Goal: Task Accomplishment & Management: Use online tool/utility

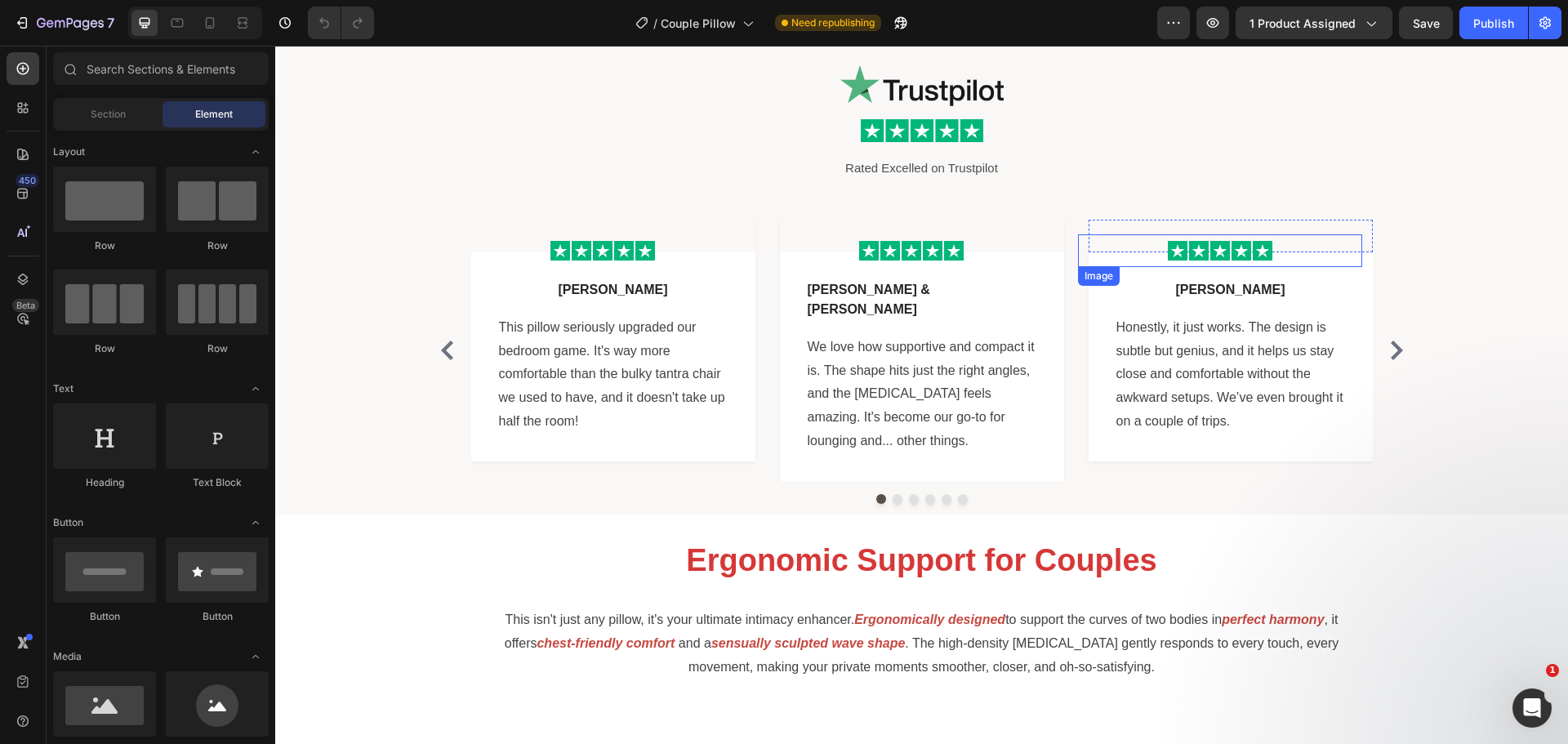
scroll to position [653, 0]
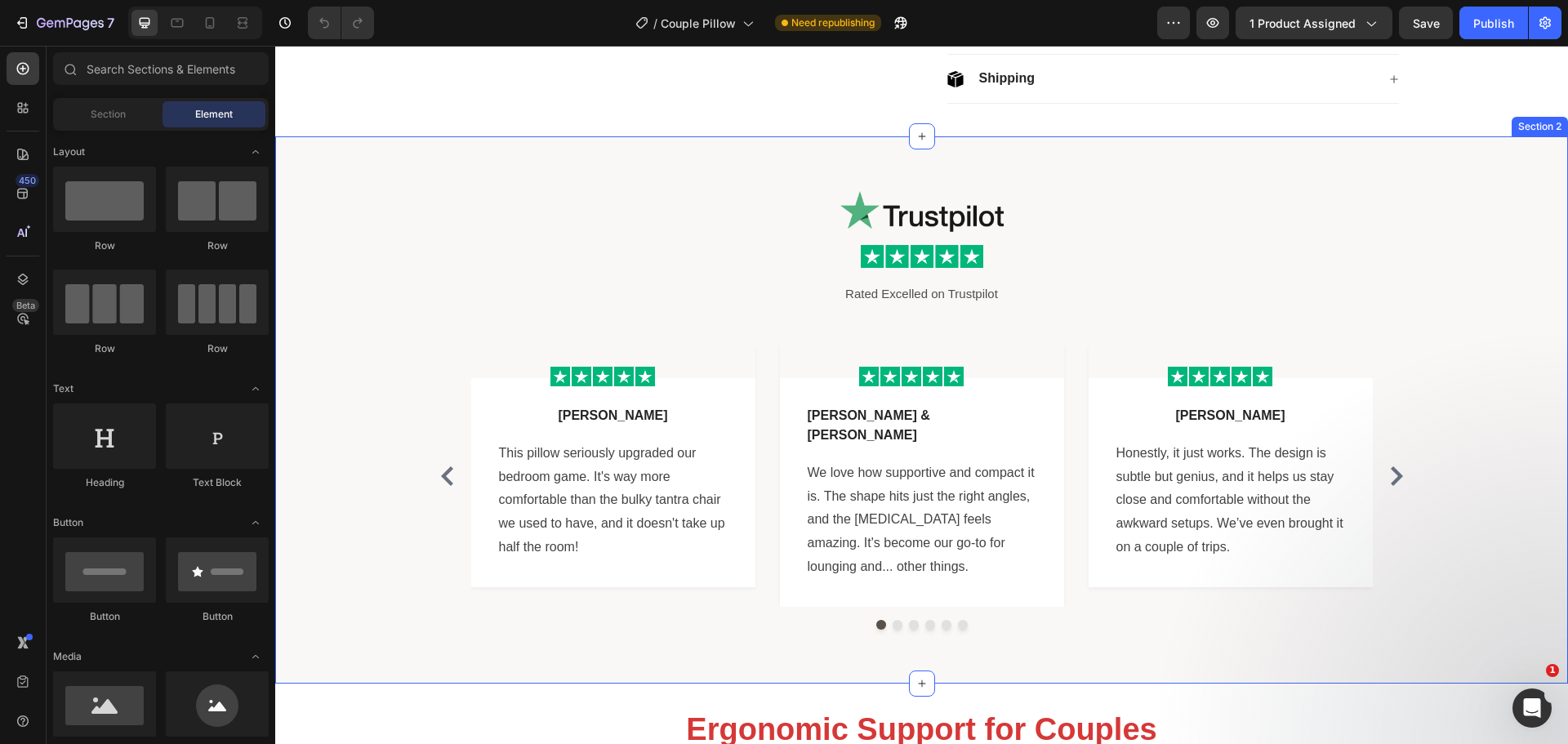
click at [326, 186] on div "Image Image Rated Excelled on Trustpilot Text Block Row Image Row Lena M Text b…" at bounding box center [921, 410] width 1268 height 466
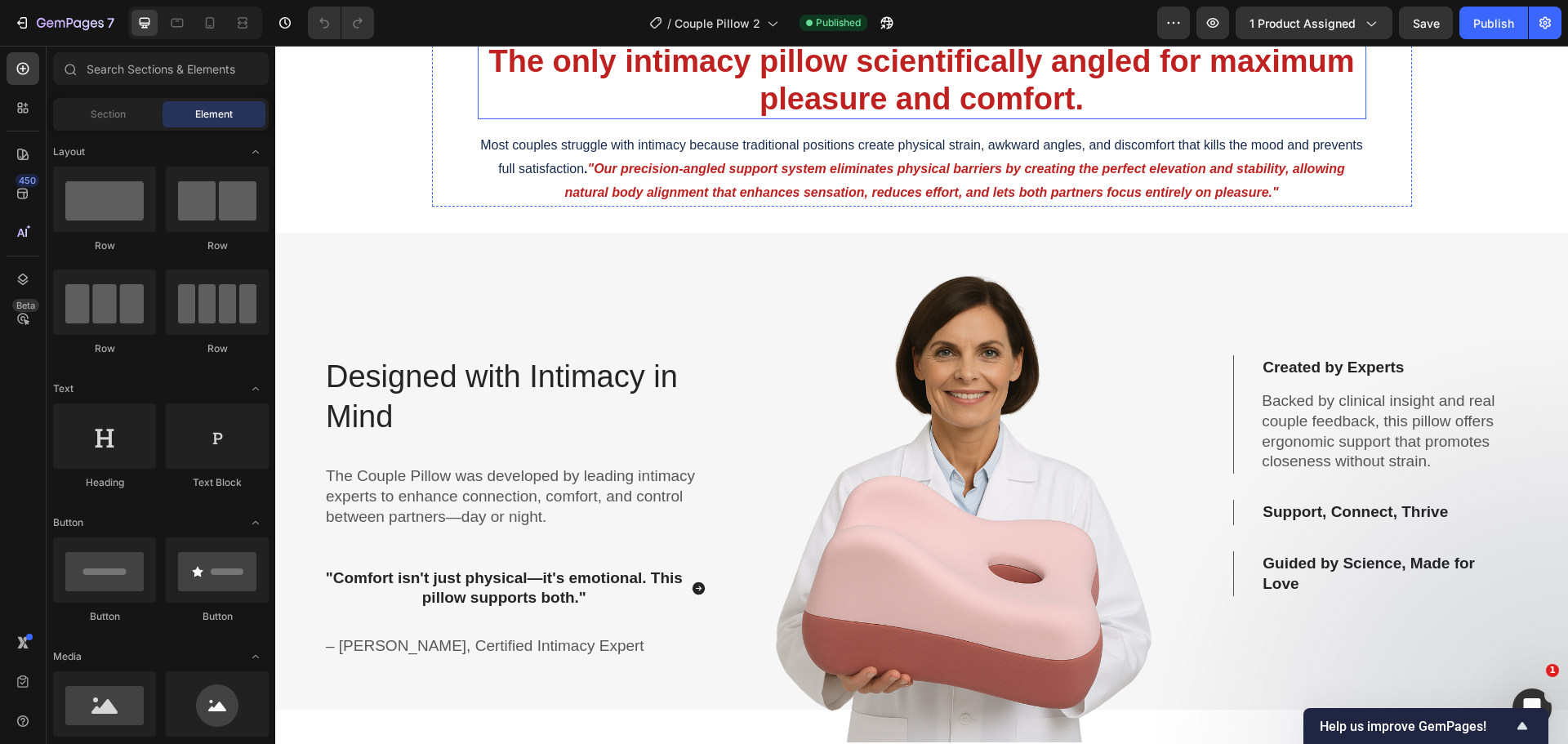
scroll to position [2286, 0]
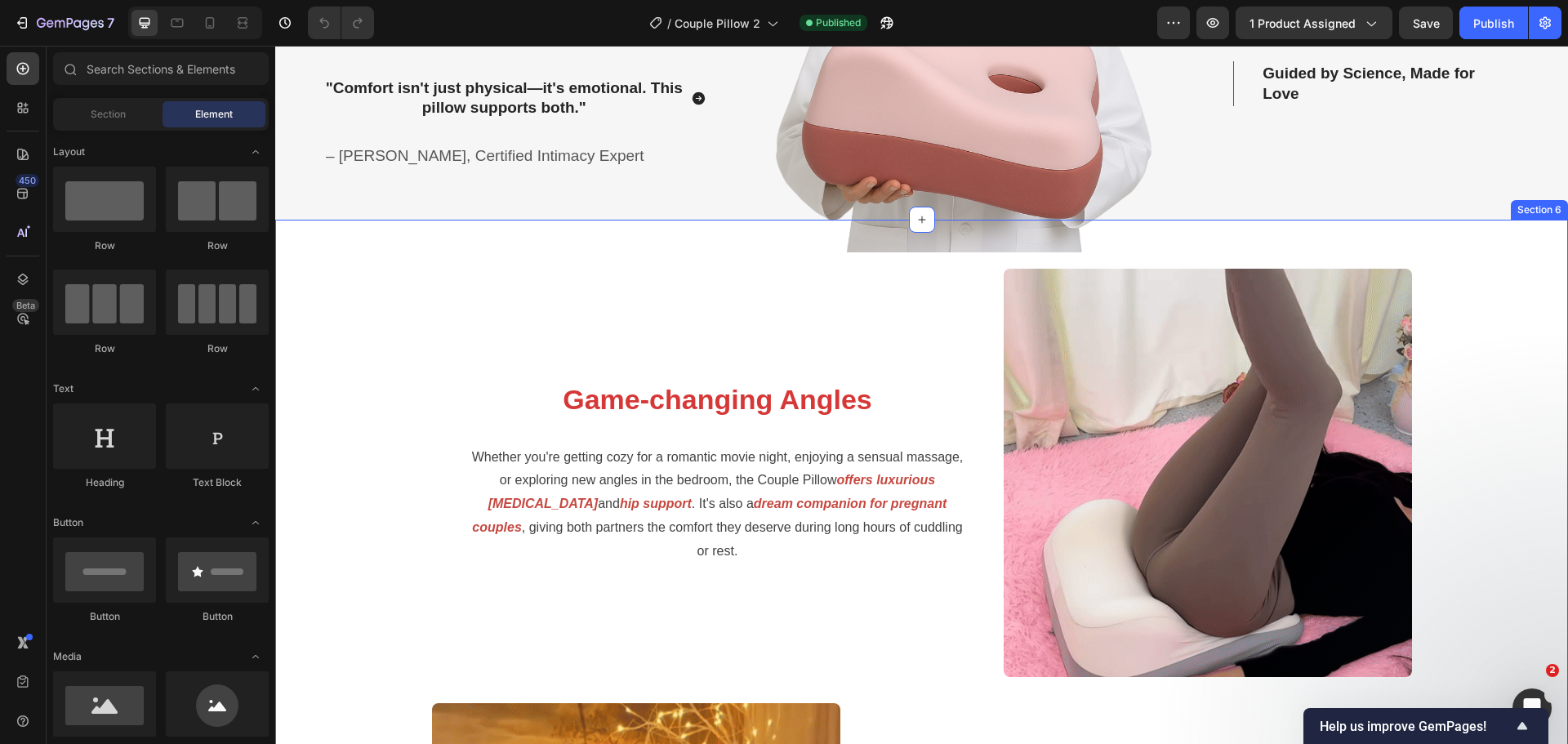
click at [365, 319] on div "Image Game-changing Angles Heading Whether you're getting cozy for a romantic m…" at bounding box center [921, 690] width 1268 height 843
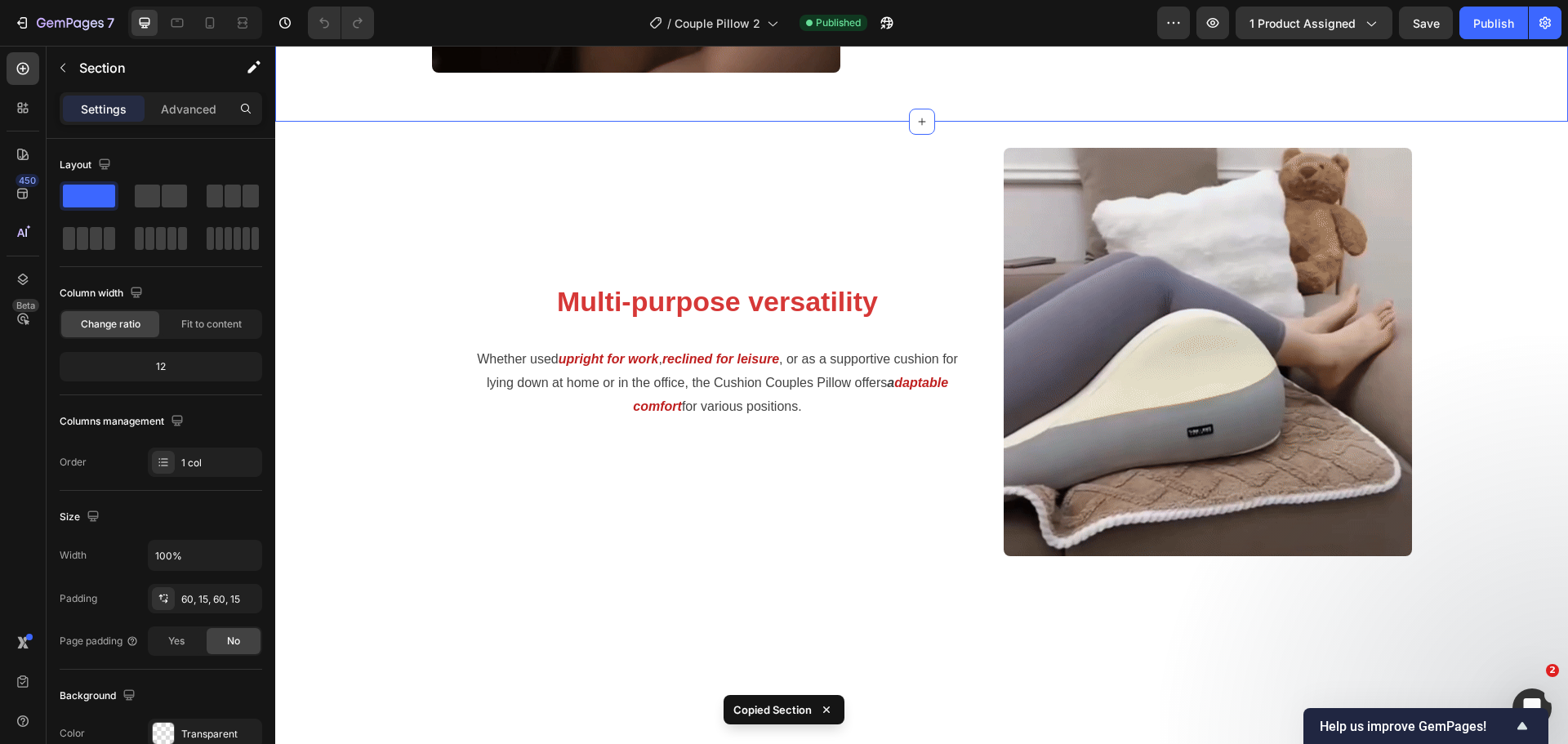
scroll to position [3347, 0]
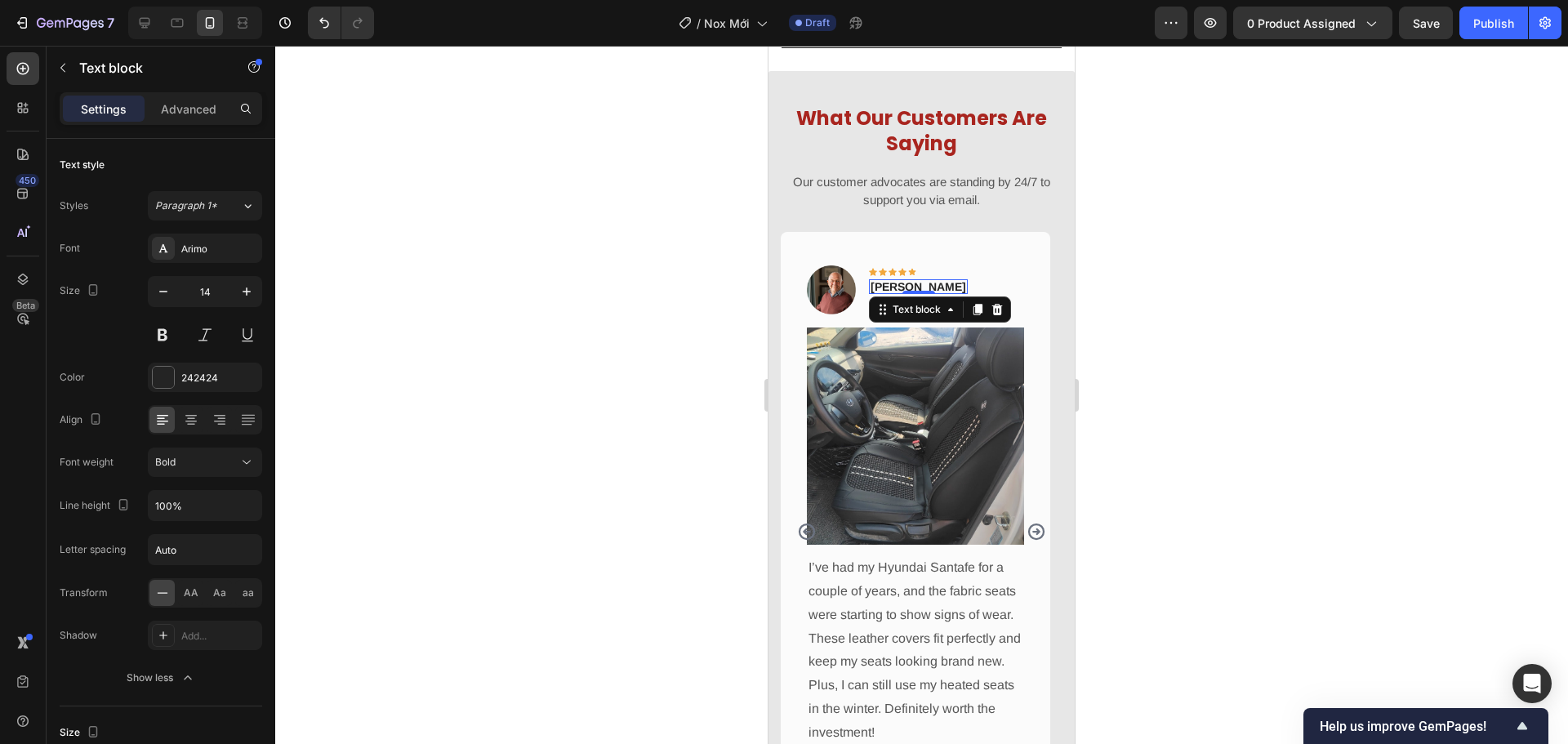
click at [666, 432] on div at bounding box center [922, 394] width 1293 height 698
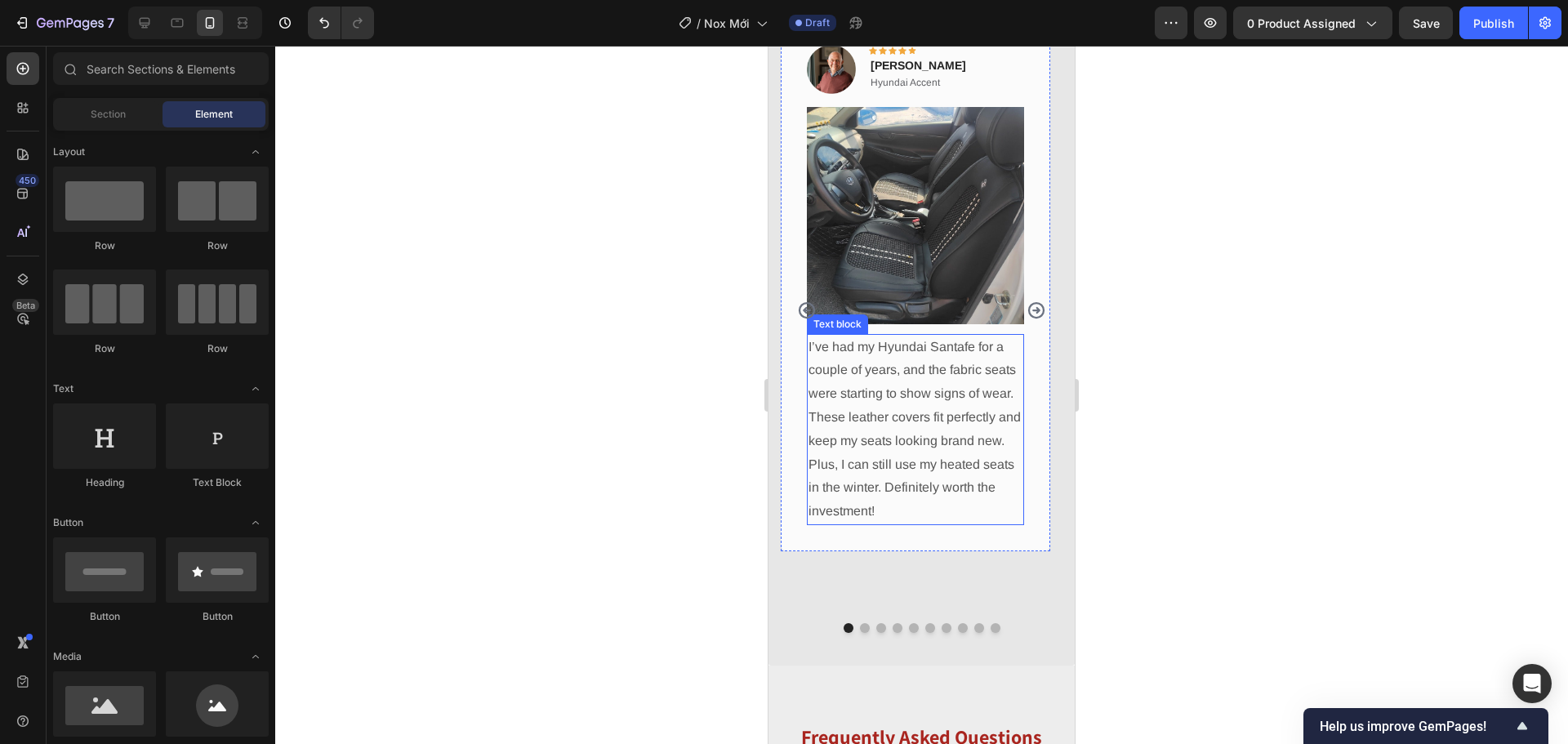
scroll to position [1303, 0]
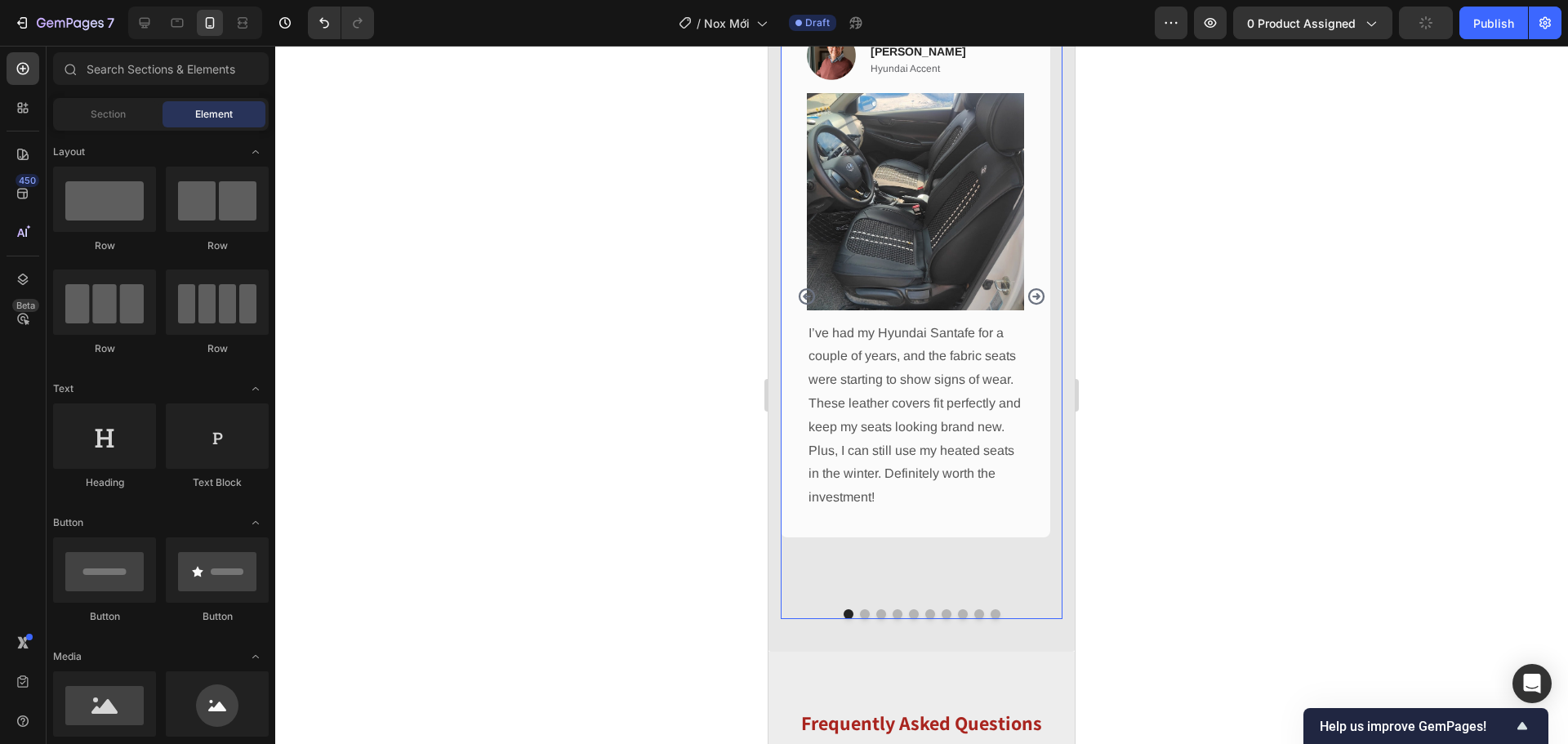
click at [949, 568] on div "Image Icon Icon Icon Icon Icon Row [PERSON_NAME] Text block Hyundai Accent Text…" at bounding box center [915, 296] width 269 height 599
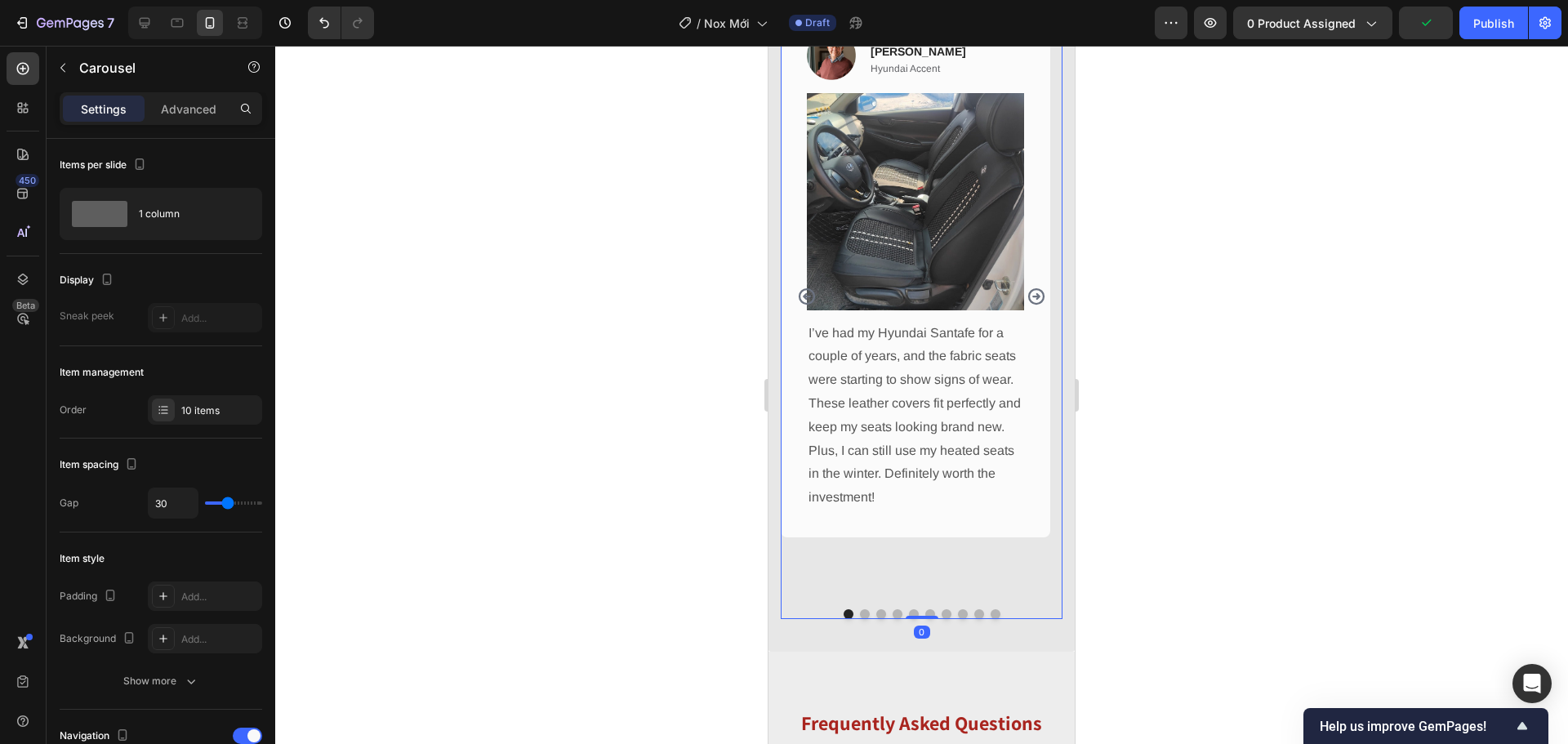
click at [1028, 297] on icon "Carousel Next Arrow" at bounding box center [1036, 296] width 17 height 17
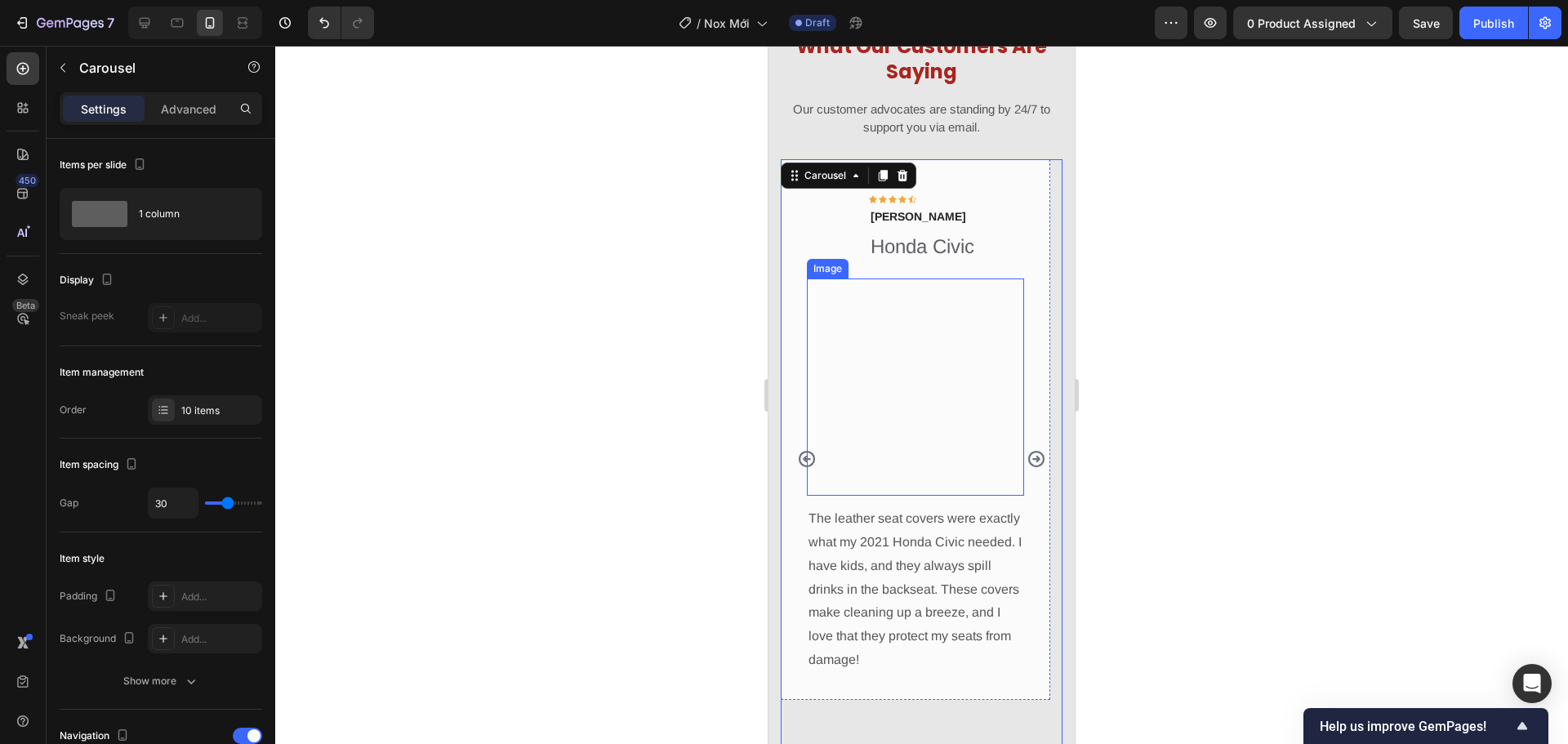
scroll to position [1141, 0]
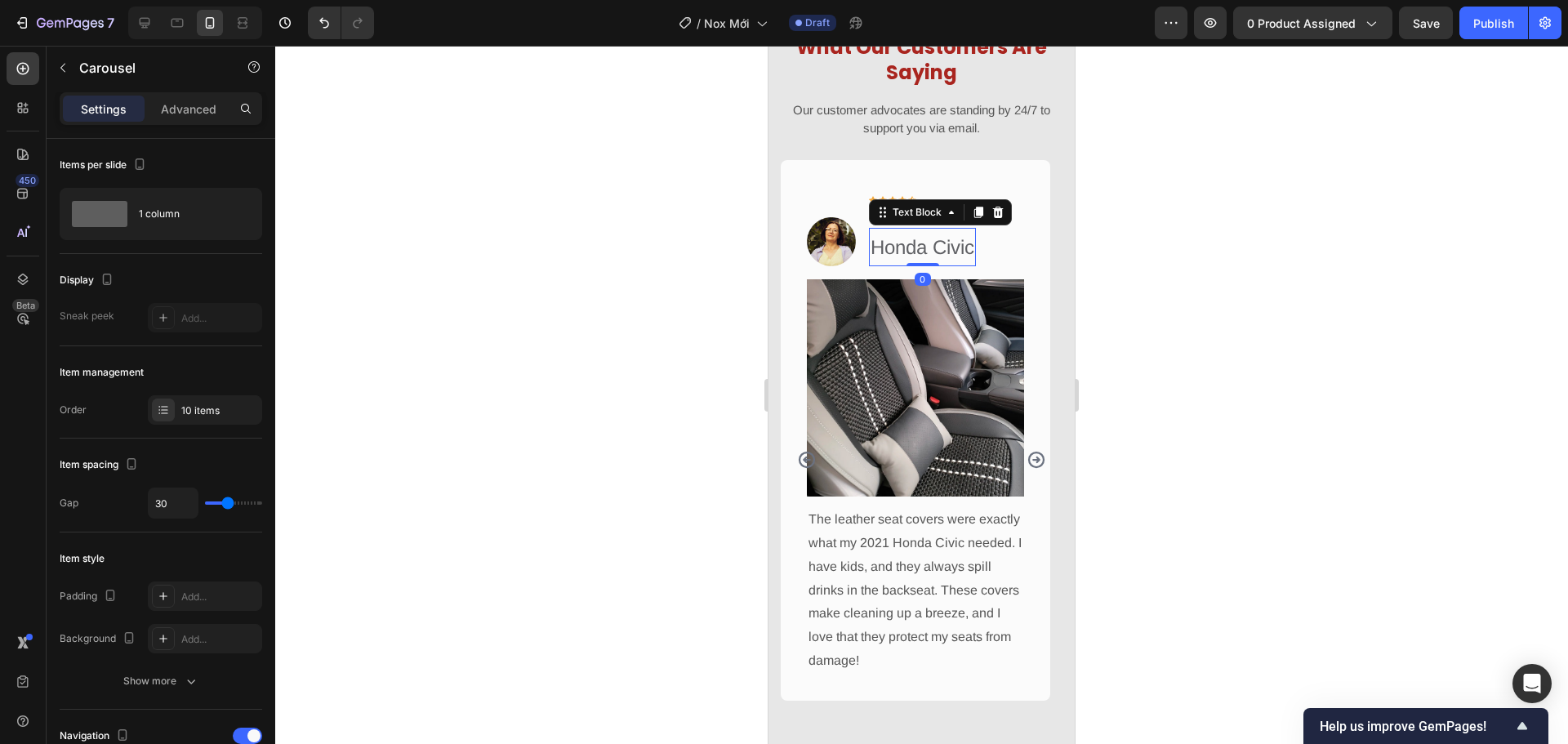
click at [937, 253] on p "Honda Civic" at bounding box center [922, 248] width 104 height 36
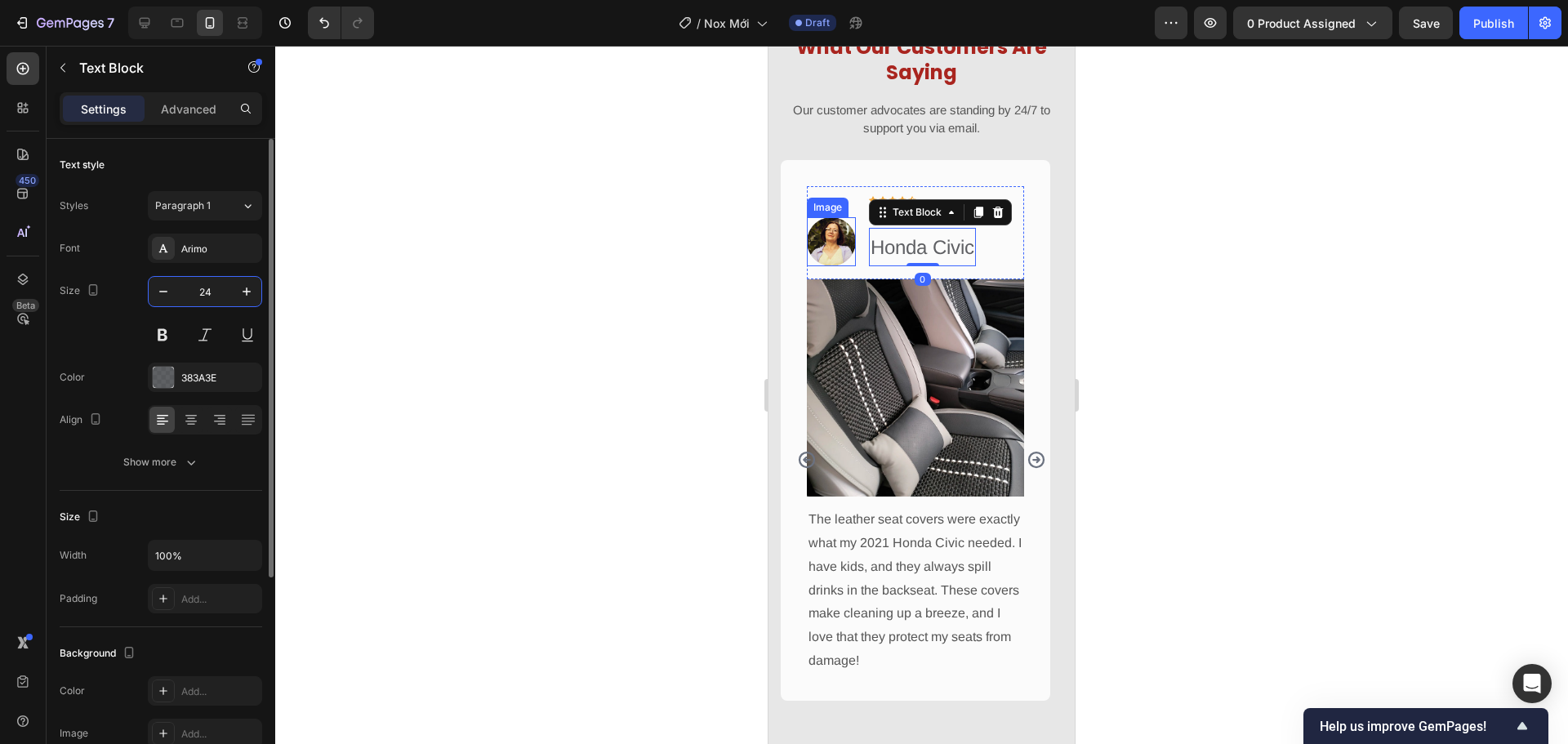
click at [203, 288] on input "24" at bounding box center [204, 291] width 54 height 30
type input "12"
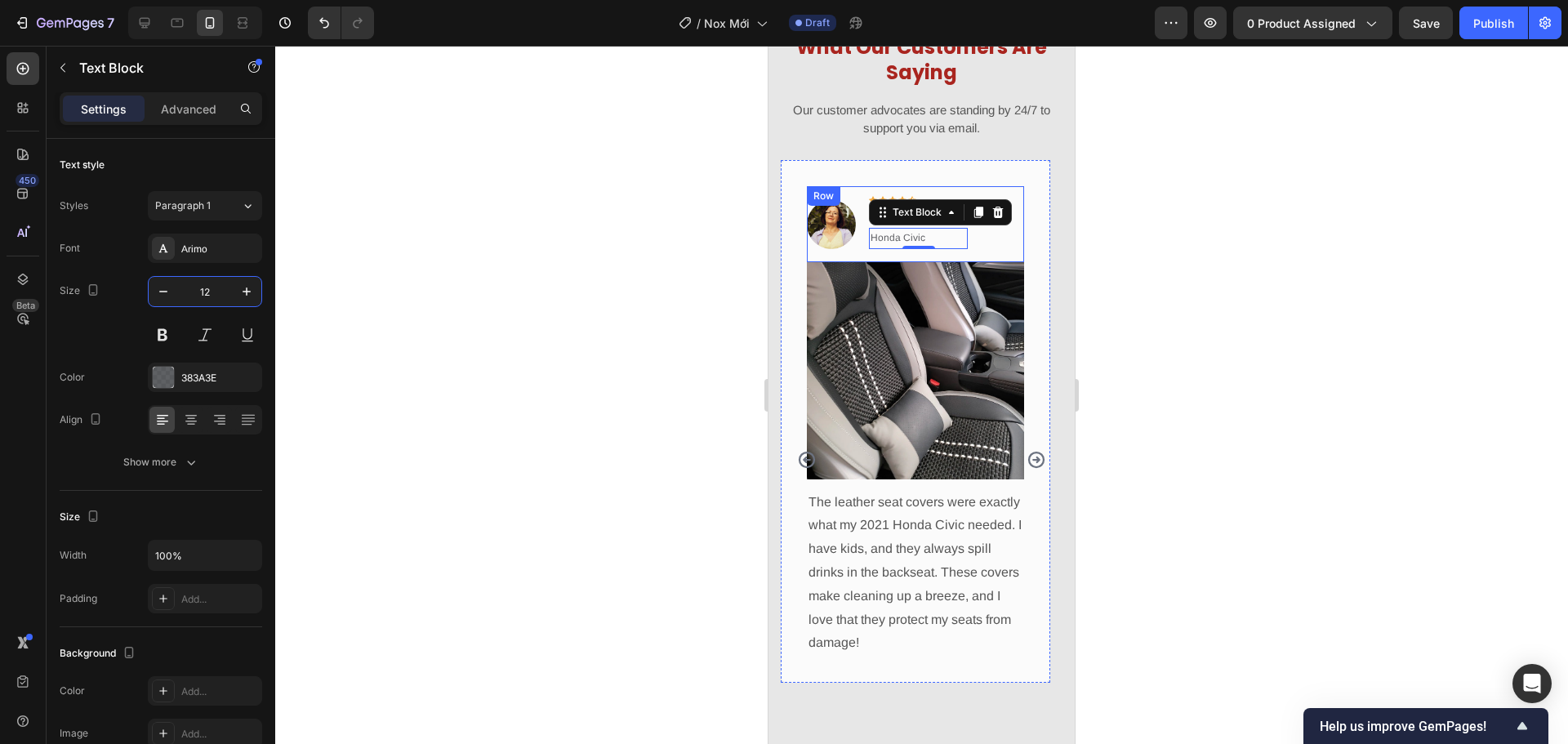
click at [980, 250] on div "Image Icon Icon Icon Icon Icon Row Olivia Rowse Text block Honda Civic Text Blo…" at bounding box center [915, 224] width 217 height 76
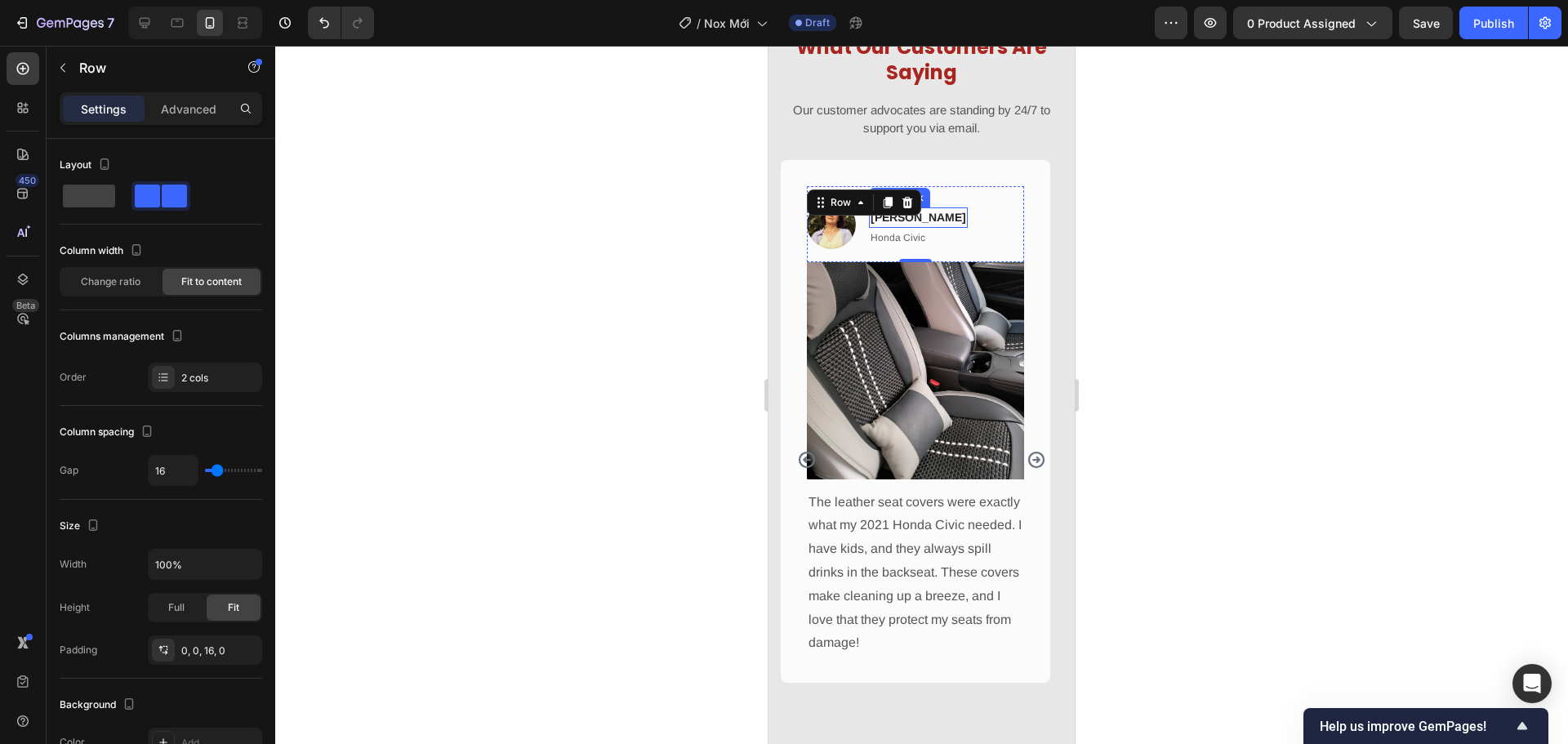
click at [938, 220] on p "Olivia Rowse" at bounding box center [918, 217] width 96 height 17
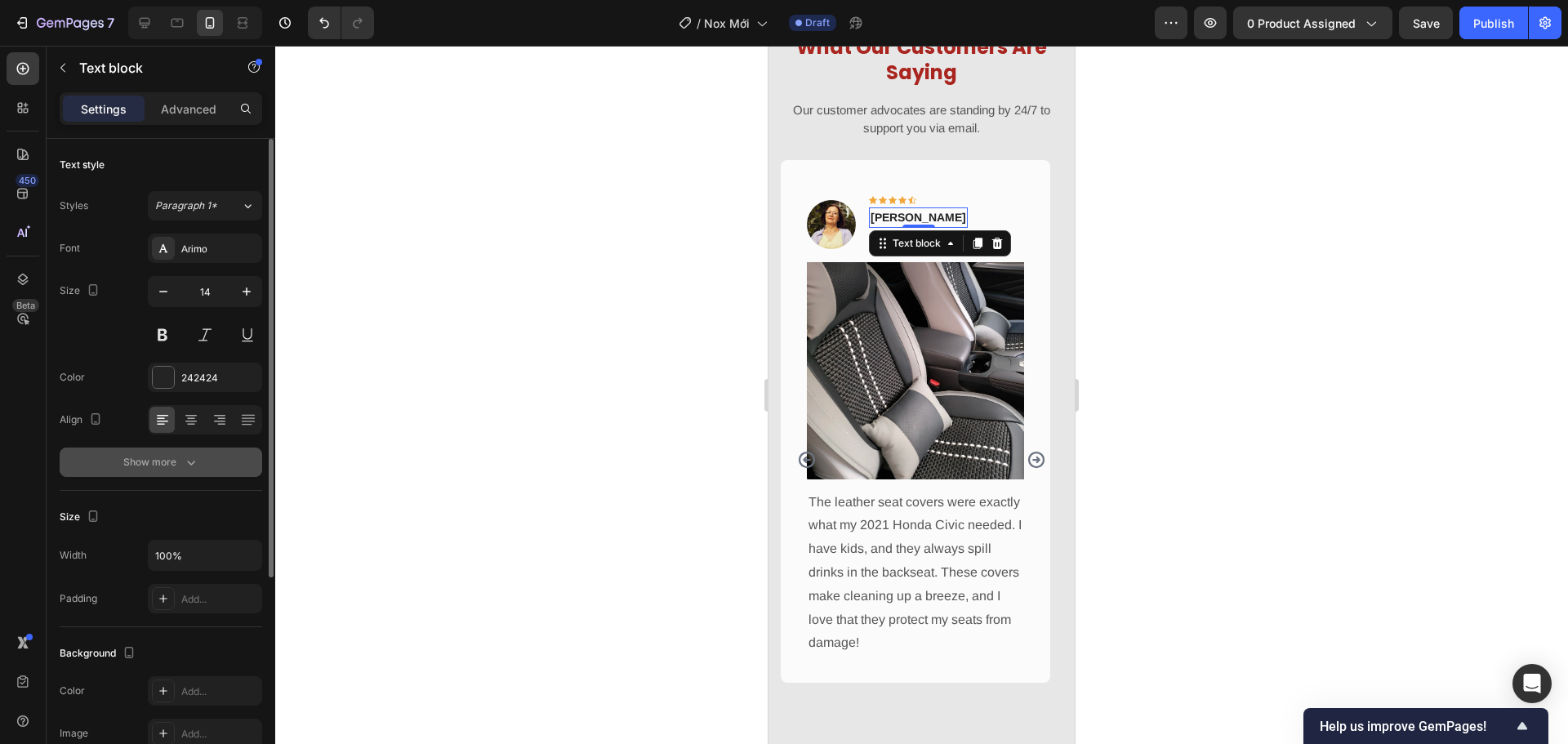
click at [182, 461] on div "Show more" at bounding box center [161, 462] width 76 height 17
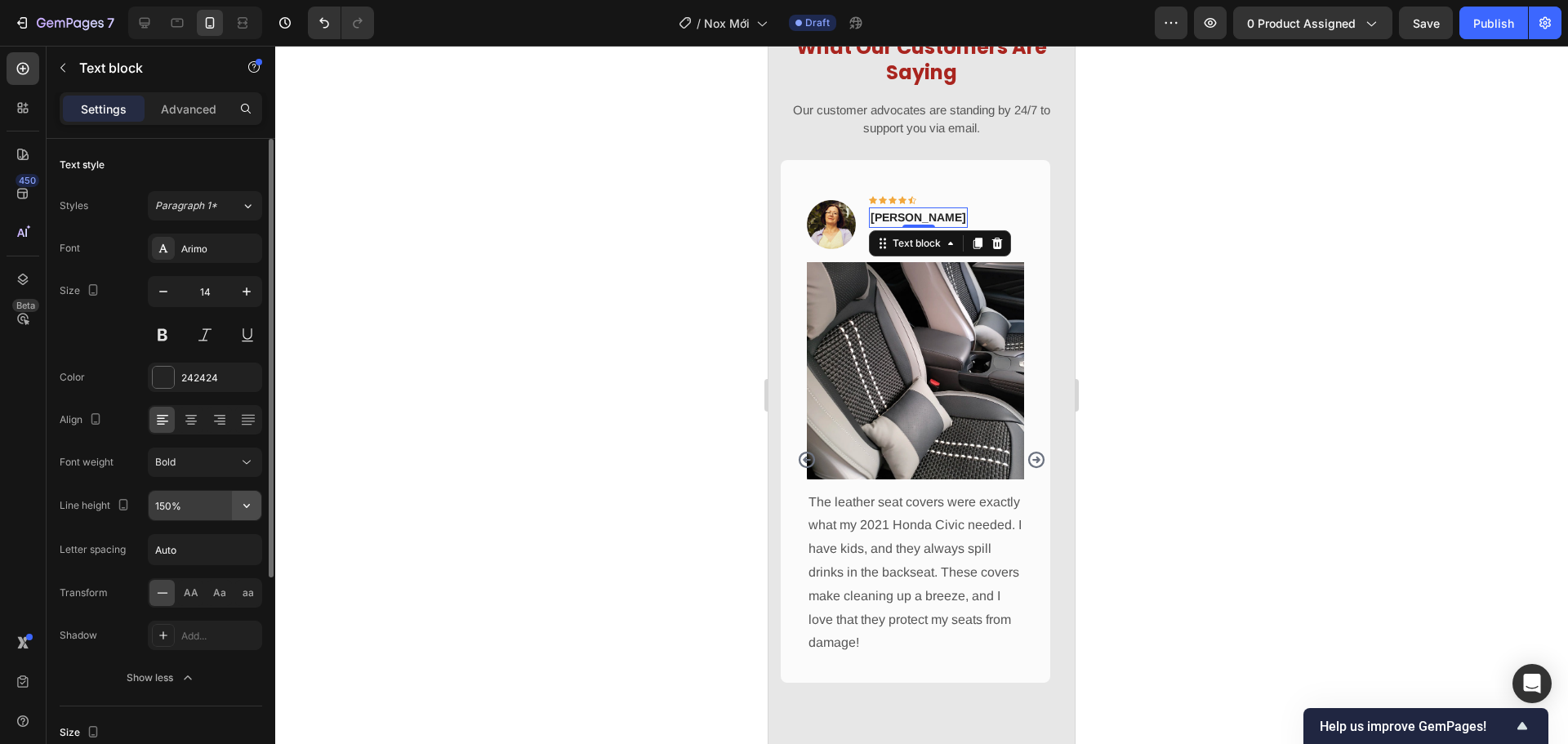
click at [249, 505] on icon "button" at bounding box center [247, 506] width 7 height 4
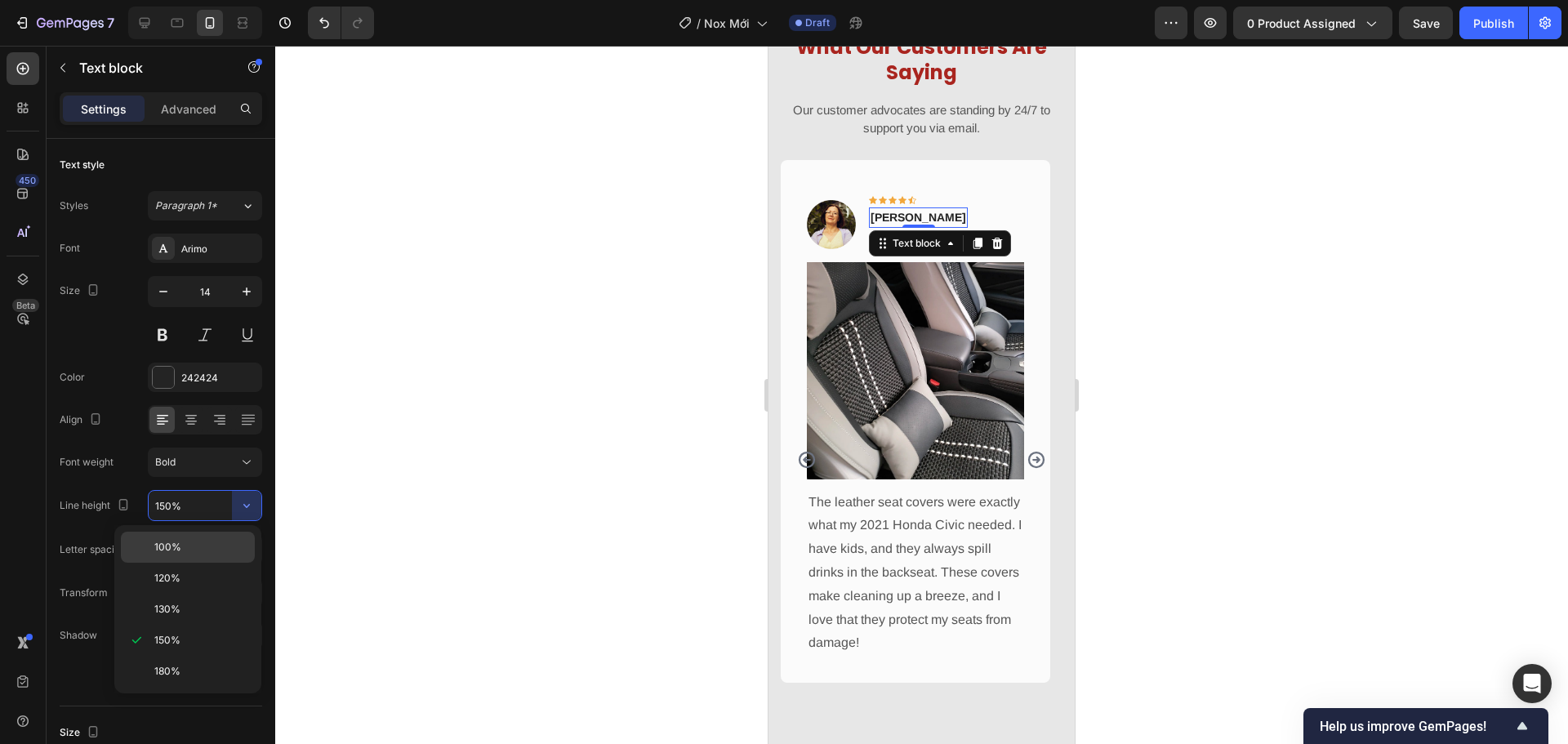
click at [226, 540] on p "100%" at bounding box center [200, 547] width 93 height 15
type input "100%"
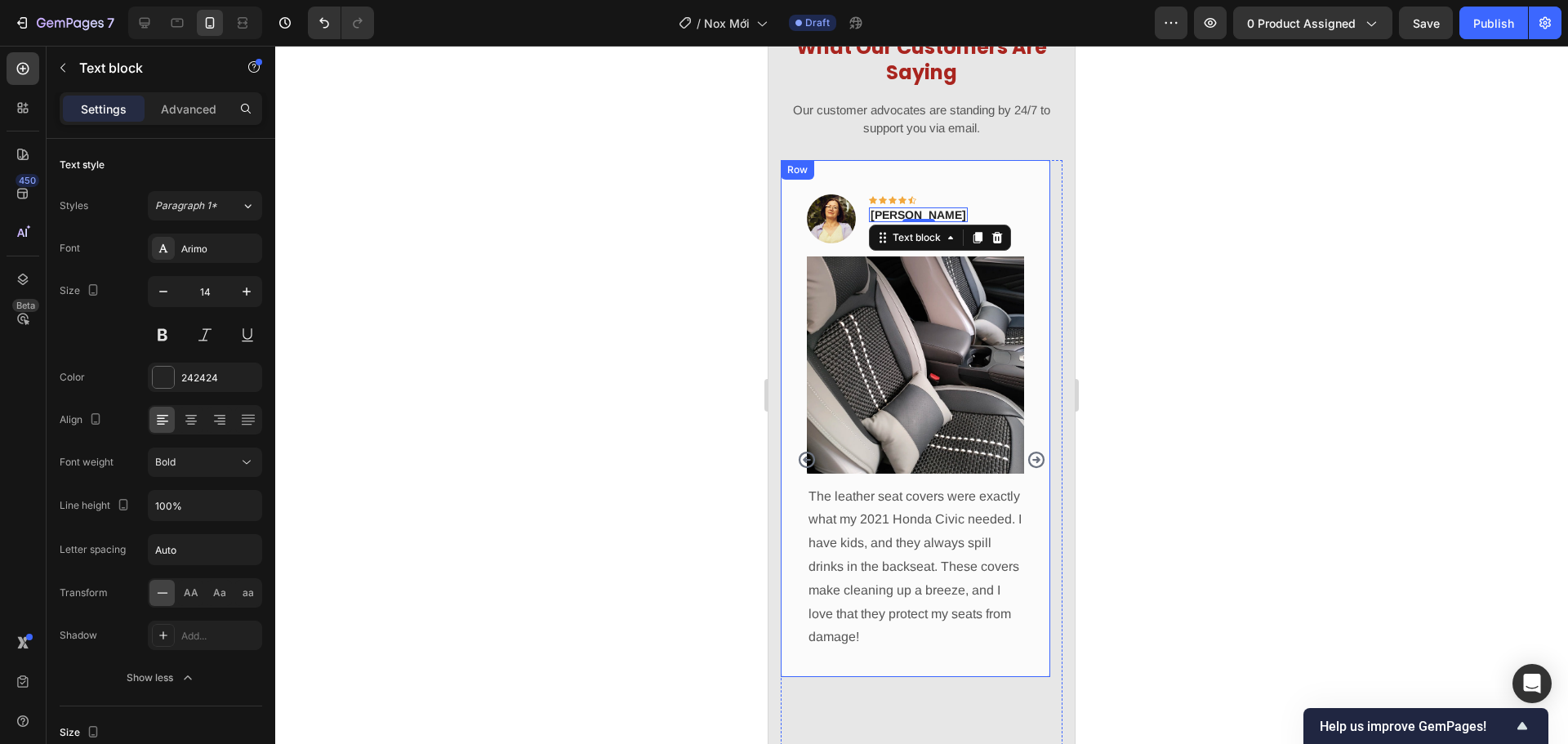
click at [1026, 462] on icon "Carousel Next Arrow" at bounding box center [1036, 460] width 20 height 20
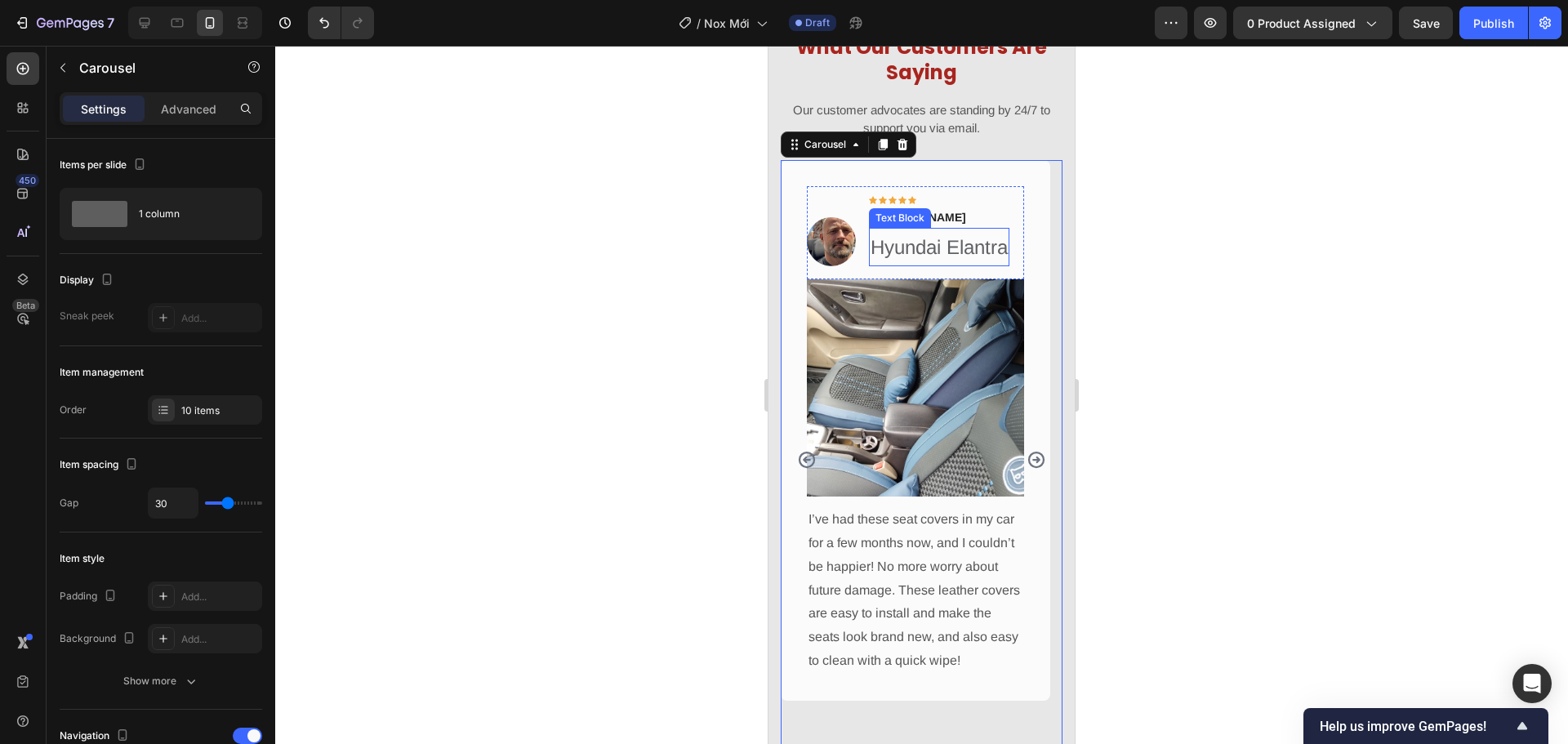
click at [967, 244] on p "Hyundai Elantra" at bounding box center [938, 248] width 137 height 36
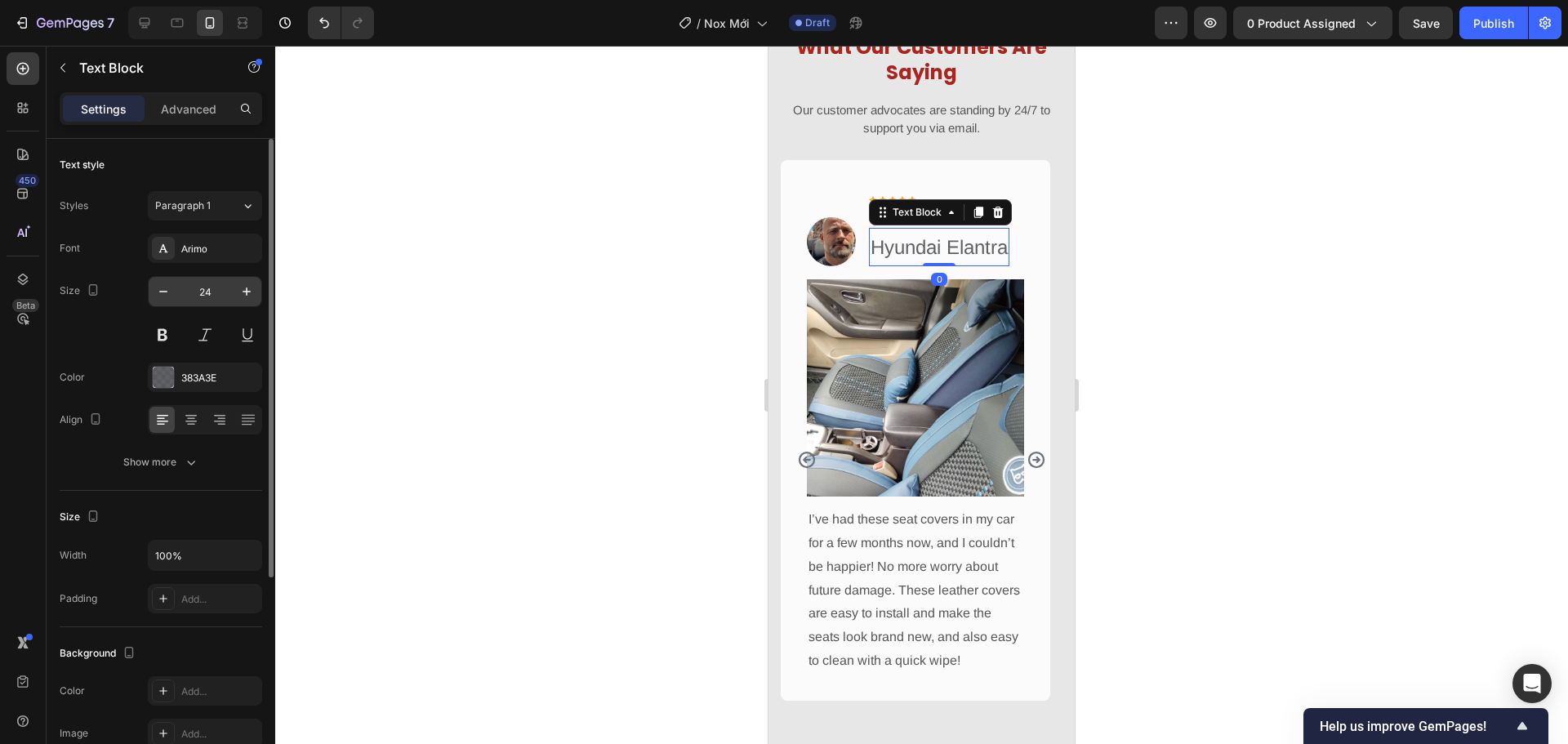
click at [213, 287] on input "24" at bounding box center [204, 291] width 54 height 30
type input "12"
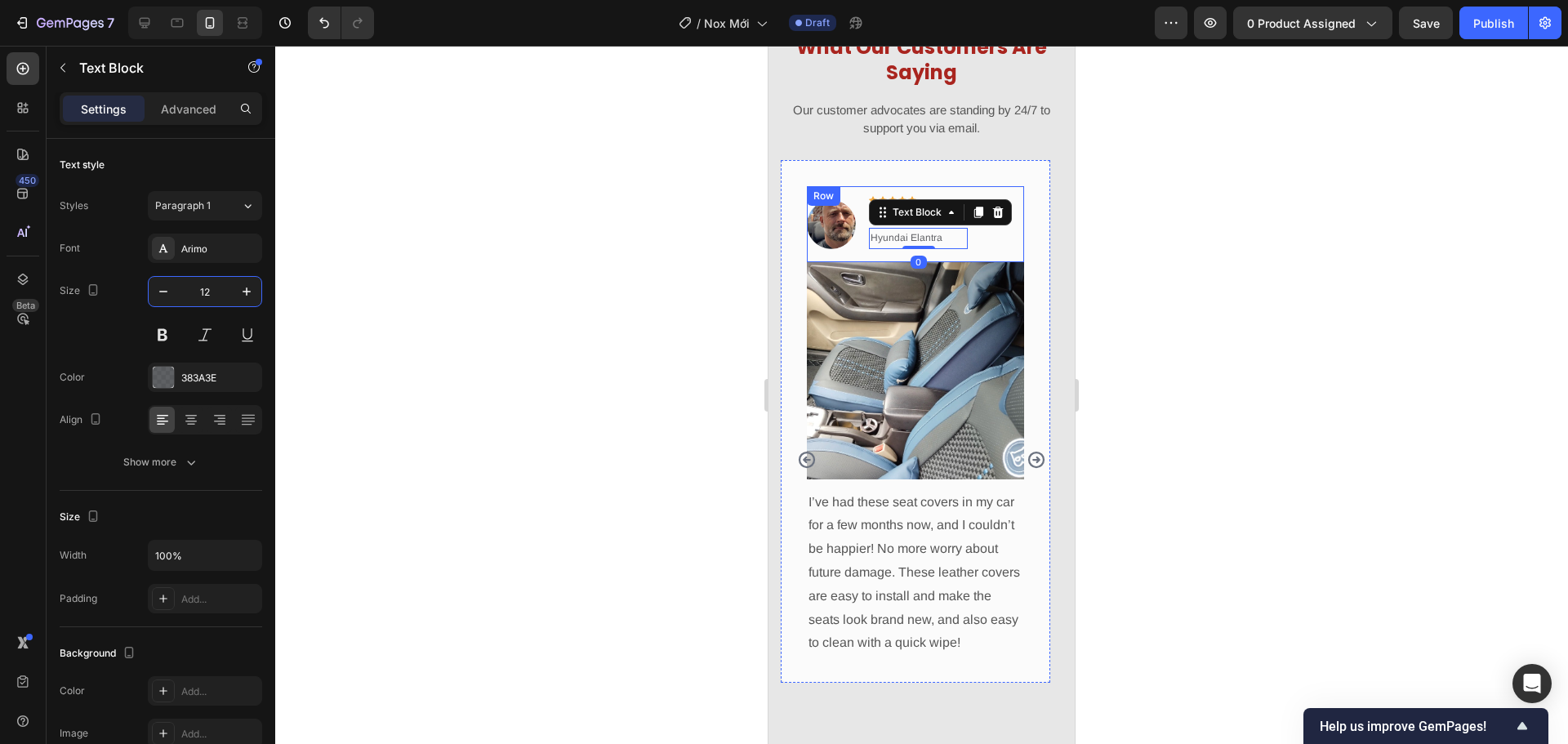
click at [996, 231] on div "Image Icon Icon Icon Icon Icon Row Timothy Joseph Text block Hyundai Elantra Te…" at bounding box center [915, 224] width 217 height 76
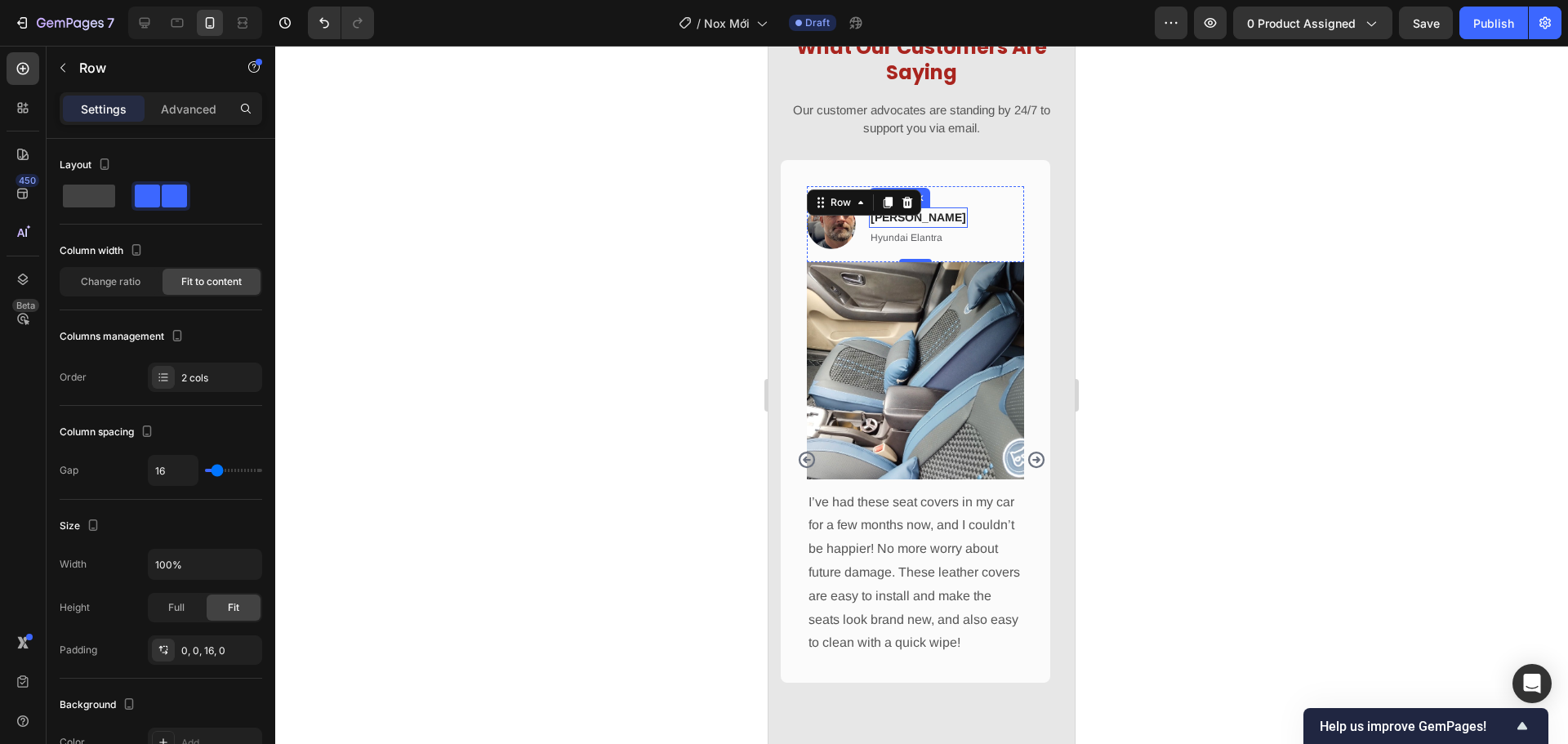
click at [951, 220] on p "Timothy Joseph" at bounding box center [918, 217] width 96 height 17
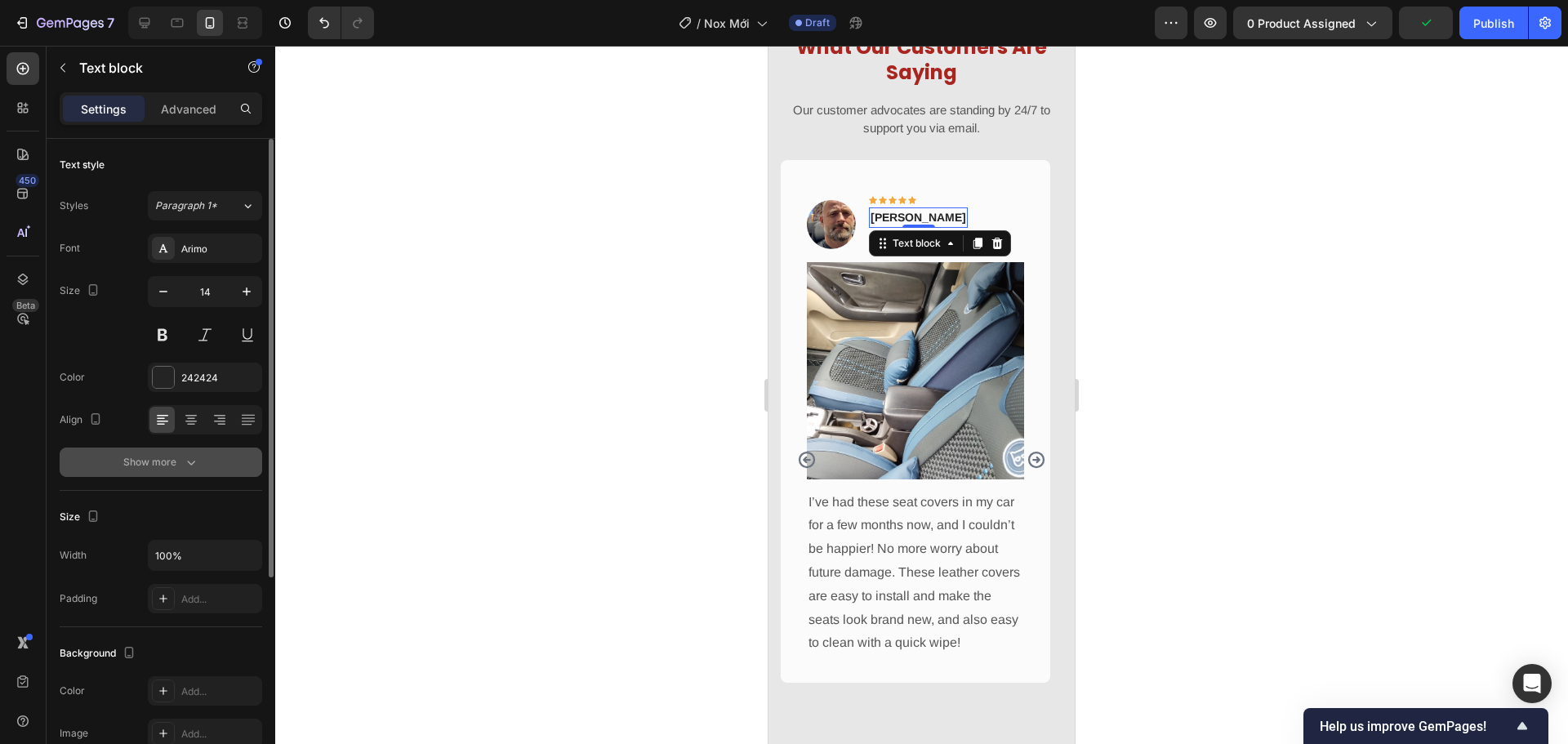
click at [216, 461] on button "Show more" at bounding box center [160, 462] width 202 height 30
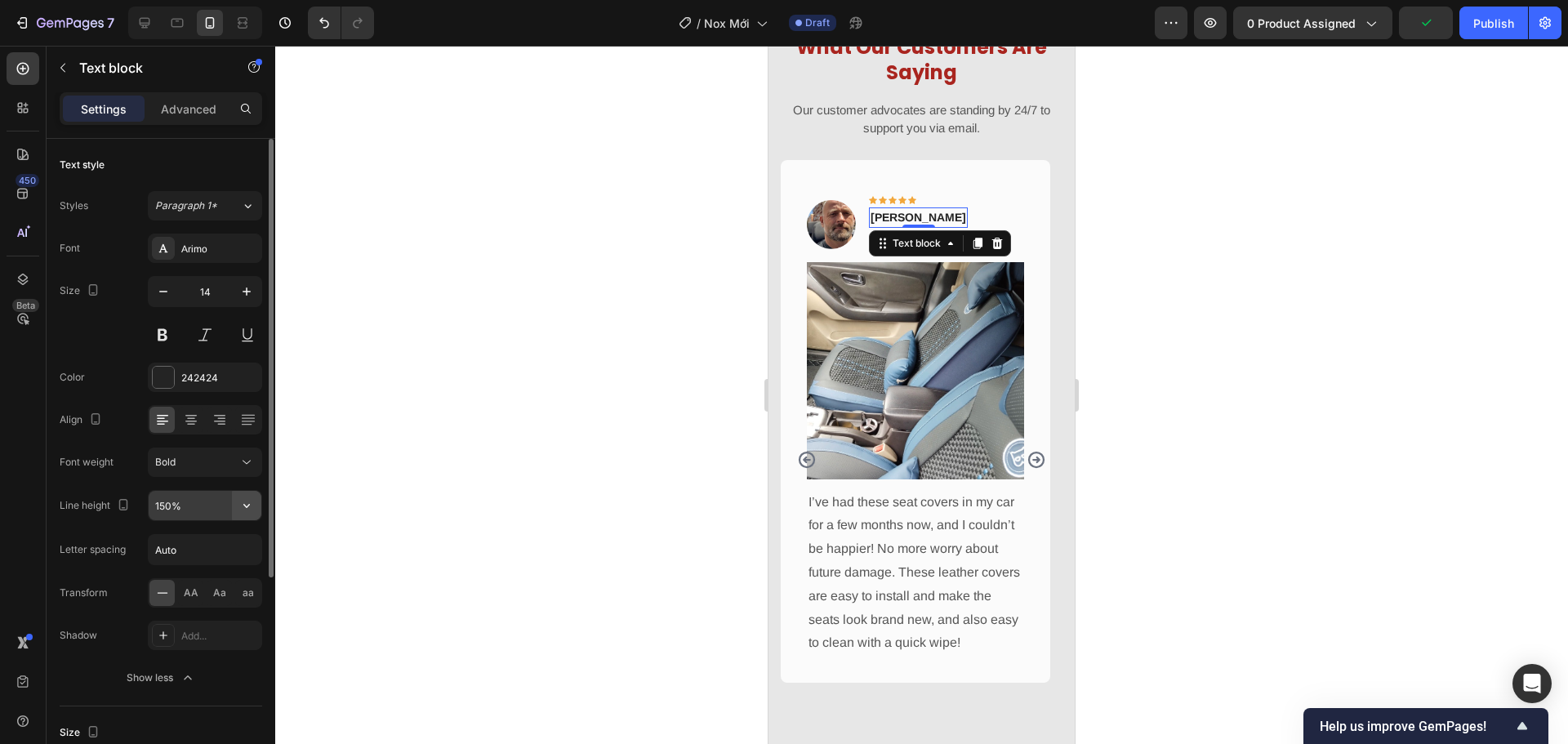
click at [257, 511] on button "button" at bounding box center [247, 505] width 30 height 30
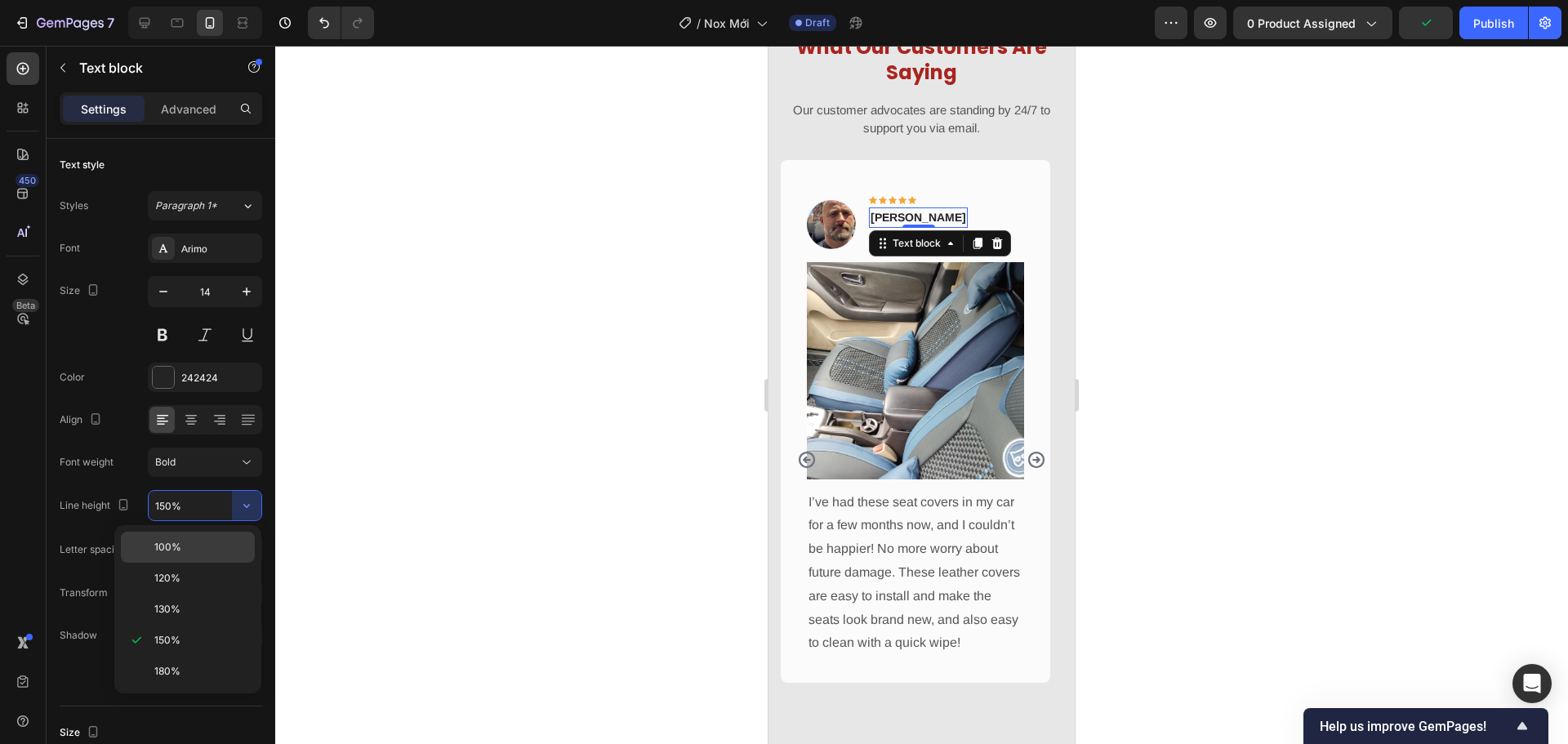
click at [232, 542] on p "100%" at bounding box center [200, 547] width 93 height 15
type input "100%"
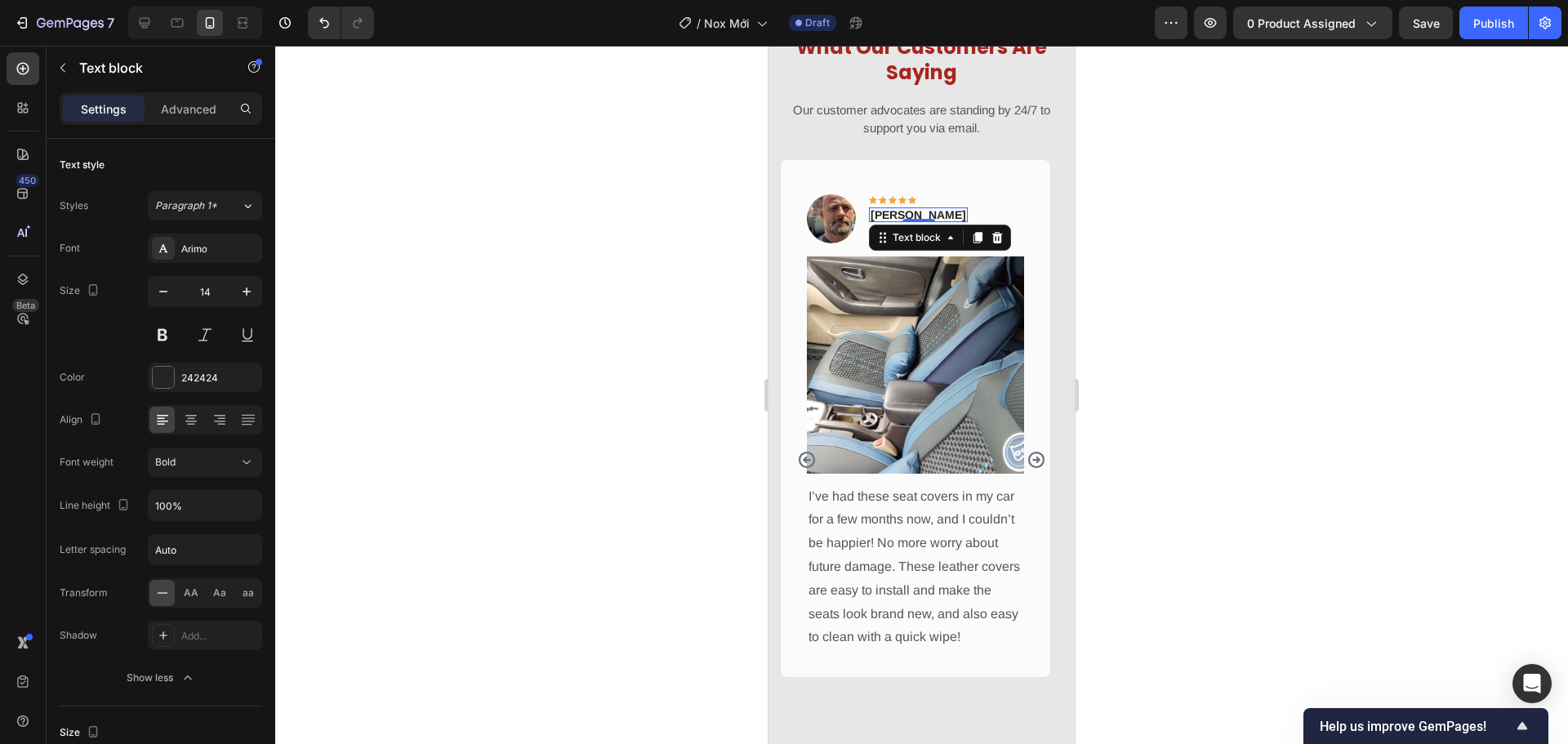
click at [612, 423] on div at bounding box center [922, 394] width 1293 height 698
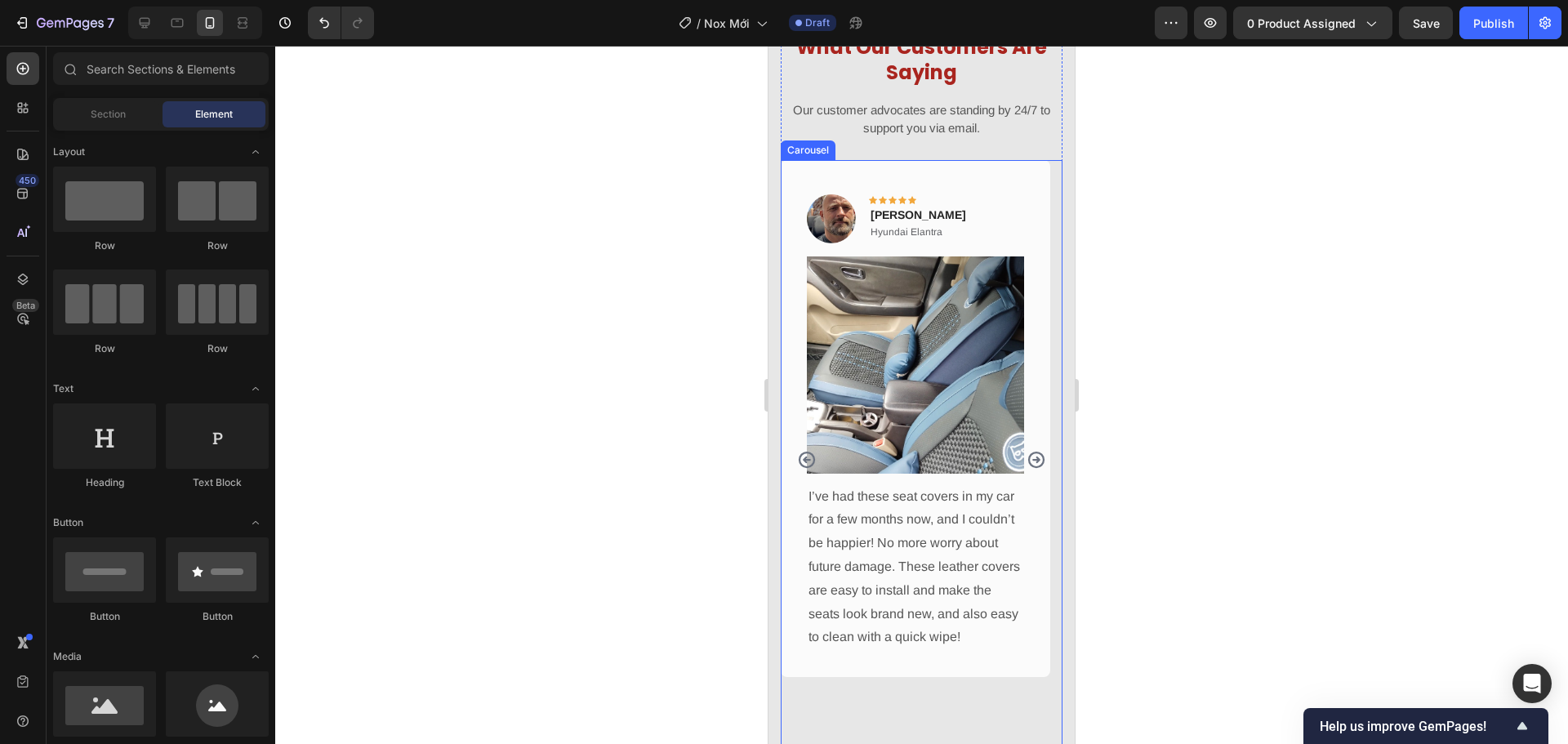
click at [1026, 461] on icon "Carousel Next Arrow" at bounding box center [1036, 460] width 20 height 20
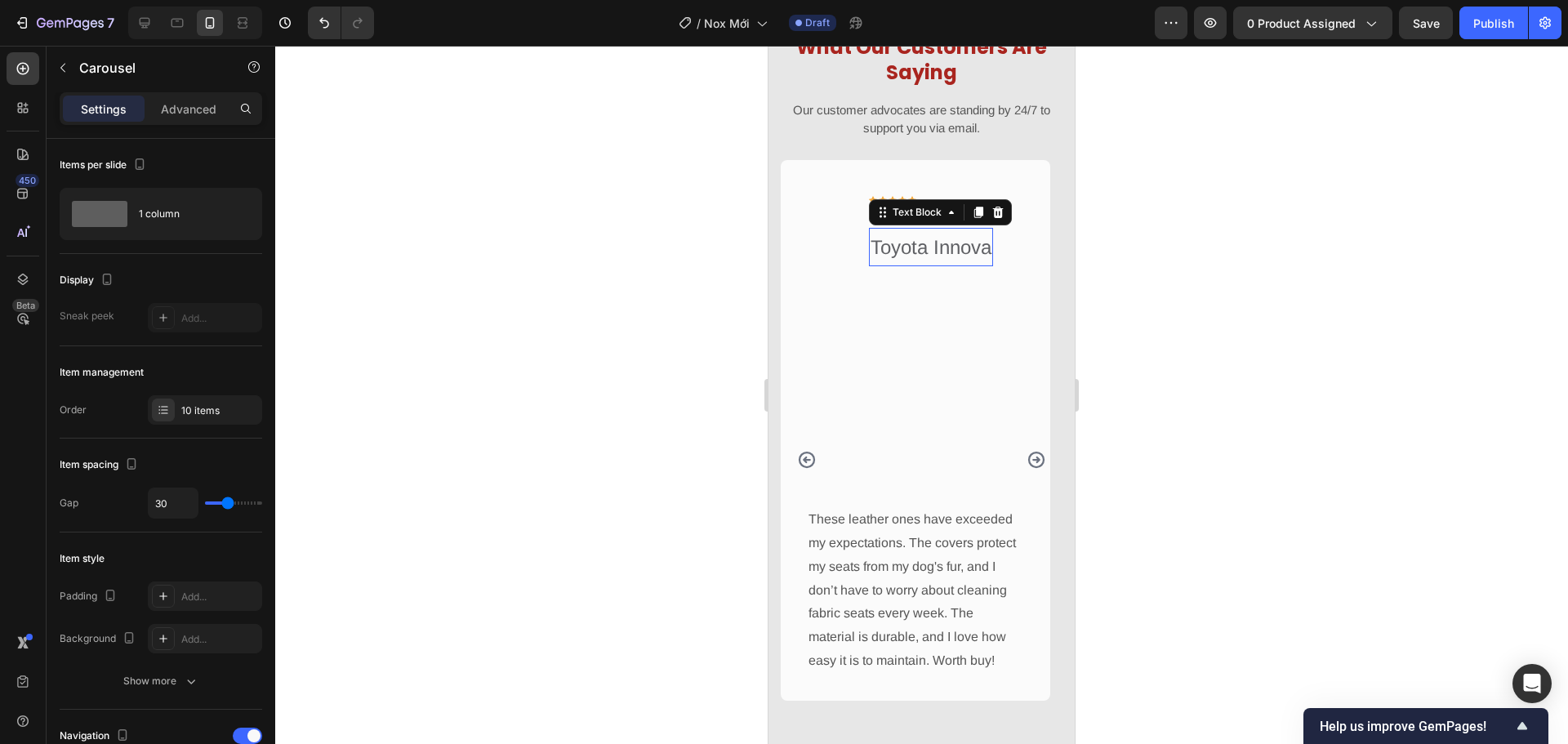
click at [919, 246] on p "Toyota Innova" at bounding box center [931, 248] width 120 height 36
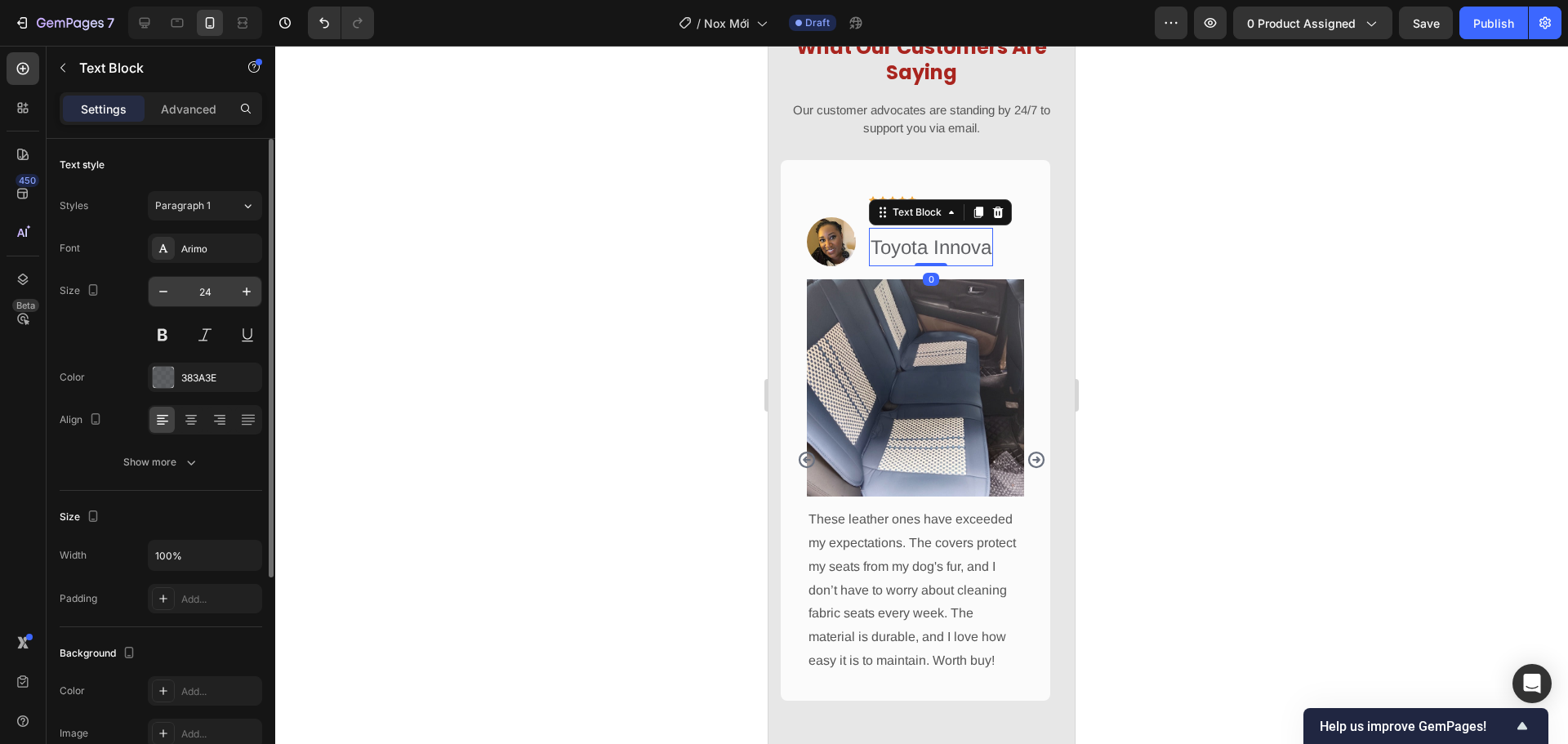
click at [207, 281] on input "24" at bounding box center [204, 291] width 54 height 30
type input "12"
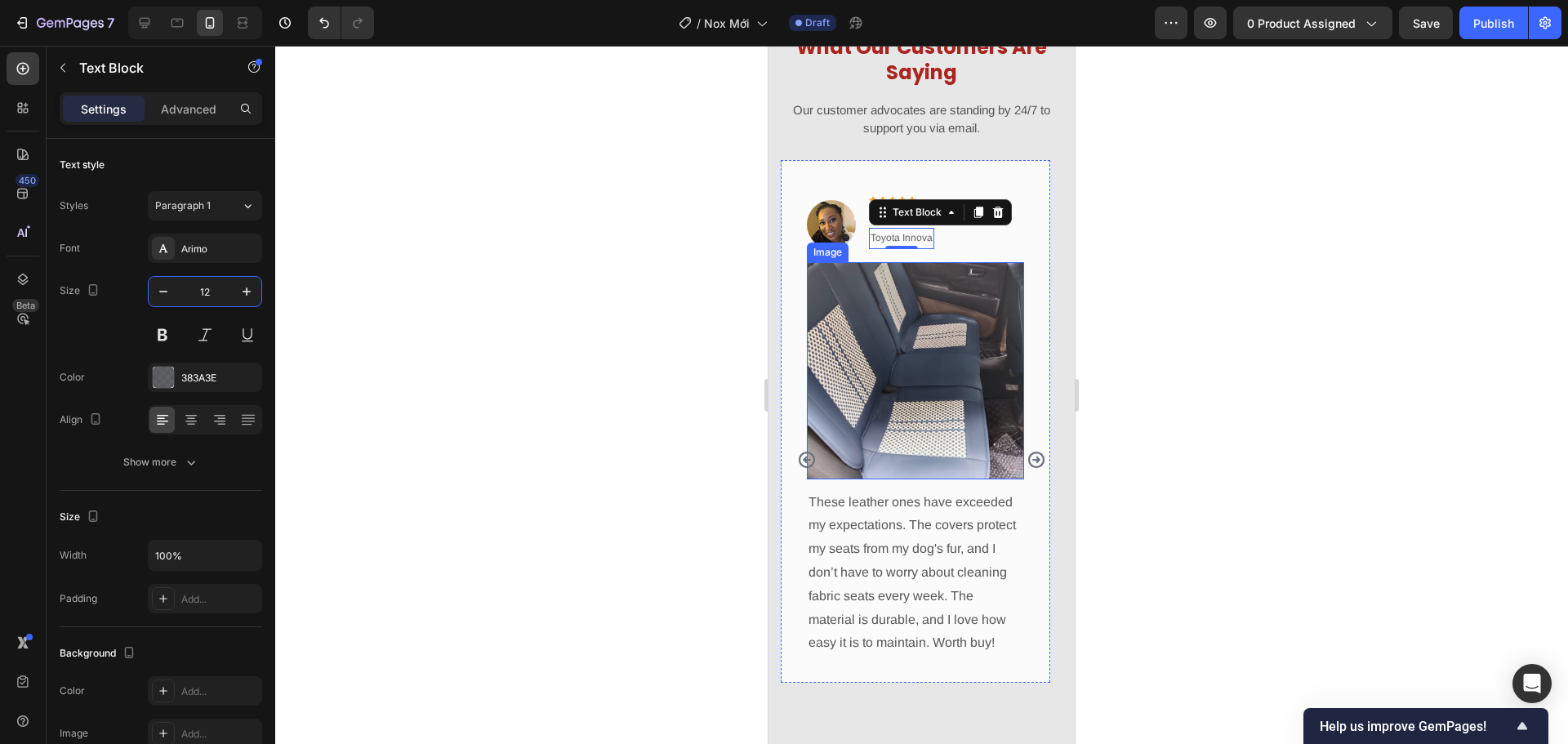
click at [988, 249] on div "Image Icon Icon Icon Icon Icon Row Arica T Text block Toyota Innova Text Block …" at bounding box center [915, 224] width 217 height 76
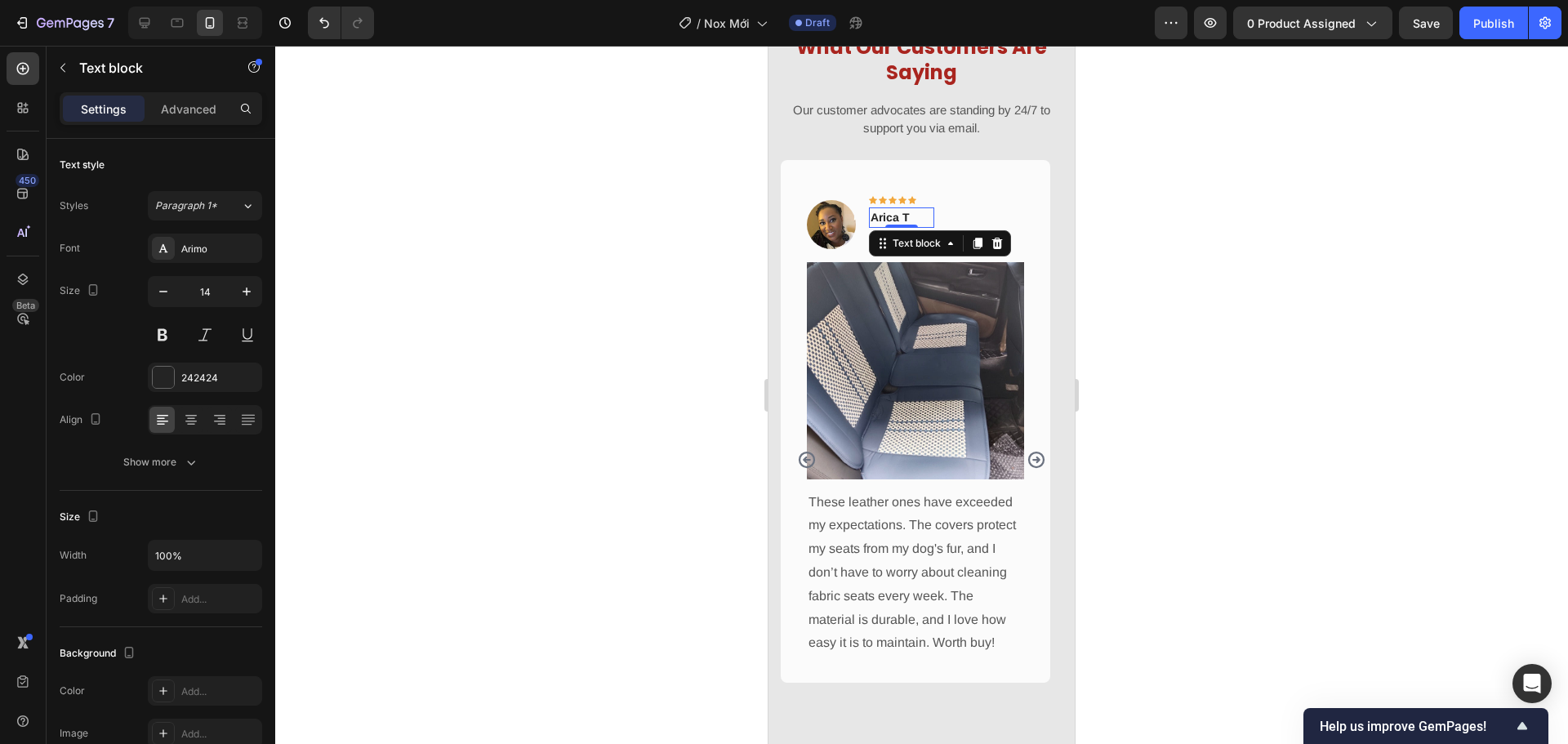
click at [909, 221] on p "Arica T" at bounding box center [901, 217] width 62 height 17
click at [191, 460] on icon "button" at bounding box center [190, 462] width 17 height 17
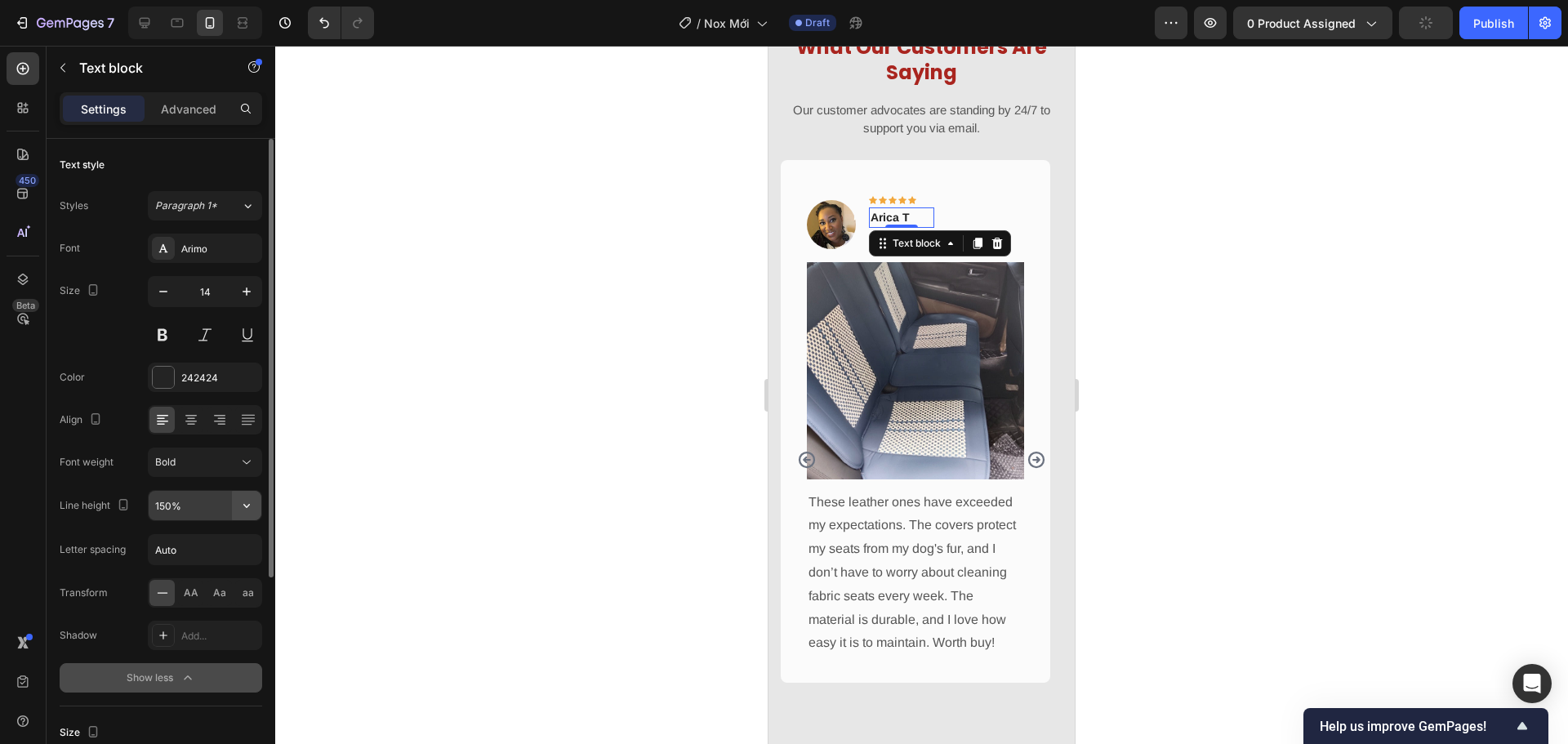
click at [241, 505] on icon "button" at bounding box center [247, 505] width 17 height 17
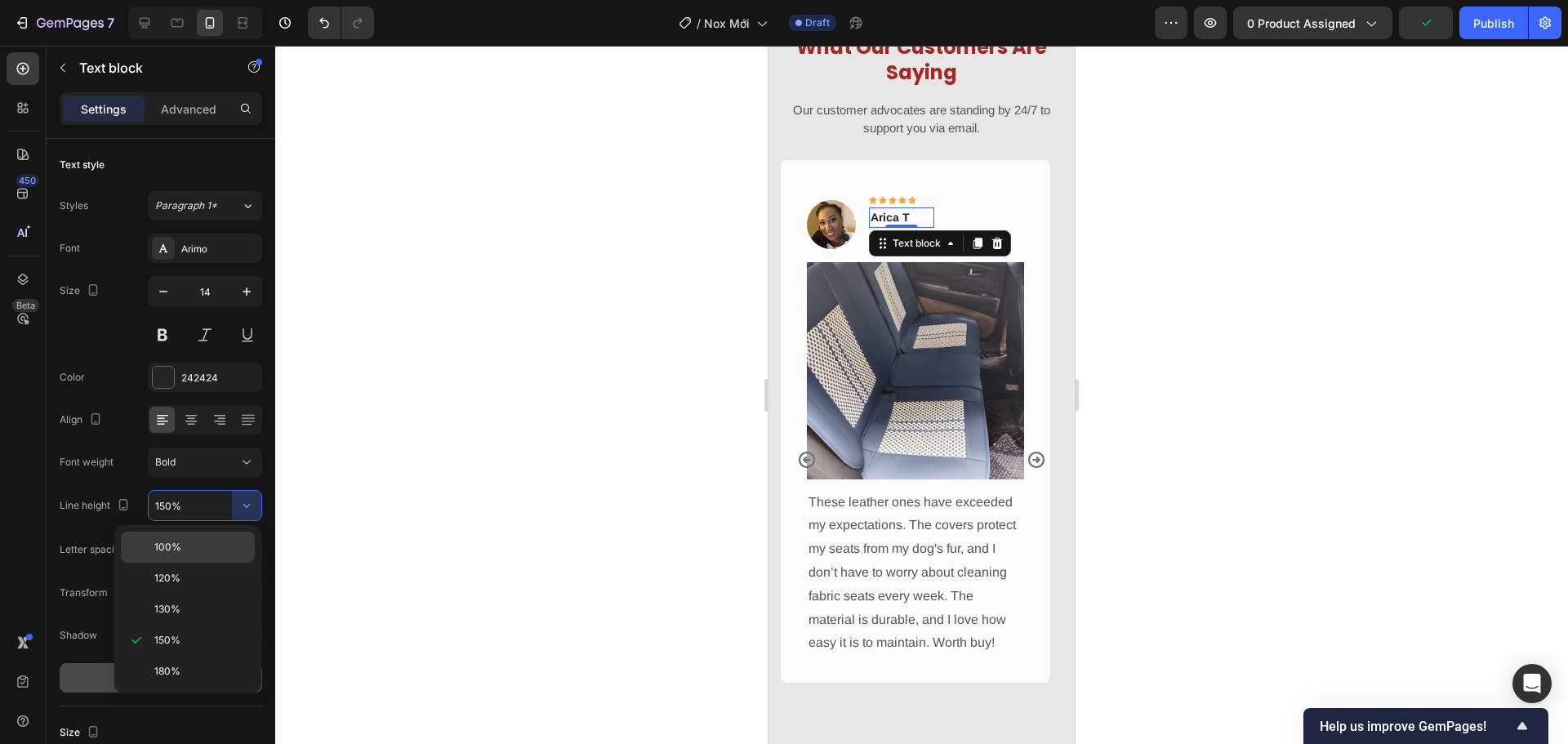
click at [234, 536] on div "100%" at bounding box center [187, 547] width 134 height 31
type input "100%"
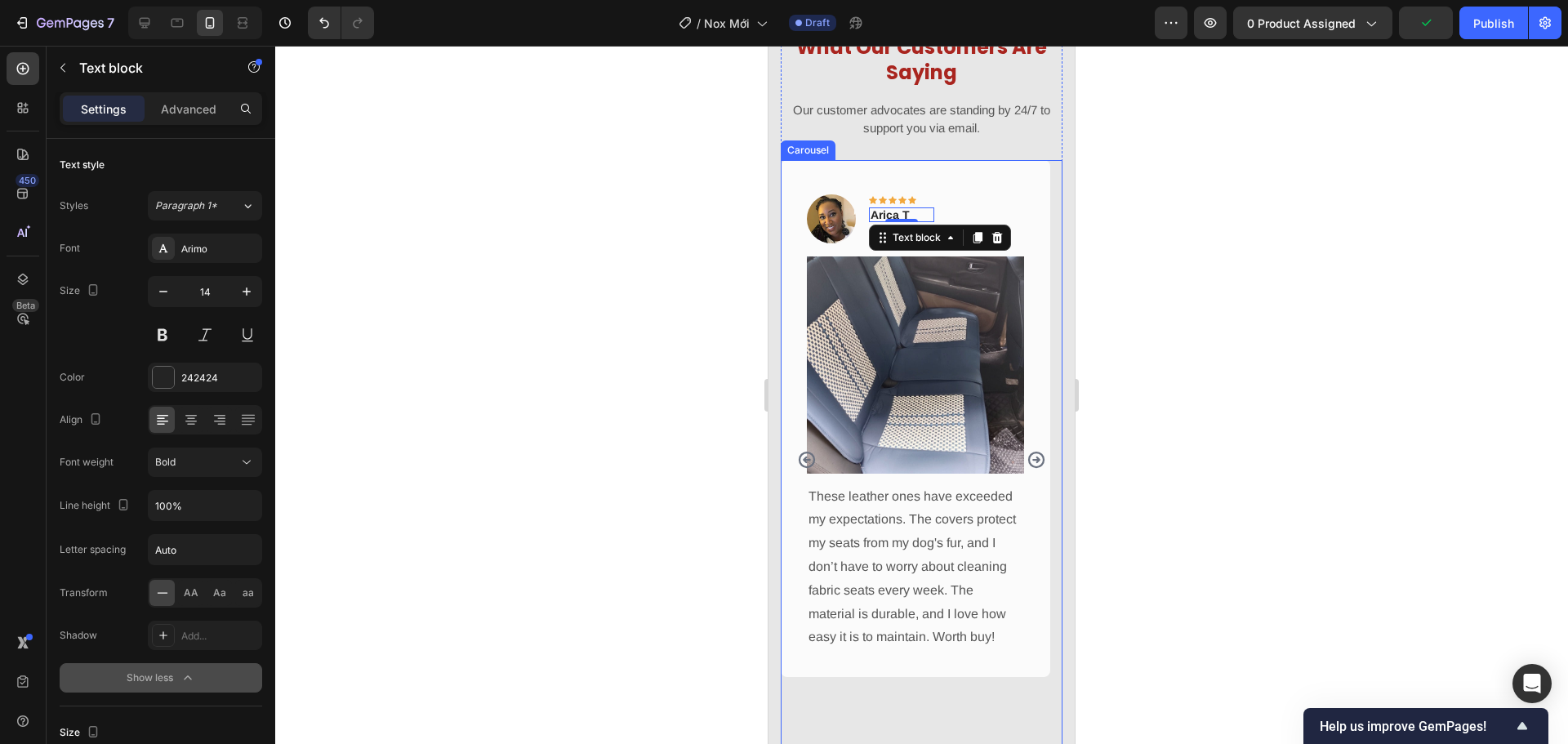
click at [1029, 461] on icon "Carousel Next Arrow" at bounding box center [1036, 460] width 20 height 20
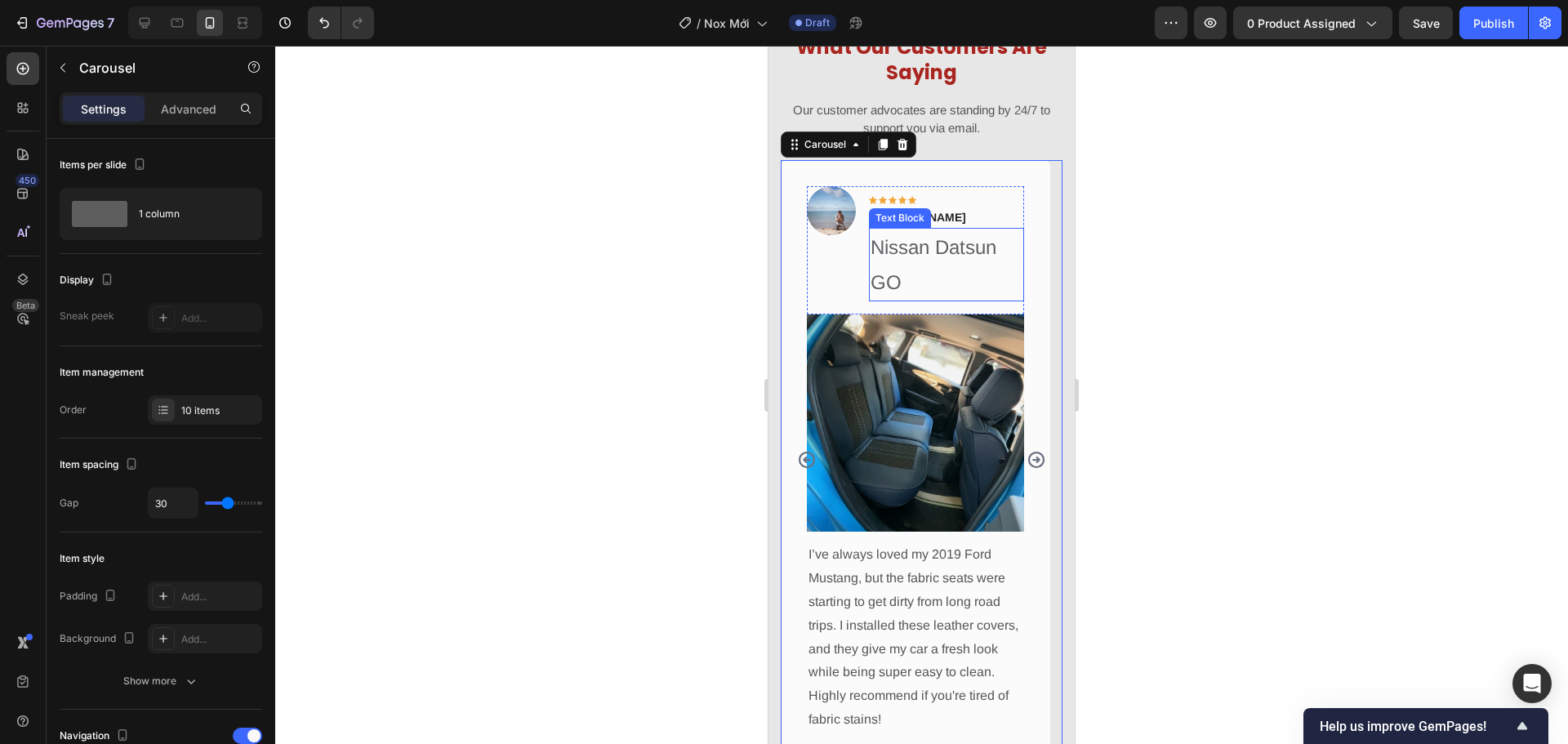
click at [930, 252] on p "Nissan Datsun GO" at bounding box center [946, 264] width 152 height 70
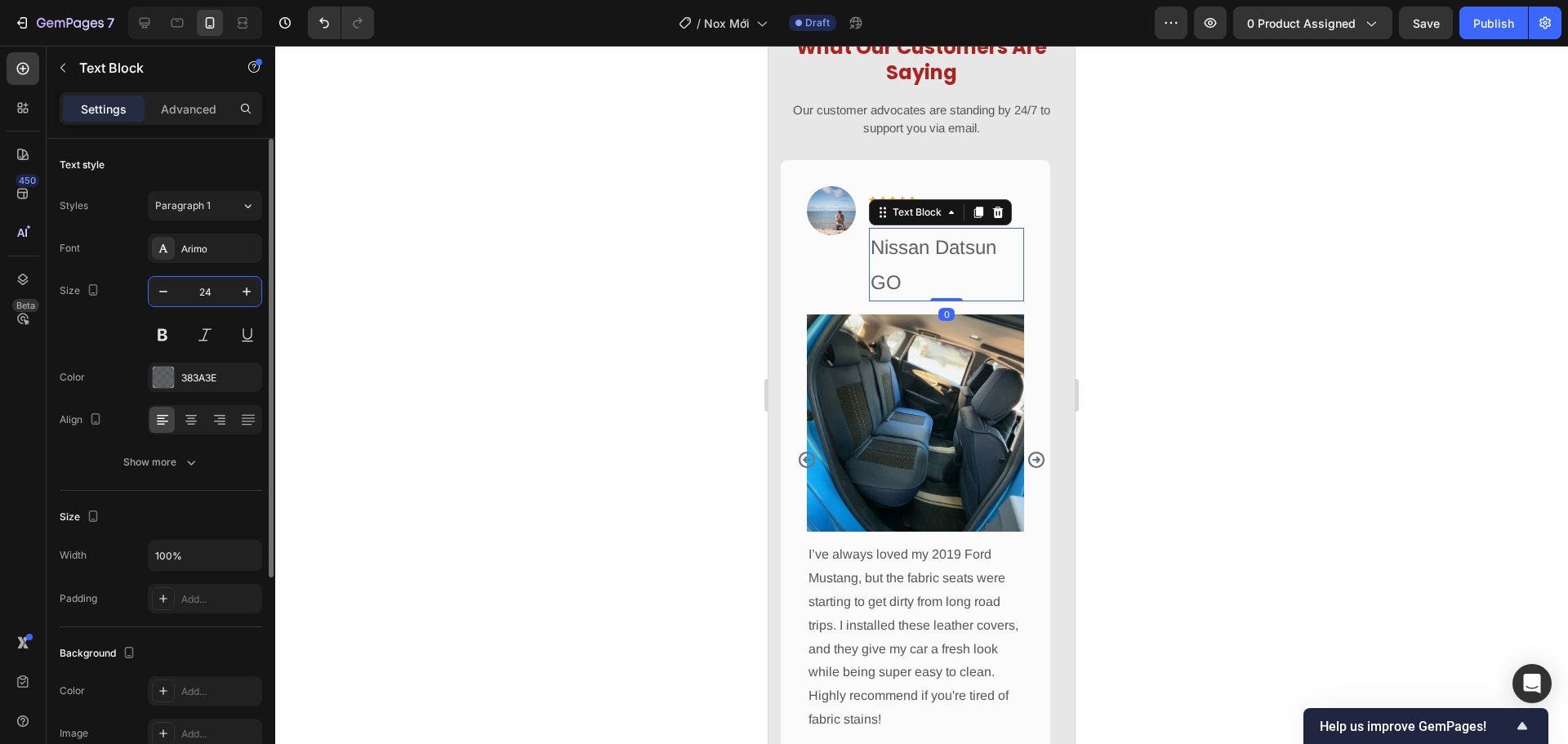
click at [201, 287] on input "24" at bounding box center [204, 291] width 54 height 30
type input "12"
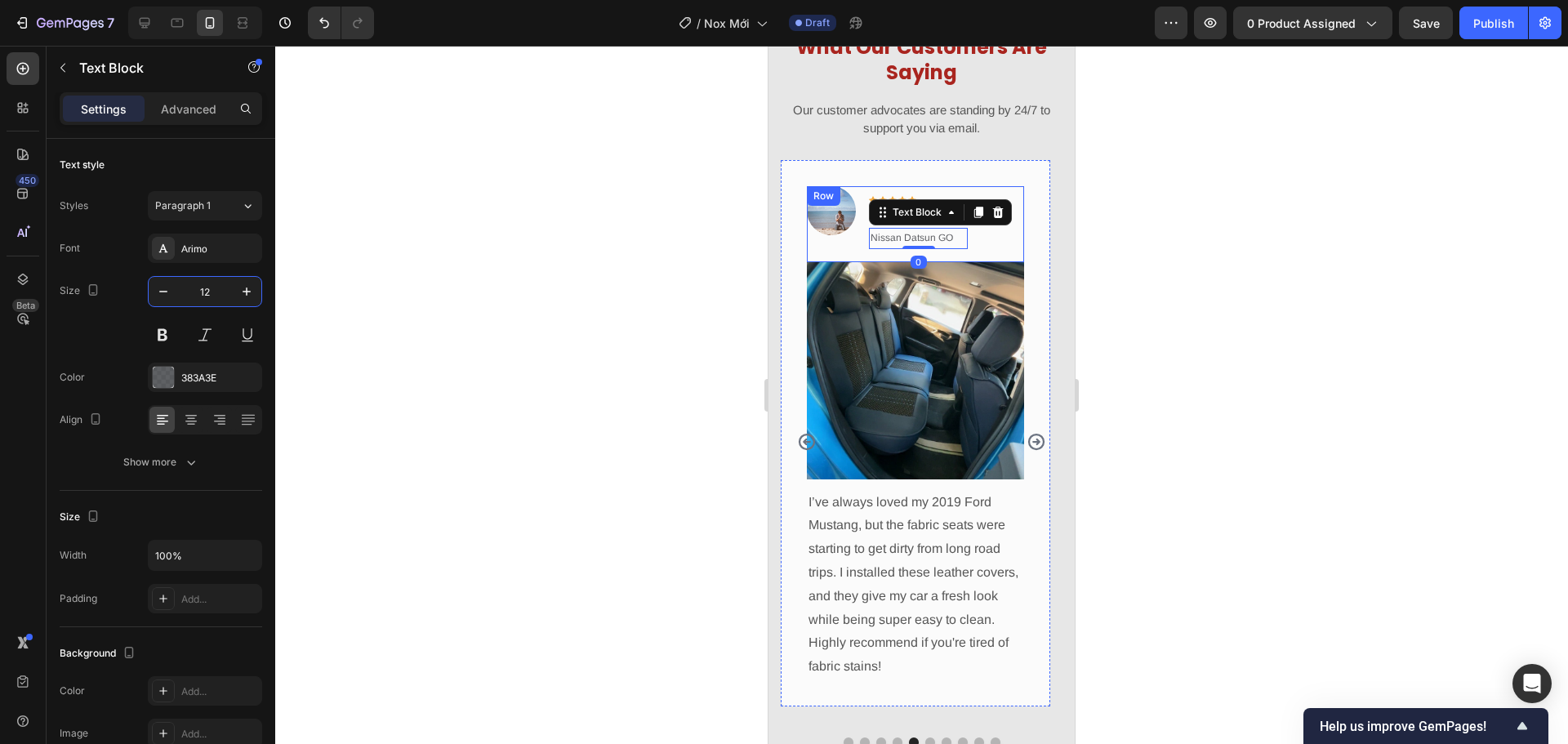
click at [1015, 250] on div "Image Icon Icon Icon Icon Icon Row Jeffrey Montague Text block Nissan Datsun GO…" at bounding box center [915, 224] width 217 height 76
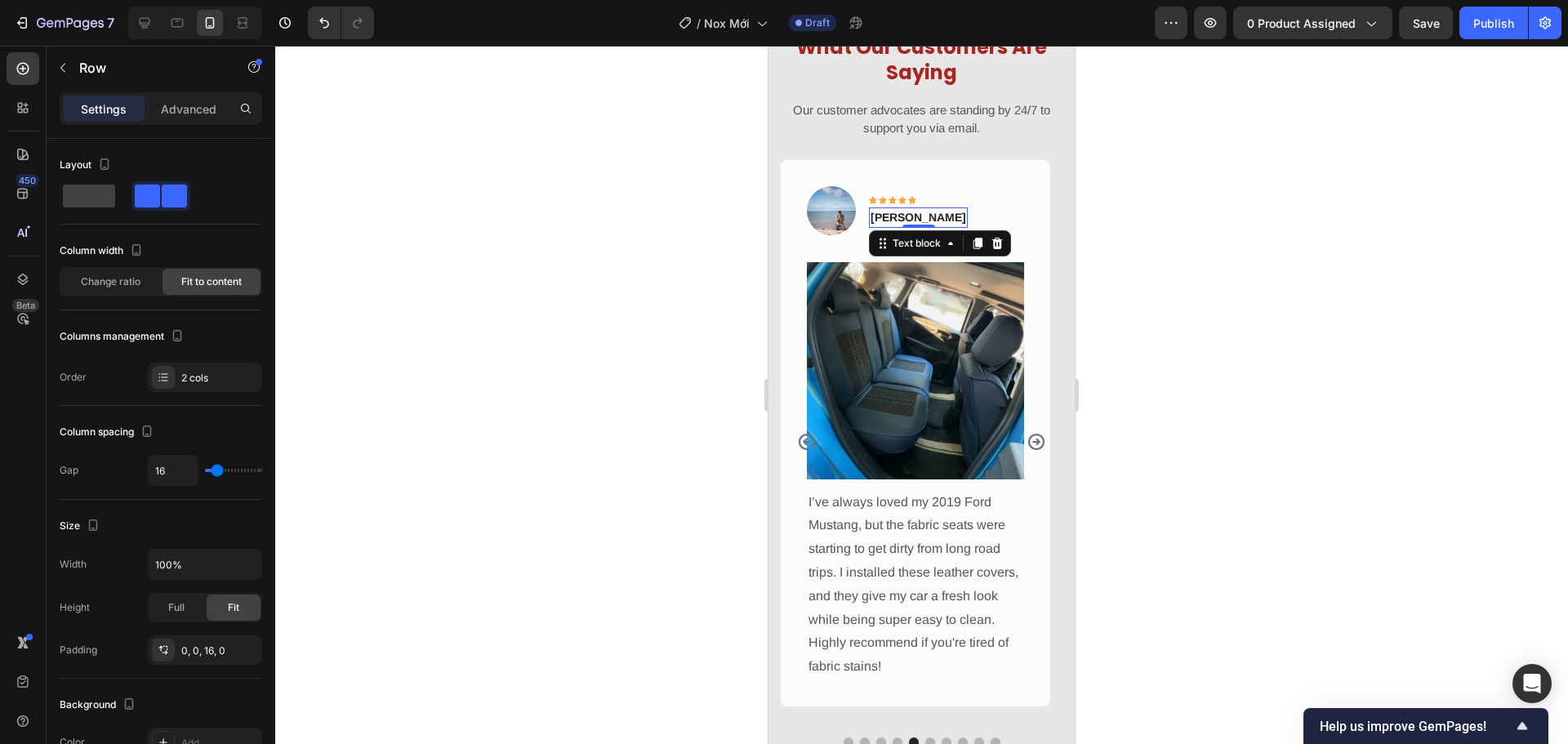
click at [946, 223] on p "Jeffrey Montague" at bounding box center [918, 217] width 96 height 17
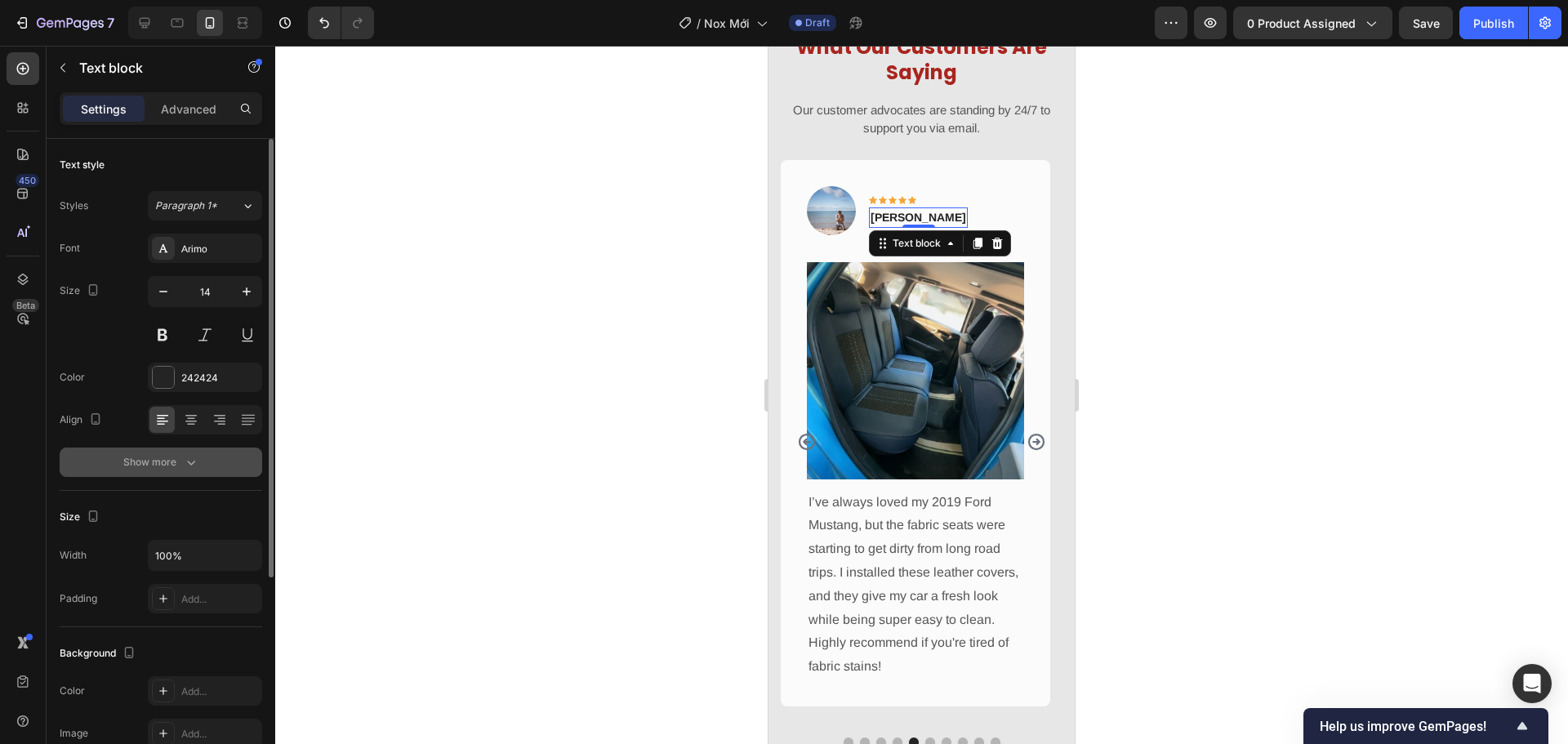
click at [200, 464] on button "Show more" at bounding box center [160, 462] width 202 height 30
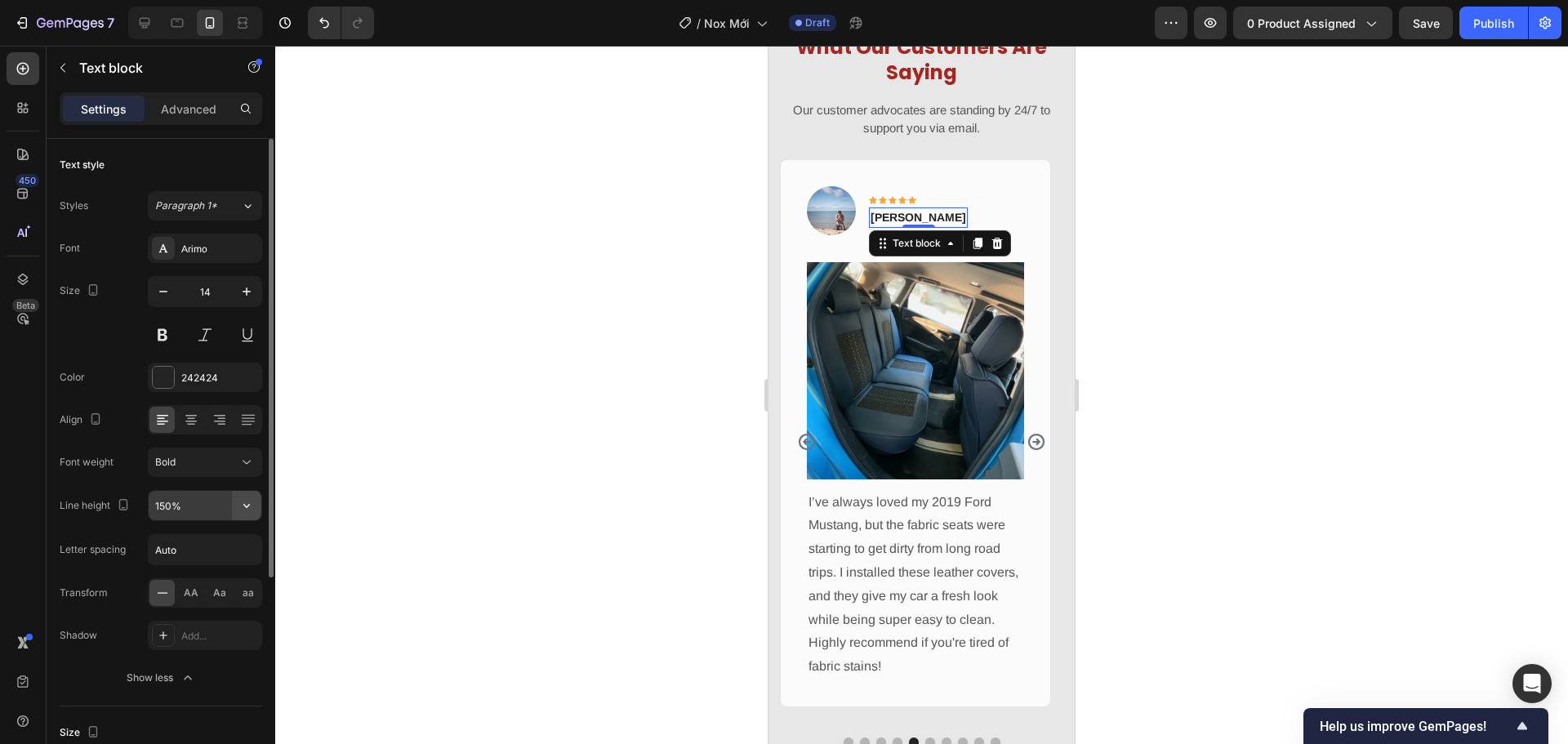
click at [249, 506] on icon "button" at bounding box center [247, 505] width 17 height 17
click at [241, 538] on div "100%" at bounding box center [187, 547] width 134 height 31
type input "100%"
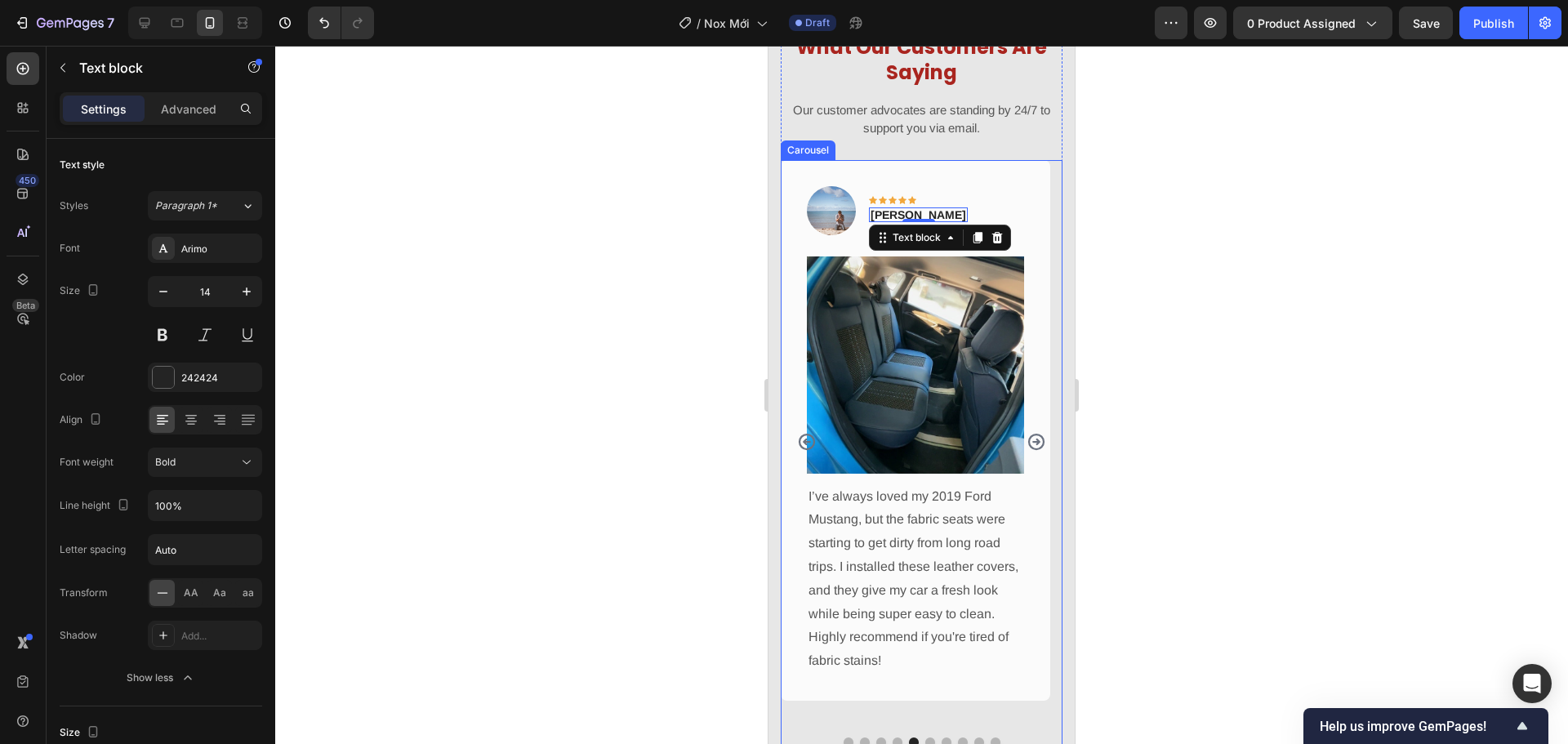
click at [1028, 441] on icon "Carousel Next Arrow" at bounding box center [1036, 441] width 17 height 17
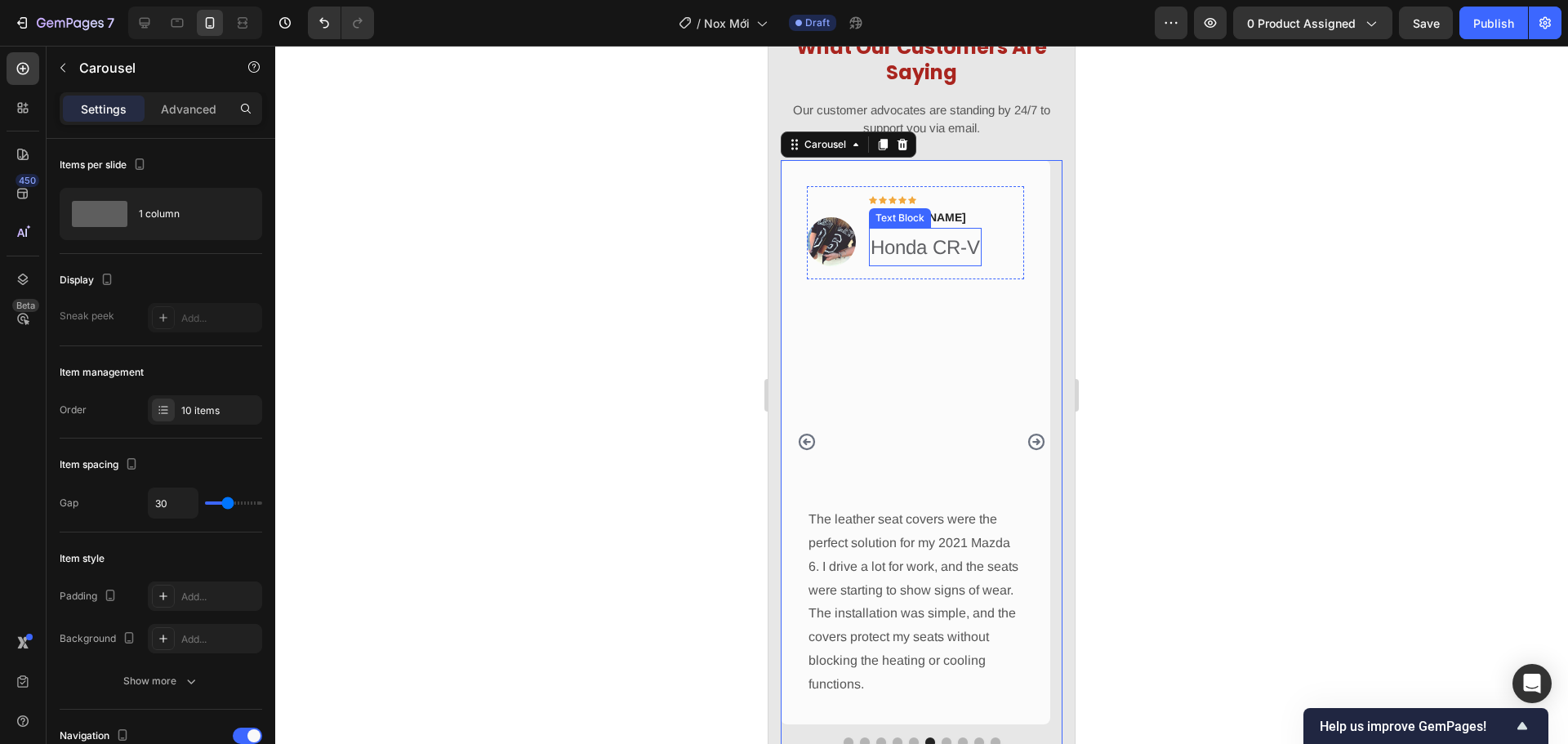
click at [953, 249] on p "Honda CR-V" at bounding box center [925, 248] width 110 height 36
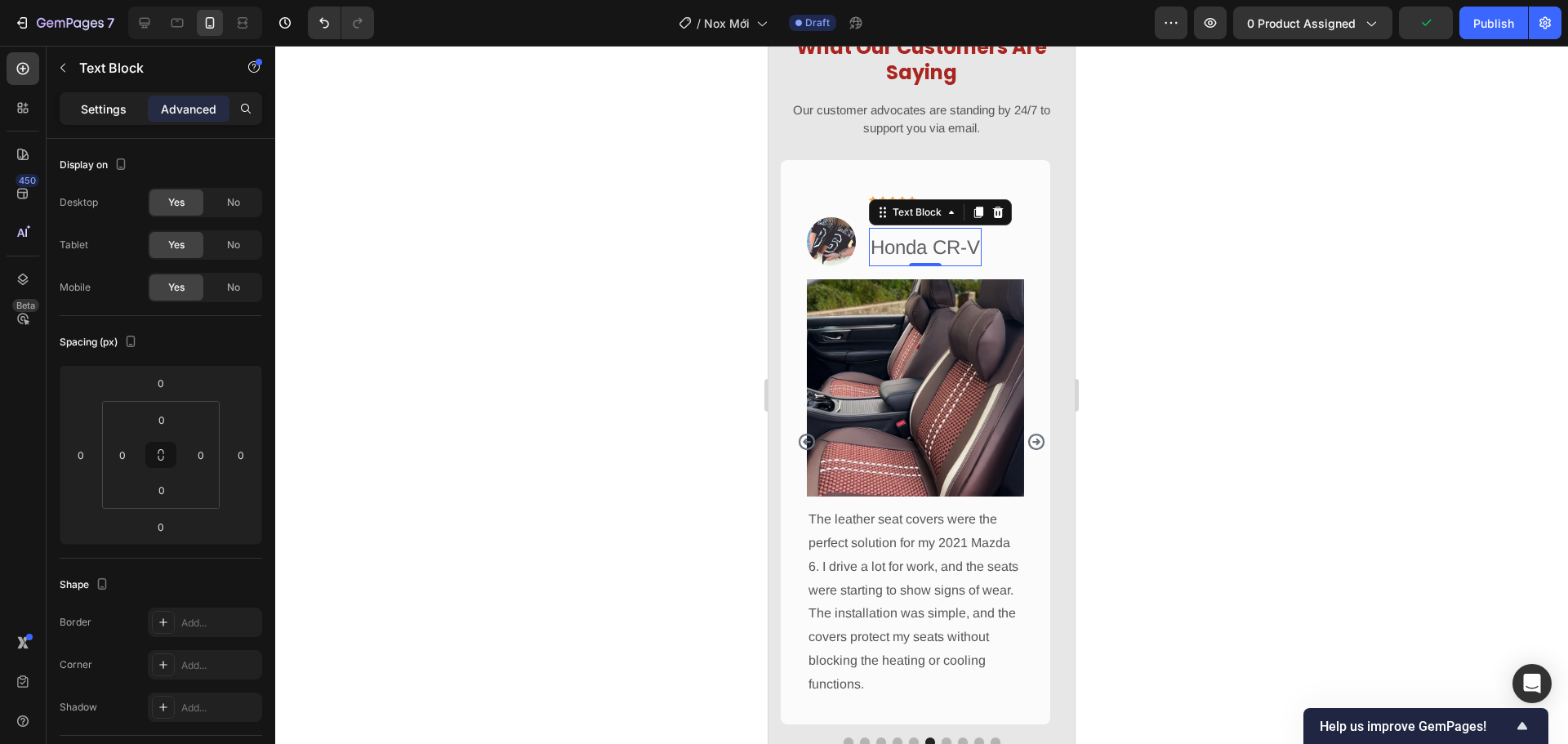
click at [100, 101] on p "Settings" at bounding box center [104, 109] width 45 height 17
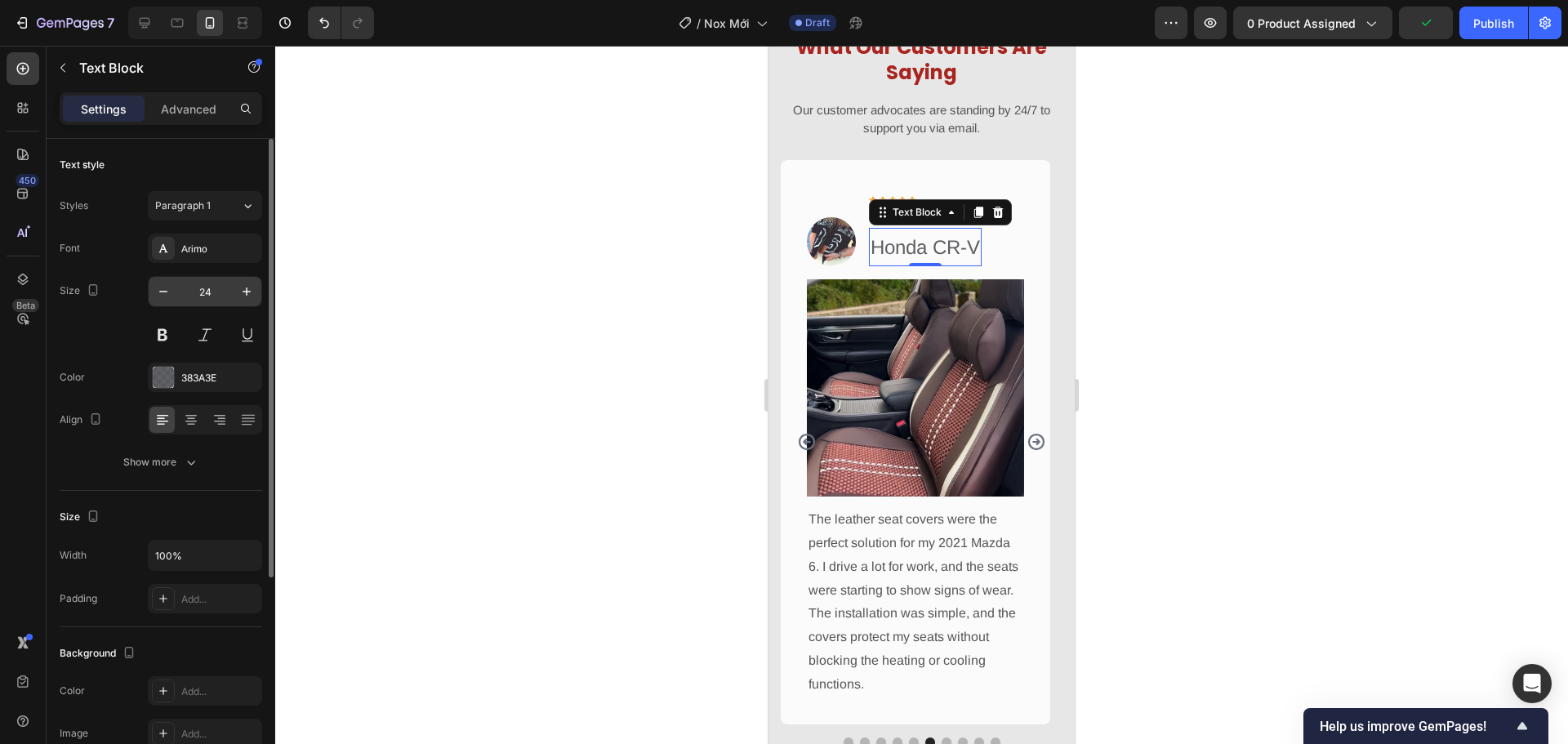
click at [225, 293] on input "24" at bounding box center [204, 291] width 54 height 30
type input "12"
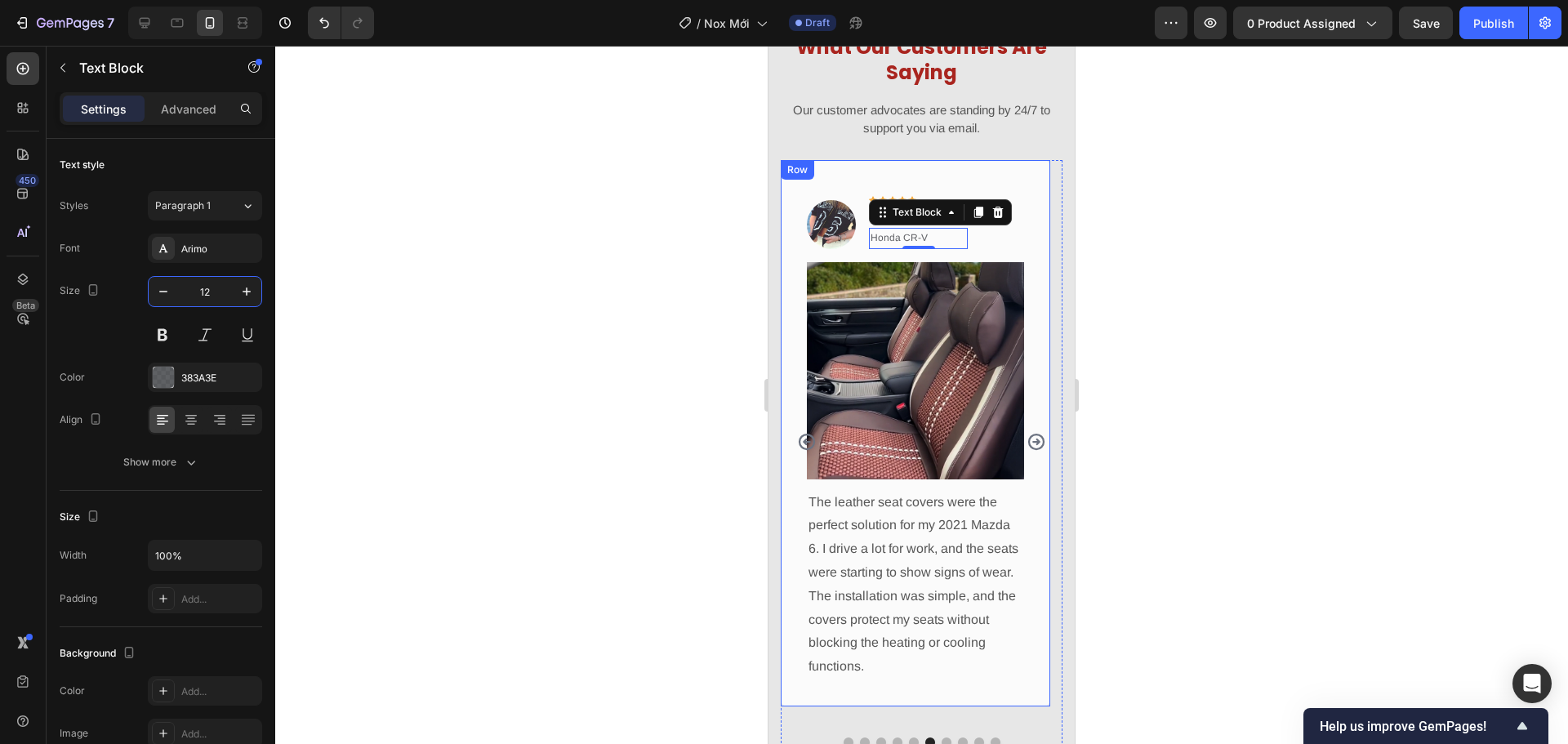
click at [1020, 244] on div "Image Icon Icon Icon Icon Icon Row Jane A Furr Text block Honda CR-V Text Block…" at bounding box center [915, 224] width 217 height 76
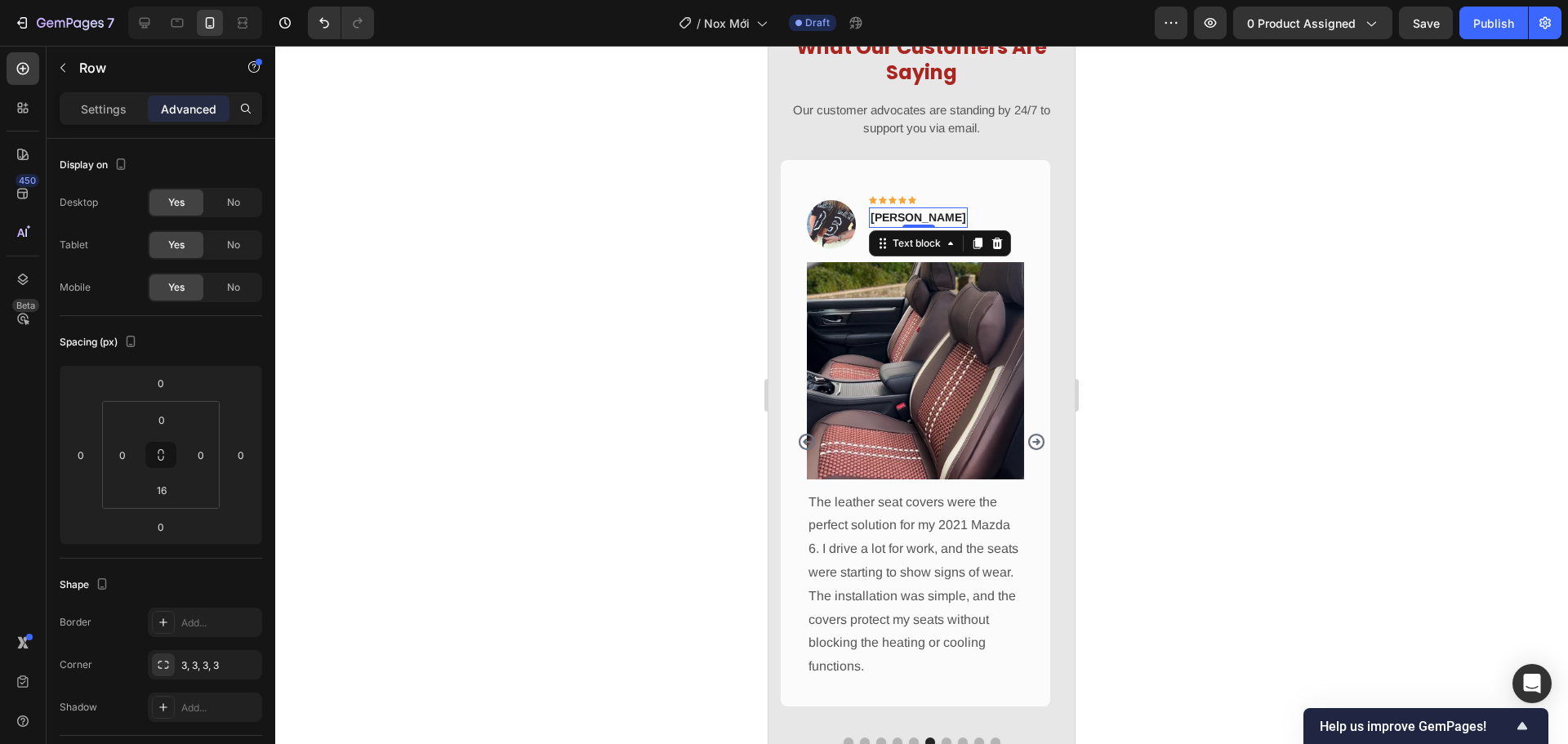
click at [931, 217] on p "Jane A Furr" at bounding box center [918, 217] width 96 height 17
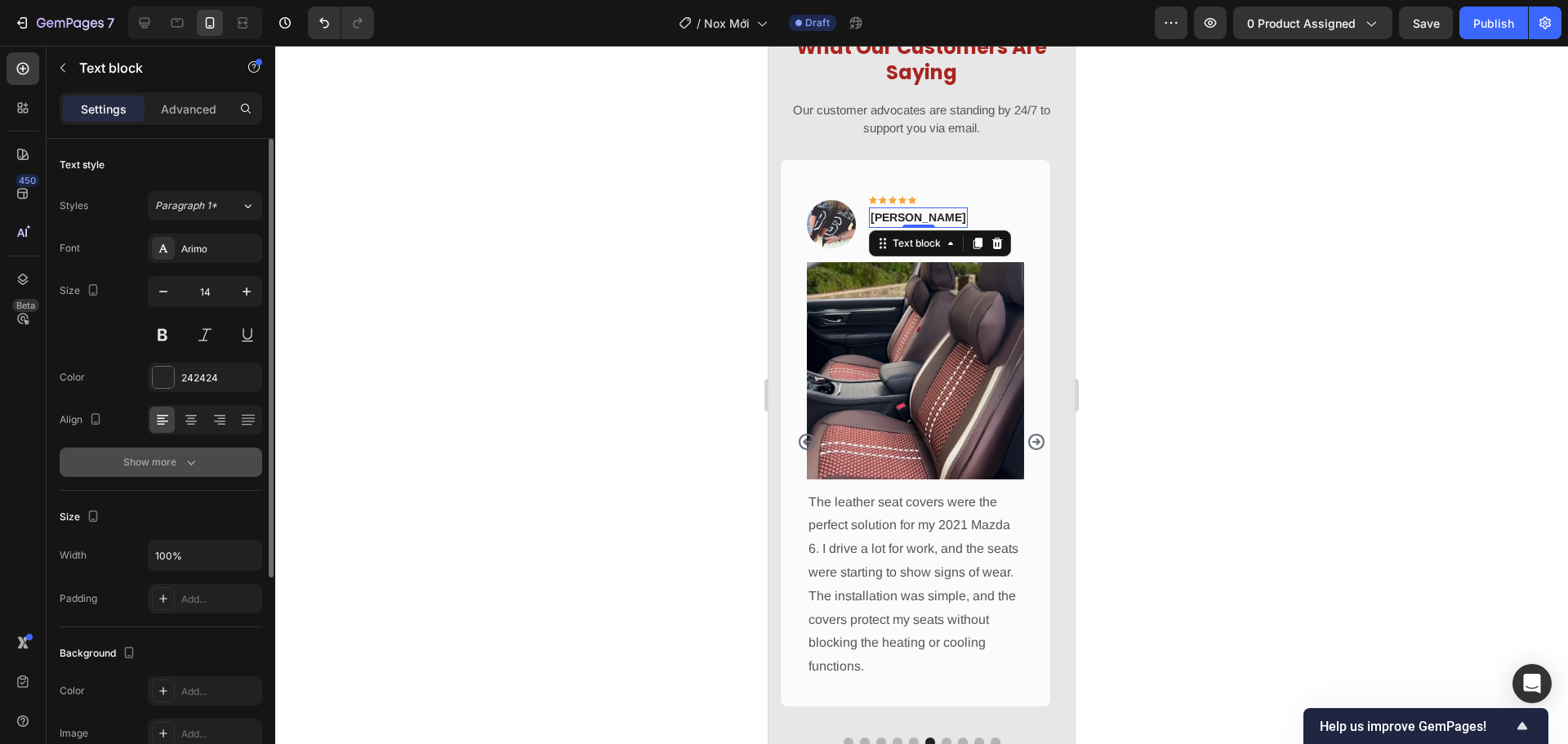
click at [200, 451] on button "Show more" at bounding box center [160, 462] width 202 height 30
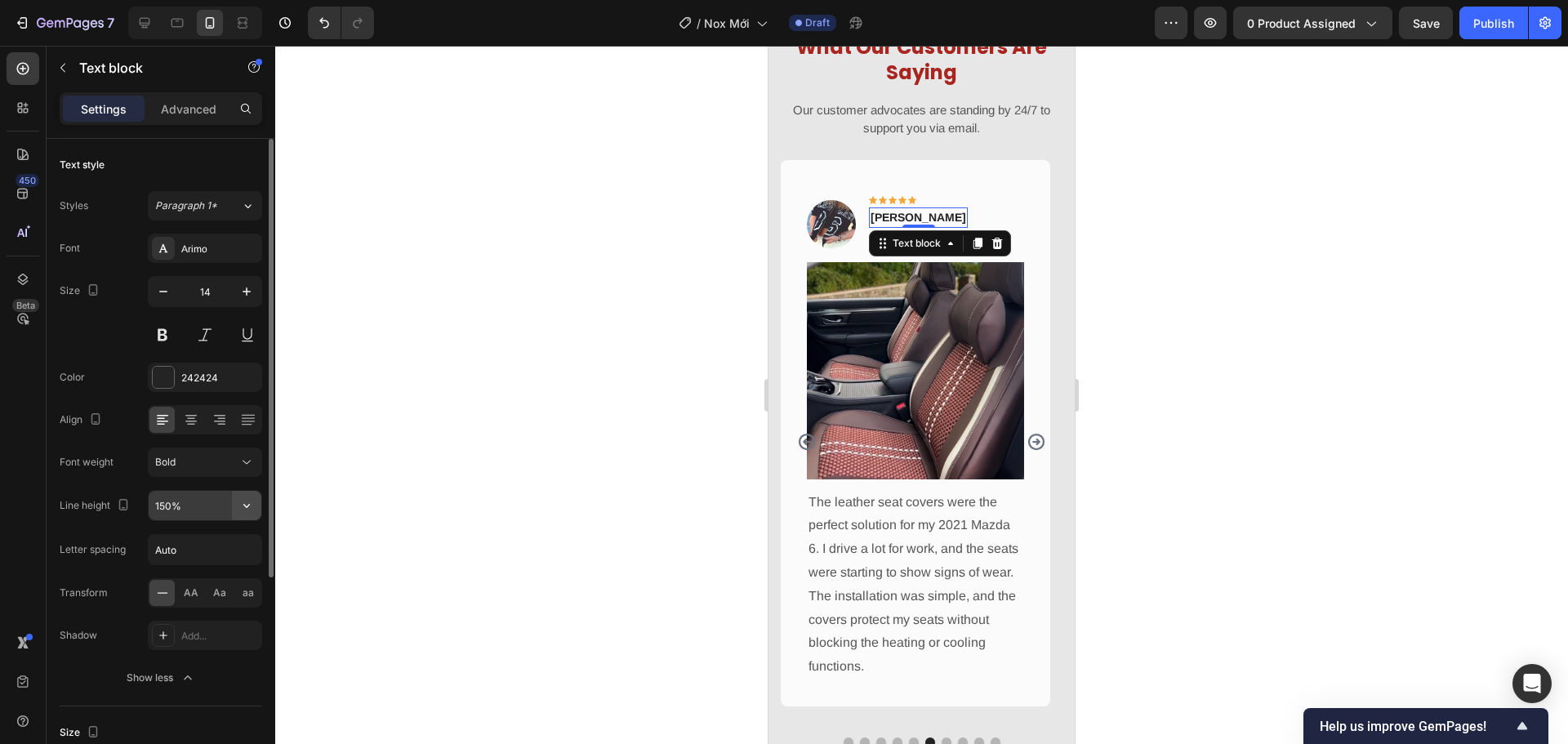
click at [253, 510] on icon "button" at bounding box center [247, 505] width 17 height 17
click at [236, 537] on div "100%" at bounding box center [187, 547] width 134 height 31
type input "100%"
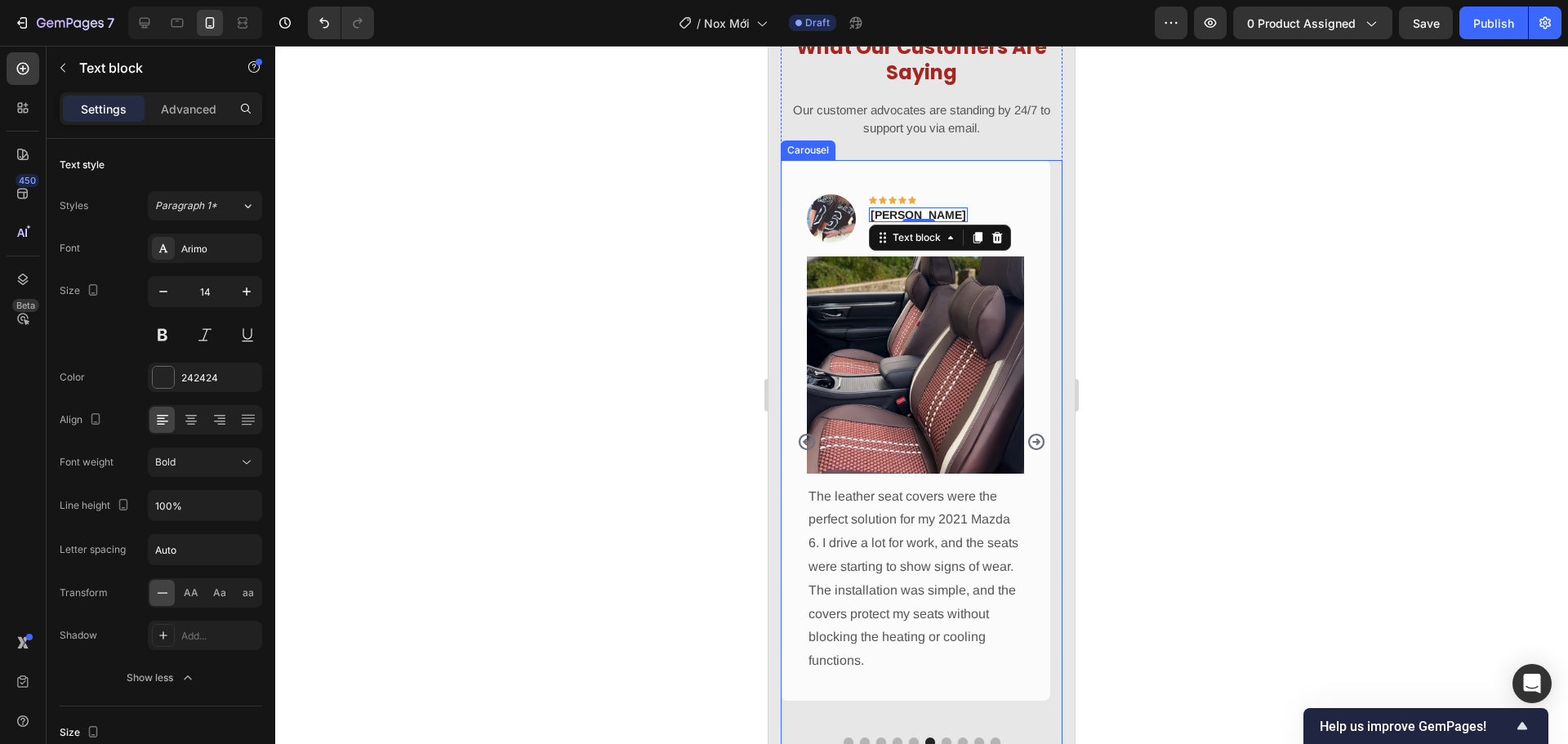
click at [1027, 437] on icon "Carousel Next Arrow" at bounding box center [1036, 442] width 20 height 20
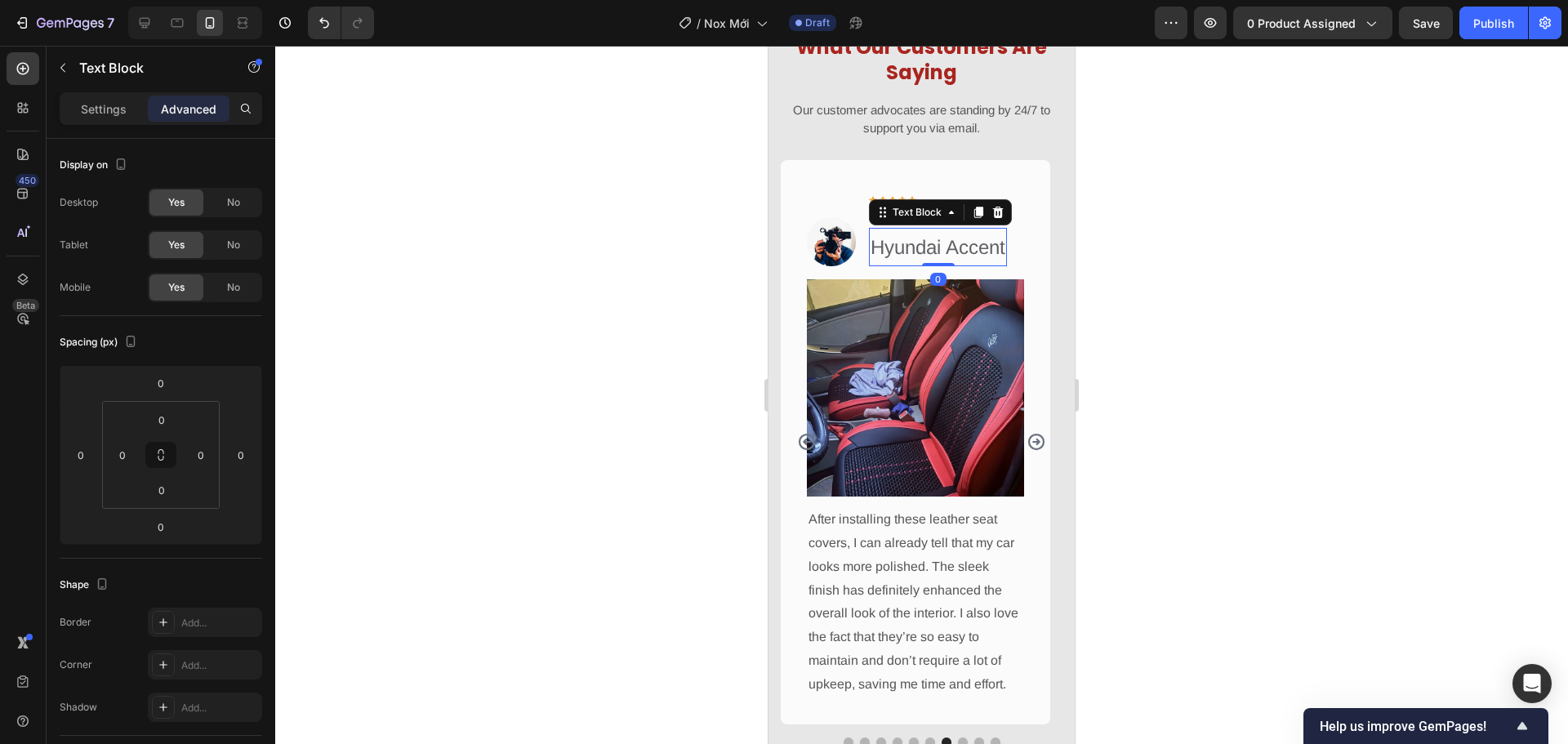
click at [949, 245] on p "Hyundai Accent" at bounding box center [937, 248] width 135 height 36
click at [71, 94] on div "Settings Advanced" at bounding box center [160, 108] width 202 height 33
click at [89, 104] on p "Settings" at bounding box center [104, 109] width 45 height 17
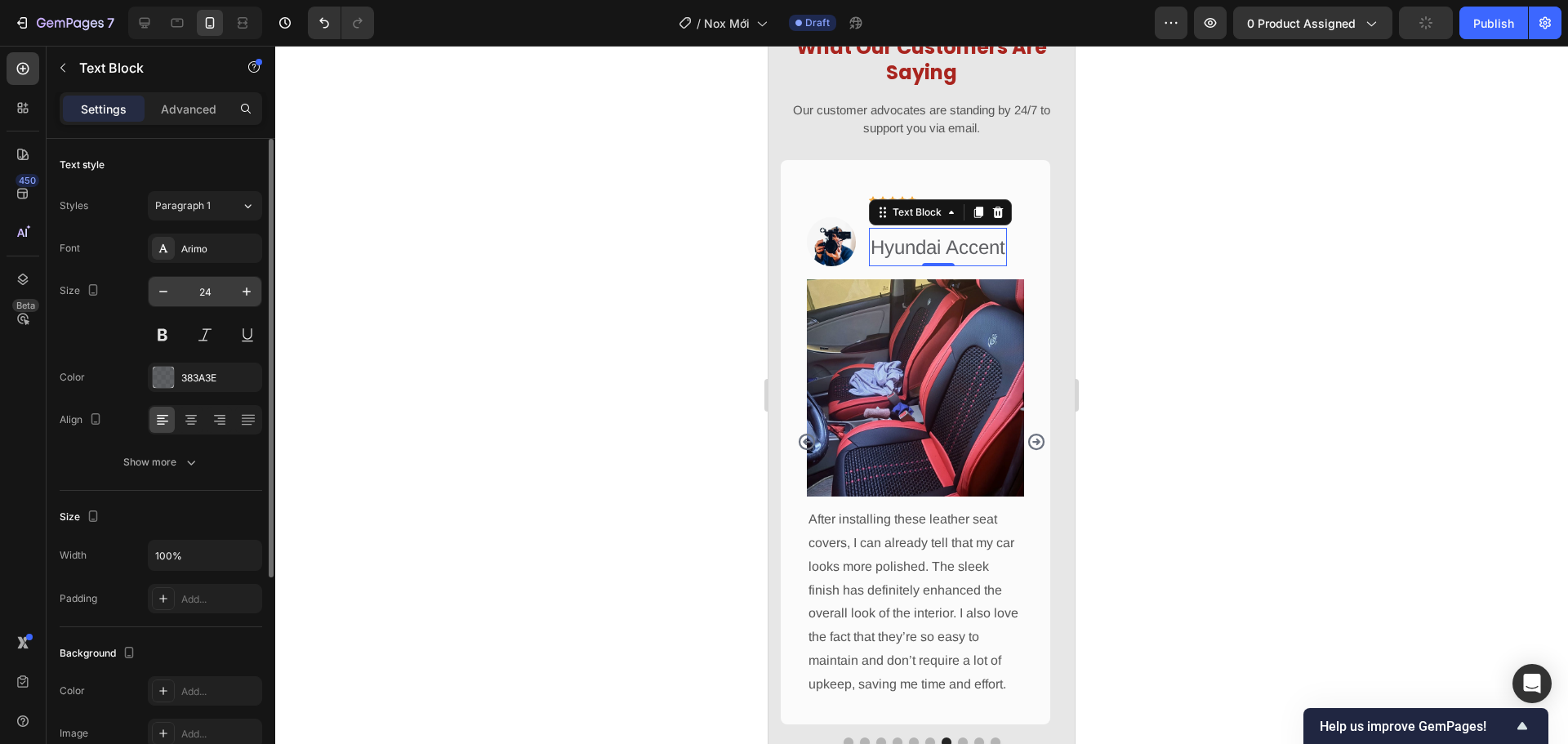
click at [211, 292] on input "24" at bounding box center [204, 291] width 54 height 30
type input "12"
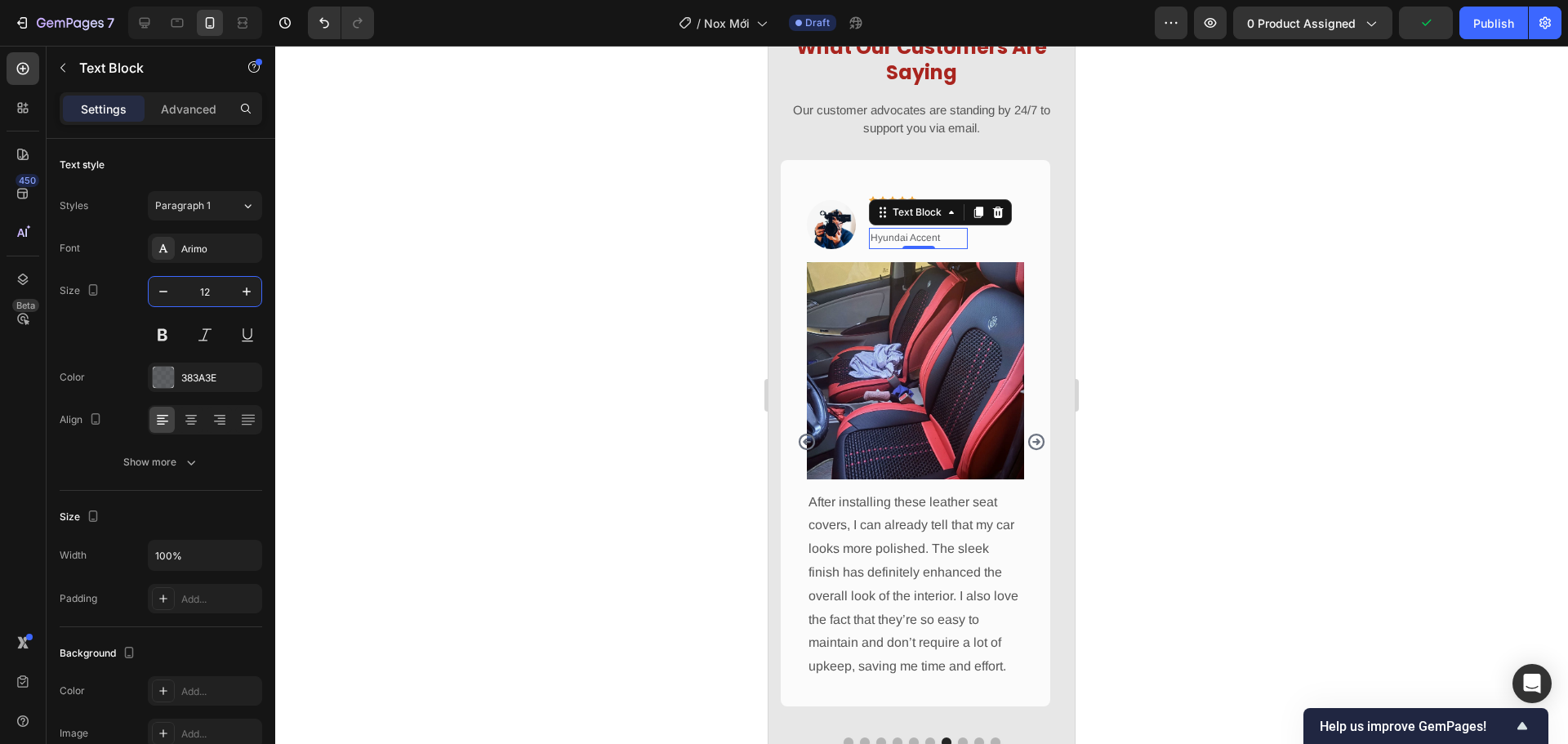
click at [1018, 245] on div "Image Icon Icon Icon Icon Icon Row Sammy Flynt Text block Hyundai Accent Text B…" at bounding box center [915, 224] width 217 height 76
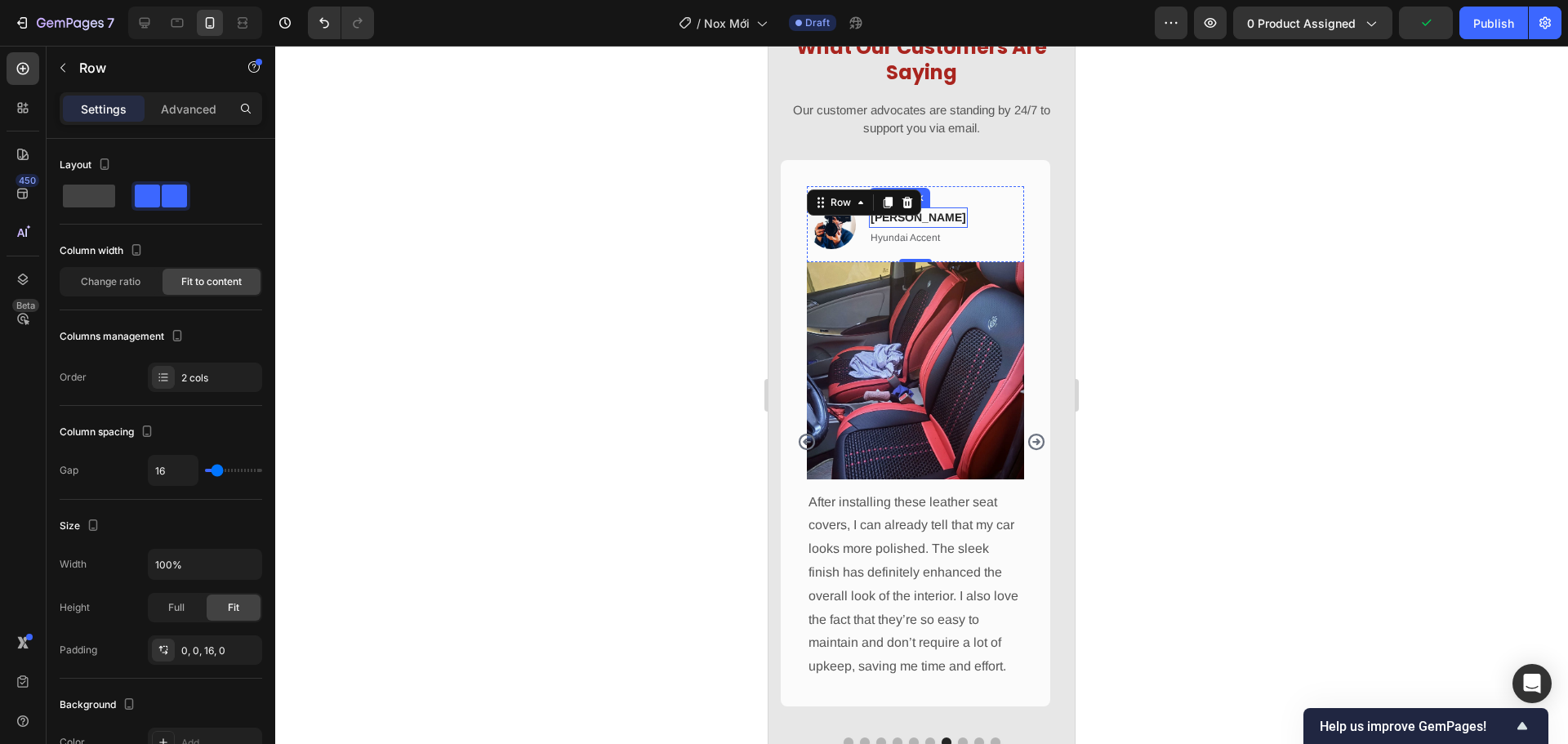
click at [939, 220] on p "Sammy Flynt" at bounding box center [918, 217] width 96 height 17
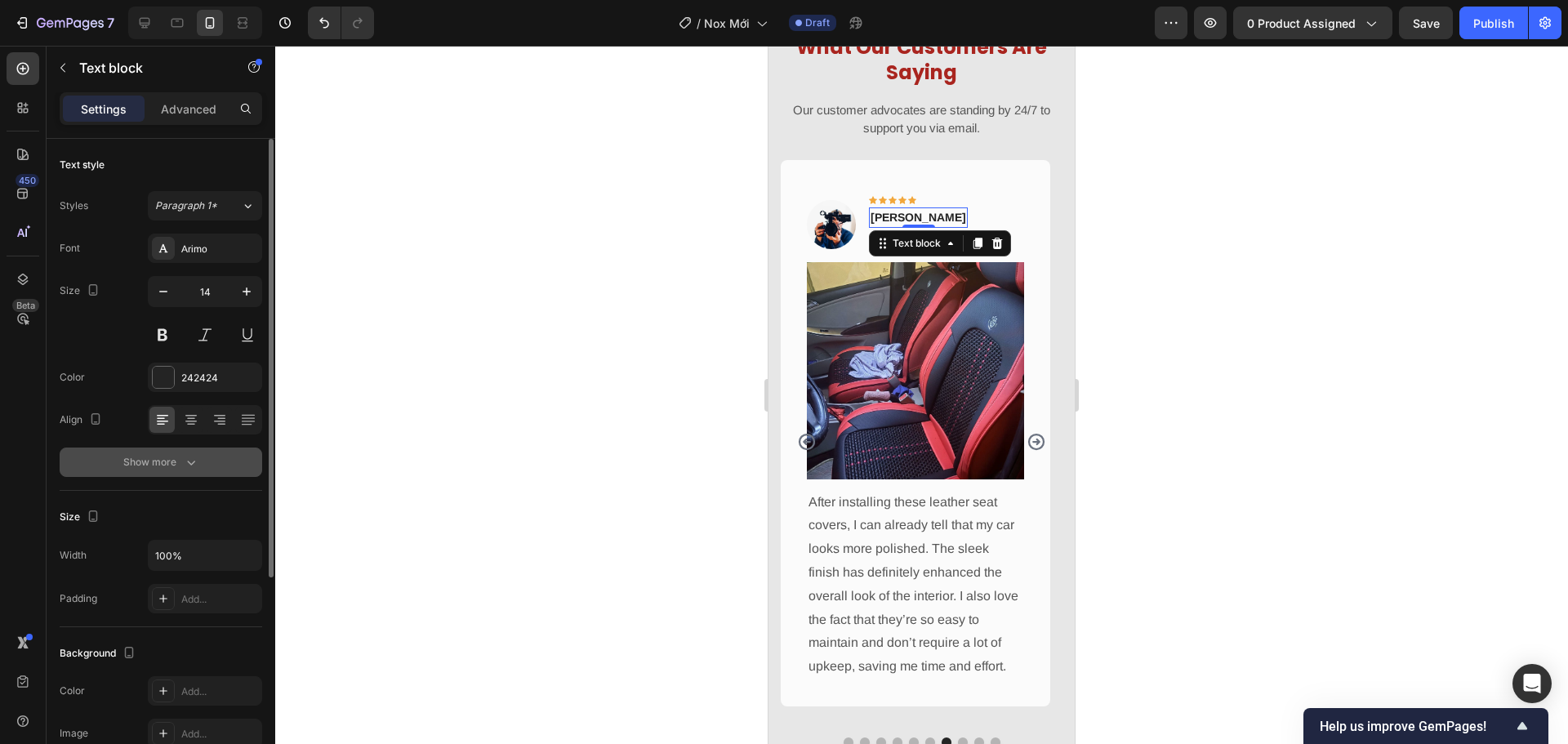
click at [177, 457] on div "Show more" at bounding box center [161, 462] width 76 height 17
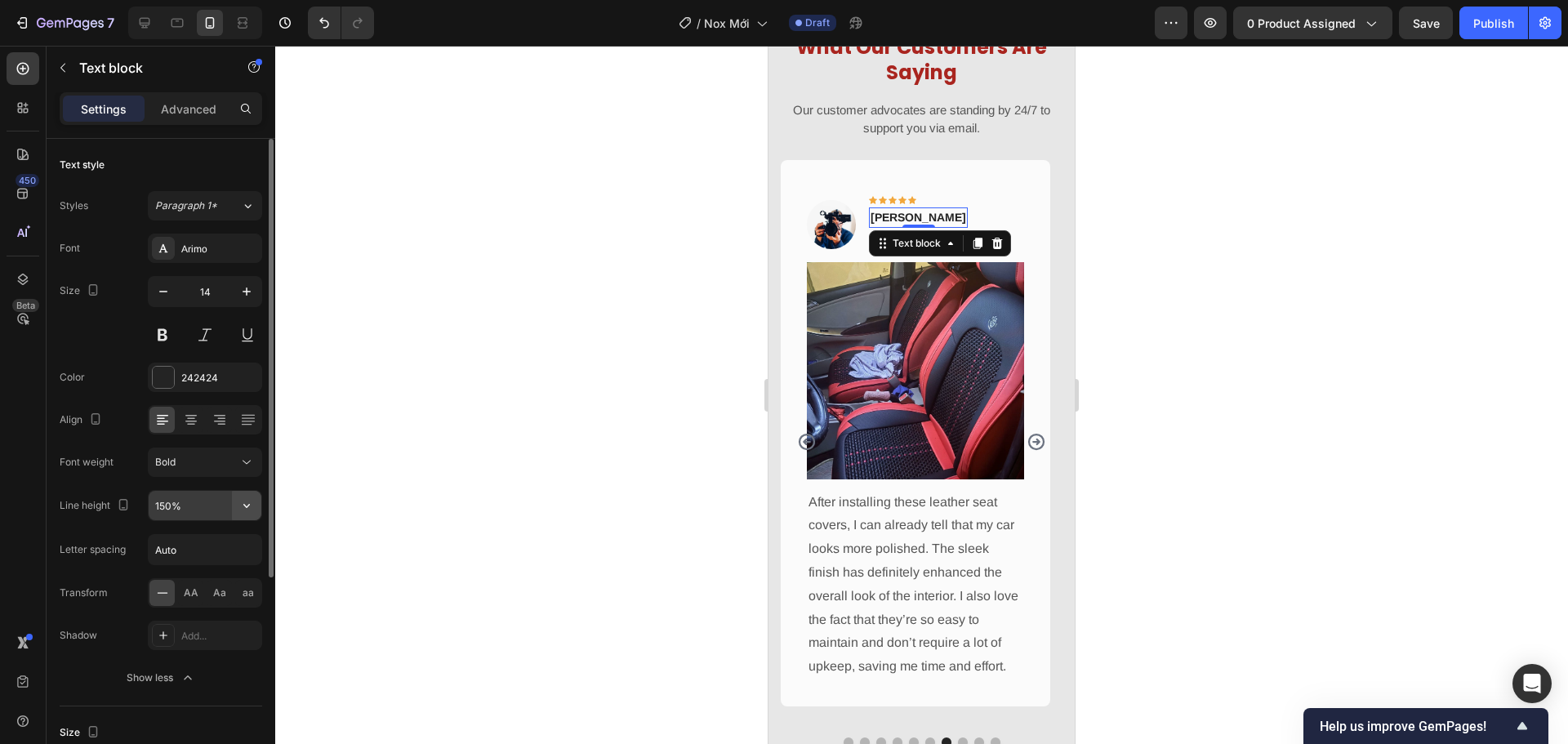
click at [253, 501] on icon "button" at bounding box center [247, 505] width 17 height 17
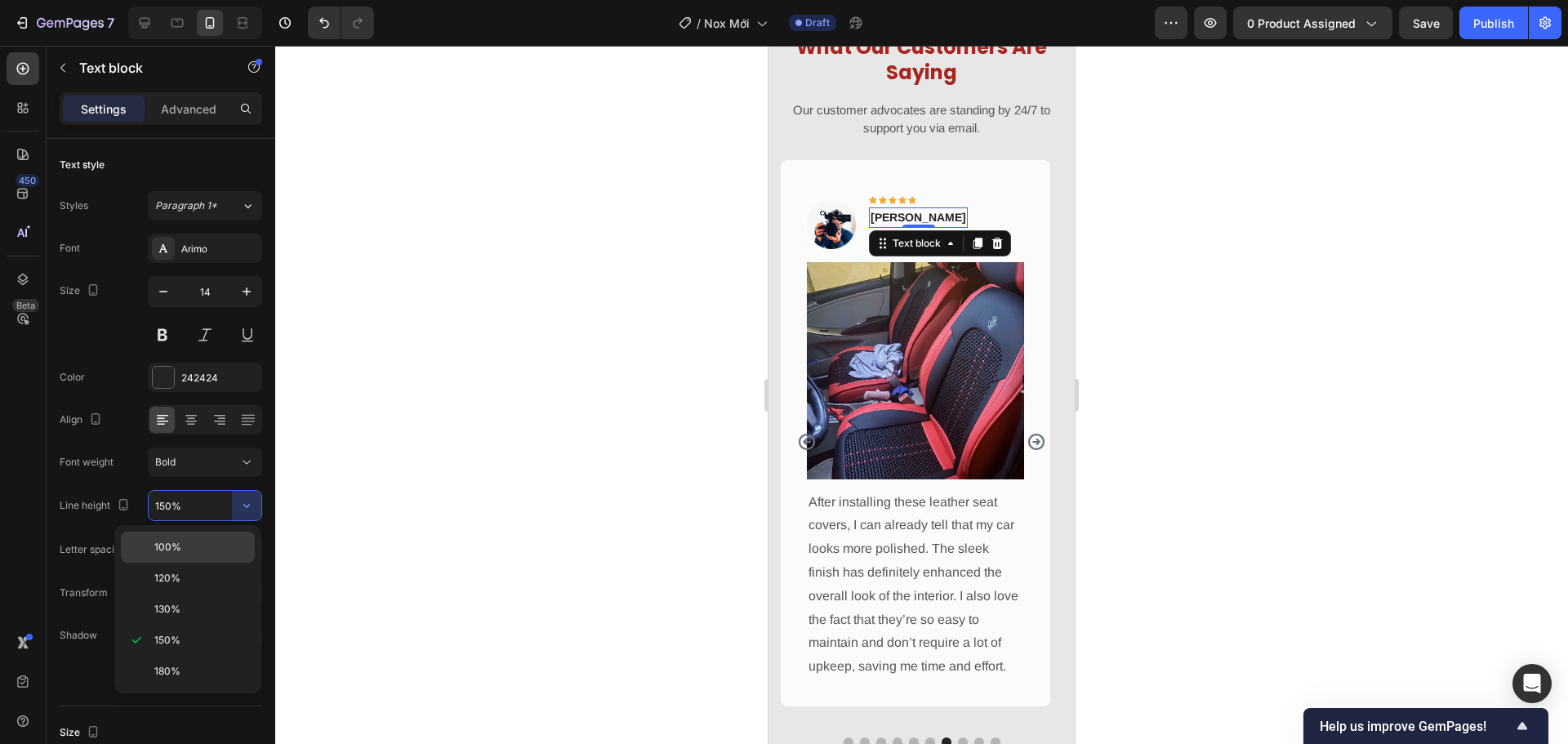
click at [229, 541] on p "100%" at bounding box center [200, 547] width 93 height 15
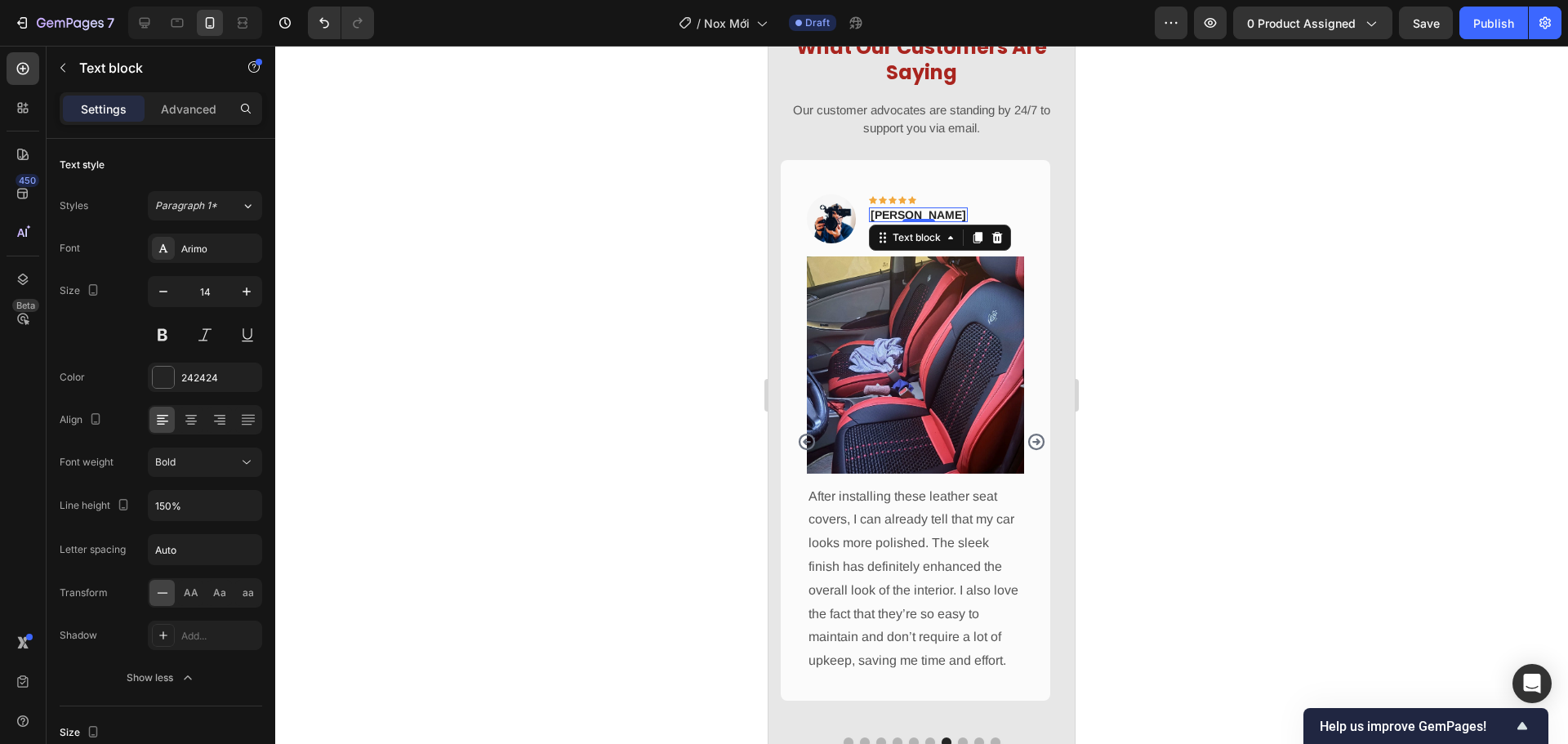
type input "100%"
click at [544, 461] on div at bounding box center [922, 394] width 1293 height 698
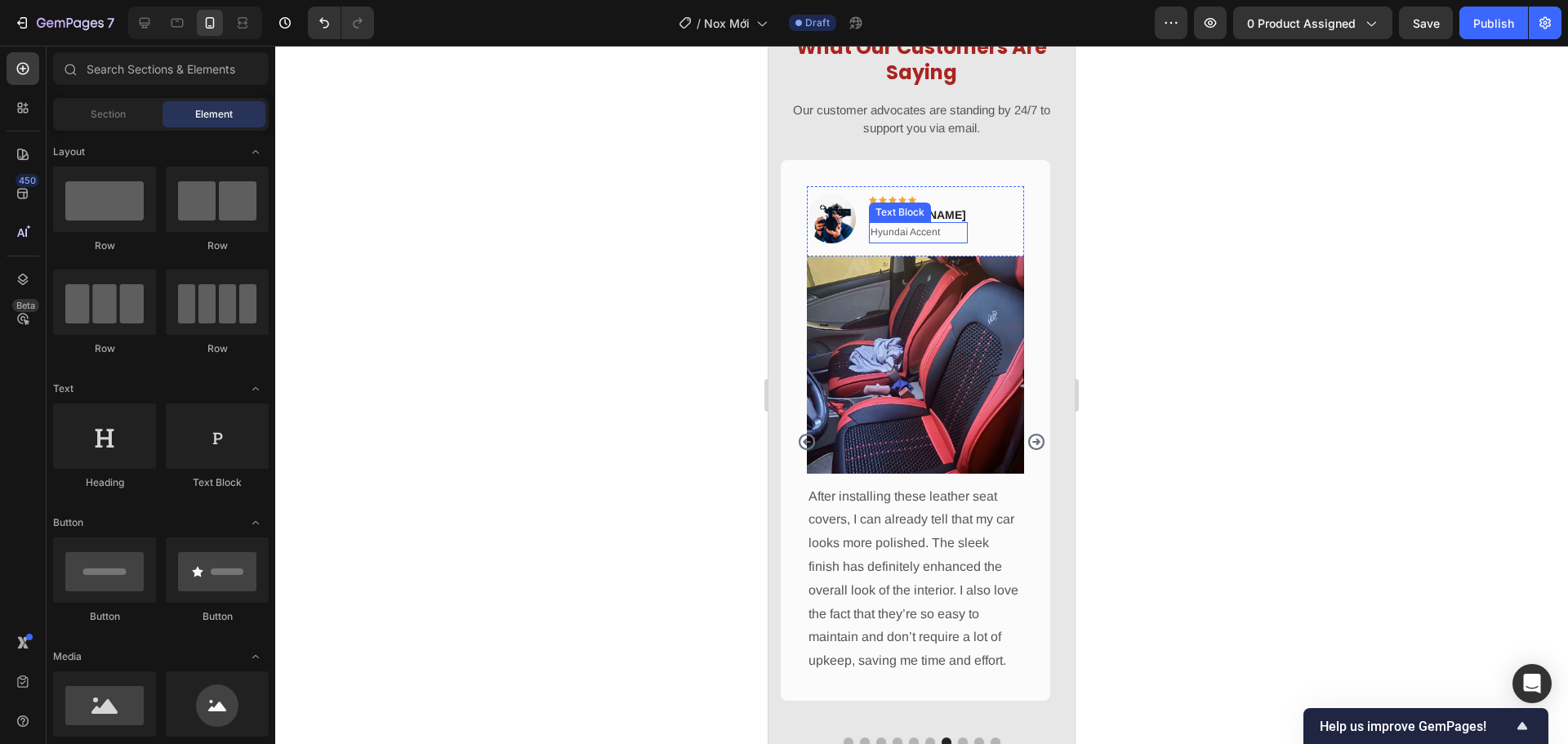
click at [891, 230] on p "Hyundai Accent" at bounding box center [918, 233] width 96 height 18
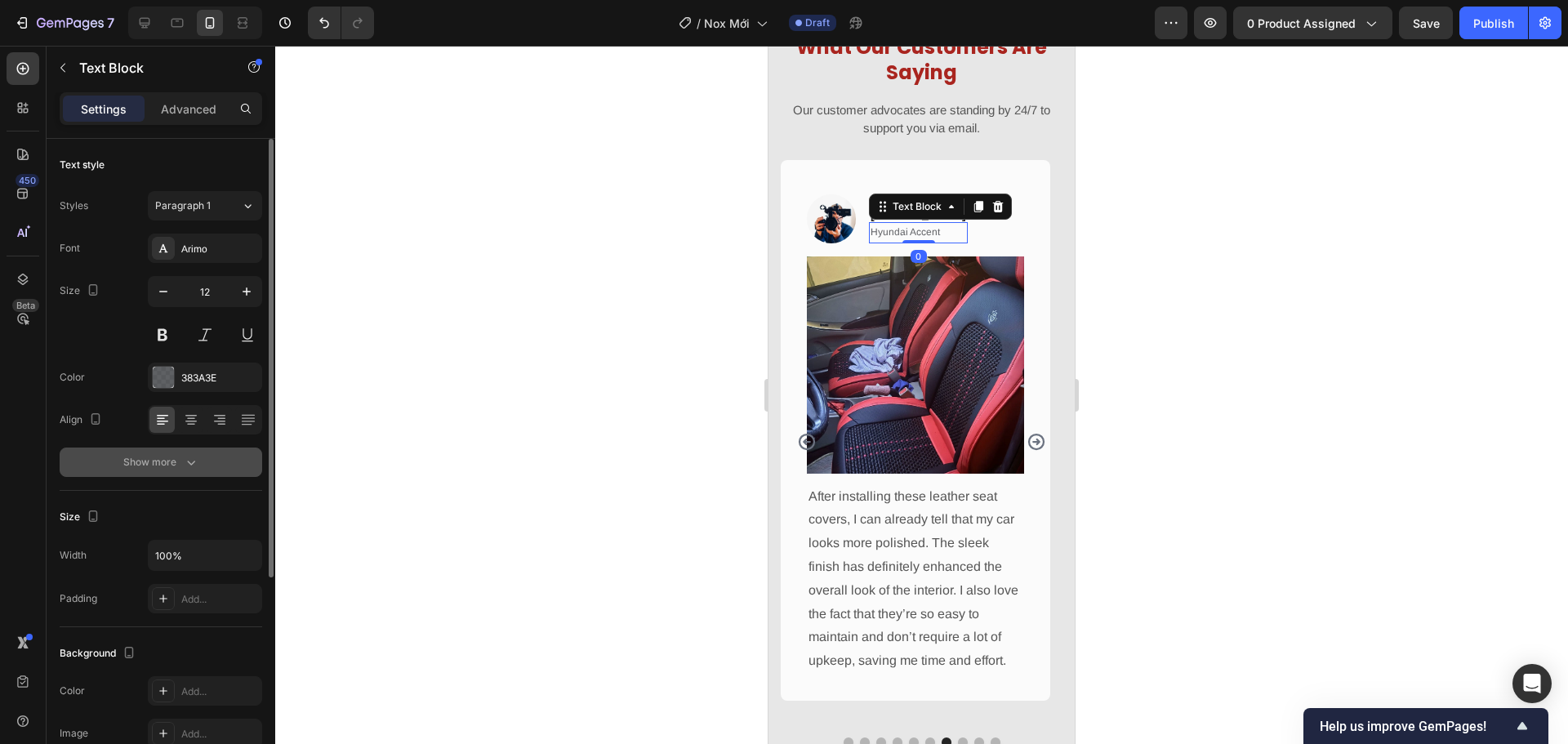
click at [175, 468] on div "Show more" at bounding box center [161, 462] width 76 height 17
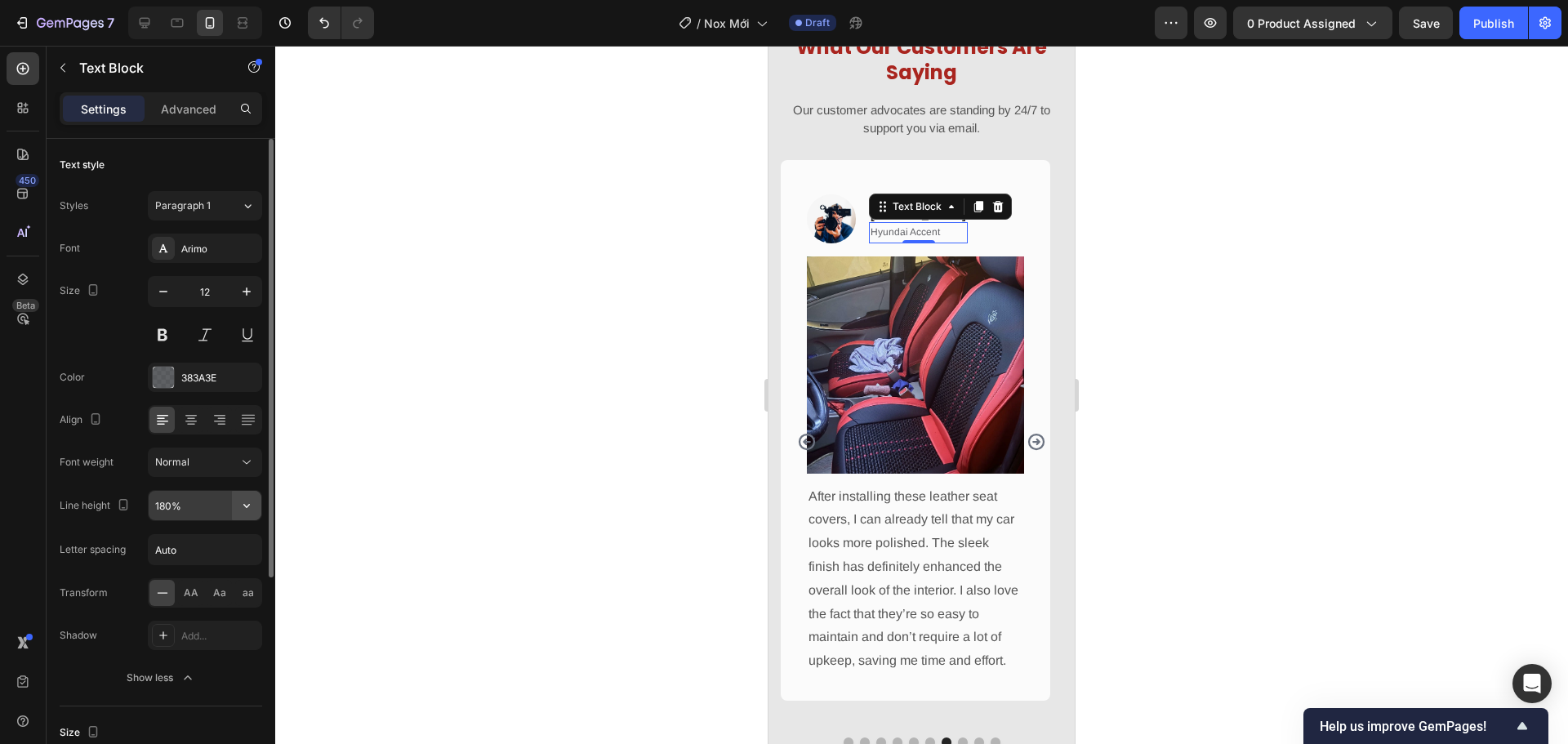
click at [255, 504] on button "button" at bounding box center [247, 505] width 30 height 30
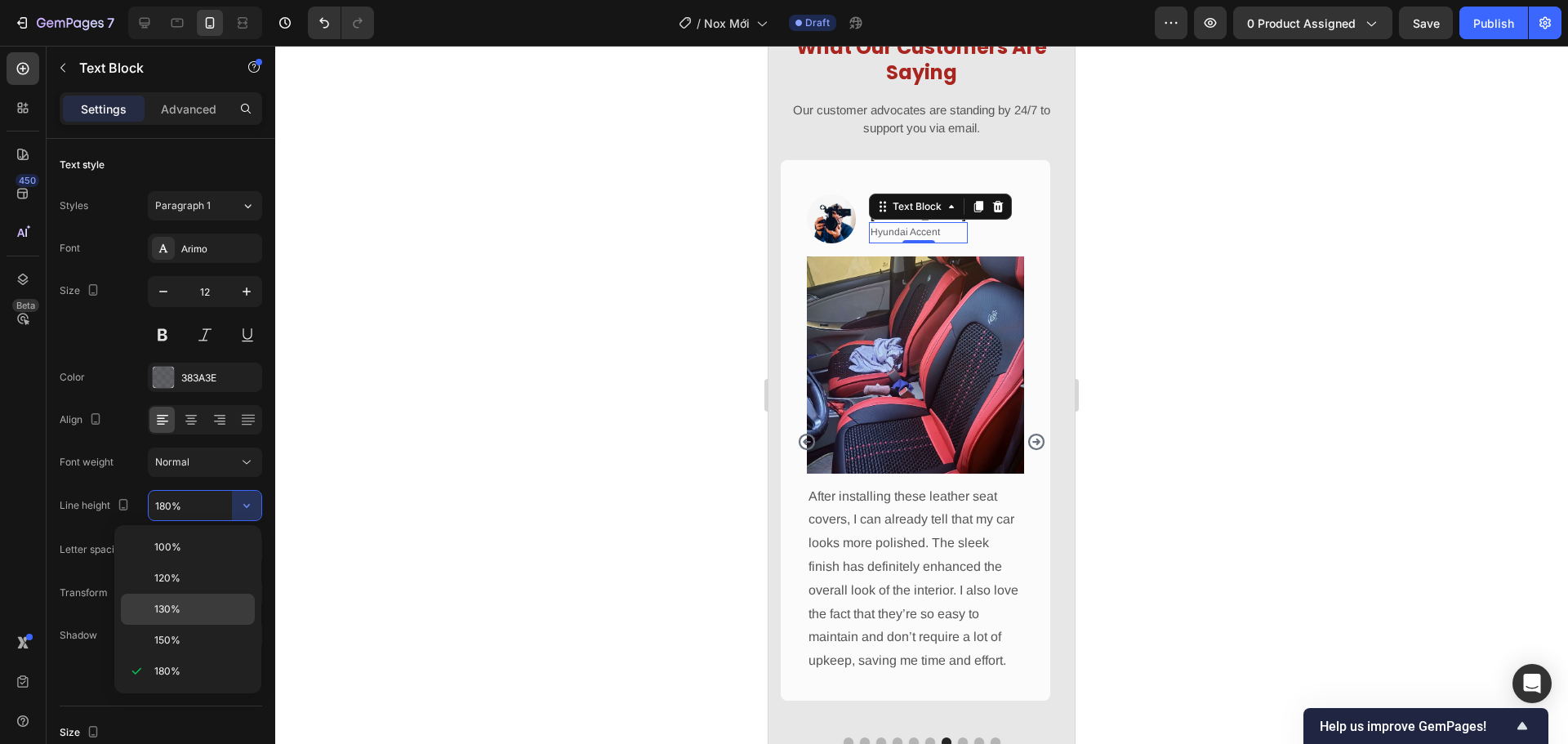
click at [224, 601] on div "130%" at bounding box center [187, 609] width 134 height 31
type input "130%"
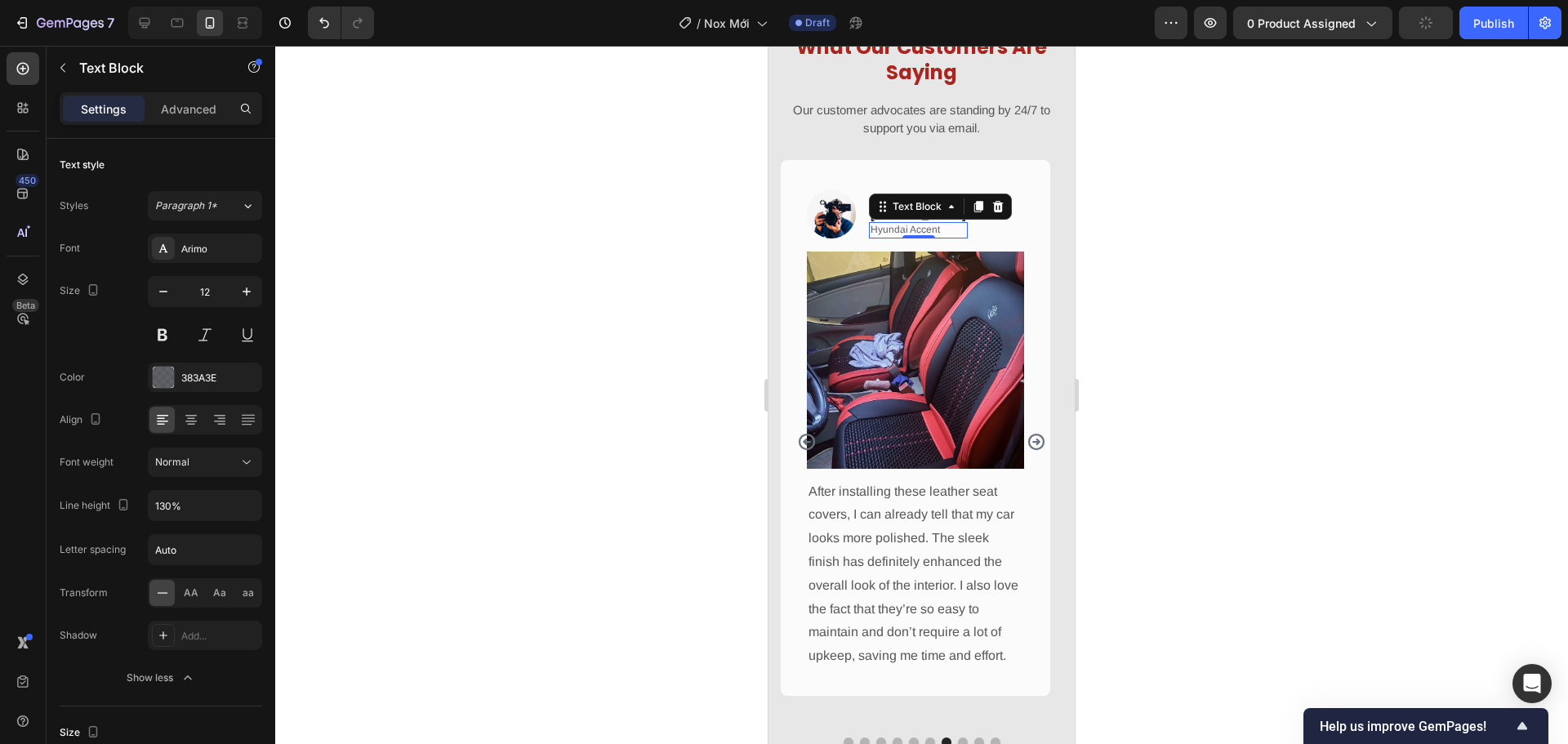
click at [564, 435] on div at bounding box center [922, 394] width 1293 height 698
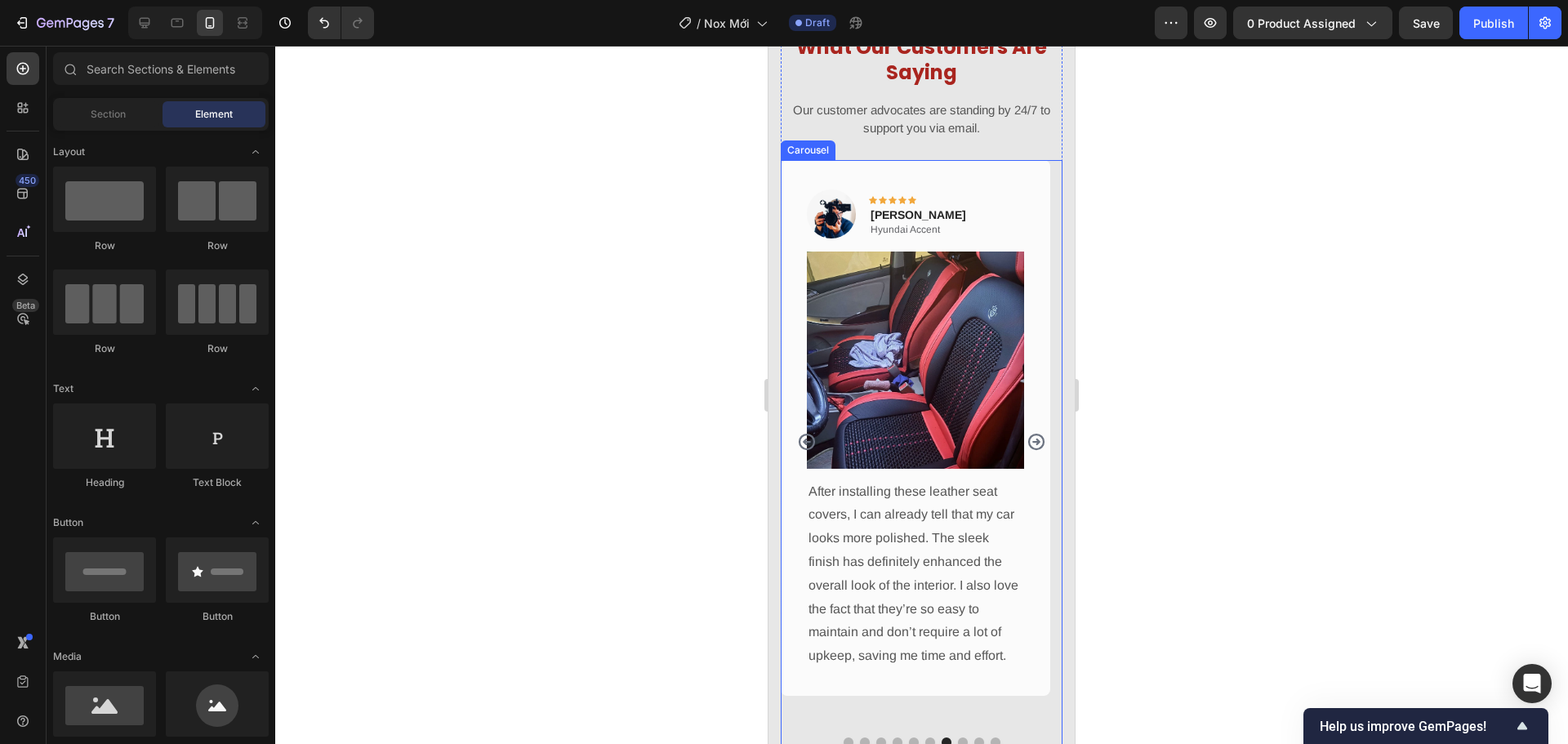
click at [809, 438] on icon "Carousel Back Arrow" at bounding box center [807, 442] width 20 height 20
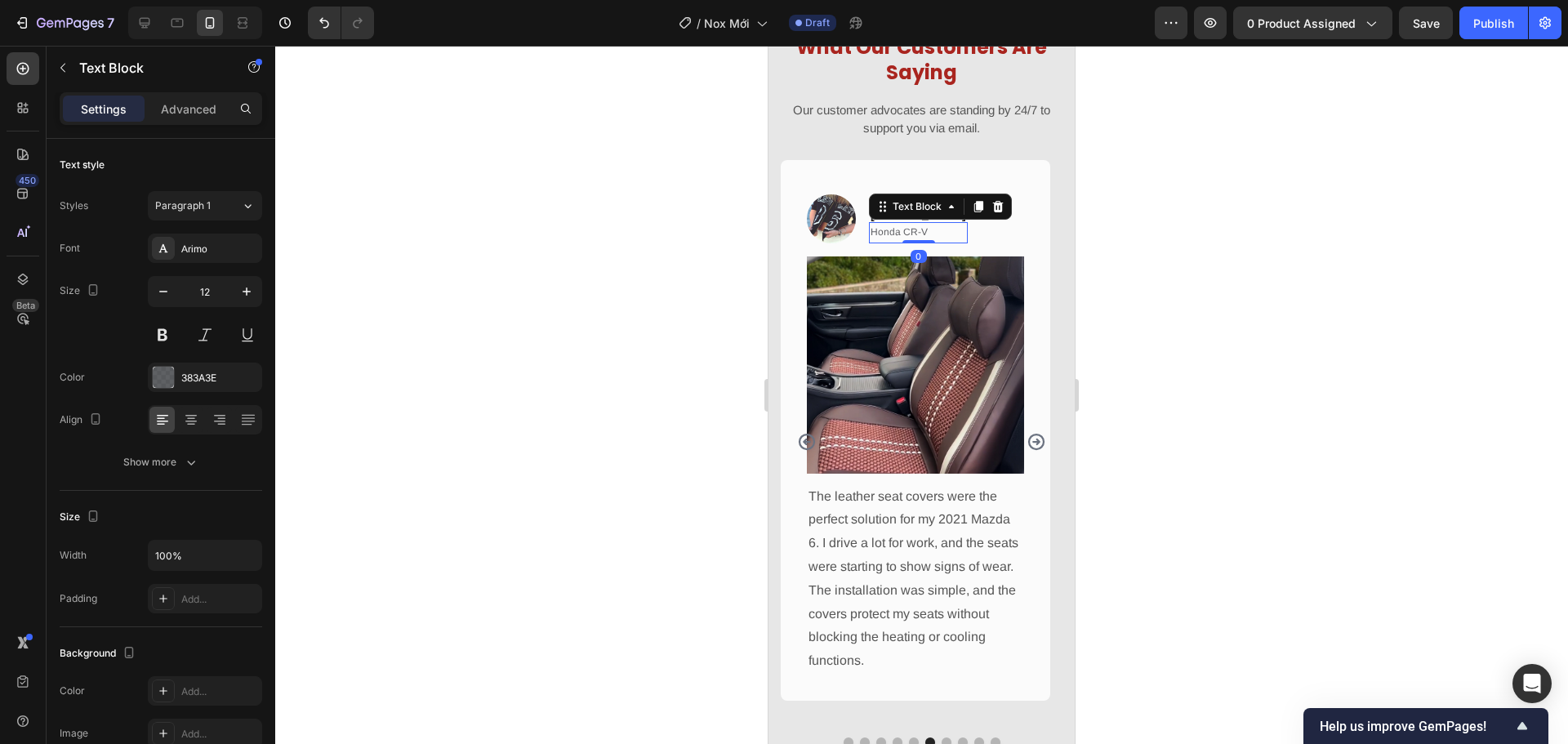
click at [925, 230] on p "Honda CR-V" at bounding box center [918, 233] width 96 height 18
click at [192, 456] on icon "button" at bounding box center [190, 462] width 17 height 17
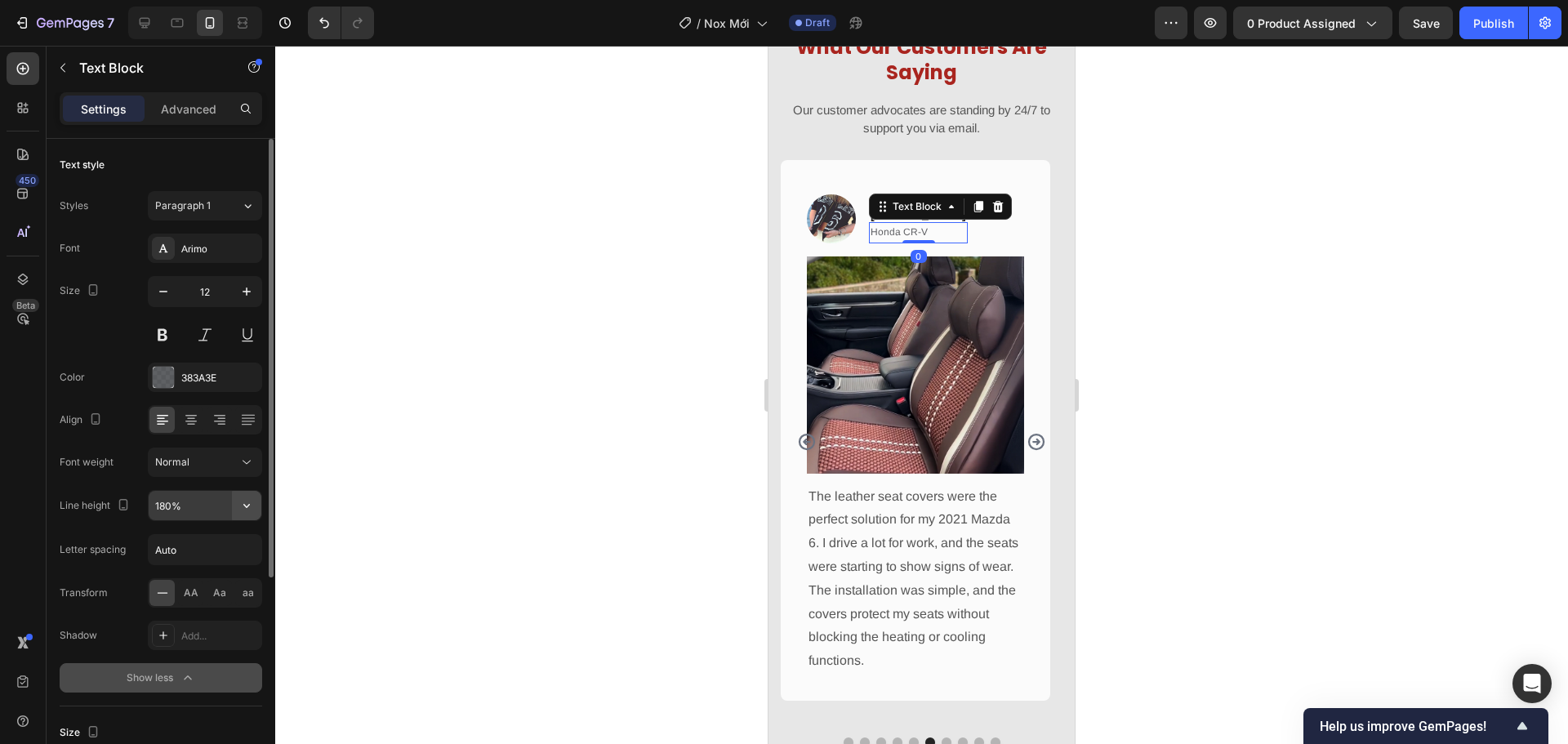
click at [248, 511] on icon "button" at bounding box center [247, 505] width 17 height 17
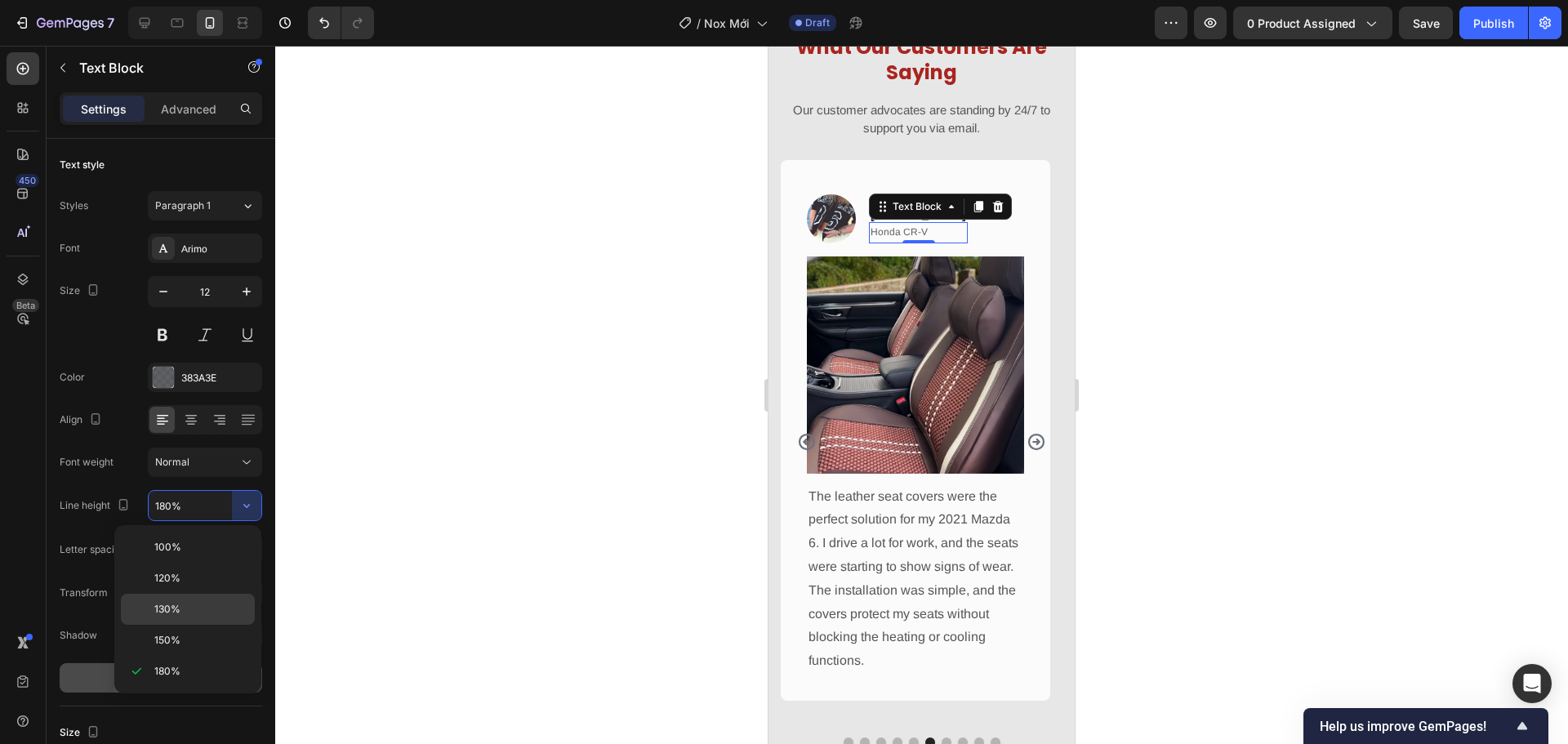
click at [215, 606] on p "130%" at bounding box center [200, 609] width 93 height 15
type input "130%"
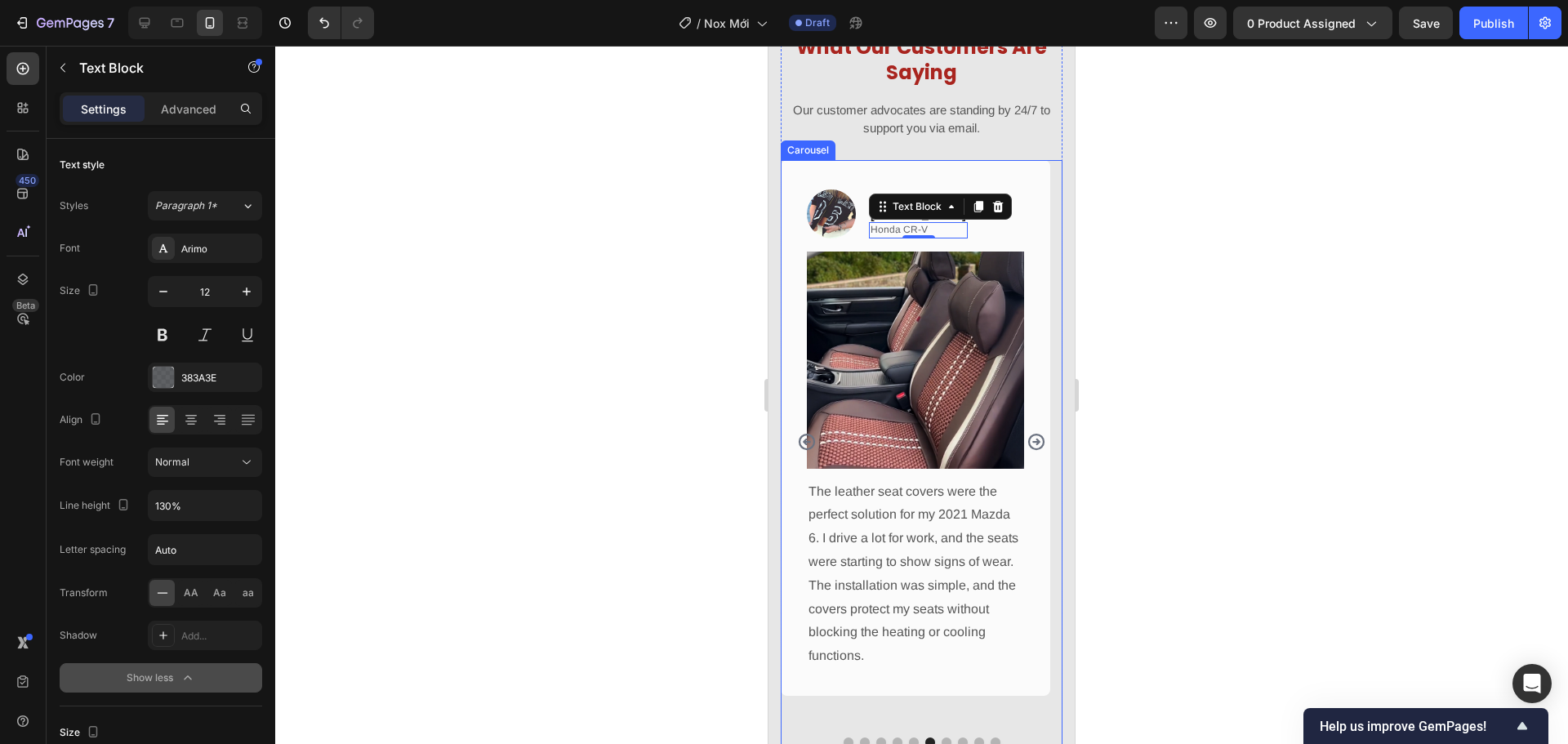
click at [803, 441] on icon "Carousel Back Arrow" at bounding box center [806, 441] width 17 height 17
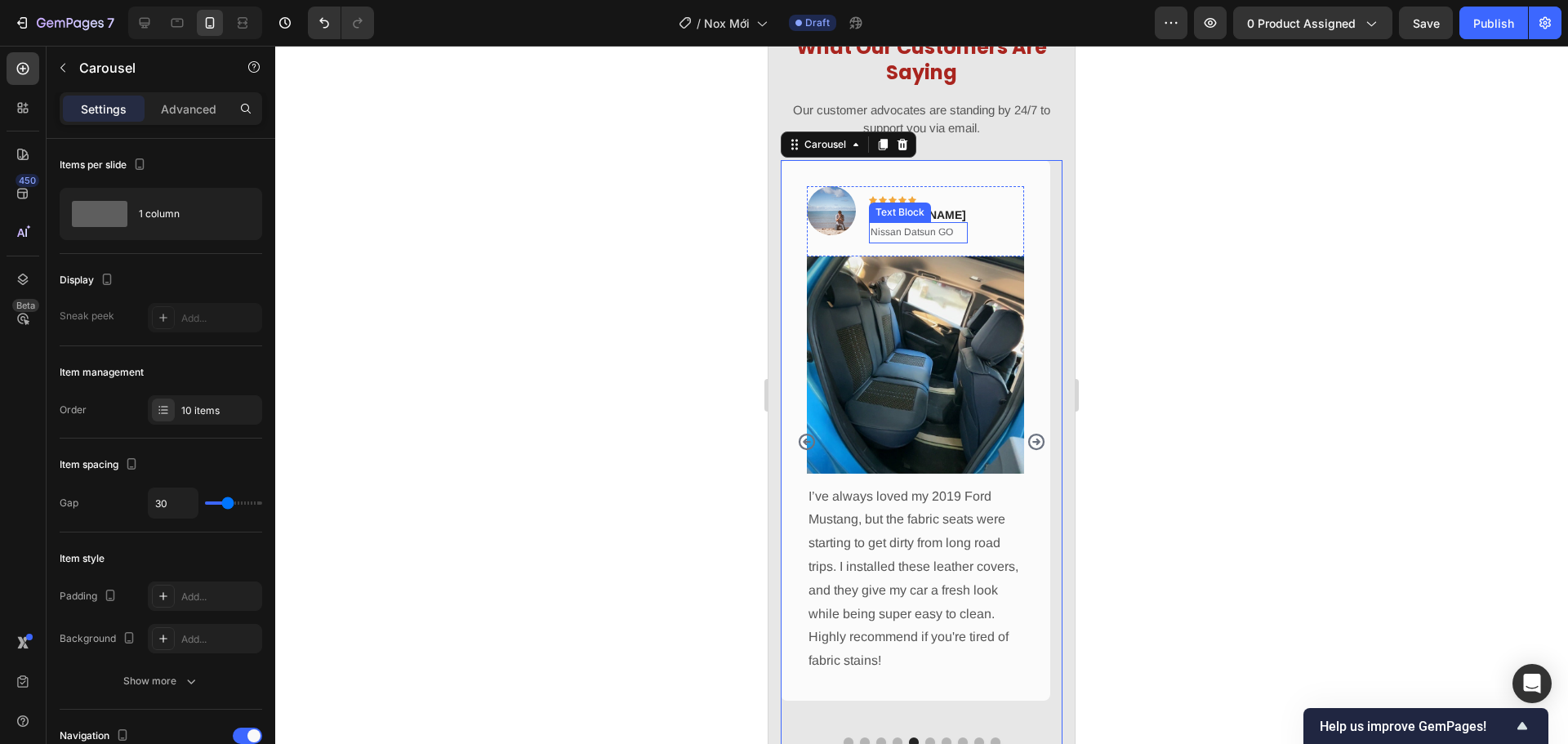
click at [910, 232] on p "Nissan Datsun GO" at bounding box center [918, 233] width 96 height 18
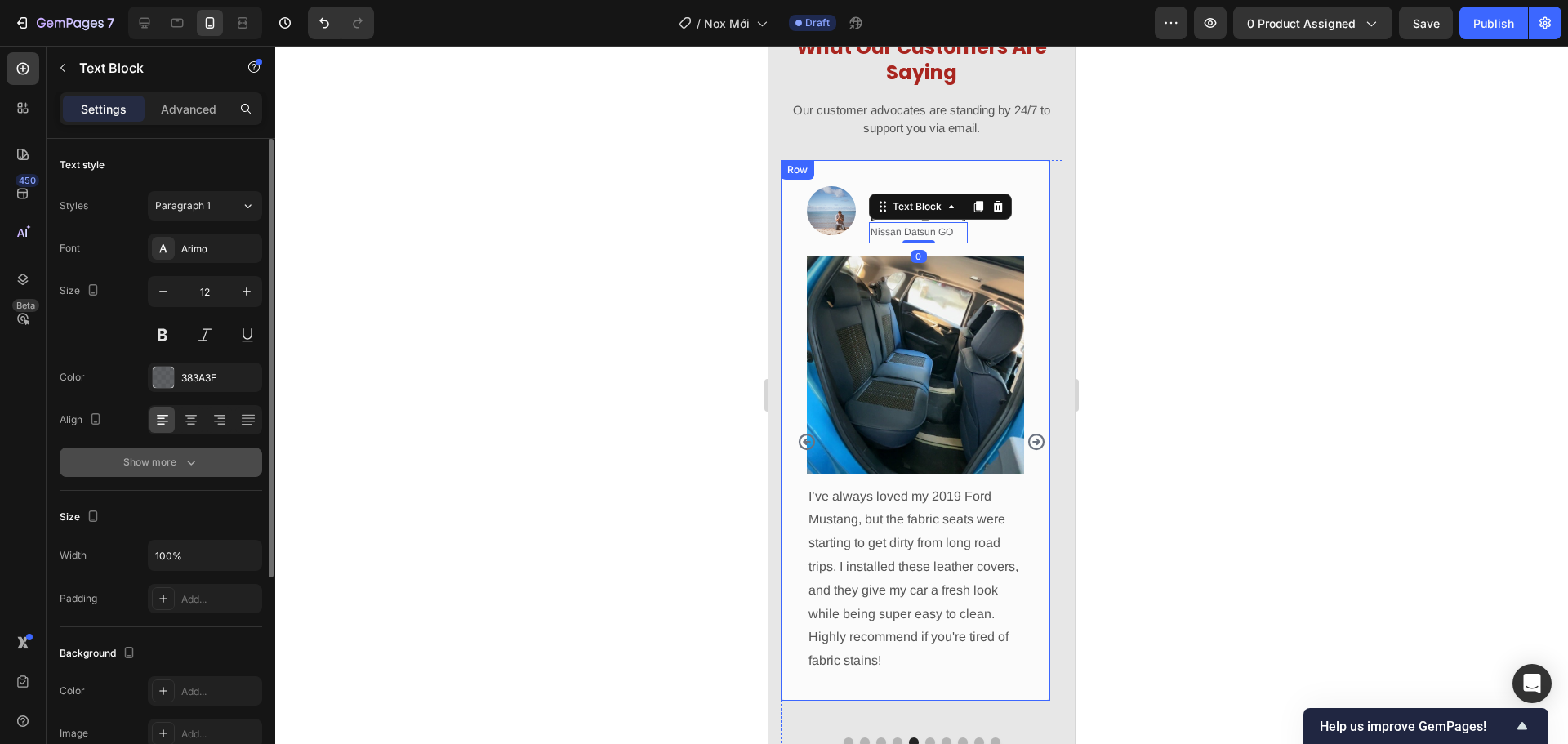
click at [191, 460] on icon "button" at bounding box center [190, 462] width 17 height 17
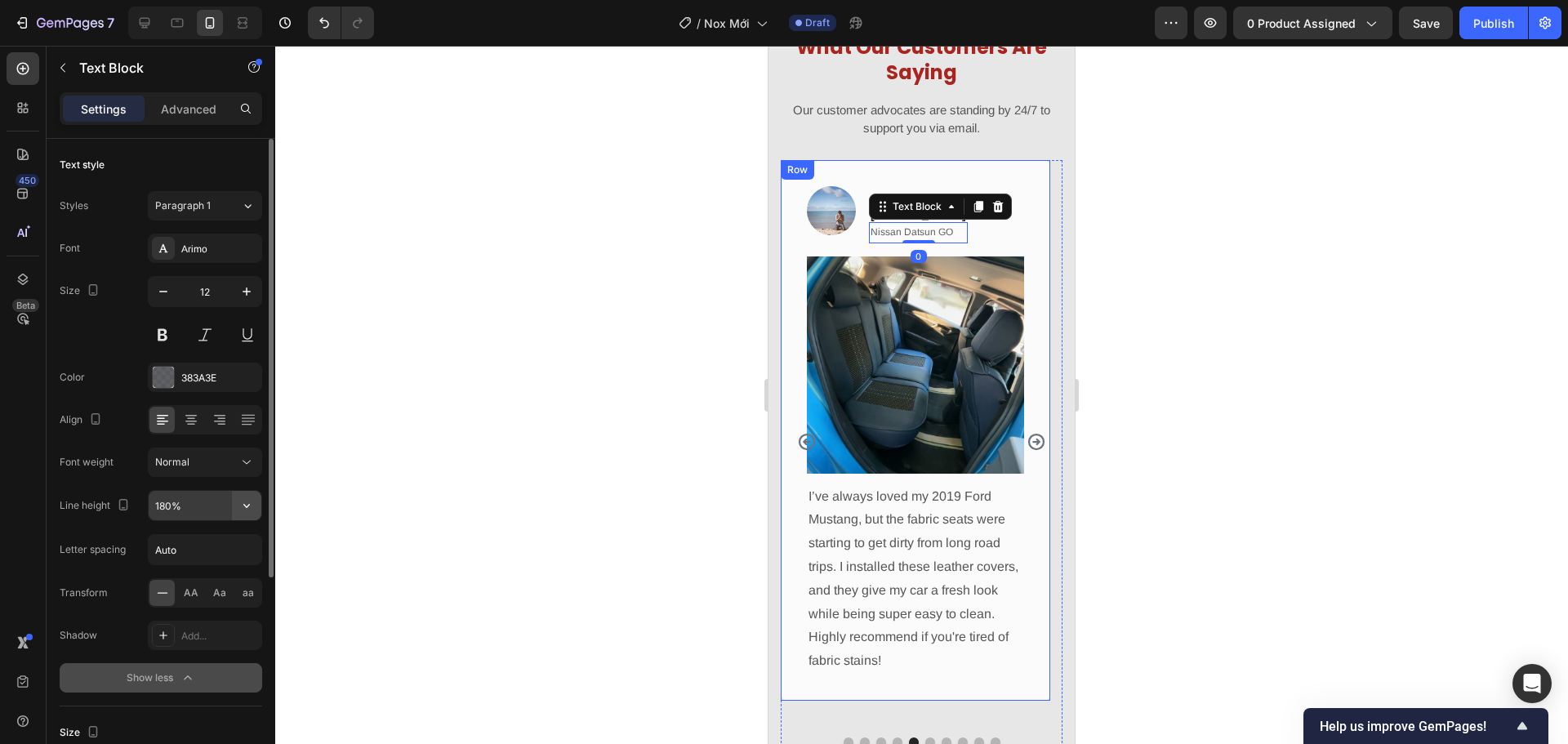
click at [251, 507] on icon "button" at bounding box center [247, 505] width 17 height 17
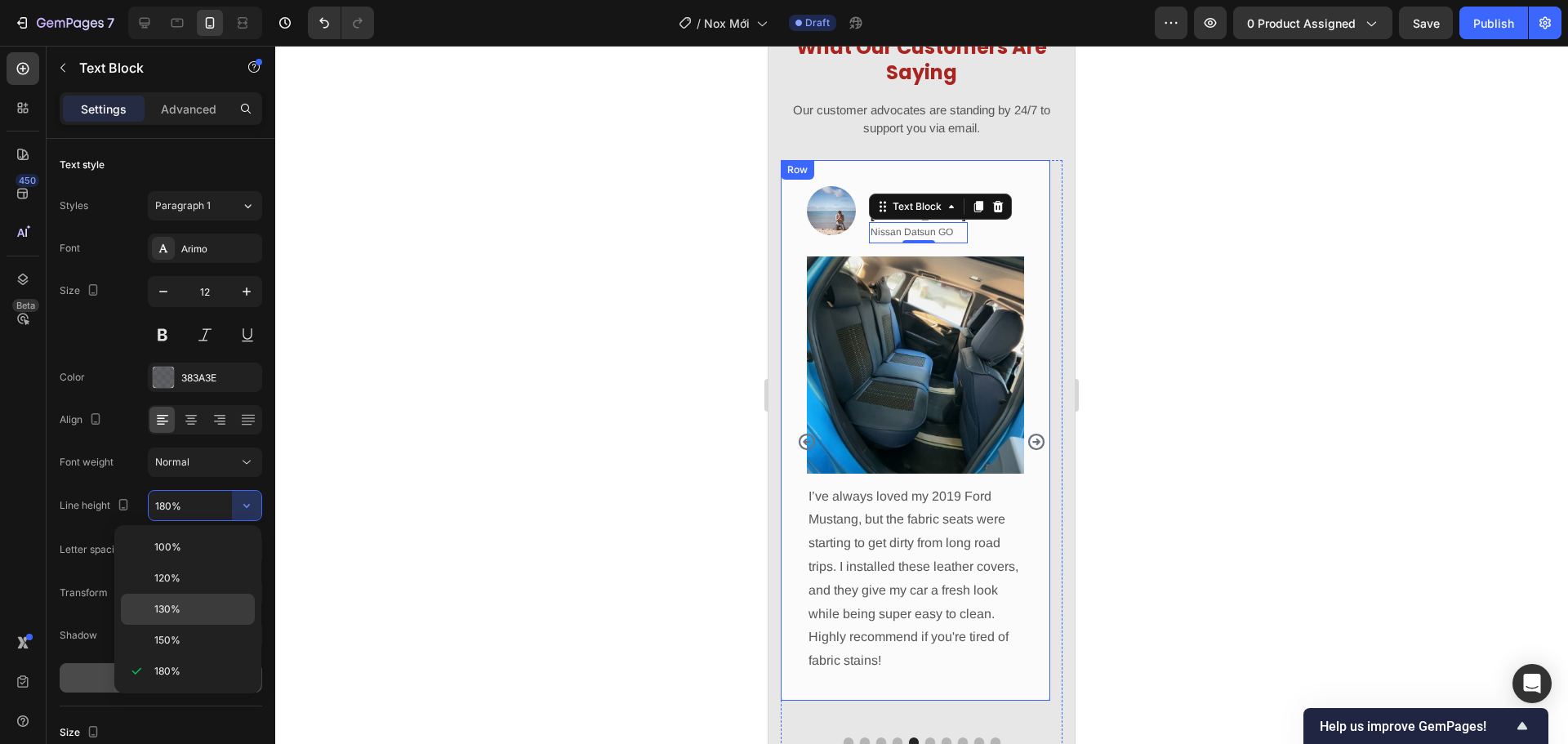
click at [216, 602] on p "130%" at bounding box center [200, 609] width 93 height 15
type input "130%"
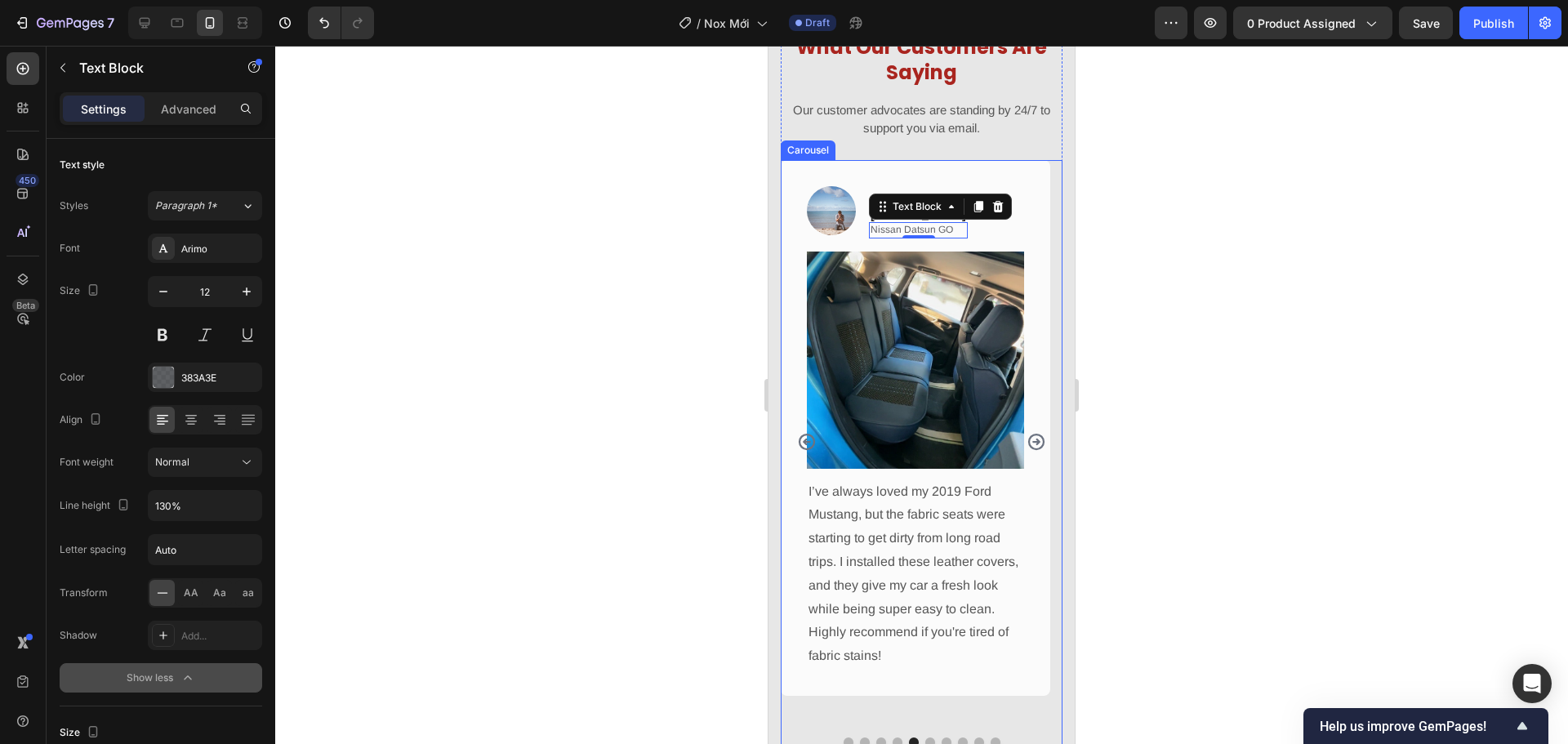
click at [802, 451] on icon "Carousel Back Arrow" at bounding box center [807, 442] width 20 height 20
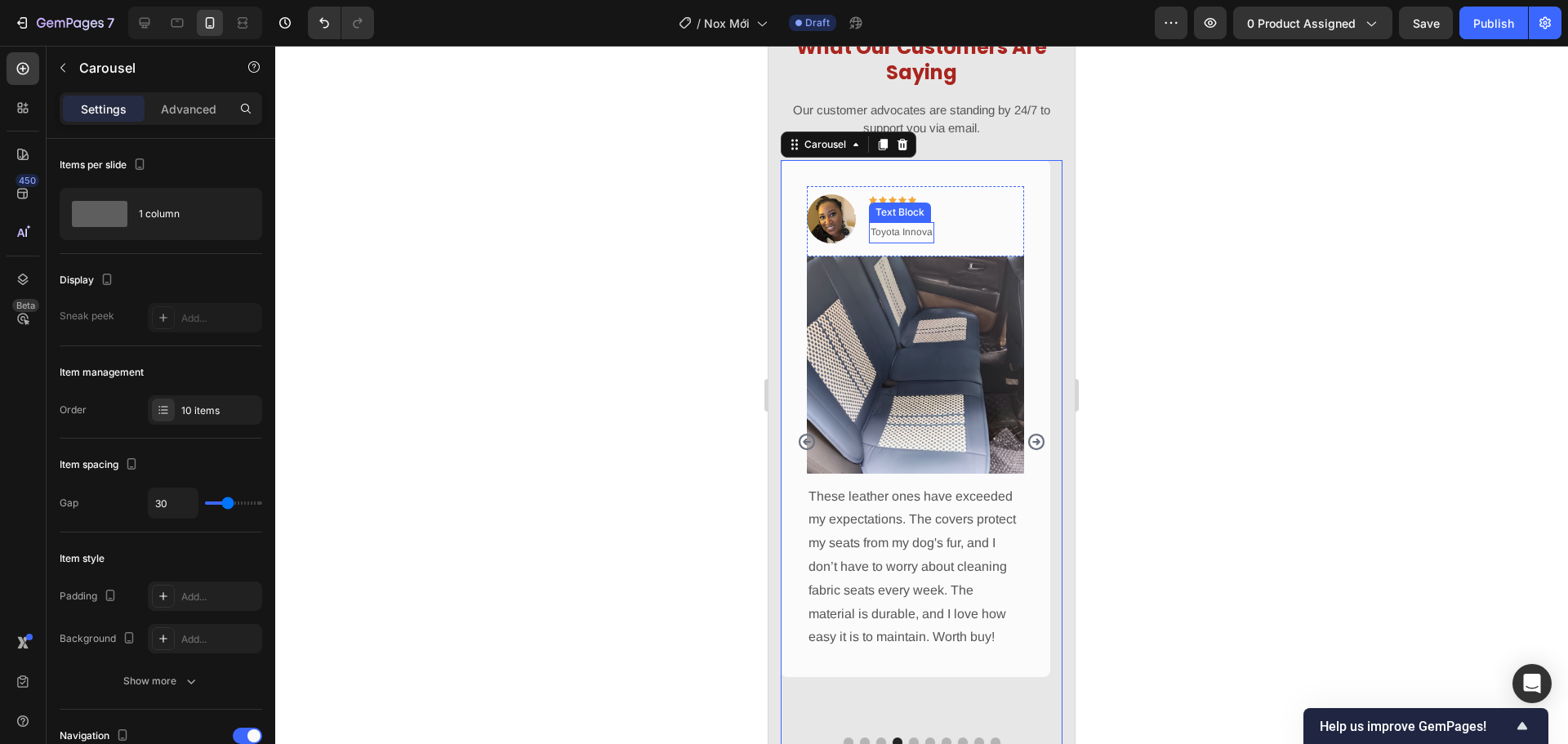
click at [919, 233] on p "Toyota Innova" at bounding box center [901, 233] width 62 height 18
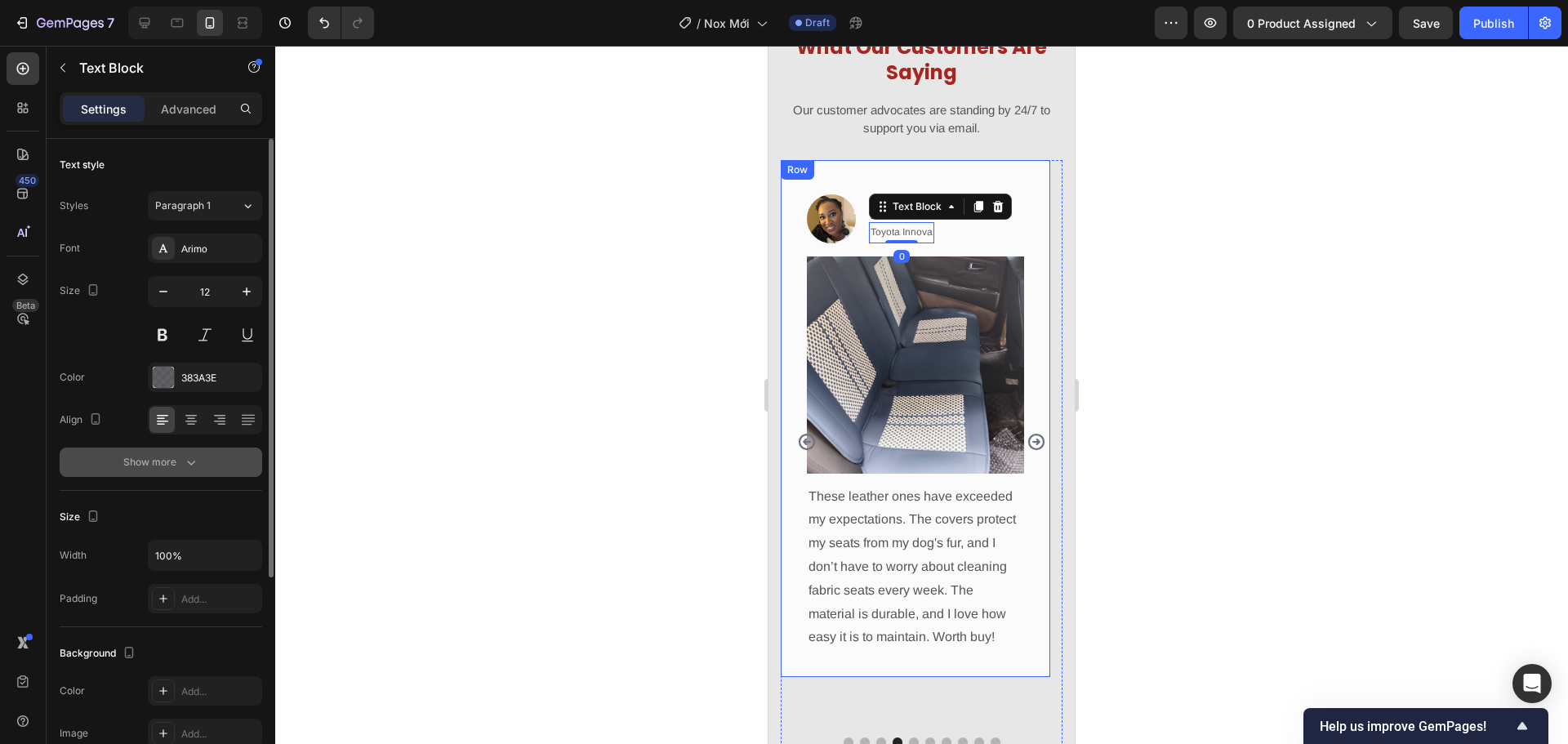
click at [203, 475] on button "Show more" at bounding box center [160, 462] width 202 height 30
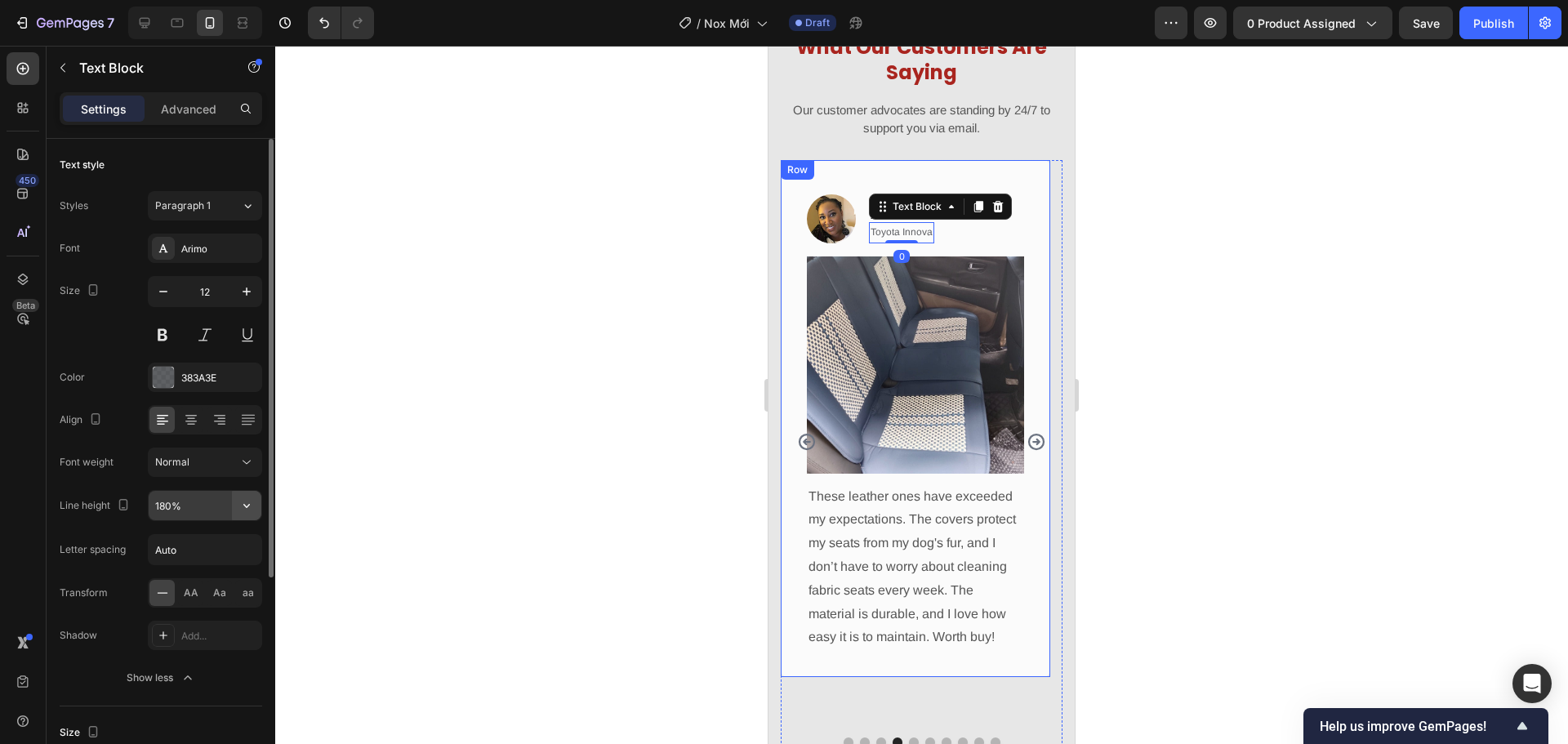
click at [250, 504] on icon "button" at bounding box center [247, 505] width 17 height 17
click at [219, 600] on div "130%" at bounding box center [187, 609] width 134 height 31
type input "130%"
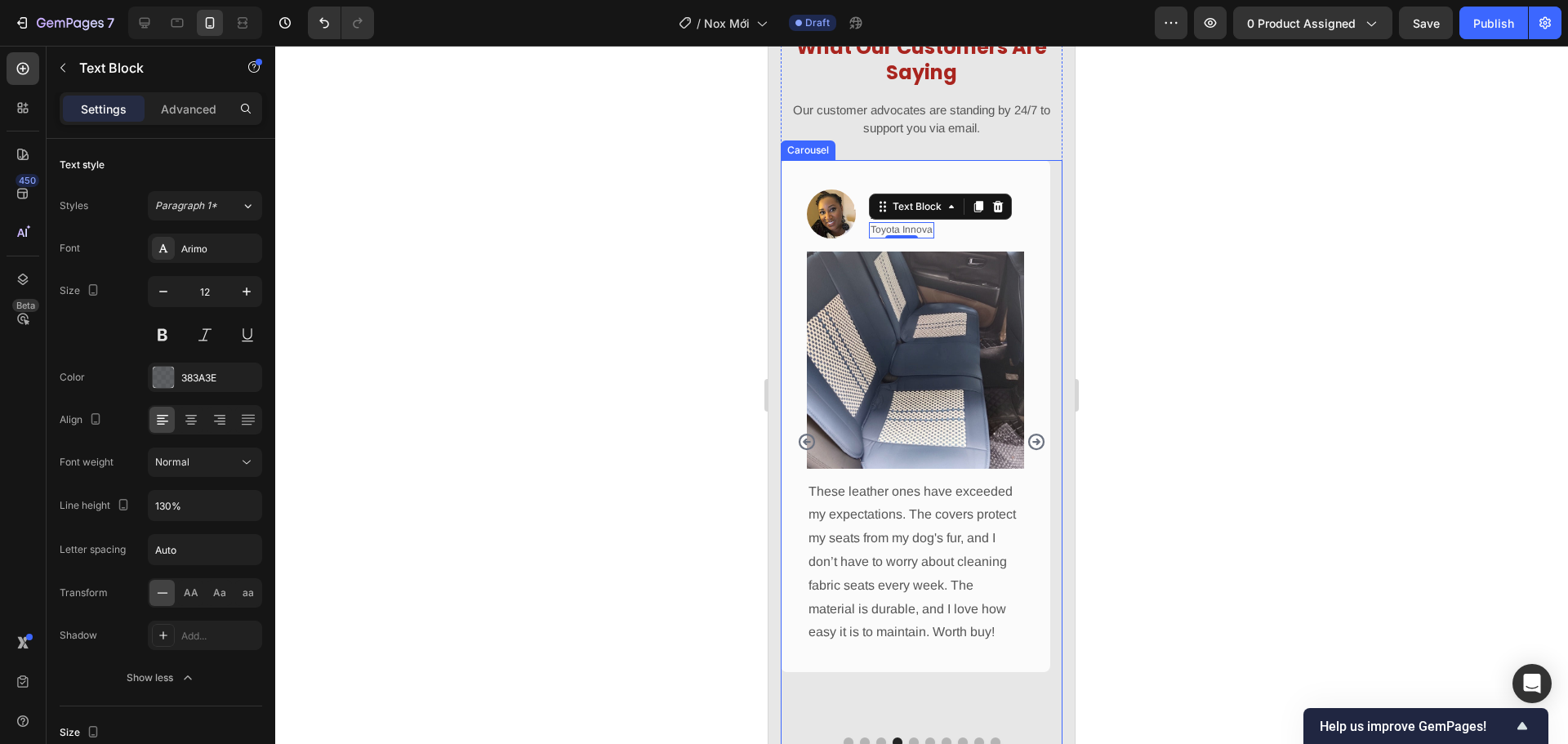
click at [805, 433] on icon "Carousel Back Arrow" at bounding box center [807, 442] width 20 height 20
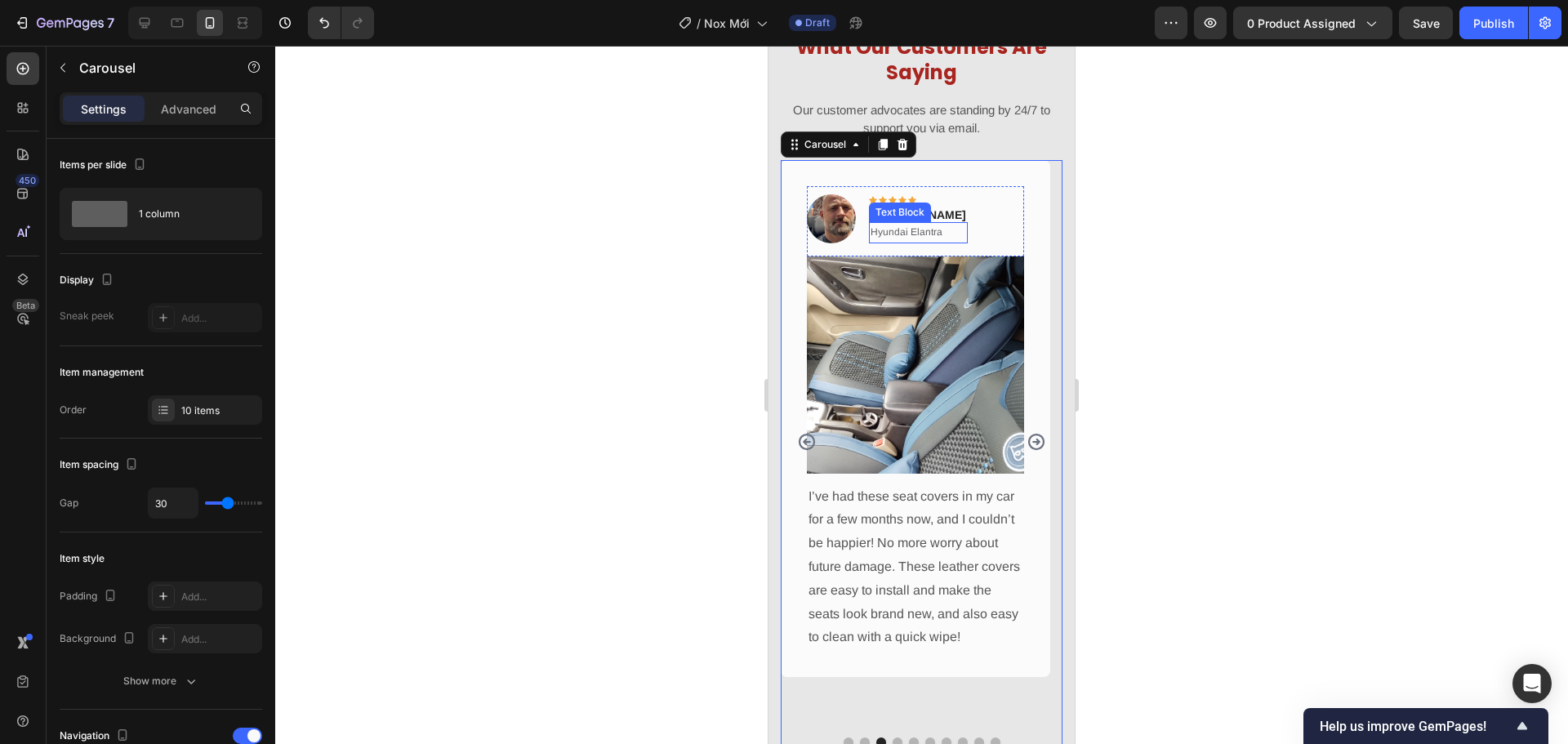
click at [936, 229] on p "Hyundai Elantra" at bounding box center [918, 233] width 96 height 18
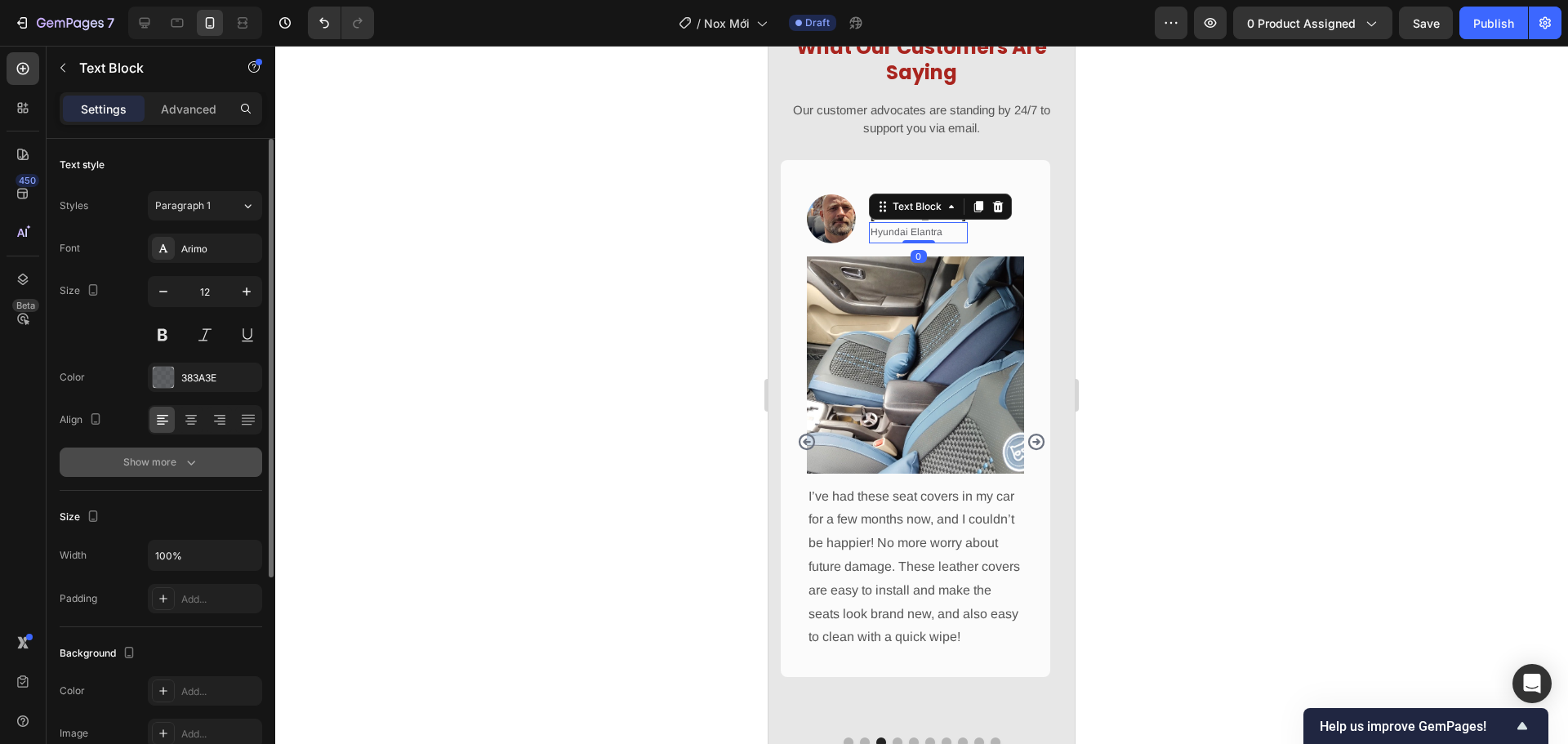
click at [172, 462] on div "Show more" at bounding box center [161, 462] width 76 height 17
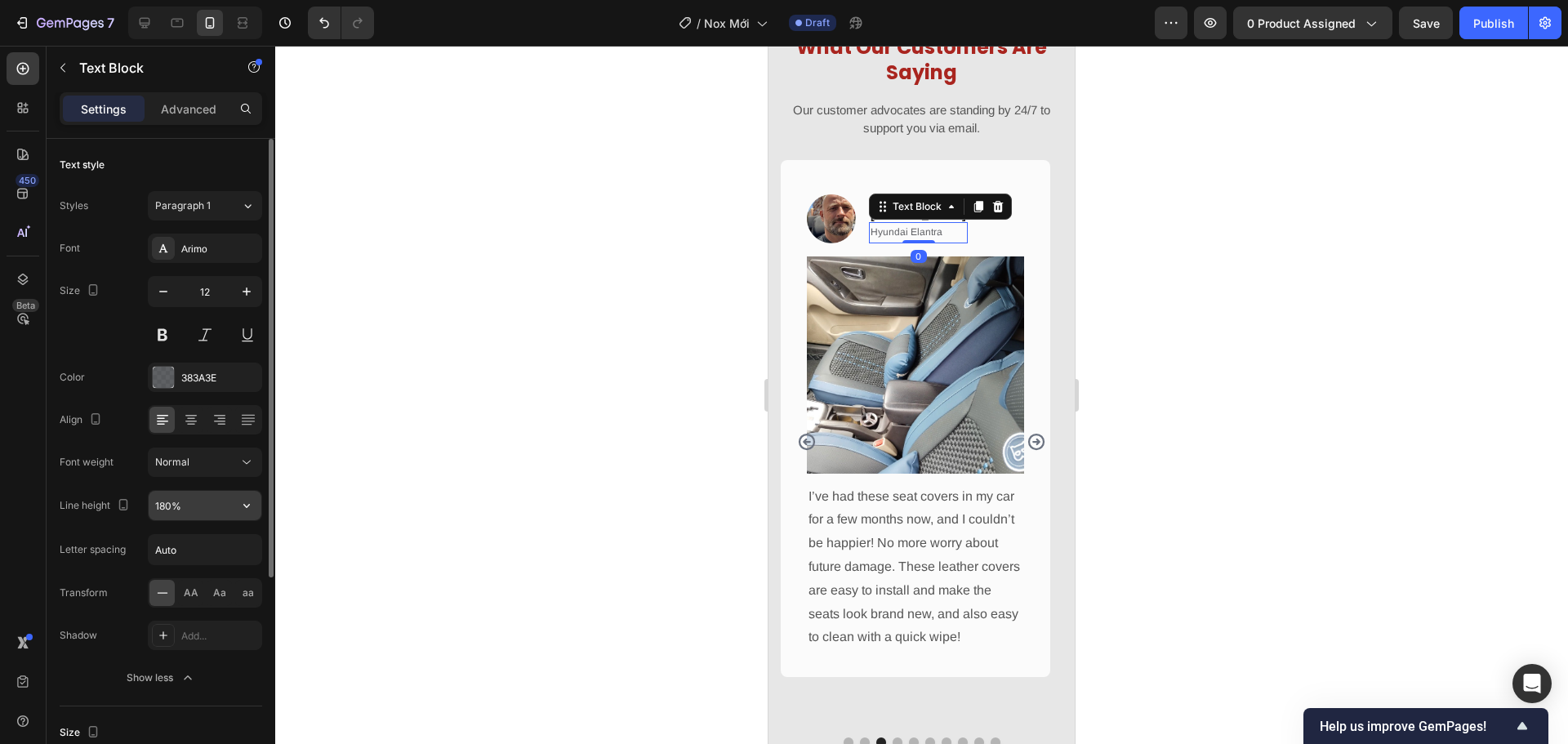
click at [248, 494] on button "button" at bounding box center [247, 505] width 30 height 30
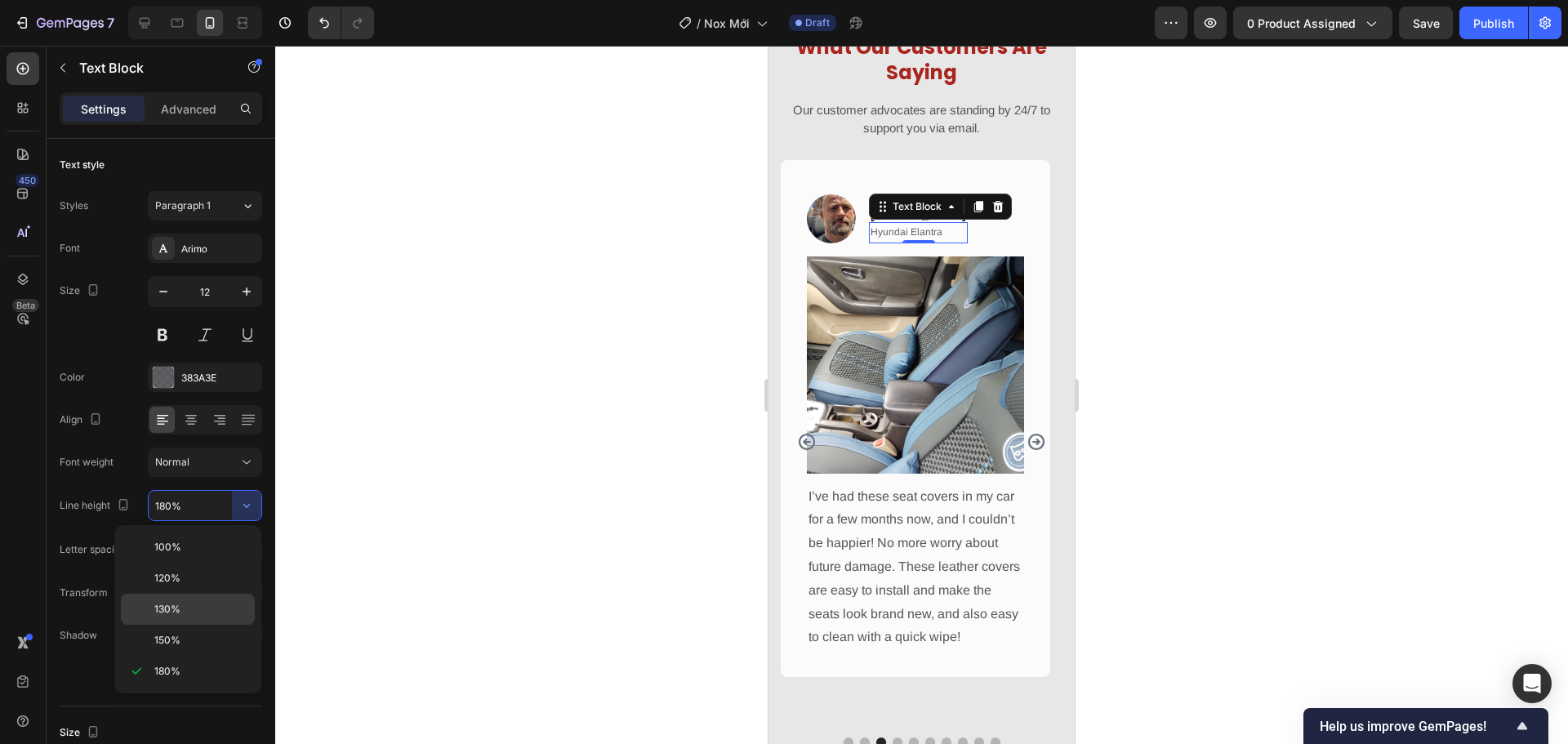
click at [211, 595] on div "130%" at bounding box center [187, 609] width 134 height 31
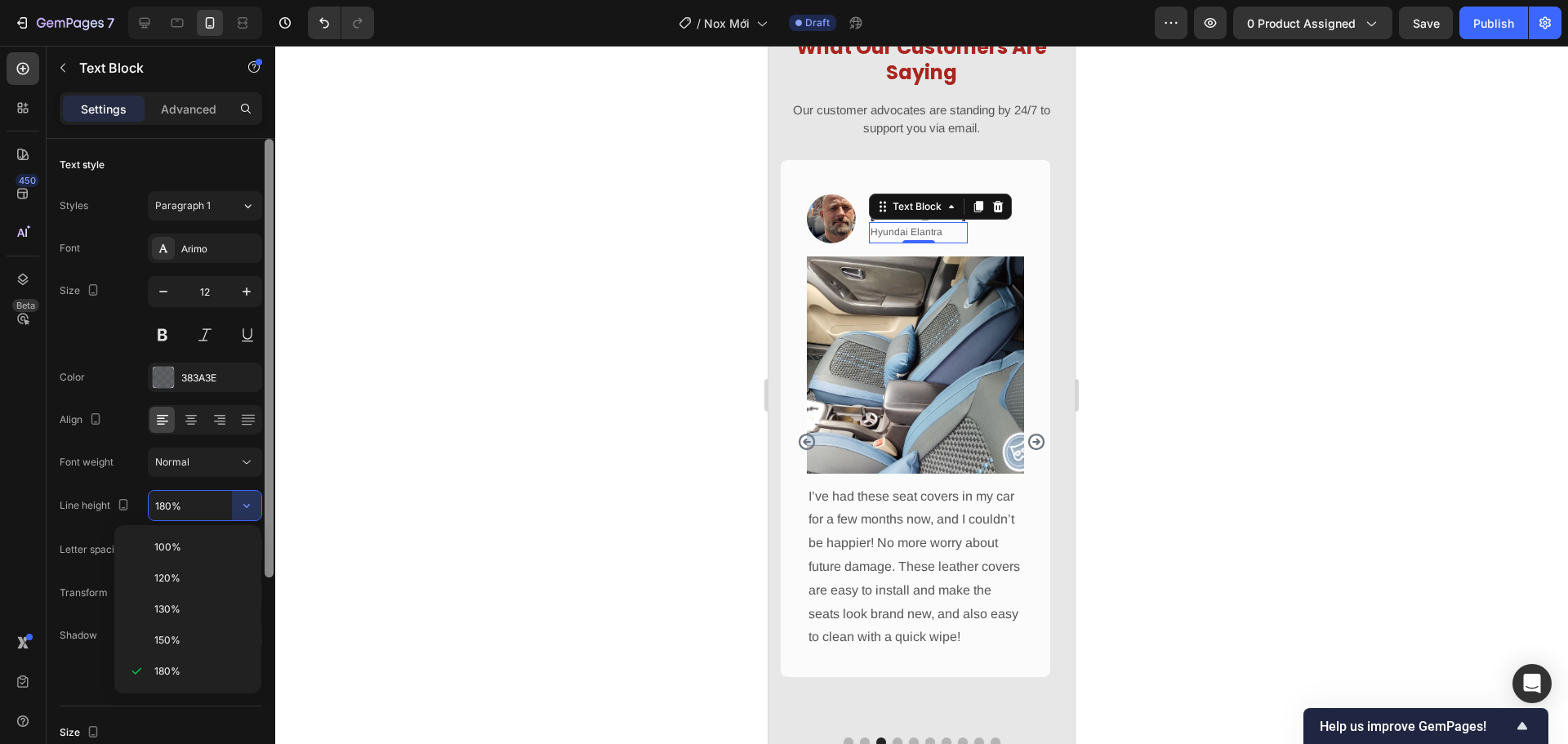
type input "130%"
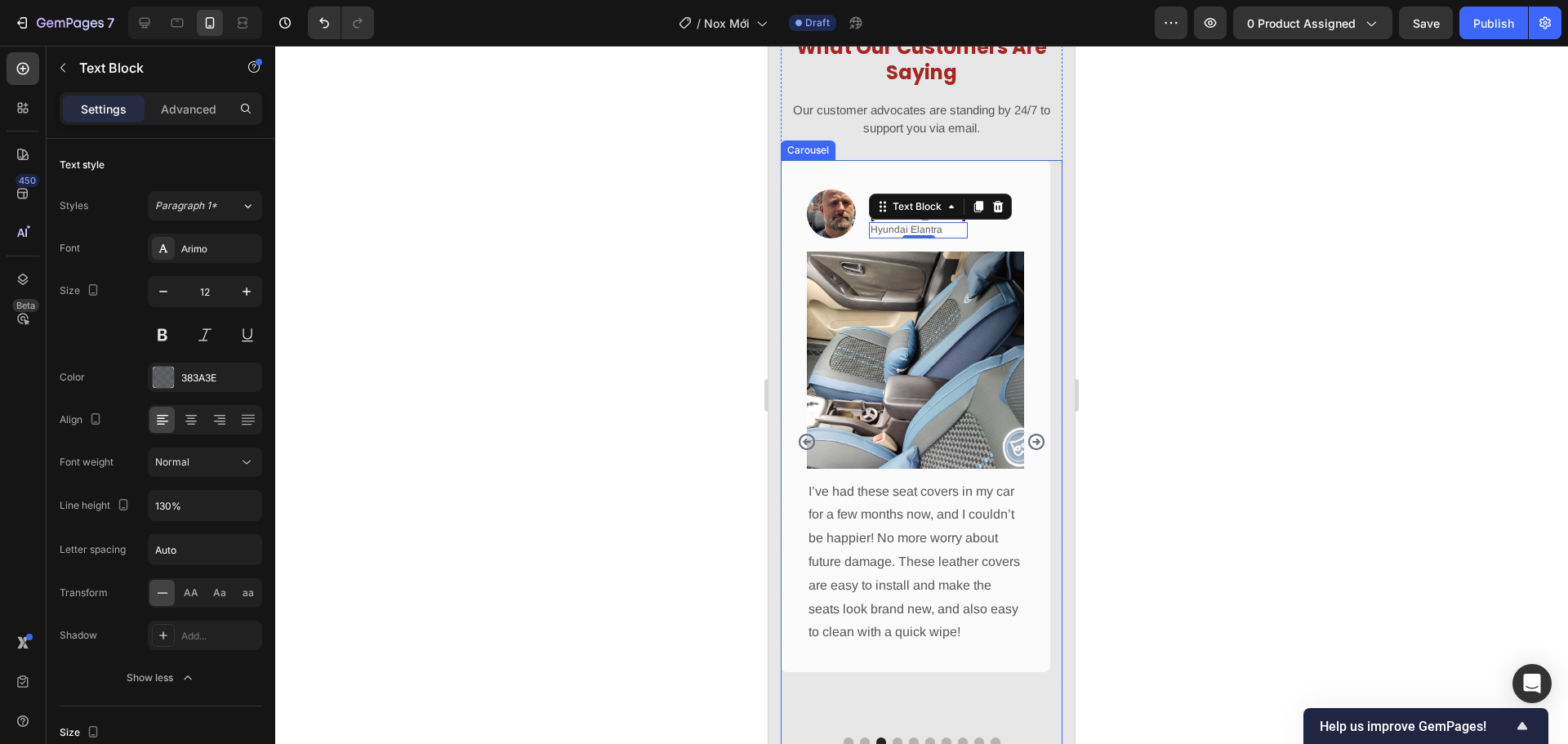
click at [808, 447] on icon "Carousel Back Arrow" at bounding box center [807, 442] width 20 height 20
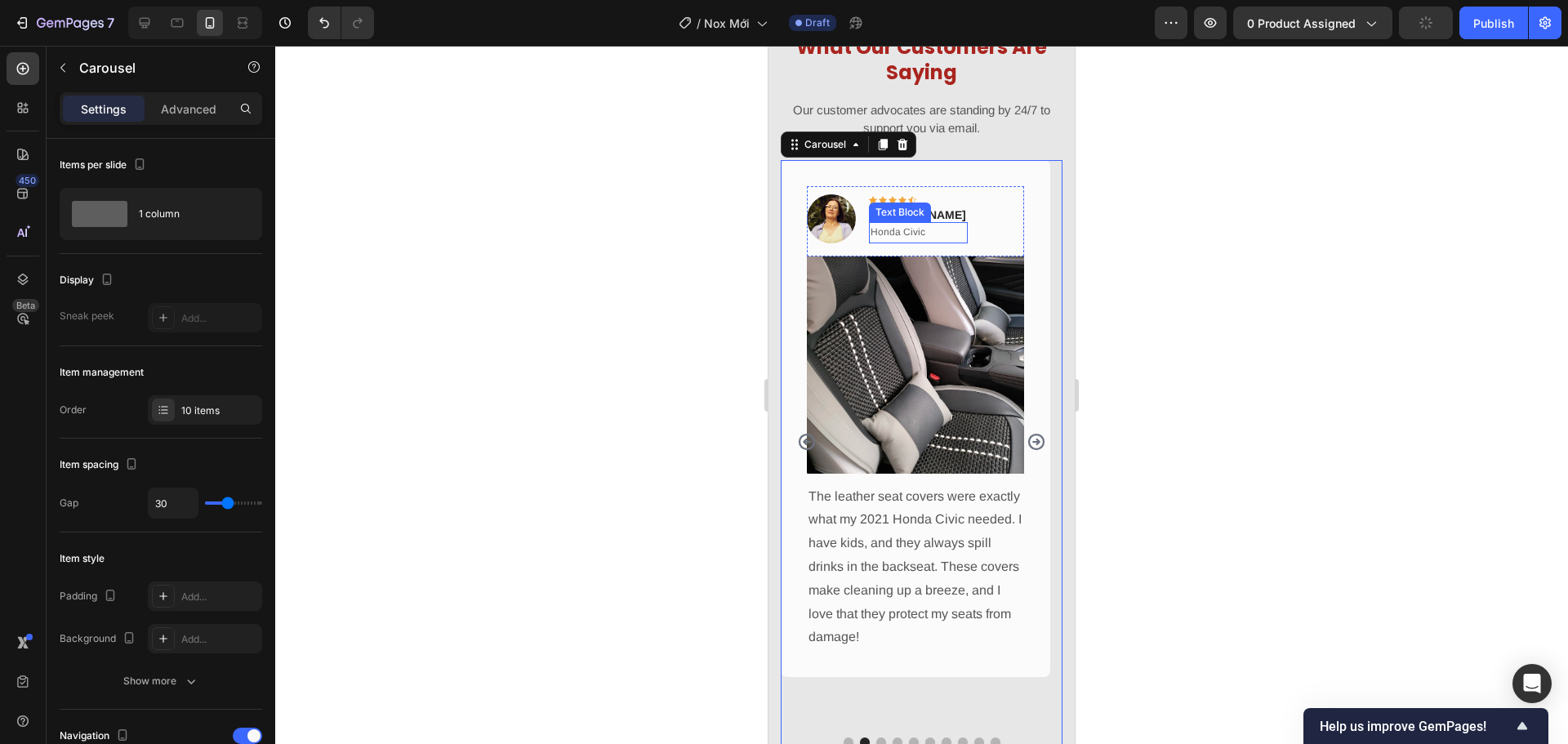
click at [925, 230] on p "Honda Civic" at bounding box center [918, 233] width 96 height 18
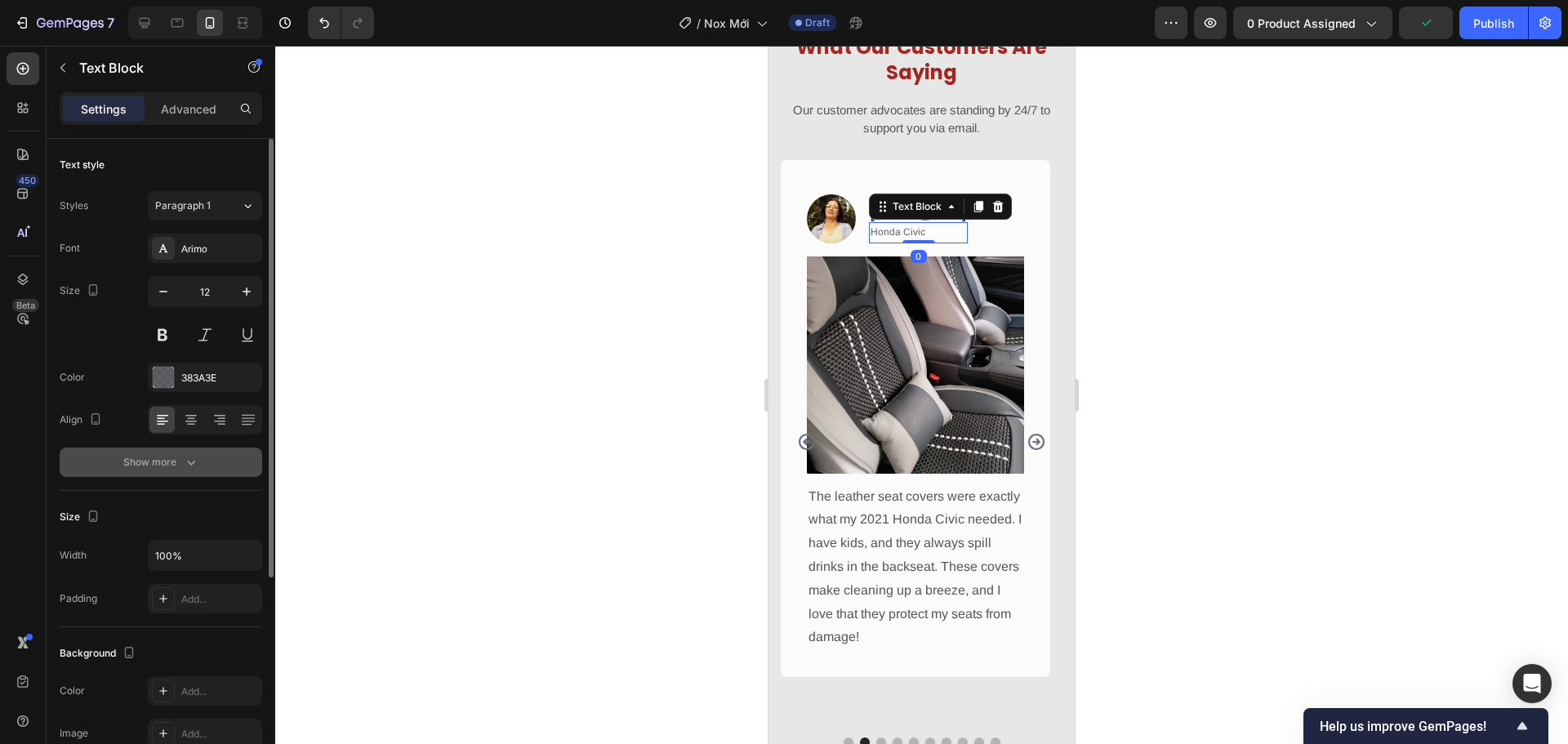
click at [180, 458] on div "Show more" at bounding box center [161, 462] width 76 height 17
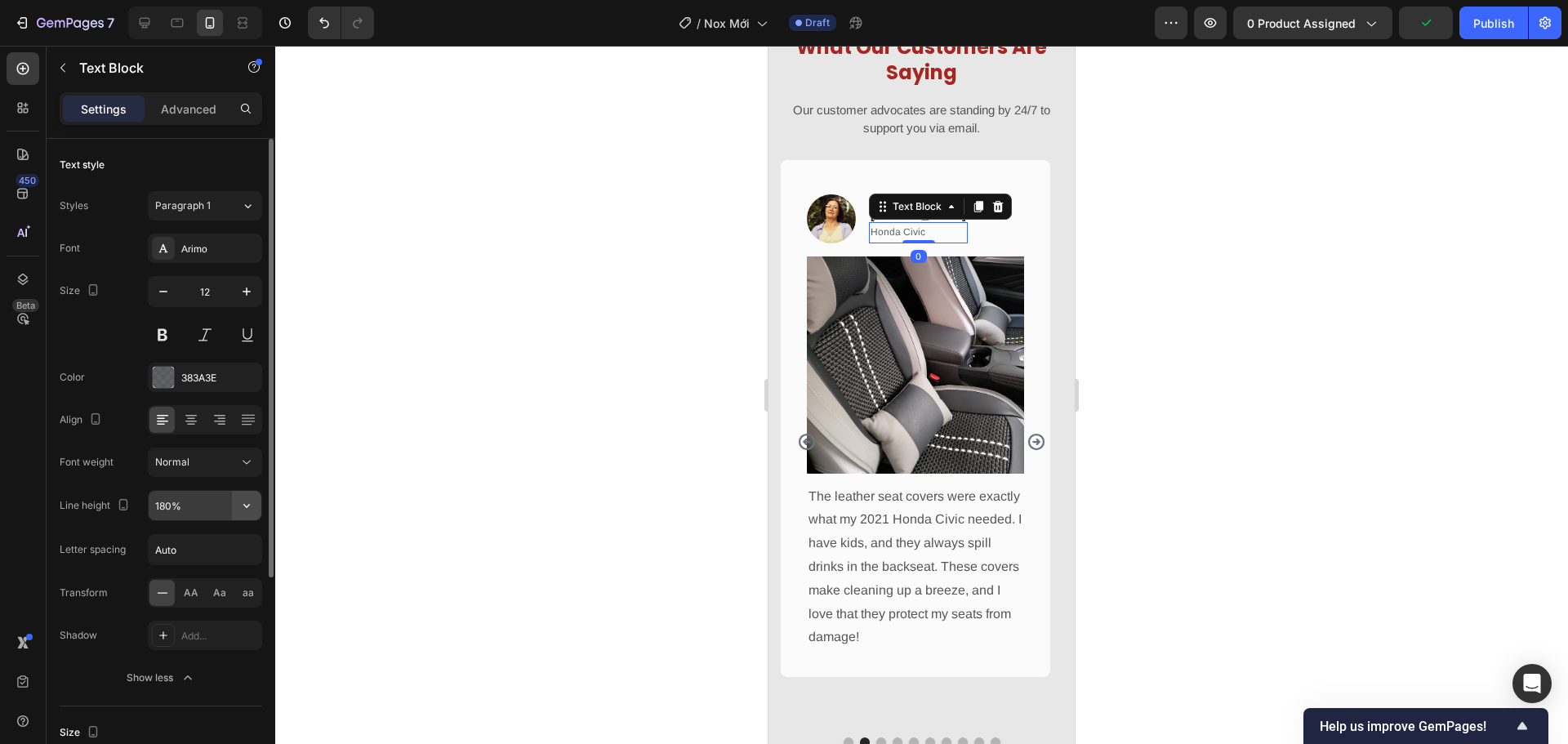
click at [247, 505] on icon "button" at bounding box center [247, 505] width 17 height 17
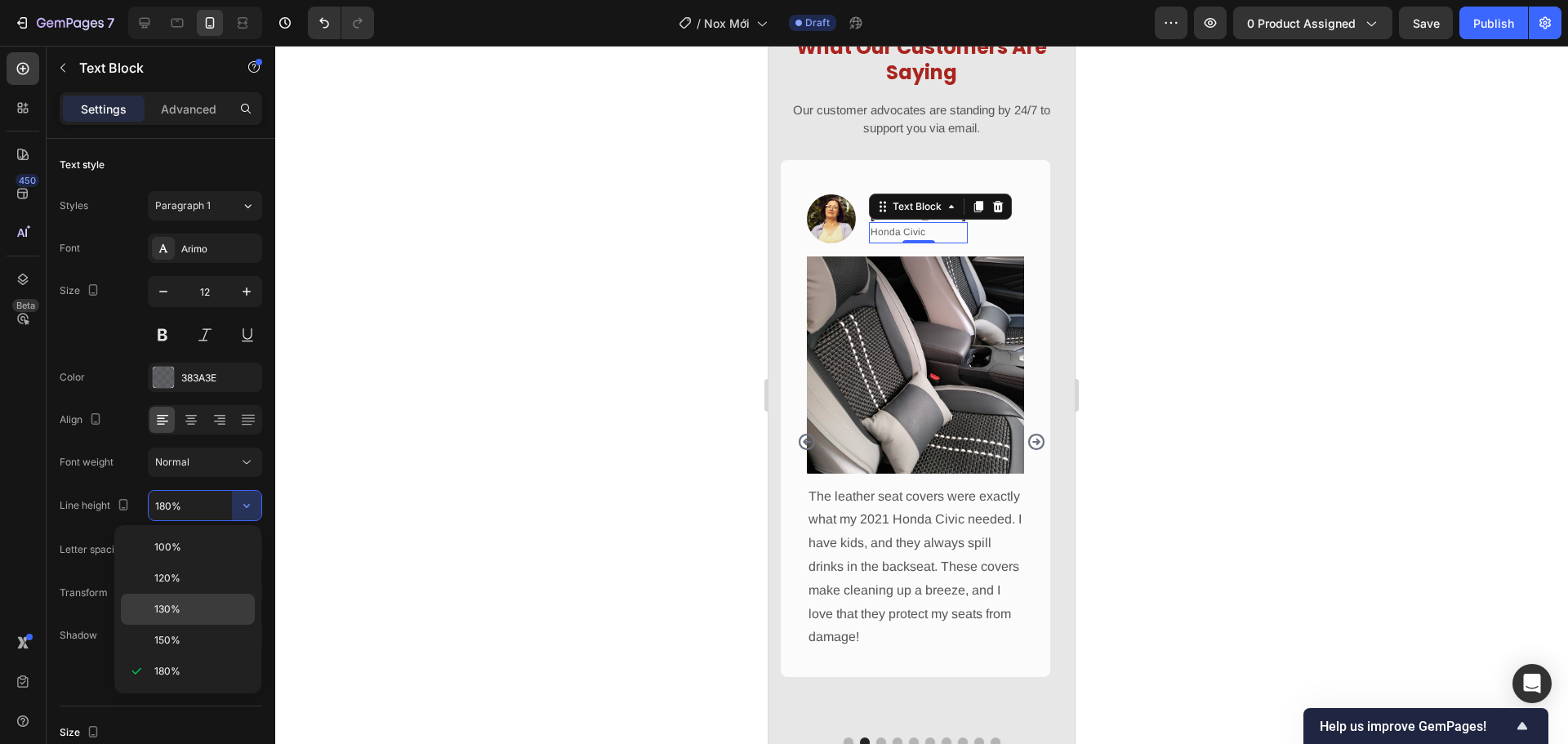
click at [220, 603] on p "130%" at bounding box center [200, 609] width 93 height 15
type input "130%"
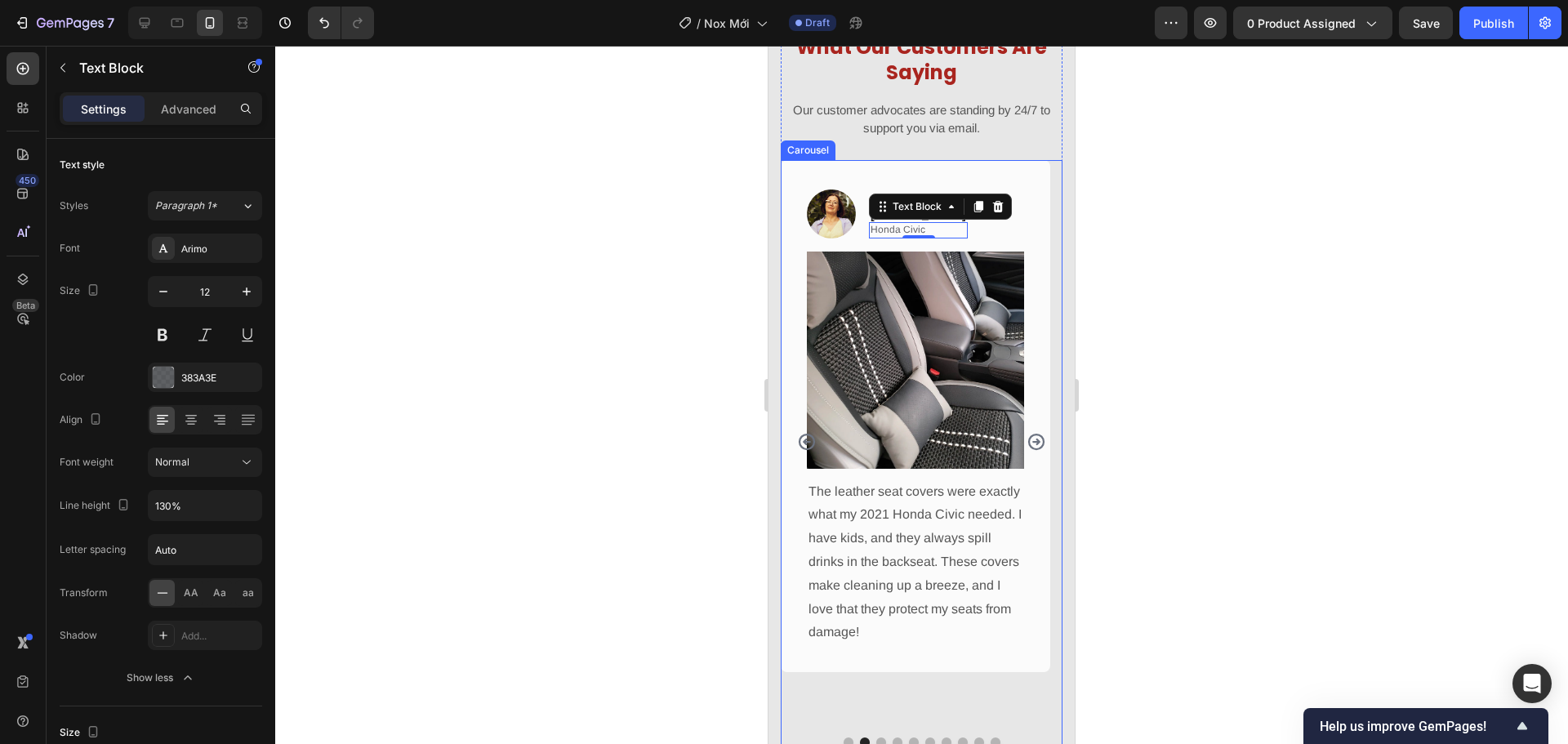
click at [803, 444] on icon "Carousel Back Arrow" at bounding box center [807, 442] width 20 height 20
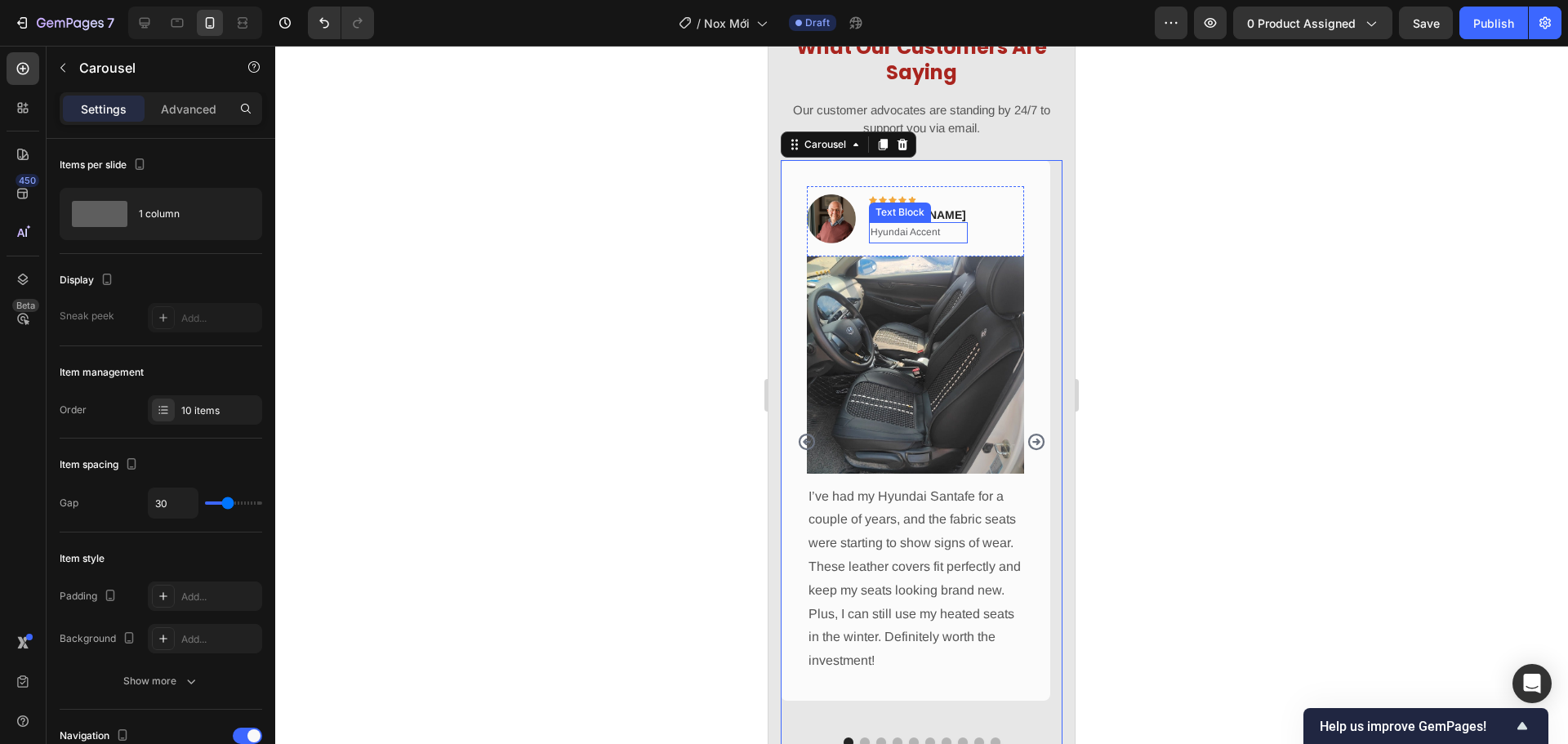
click at [899, 230] on p "Hyundai Accent" at bounding box center [918, 233] width 96 height 18
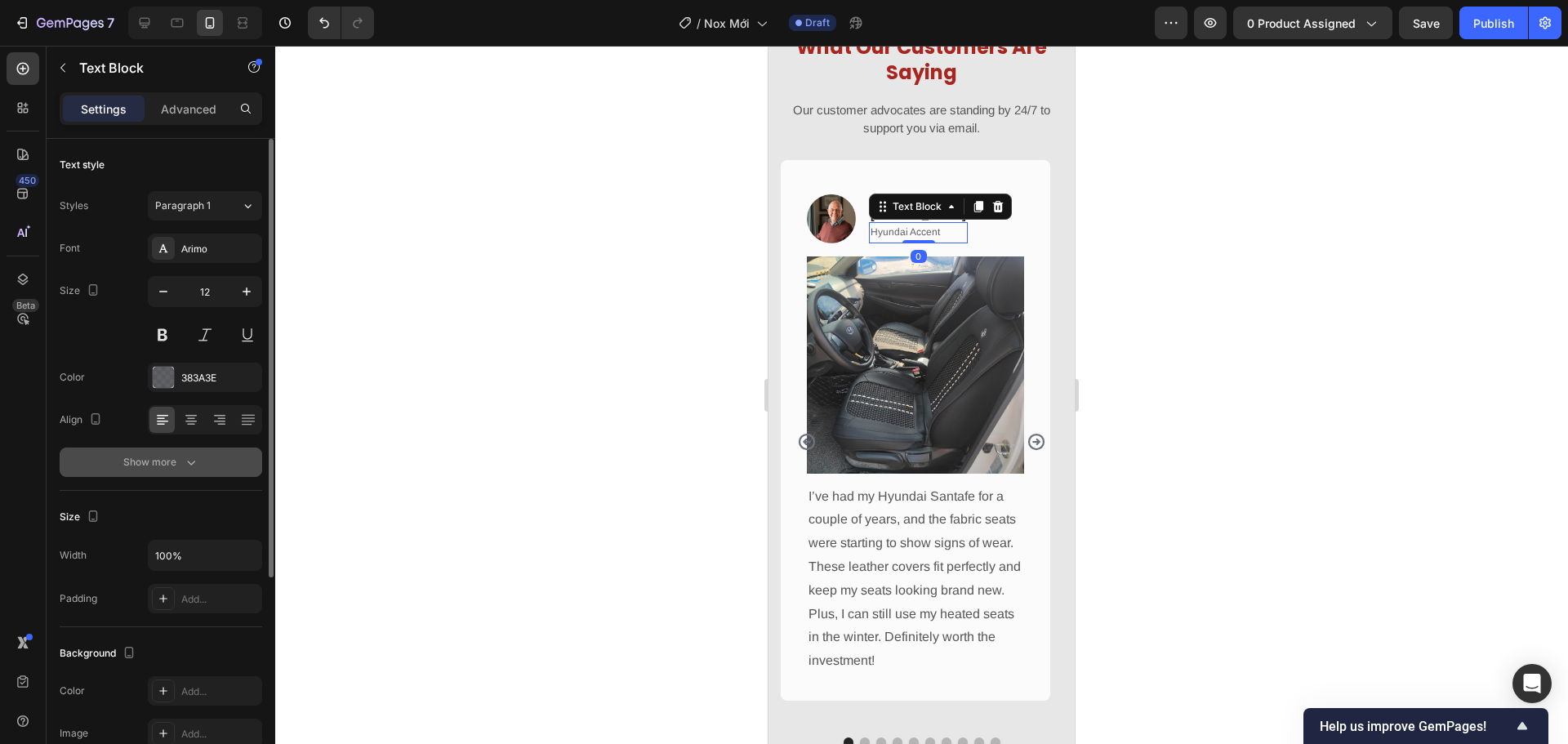
click at [196, 452] on button "Show more" at bounding box center [160, 462] width 202 height 30
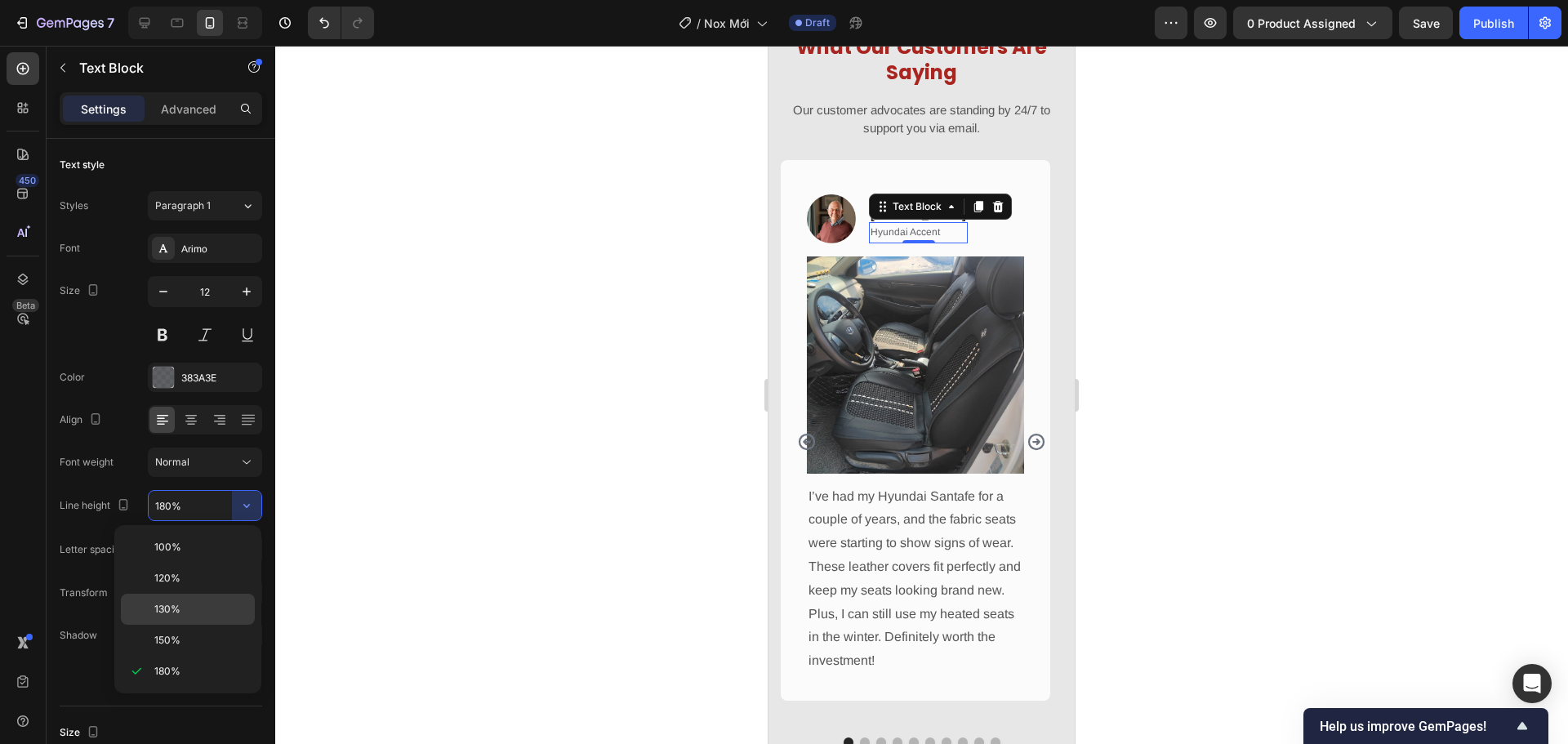
click at [234, 603] on p "130%" at bounding box center [200, 609] width 93 height 15
type input "130%"
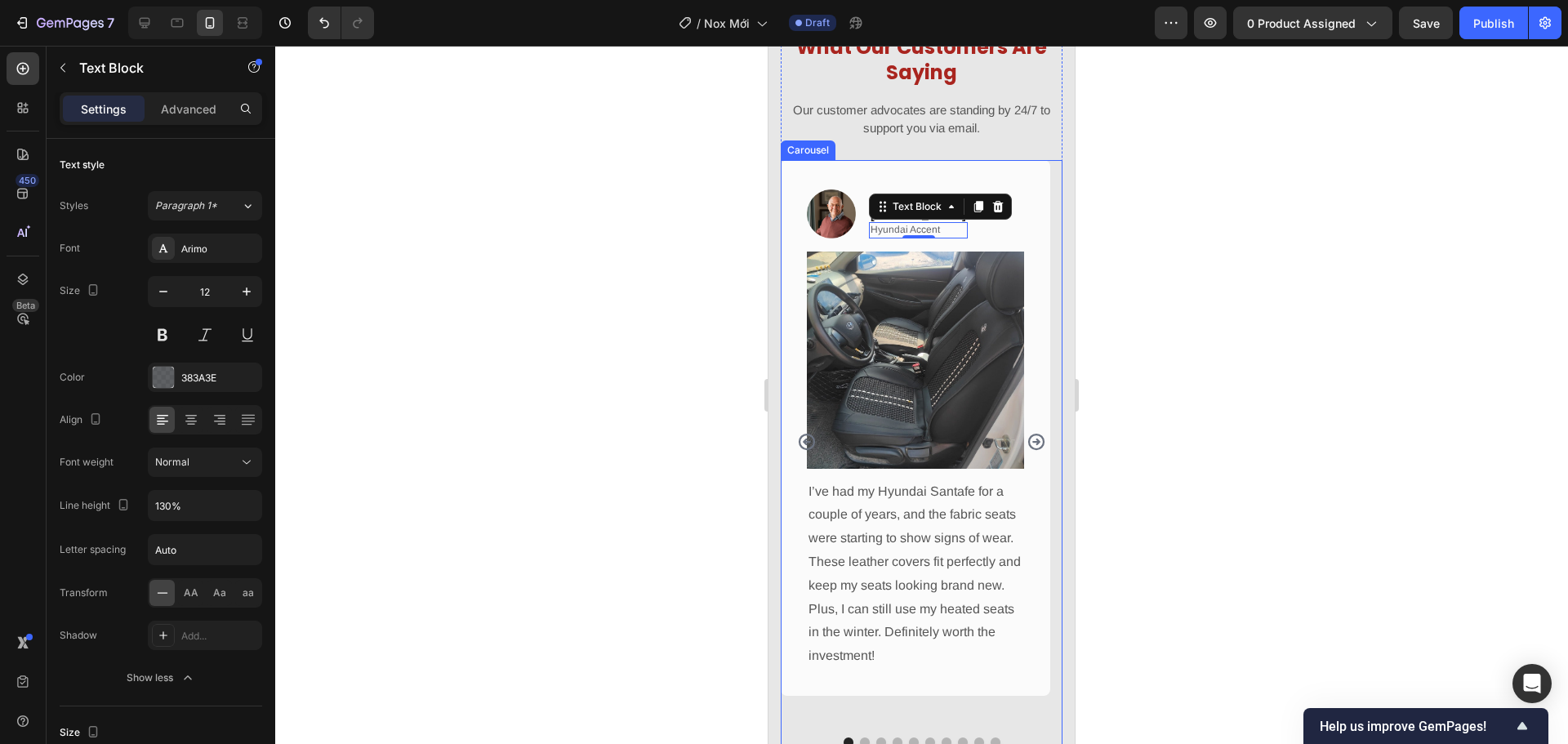
click at [804, 442] on icon "Carousel Back Arrow" at bounding box center [806, 441] width 17 height 17
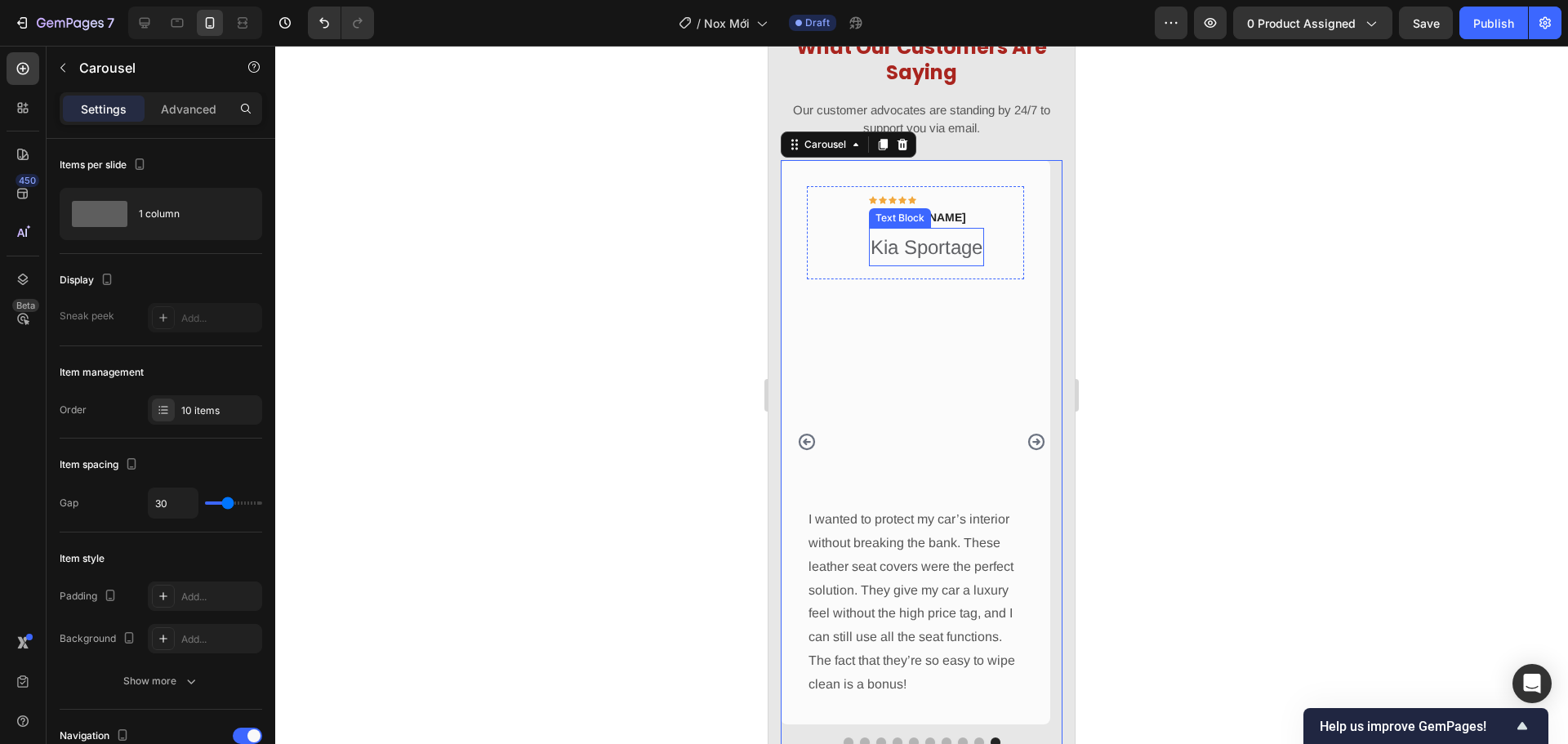
click at [963, 251] on p "Kia Sportage" at bounding box center [926, 248] width 112 height 36
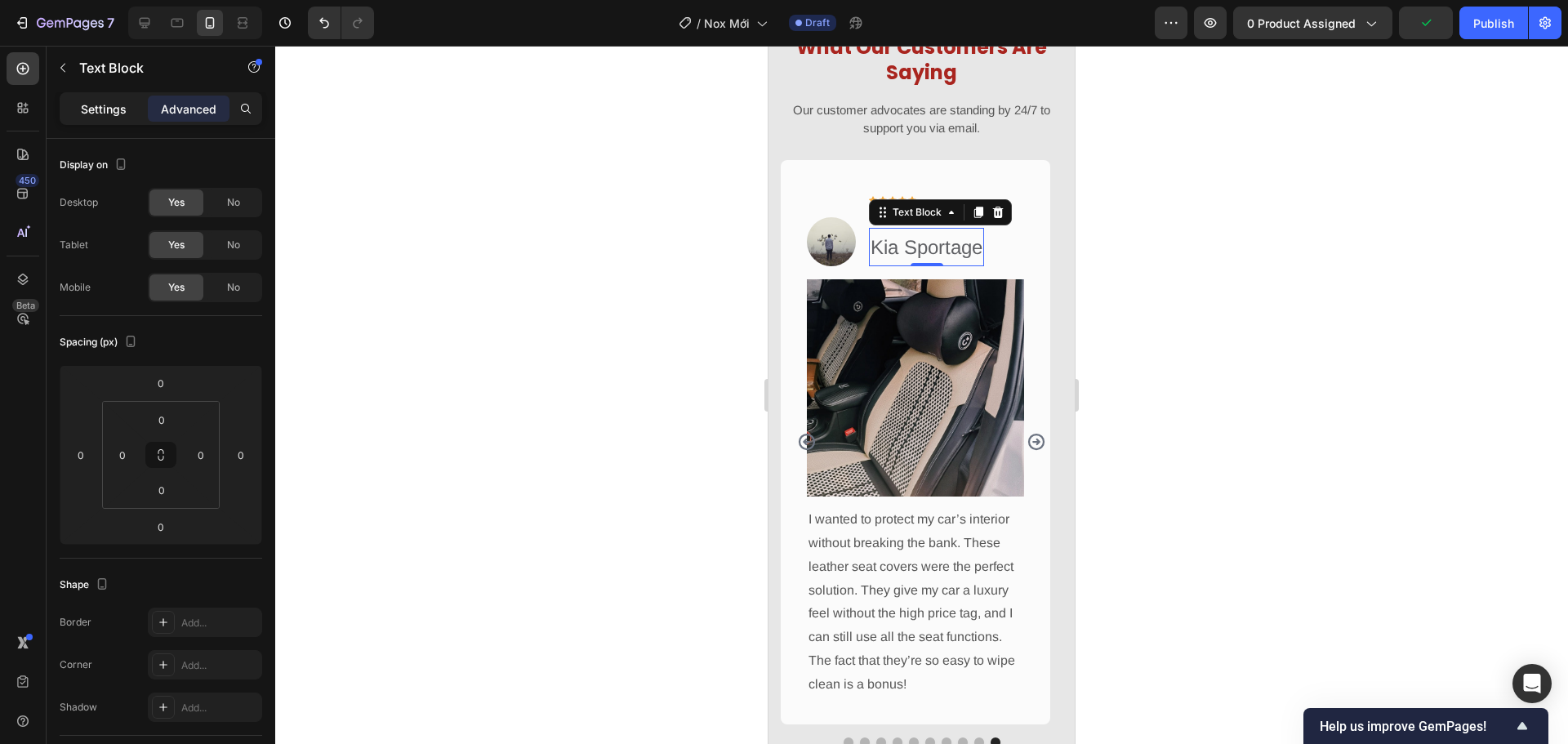
click at [130, 112] on div "Settings" at bounding box center [104, 109] width 82 height 26
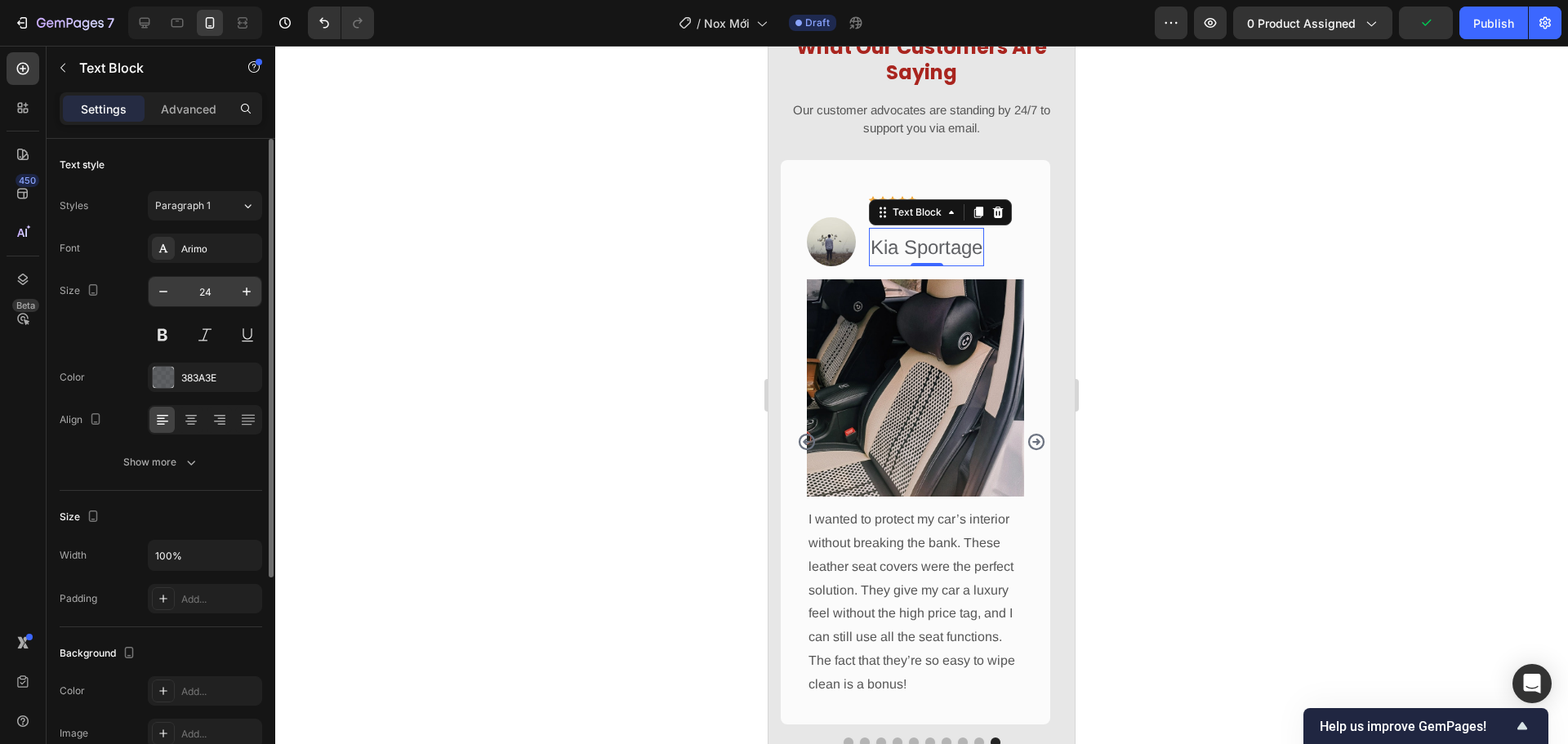
click at [217, 290] on input "24" at bounding box center [204, 291] width 54 height 30
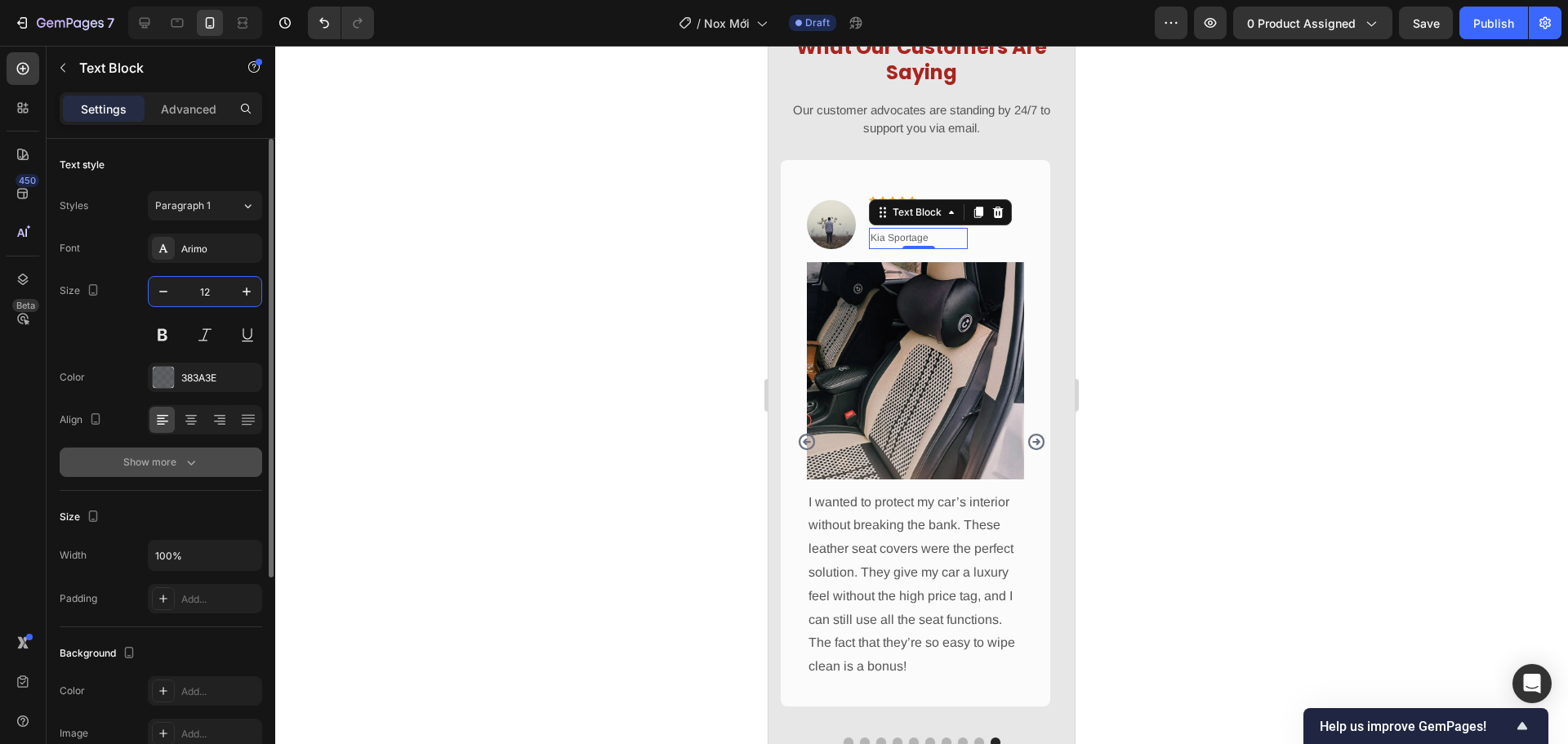
type input "12"
click at [182, 460] on div "Show more" at bounding box center [161, 462] width 76 height 17
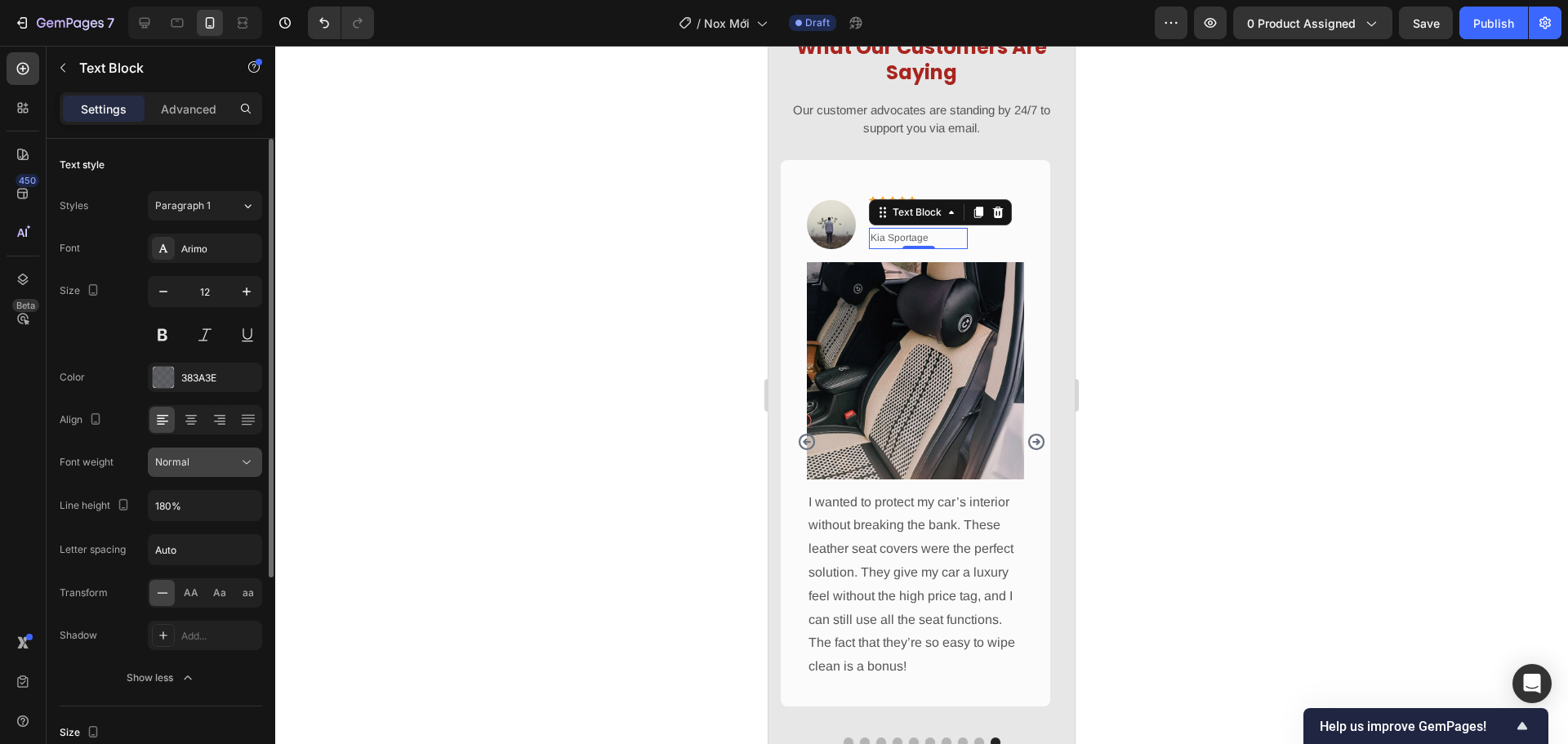
click at [251, 461] on icon at bounding box center [247, 463] width 8 height 4
click at [244, 506] on icon "button" at bounding box center [247, 505] width 17 height 17
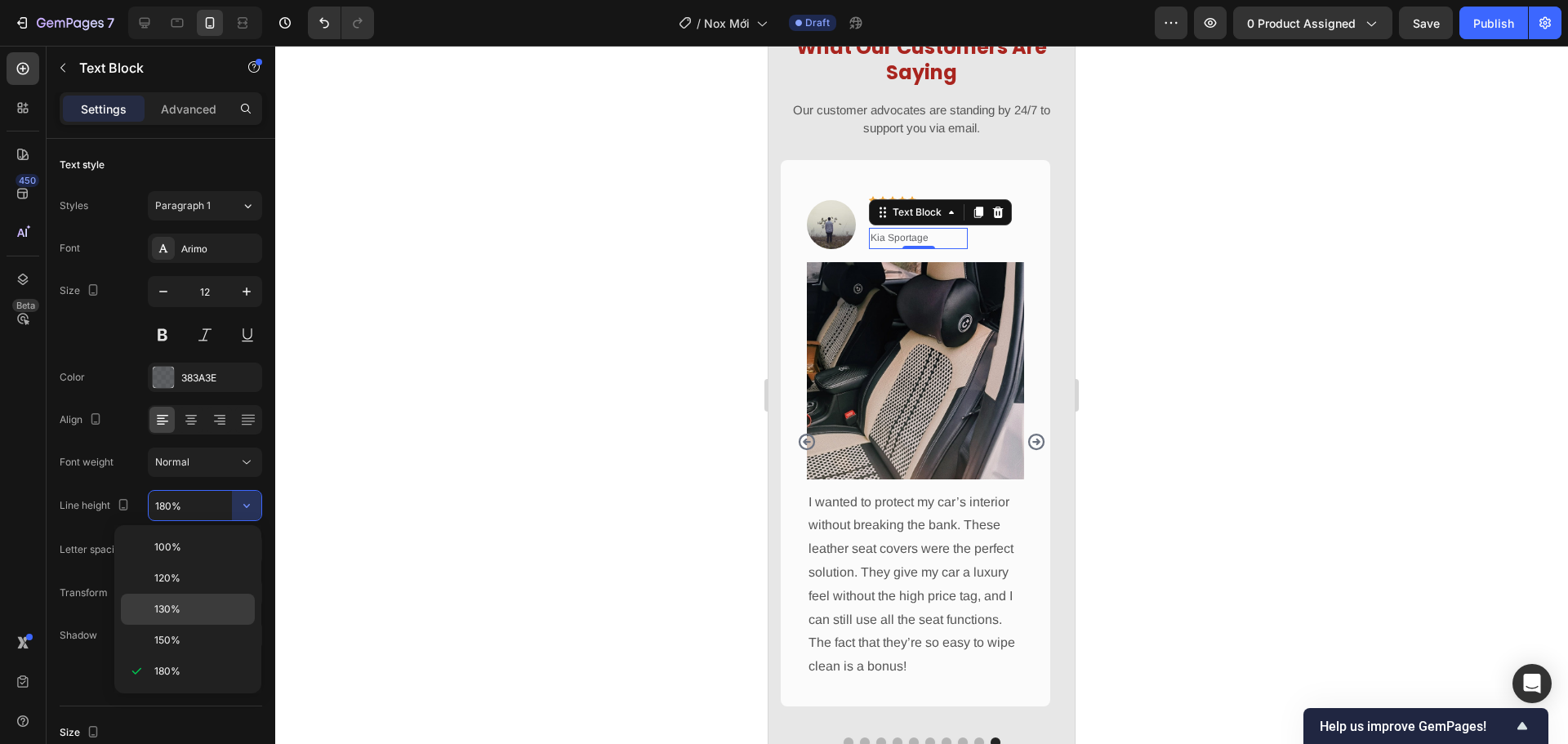
click at [215, 598] on div "130%" at bounding box center [187, 609] width 134 height 31
type input "130%"
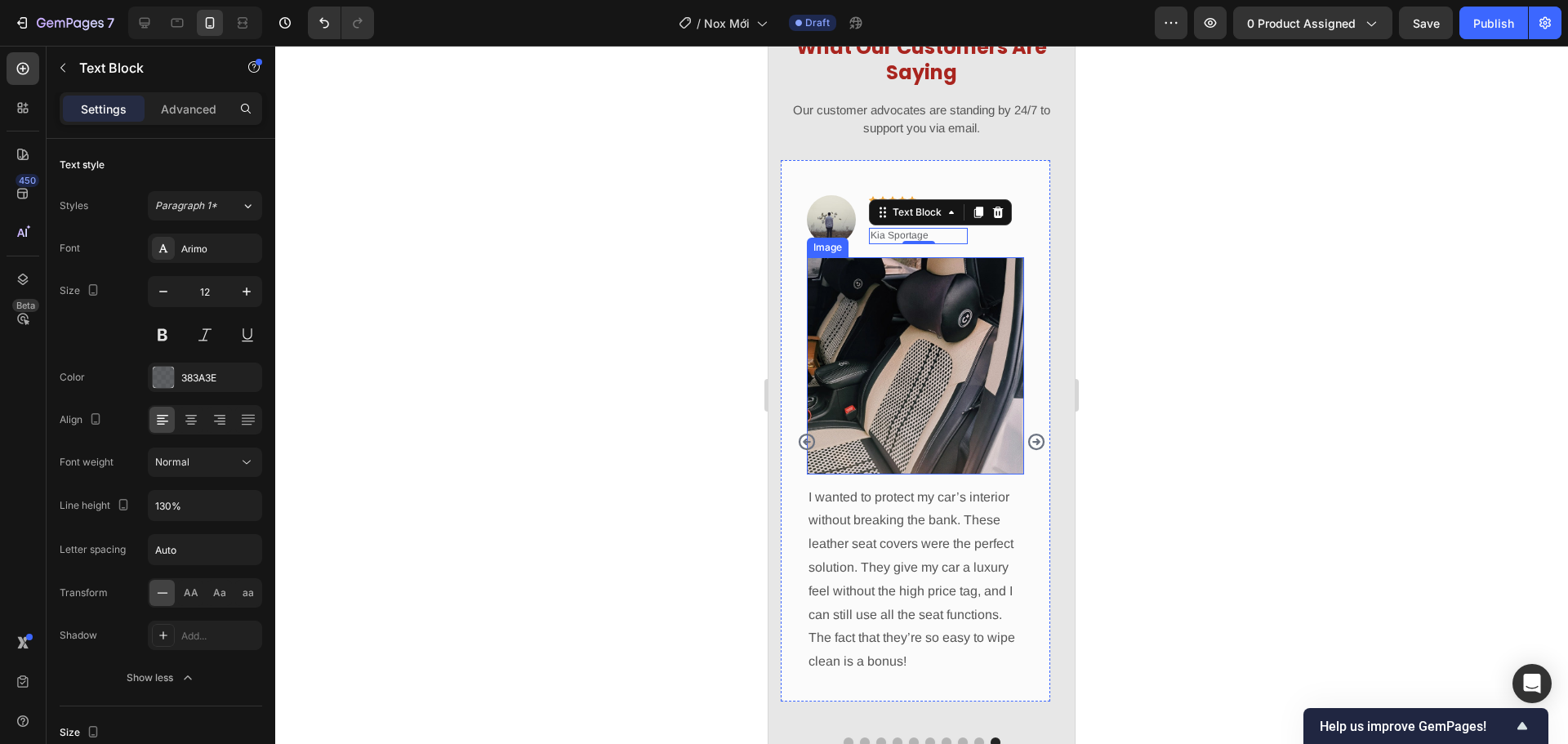
click at [973, 244] on div "Image Icon Icon Icon Icon Icon Row Adam Corner Text block Kia Sportage Text Blo…" at bounding box center [915, 222] width 217 height 71
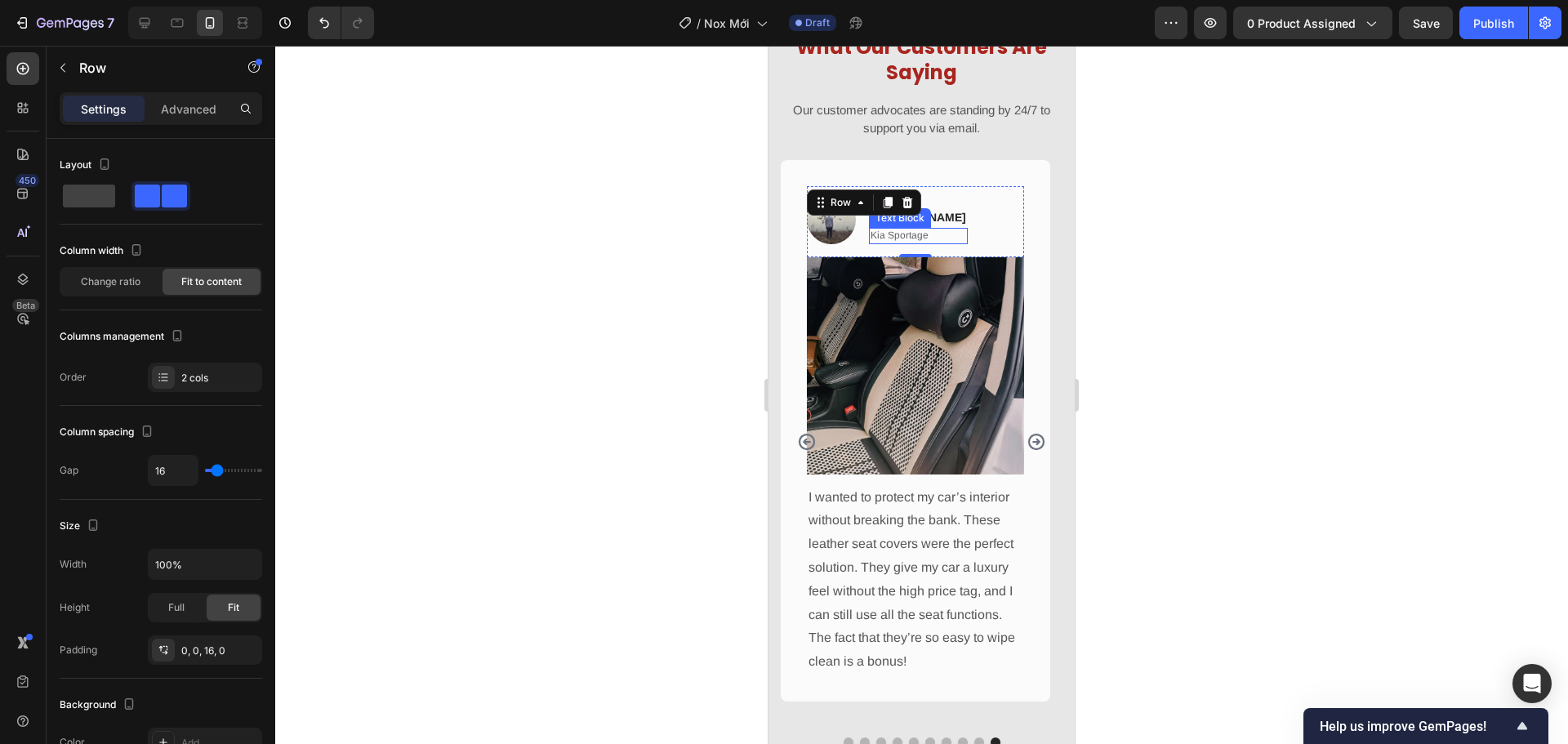
click at [926, 225] on div "Text Block" at bounding box center [899, 218] width 62 height 20
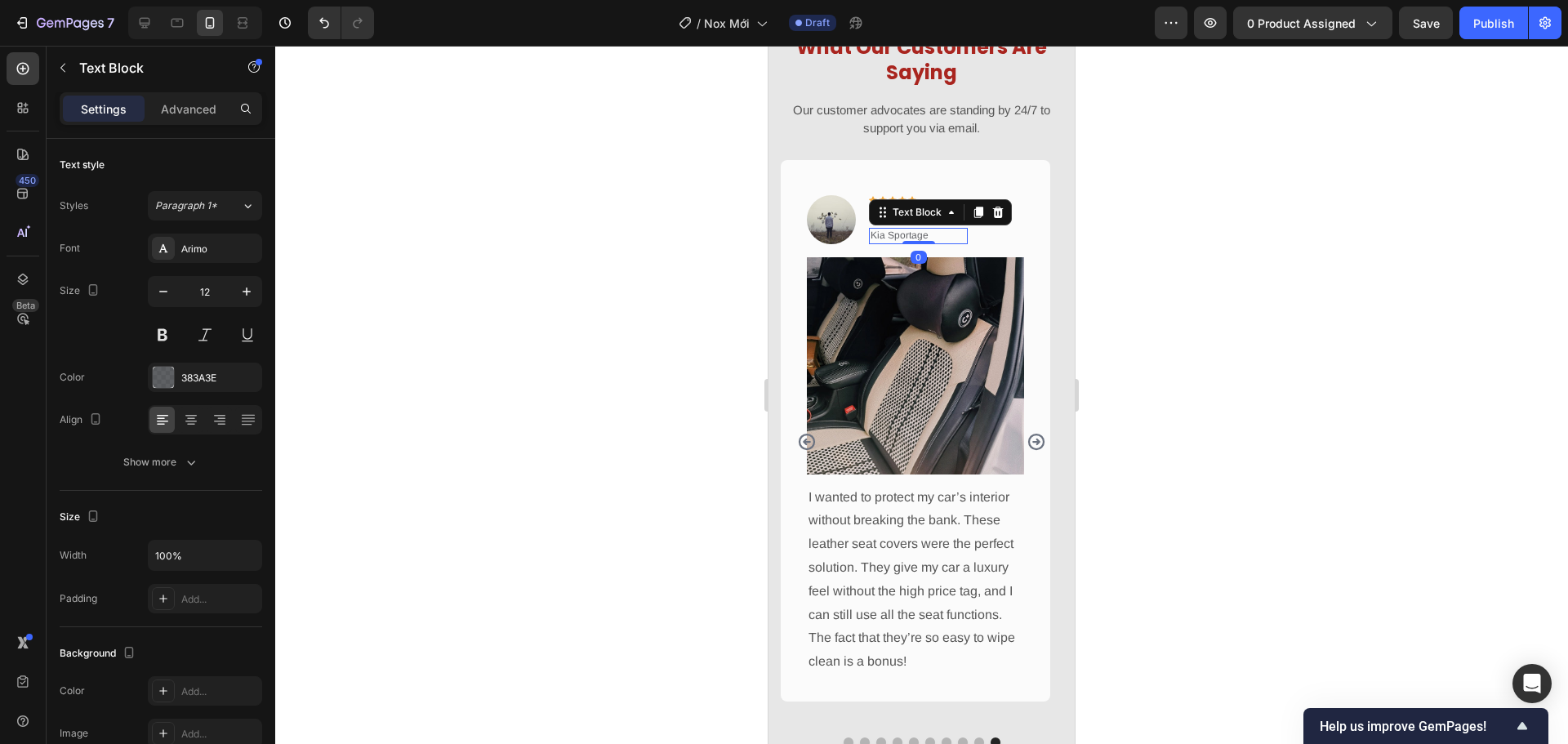
click at [957, 243] on div "Image Icon Icon Icon Icon Icon Row Adam Corner Text block Kia Sportage Text Blo…" at bounding box center [915, 222] width 217 height 71
click at [935, 216] on p "Adam Corner" at bounding box center [918, 217] width 96 height 17
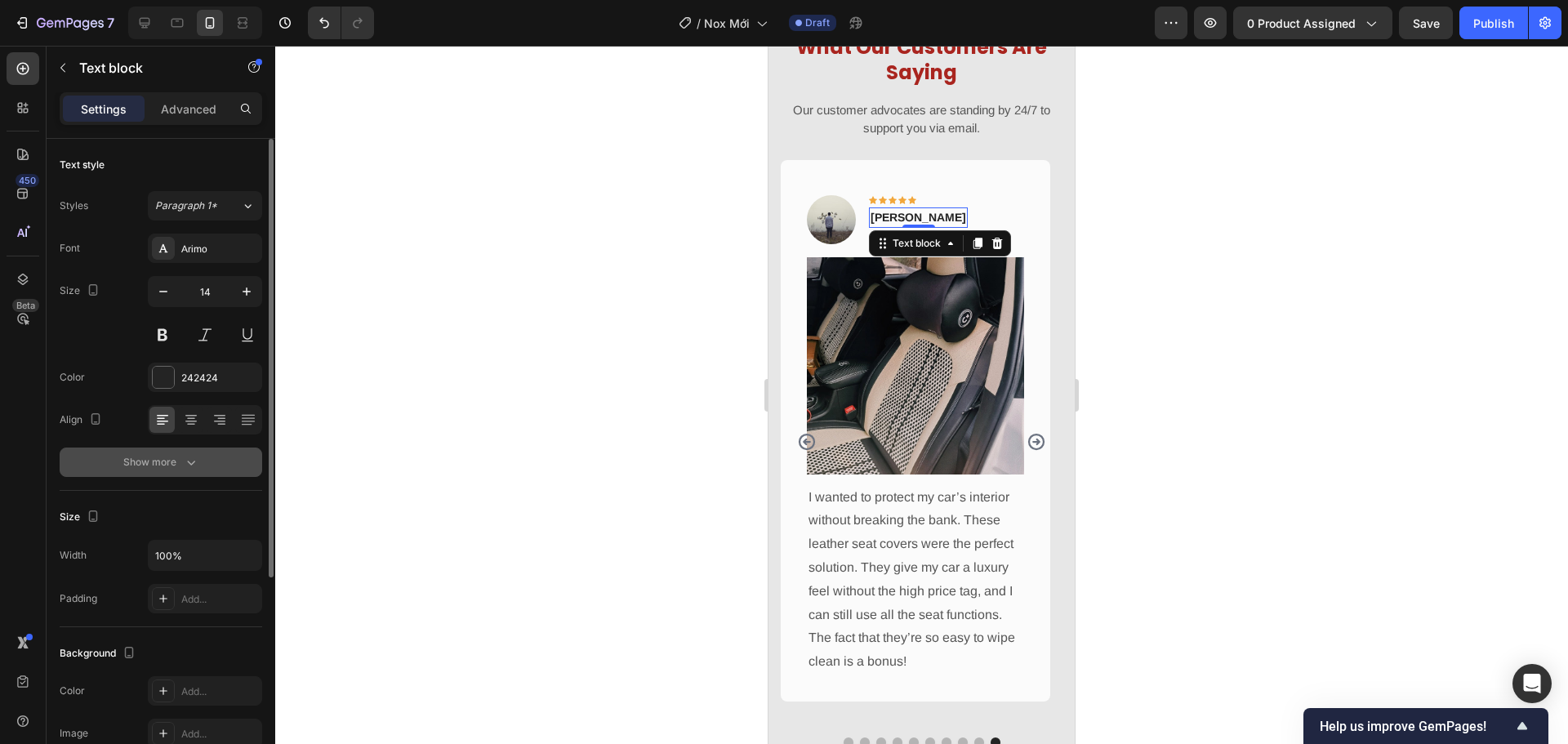
click at [207, 461] on button "Show more" at bounding box center [160, 462] width 202 height 30
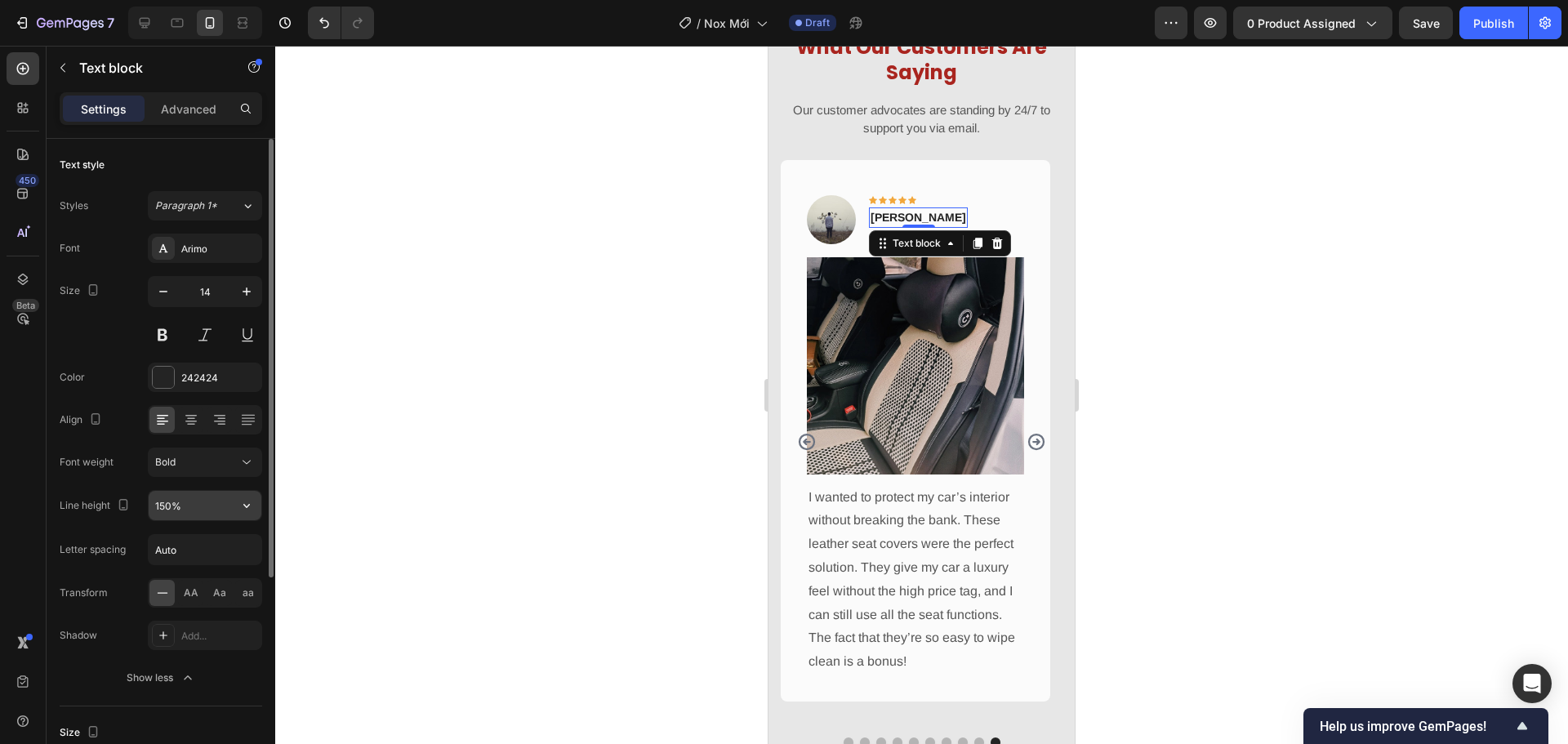
click at [259, 504] on button "button" at bounding box center [247, 505] width 30 height 30
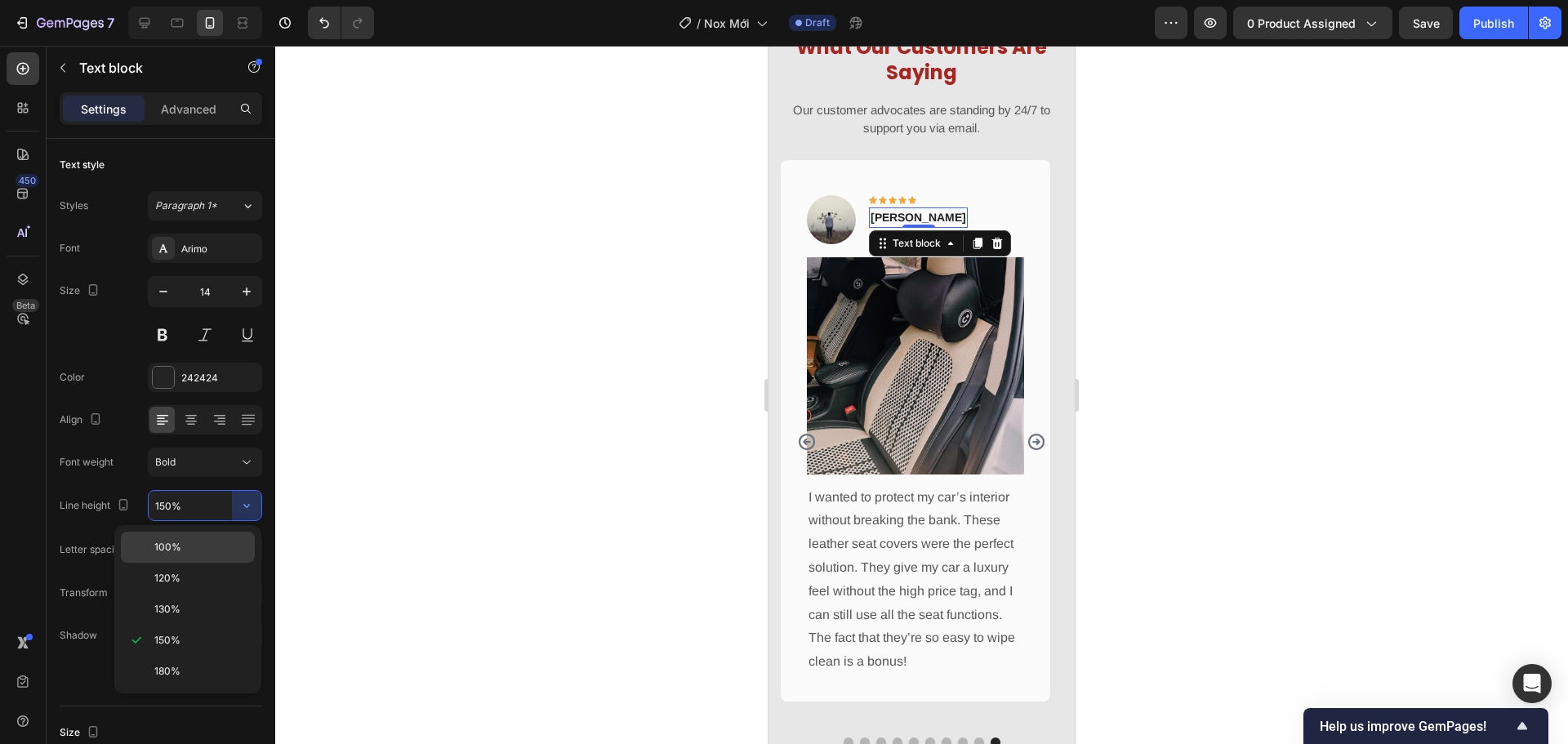
click at [230, 543] on p "100%" at bounding box center [200, 547] width 93 height 15
type input "100%"
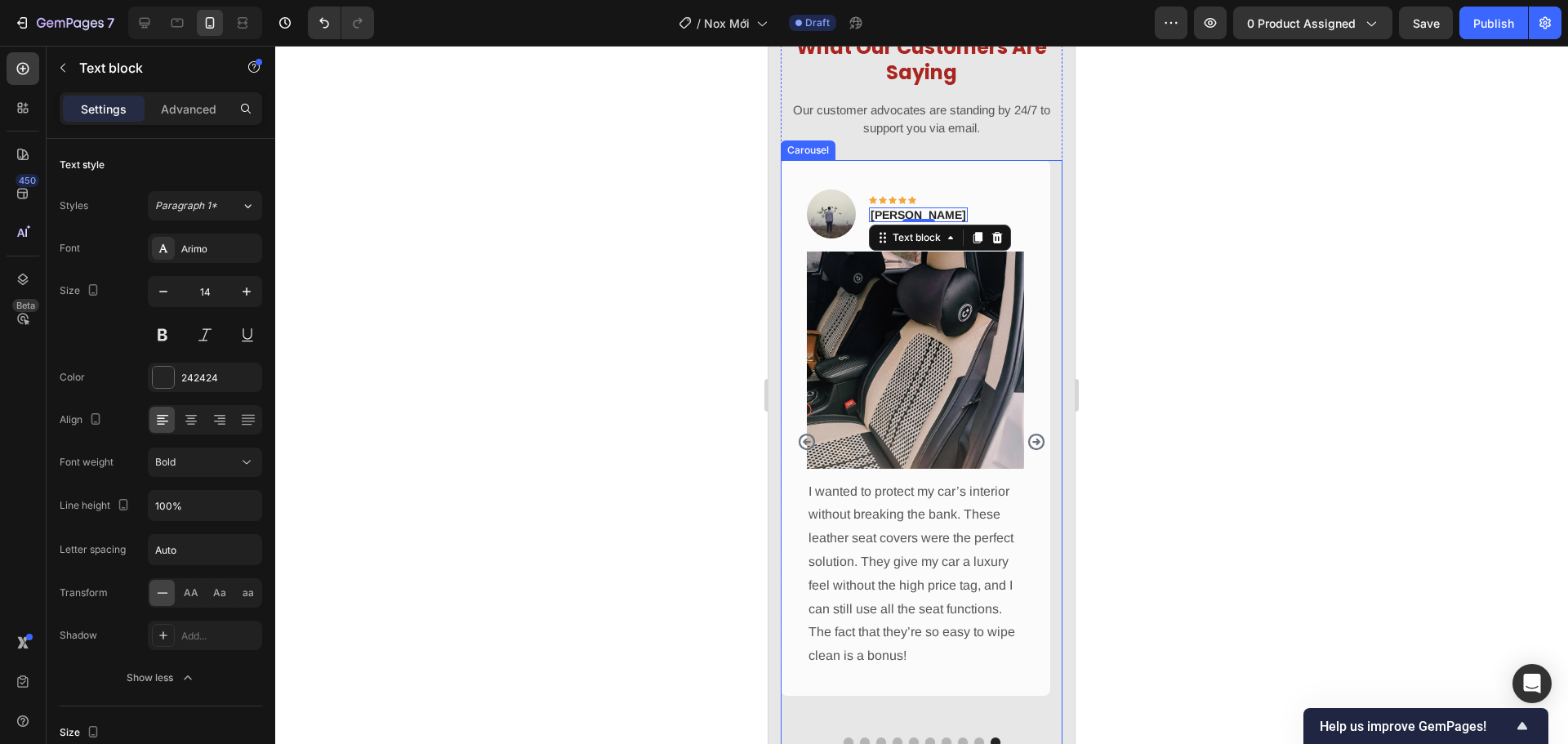
click at [812, 440] on icon "Carousel Back Arrow" at bounding box center [807, 442] width 20 height 20
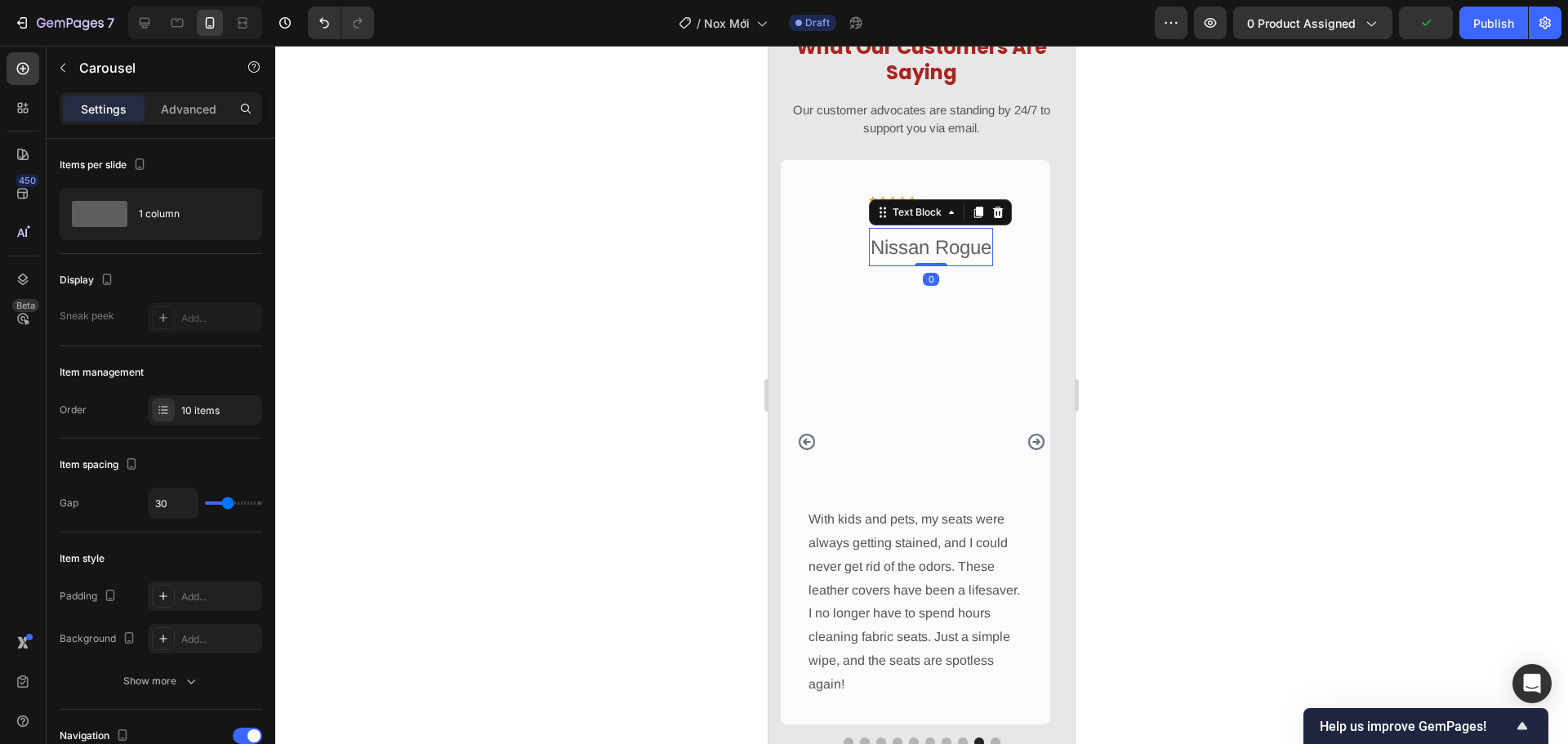
click at [920, 248] on p "Nissan Rogue" at bounding box center [931, 248] width 120 height 36
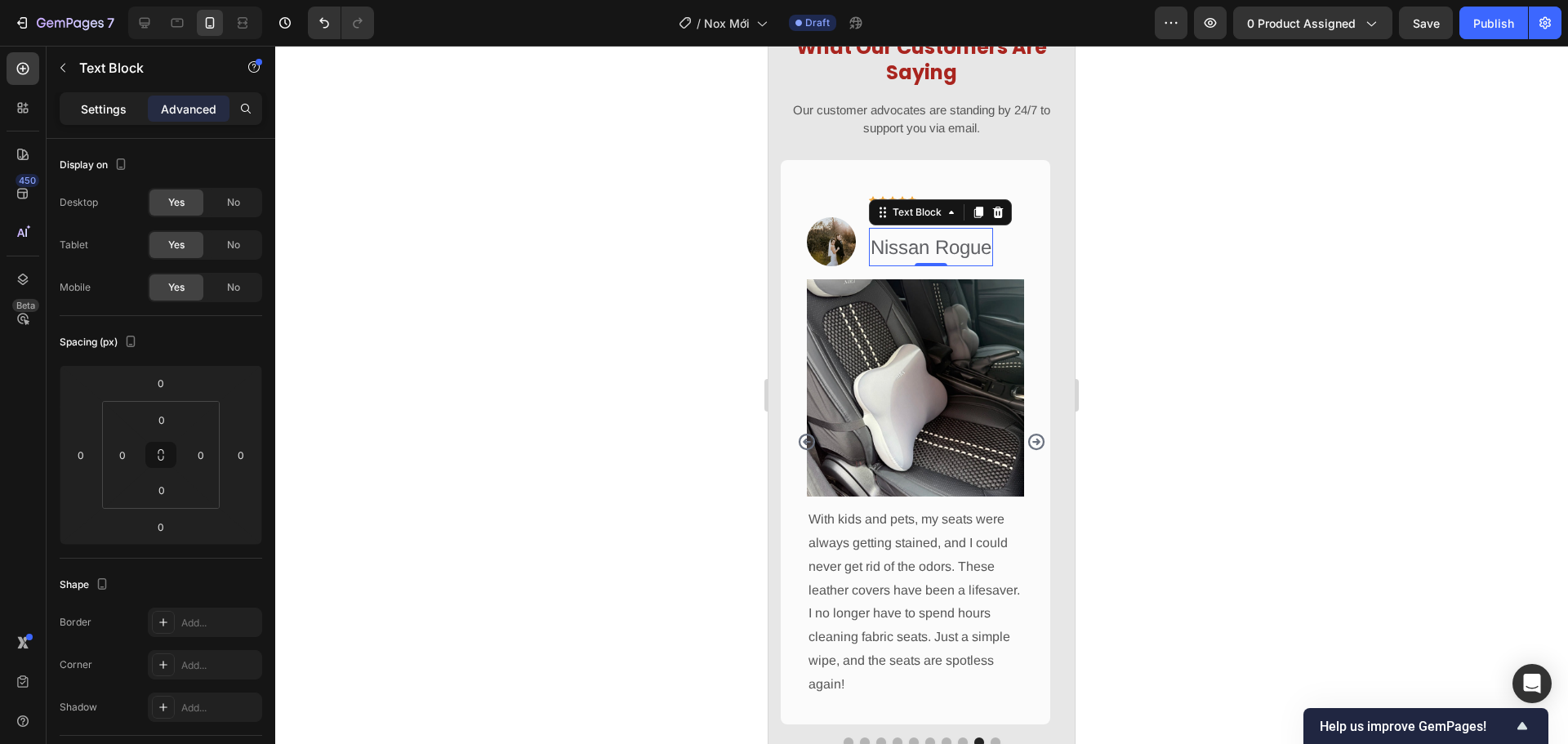
click at [96, 103] on p "Settings" at bounding box center [104, 109] width 45 height 17
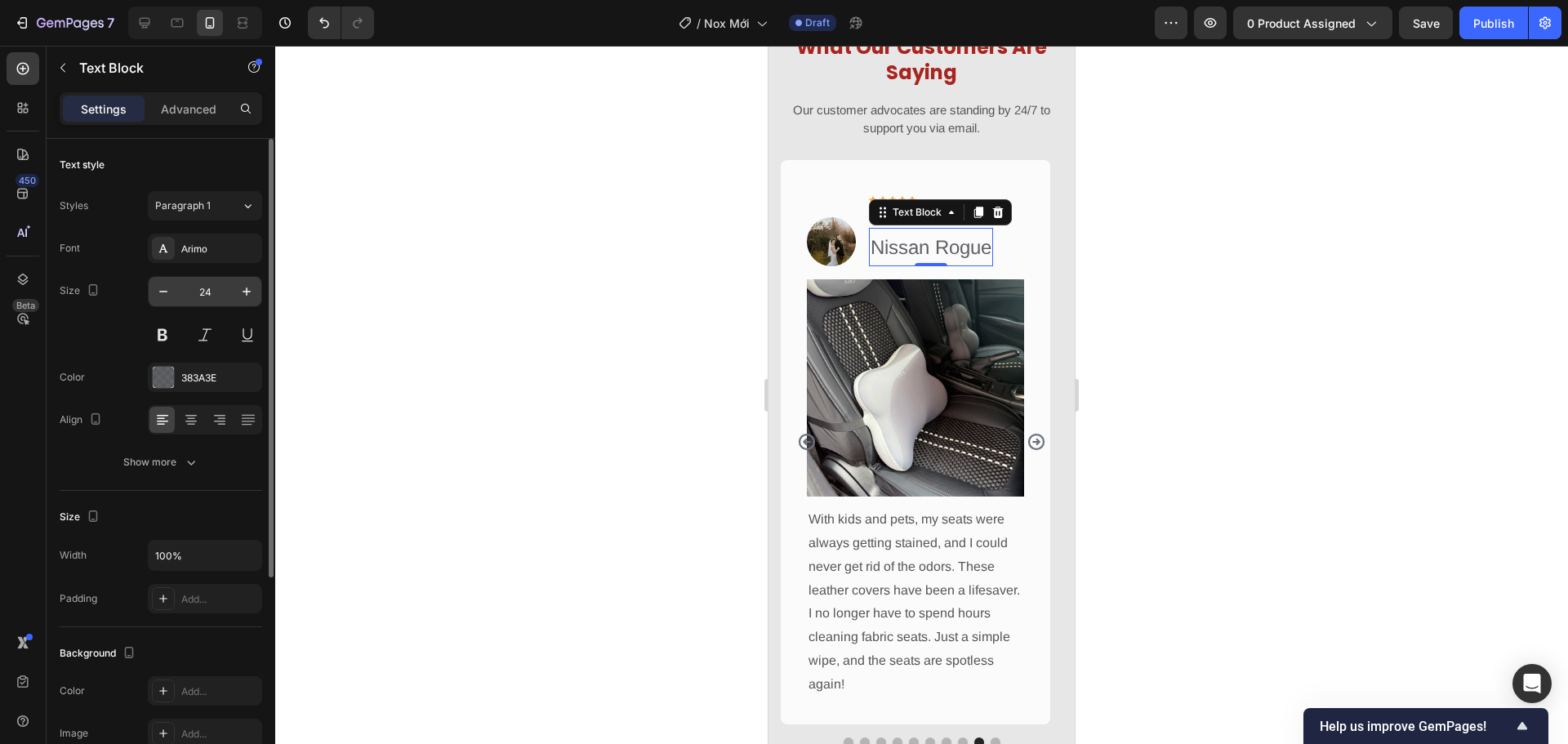
click at [210, 285] on input "24" at bounding box center [204, 291] width 54 height 30
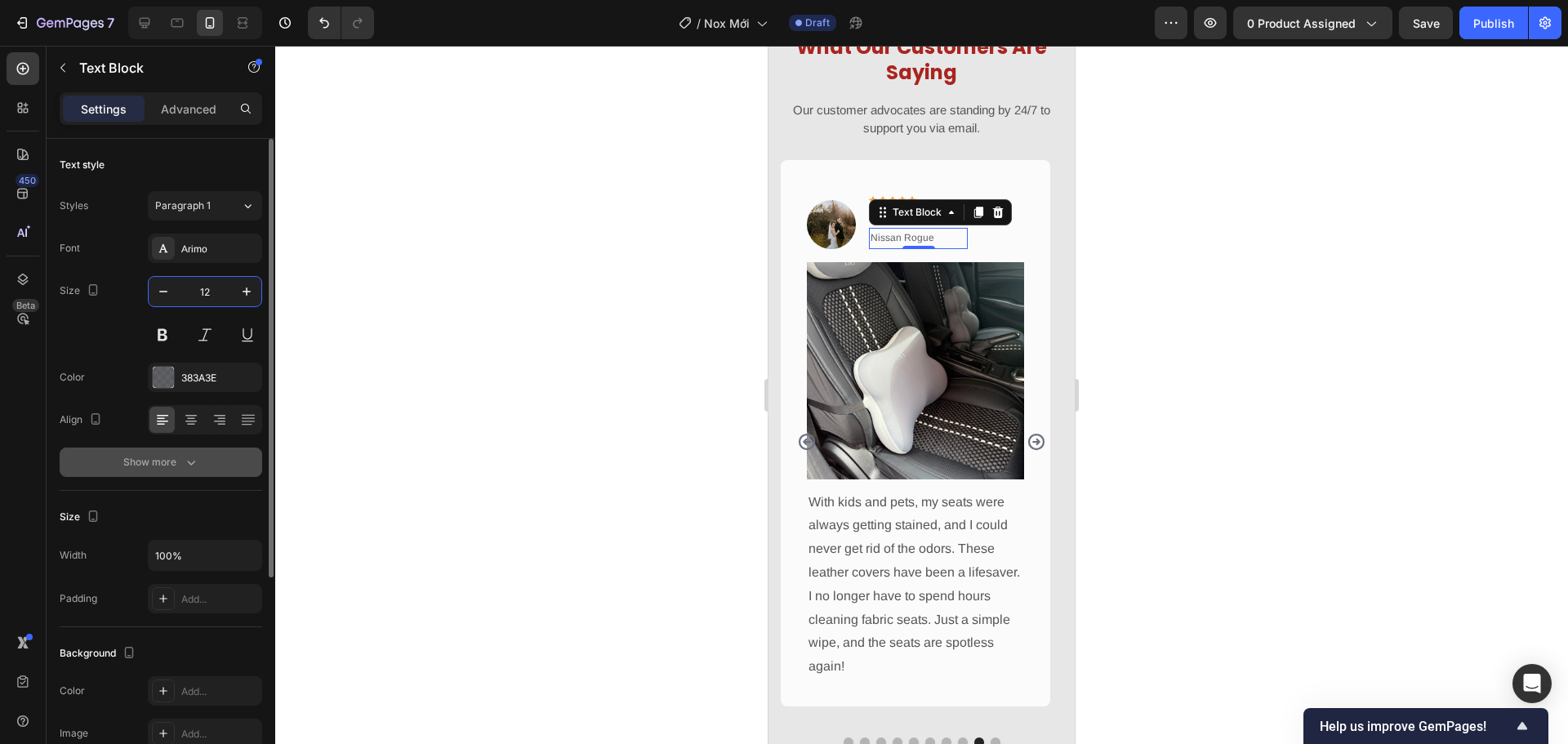
type input "12"
click at [212, 465] on button "Show more" at bounding box center [160, 462] width 202 height 30
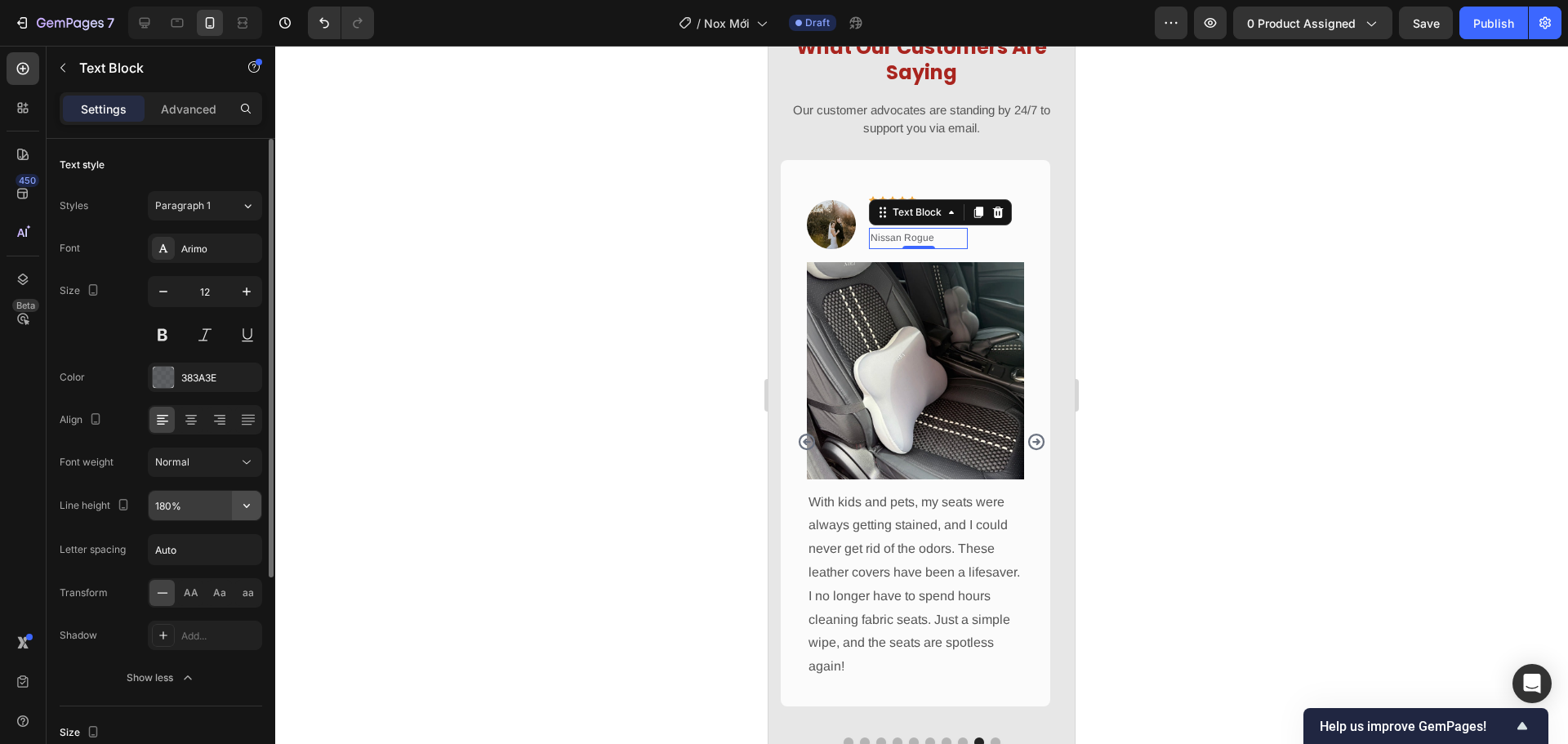
click at [247, 505] on icon "button" at bounding box center [247, 505] width 17 height 17
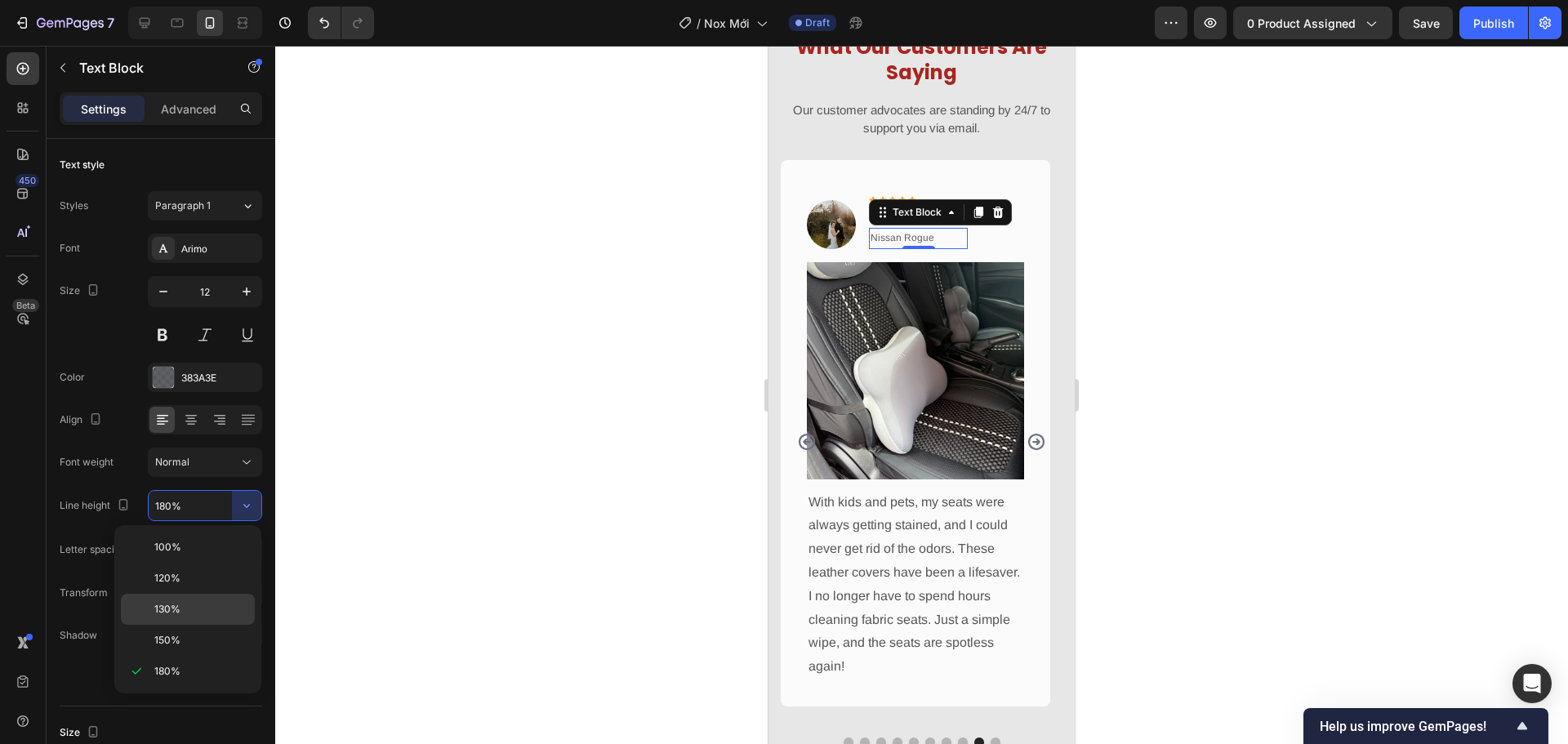
click at [218, 595] on div "130%" at bounding box center [187, 609] width 134 height 31
type input "130%"
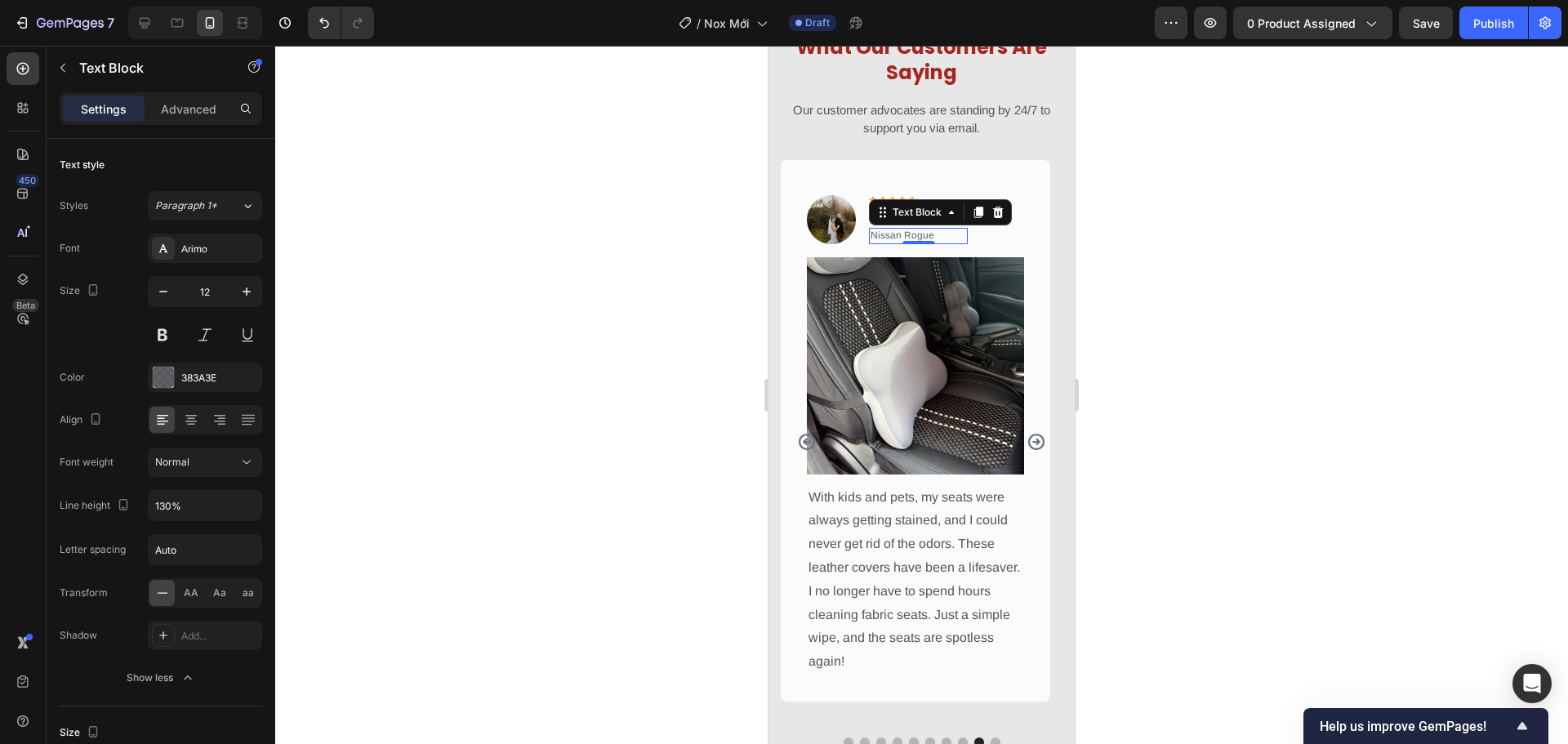
click at [689, 364] on div at bounding box center [922, 394] width 1293 height 698
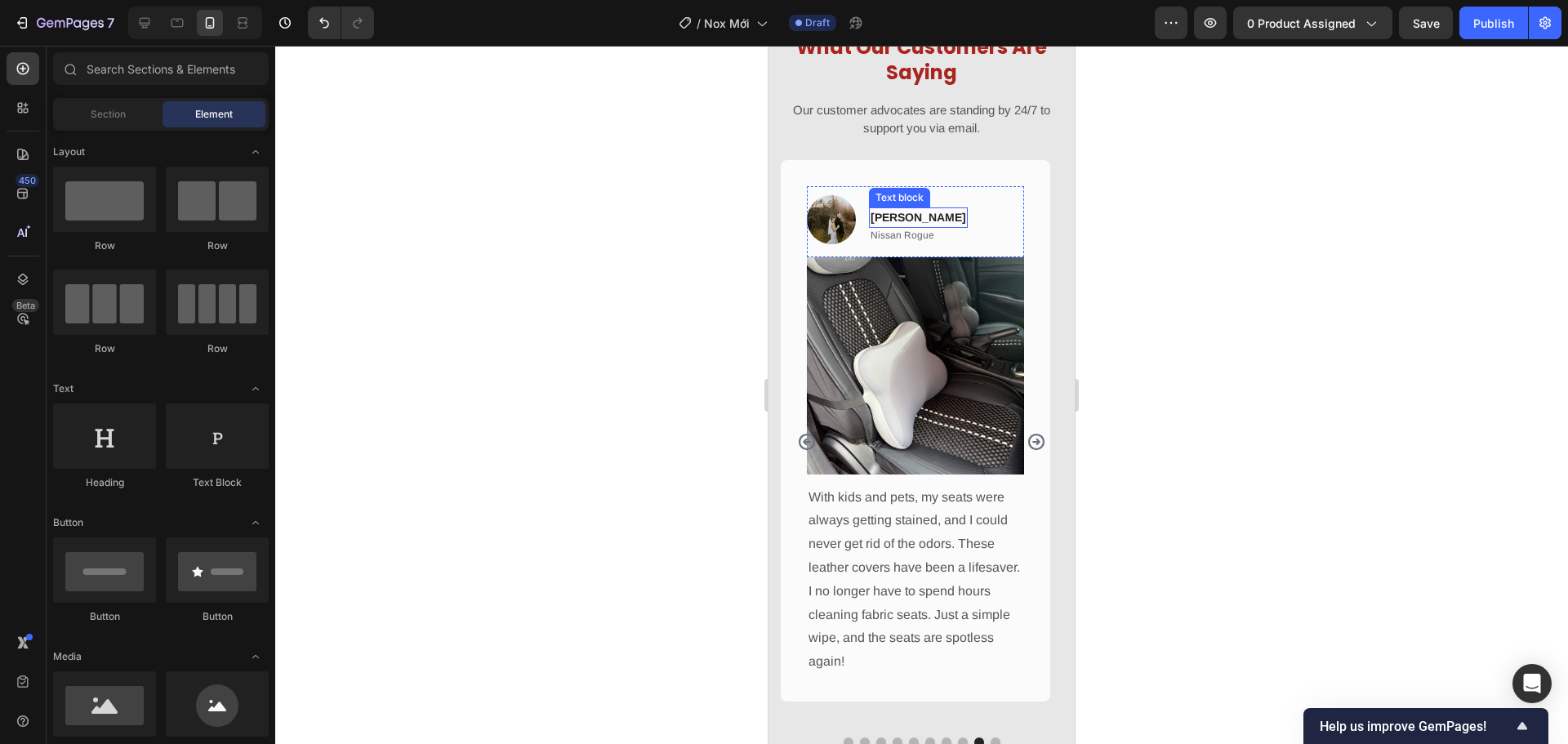
click at [943, 219] on p "Sandra Westfall" at bounding box center [918, 217] width 96 height 17
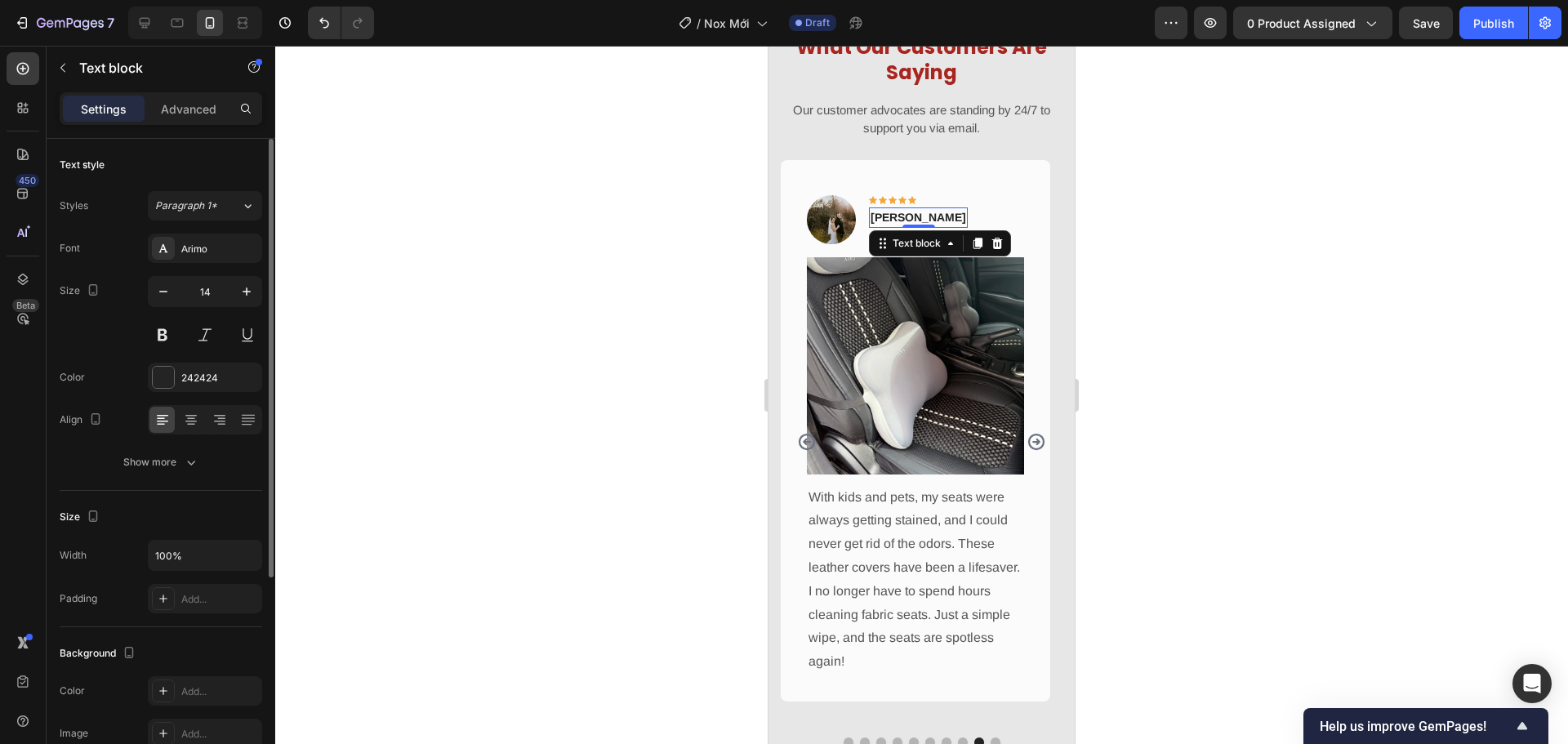
click at [189, 479] on div "Text style Styles Paragraph 1* Font Arimo Size 14 Color 242424 Align Show more" at bounding box center [160, 315] width 202 height 352
click at [200, 466] on button "Show more" at bounding box center [160, 462] width 202 height 30
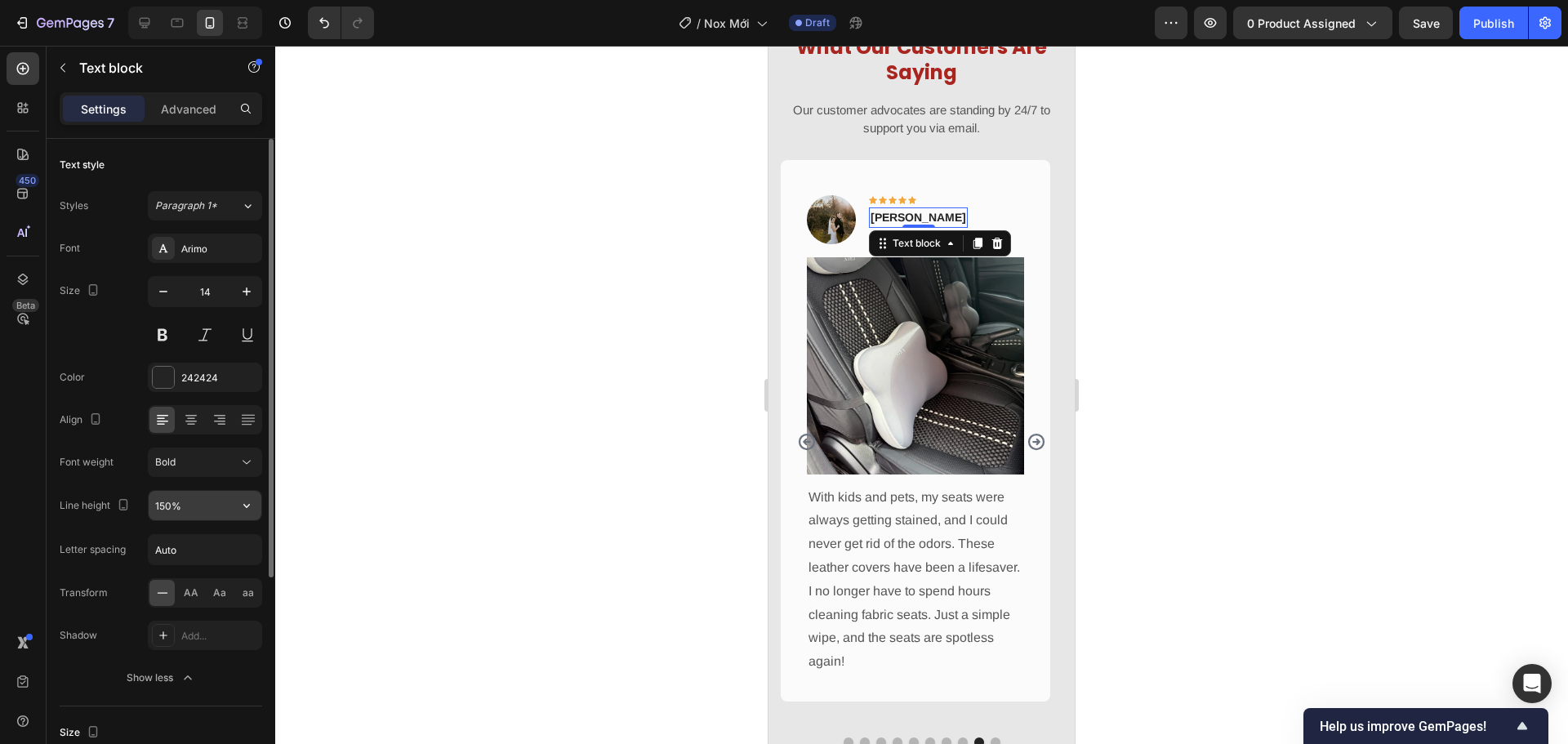
click at [249, 508] on icon "button" at bounding box center [247, 505] width 17 height 17
click at [241, 542] on p "100%" at bounding box center [200, 547] width 93 height 15
type input "100%"
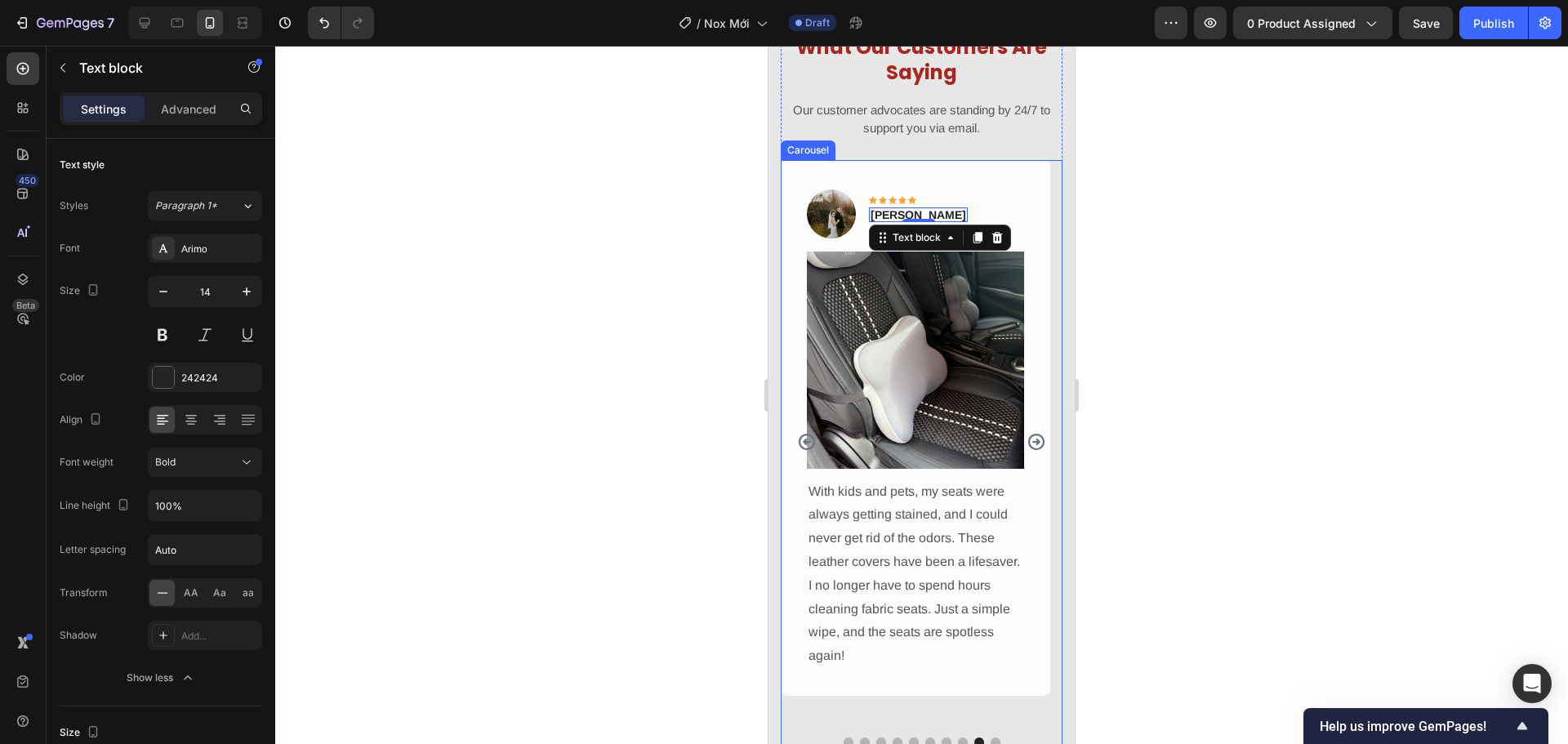
click at [802, 442] on icon "Carousel Back Arrow" at bounding box center [807, 442] width 20 height 20
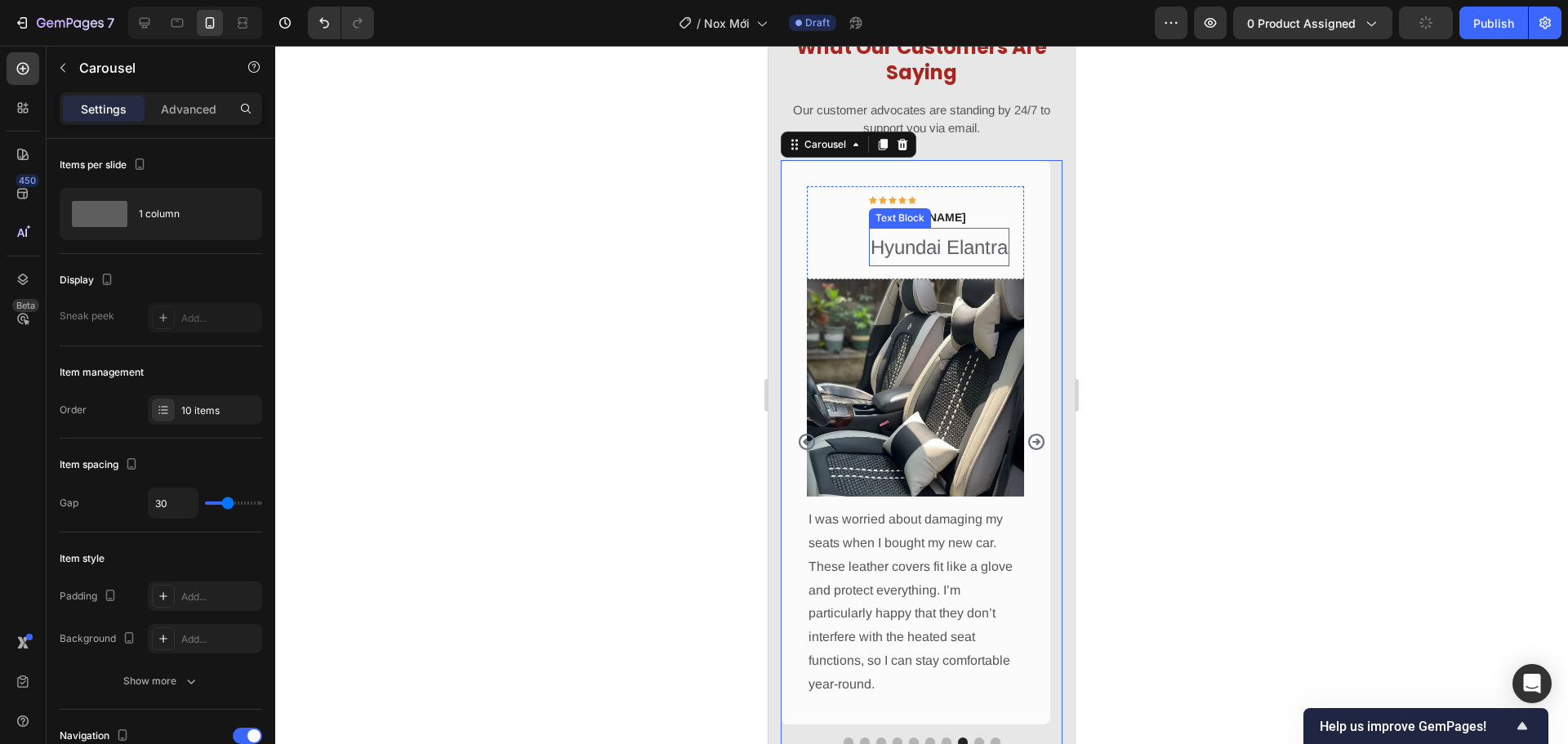
click at [913, 241] on p "Hyundai Elantra" at bounding box center [938, 248] width 137 height 36
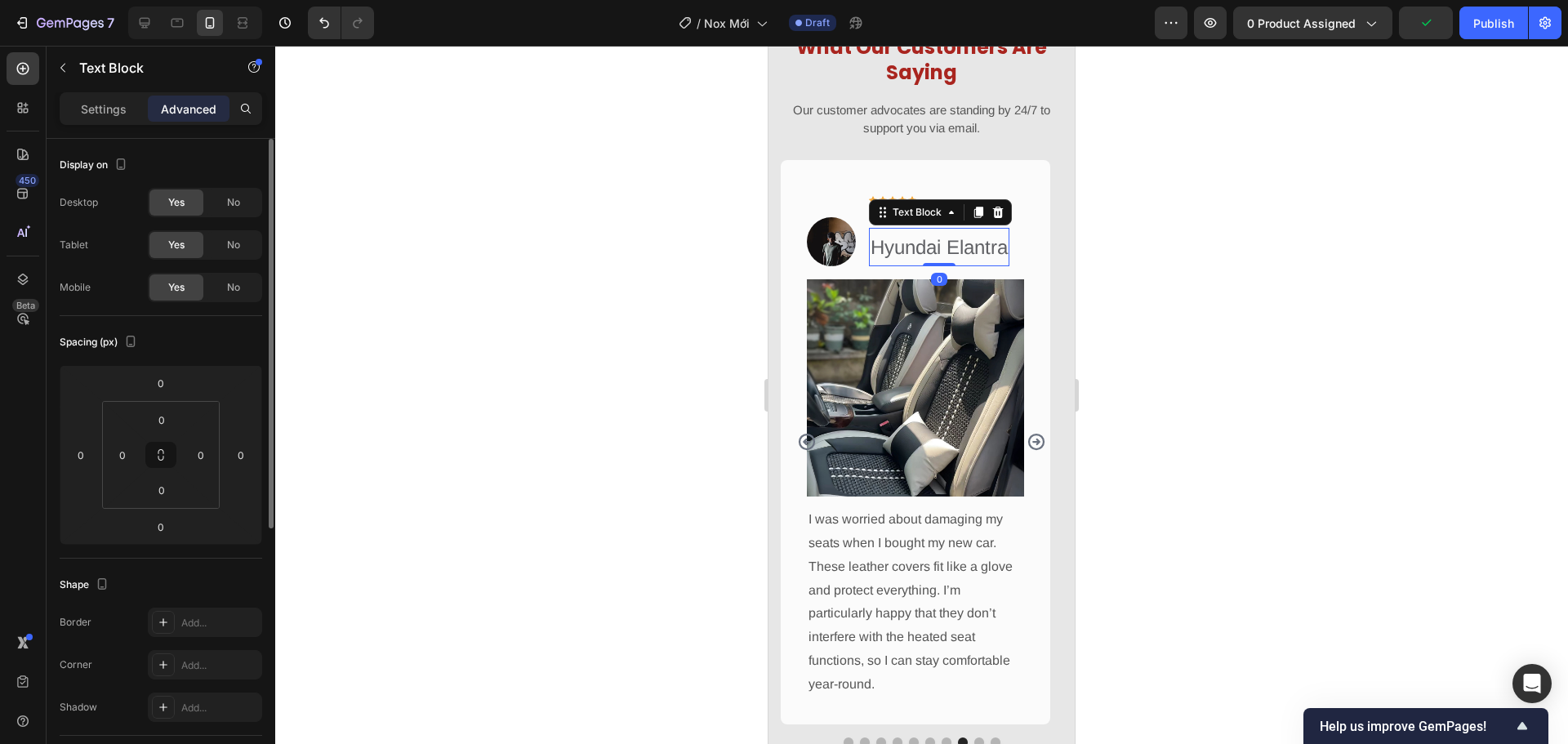
click at [112, 117] on div "Settings" at bounding box center [104, 109] width 82 height 26
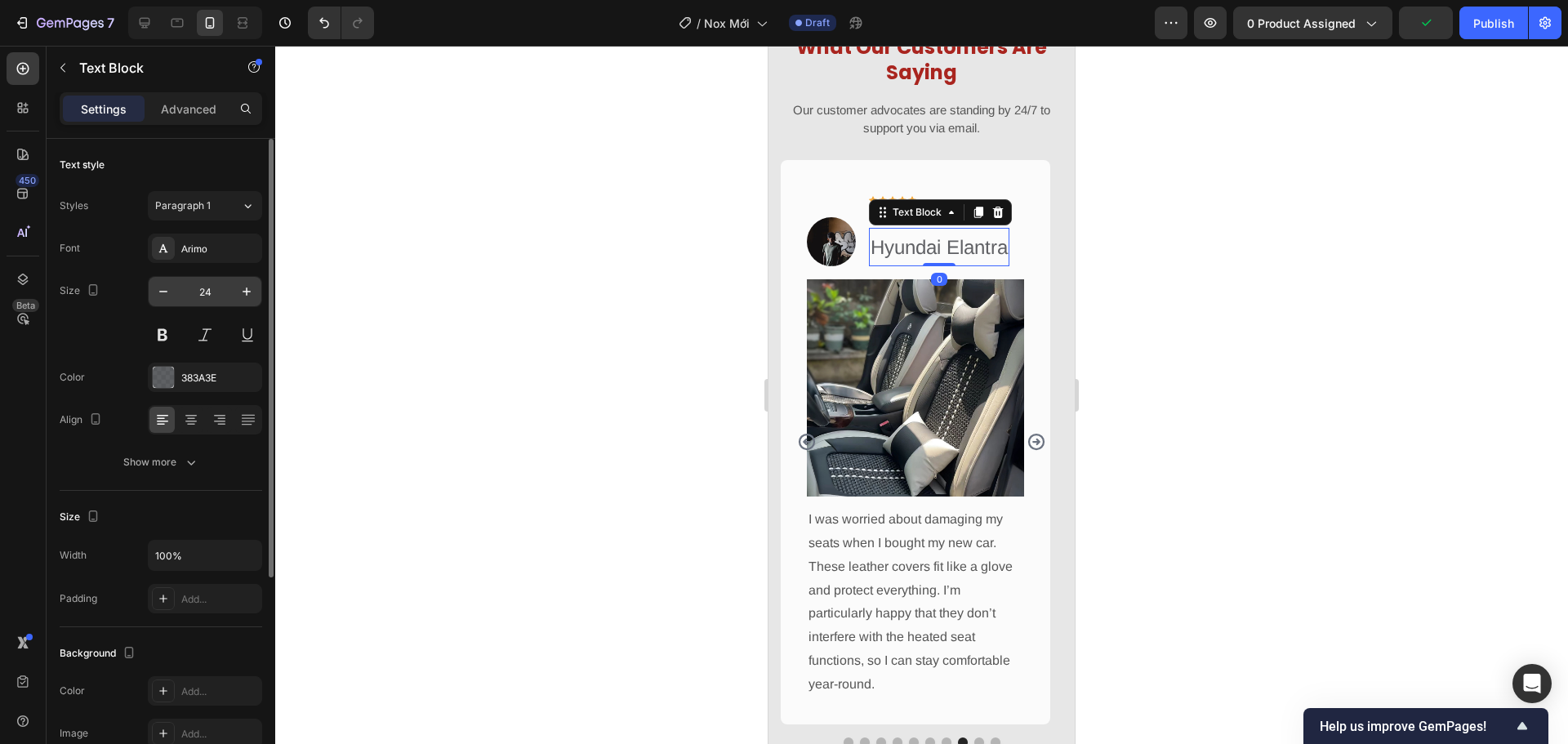
click at [215, 303] on input "24" at bounding box center [204, 291] width 54 height 30
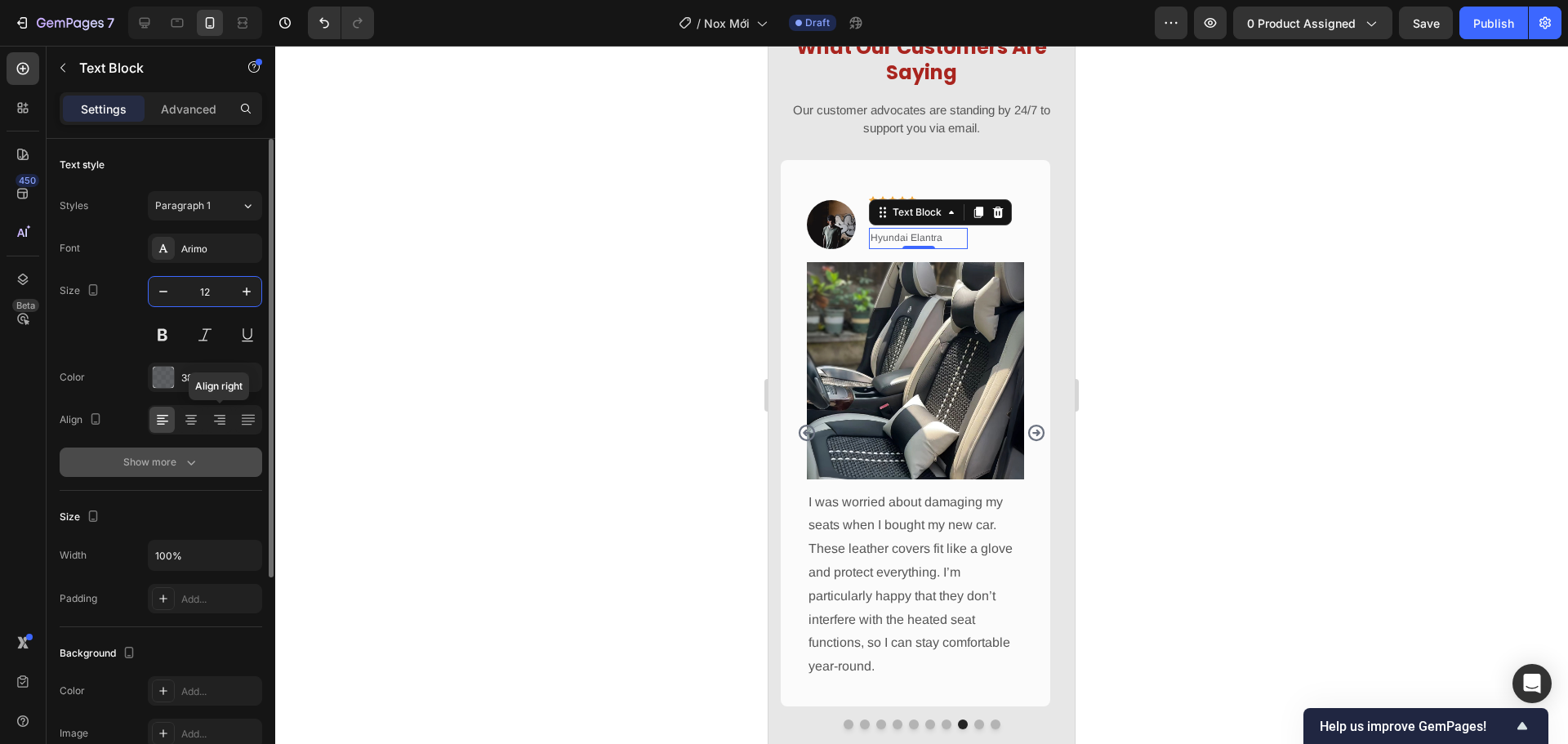
type input "12"
click at [183, 462] on icon "button" at bounding box center [190, 462] width 17 height 17
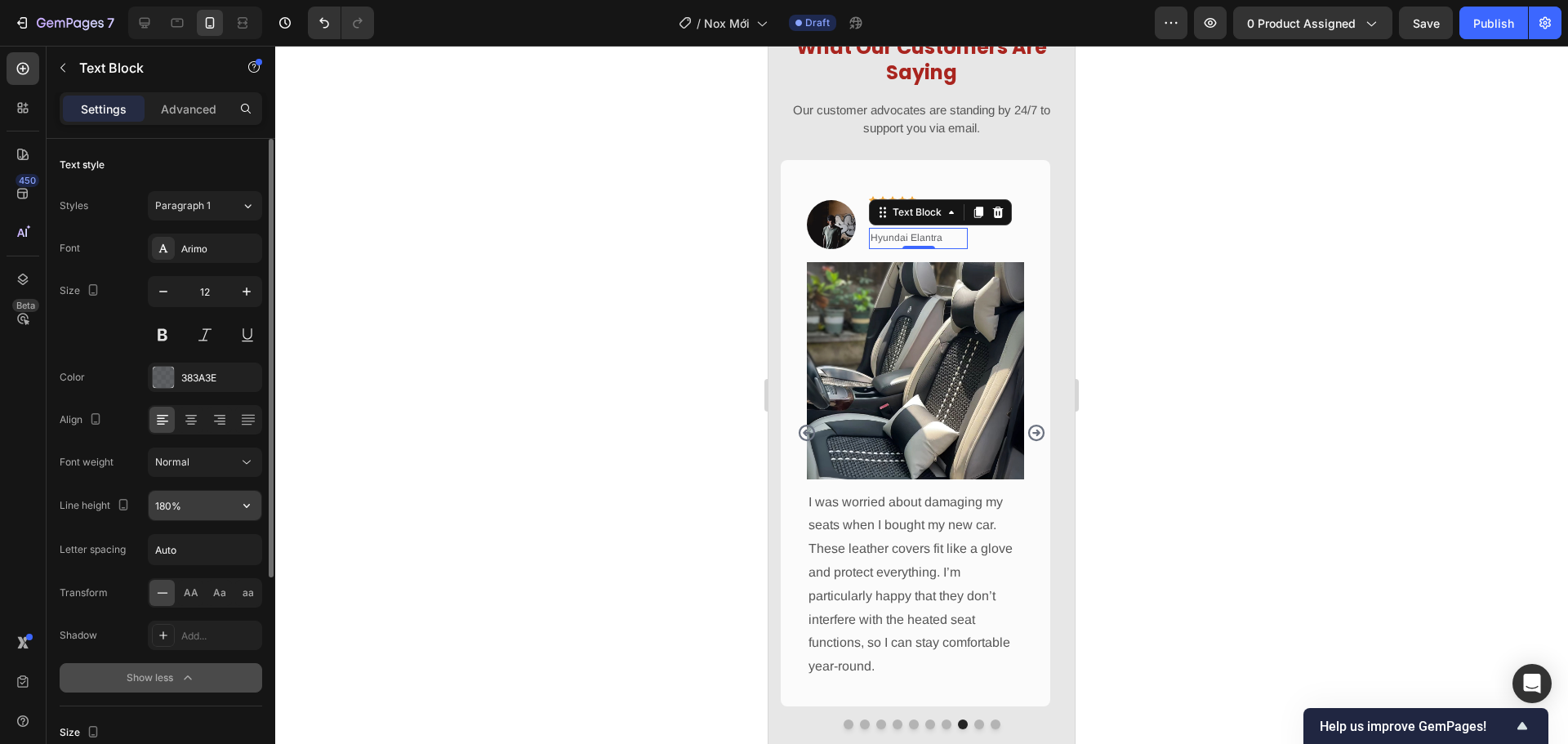
click at [249, 506] on icon "button" at bounding box center [247, 505] width 17 height 17
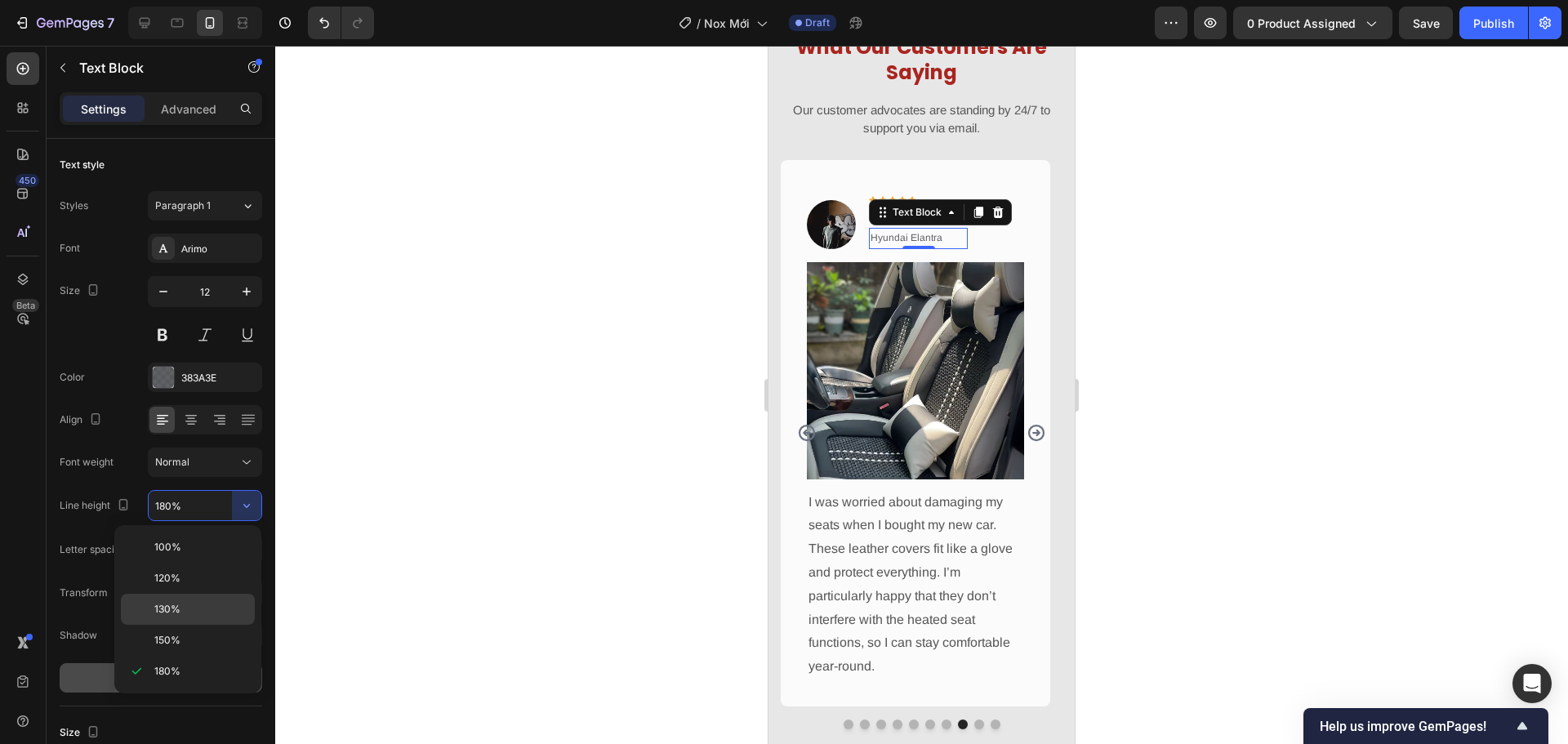
click at [230, 603] on p "130%" at bounding box center [200, 609] width 93 height 15
type input "130%"
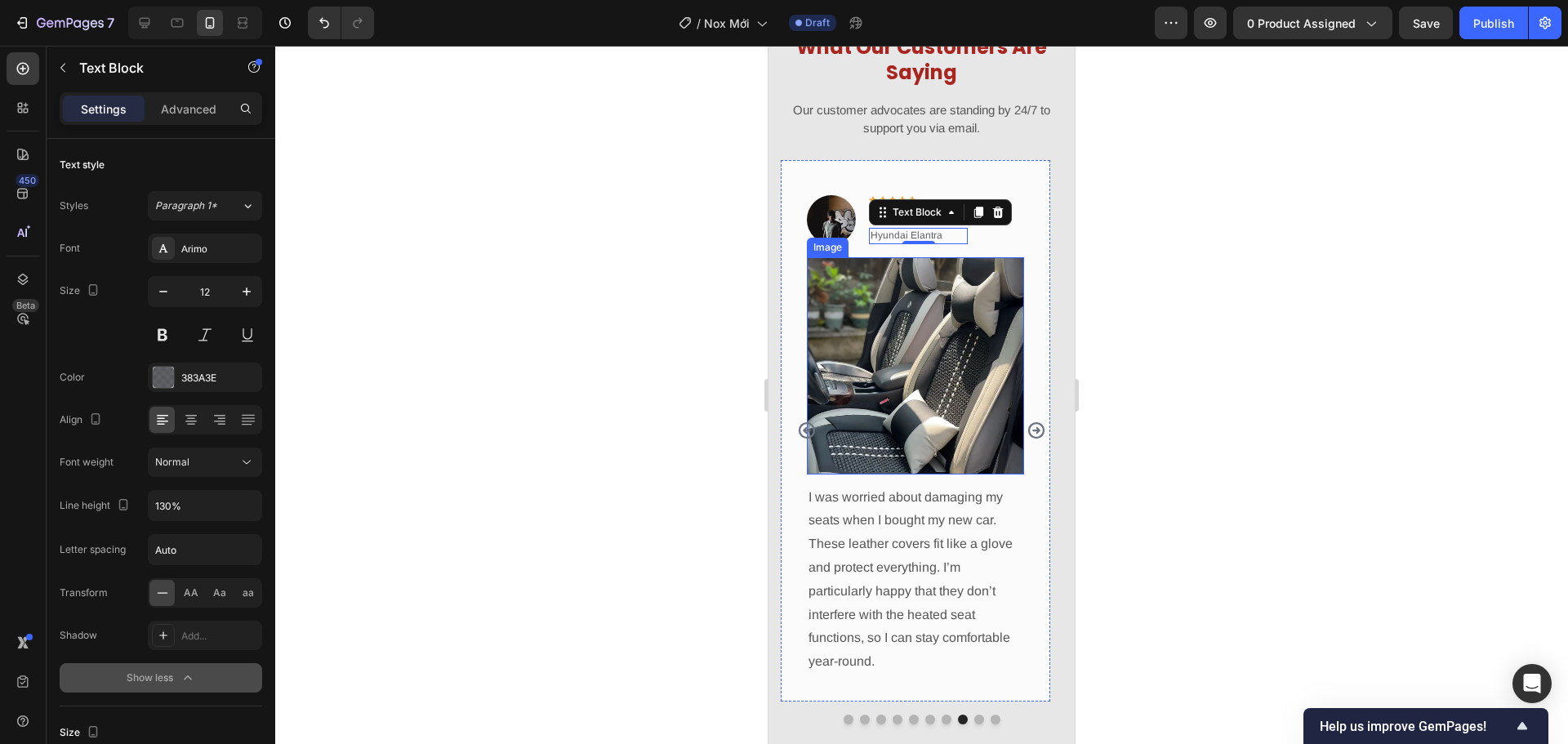
click at [1019, 260] on img at bounding box center [915, 366] width 217 height 217
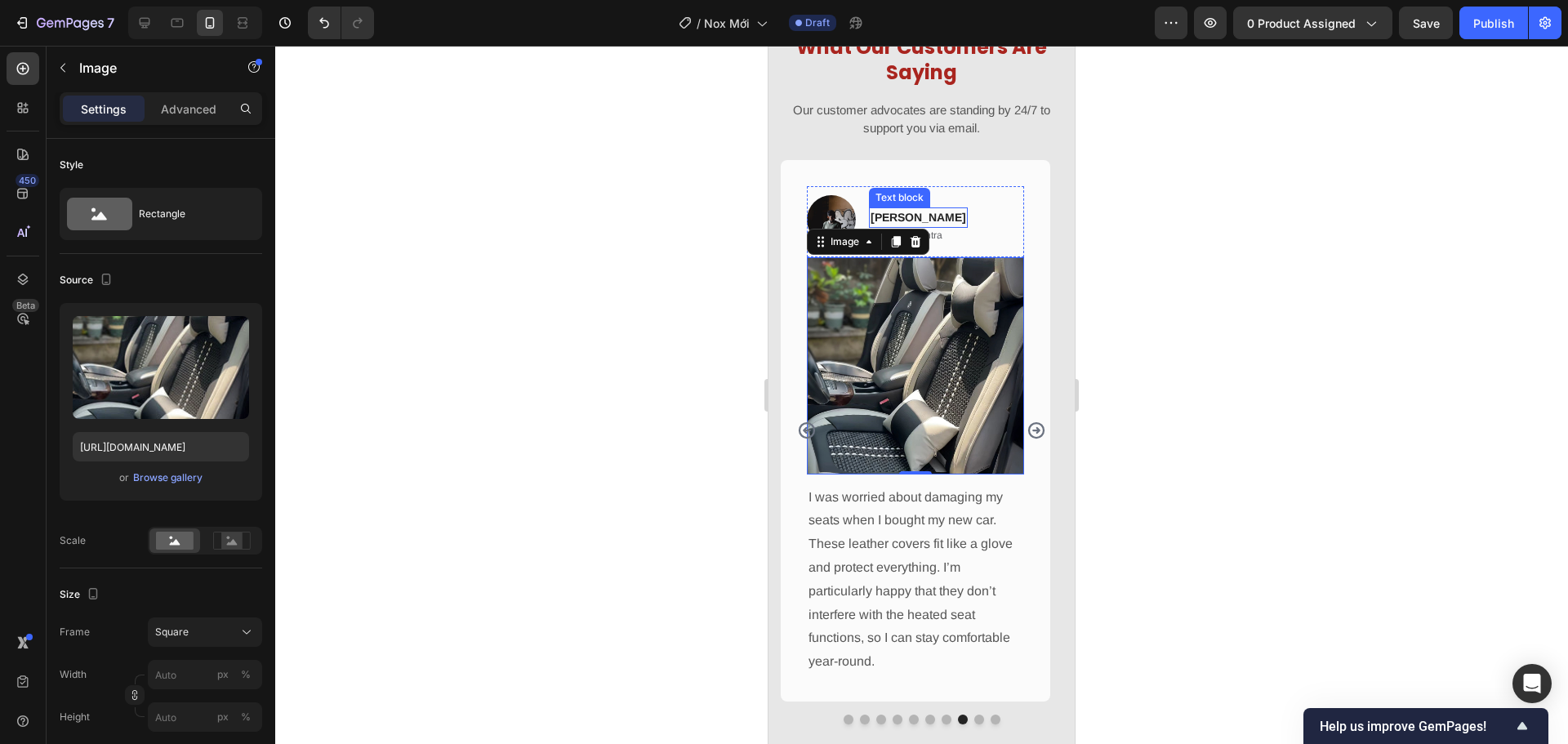
click at [949, 217] on p "Cameron Tremblay" at bounding box center [918, 217] width 96 height 17
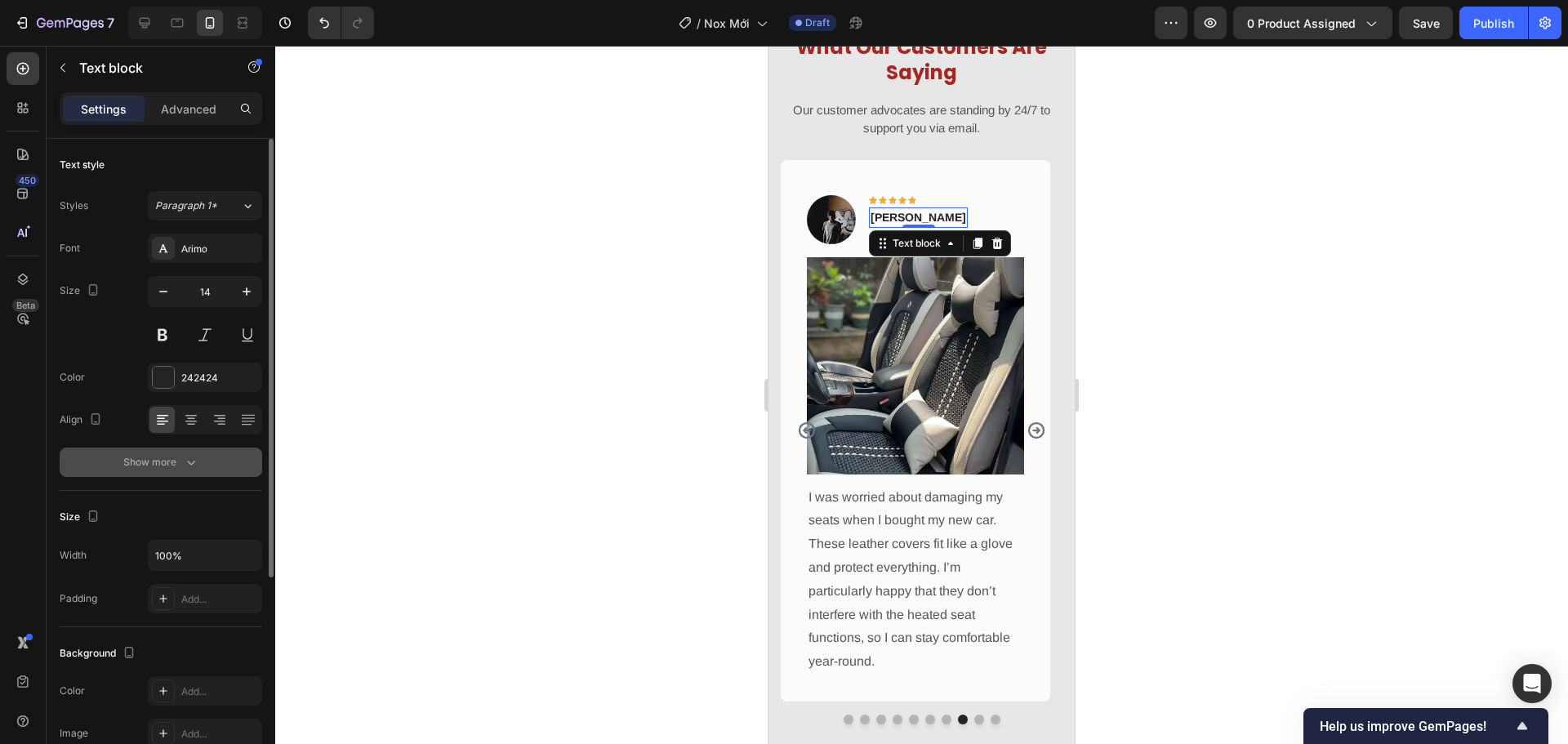
click at [161, 459] on div "Show more" at bounding box center [161, 462] width 76 height 17
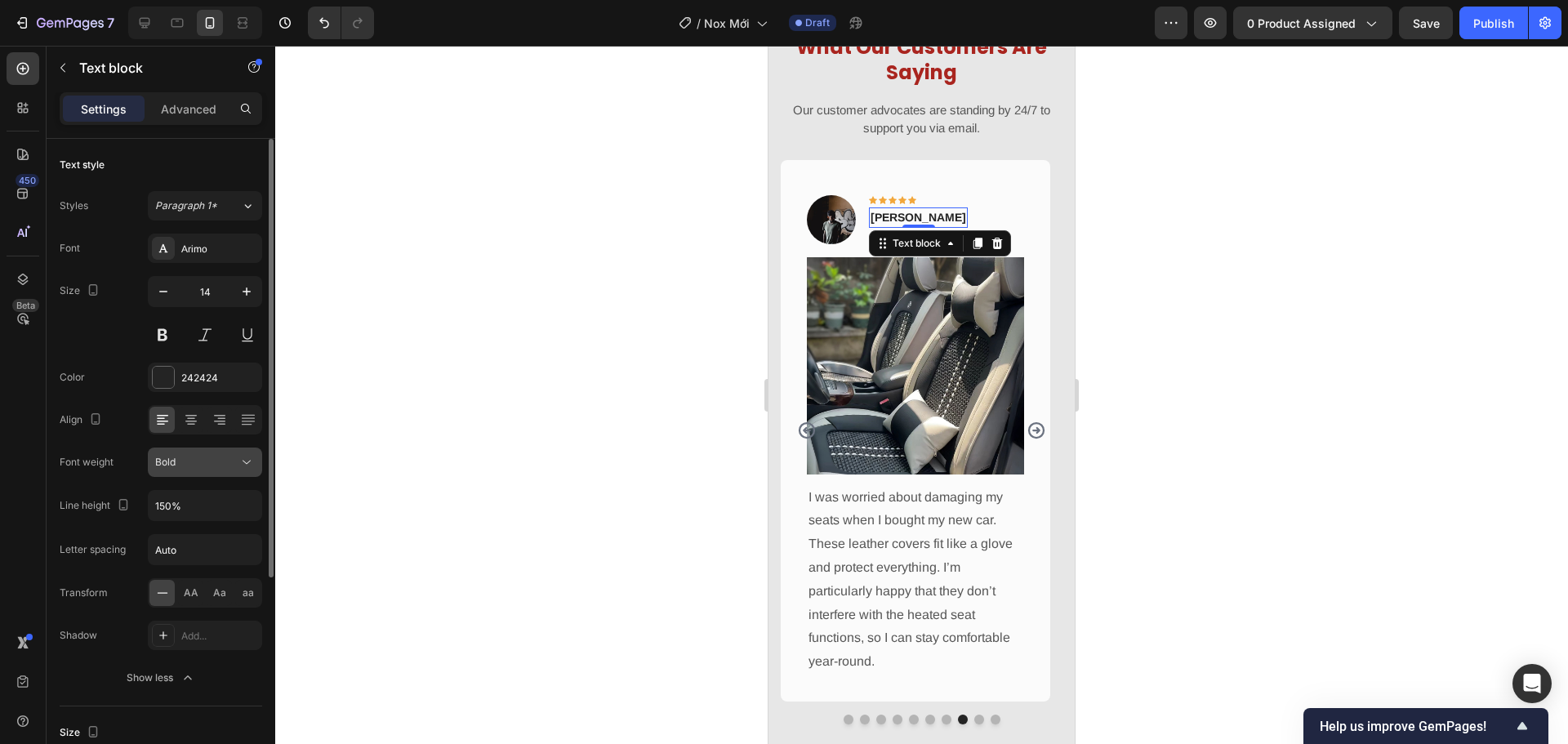
click at [240, 458] on icon at bounding box center [247, 462] width 17 height 17
click at [257, 456] on button "Bold" at bounding box center [205, 462] width 114 height 30
click at [247, 506] on icon "button" at bounding box center [247, 505] width 17 height 17
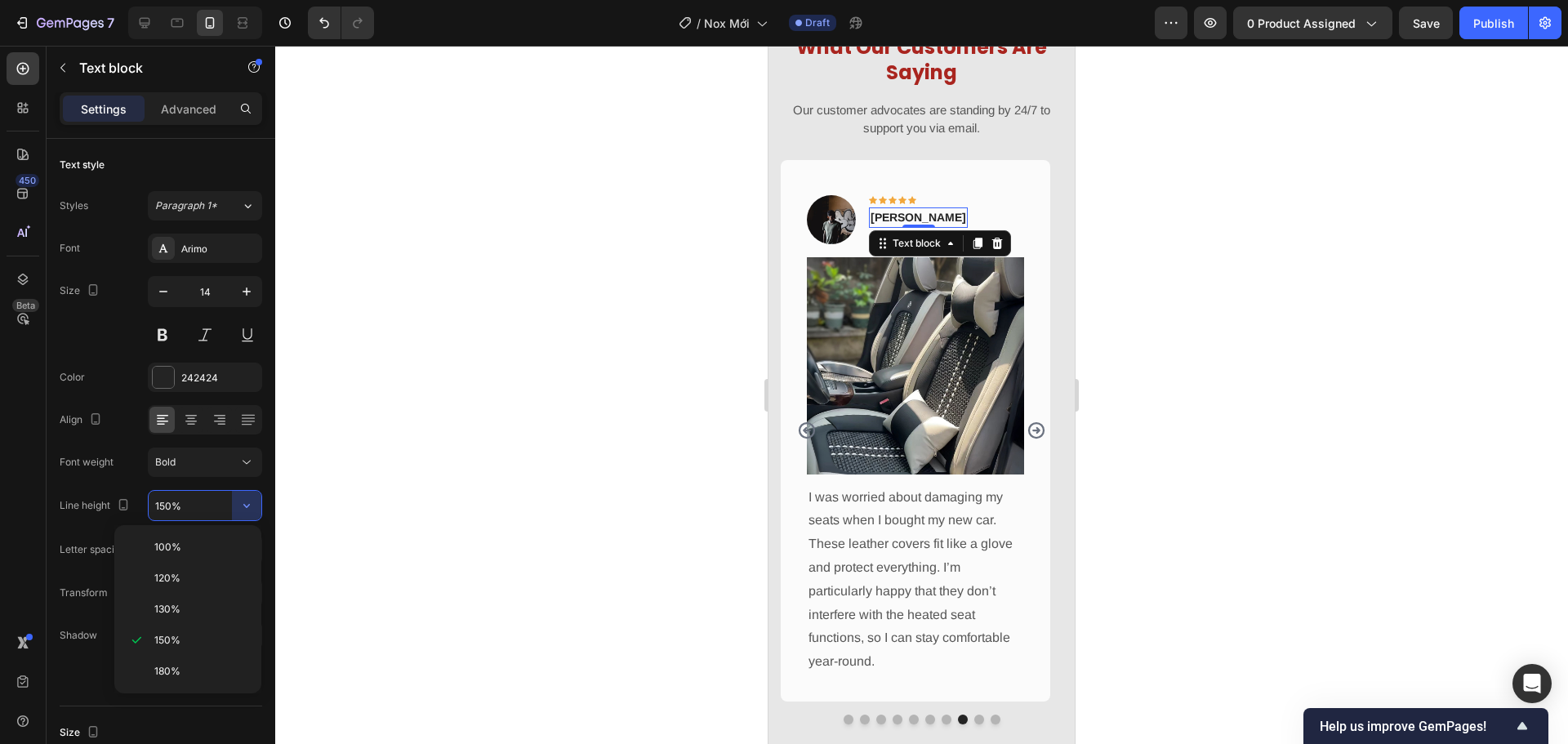
click at [236, 542] on p "100%" at bounding box center [200, 547] width 93 height 15
type input "100%"
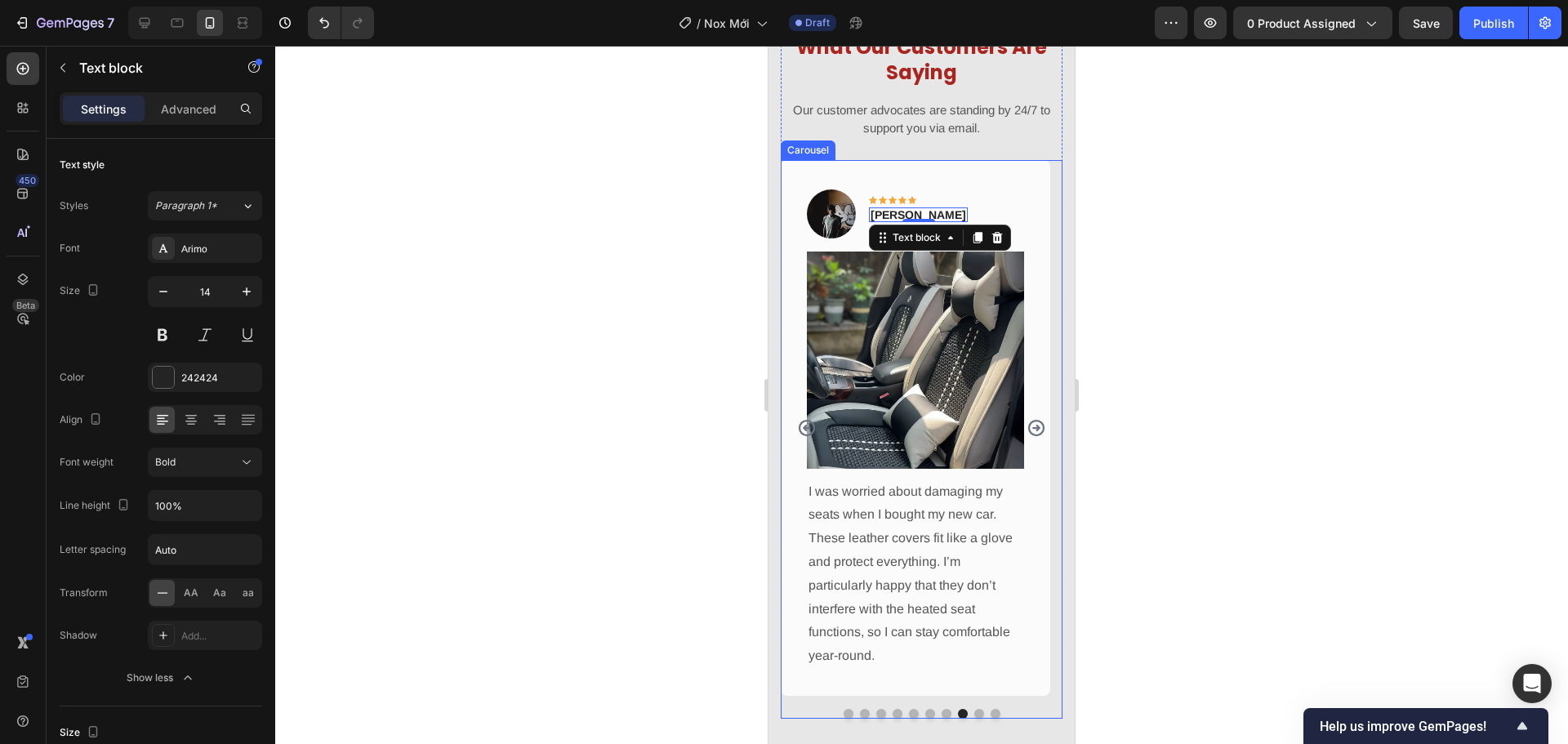
click at [810, 427] on icon "Carousel Back Arrow" at bounding box center [806, 427] width 17 height 17
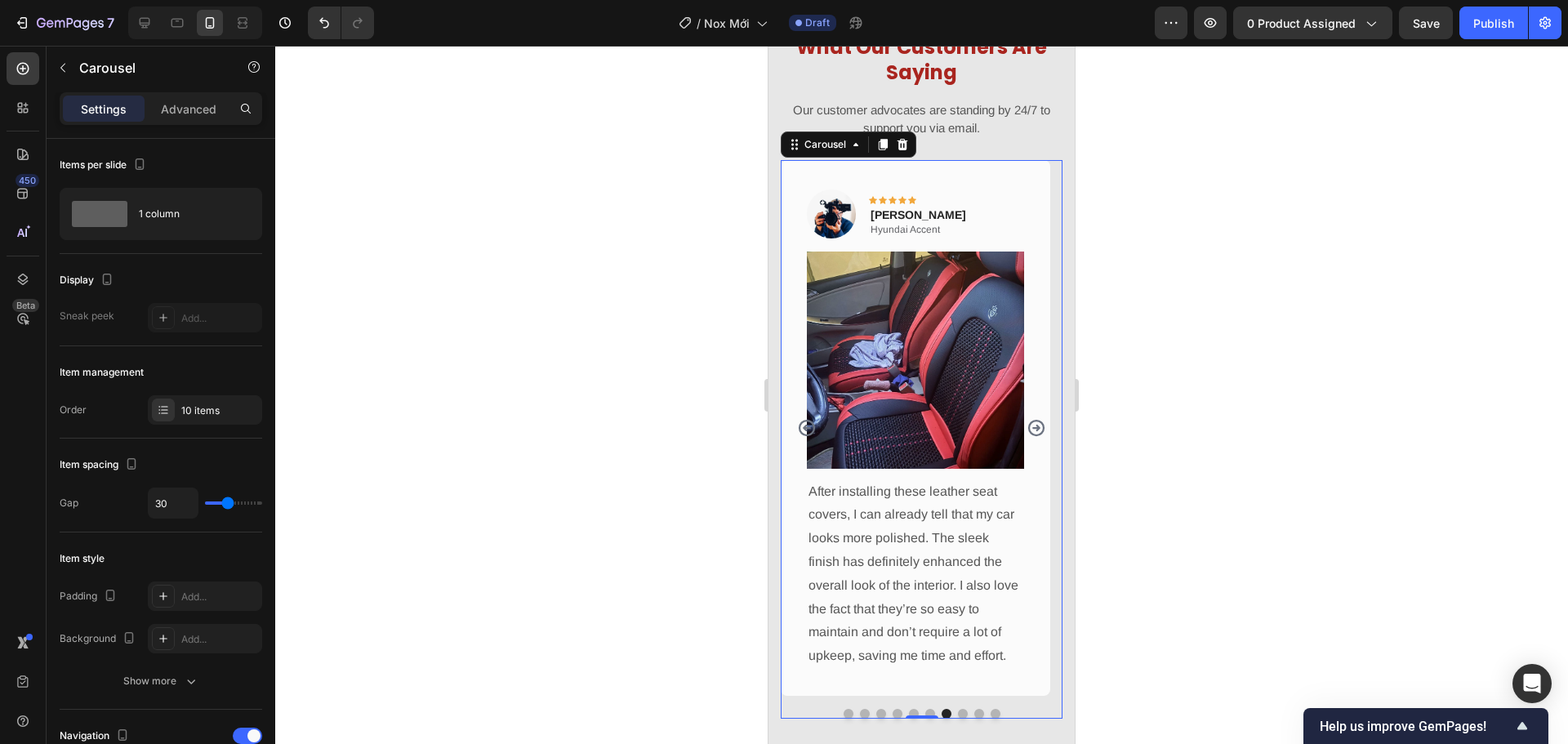
click at [809, 429] on icon "Carousel Back Arrow" at bounding box center [807, 428] width 20 height 20
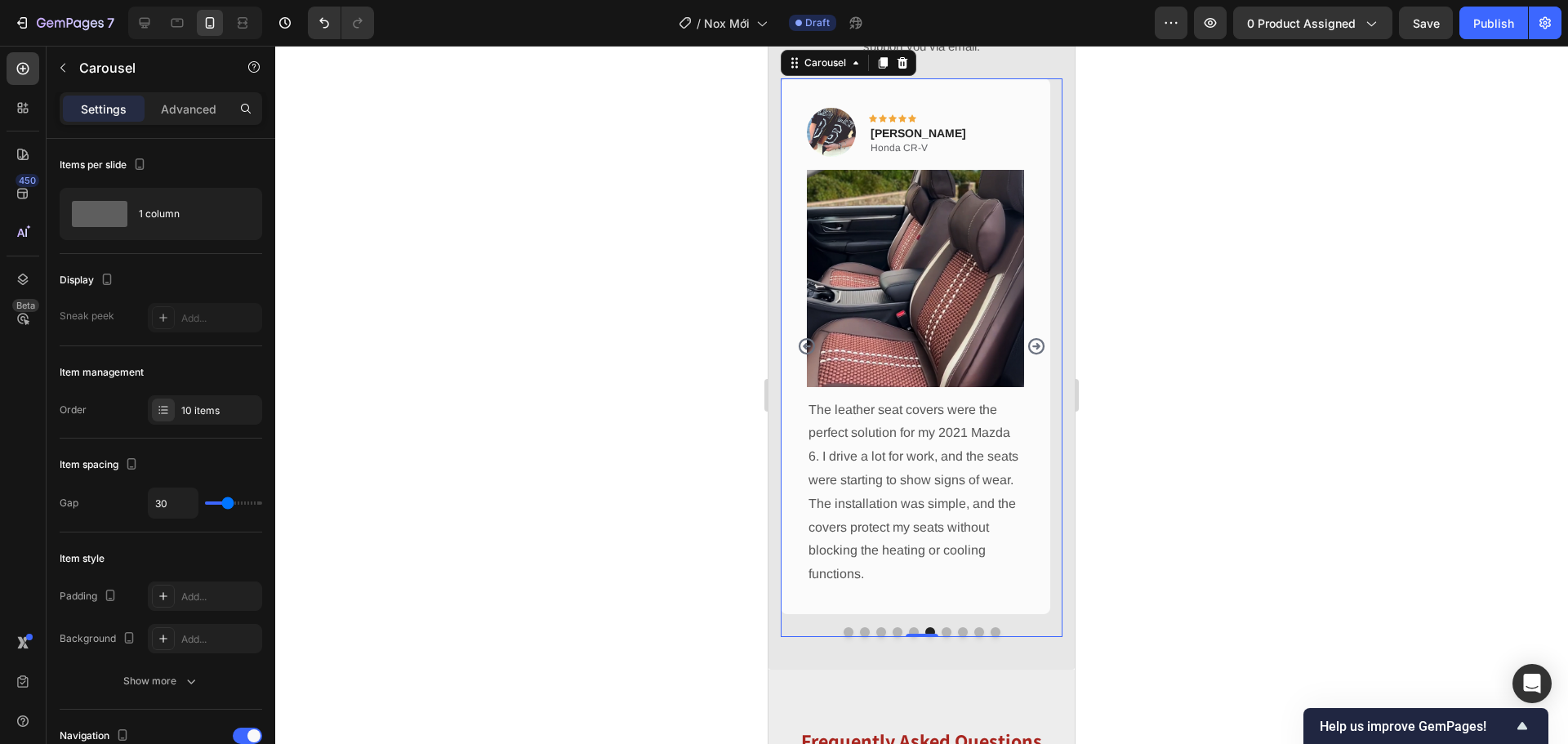
scroll to position [1303, 0]
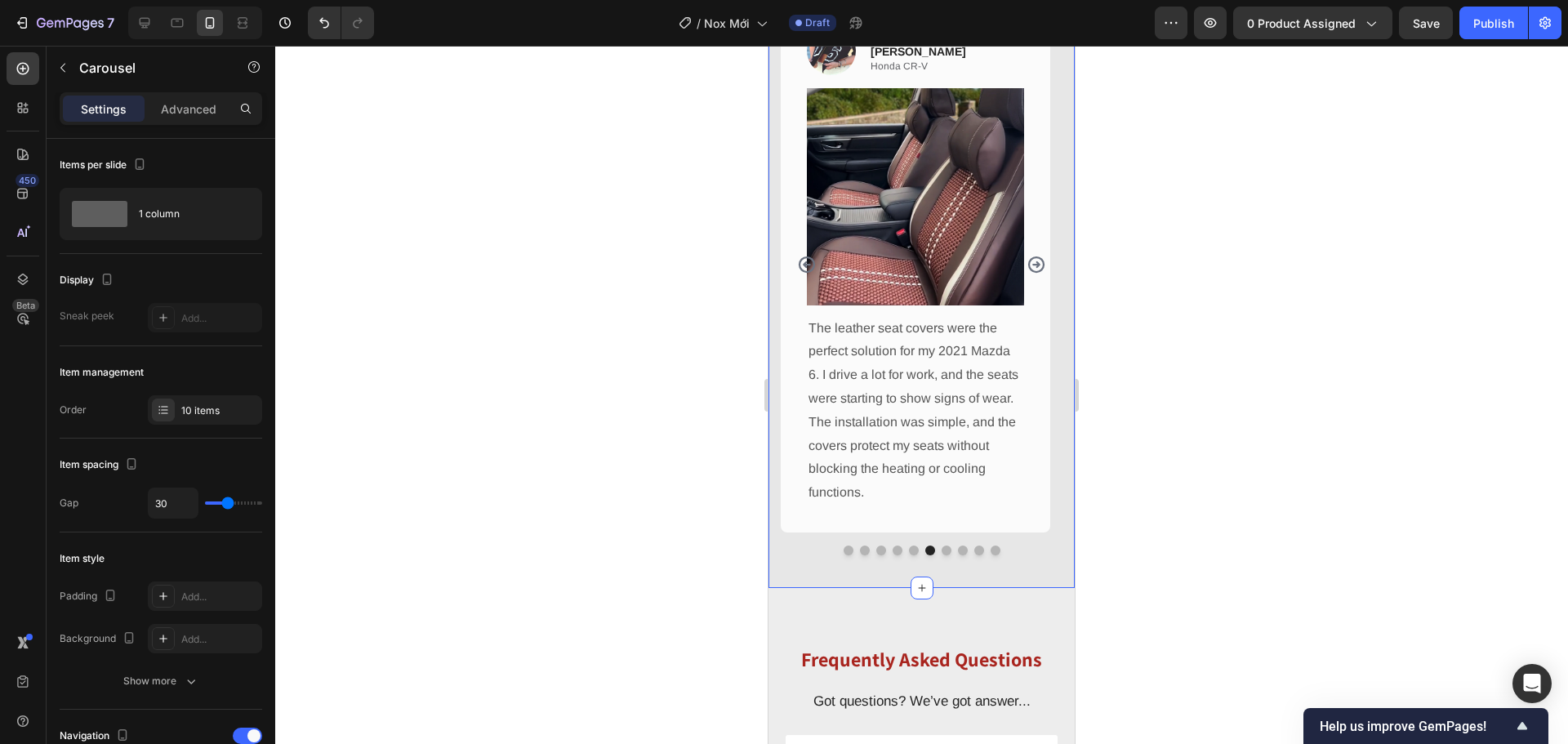
click at [963, 579] on div "What Our Customers Are Saying Heading Our customer advocates are standing by 24…" at bounding box center [922, 212] width 306 height 751
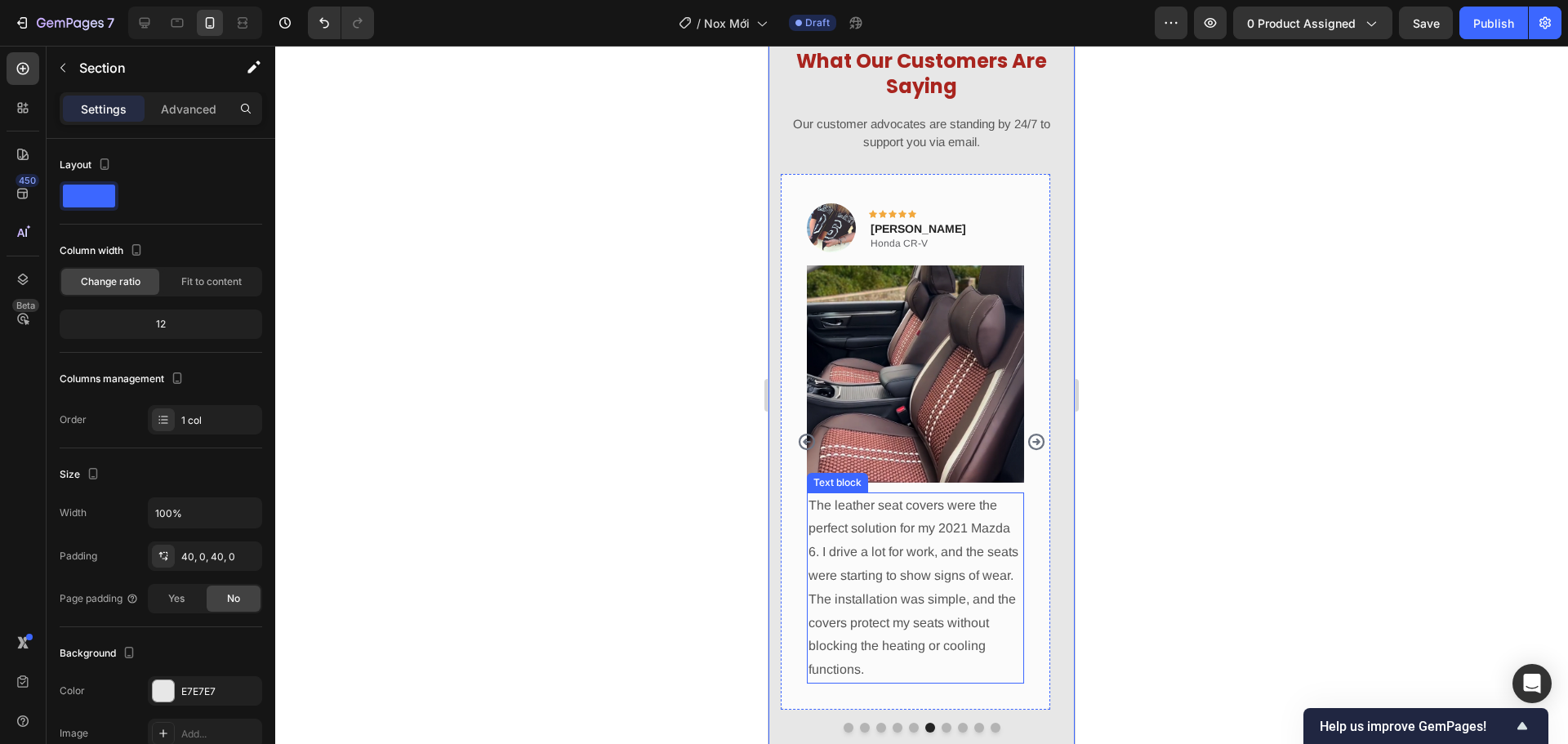
scroll to position [1209, 0]
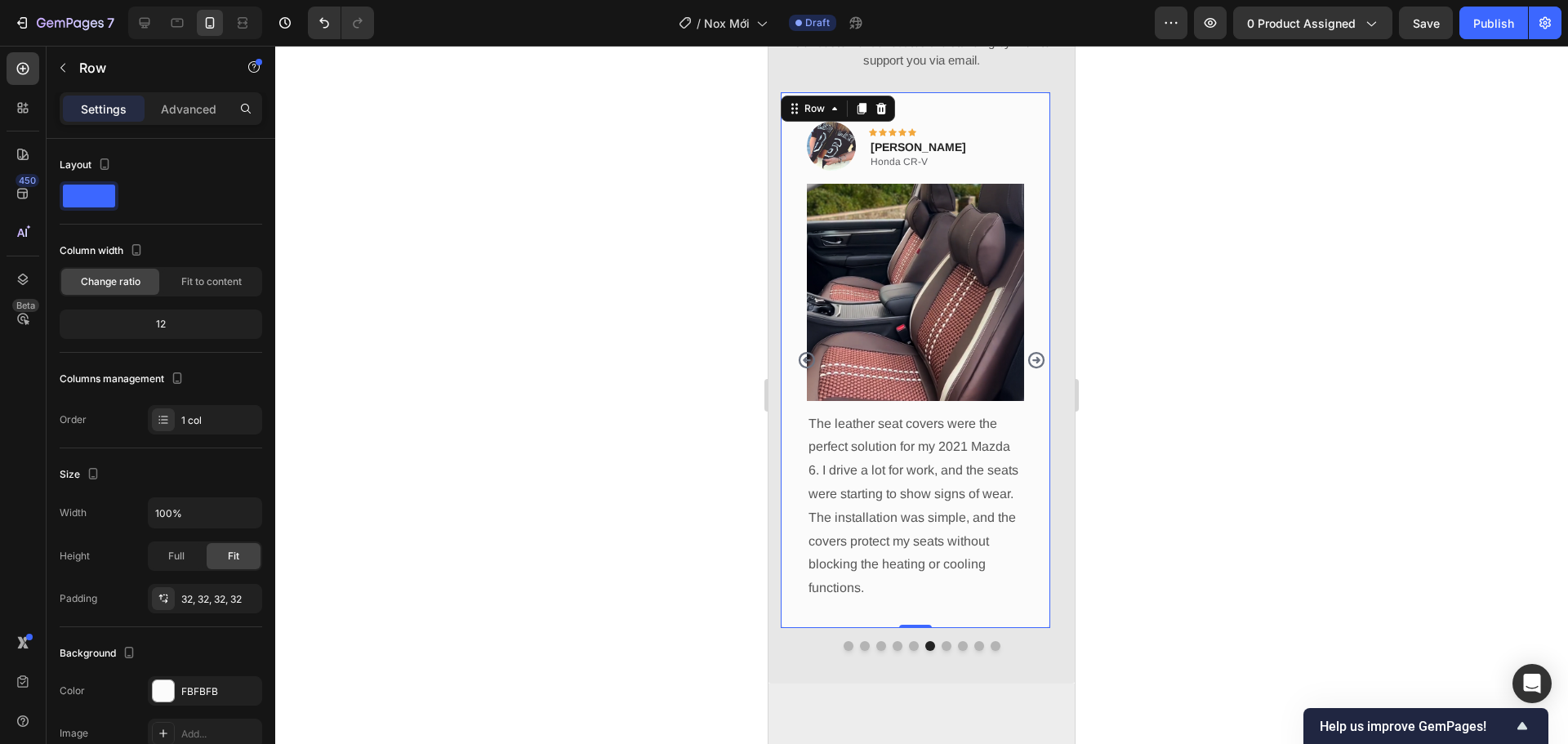
click at [1040, 405] on div "Image Icon Icon Icon Icon Icon Row Jane A Furr Text block Honda CR-V Text Block…" at bounding box center [915, 359] width 269 height 536
click at [178, 82] on div "Row" at bounding box center [139, 67] width 187 height 42
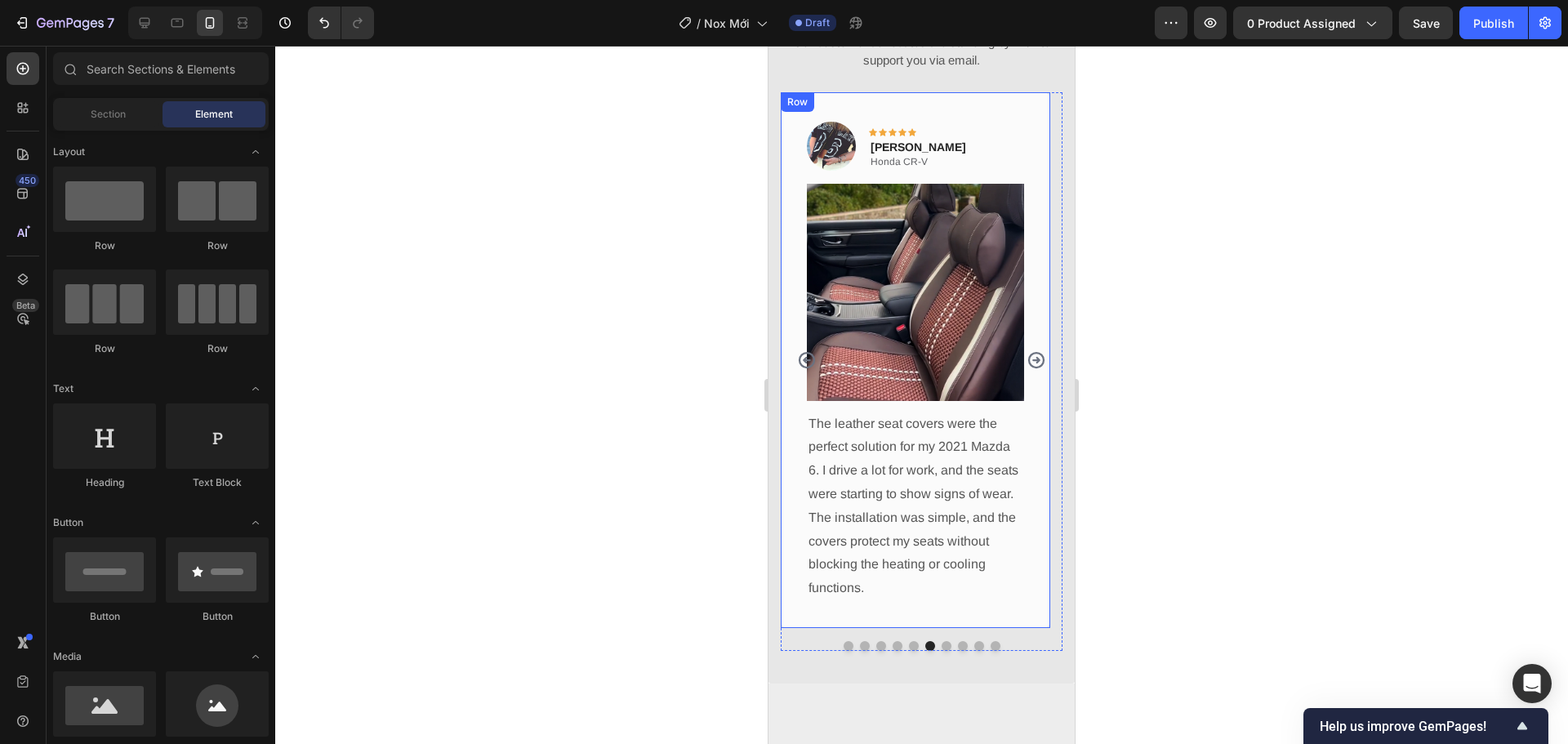
click at [1039, 455] on div "Image Icon Icon Icon Icon Icon Row Jane A Furr Text block Honda CR-V Text Block…" at bounding box center [915, 359] width 269 height 536
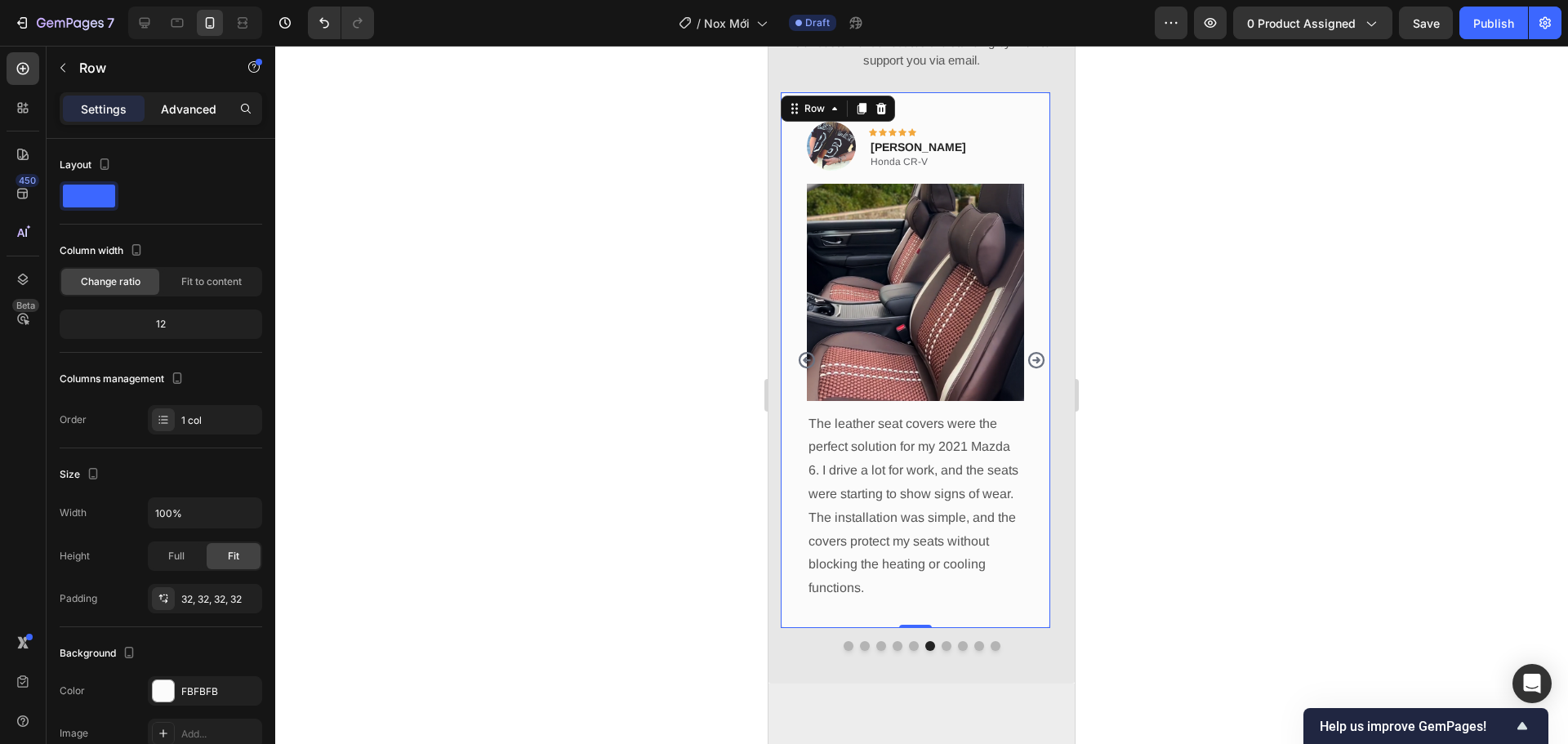
click at [173, 106] on p "Advanced" at bounding box center [188, 109] width 55 height 17
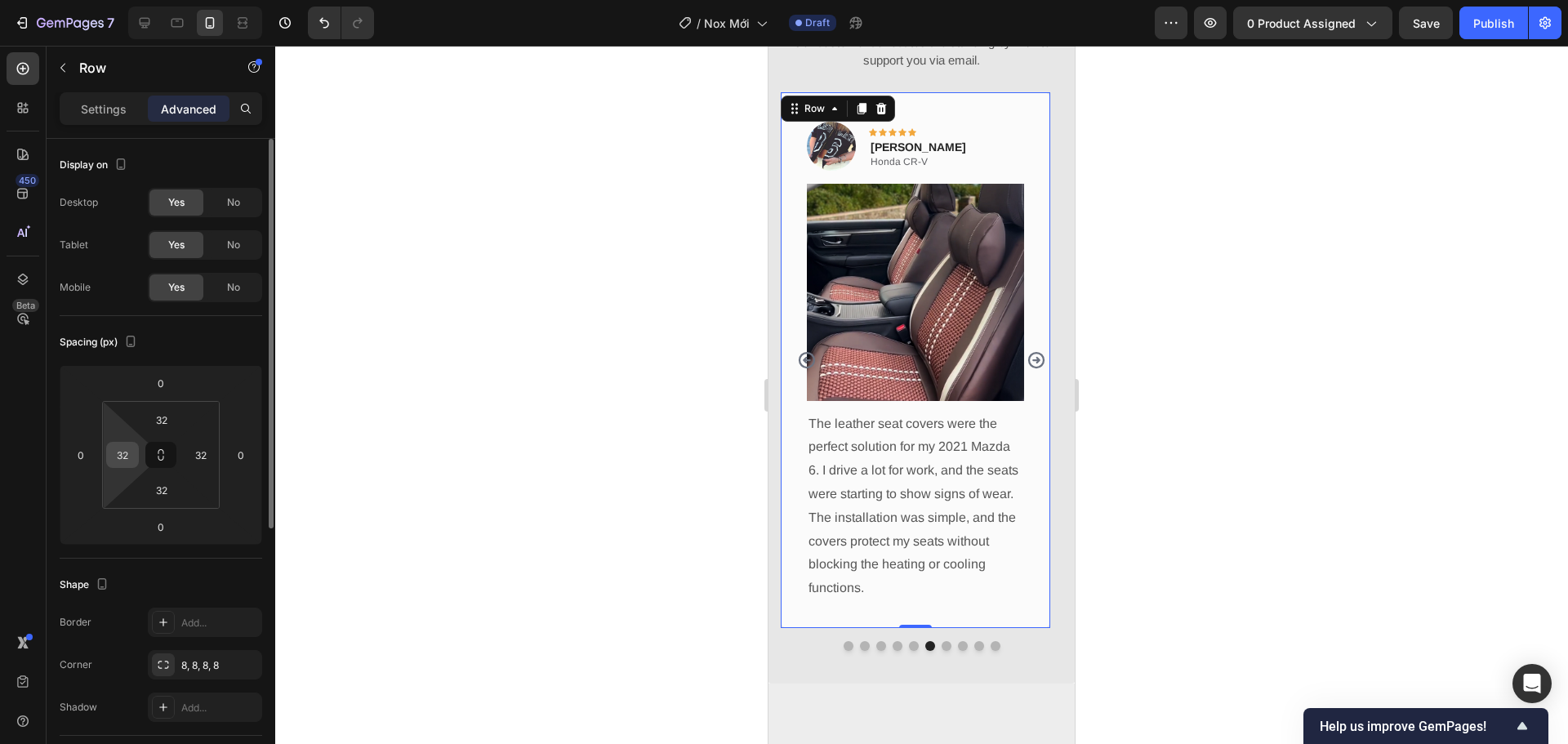
click at [128, 459] on input "32" at bounding box center [122, 454] width 25 height 25
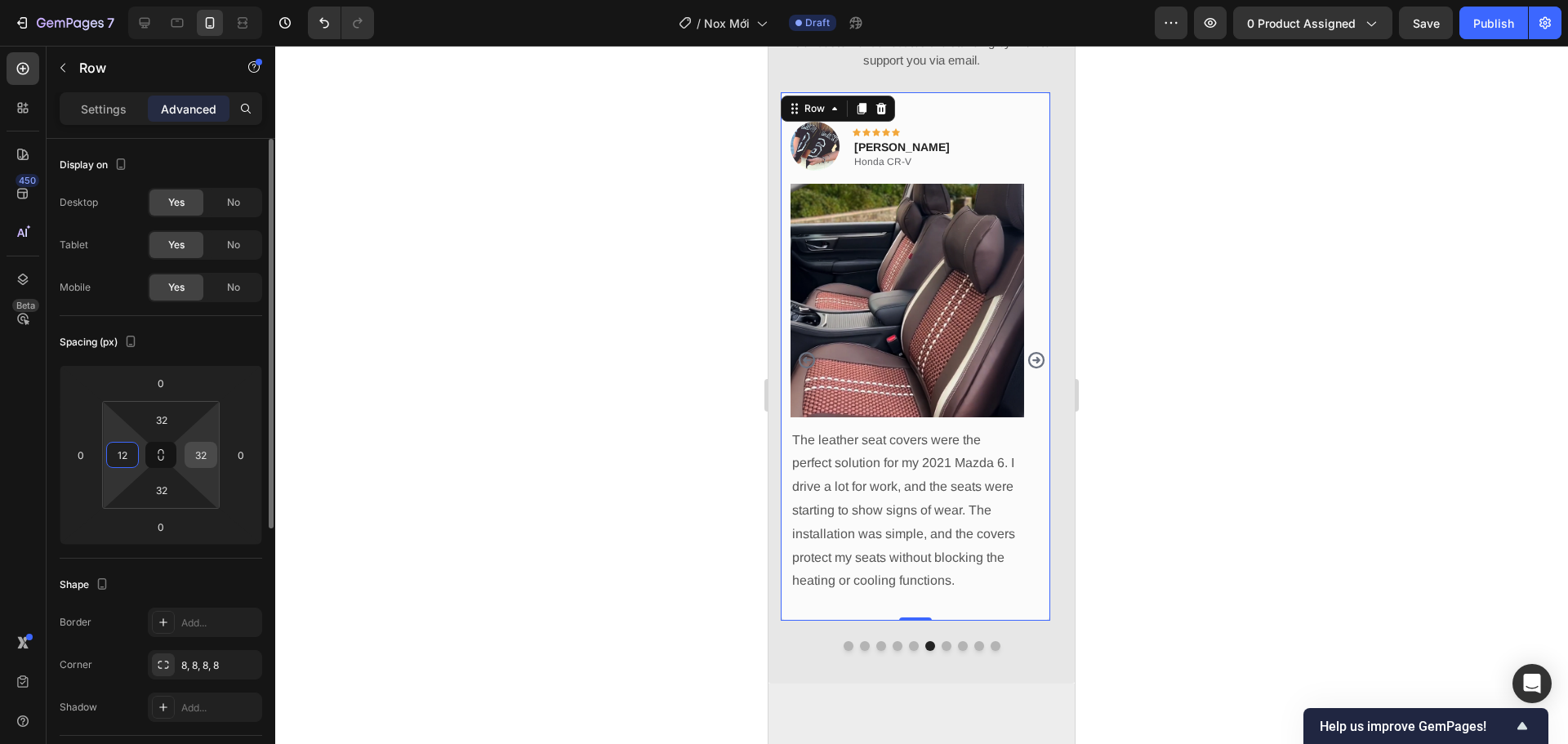
type input "12"
click at [200, 453] on input "32" at bounding box center [200, 454] width 25 height 25
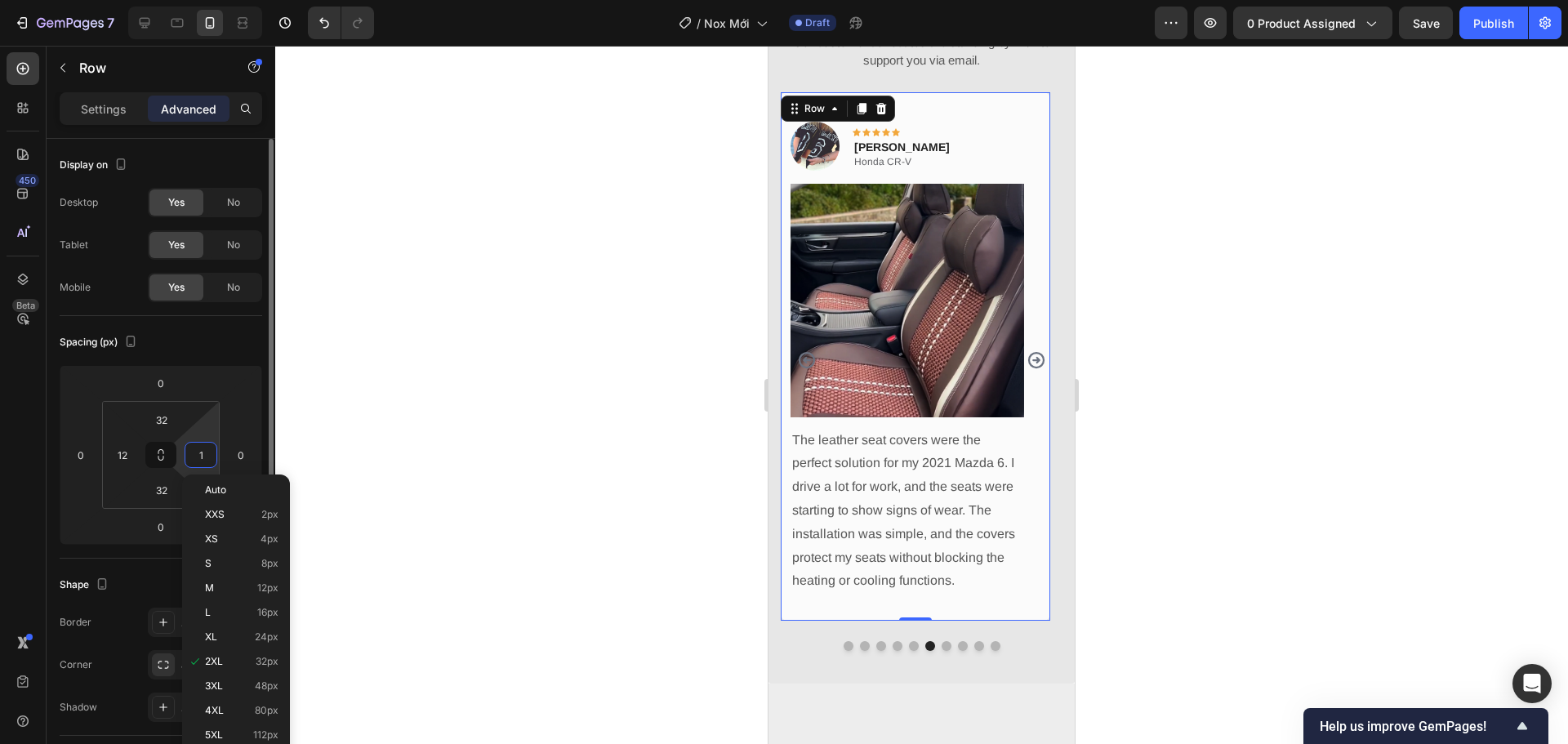
type input "12"
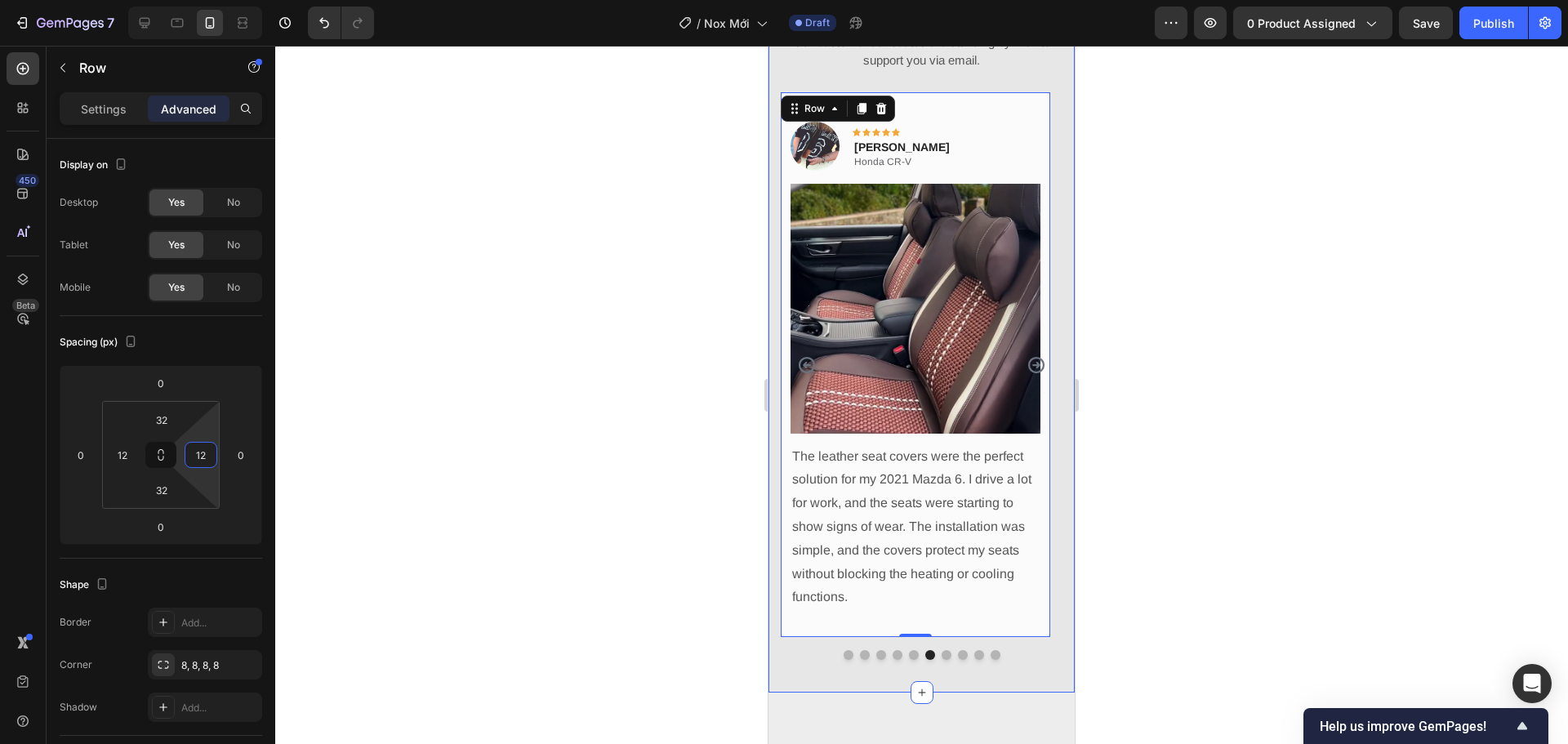
click at [773, 483] on div "What Our Customers Are Saying Heading Our customer advocates are standing by 24…" at bounding box center [922, 312] width 306 height 761
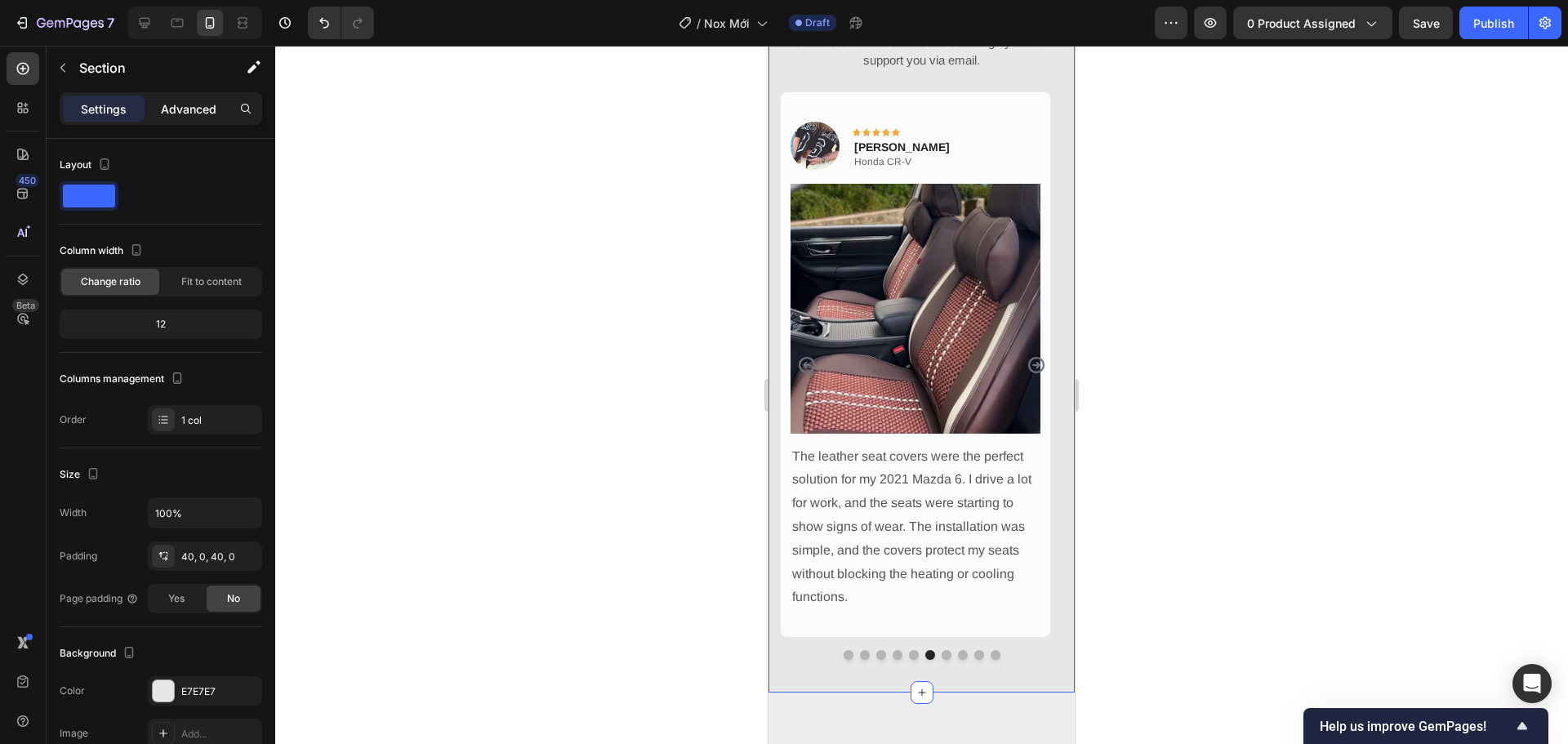
click at [183, 109] on p "Advanced" at bounding box center [188, 109] width 55 height 17
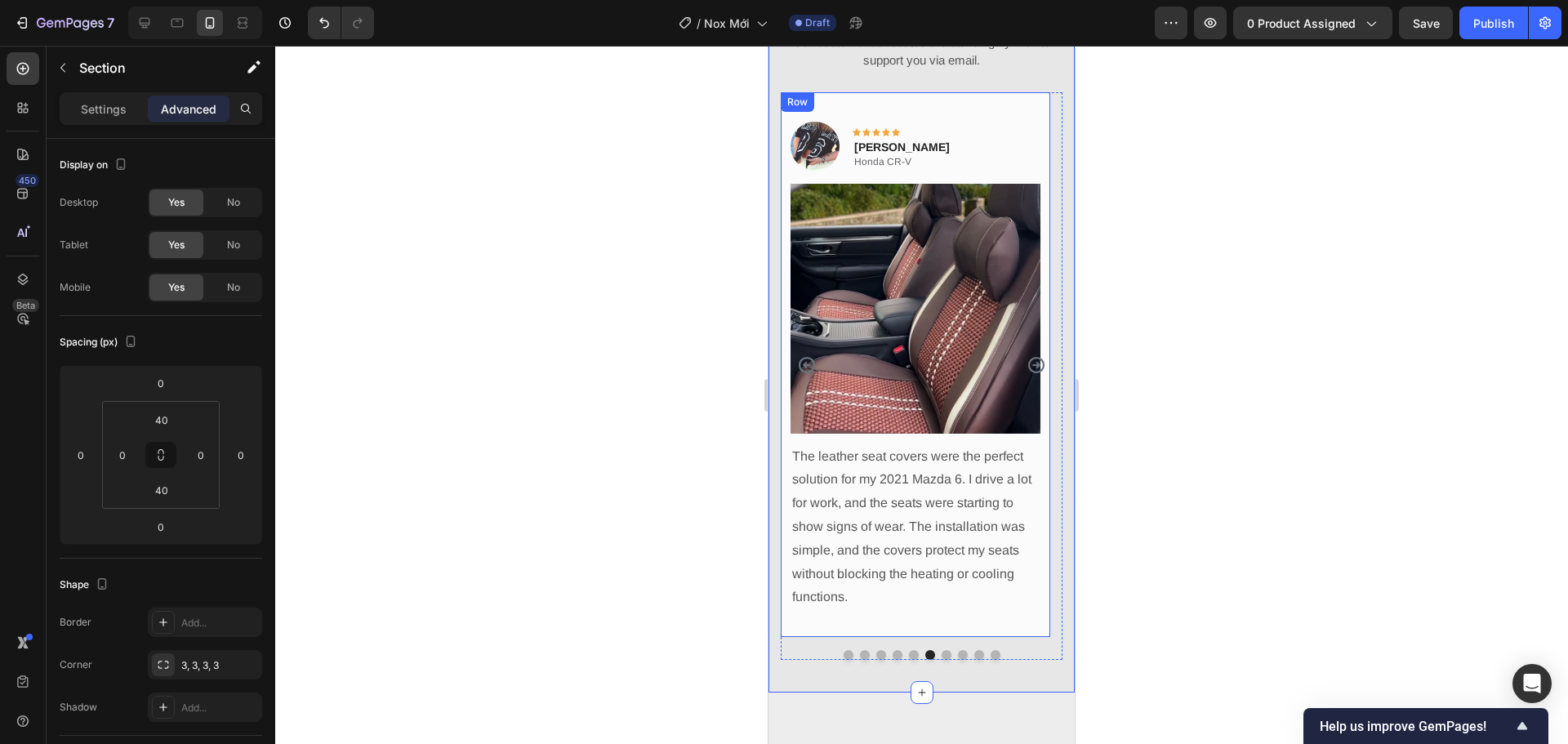
click at [784, 475] on div "Image Icon Icon Icon Icon Icon Row Jane A Furr Text block Honda CR-V Text Block…" at bounding box center [915, 364] width 269 height 545
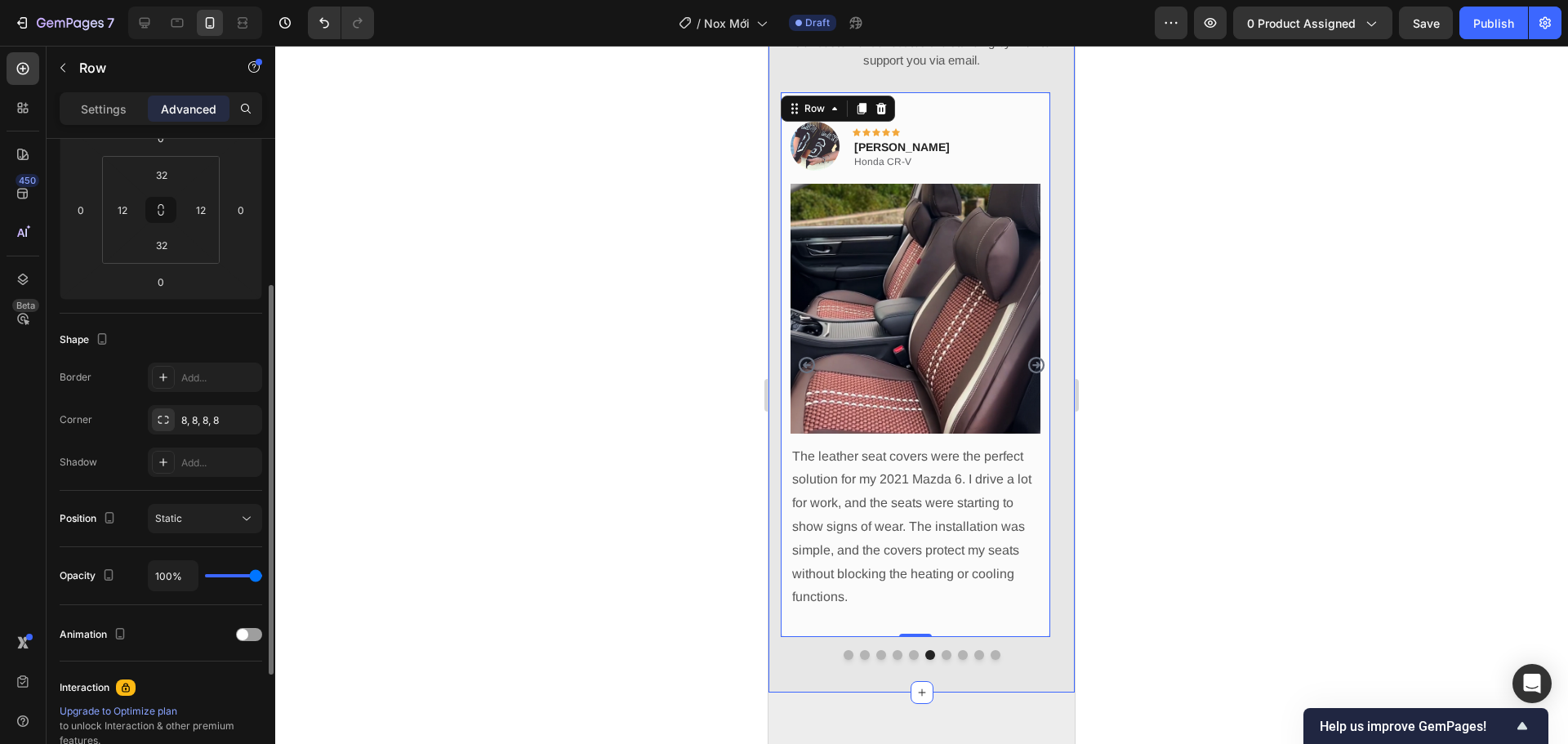
scroll to position [327, 0]
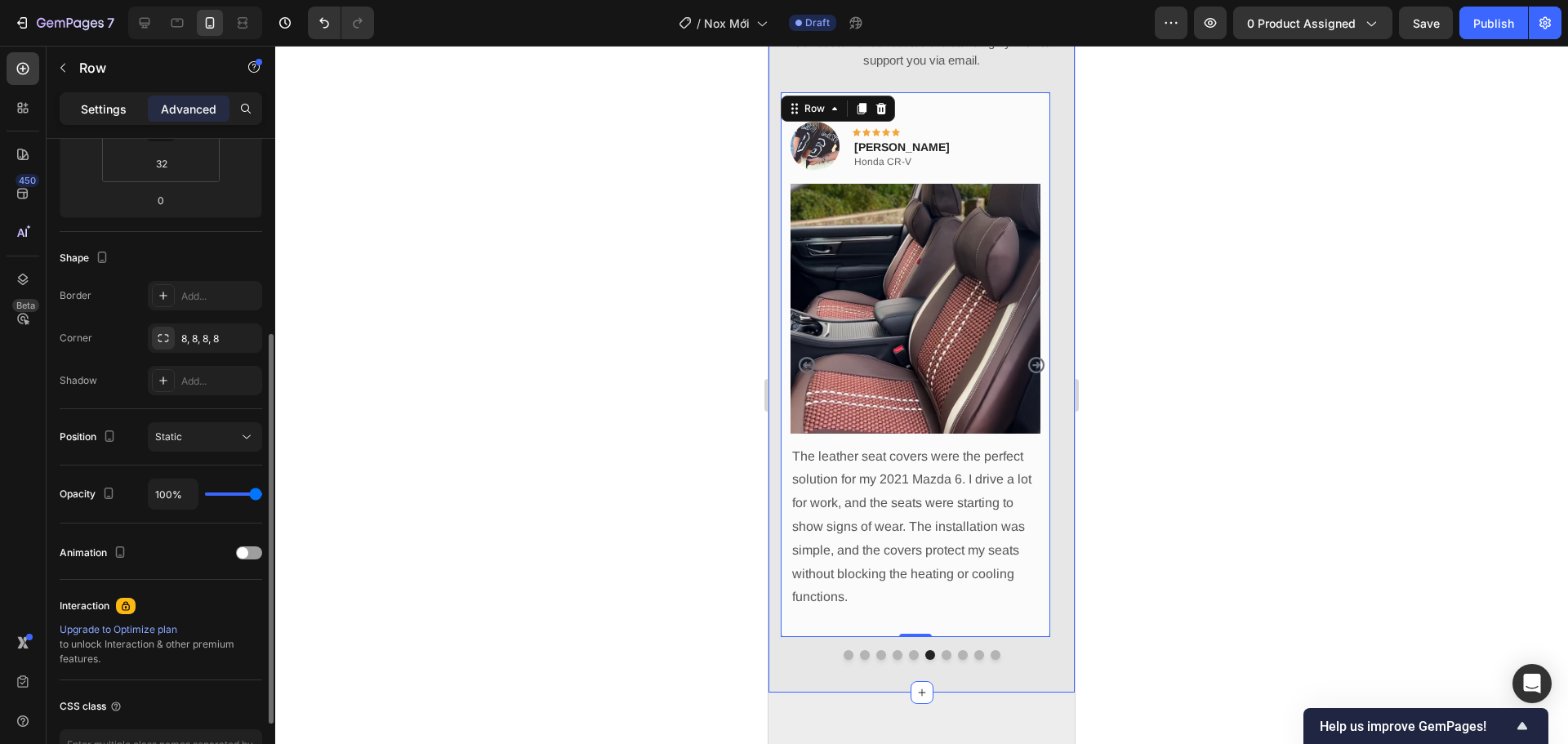
click at [81, 112] on p "Settings" at bounding box center [104, 109] width 45 height 17
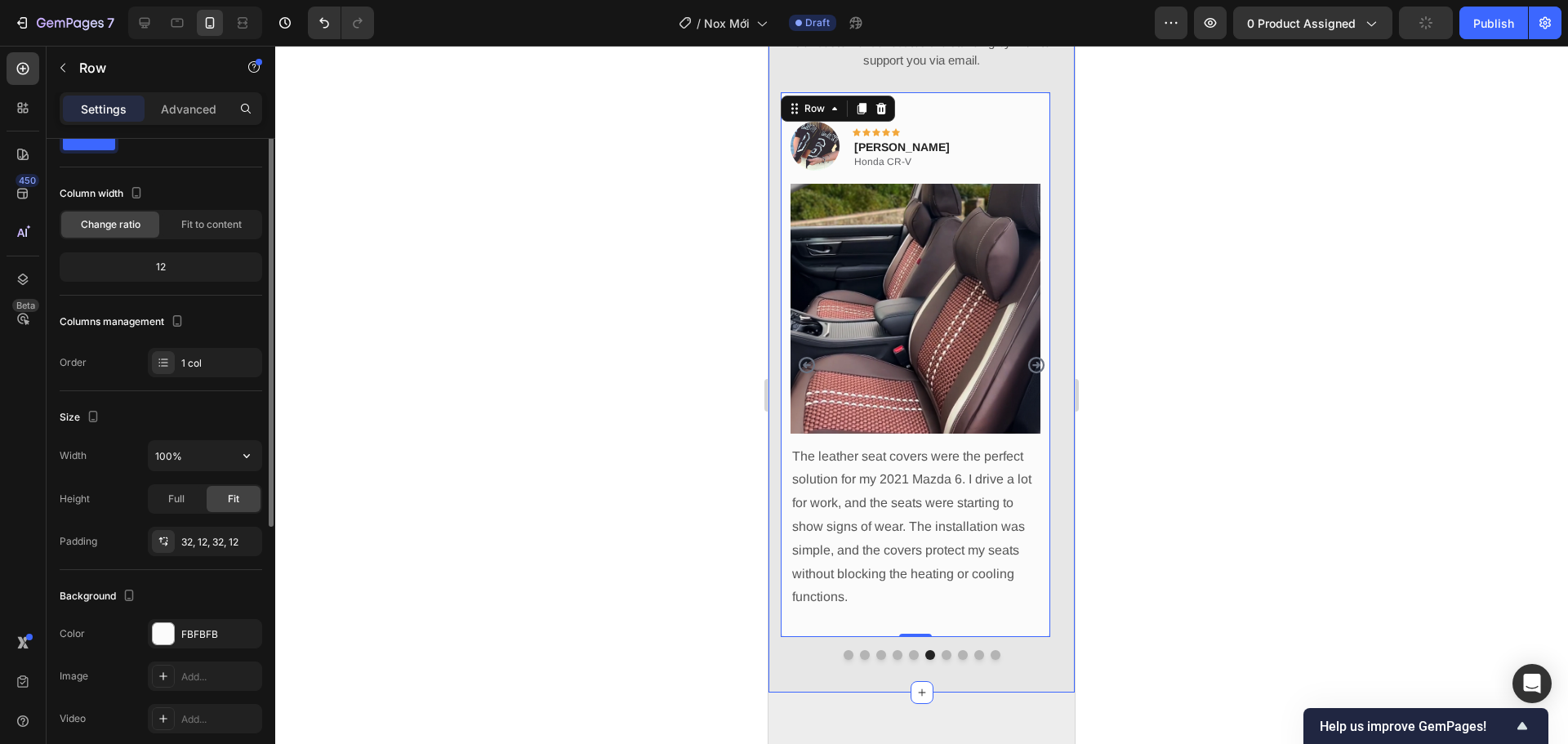
scroll to position [0, 0]
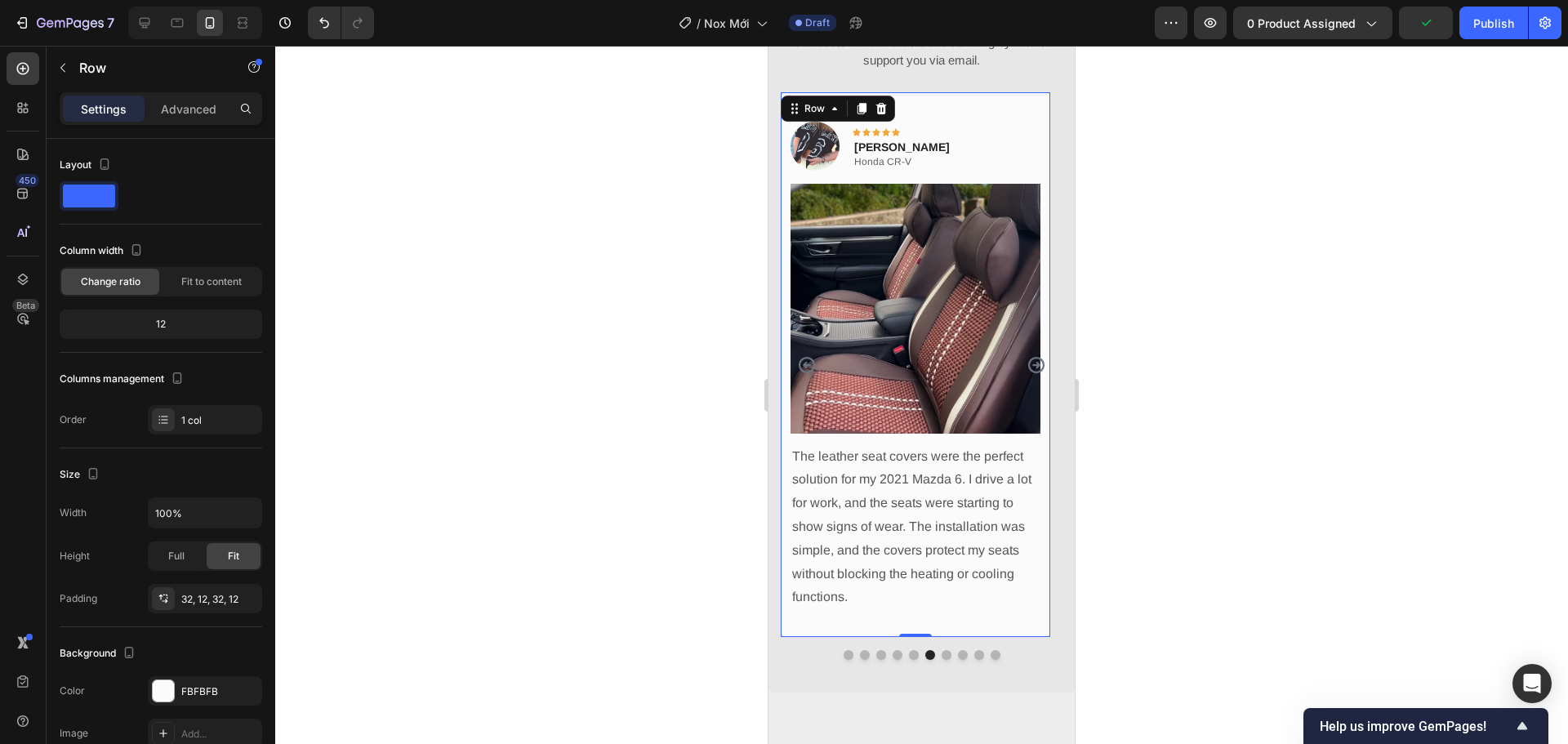
click at [785, 451] on div "Image Icon Icon Icon Icon Icon Row Jane A Furr Text block Honda CR-V Text Block…" at bounding box center [915, 364] width 269 height 545
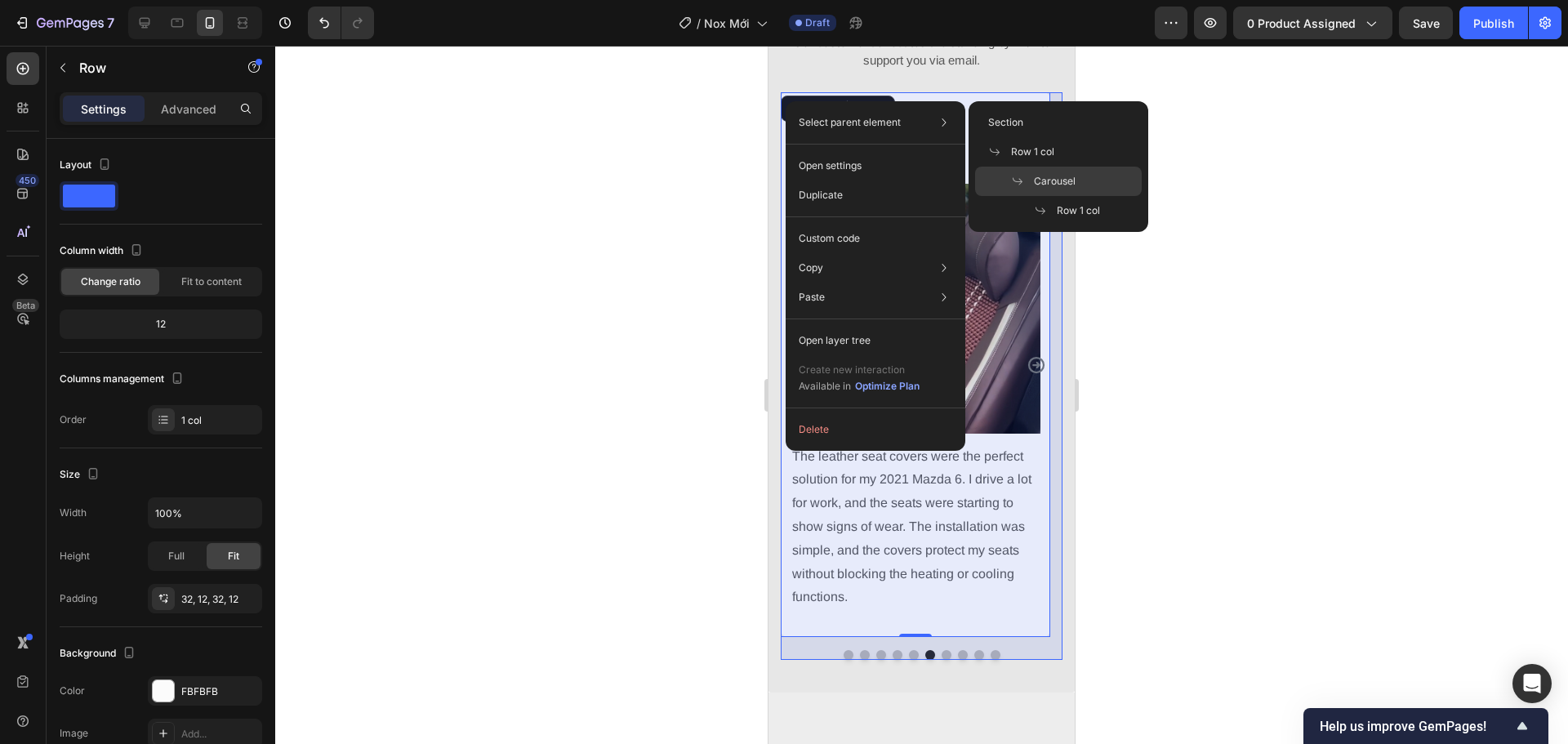
click at [1032, 177] on span at bounding box center [1021, 181] width 23 height 13
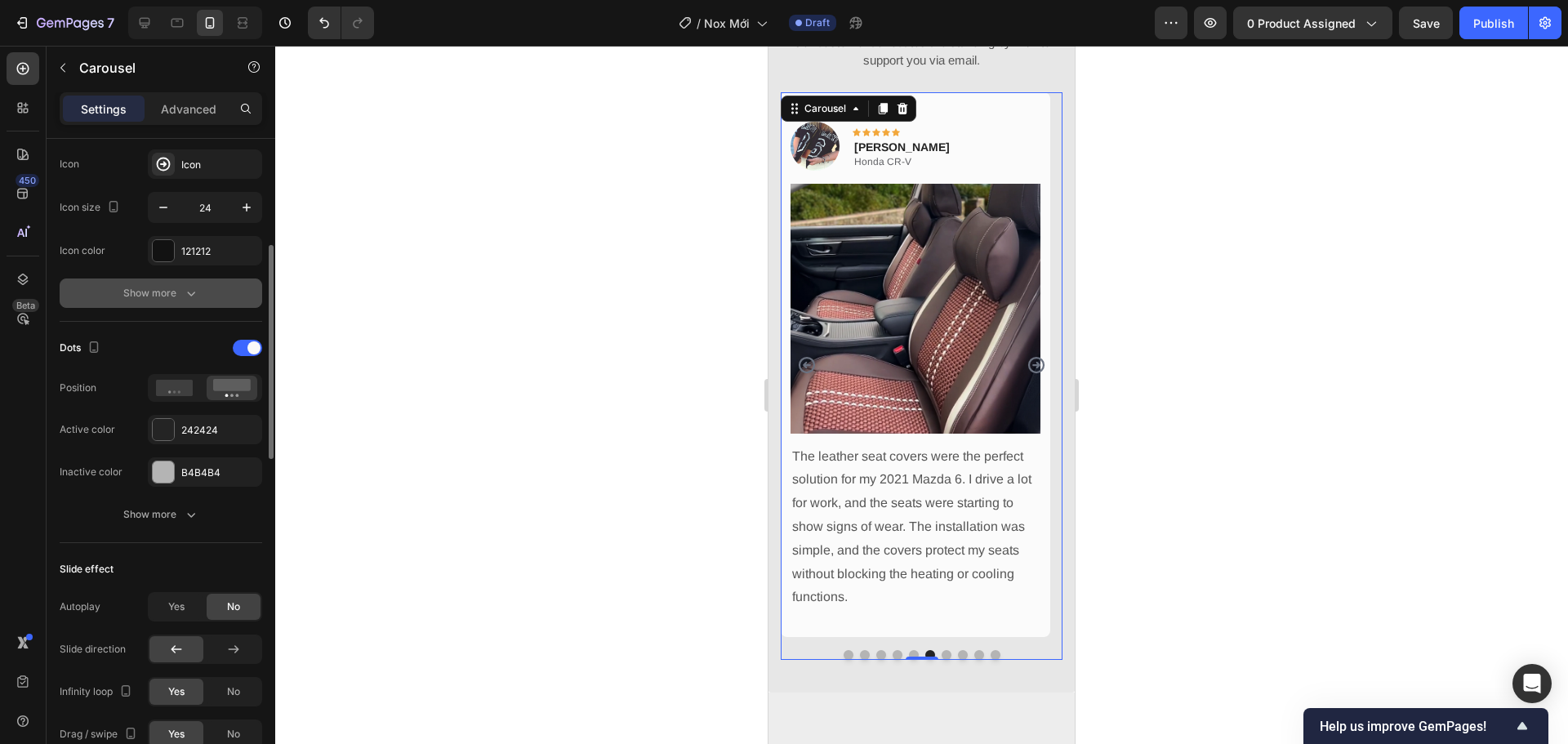
scroll to position [571, 0]
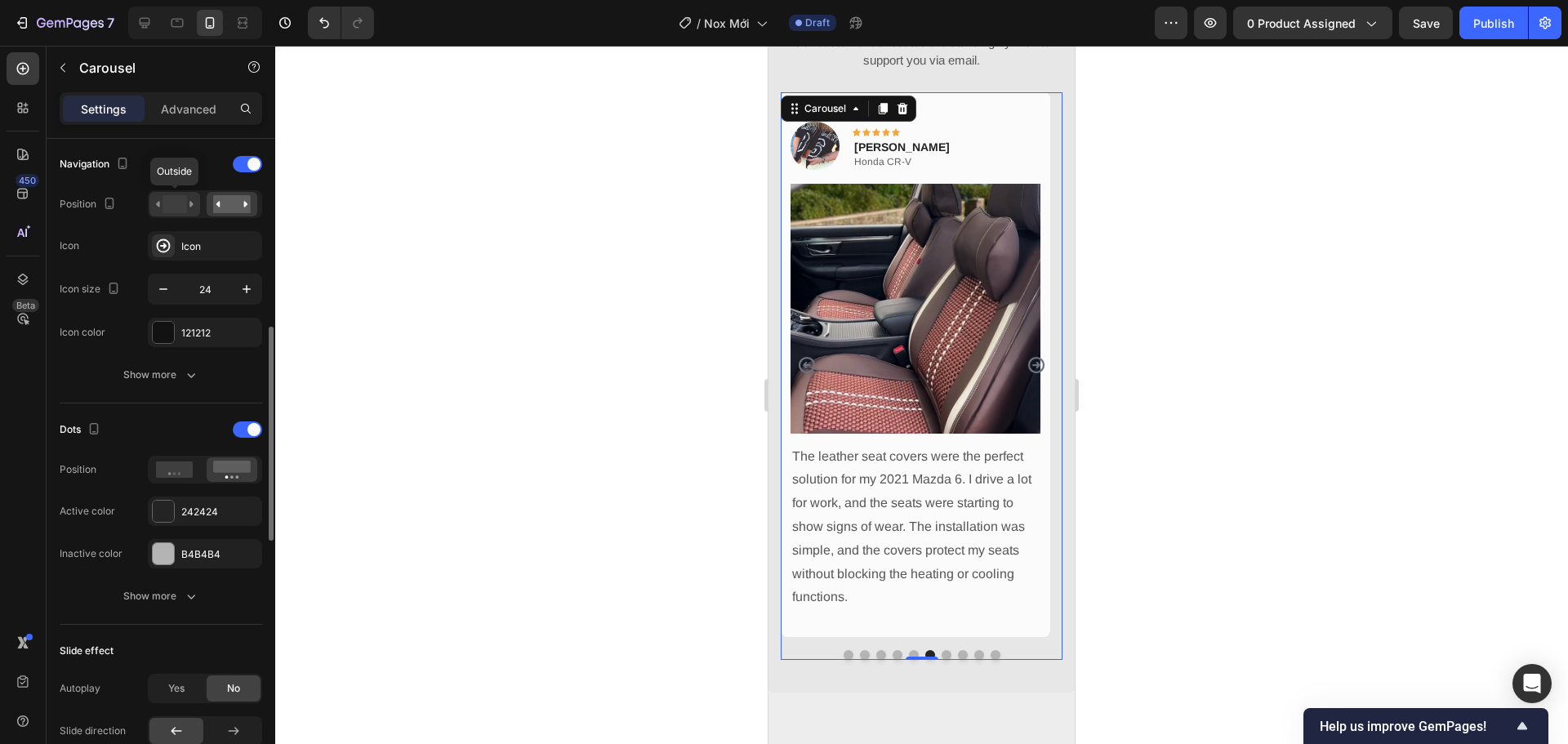
click at [155, 200] on div at bounding box center [174, 203] width 50 height 25
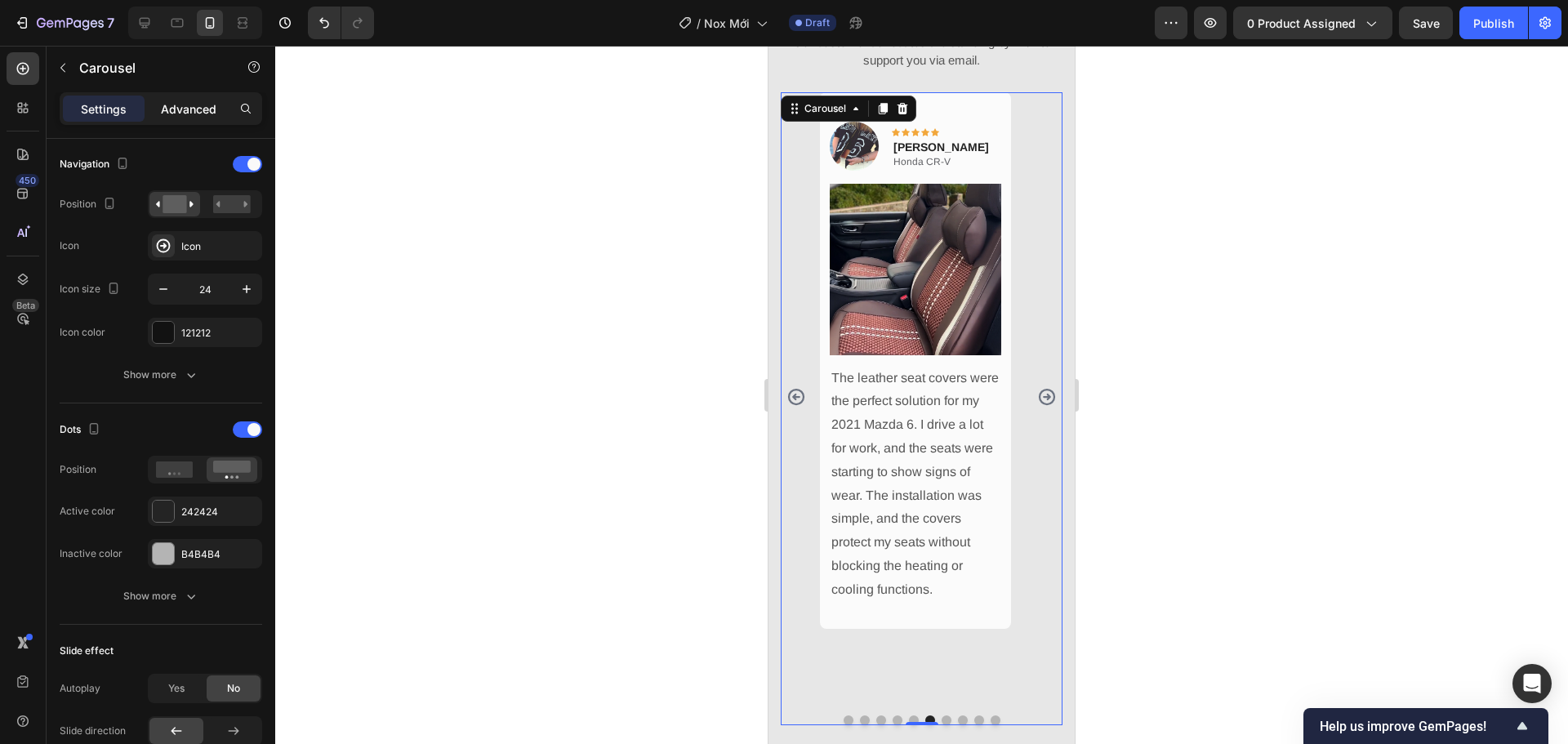
click at [173, 114] on p "Advanced" at bounding box center [188, 109] width 55 height 17
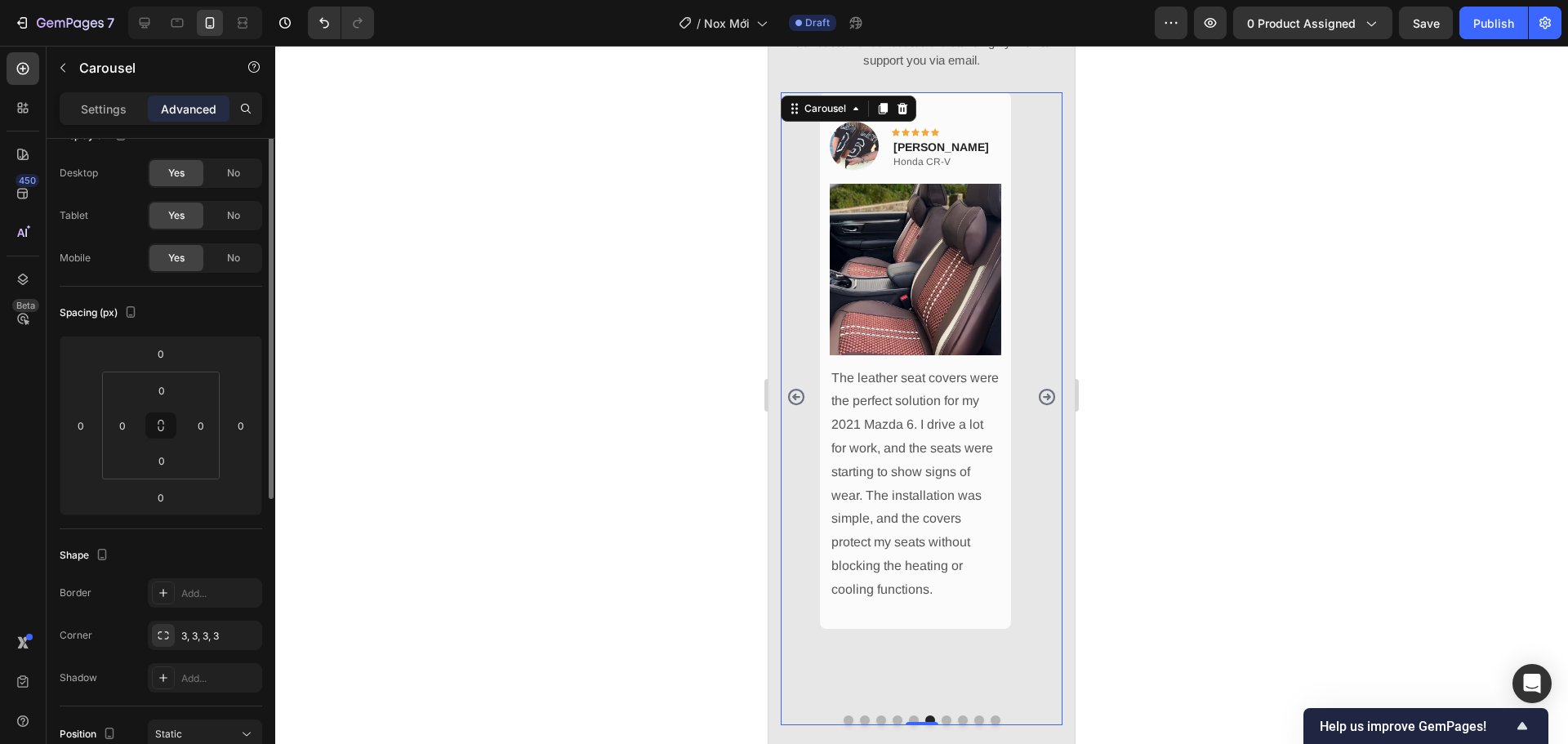
scroll to position [0, 0]
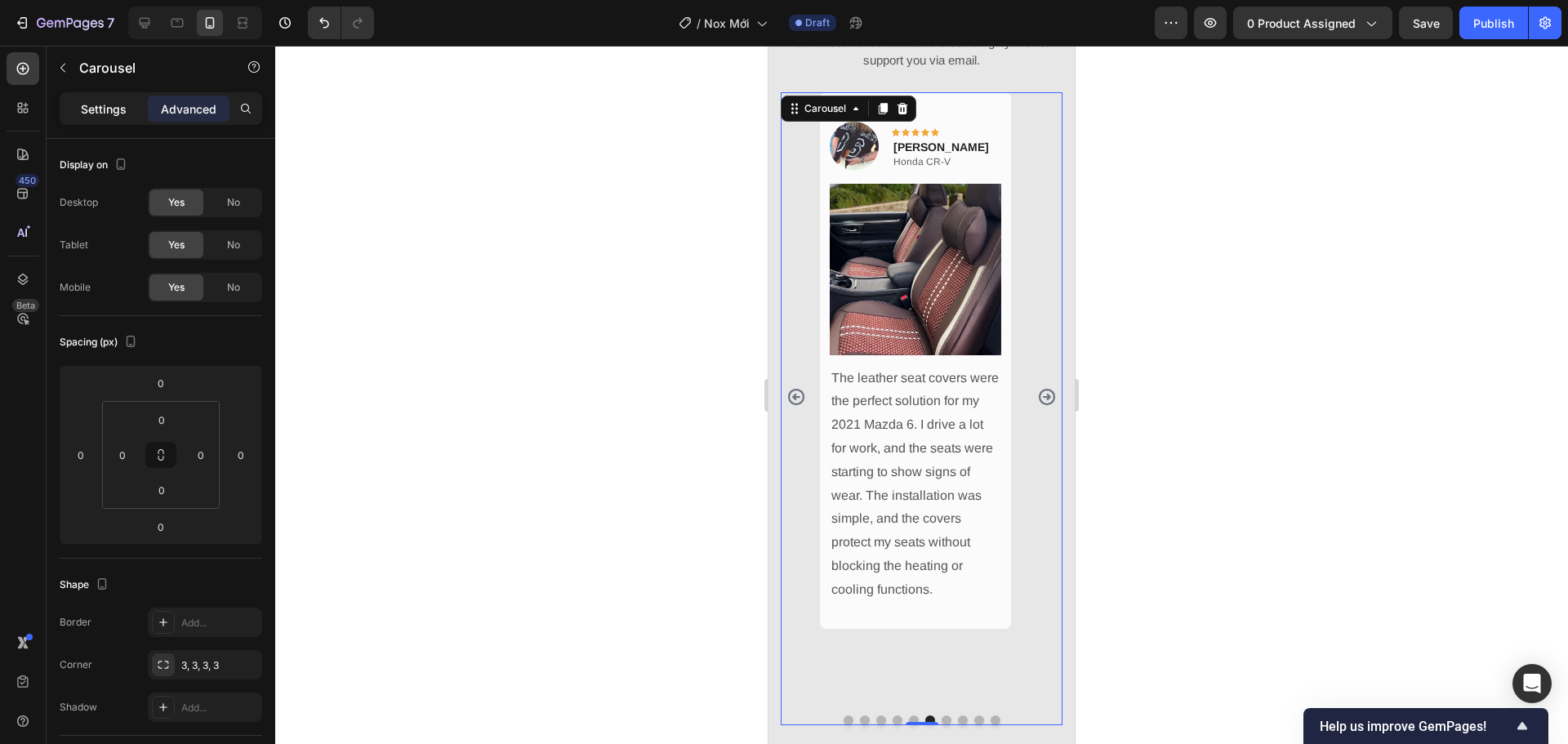
click at [112, 125] on div "Settings Advanced" at bounding box center [161, 114] width 229 height 46
click at [115, 112] on p "Settings" at bounding box center [104, 109] width 45 height 17
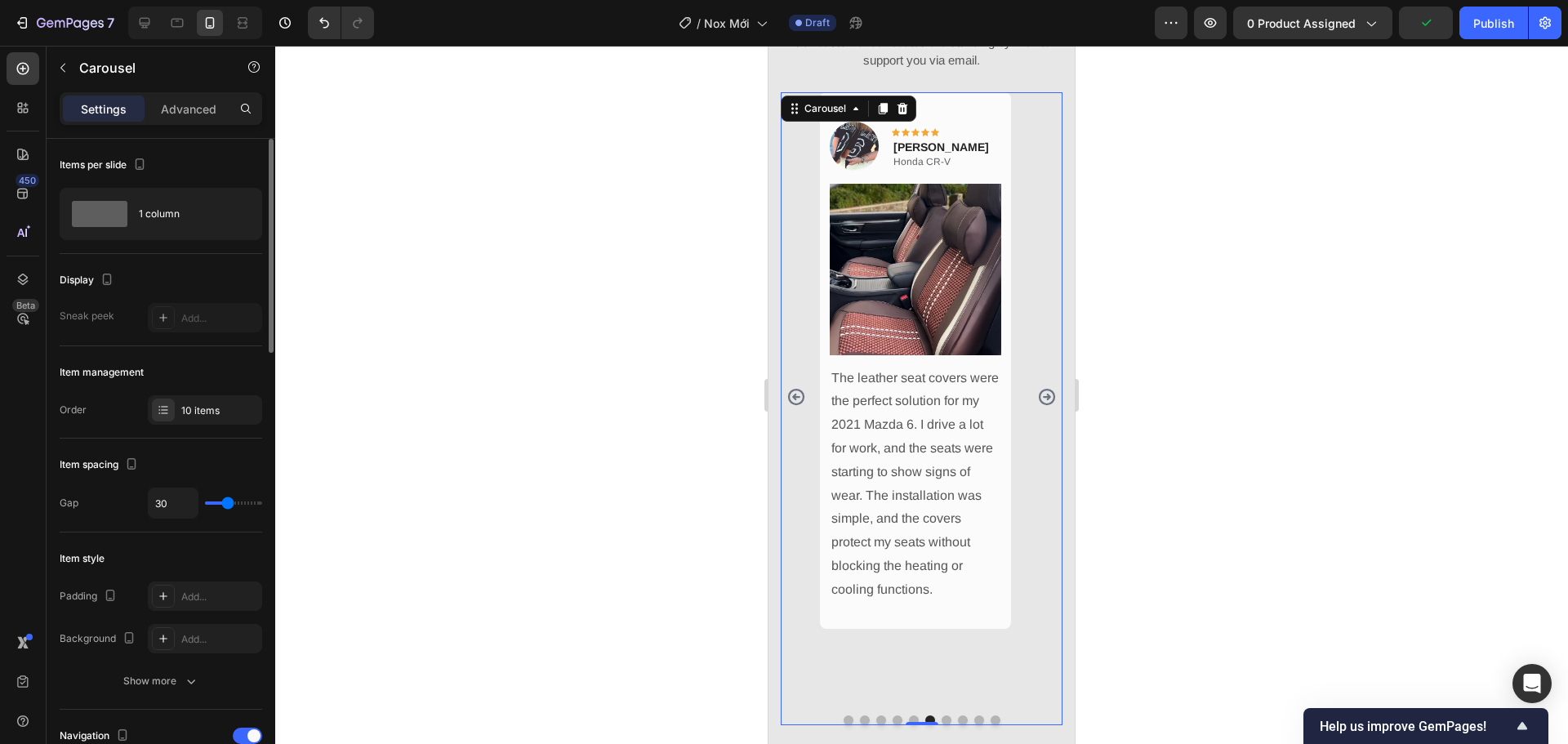
type input "13"
drag, startPoint x: 227, startPoint y: 505, endPoint x: 219, endPoint y: 504, distance: 8.1
type input "13"
click at [219, 504] on input "range" at bounding box center [234, 502] width 57 height 3
type input "0"
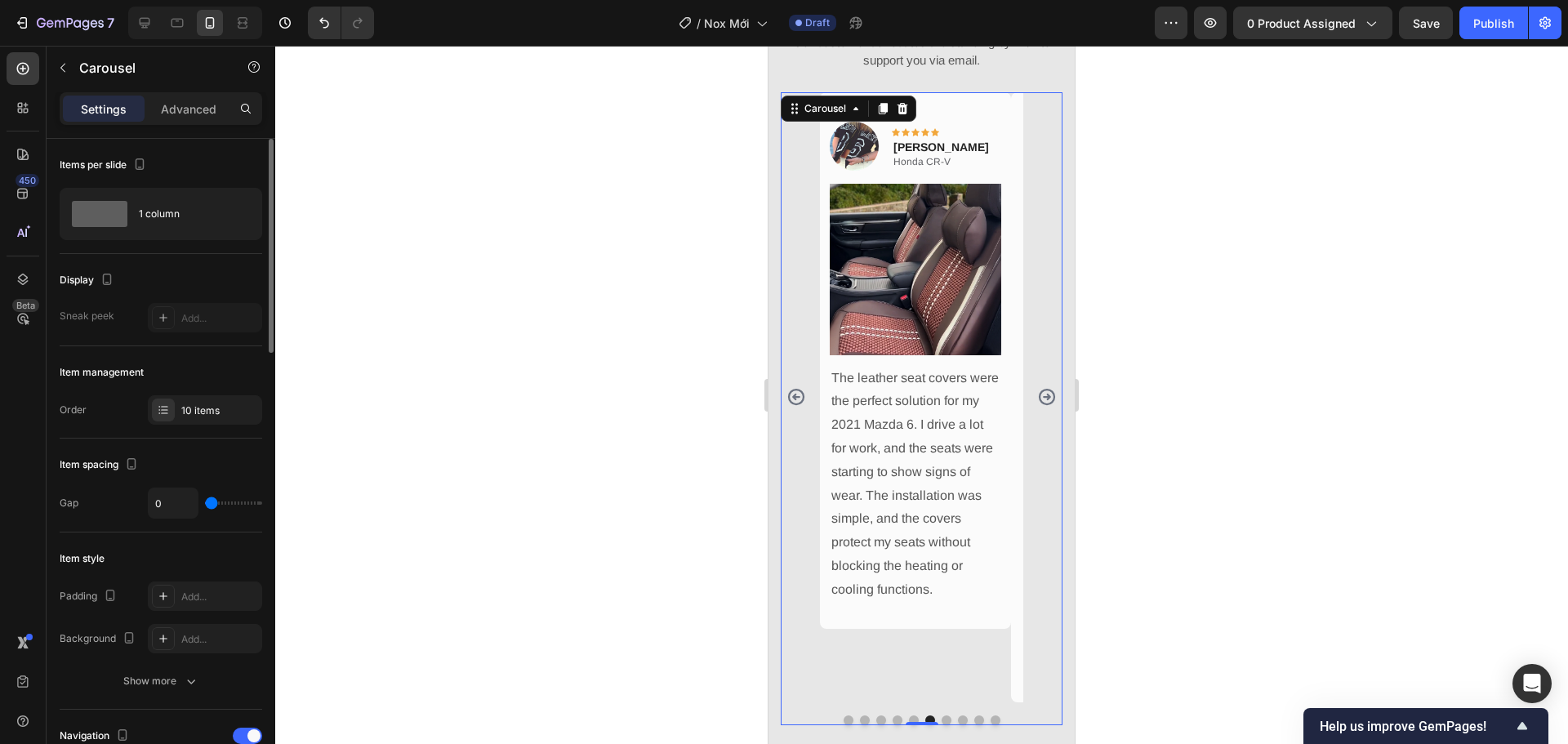
type input "0"
click at [205, 502] on input "range" at bounding box center [234, 502] width 57 height 3
type input "16"
type input "22"
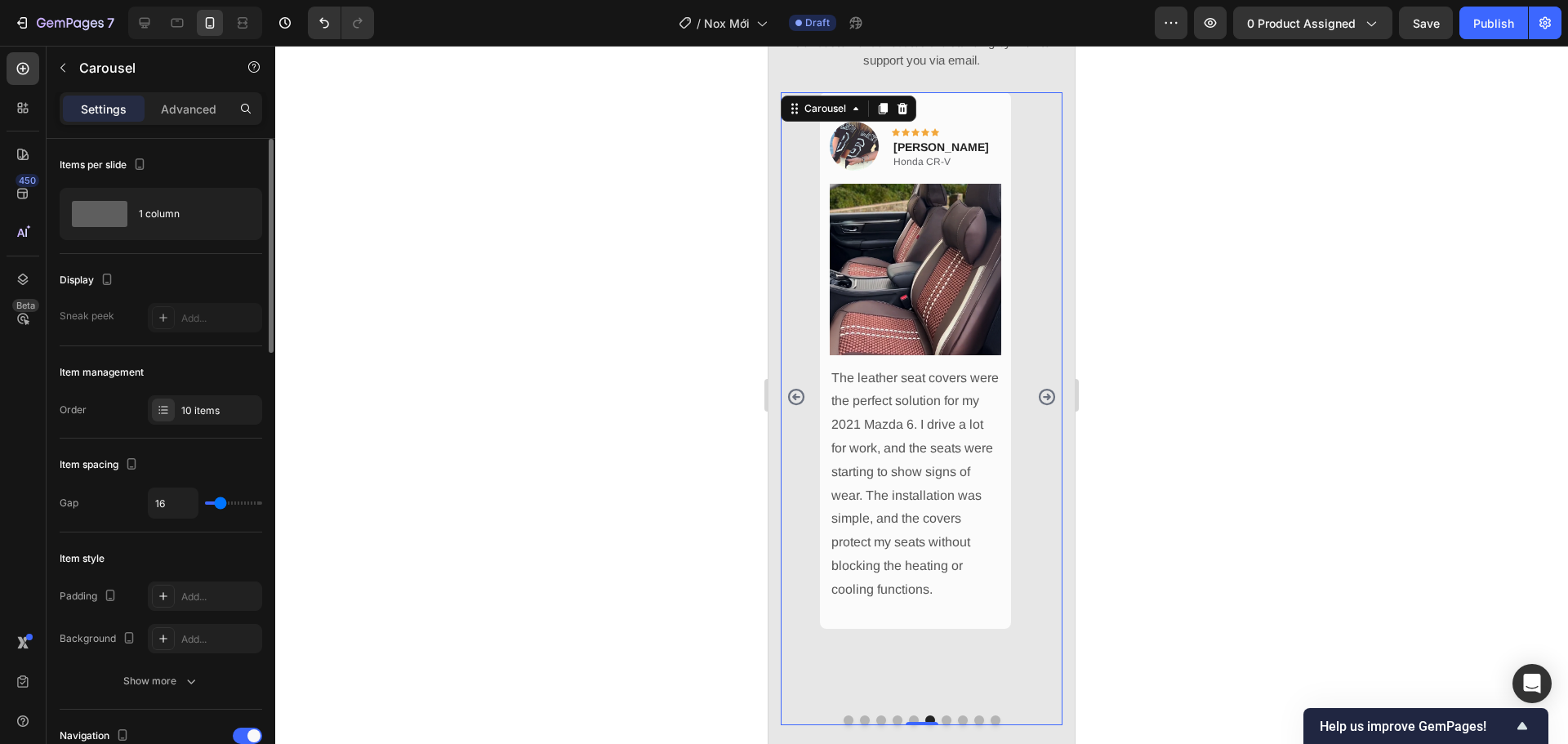
type input "22"
type input "18"
click at [221, 504] on input "range" at bounding box center [234, 502] width 57 height 3
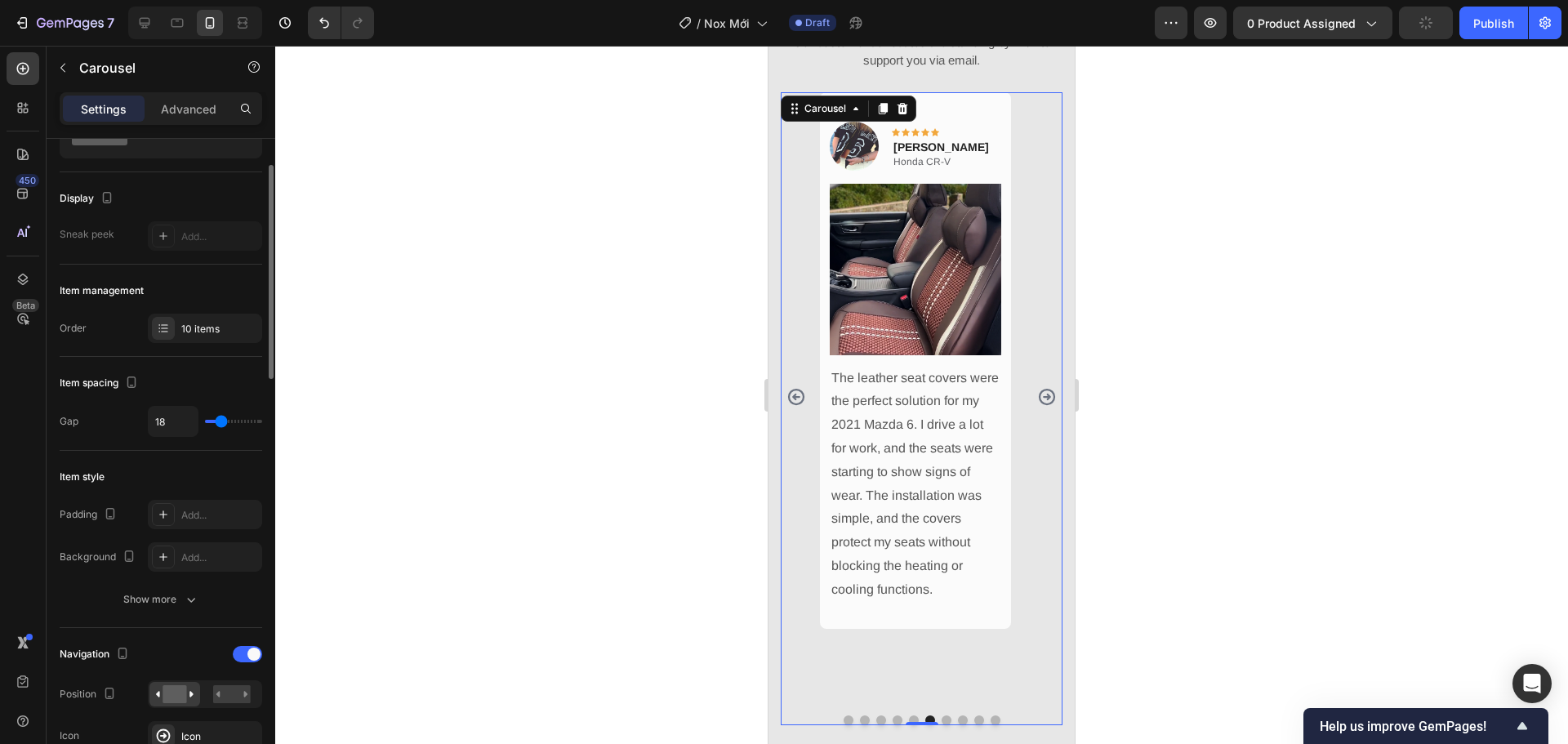
scroll to position [163, 0]
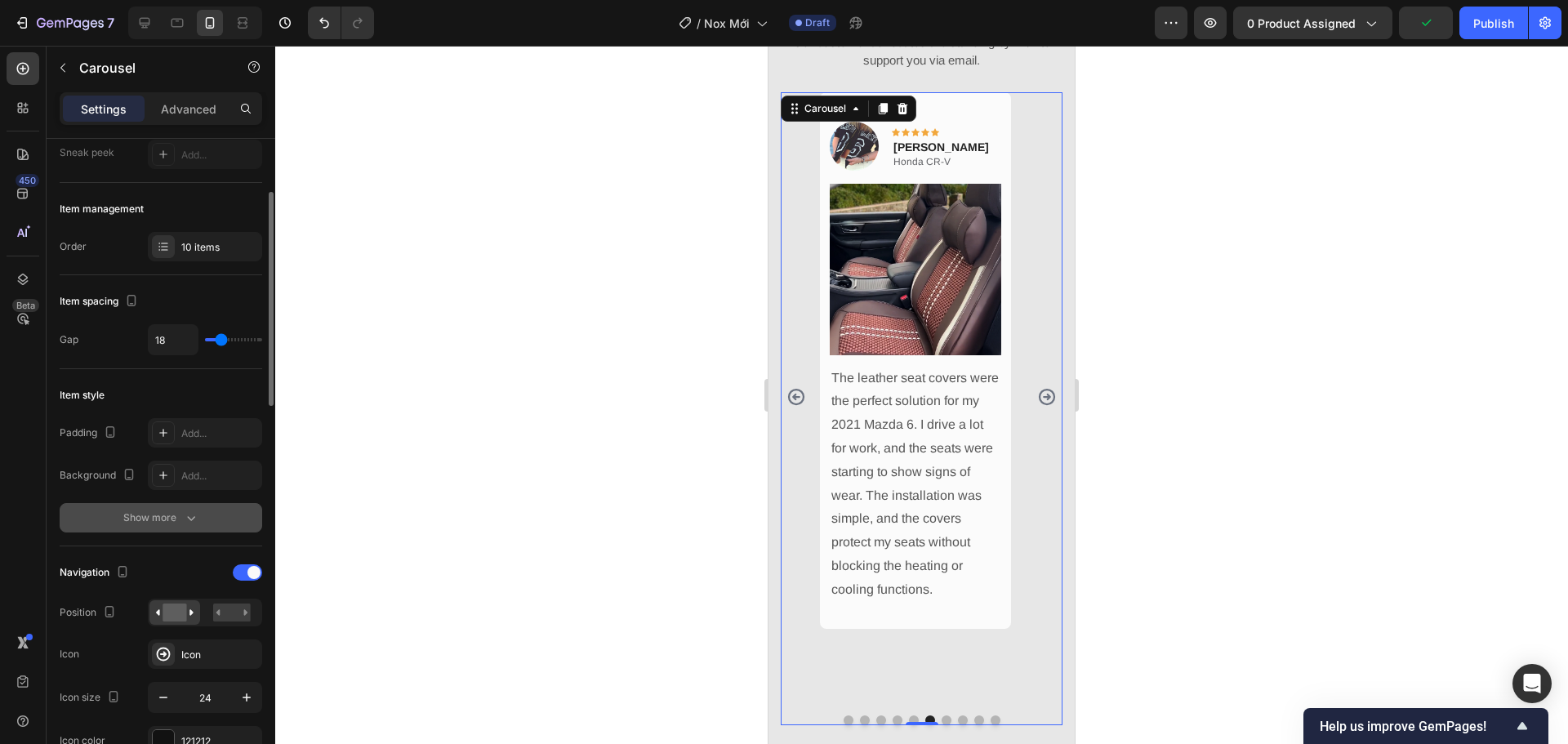
click at [221, 505] on button "Show more" at bounding box center [160, 518] width 202 height 30
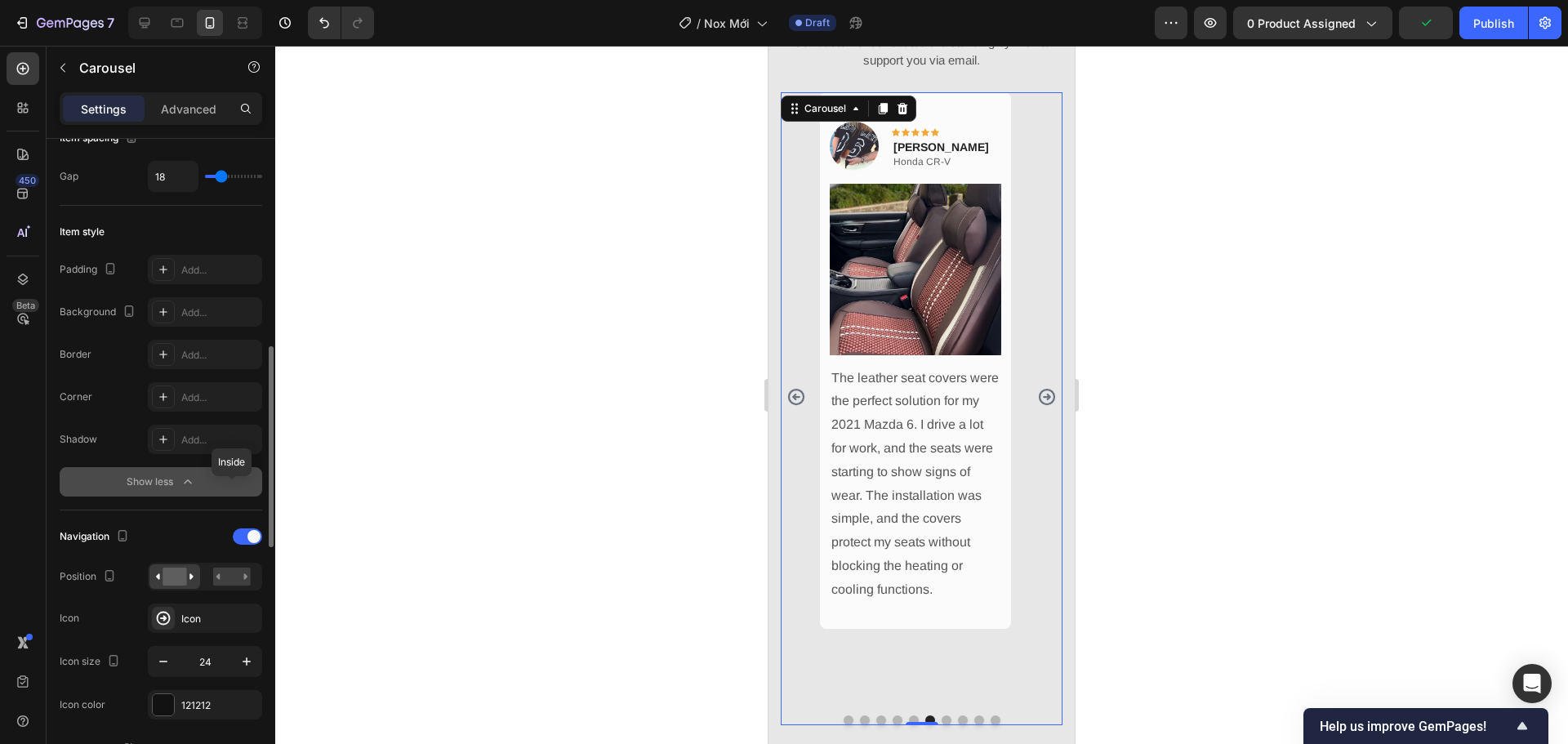
scroll to position [489, 0]
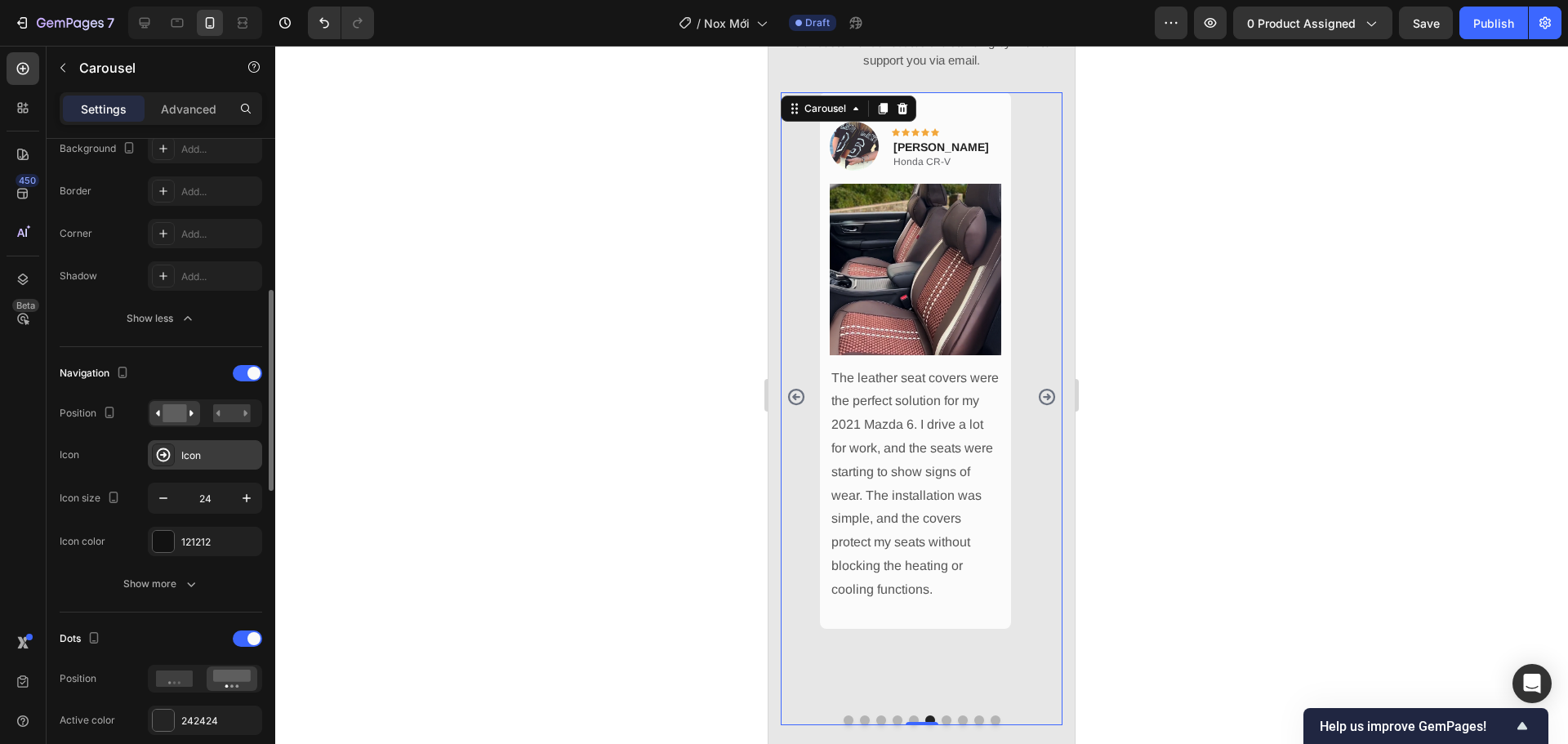
click at [204, 452] on div "Icon" at bounding box center [220, 455] width 77 height 15
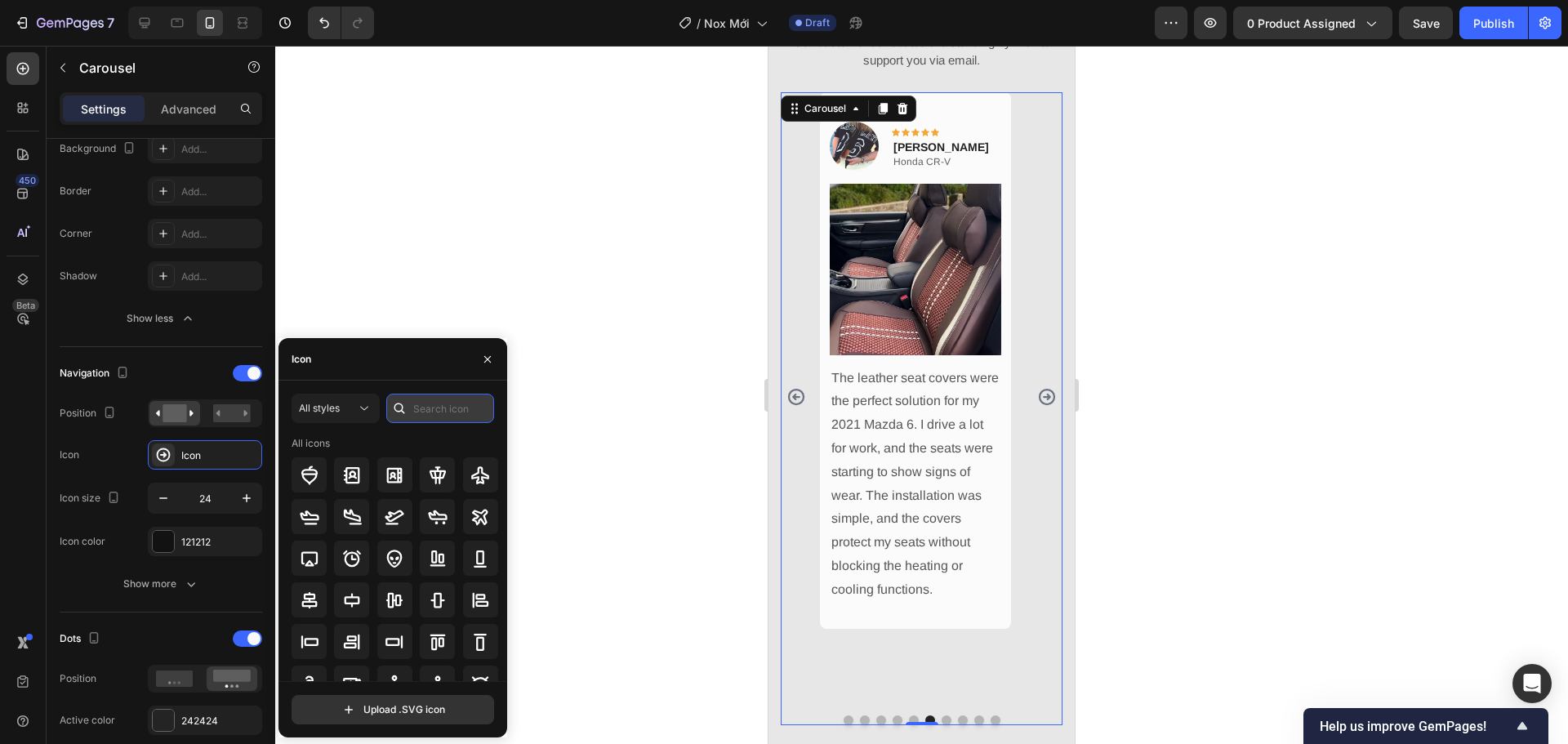
click at [431, 401] on input "text" at bounding box center [439, 409] width 108 height 30
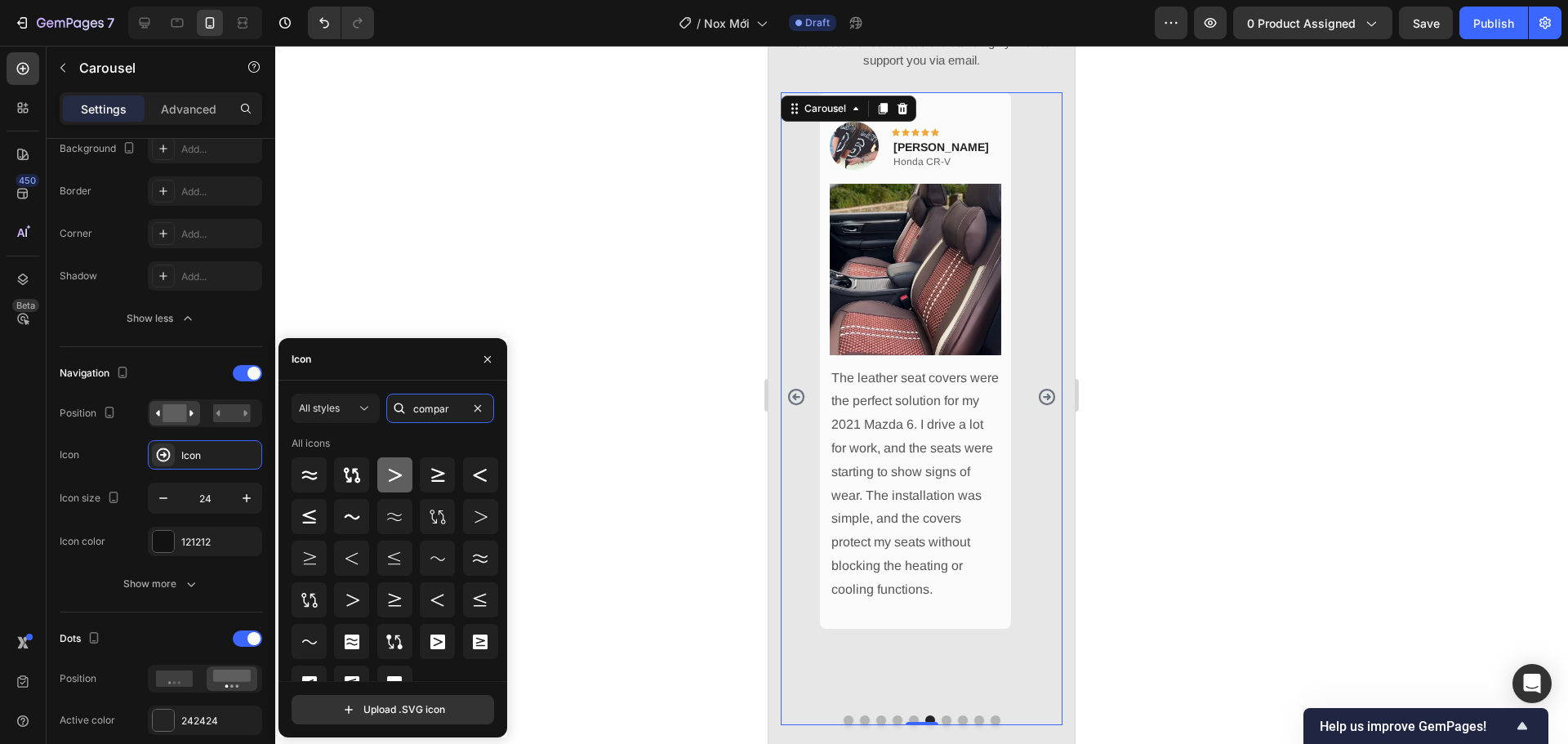
type input "compar"
click at [391, 474] on icon at bounding box center [395, 476] width 20 height 20
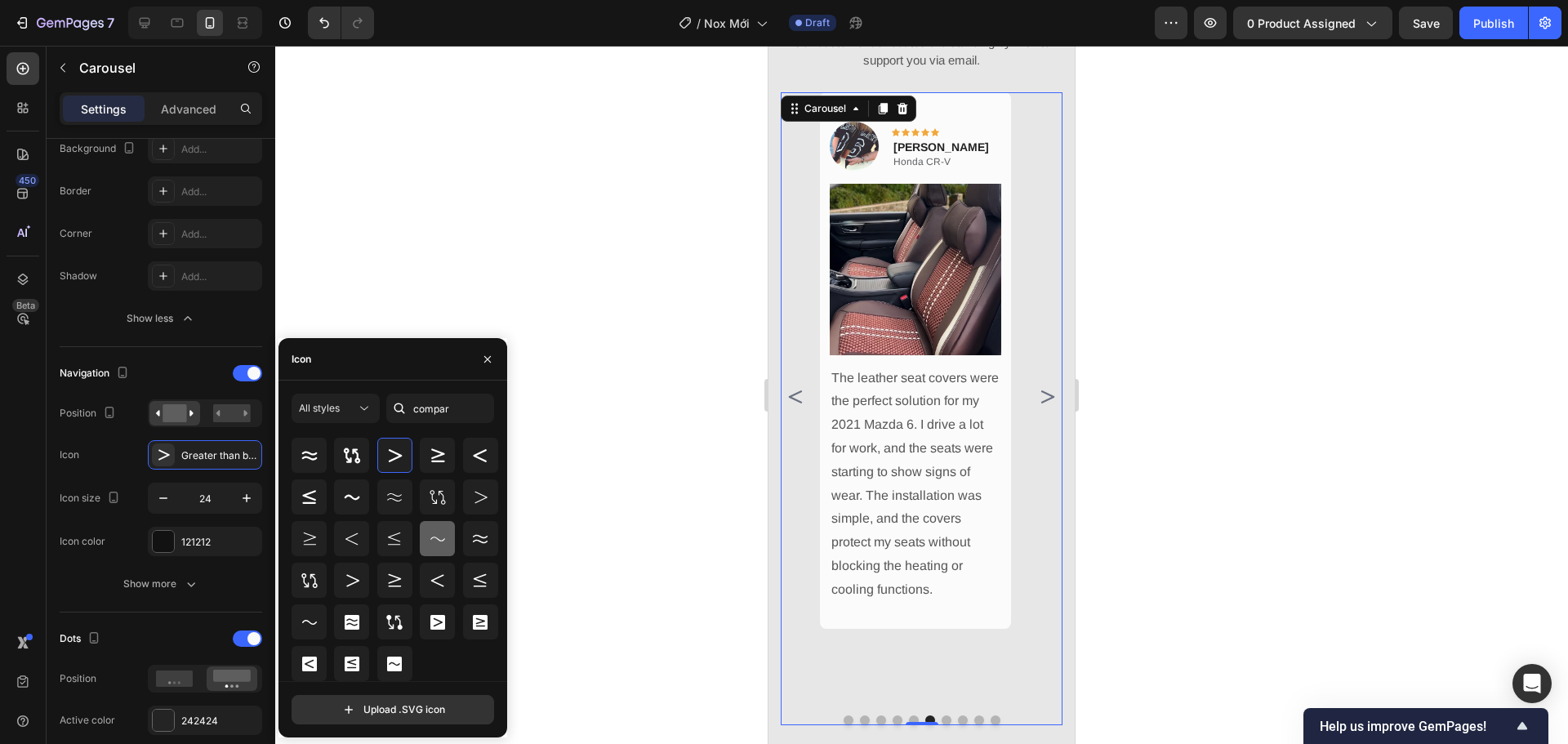
scroll to position [0, 0]
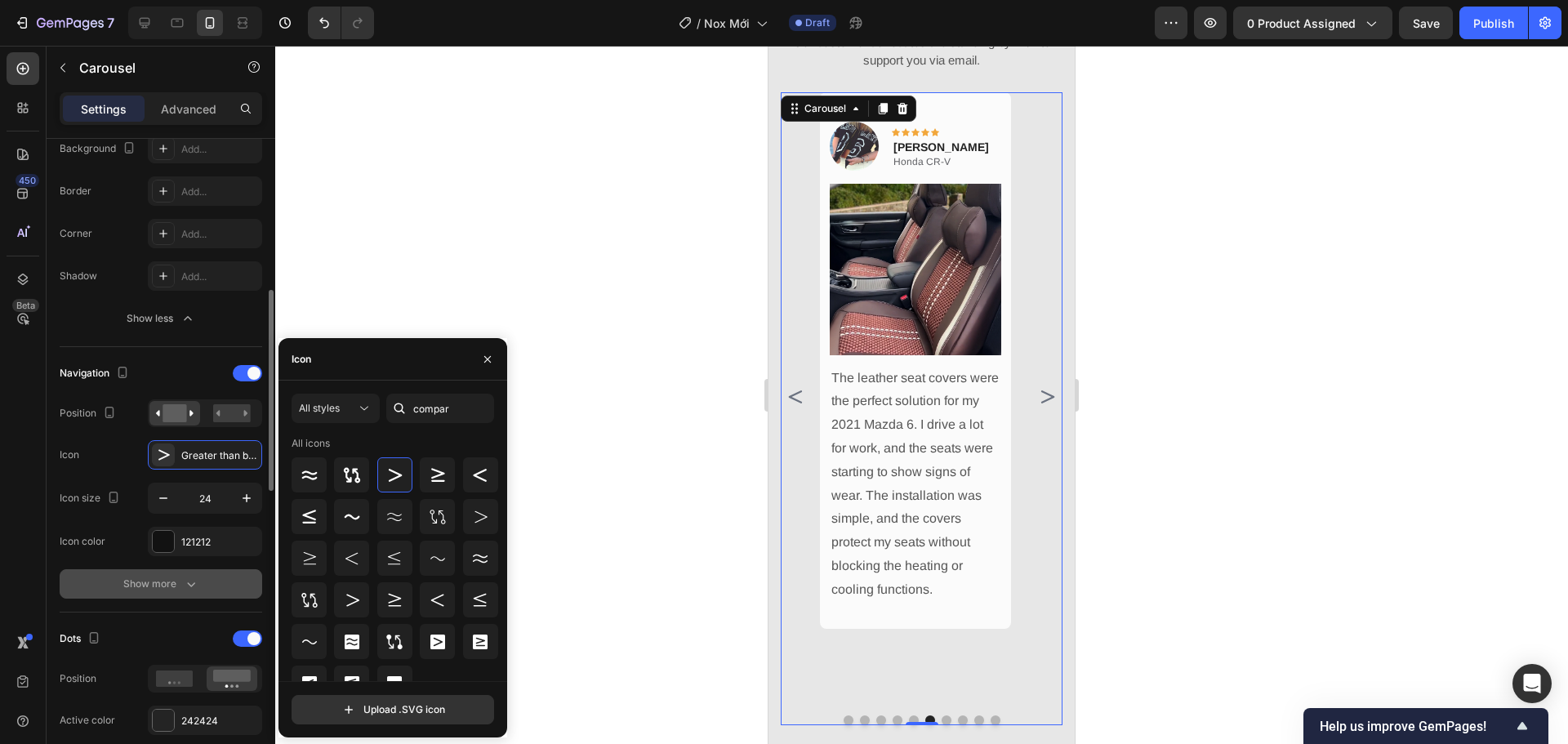
click at [192, 577] on icon "button" at bounding box center [190, 583] width 17 height 17
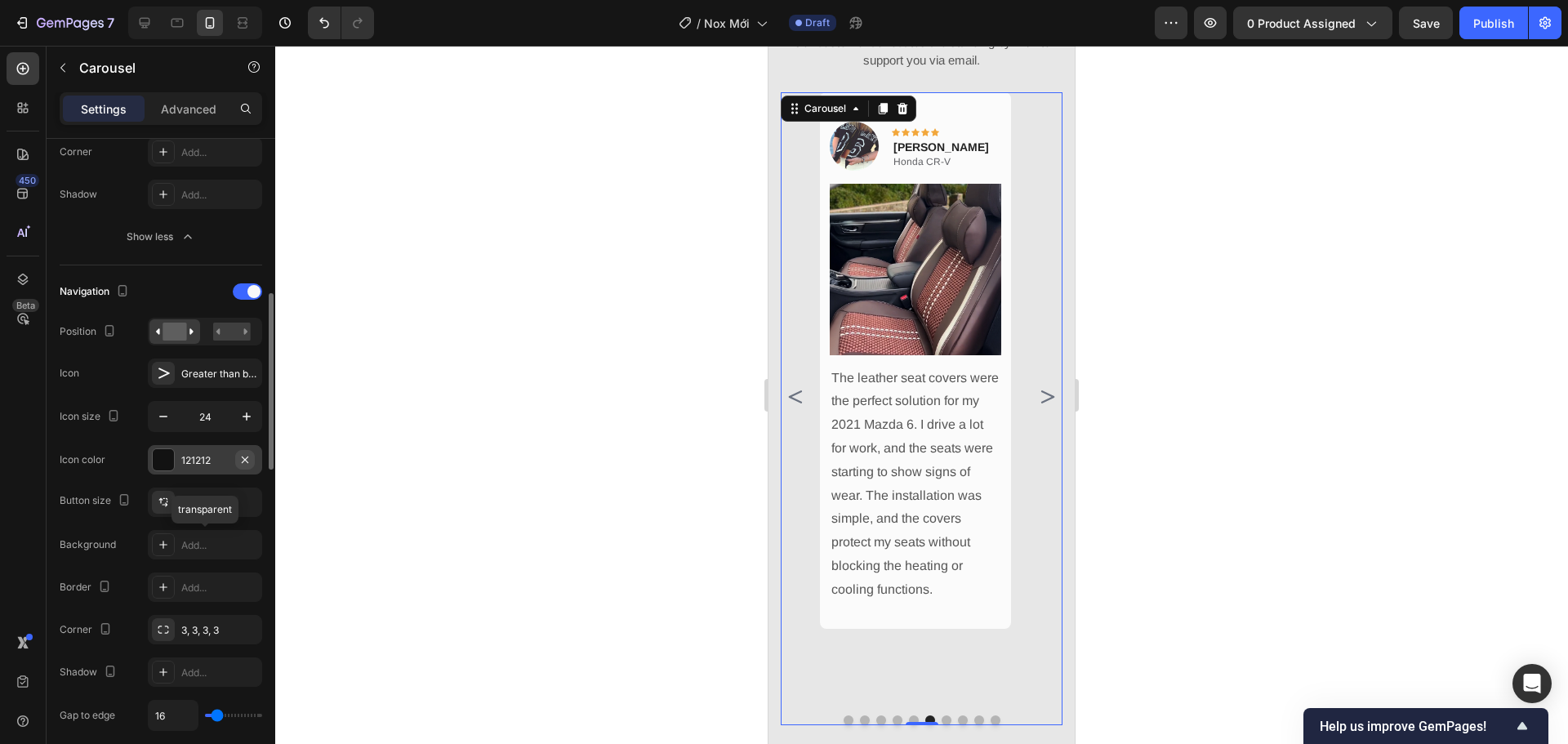
scroll to position [653, 0]
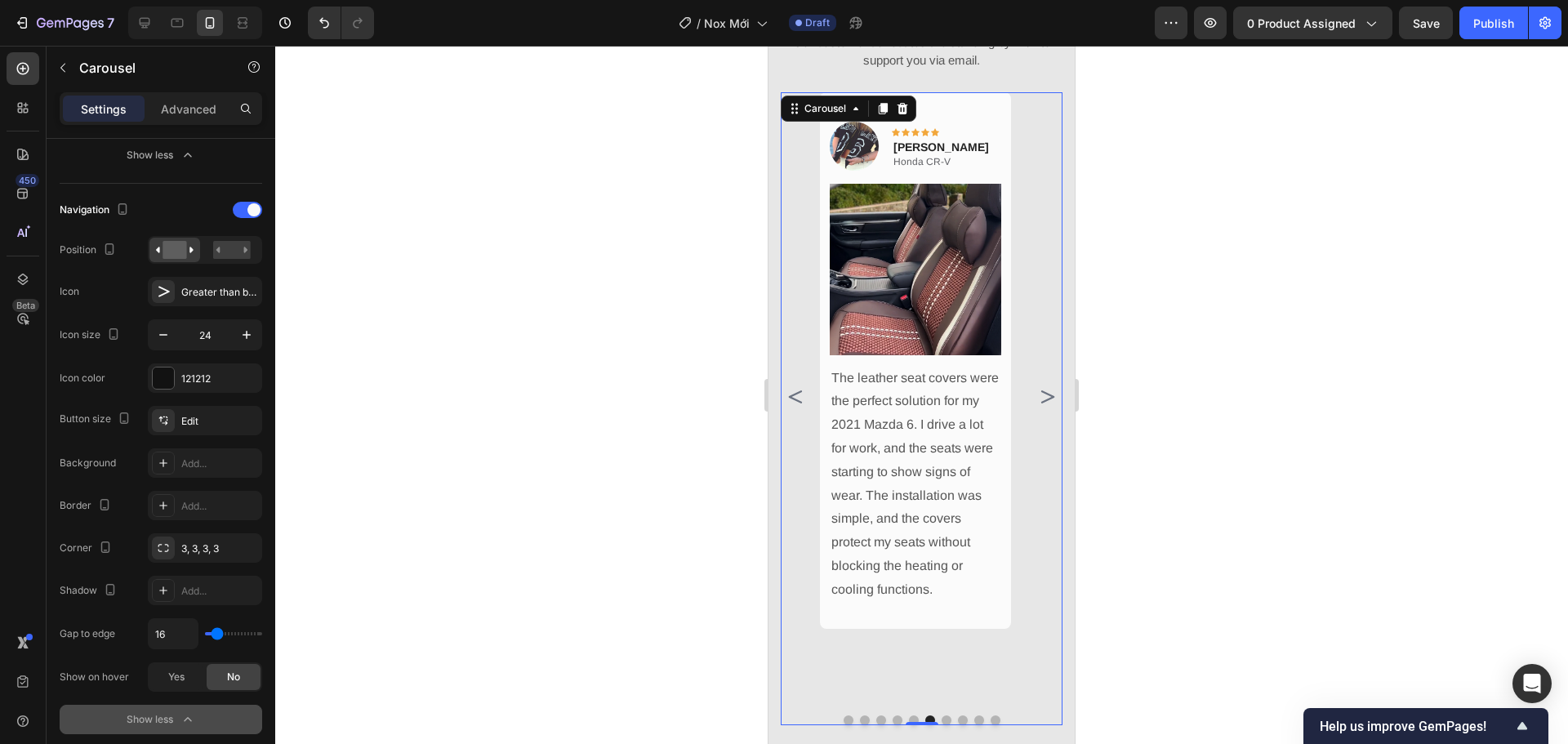
type input "0"
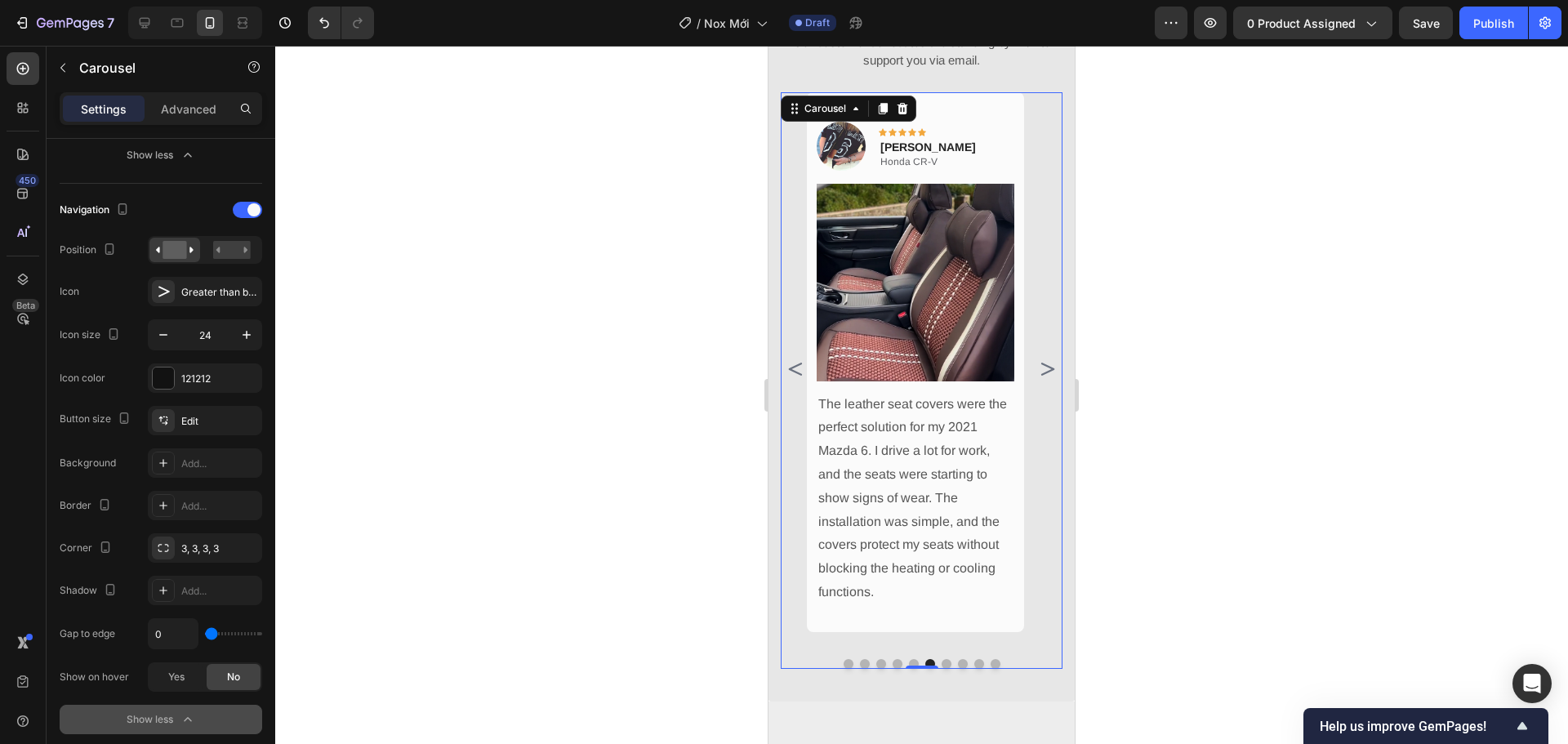
drag, startPoint x: 213, startPoint y: 636, endPoint x: 192, endPoint y: 632, distance: 21.4
type input "0"
click at [205, 632] on input "range" at bounding box center [234, 632] width 57 height 3
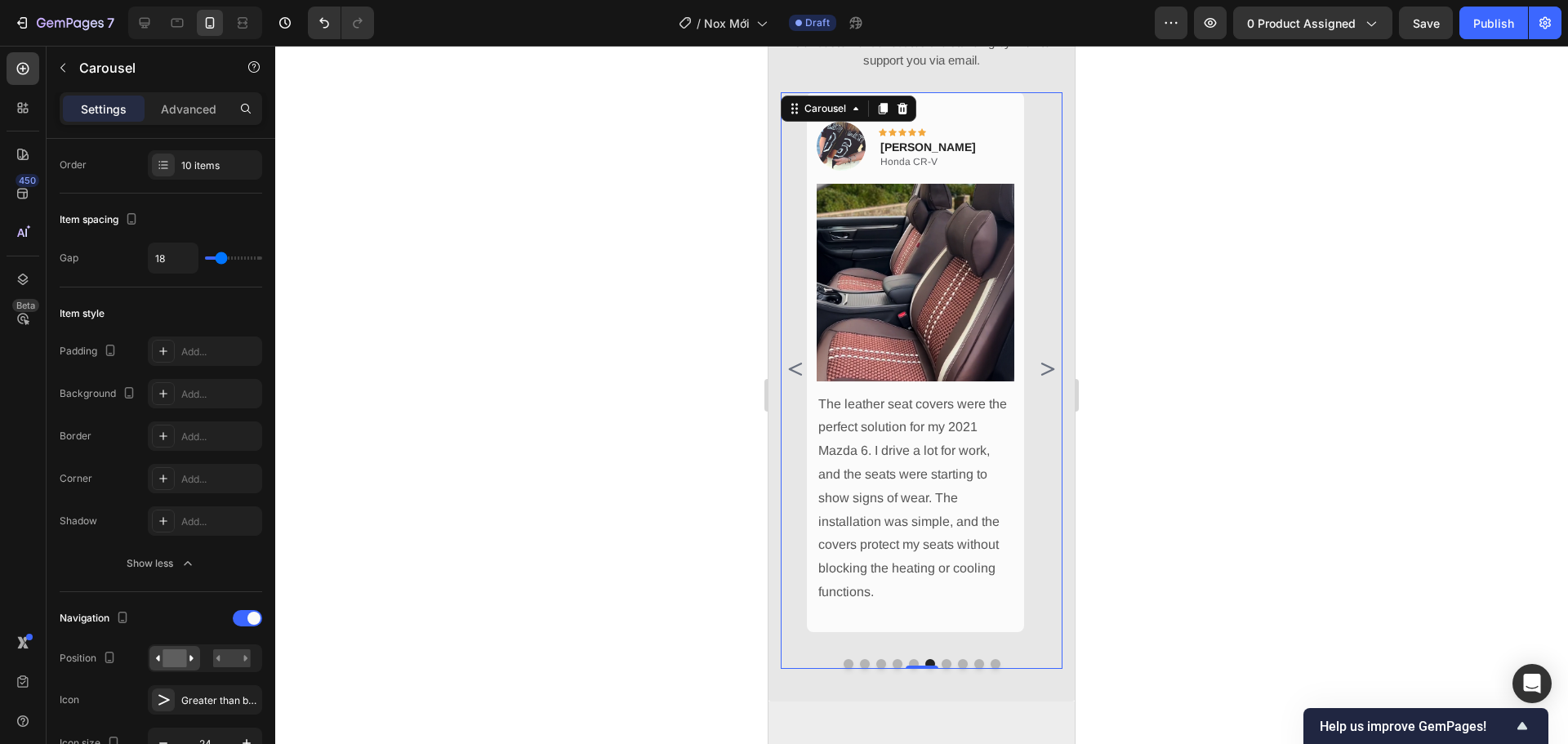
scroll to position [0, 0]
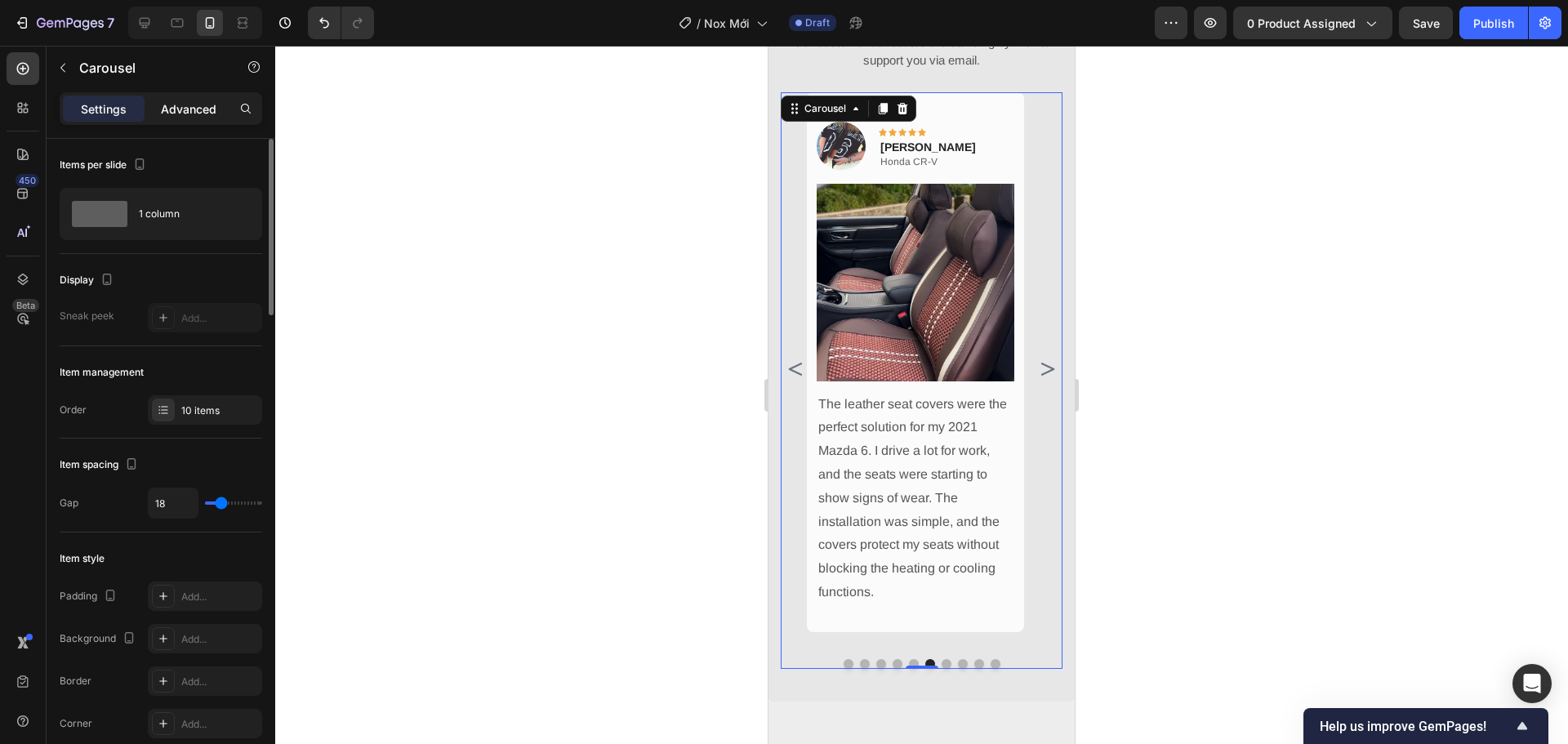
click at [207, 112] on p "Advanced" at bounding box center [188, 109] width 55 height 17
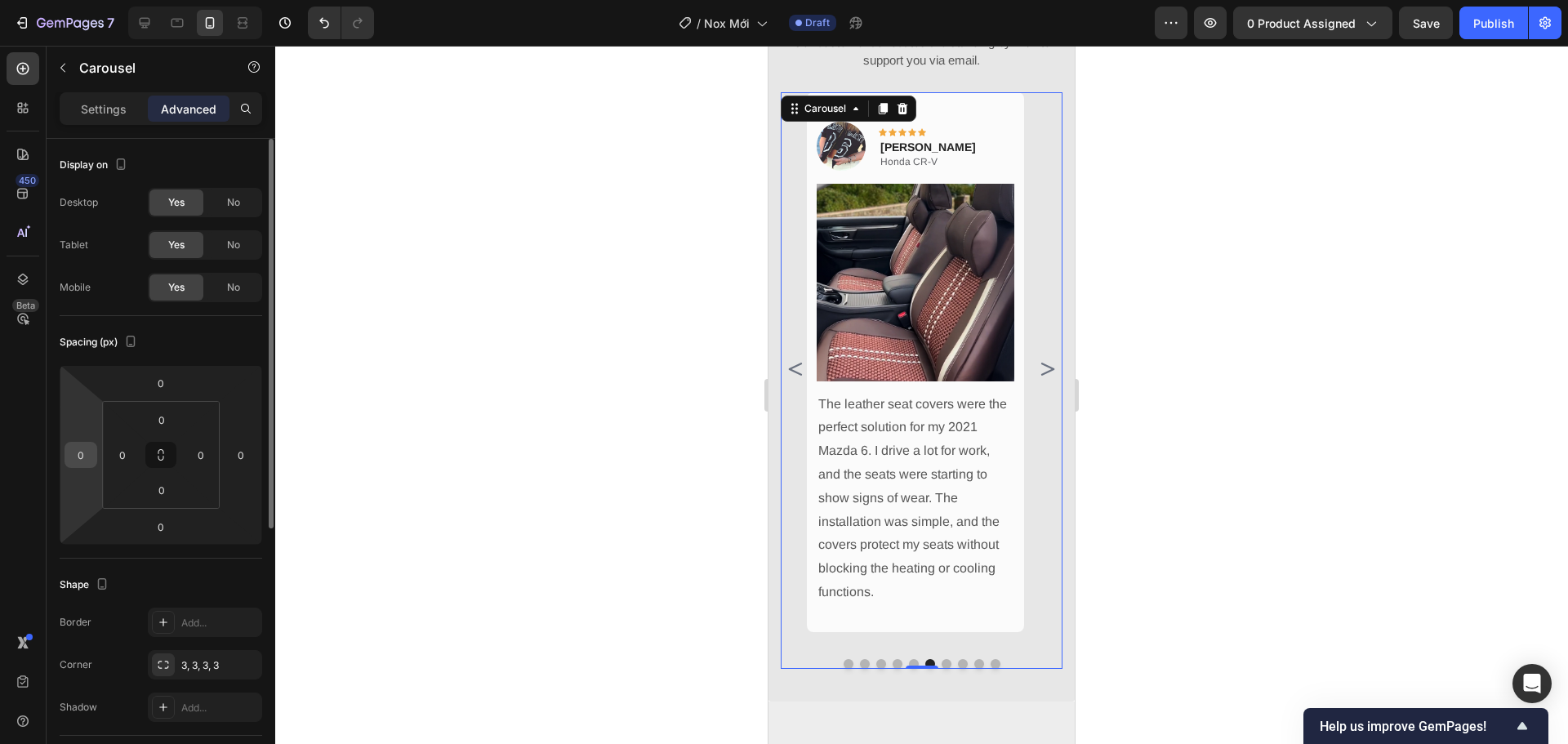
click at [88, 465] on input "0" at bounding box center [81, 454] width 25 height 25
click at [247, 452] on input "0" at bounding box center [241, 454] width 25 height 25
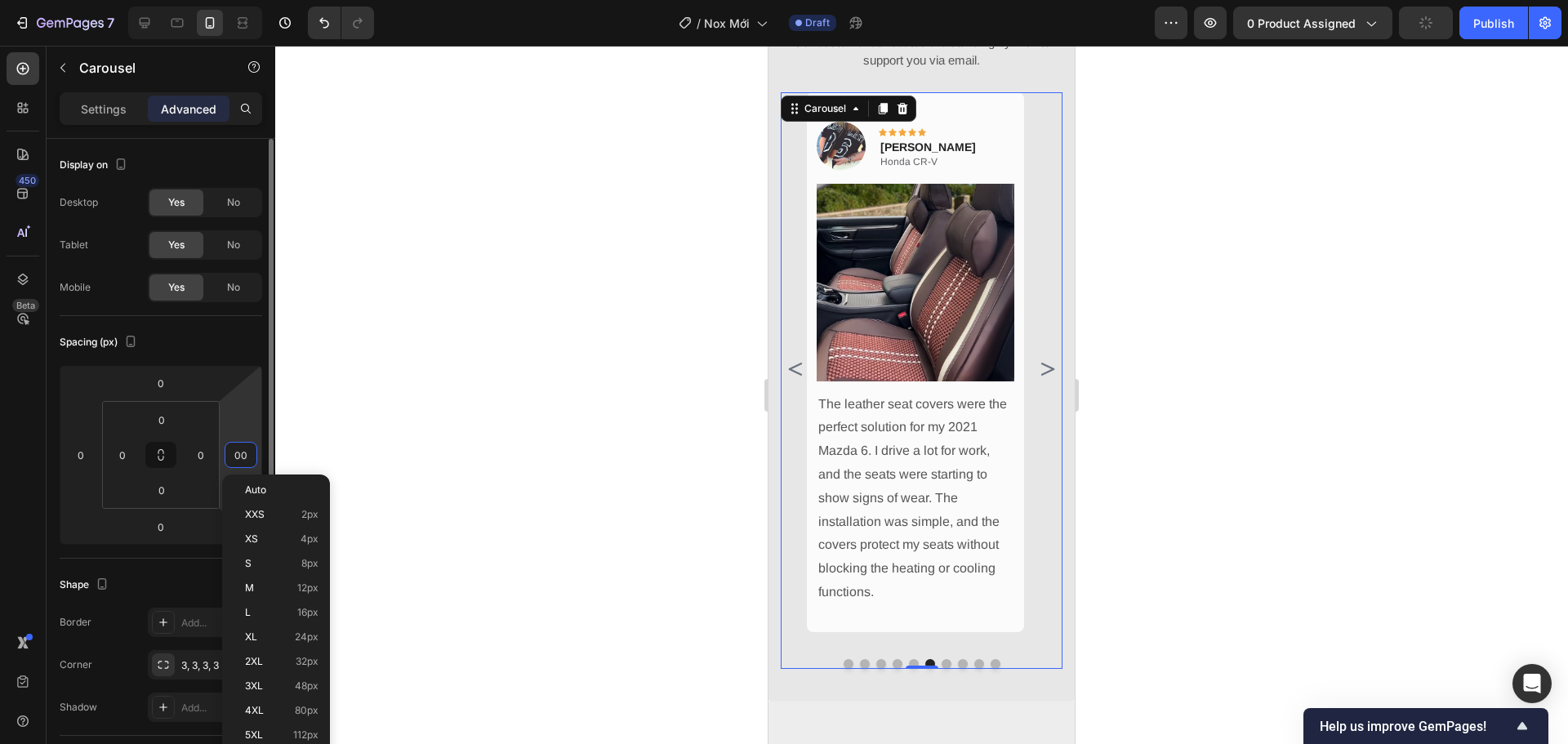
click at [247, 452] on input "00" at bounding box center [241, 454] width 25 height 25
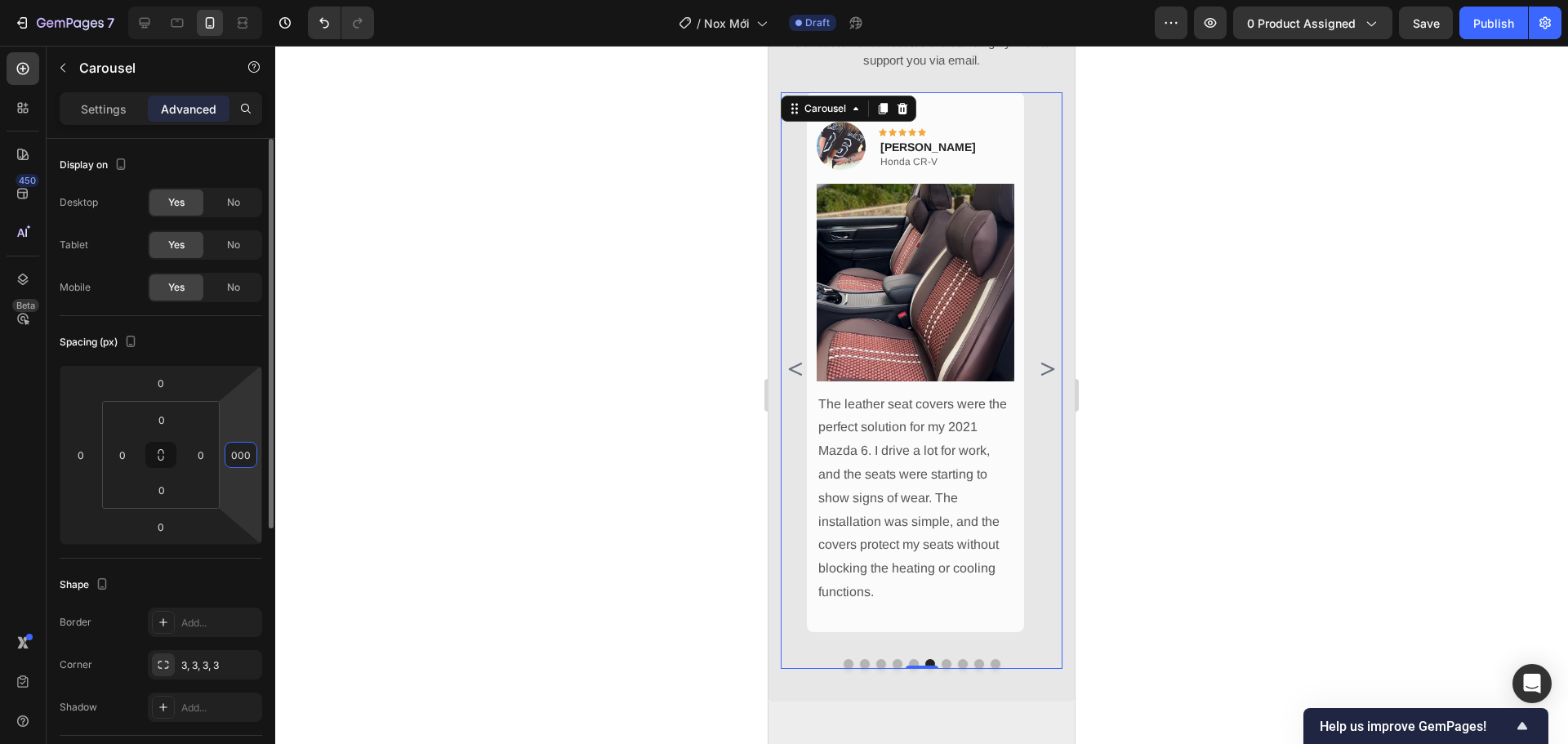
drag, startPoint x: 247, startPoint y: 452, endPoint x: 232, endPoint y: 457, distance: 15.8
click at [232, 457] on input "000" at bounding box center [241, 454] width 25 height 25
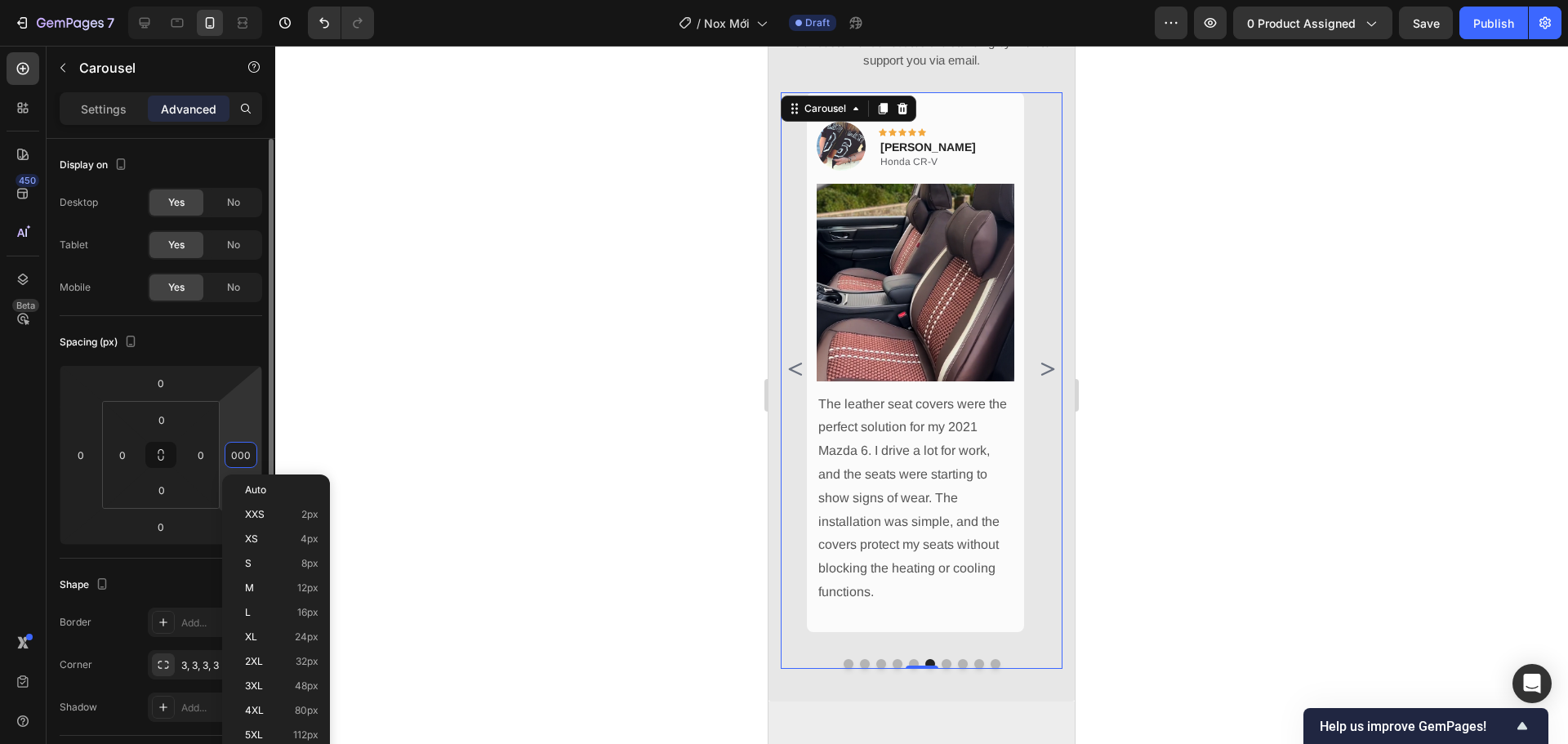
click at [237, 458] on input "000" at bounding box center [241, 454] width 25 height 25
type input "0"
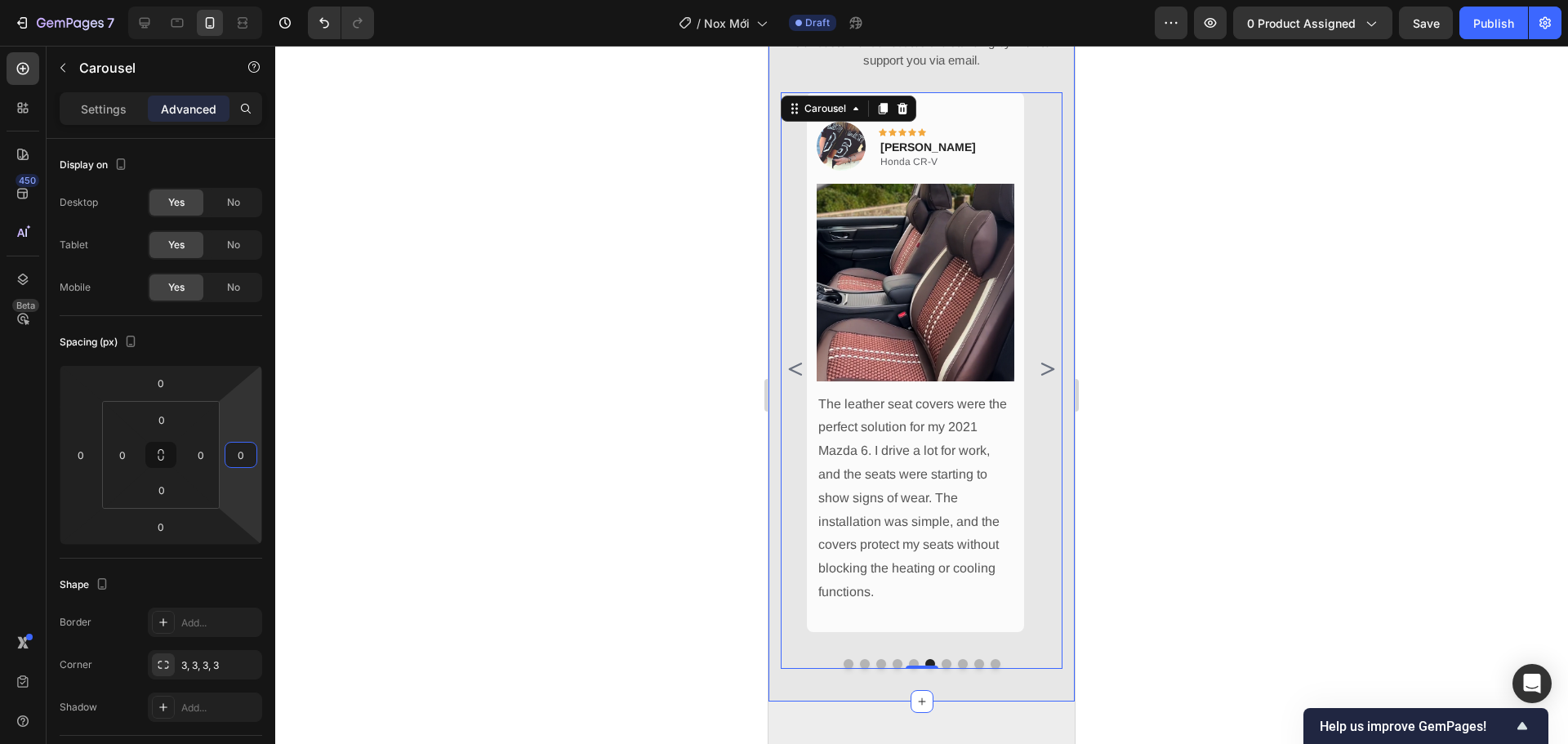
click at [774, 439] on div "What Our Customers Are Saying Heading Our customer advocates are standing by 24…" at bounding box center [922, 317] width 306 height 770
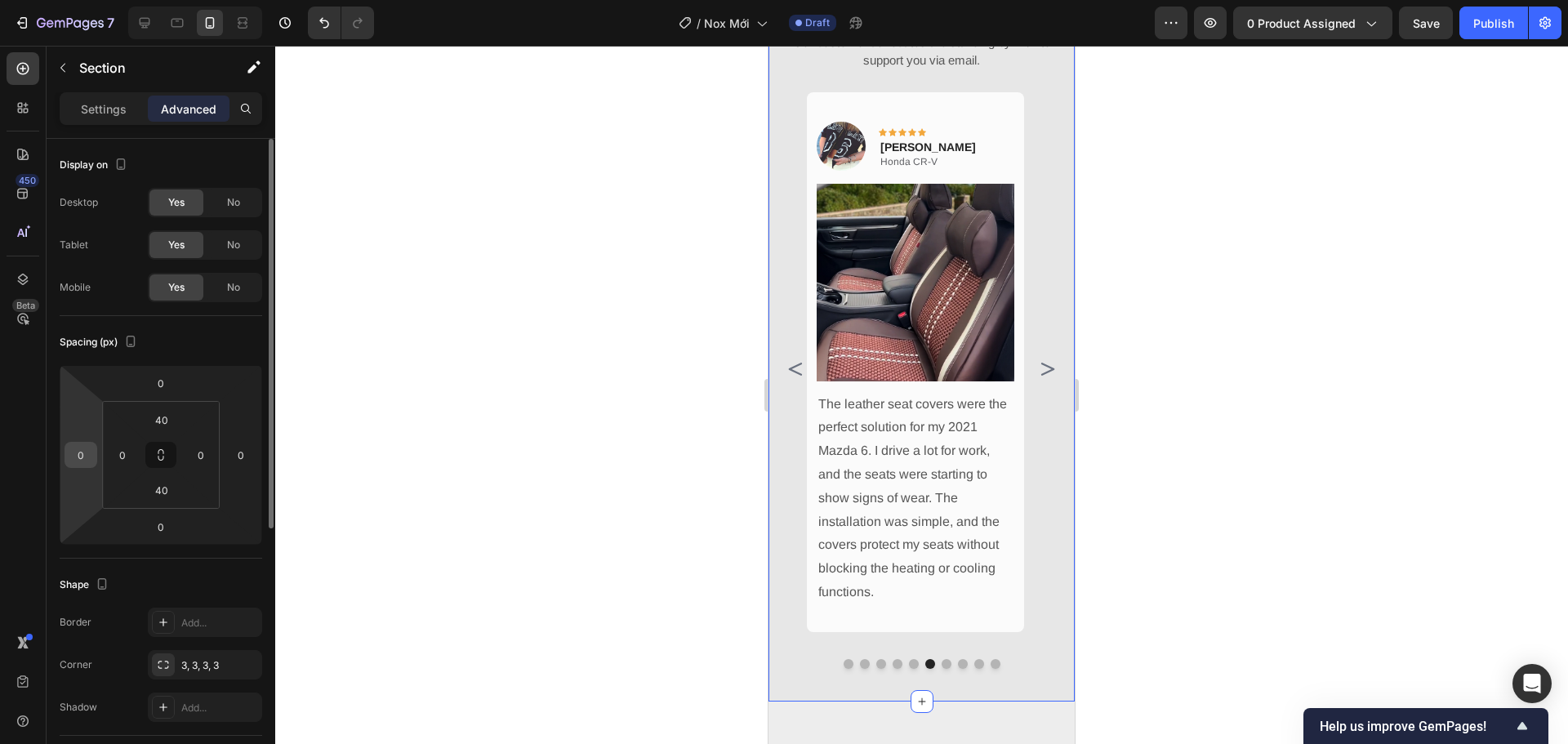
click at [83, 452] on input "0" at bounding box center [81, 454] width 25 height 25
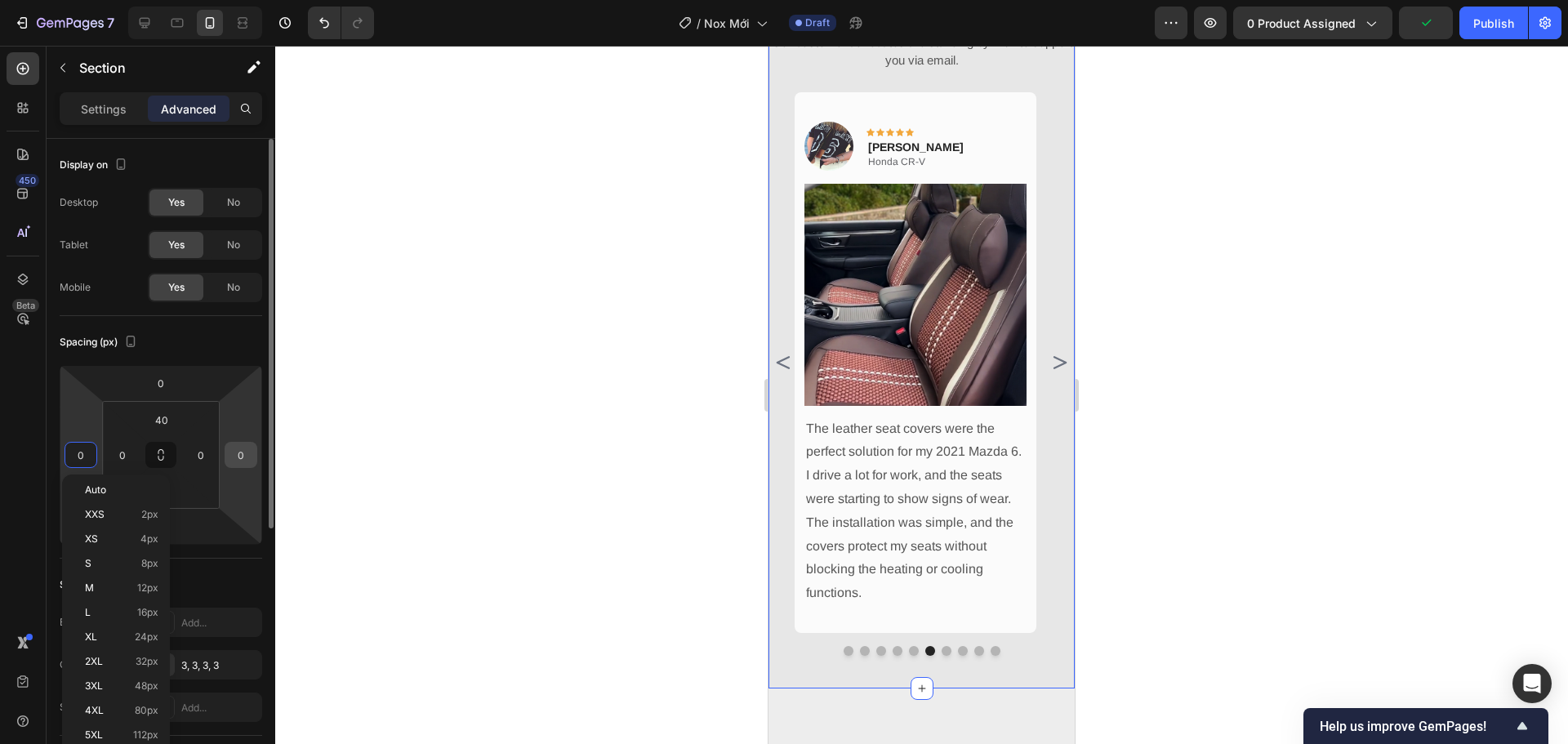
click at [253, 457] on div "0" at bounding box center [241, 455] width 33 height 26
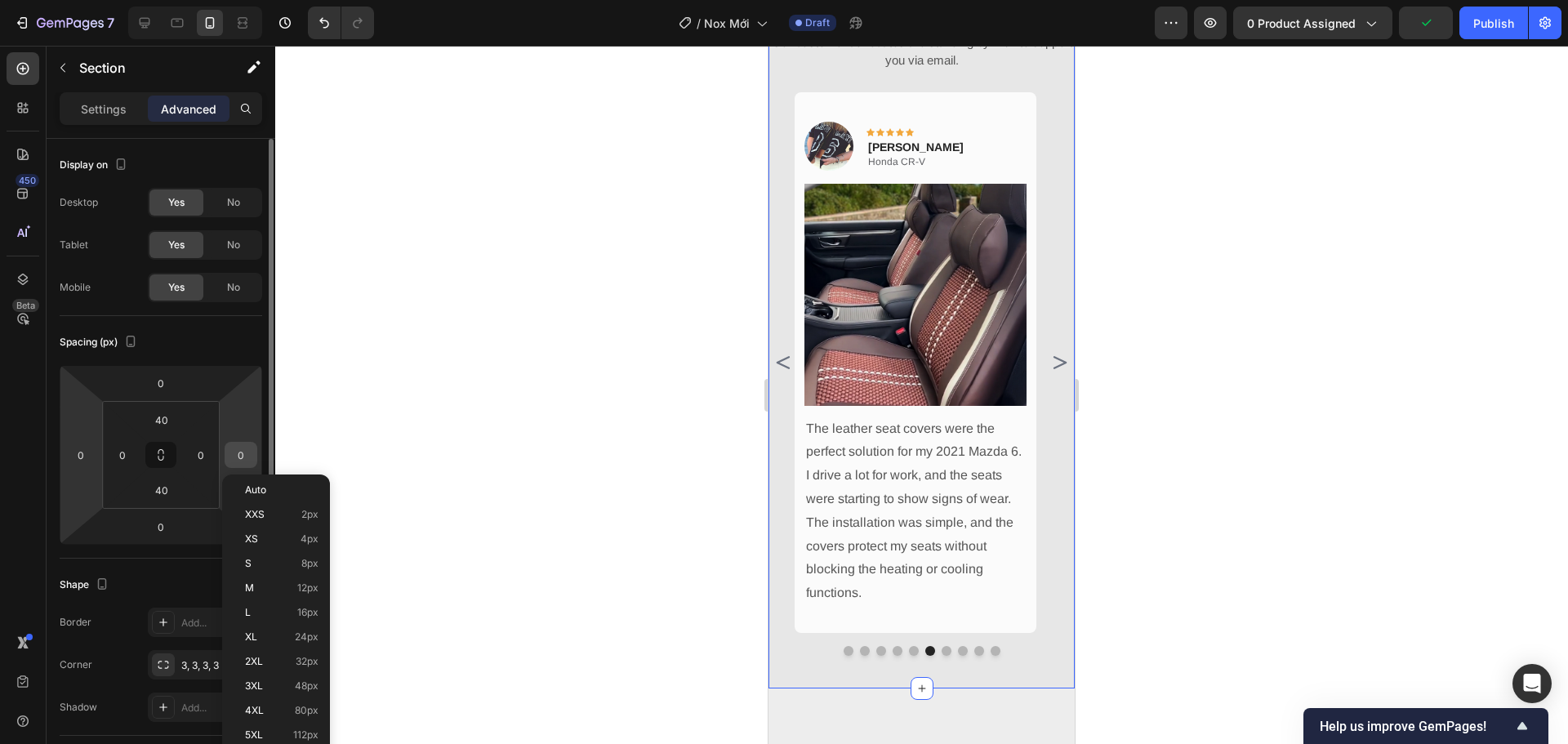
click at [244, 456] on input "0" at bounding box center [241, 454] width 25 height 25
click at [231, 337] on div "Spacing (px)" at bounding box center [160, 341] width 202 height 26
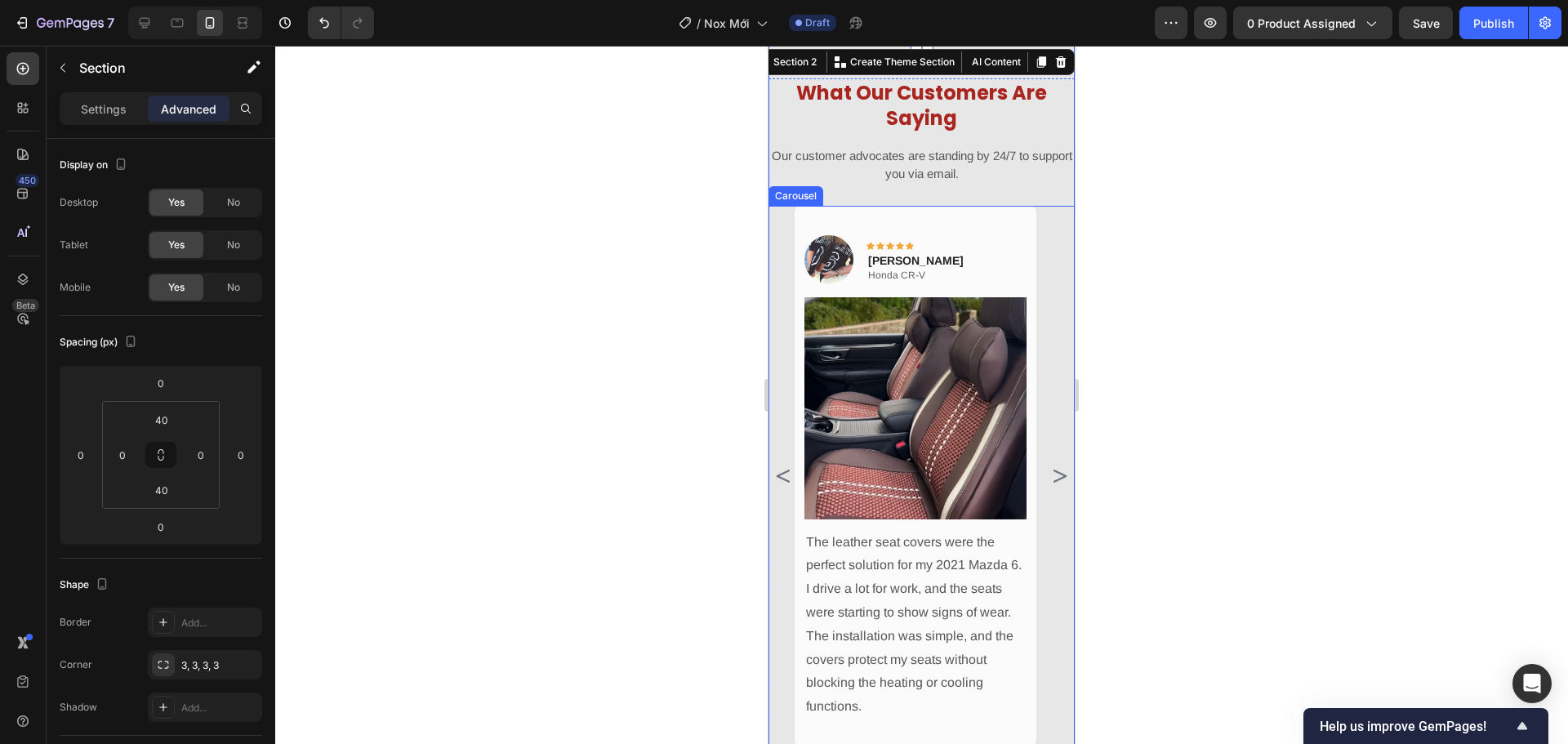
scroll to position [1176, 0]
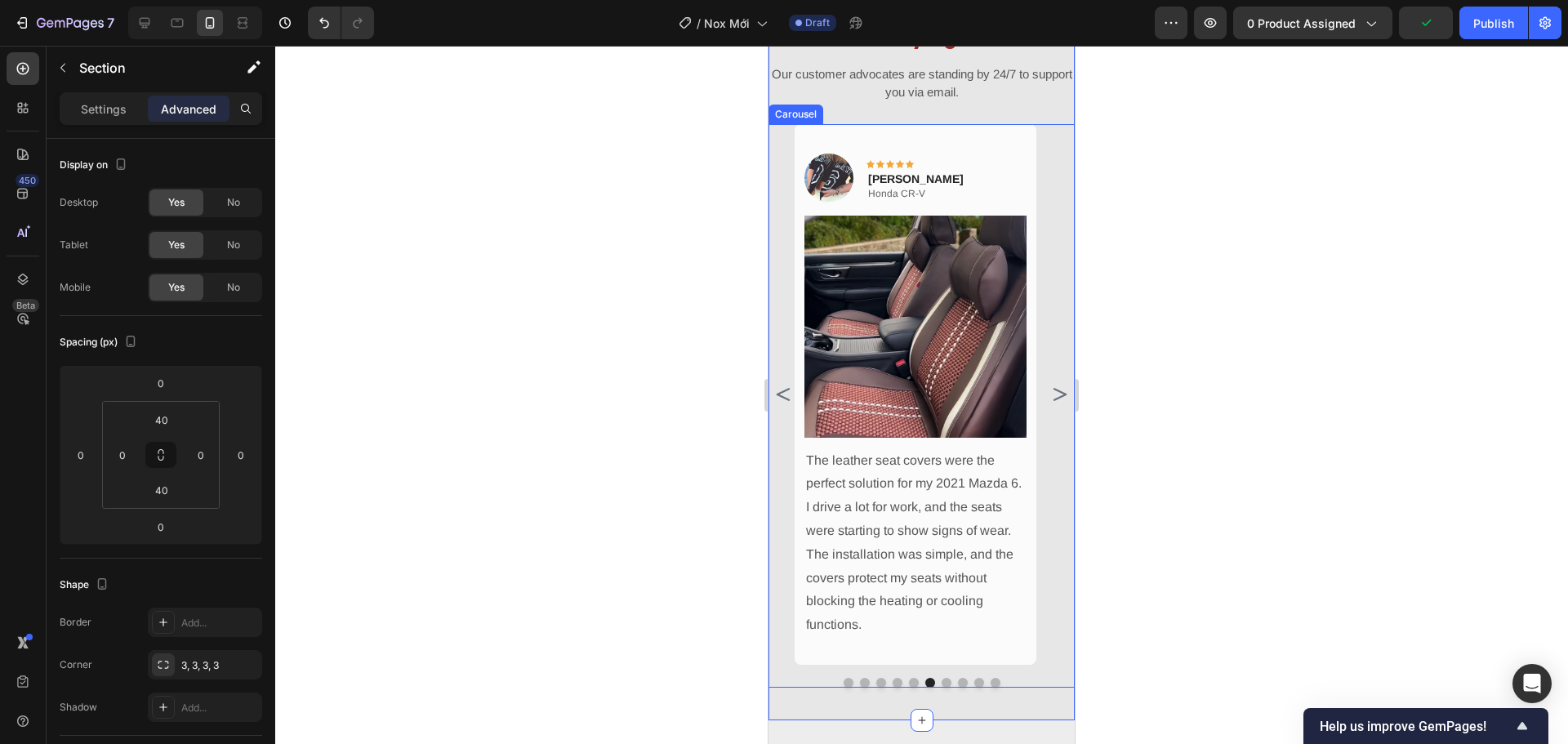
click at [1054, 405] on icon "Carousel Next Arrow" at bounding box center [1059, 395] width 20 height 20
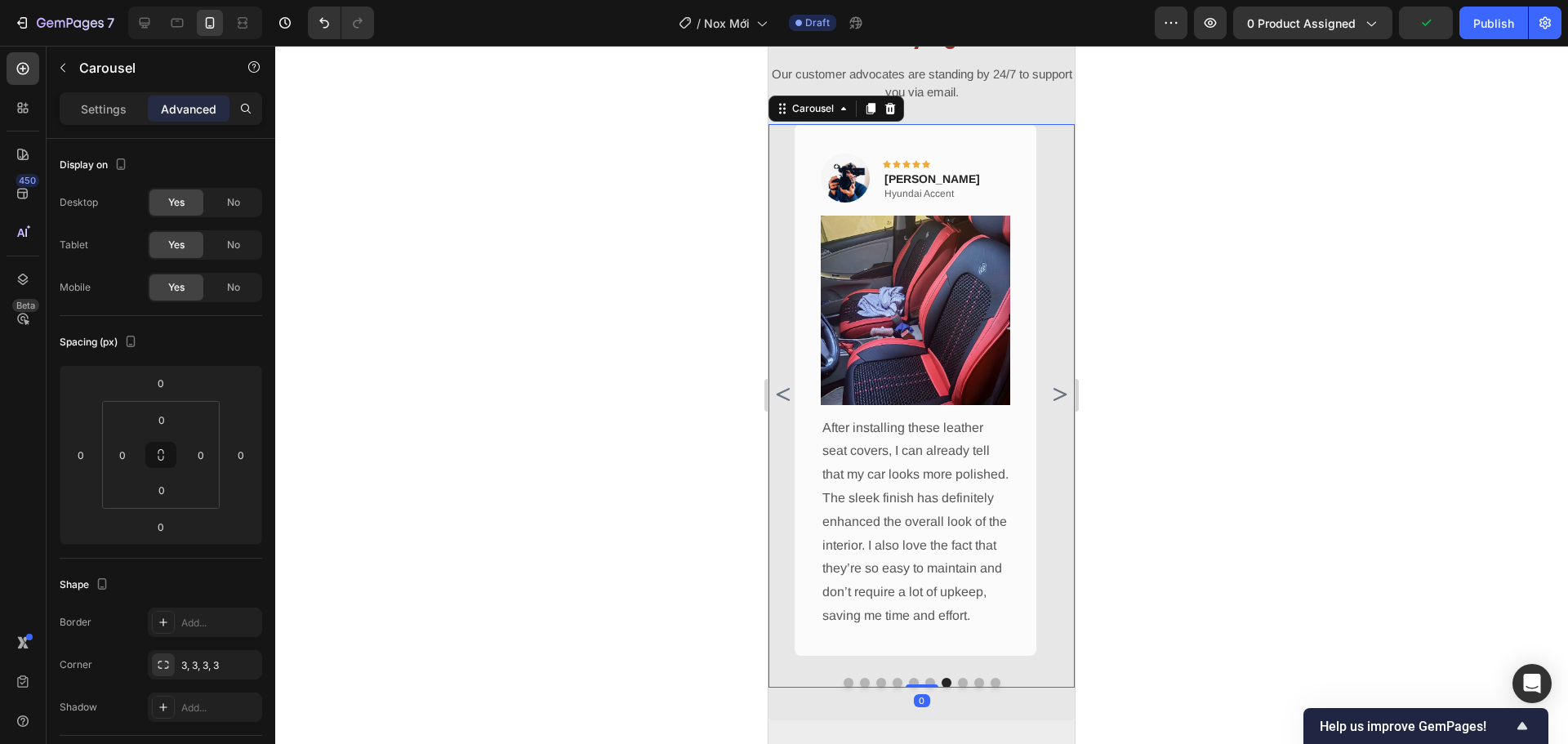
click at [1054, 405] on icon "Carousel Next Arrow" at bounding box center [1059, 395] width 20 height 20
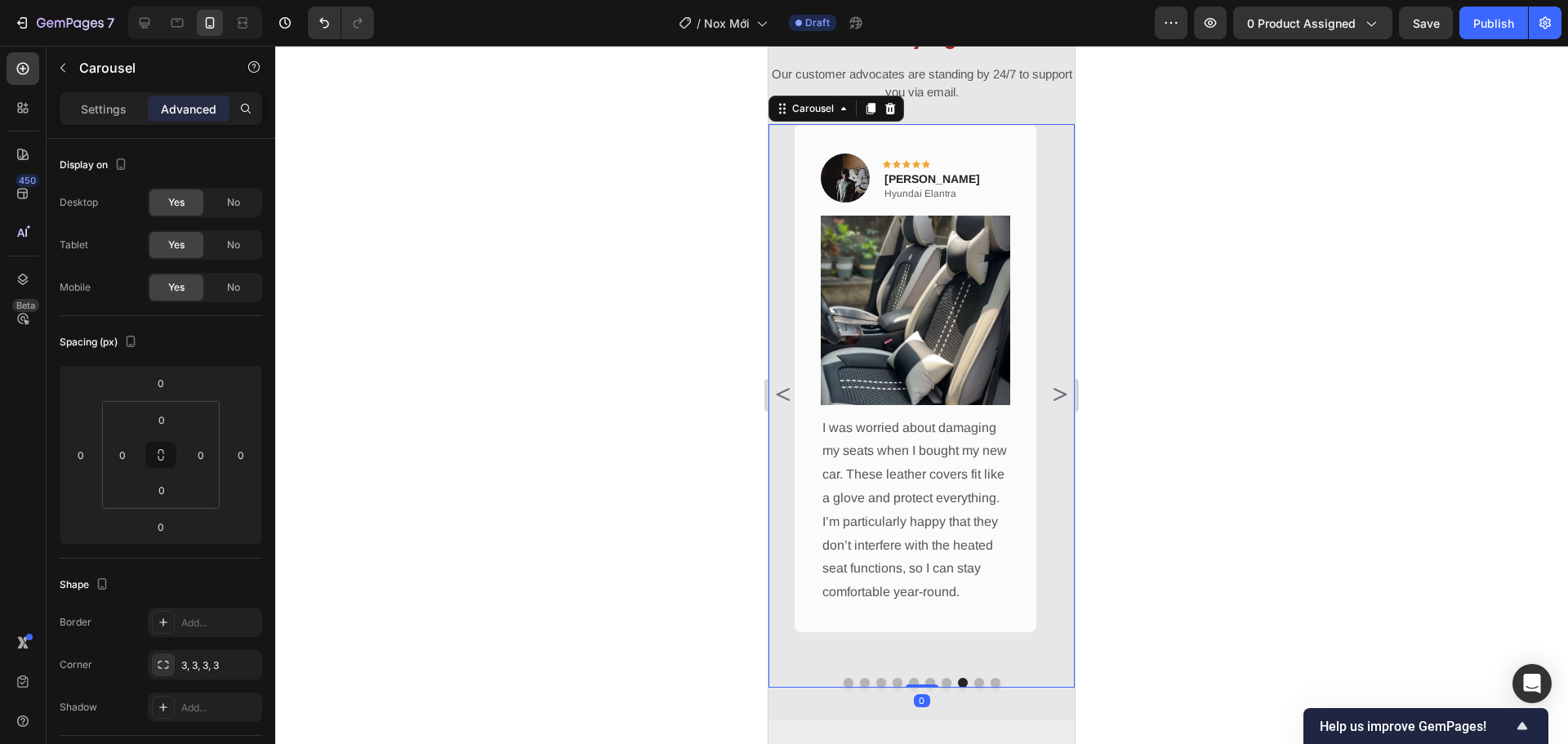
click at [1054, 405] on icon "Carousel Next Arrow" at bounding box center [1059, 395] width 20 height 20
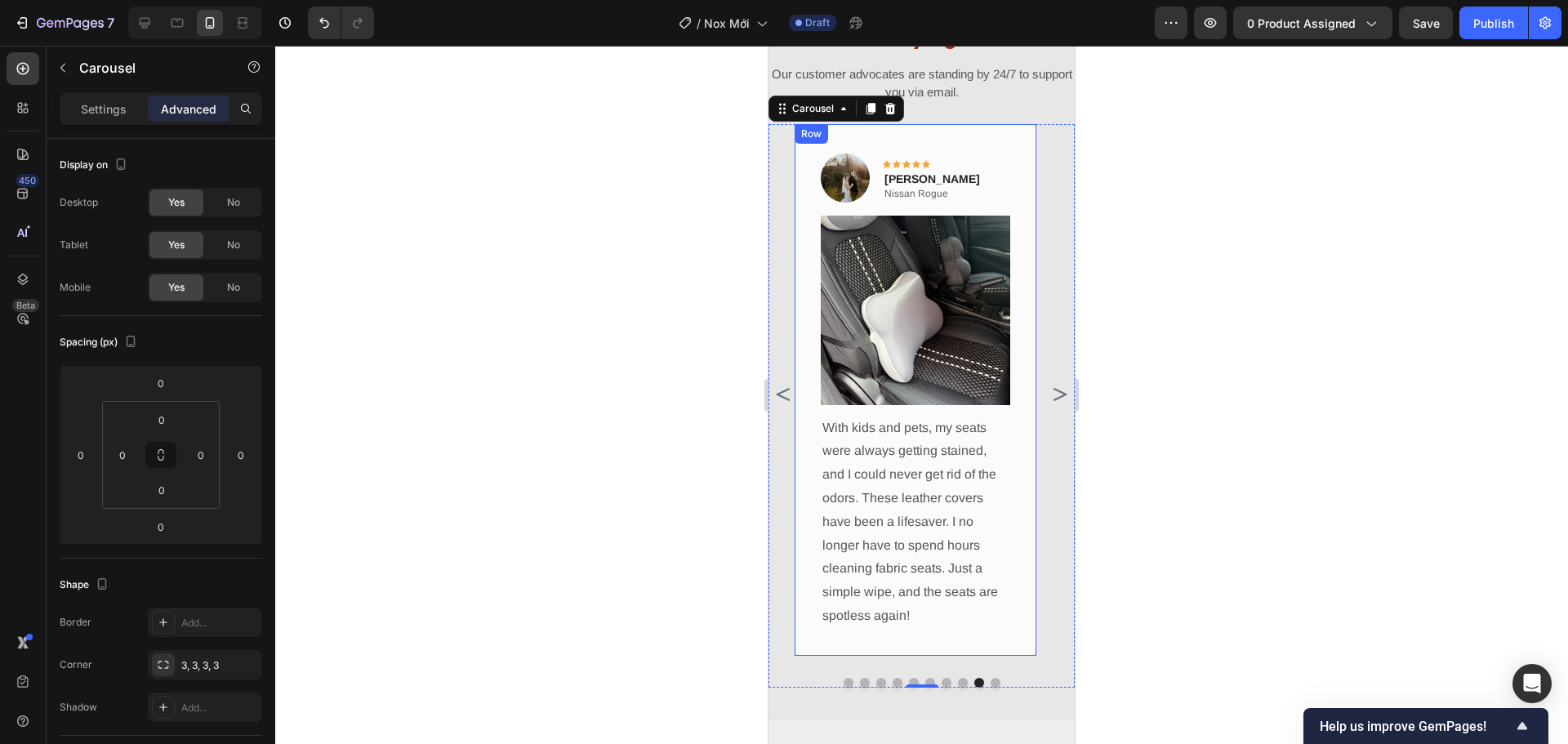
click at [1018, 631] on div "Image Icon Icon Icon Icon Icon Row Sandra Westfall Text block Nissan Rogue Text…" at bounding box center [915, 390] width 242 height 532
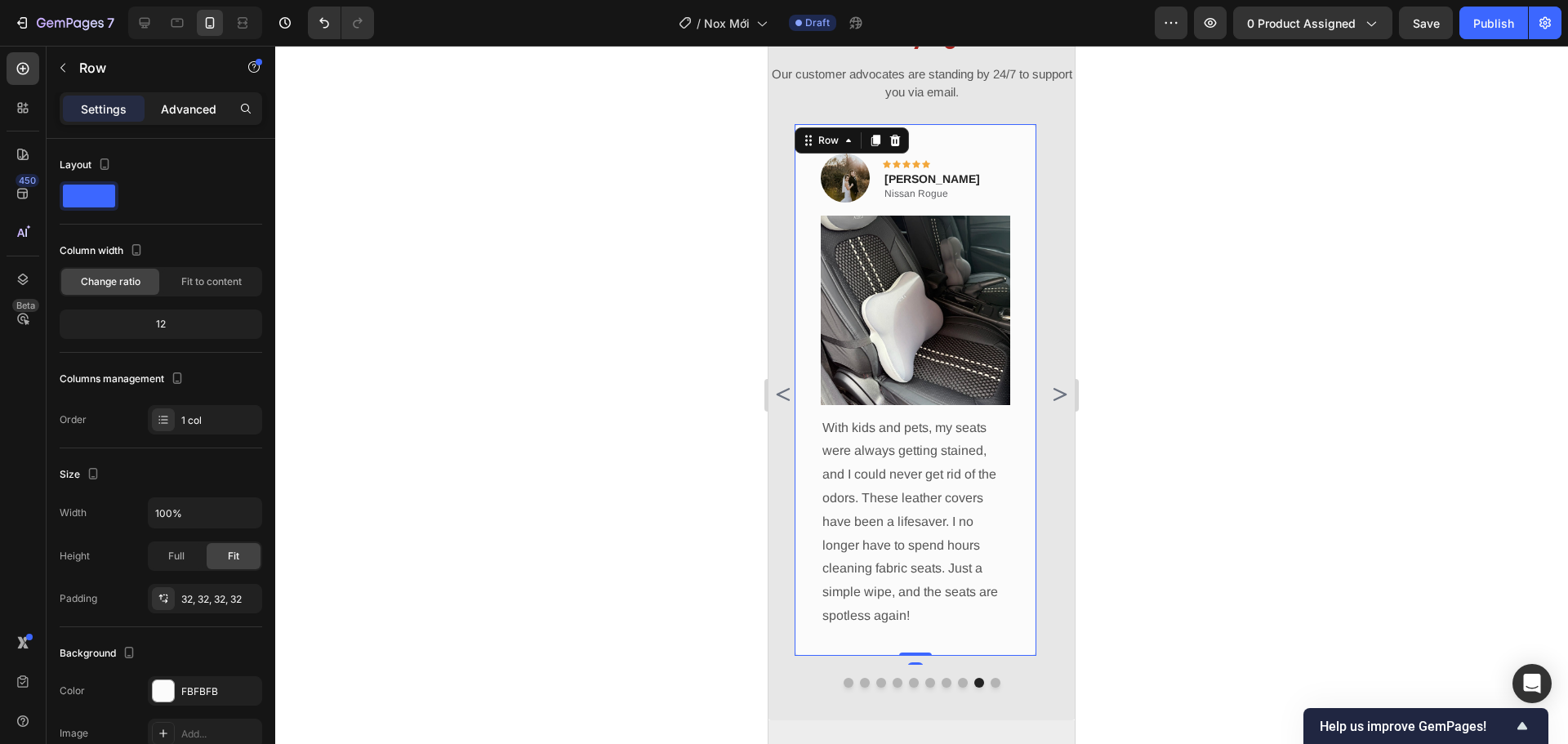
click at [173, 104] on p "Advanced" at bounding box center [188, 109] width 55 height 17
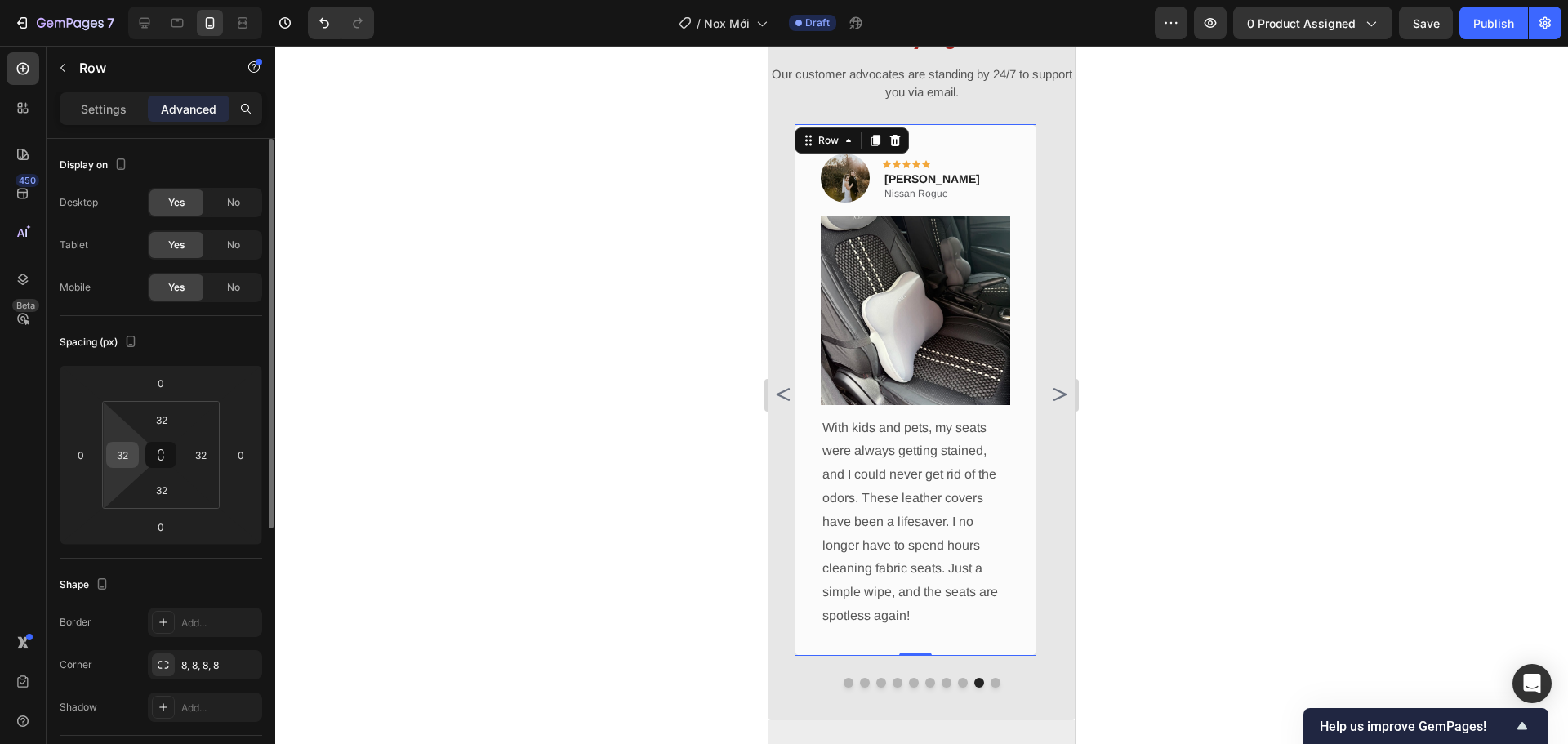
click at [129, 452] on input "32" at bounding box center [122, 454] width 25 height 25
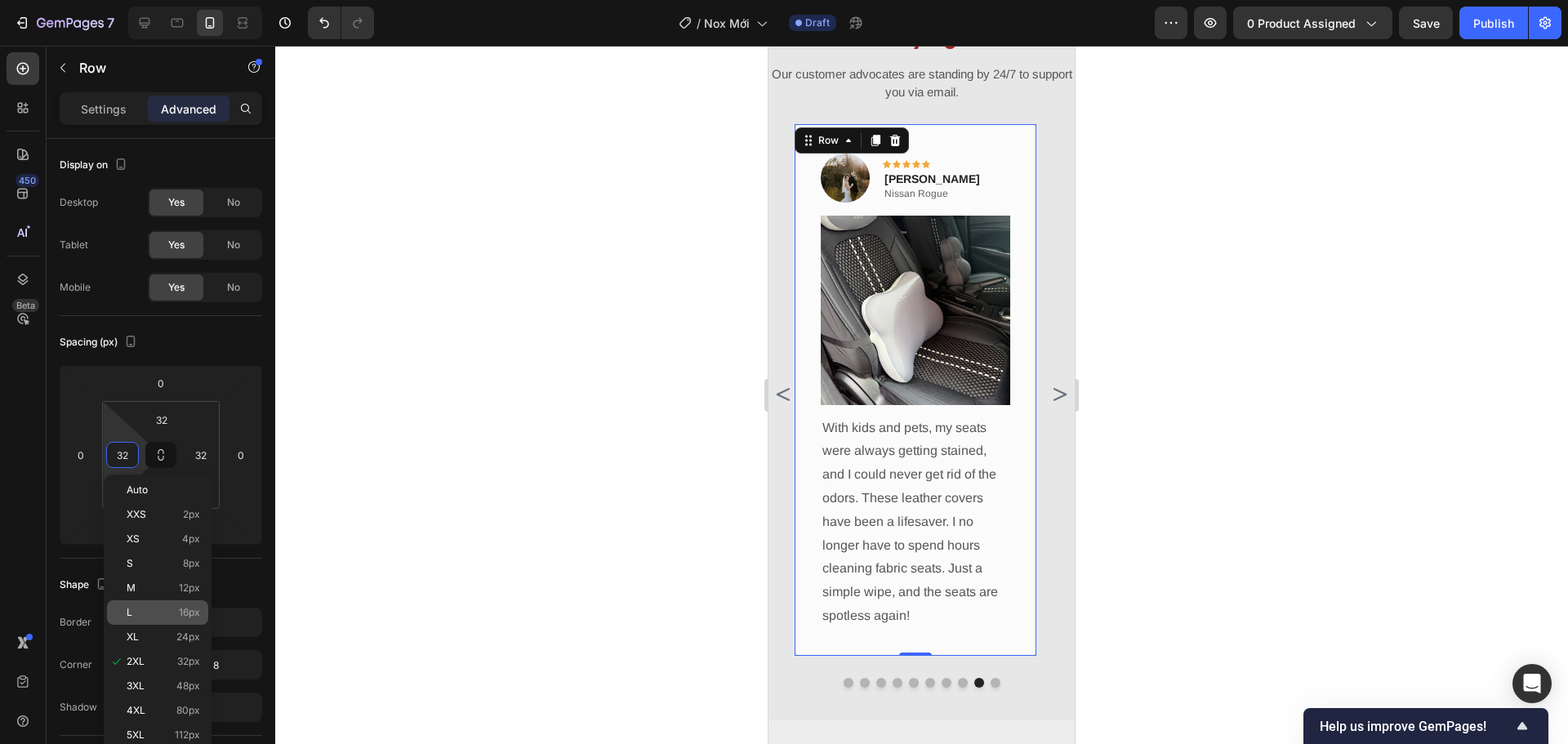
click at [160, 613] on p "L 16px" at bounding box center [163, 613] width 73 height 12
type input "16"
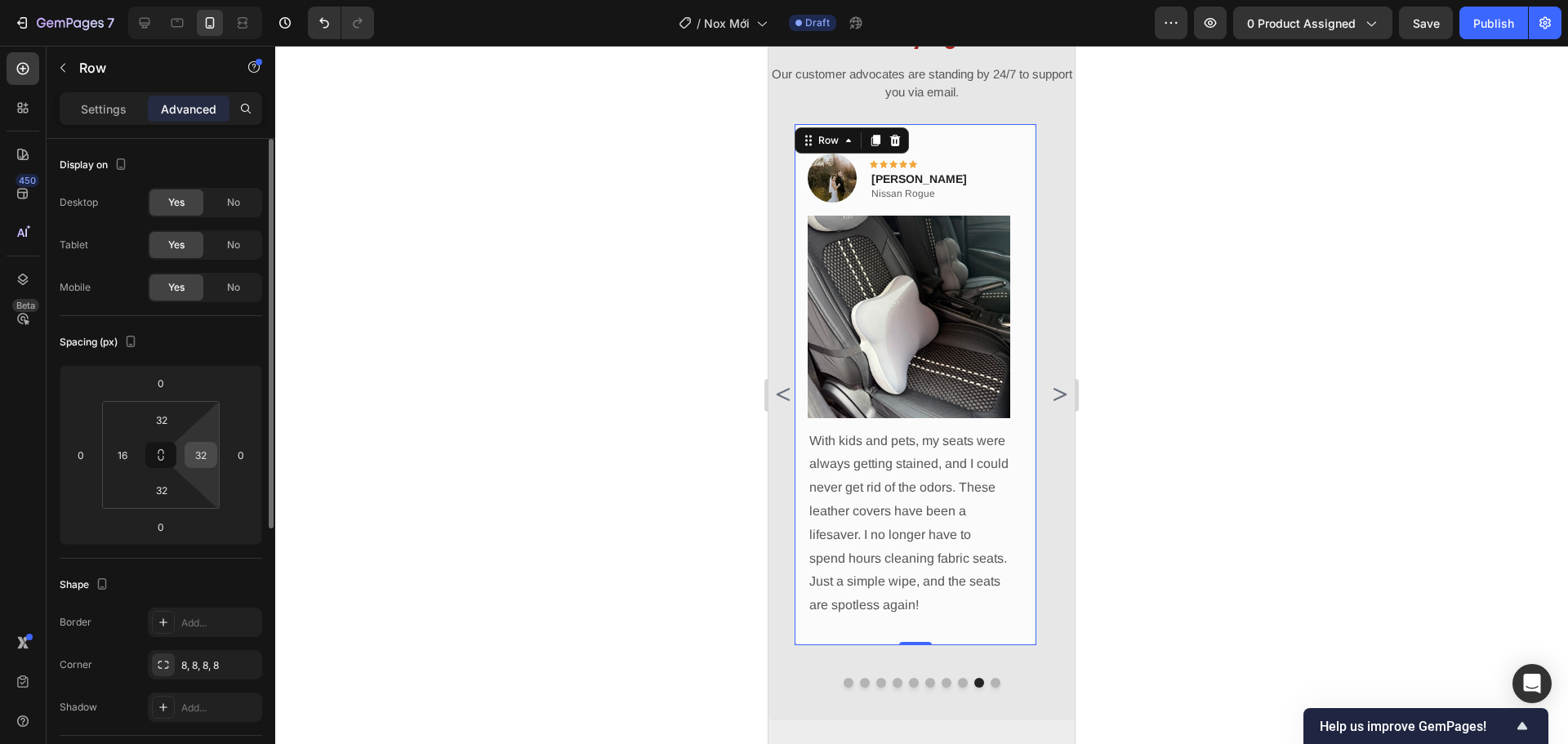
click at [212, 454] on input "32" at bounding box center [200, 454] width 25 height 25
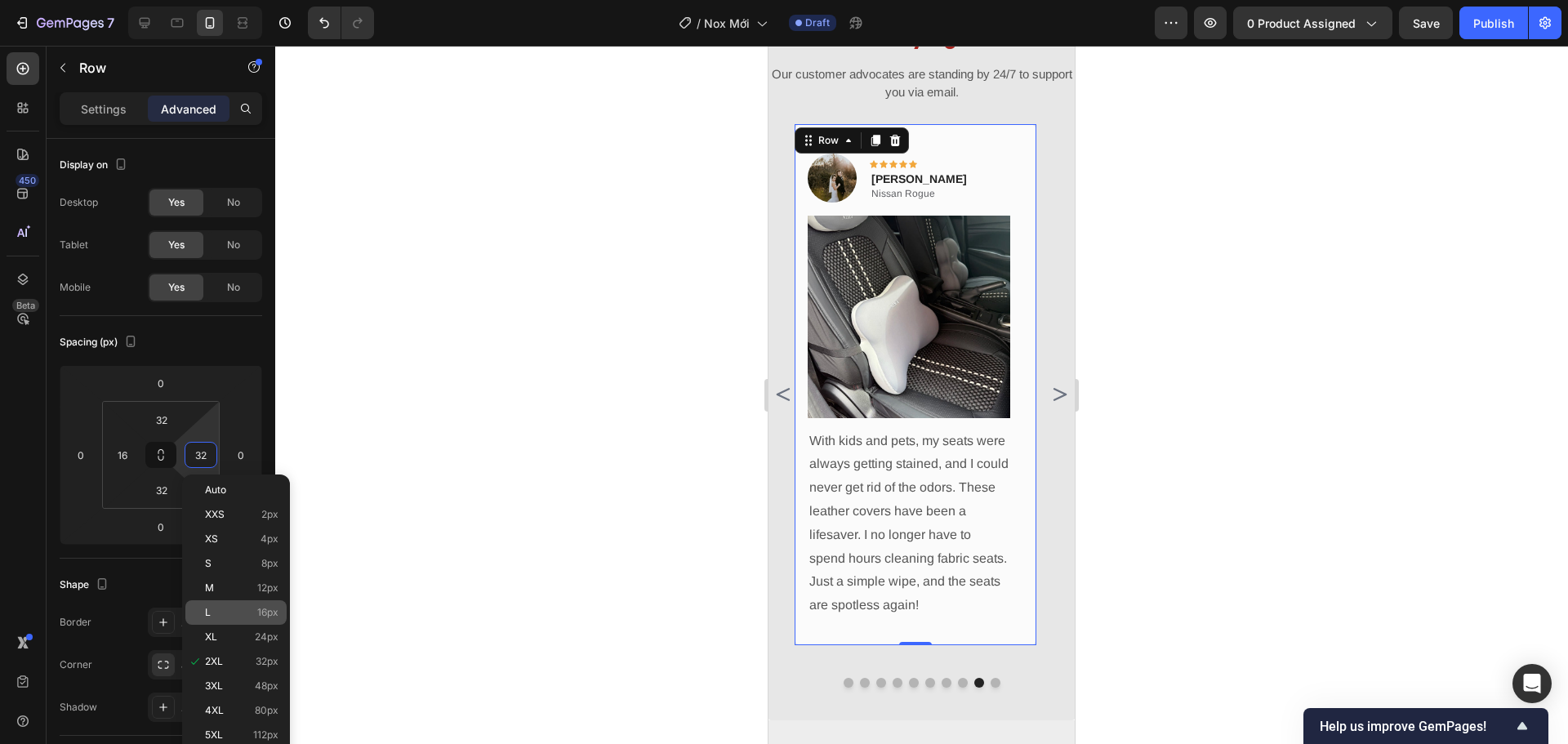
click at [263, 614] on span "16px" at bounding box center [268, 613] width 22 height 12
type input "16"
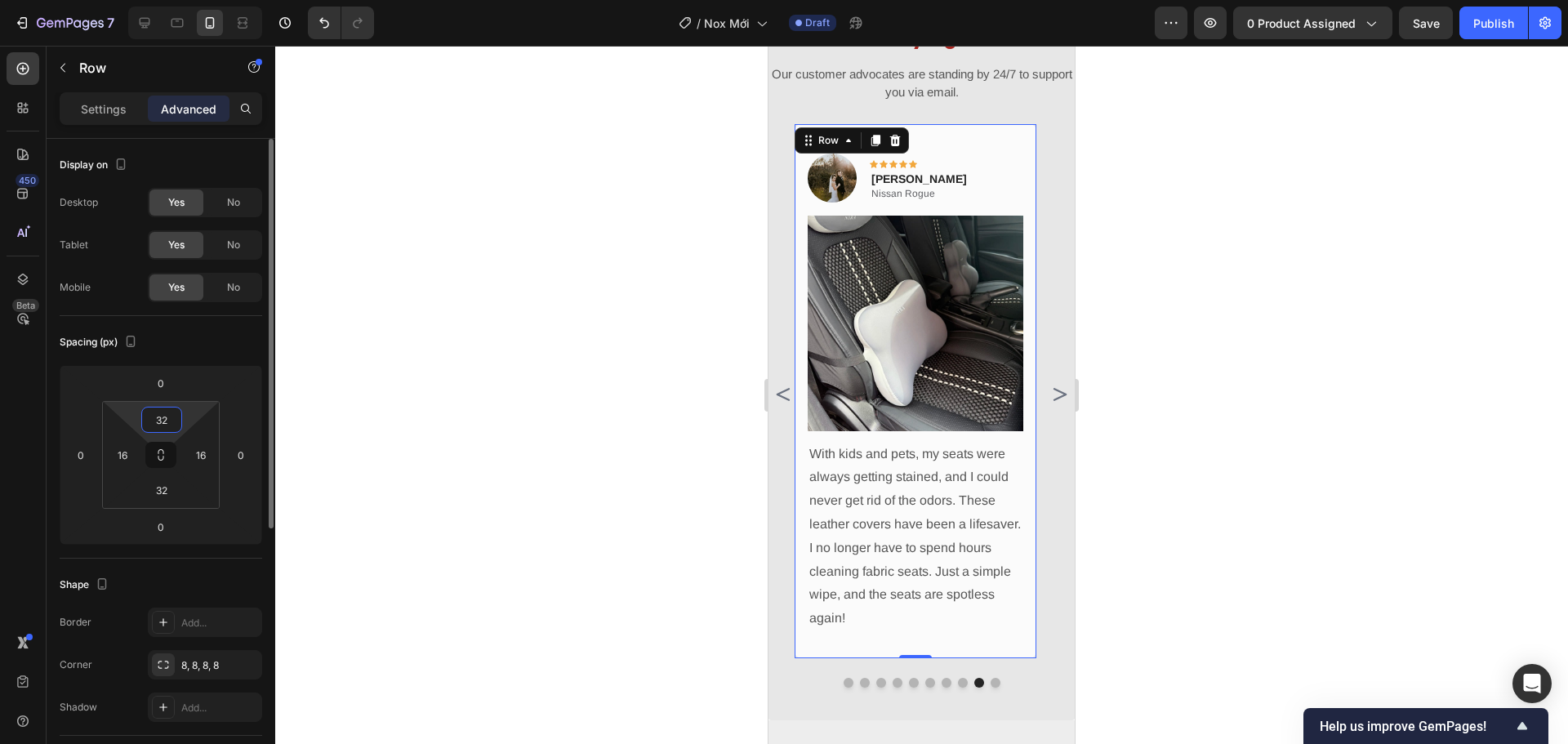
click at [165, 415] on input "32" at bounding box center [161, 419] width 33 height 25
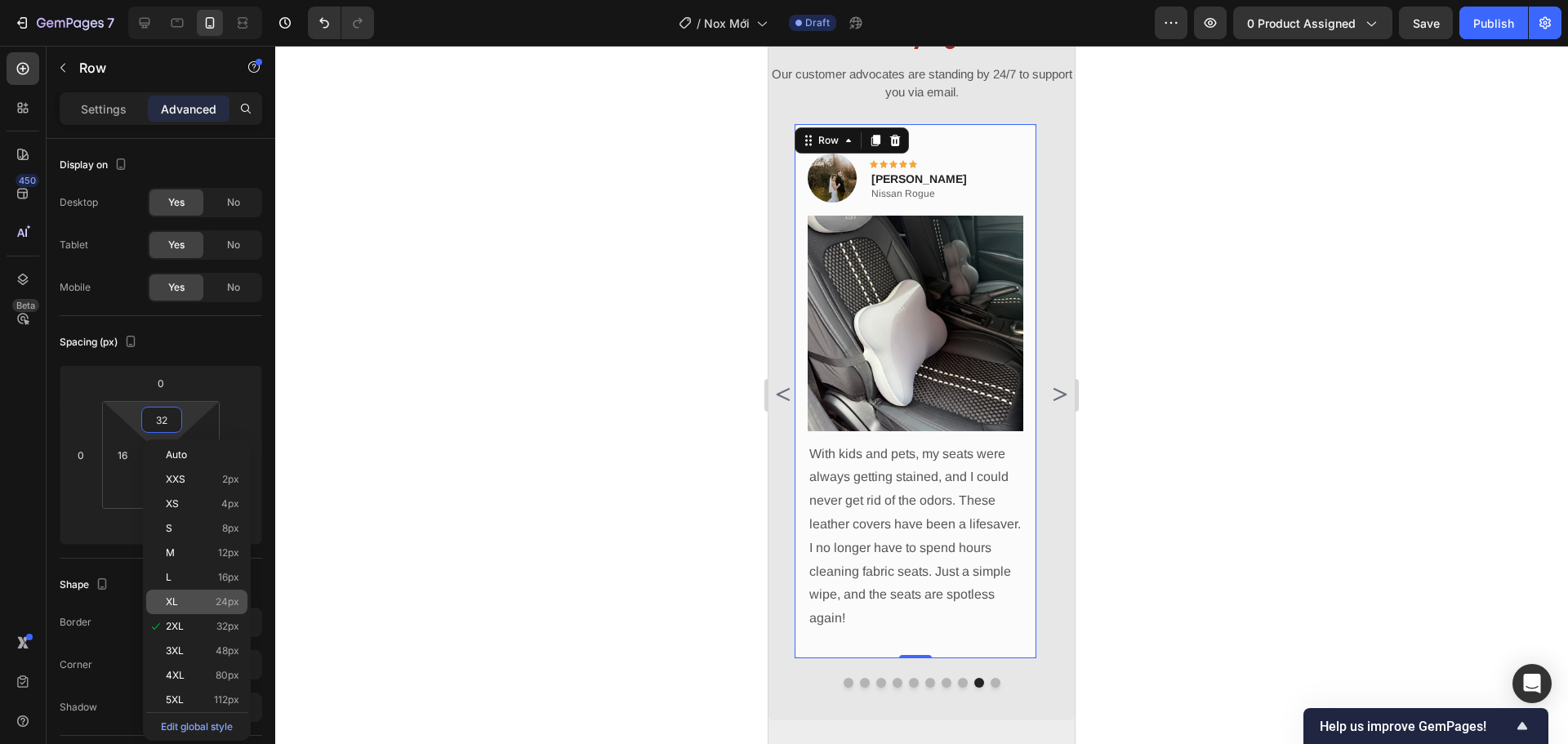
click at [218, 594] on div "XL 24px" at bounding box center [196, 601] width 102 height 25
type input "24"
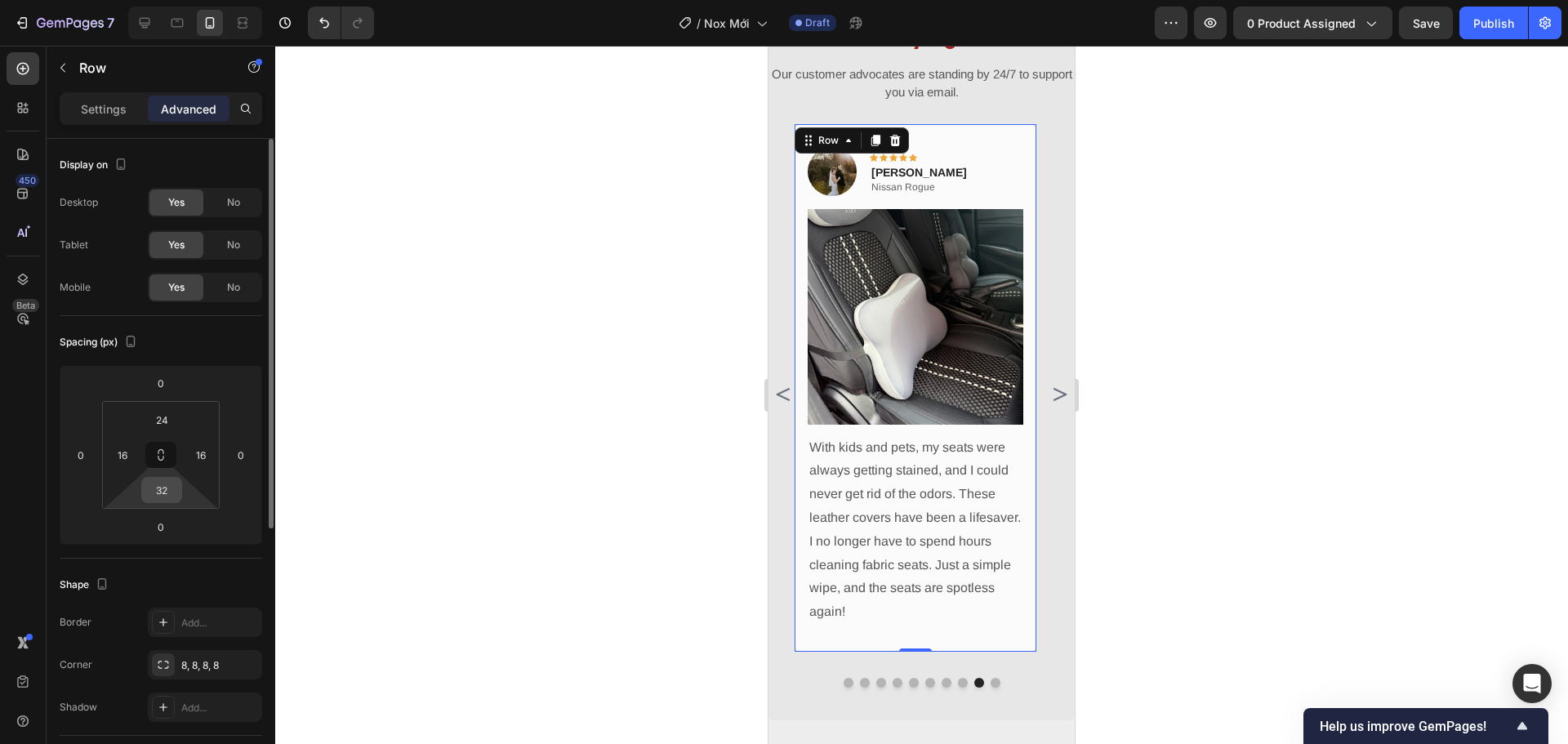
click at [155, 490] on input "32" at bounding box center [161, 489] width 33 height 25
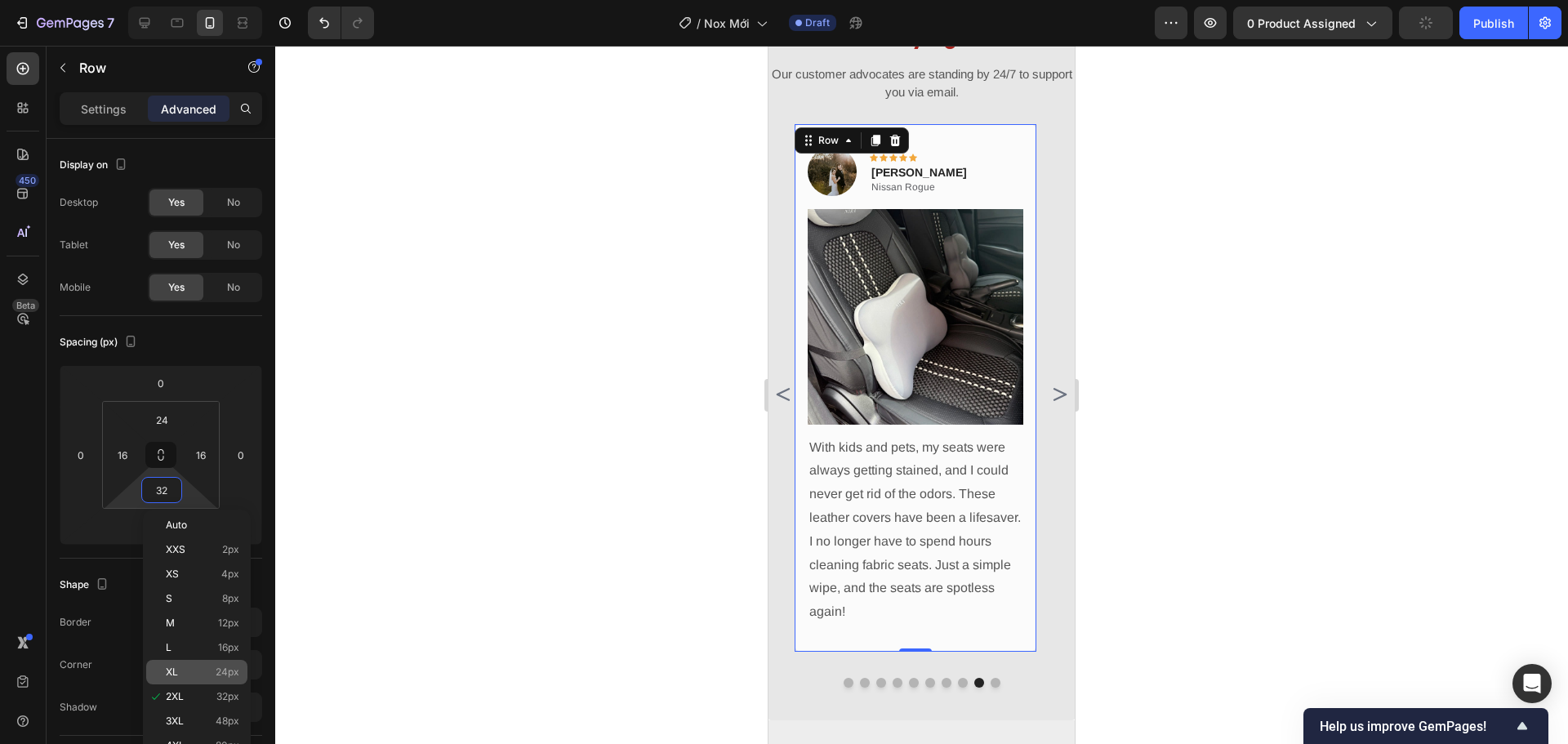
click at [220, 661] on div "XL 24px" at bounding box center [196, 672] width 102 height 25
type input "24"
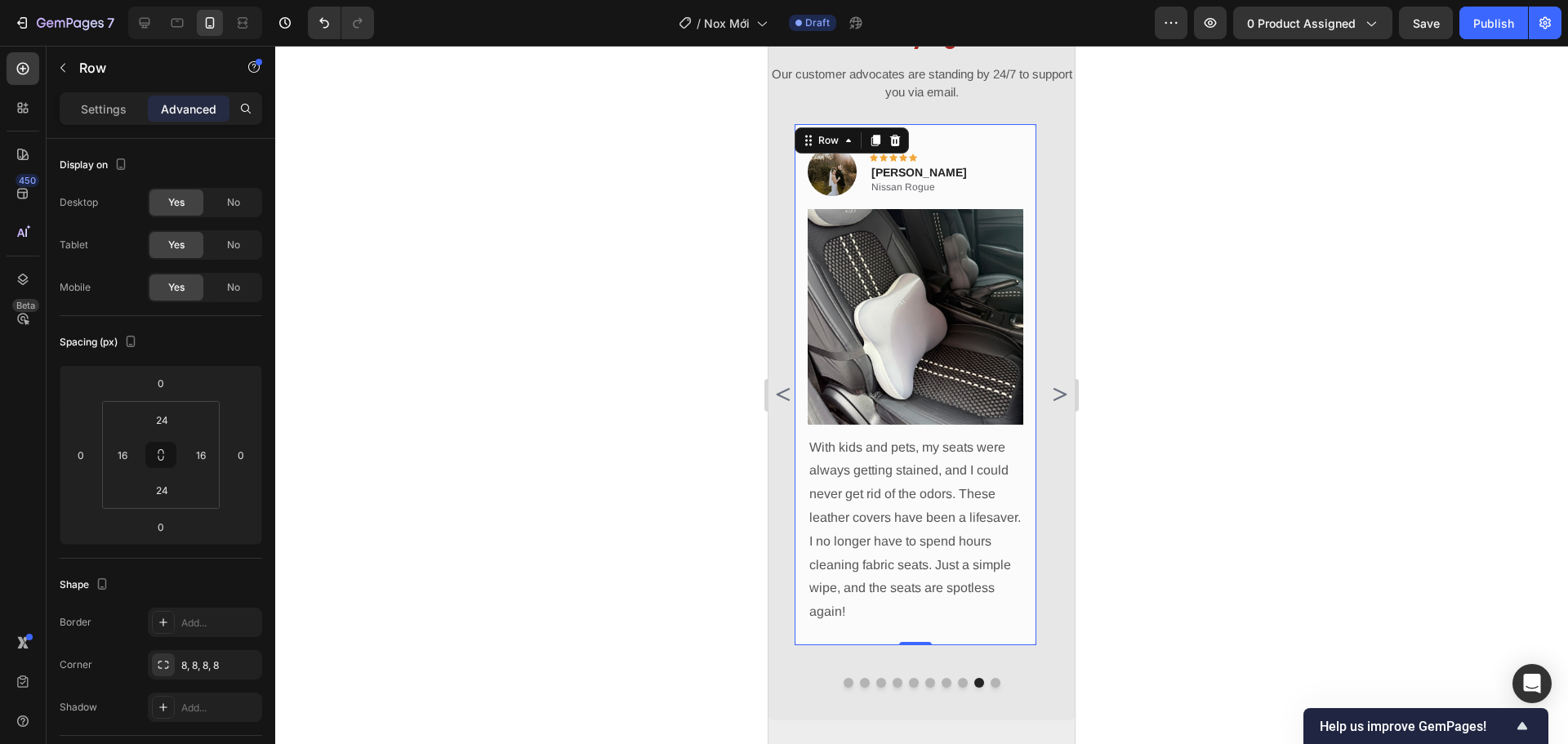
click at [1172, 512] on div at bounding box center [922, 394] width 1293 height 698
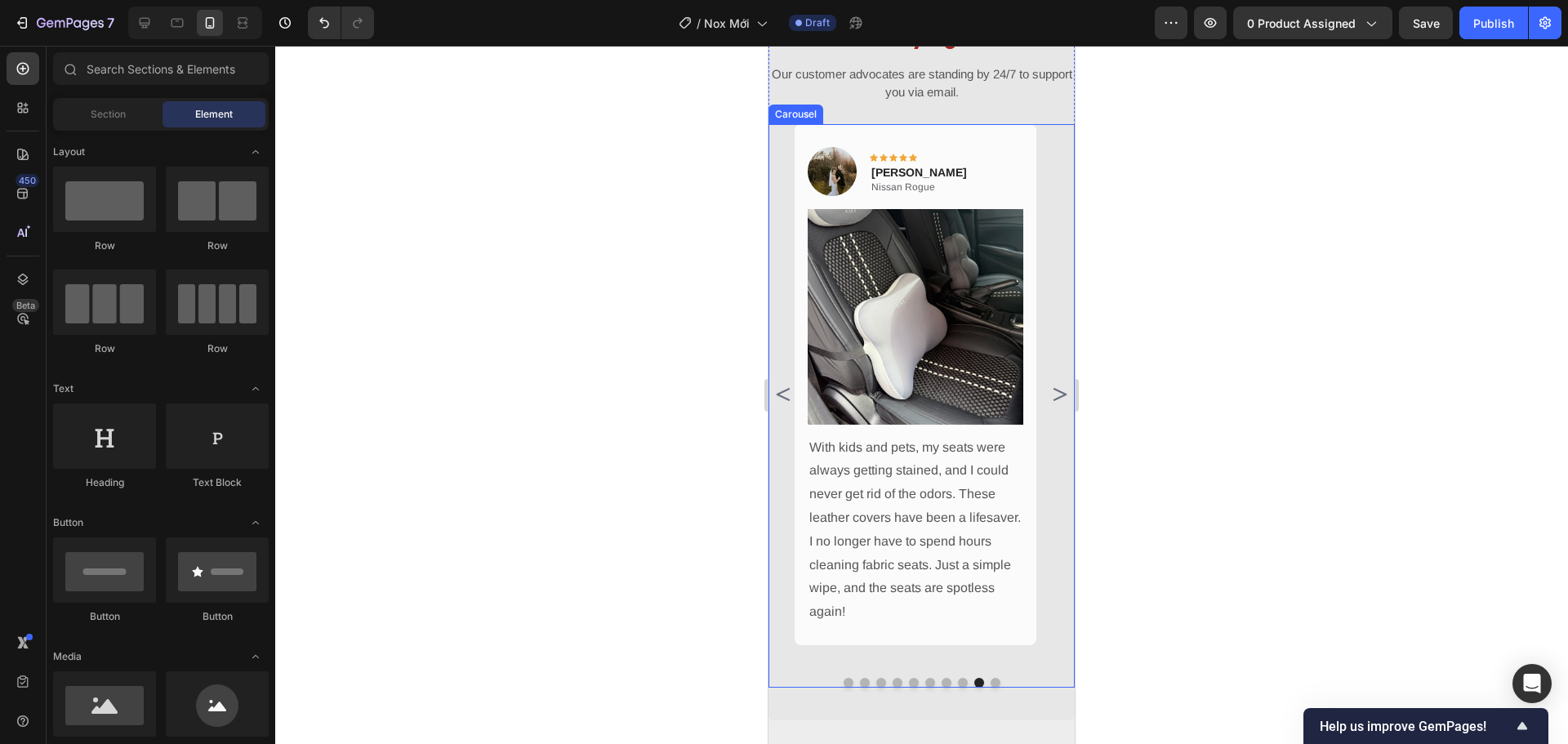
click at [1049, 393] on icon "Carousel Next Arrow" at bounding box center [1059, 395] width 20 height 20
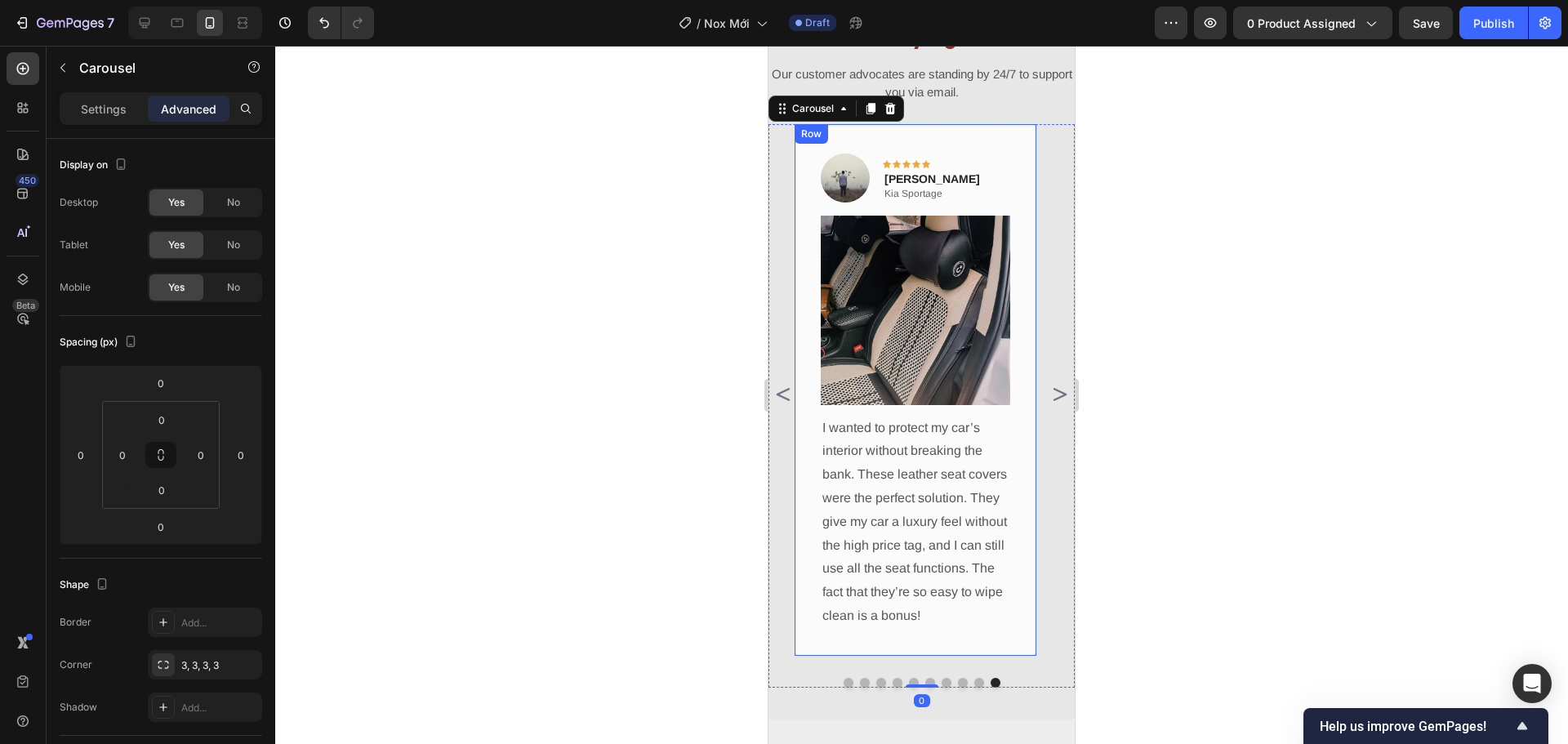
click at [1021, 393] on div "Image Icon Icon Icon Icon Icon Row Adam Corner Text block Kia Sportage Text Blo…" at bounding box center [915, 390] width 242 height 532
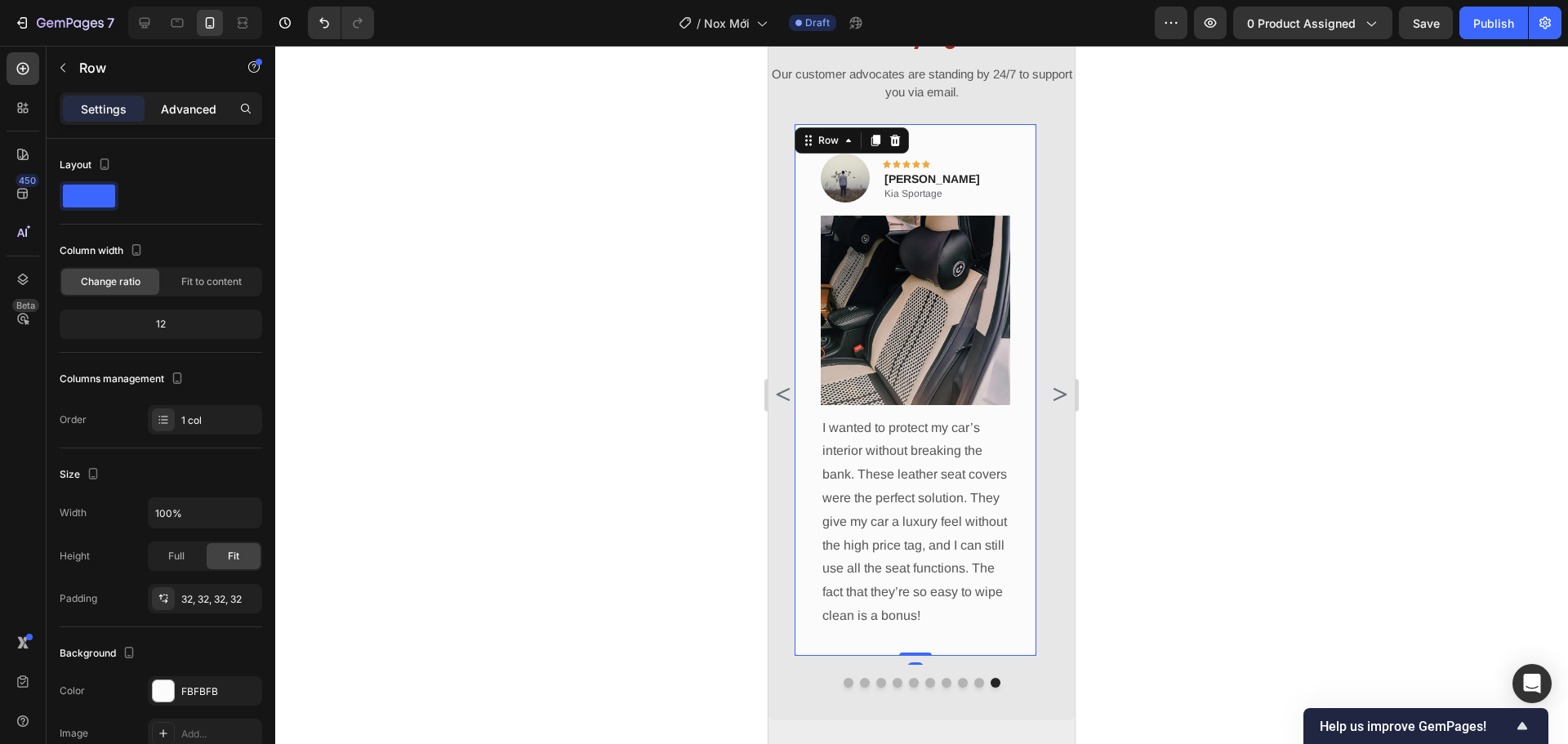
click at [185, 111] on p "Advanced" at bounding box center [188, 109] width 55 height 17
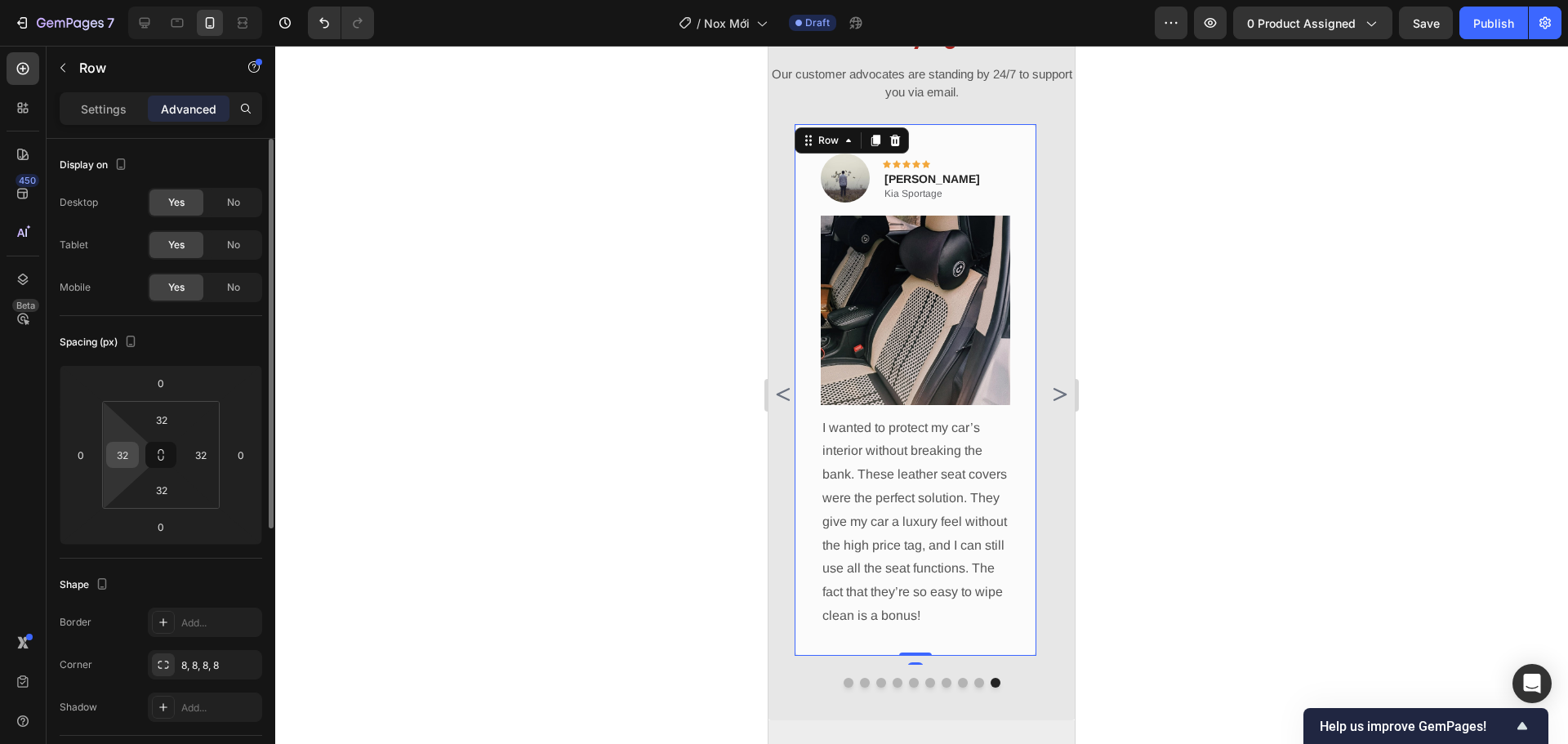
click at [132, 457] on input "32" at bounding box center [122, 454] width 25 height 25
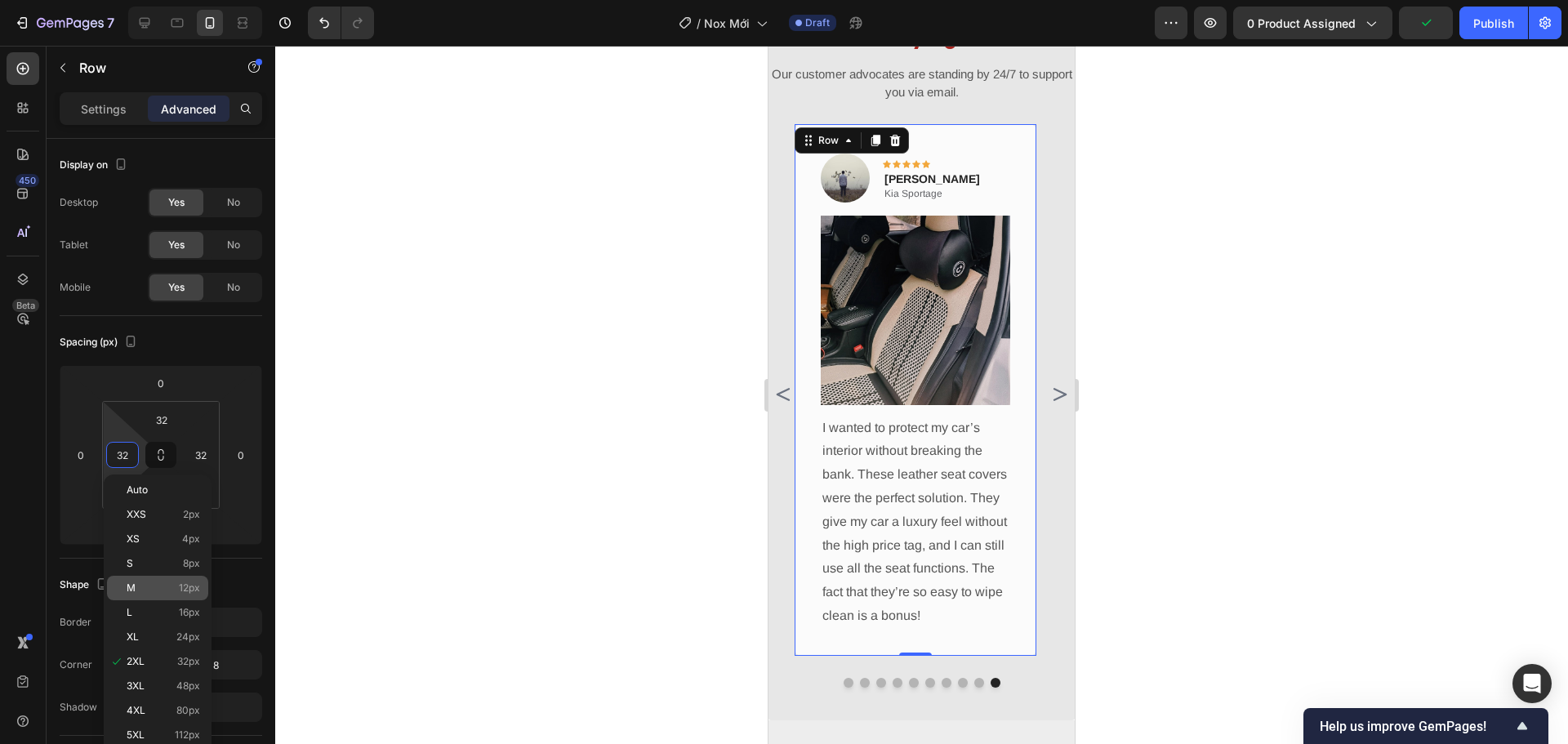
click at [185, 580] on div "M 12px" at bounding box center [157, 587] width 102 height 25
type input "12"
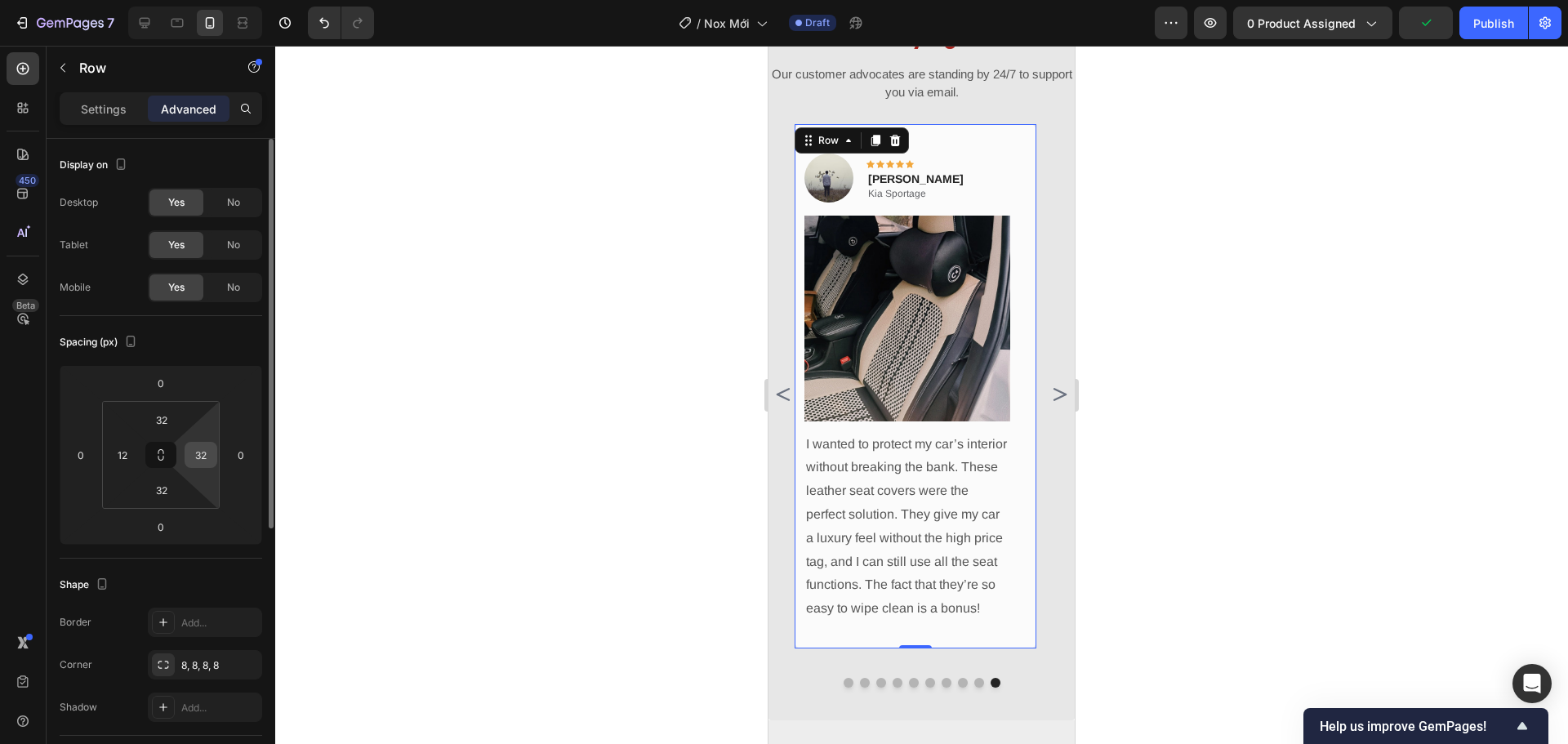
click at [211, 457] on input "32" at bounding box center [200, 454] width 25 height 25
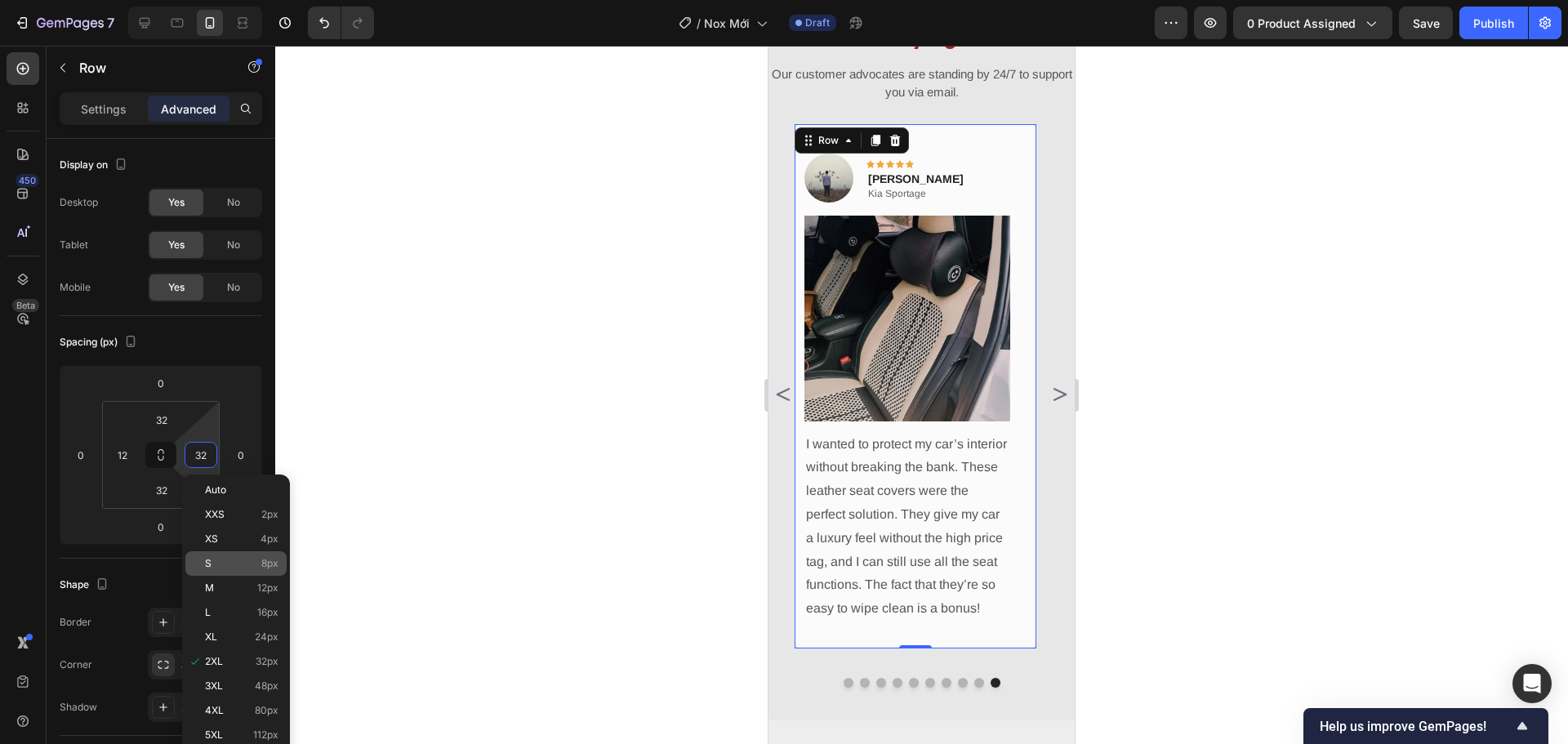
click at [242, 581] on div "M 12px" at bounding box center [236, 587] width 102 height 25
type input "12"
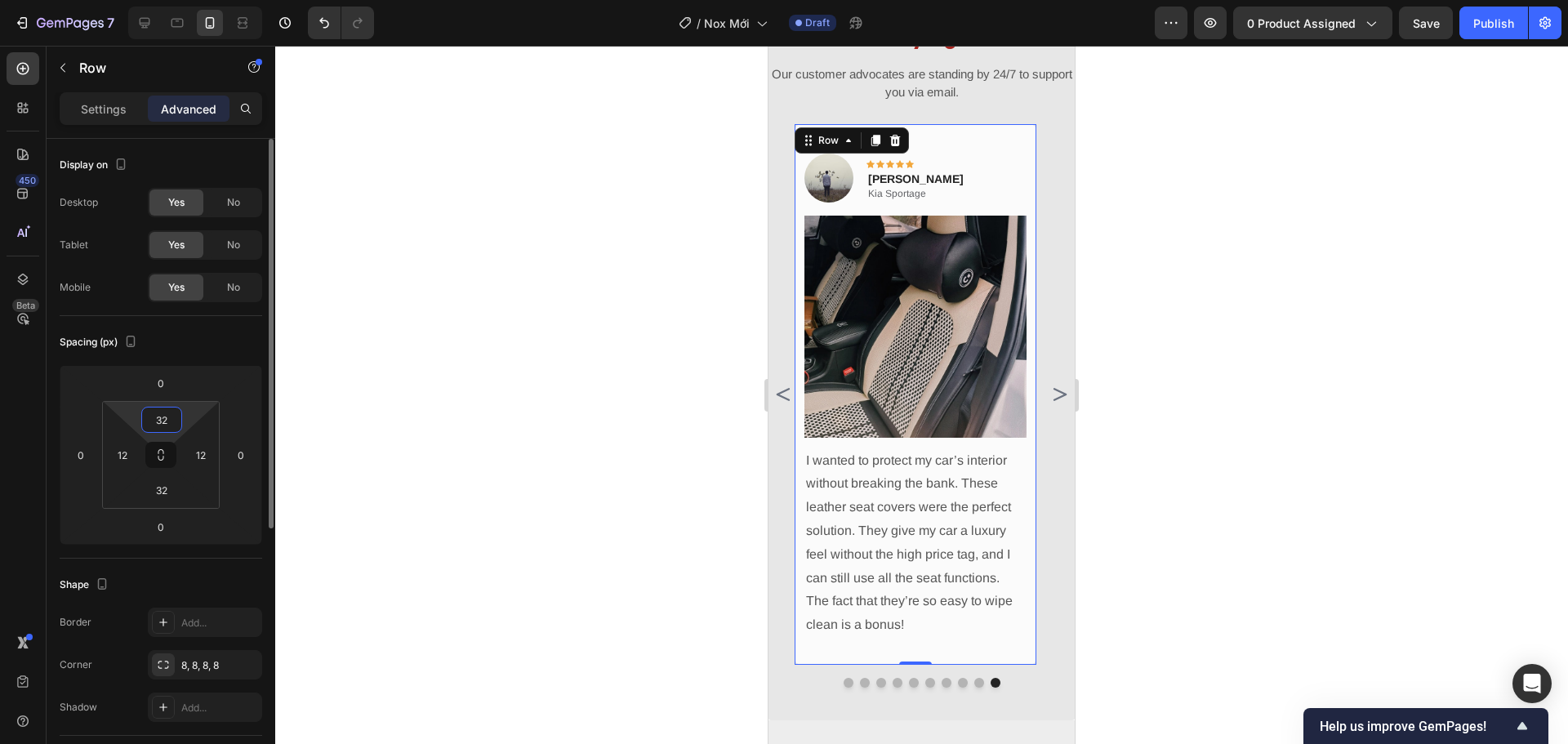
click at [165, 423] on input "32" at bounding box center [161, 419] width 33 height 25
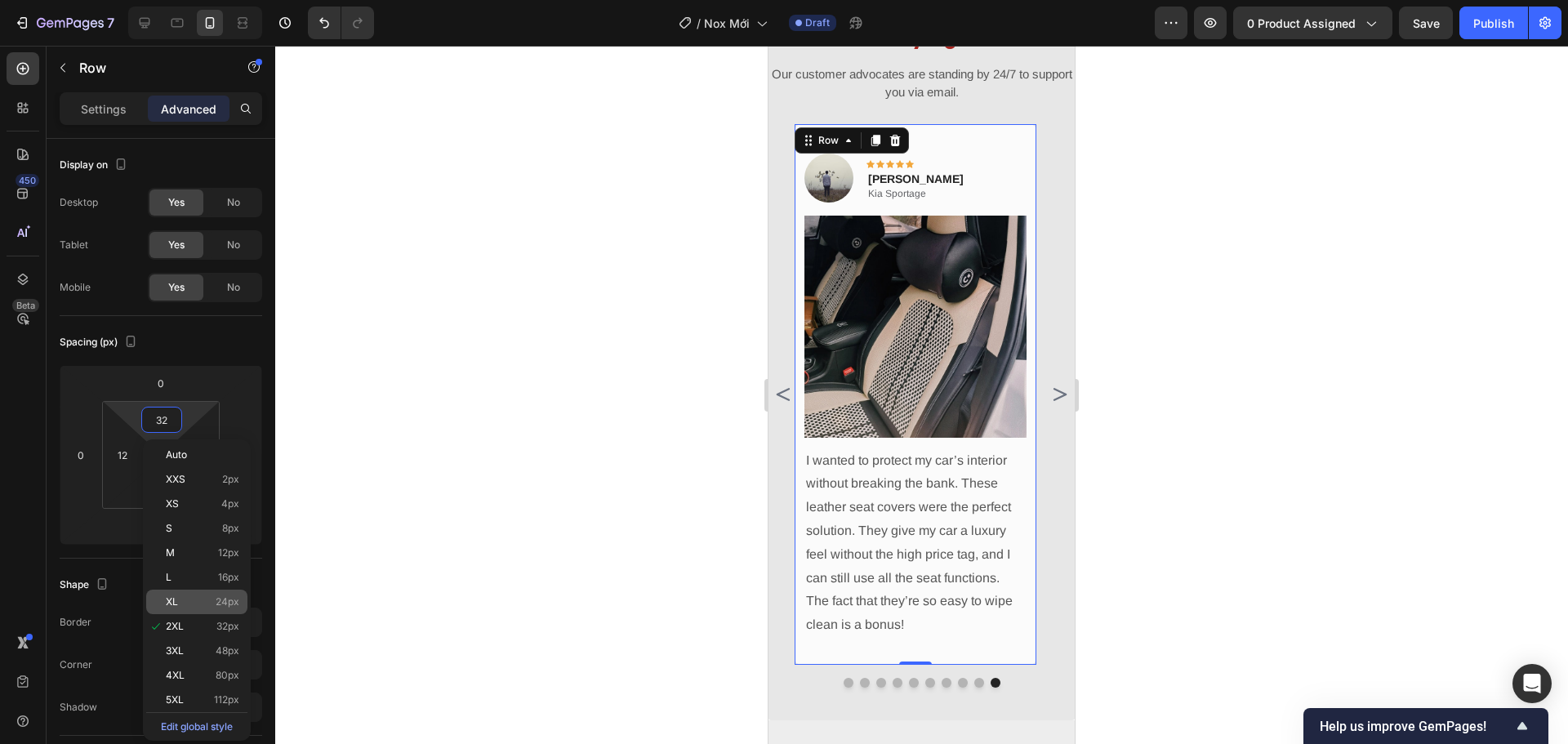
click at [226, 595] on div "XL 24px" at bounding box center [196, 601] width 102 height 25
type input "24"
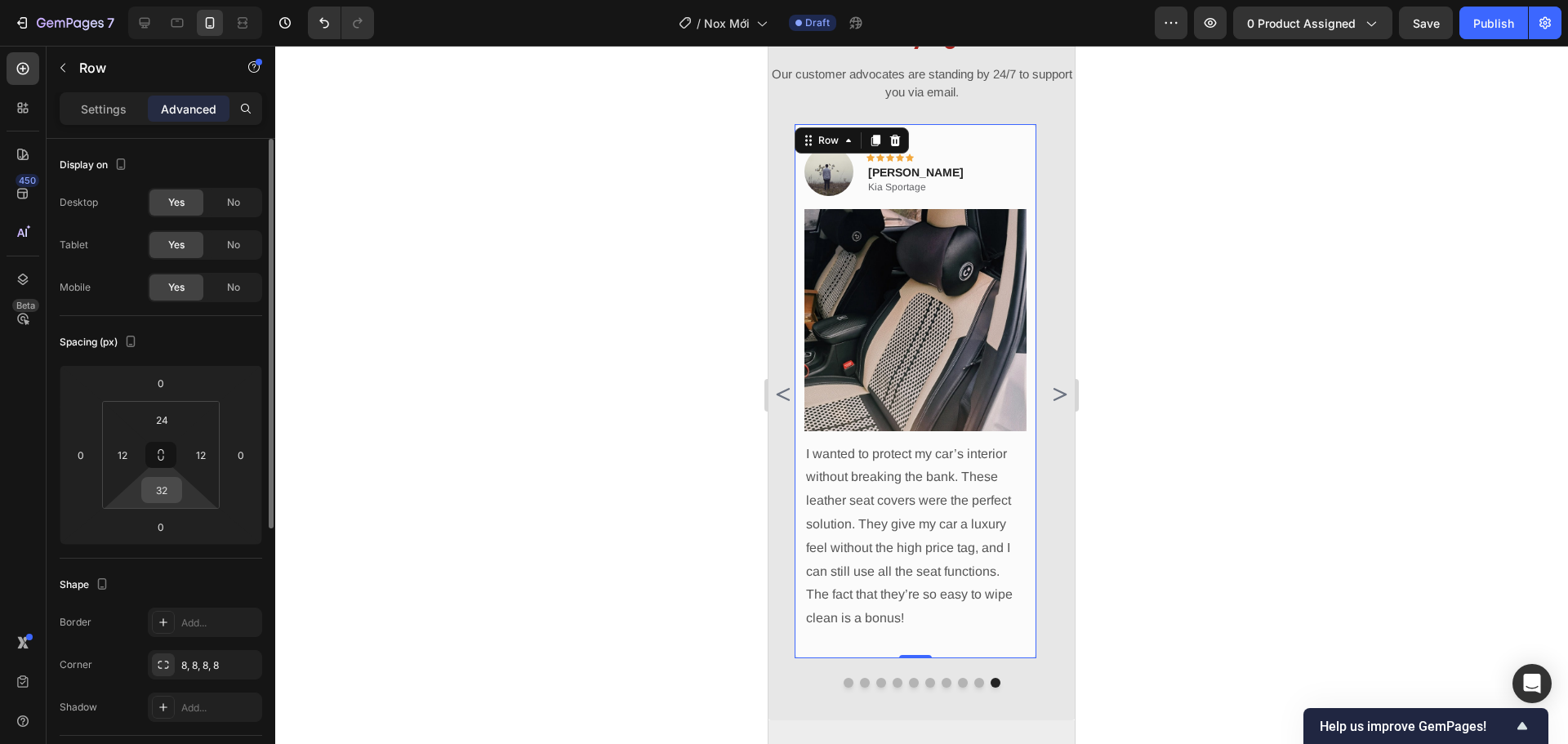
click at [161, 490] on input "32" at bounding box center [161, 489] width 33 height 25
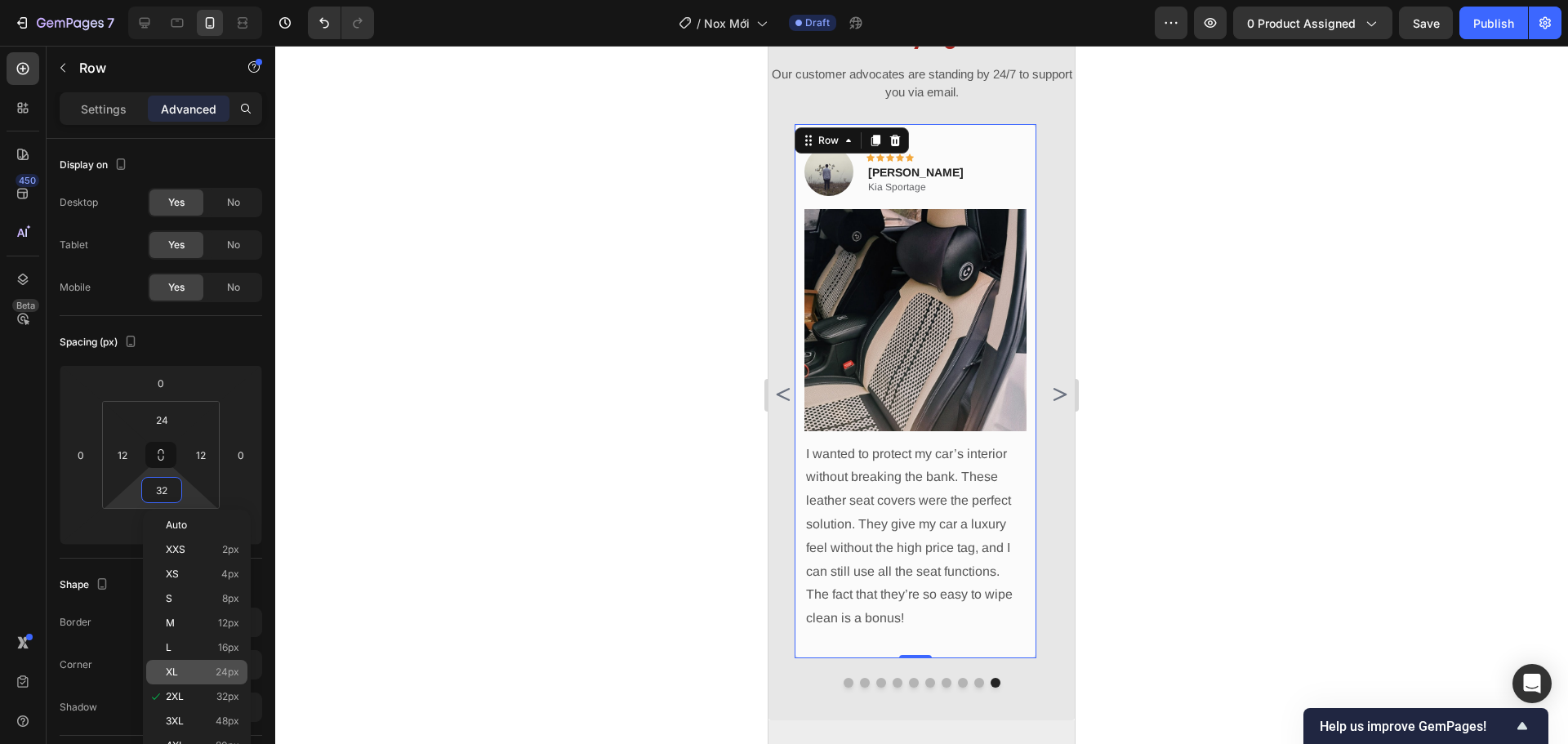
click at [204, 668] on p "XL 24px" at bounding box center [202, 672] width 73 height 12
type input "24"
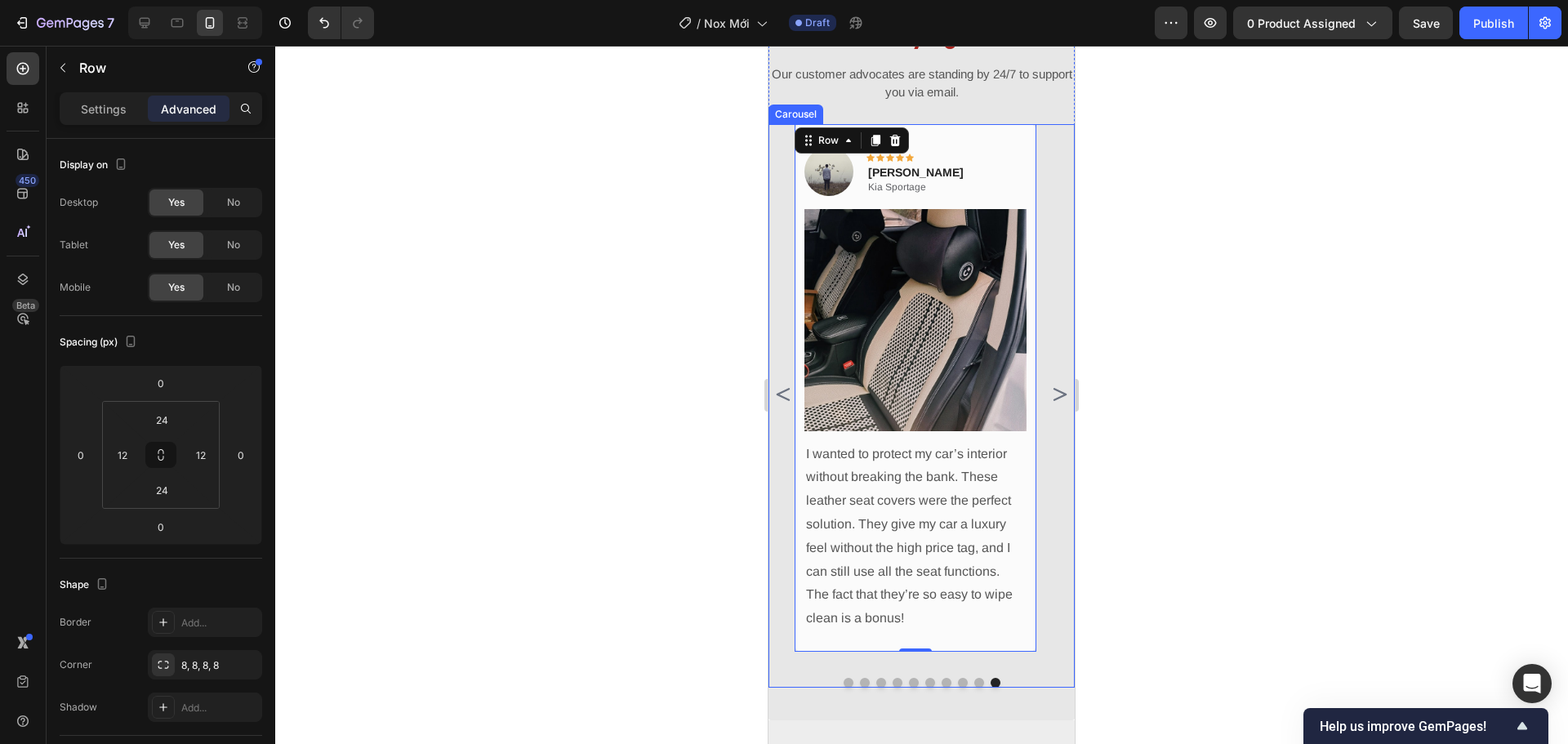
click at [1053, 399] on icon "Carousel Next Arrow" at bounding box center [1059, 394] width 13 height 13
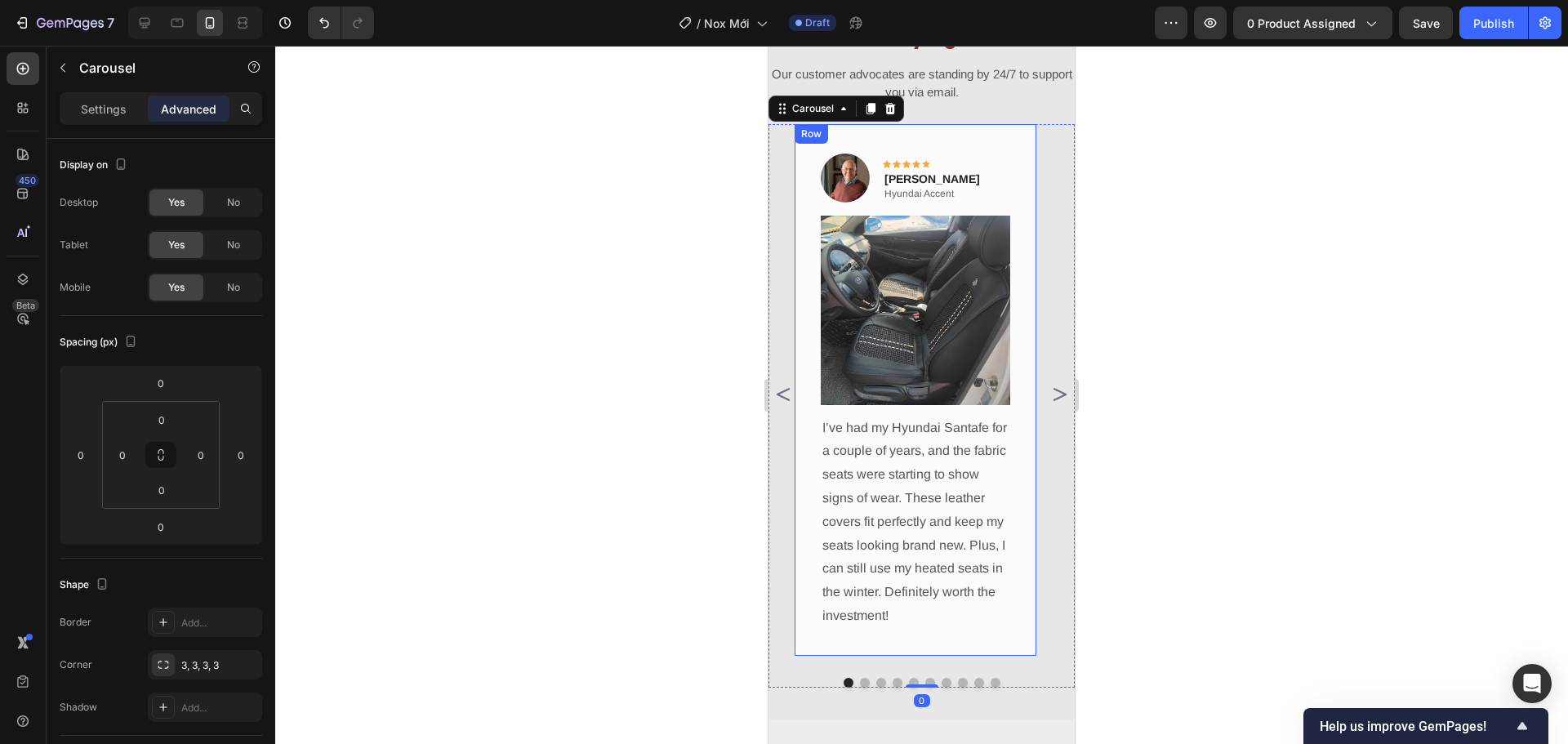
click at [797, 417] on div "Image Icon Icon Icon Icon Icon Row John Carroll Text block Hyundai Accent Text …" at bounding box center [915, 390] width 242 height 532
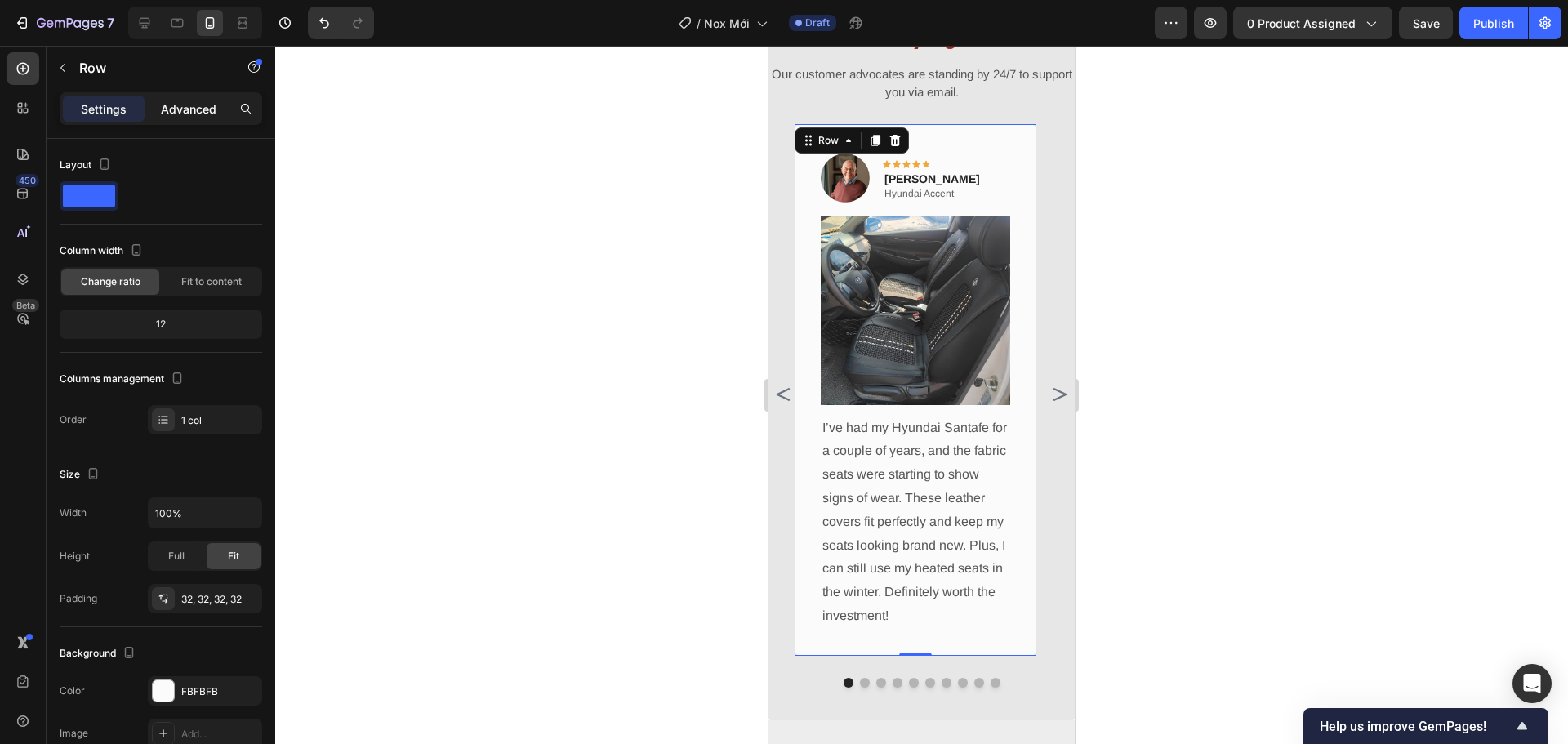
click at [203, 114] on p "Advanced" at bounding box center [188, 109] width 55 height 17
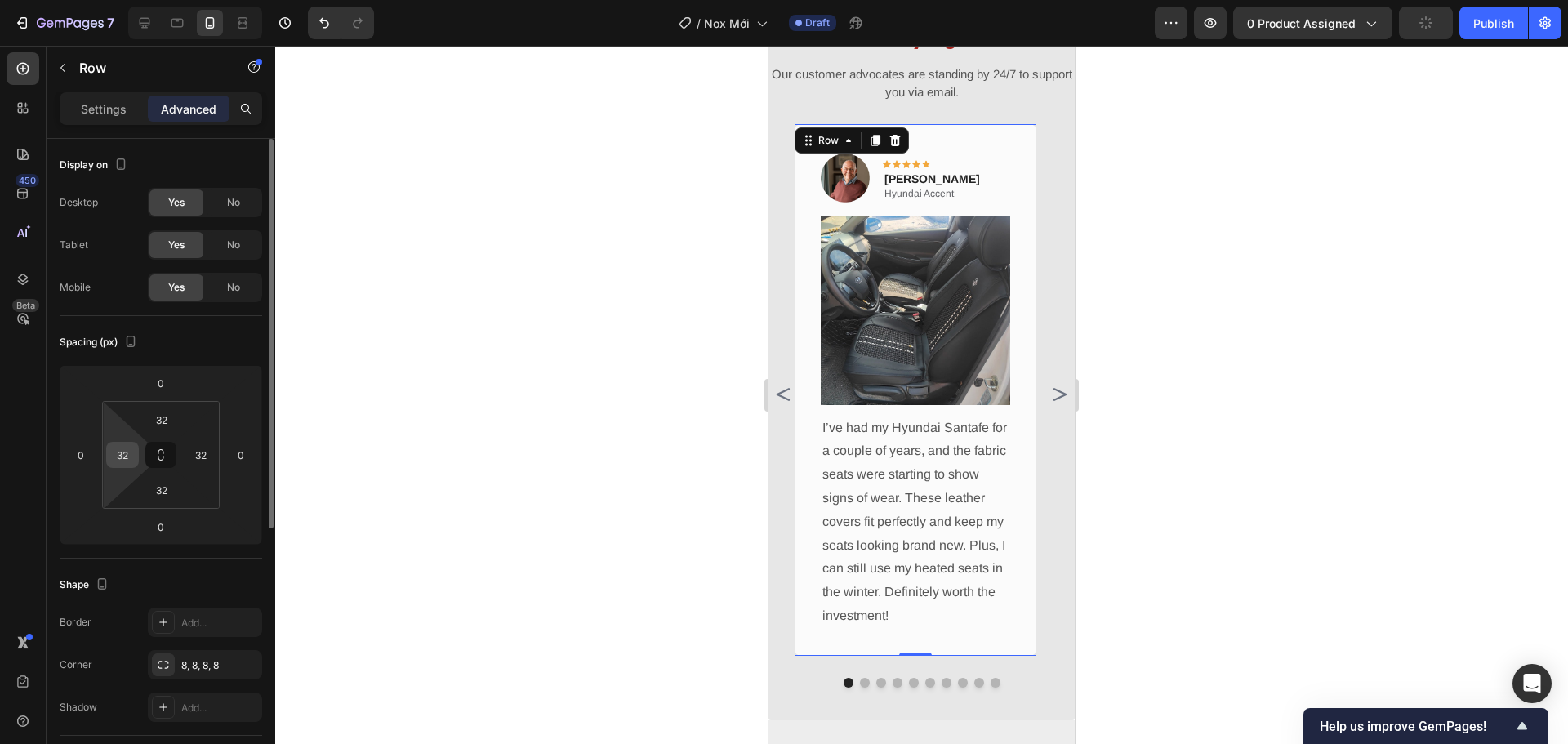
click at [123, 459] on input "32" at bounding box center [122, 454] width 25 height 25
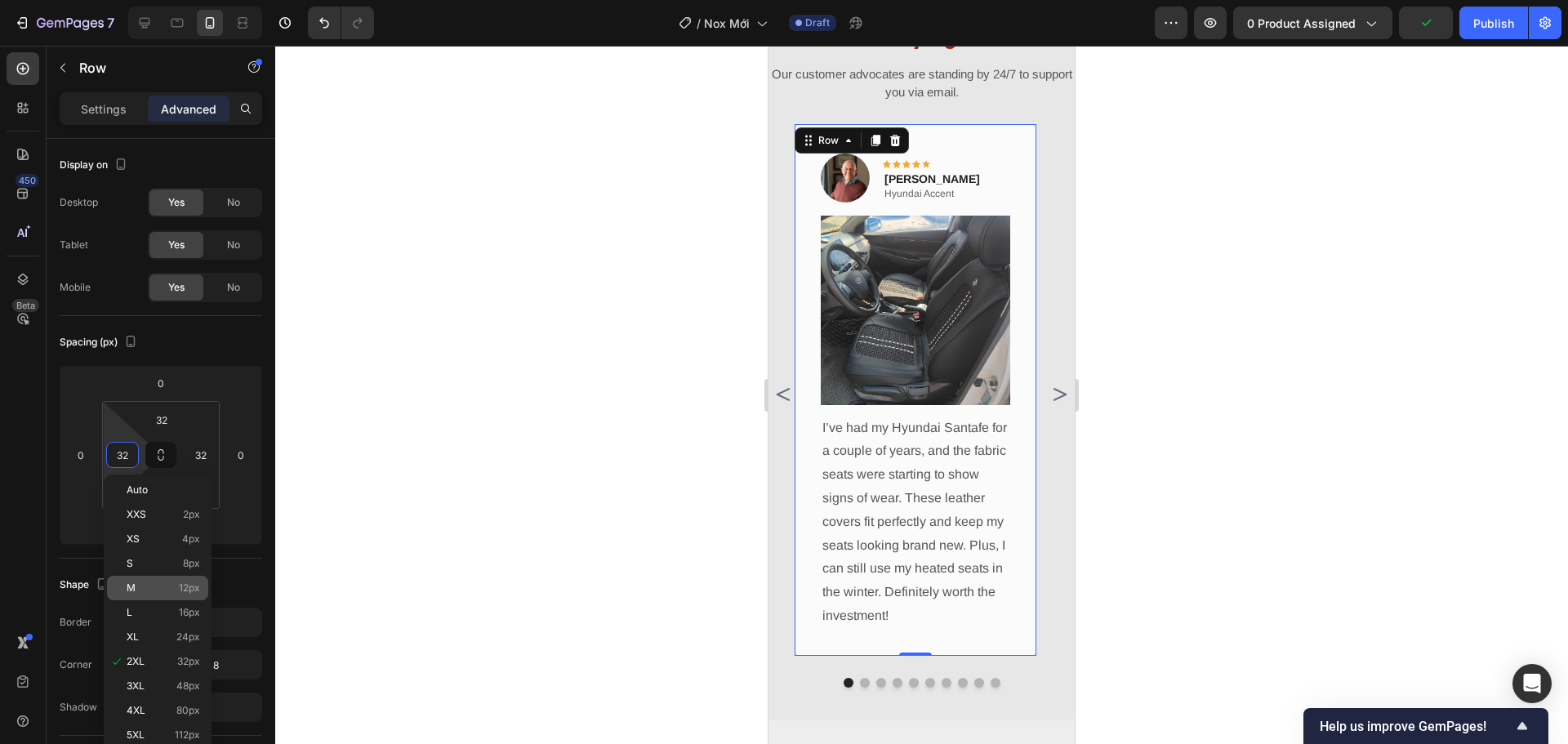
click at [156, 594] on div "M 12px" at bounding box center [157, 587] width 102 height 25
type input "12"
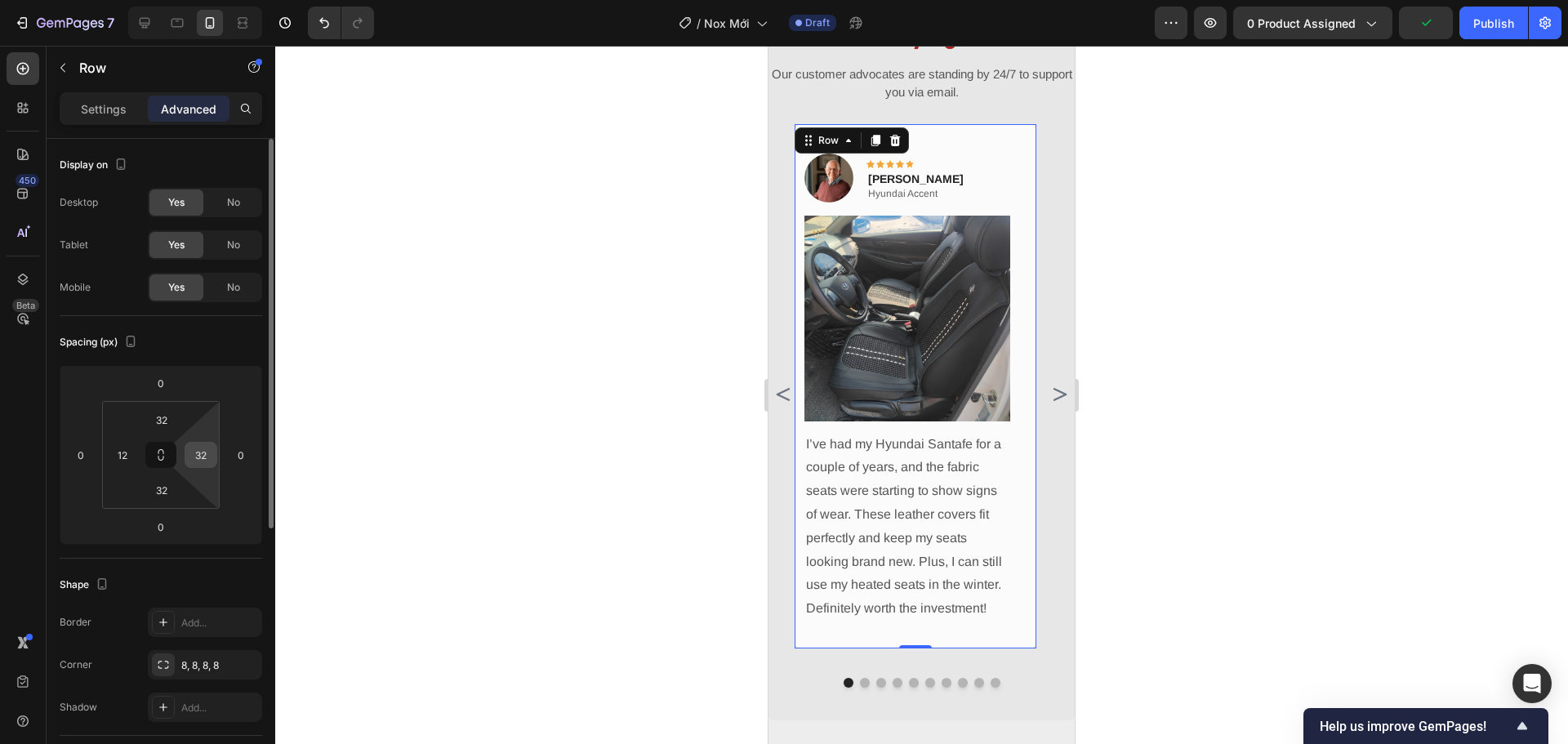
click at [194, 451] on input "32" at bounding box center [200, 454] width 25 height 25
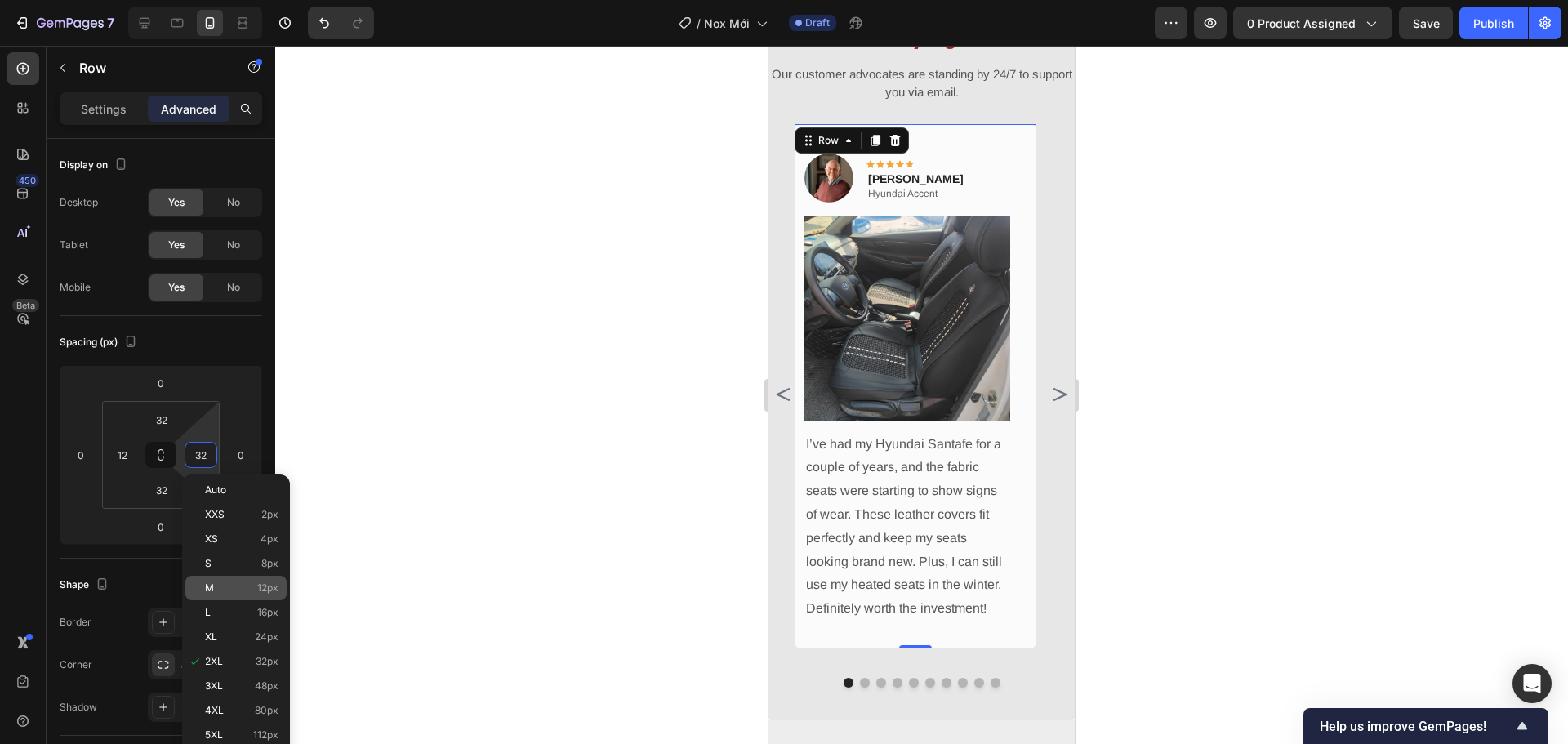
click at [232, 590] on p "M 12px" at bounding box center [242, 588] width 73 height 12
type input "12"
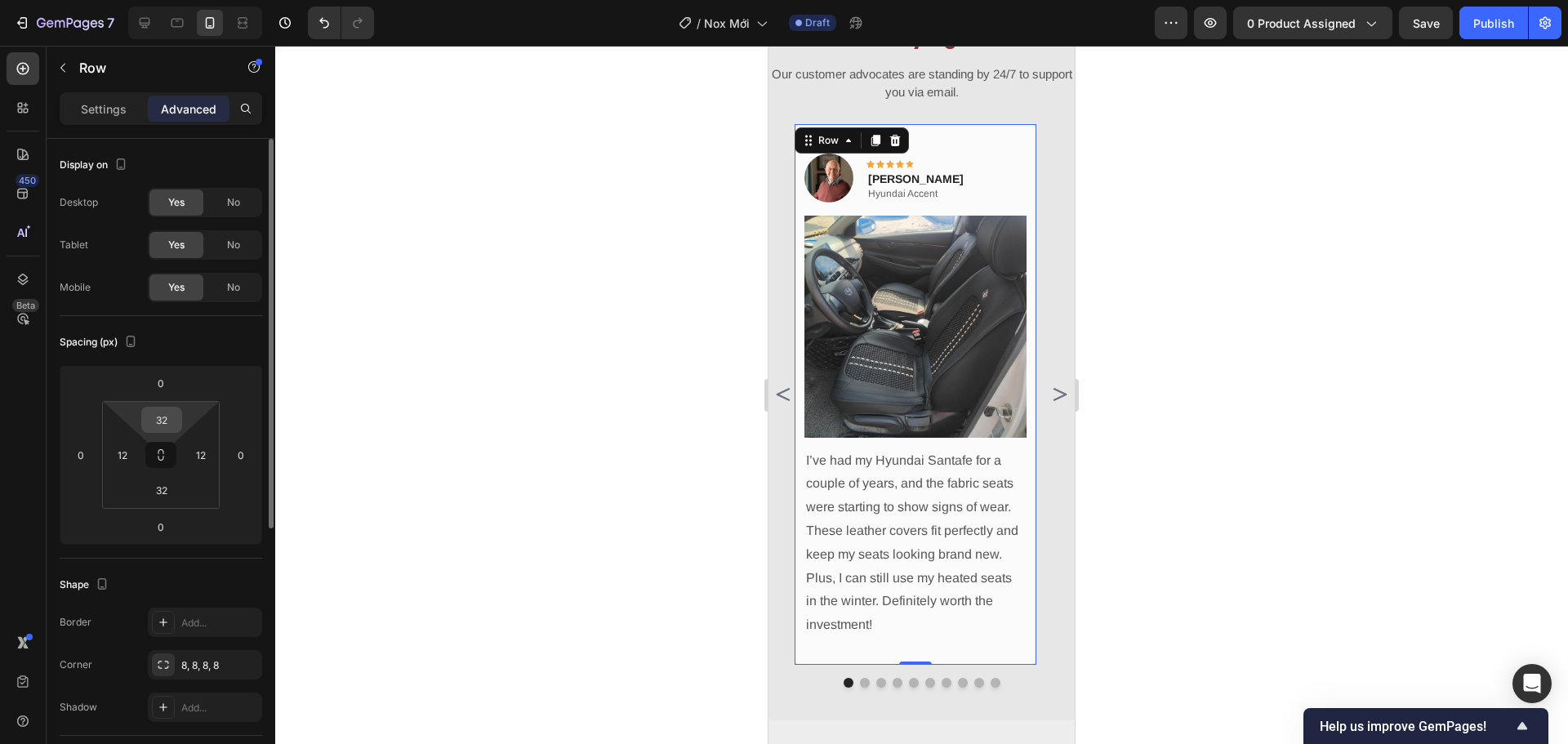
click at [157, 410] on input "32" at bounding box center [161, 419] width 33 height 25
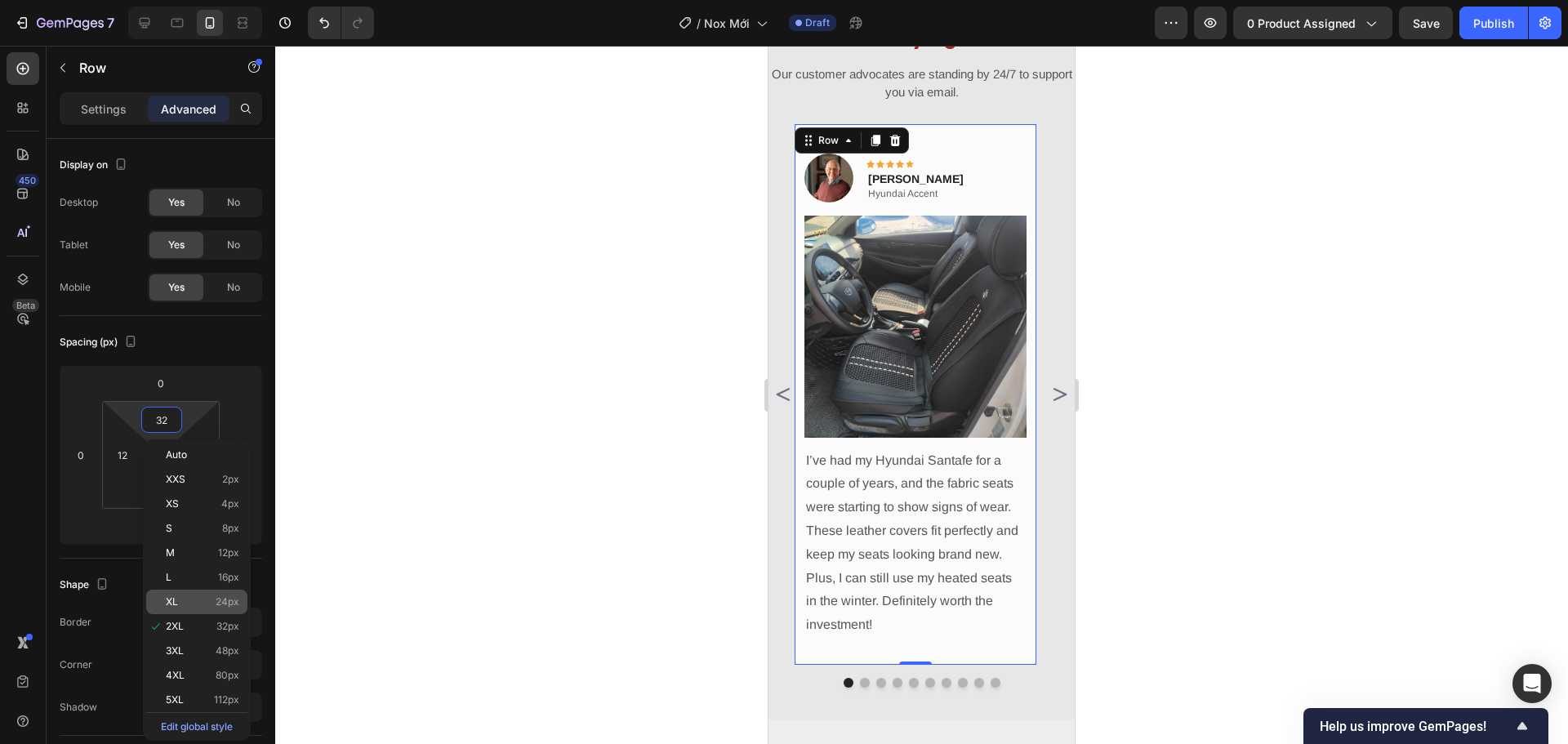
click at [211, 598] on p "XL 24px" at bounding box center [202, 602] width 73 height 12
type input "24"
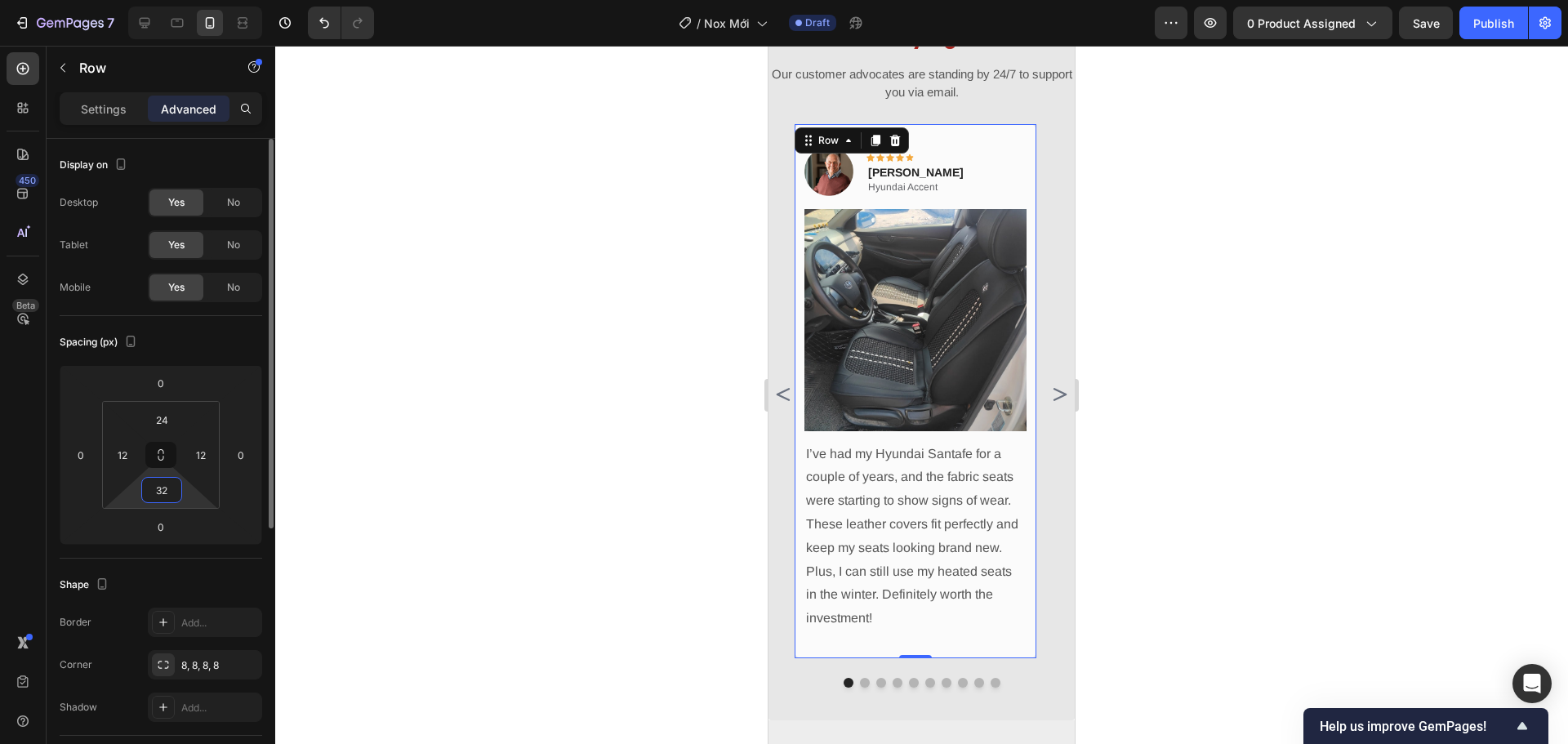
click at [154, 494] on input "32" at bounding box center [161, 489] width 33 height 25
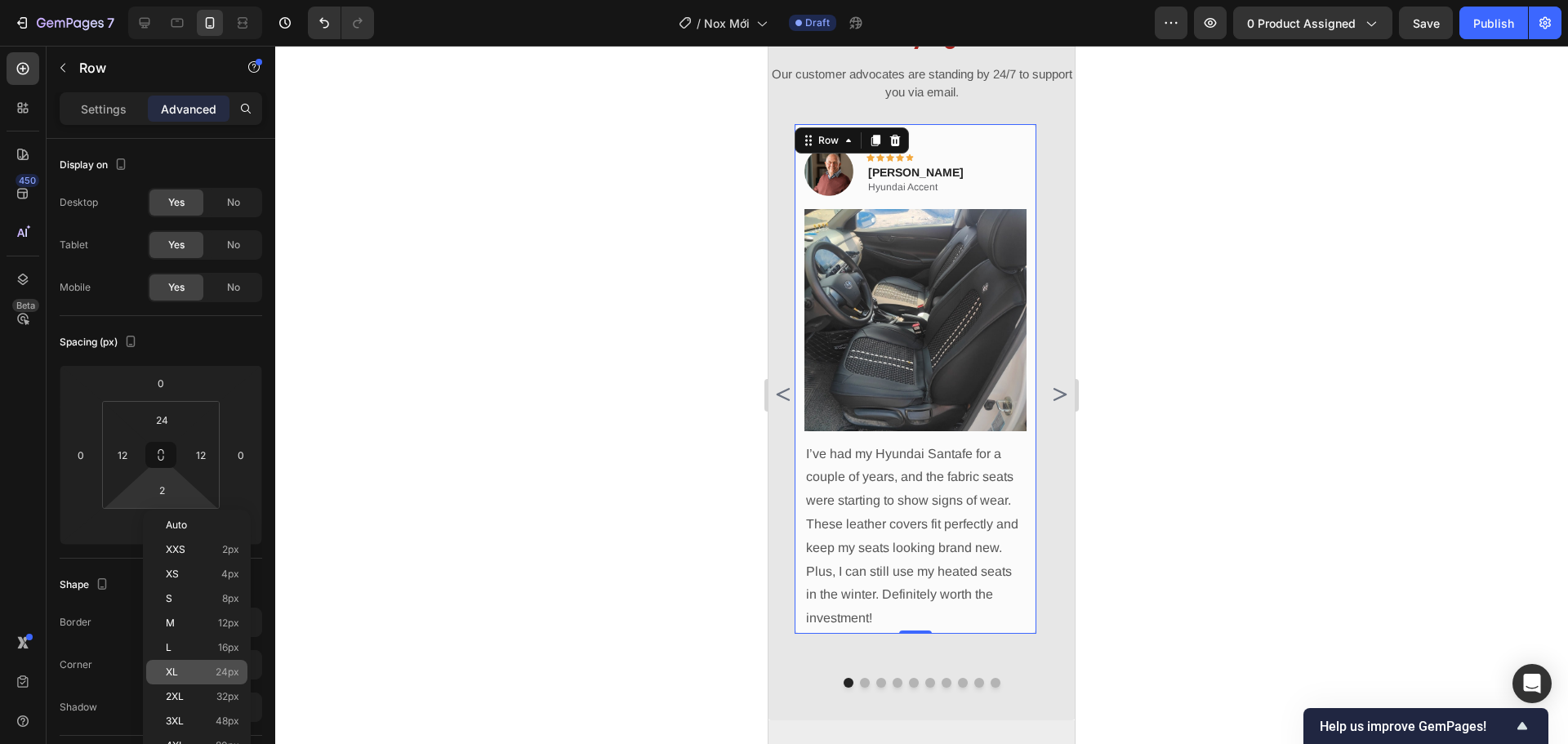
click at [199, 666] on p "XL 24px" at bounding box center [202, 672] width 73 height 12
type input "24"
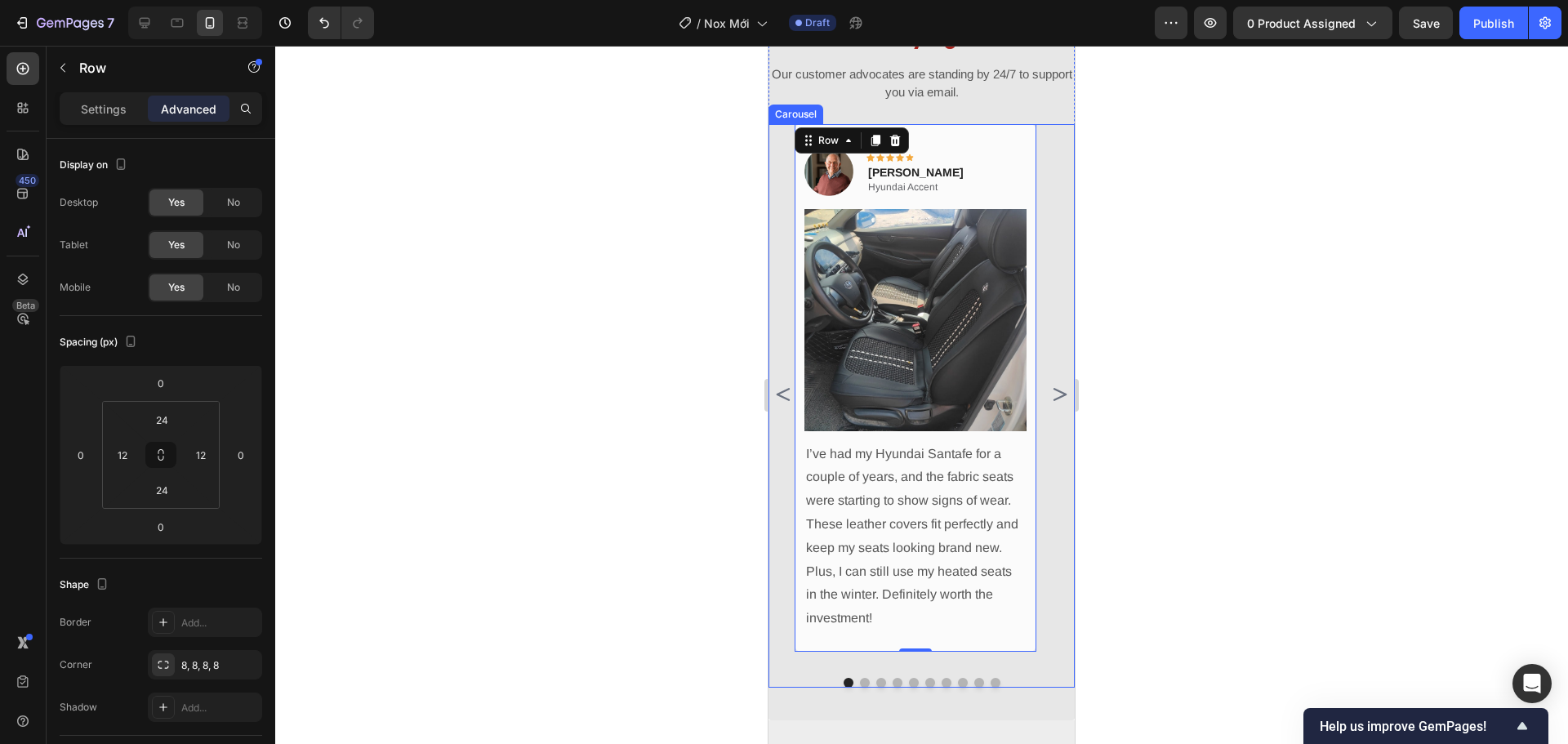
click at [1053, 401] on icon "Carousel Next Arrow" at bounding box center [1059, 394] width 13 height 13
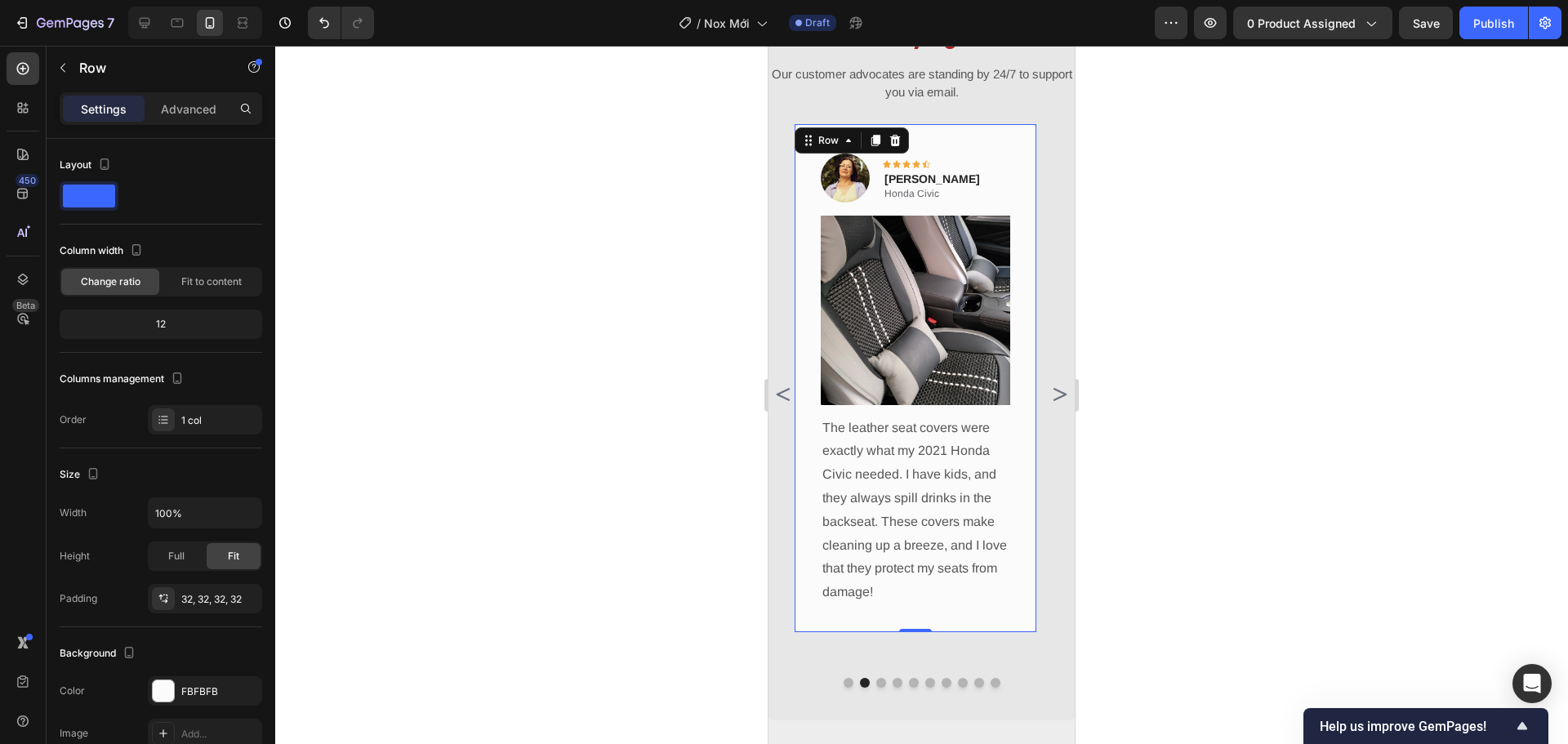
click at [1024, 416] on div "Image Icon Icon Icon Icon Icon Row Olivia Rowse Text block Honda Civic Text Blo…" at bounding box center [915, 378] width 242 height 508
click at [187, 113] on p "Advanced" at bounding box center [188, 109] width 55 height 17
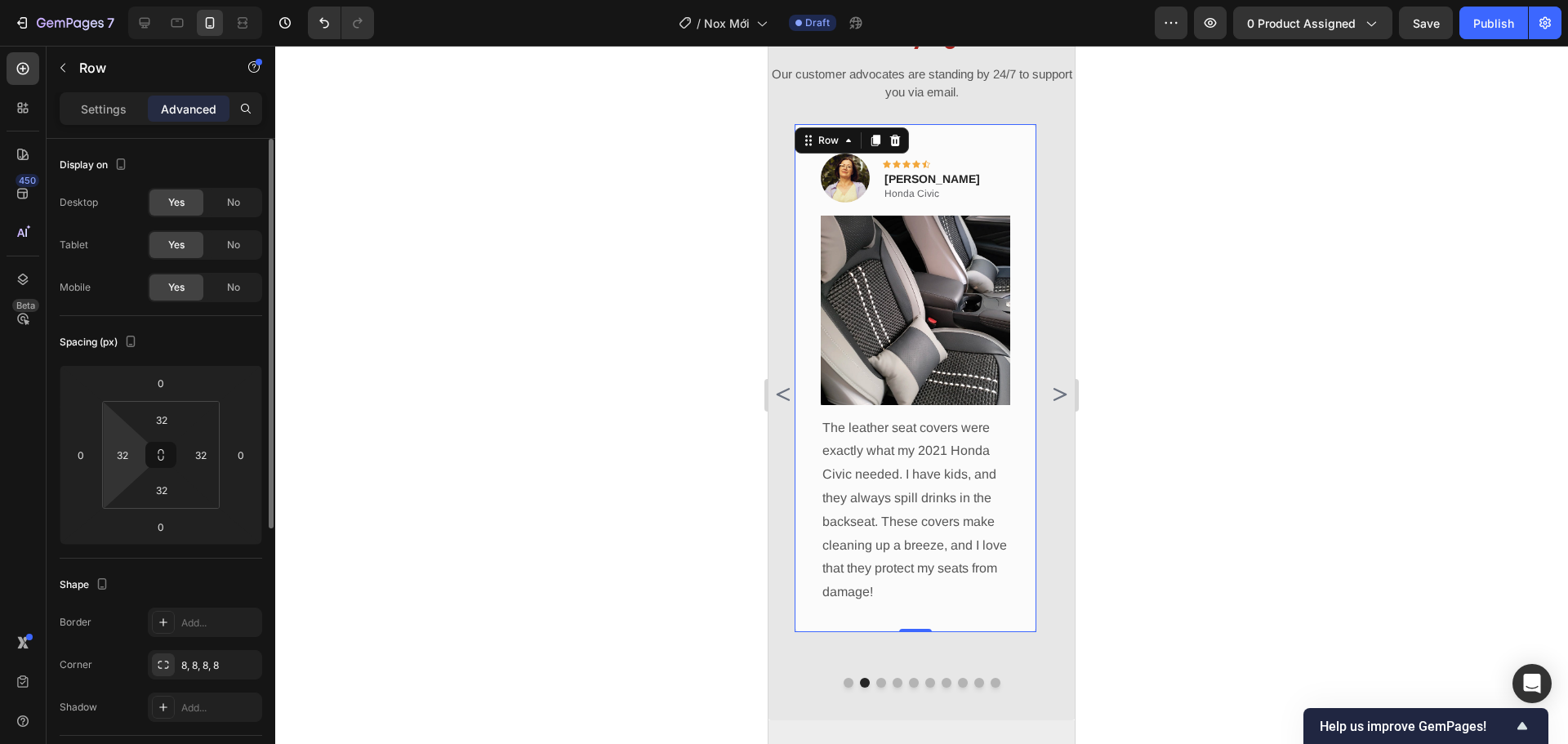
click at [119, 0] on html "7 Version history / Nox Mới Draft Preview 0 product assigned Save Publish 450 B…" at bounding box center [784, 0] width 1568 height 0
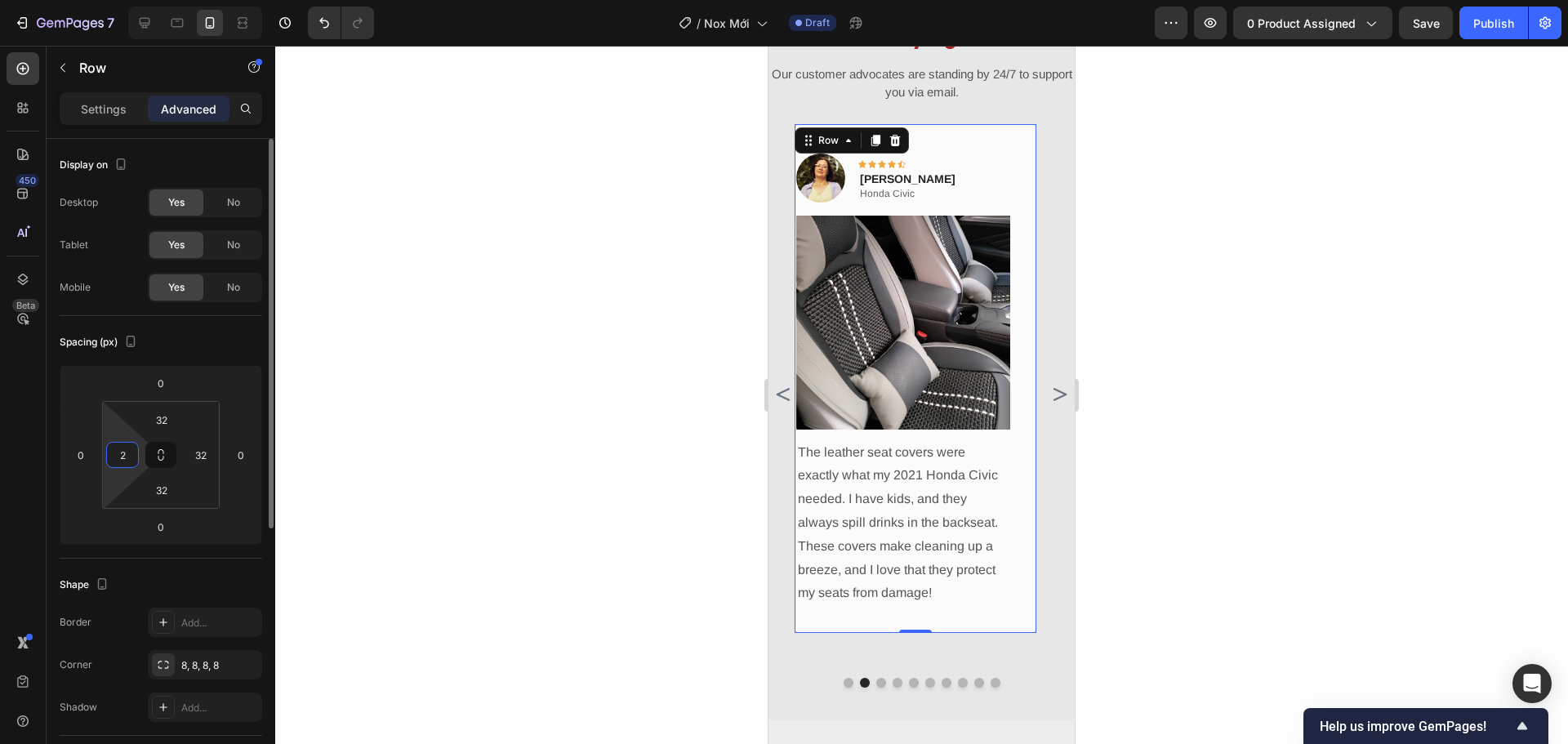
click at [122, 457] on input "2" at bounding box center [122, 454] width 25 height 25
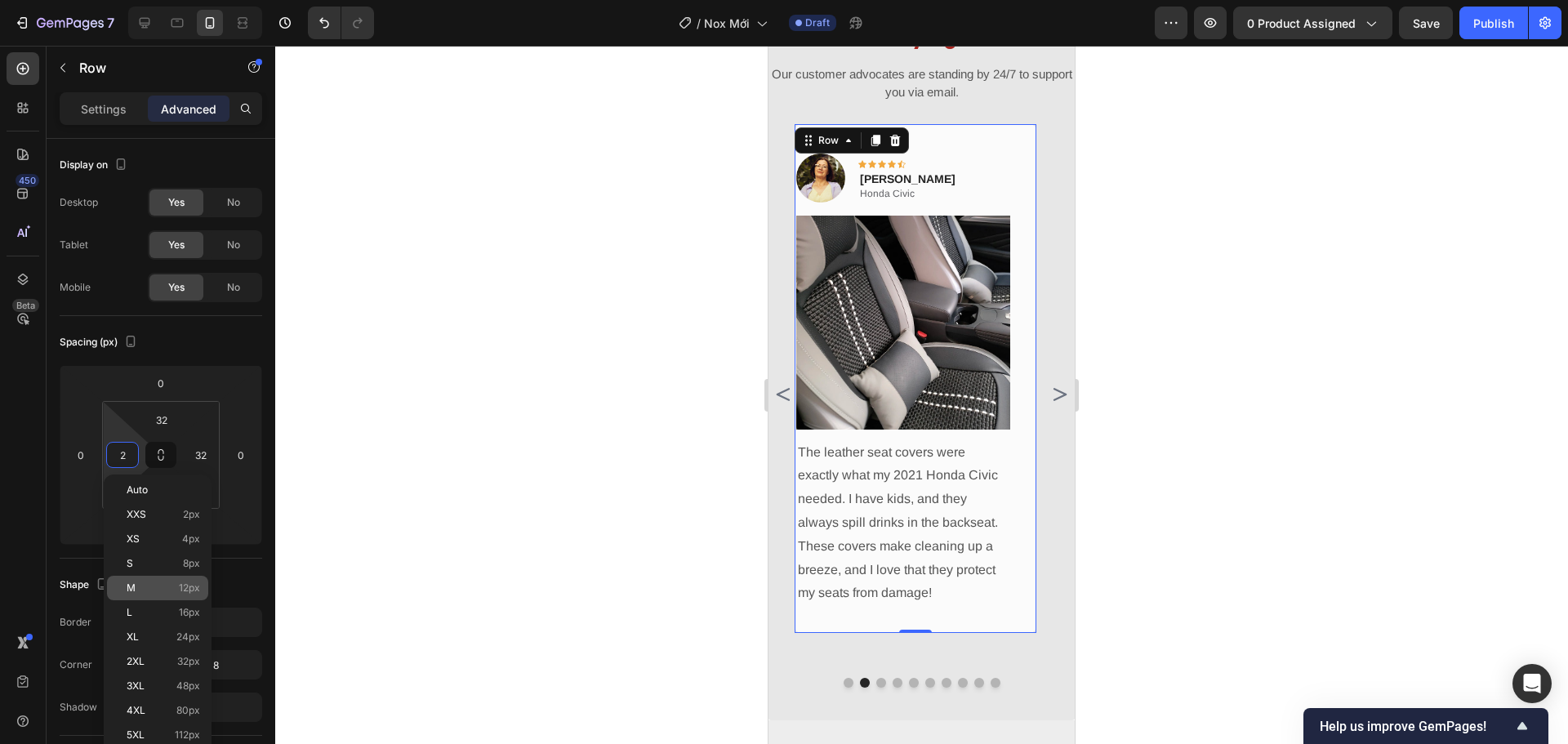
click at [170, 580] on div "M 12px" at bounding box center [157, 587] width 102 height 25
type input "12"
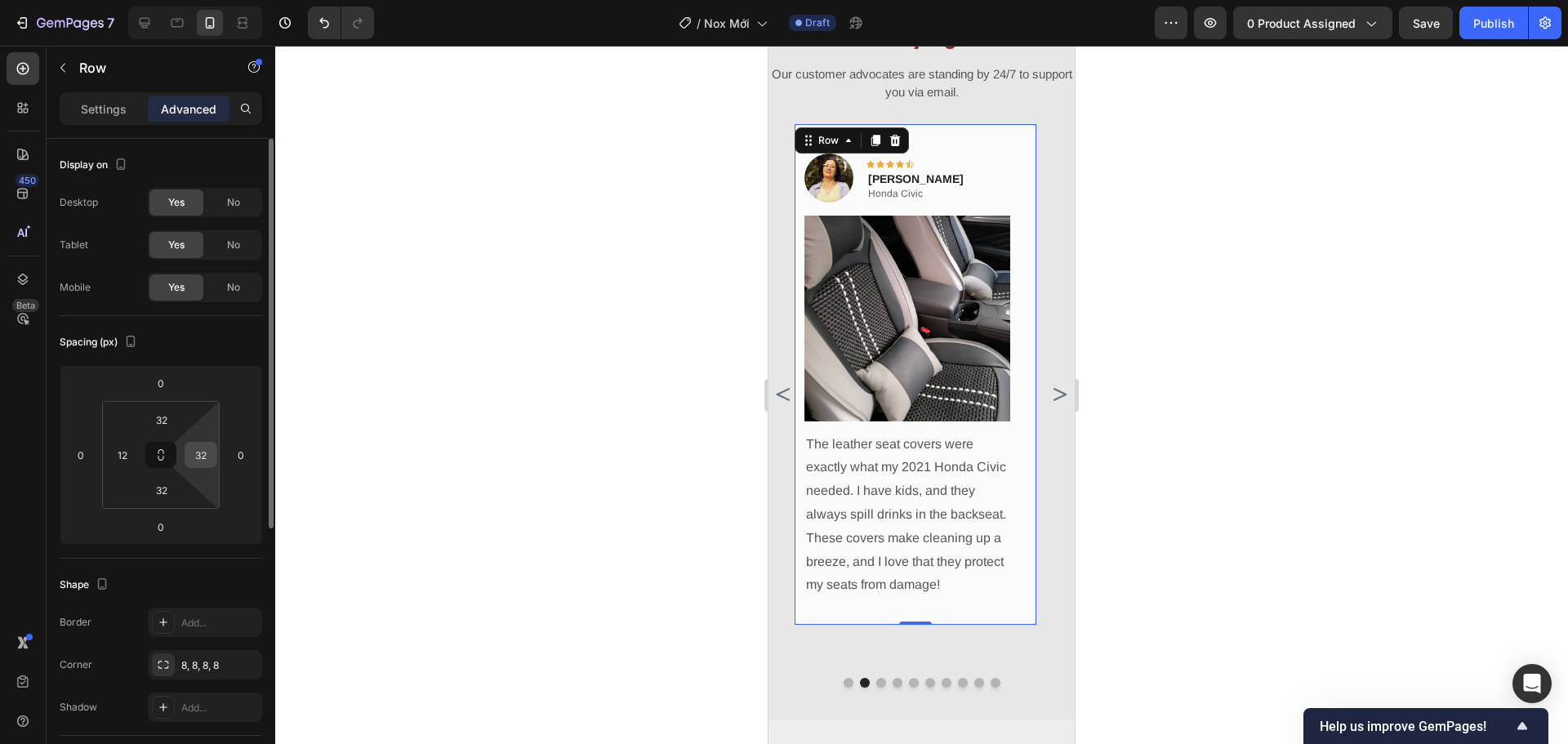
click at [205, 449] on input "32" at bounding box center [200, 454] width 25 height 25
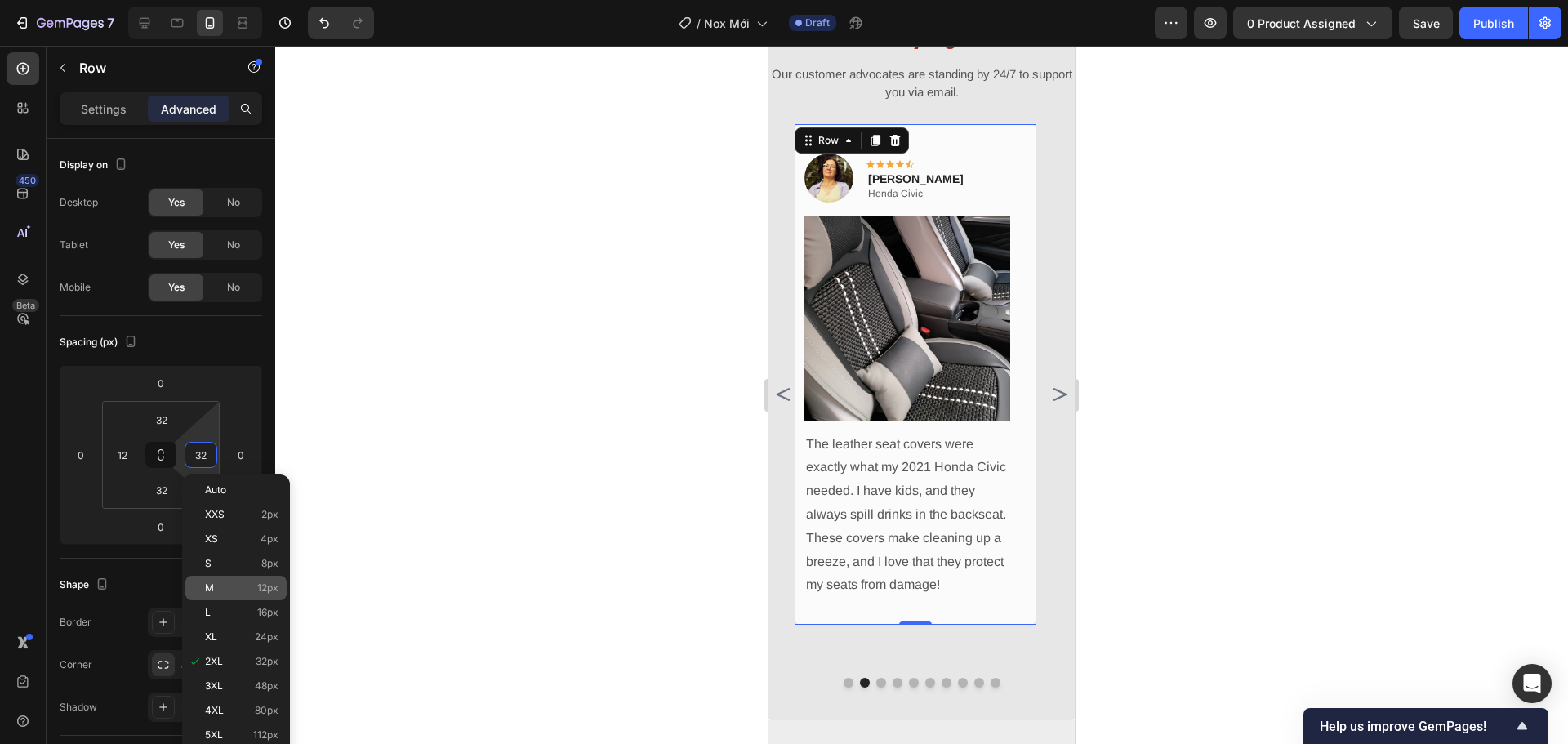
click at [237, 590] on p "M 12px" at bounding box center [242, 588] width 73 height 12
type input "12"
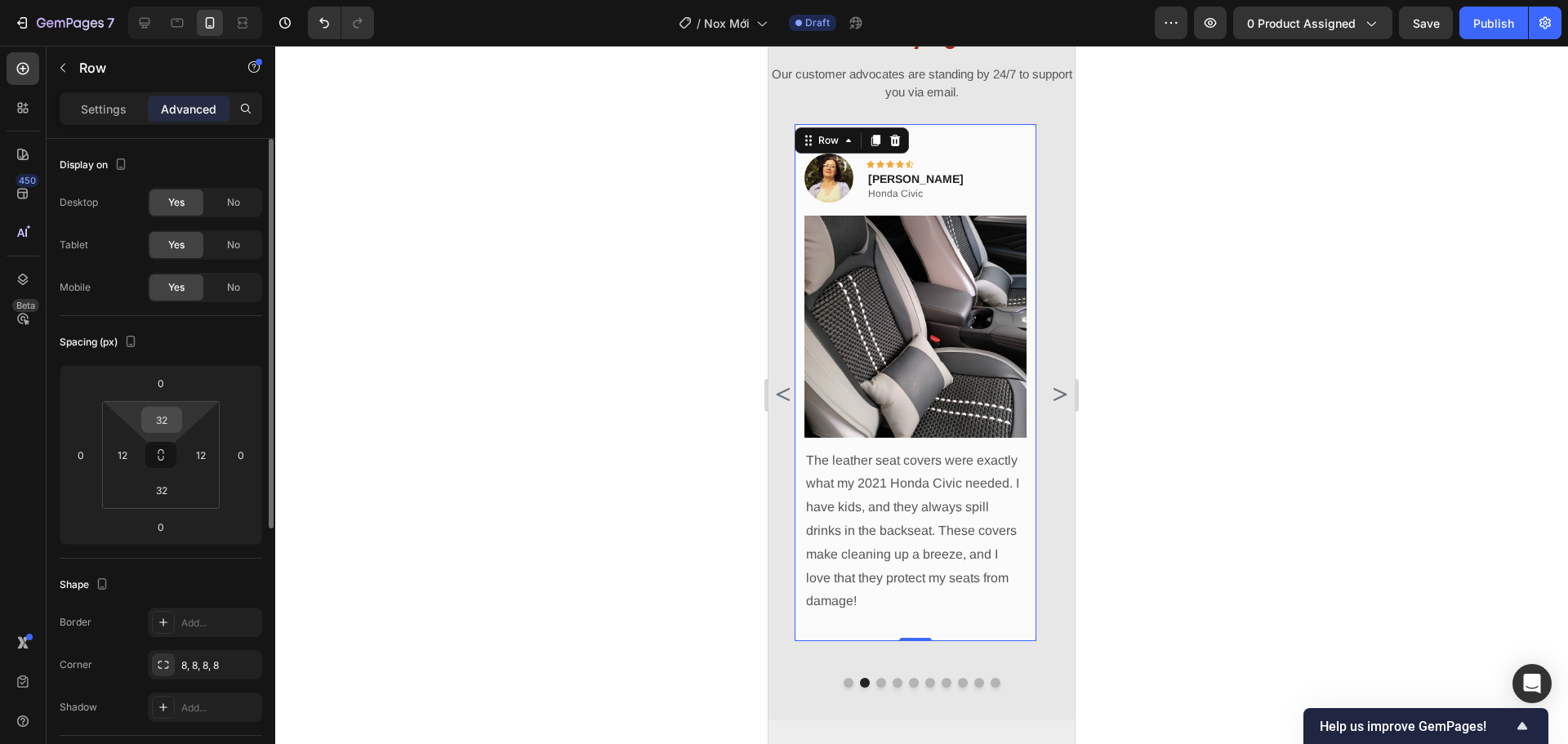
click at [169, 423] on input "32" at bounding box center [161, 419] width 33 height 25
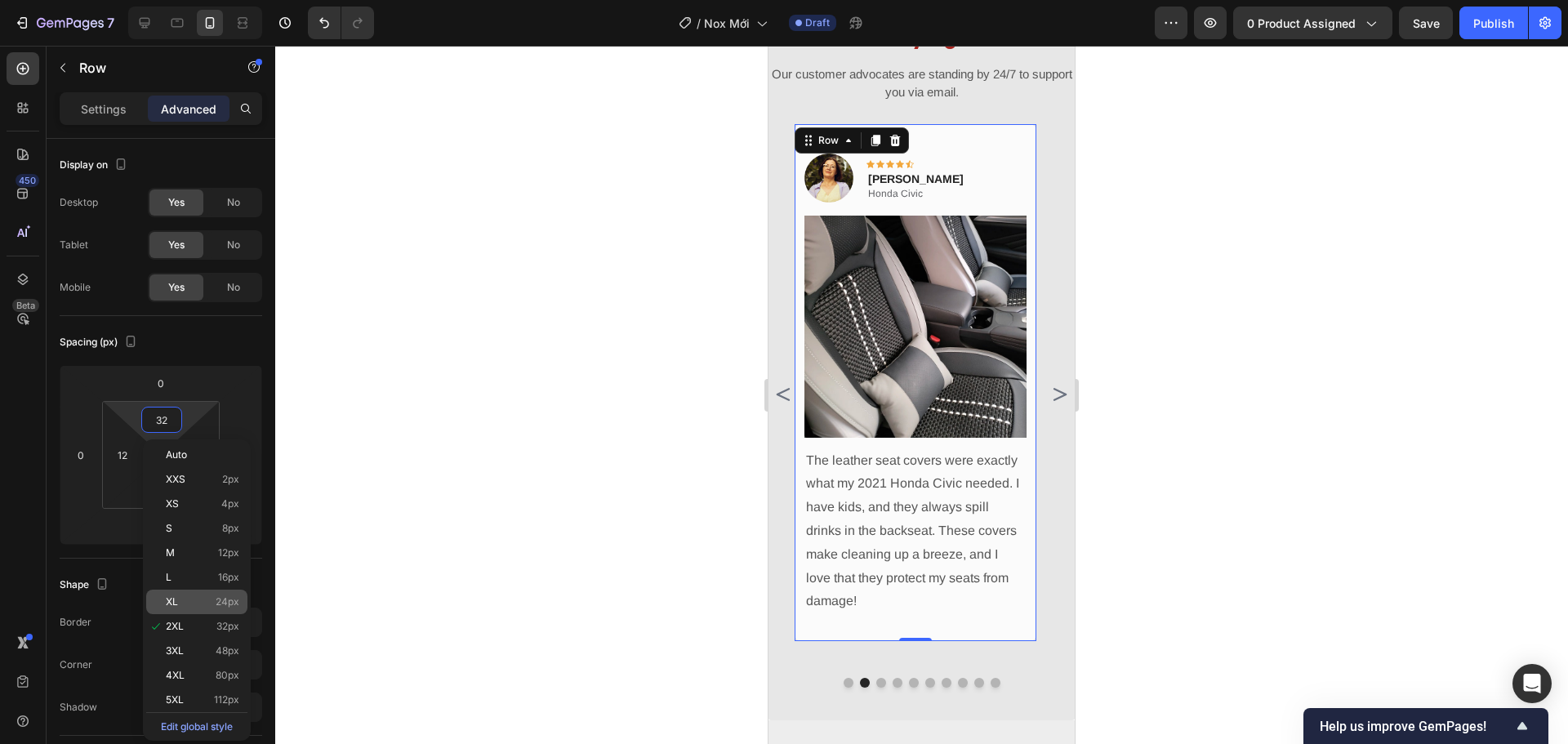
click at [206, 605] on p "XL 24px" at bounding box center [202, 602] width 73 height 12
type input "24"
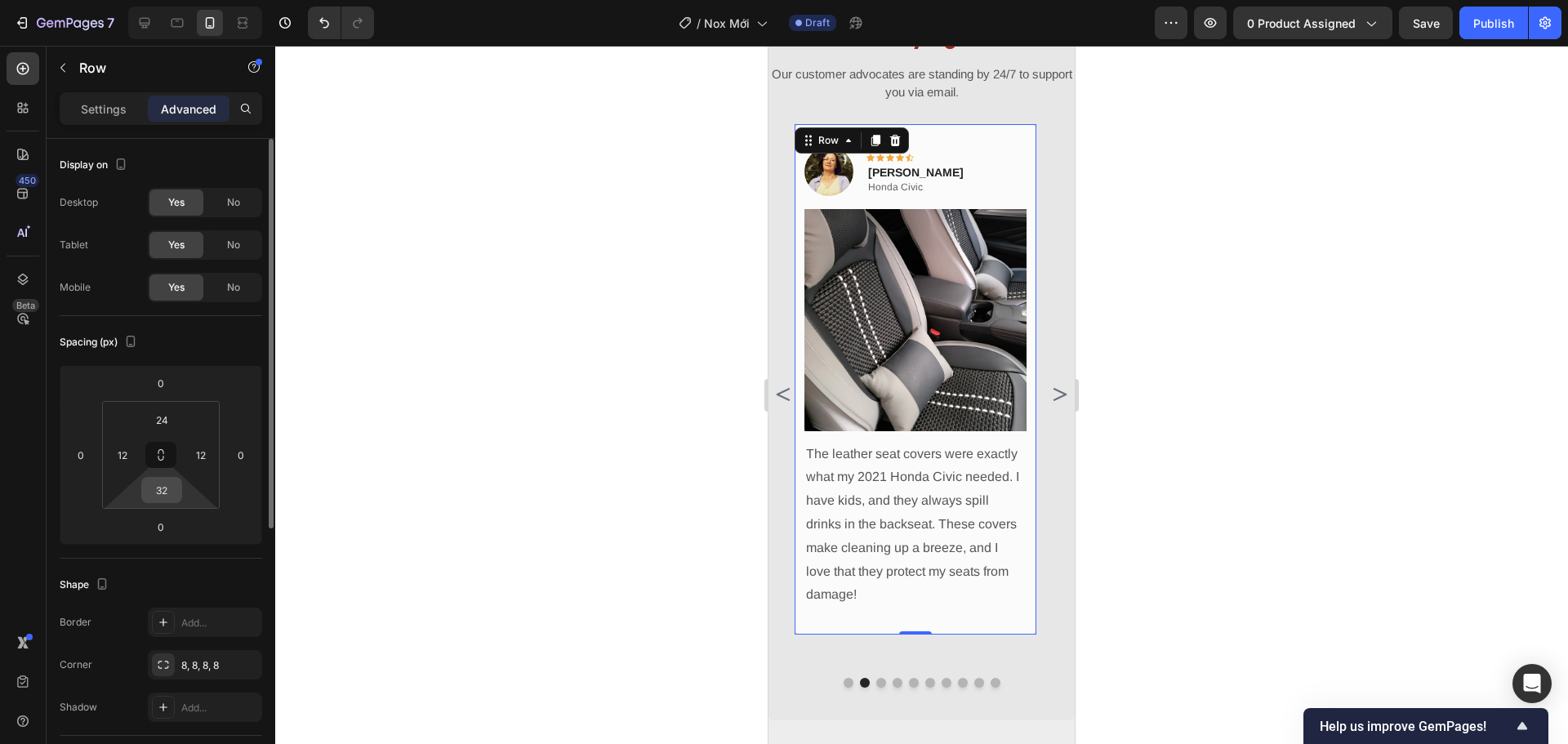
click at [168, 491] on input "32" at bounding box center [161, 489] width 33 height 25
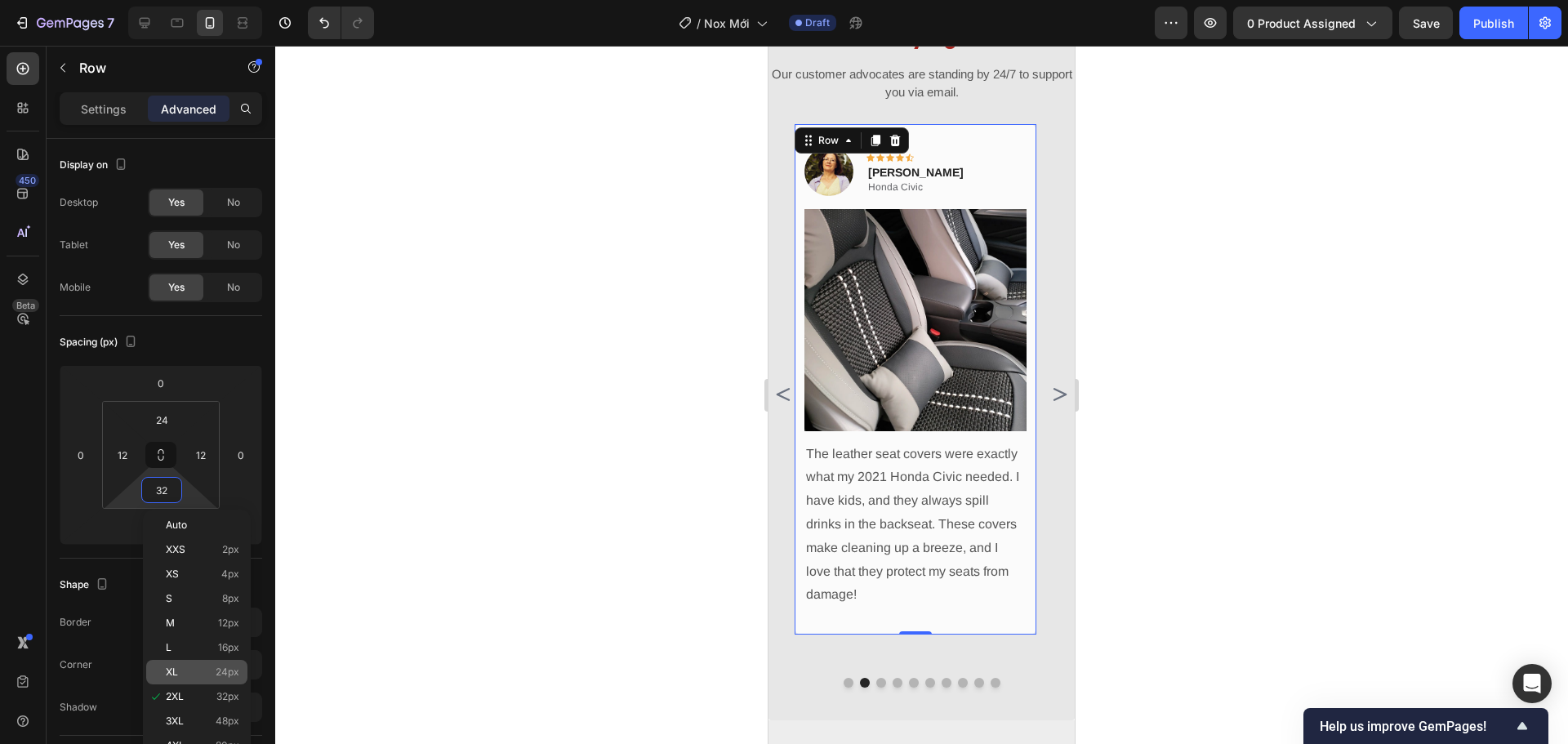
click at [194, 664] on div "XL 24px" at bounding box center [196, 672] width 102 height 25
type input "24"
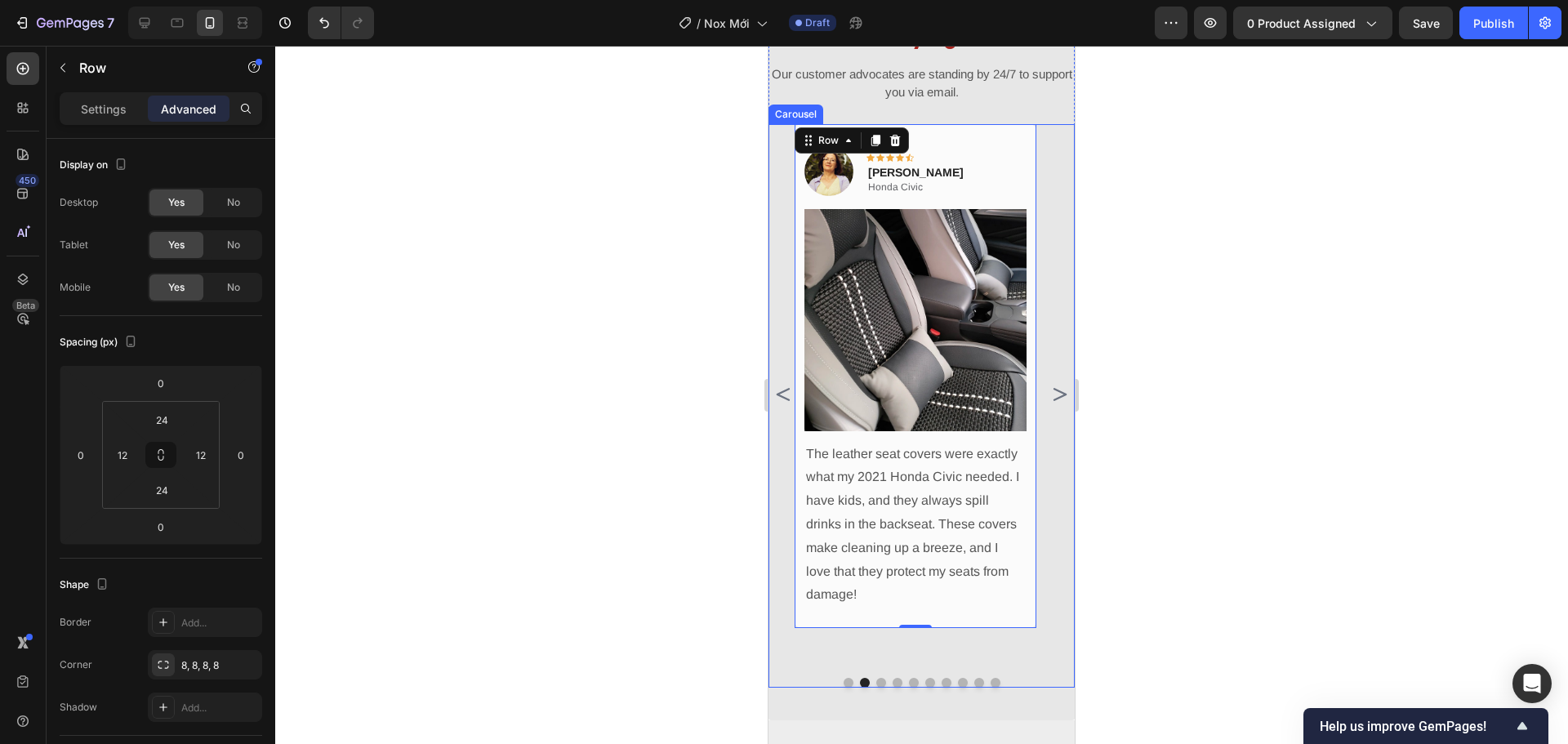
click at [1050, 405] on icon "Carousel Next Arrow" at bounding box center [1059, 395] width 20 height 20
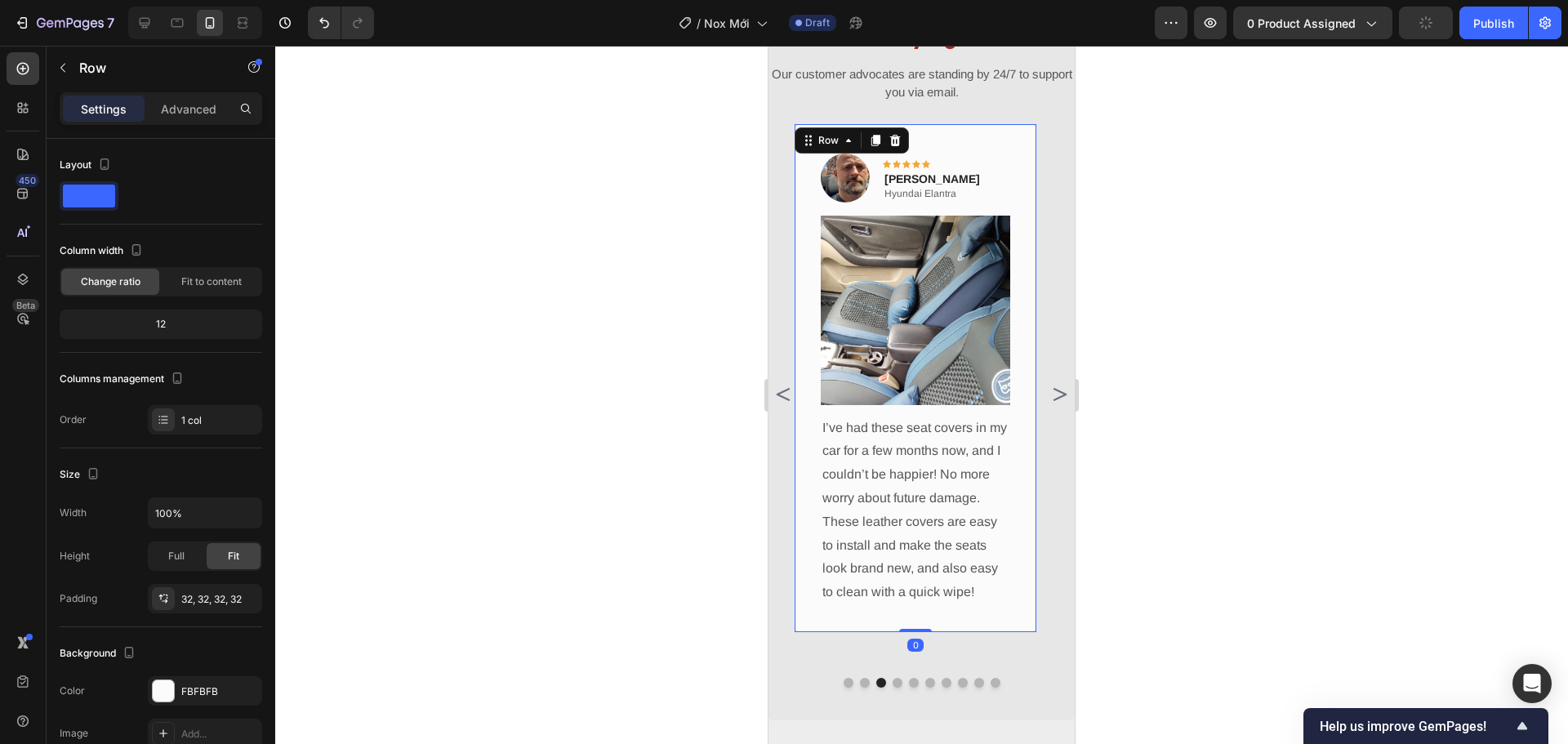
click at [1027, 408] on div "Image Icon Icon Icon Icon Icon Row Timothy Joseph Text block Hyundai Elantra Te…" at bounding box center [915, 378] width 242 height 508
click at [190, 115] on p "Advanced" at bounding box center [188, 109] width 55 height 17
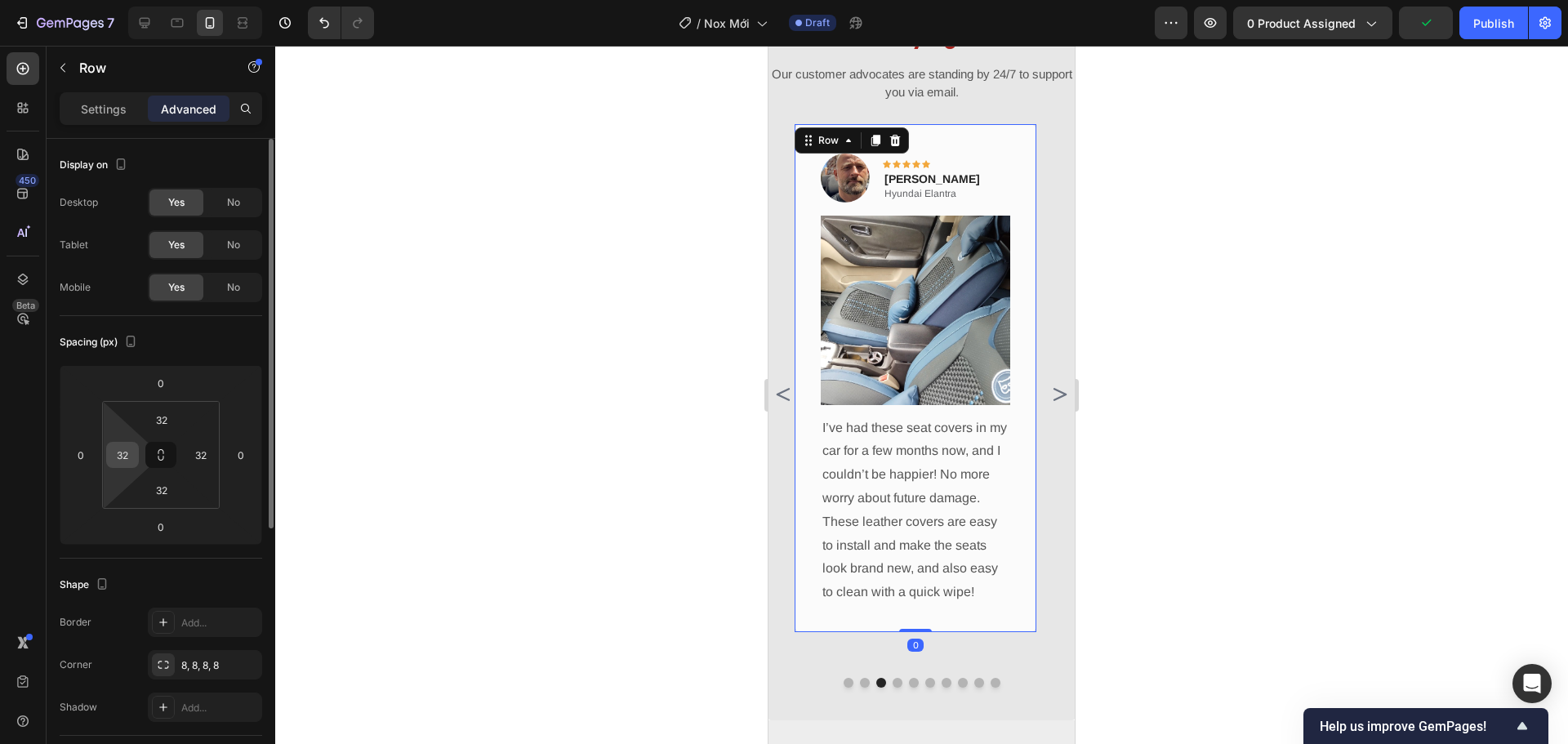
click at [128, 455] on input "32" at bounding box center [122, 454] width 25 height 25
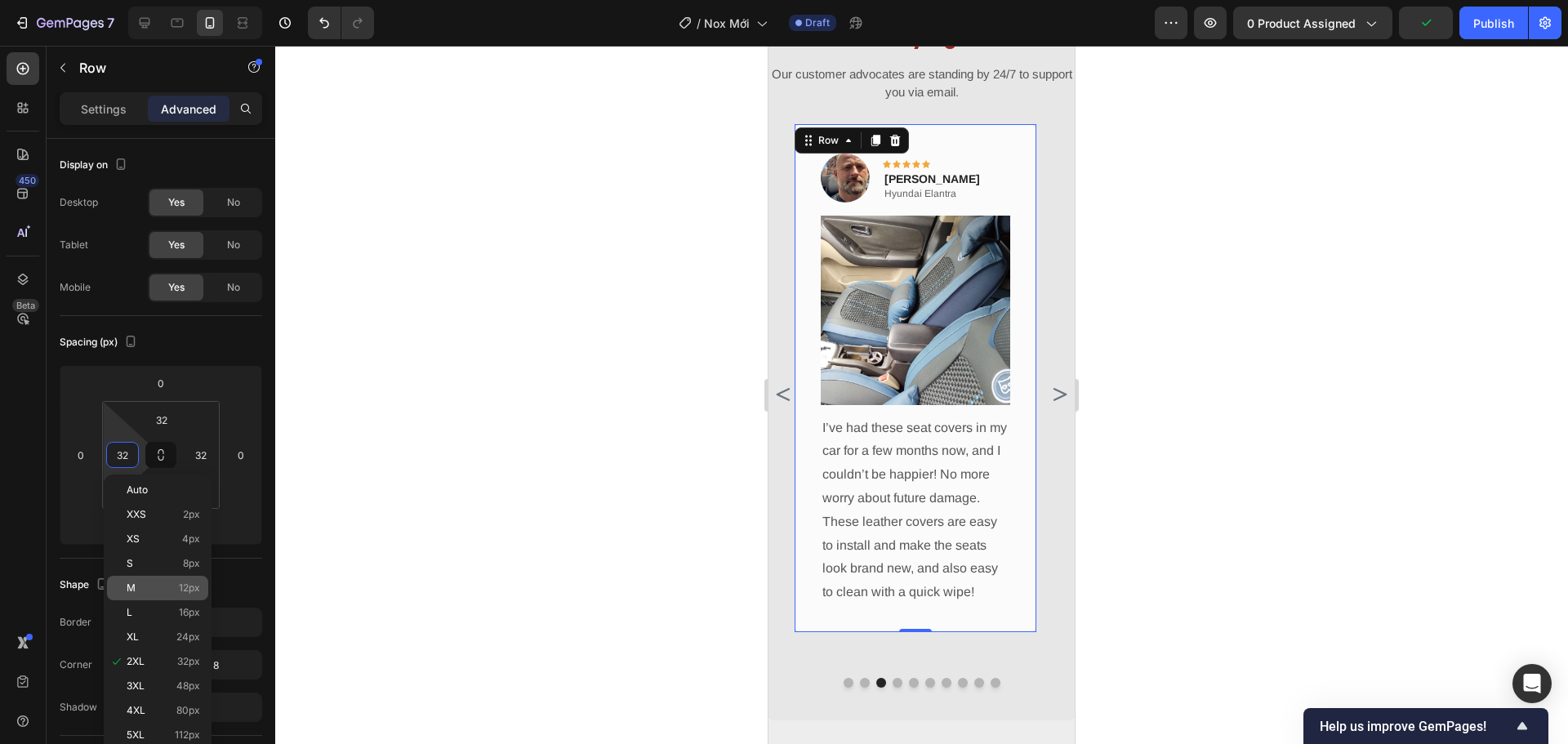
click at [177, 584] on p "M 12px" at bounding box center [163, 588] width 73 height 12
type input "12"
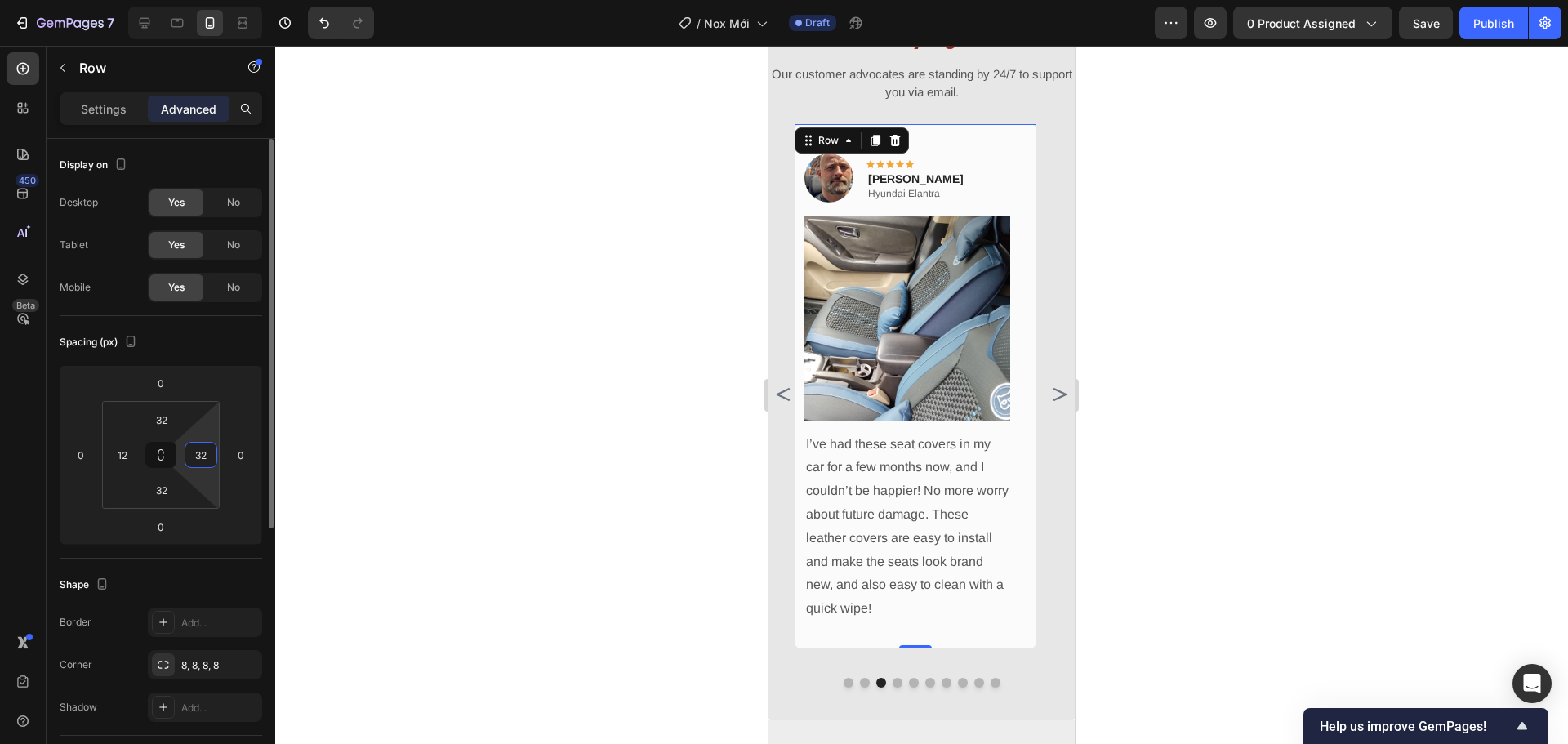
click at [201, 452] on input "32" at bounding box center [200, 454] width 25 height 25
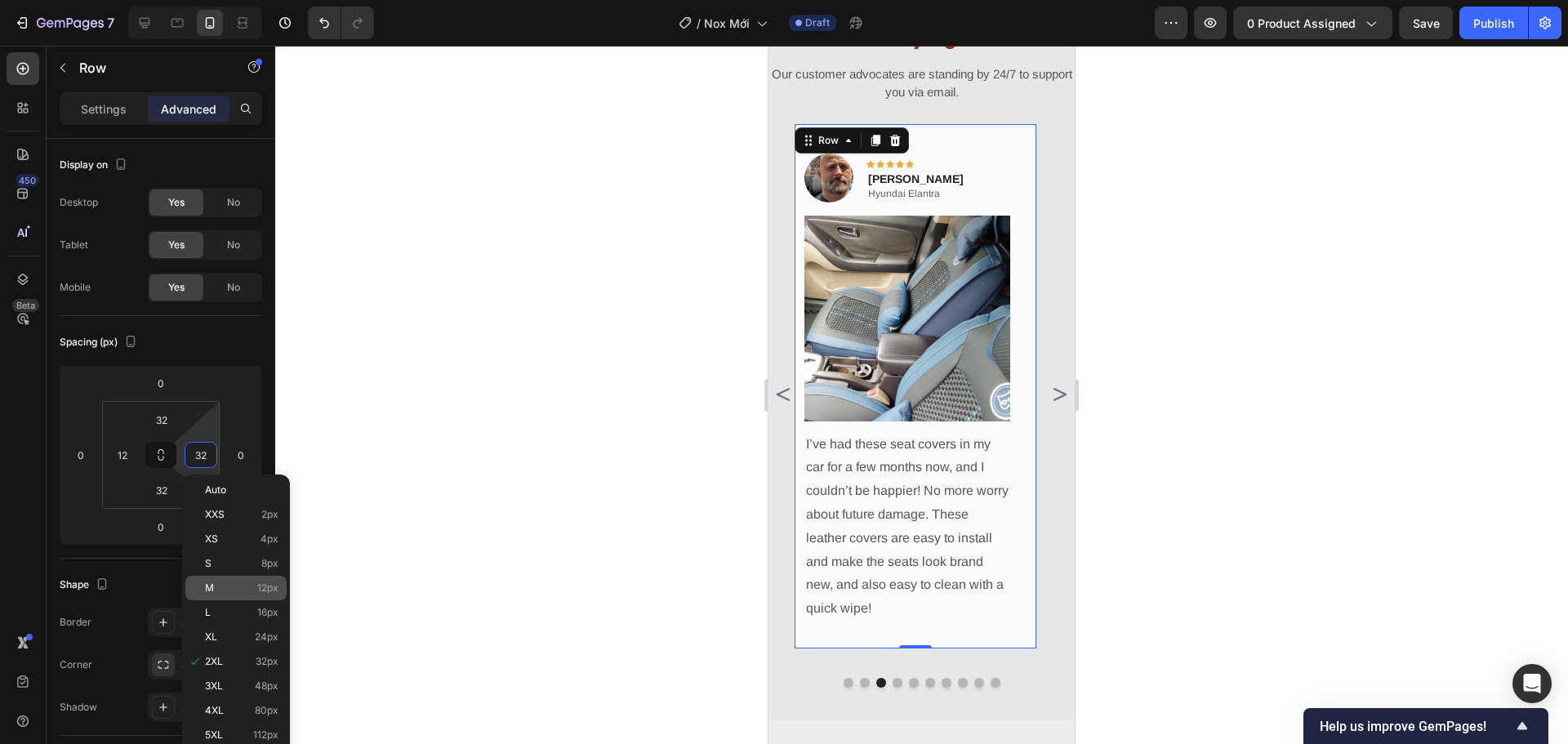
click at [239, 591] on p "M 12px" at bounding box center [242, 588] width 73 height 12
type input "12"
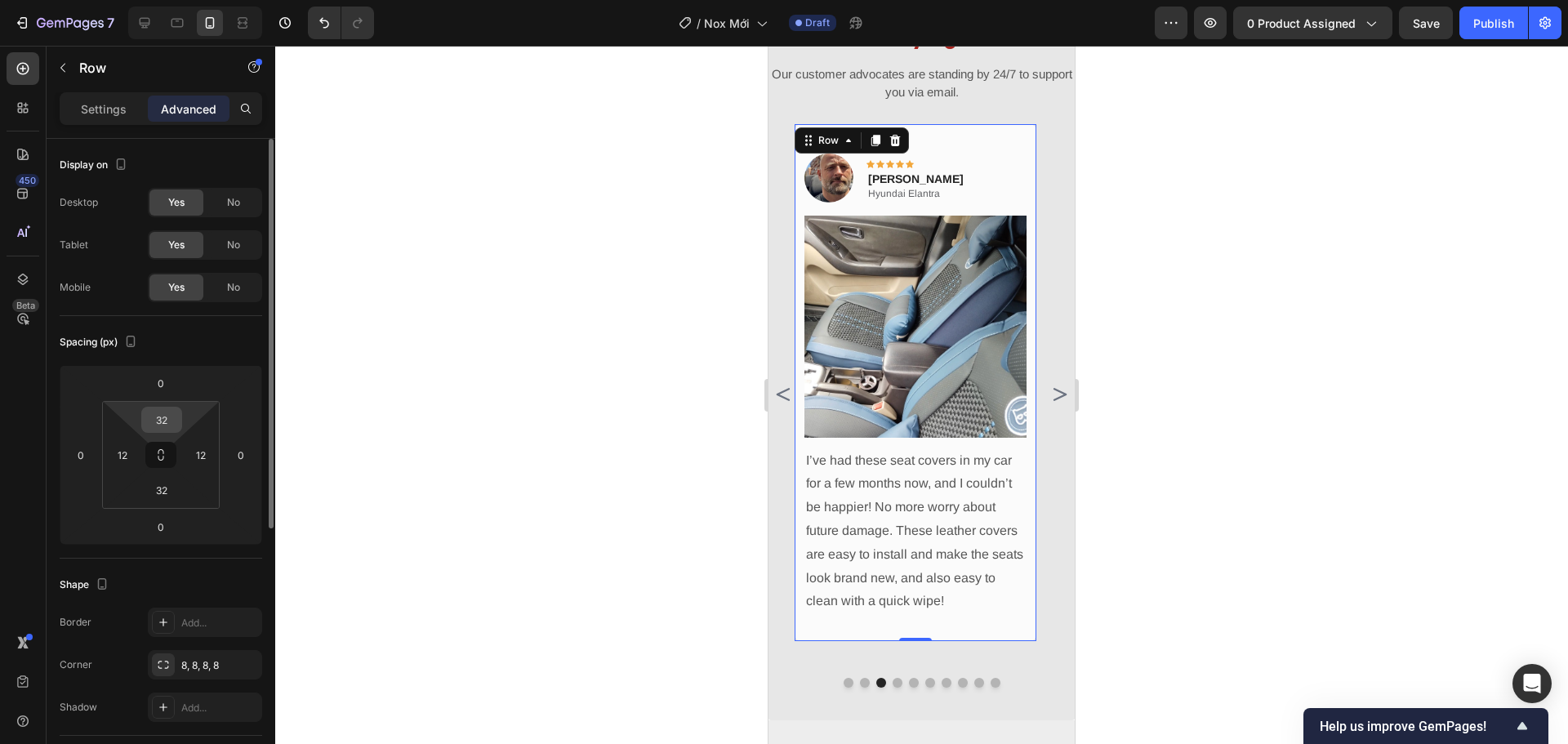
click at [167, 418] on input "32" at bounding box center [161, 419] width 33 height 25
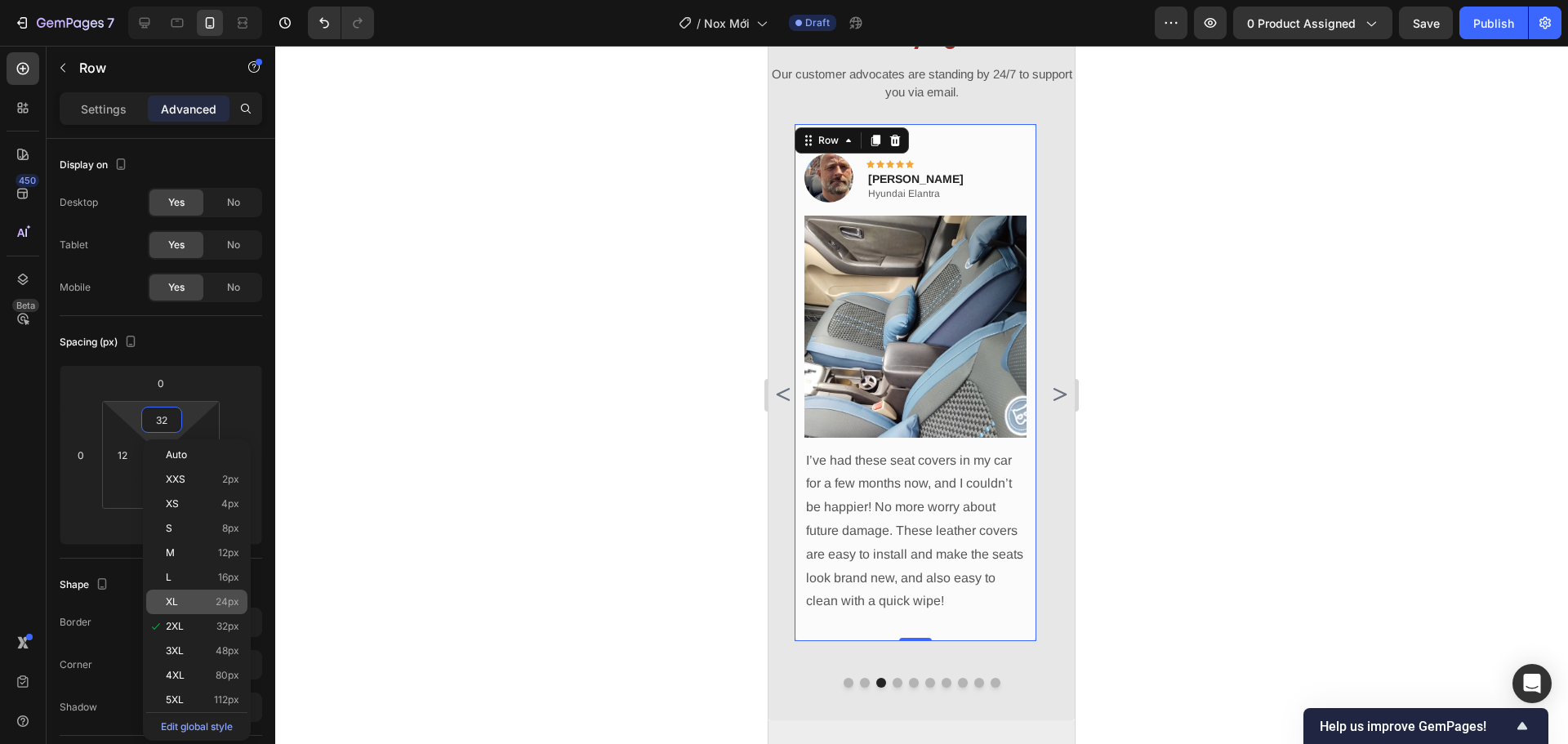
click at [215, 600] on p "XL 24px" at bounding box center [202, 602] width 73 height 12
type input "24"
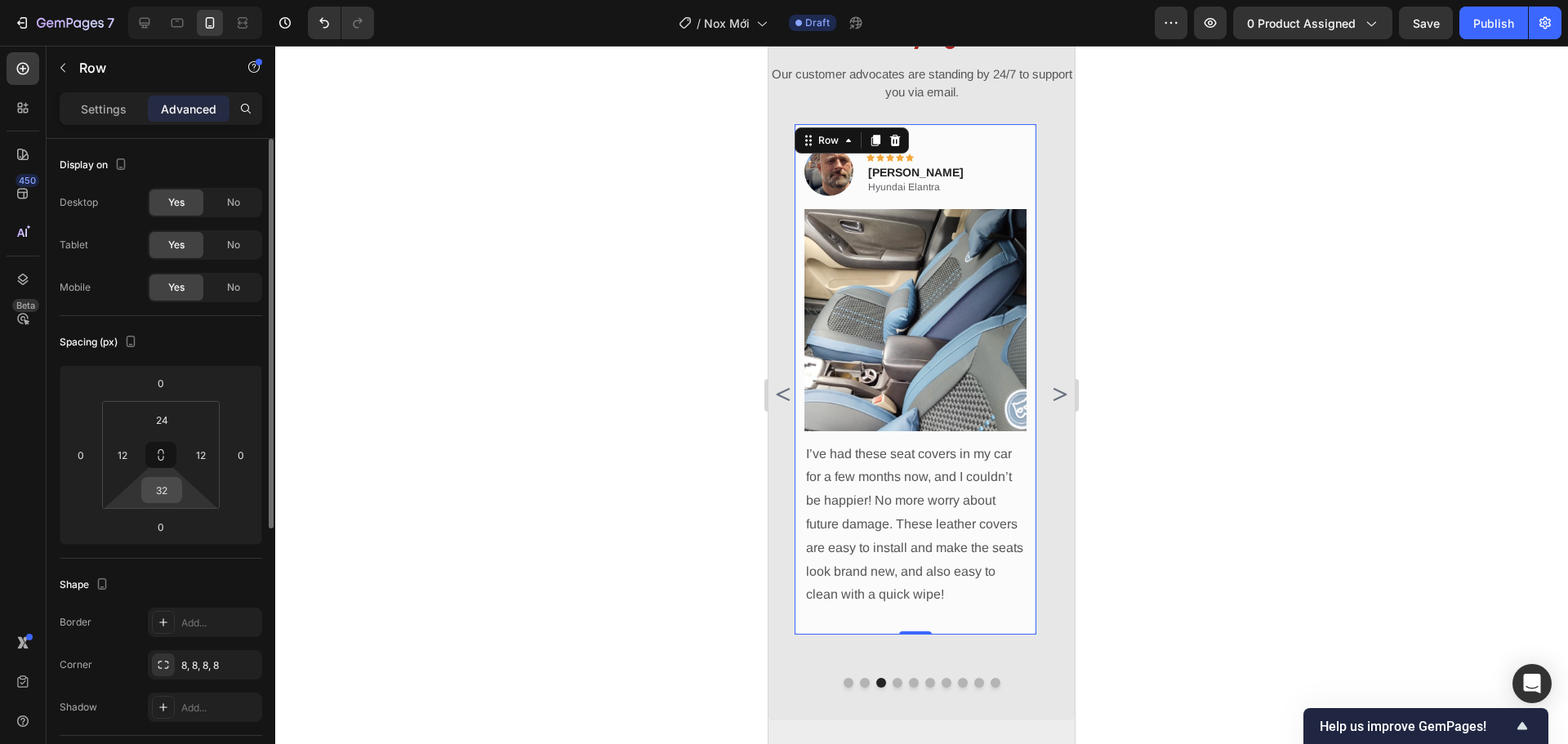
click at [155, 488] on input "32" at bounding box center [161, 489] width 33 height 25
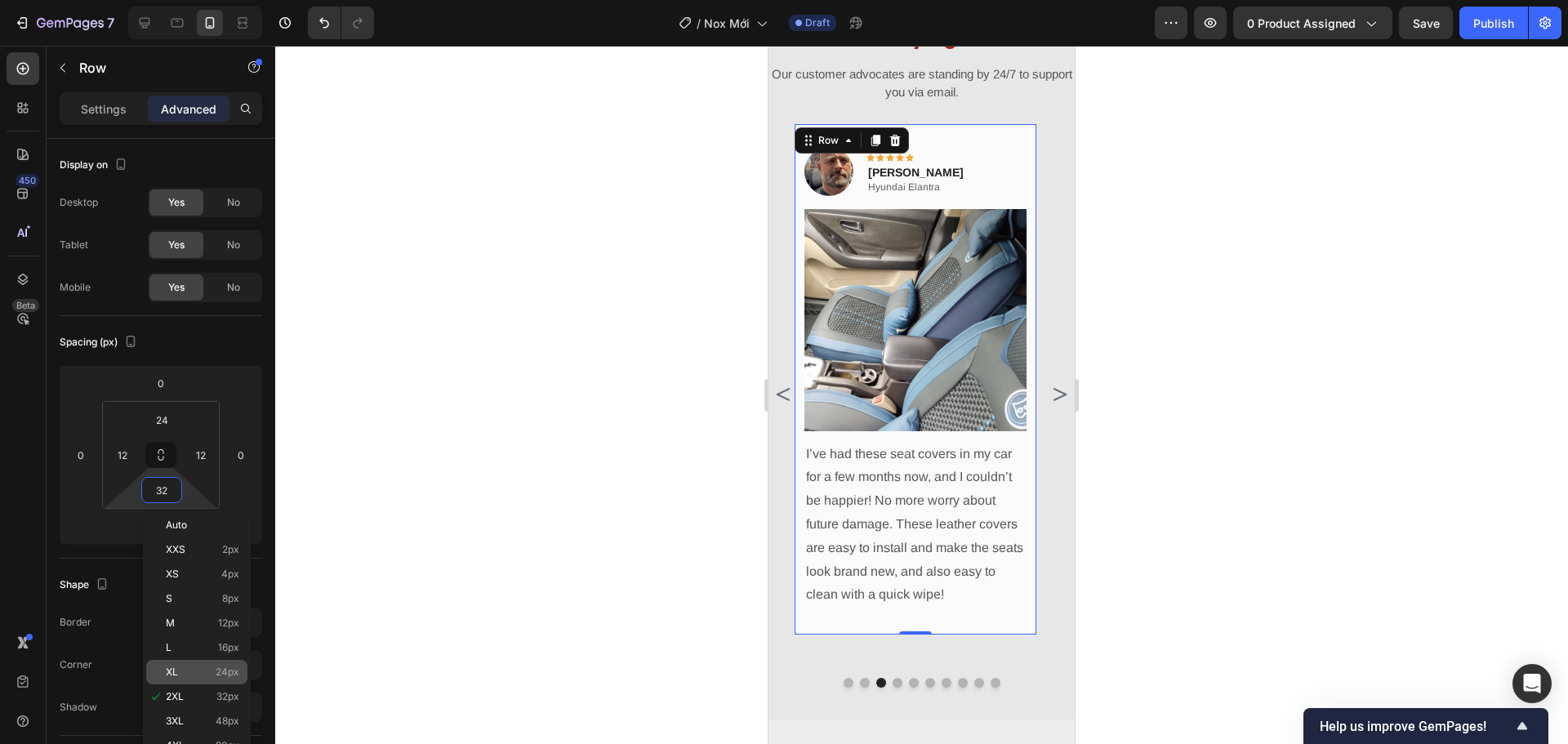
click at [202, 662] on div "XL 24px" at bounding box center [196, 672] width 102 height 25
type input "24"
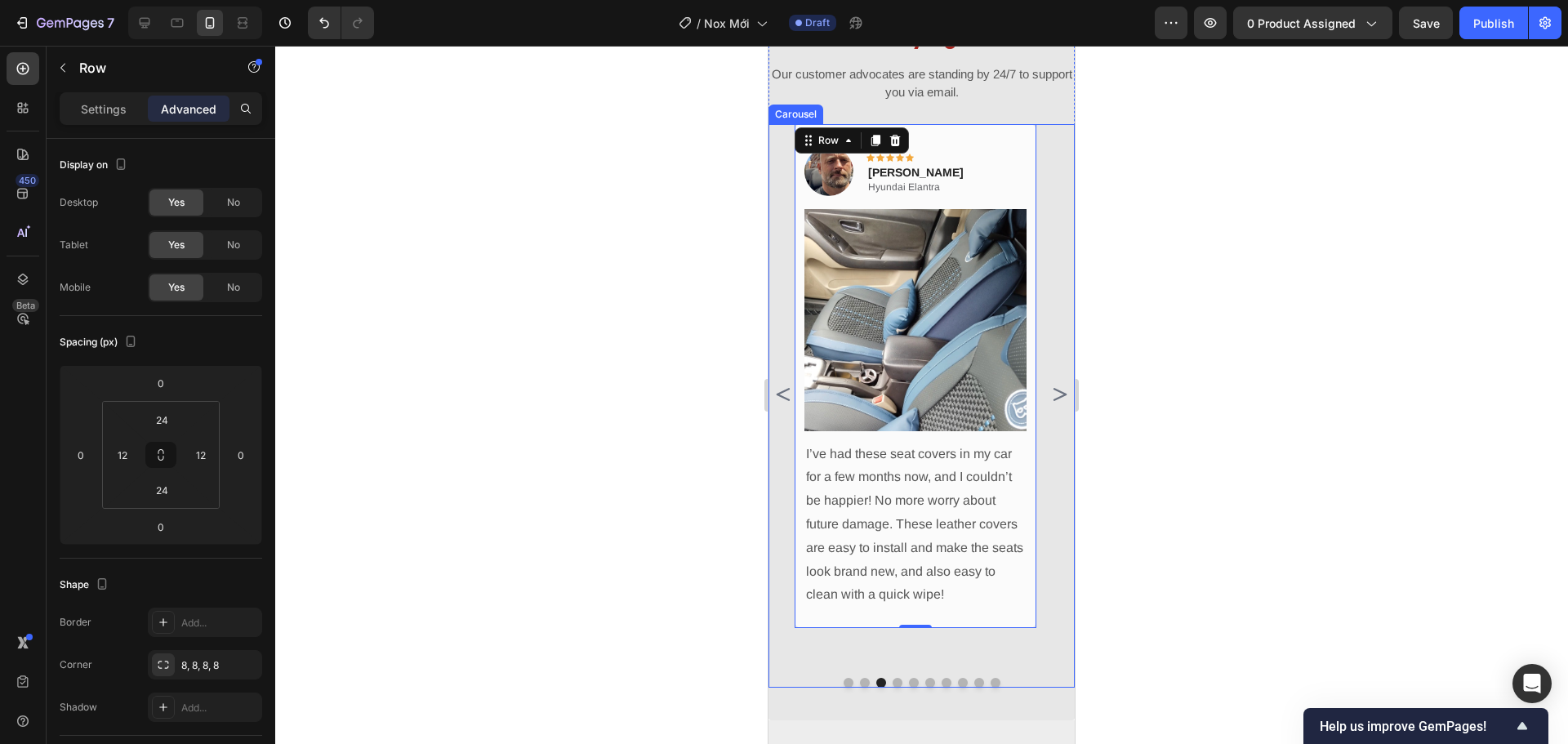
click at [1053, 401] on icon "Carousel Next Arrow" at bounding box center [1059, 394] width 13 height 13
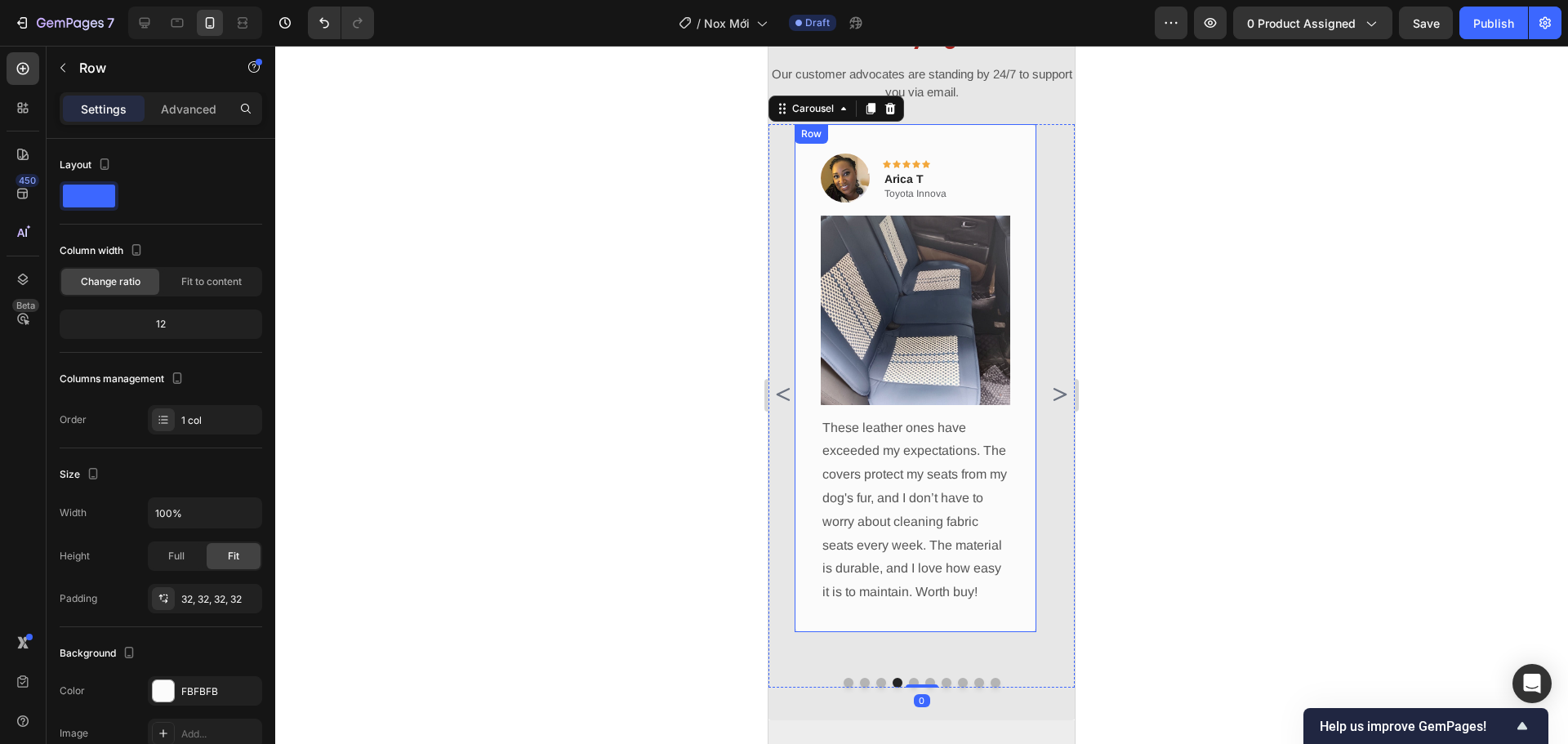
click at [1019, 414] on div "Image Icon Icon Icon Icon Icon Row Arica T Text block Toyota Innova Text Block …" at bounding box center [915, 378] width 242 height 508
click at [183, 112] on p "Advanced" at bounding box center [188, 109] width 55 height 17
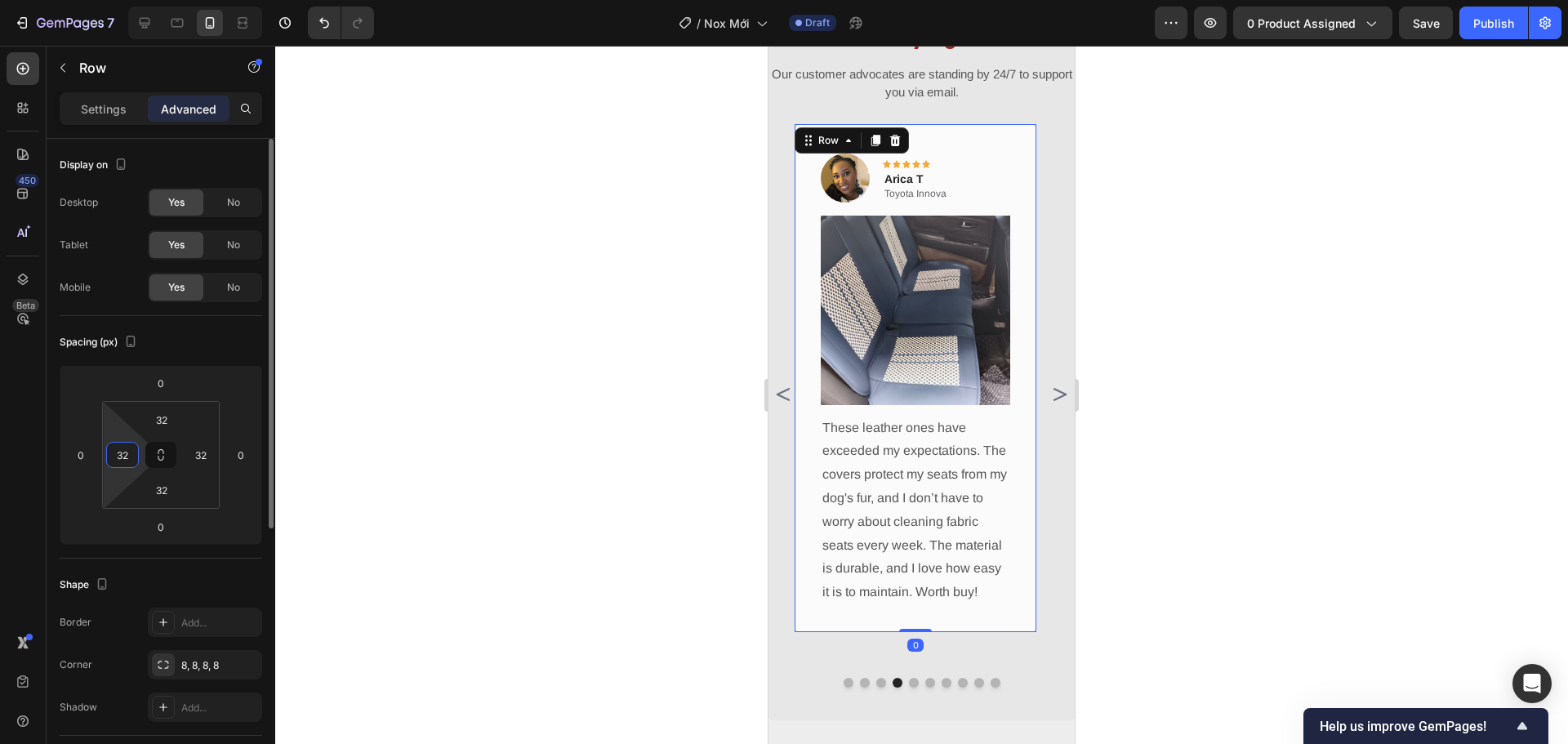
click at [130, 451] on input "32" at bounding box center [122, 454] width 25 height 25
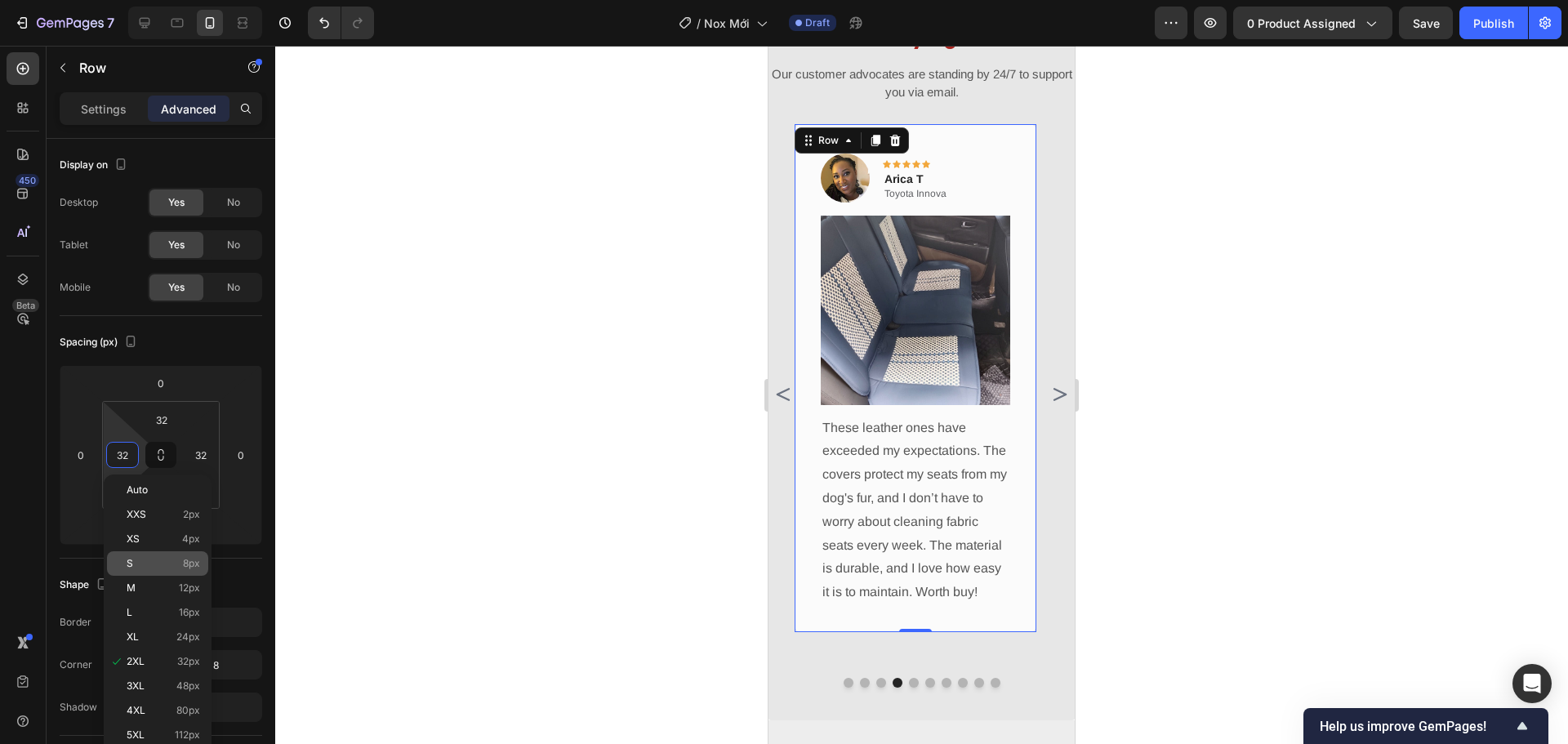
click at [182, 589] on span "12px" at bounding box center [189, 588] width 22 height 12
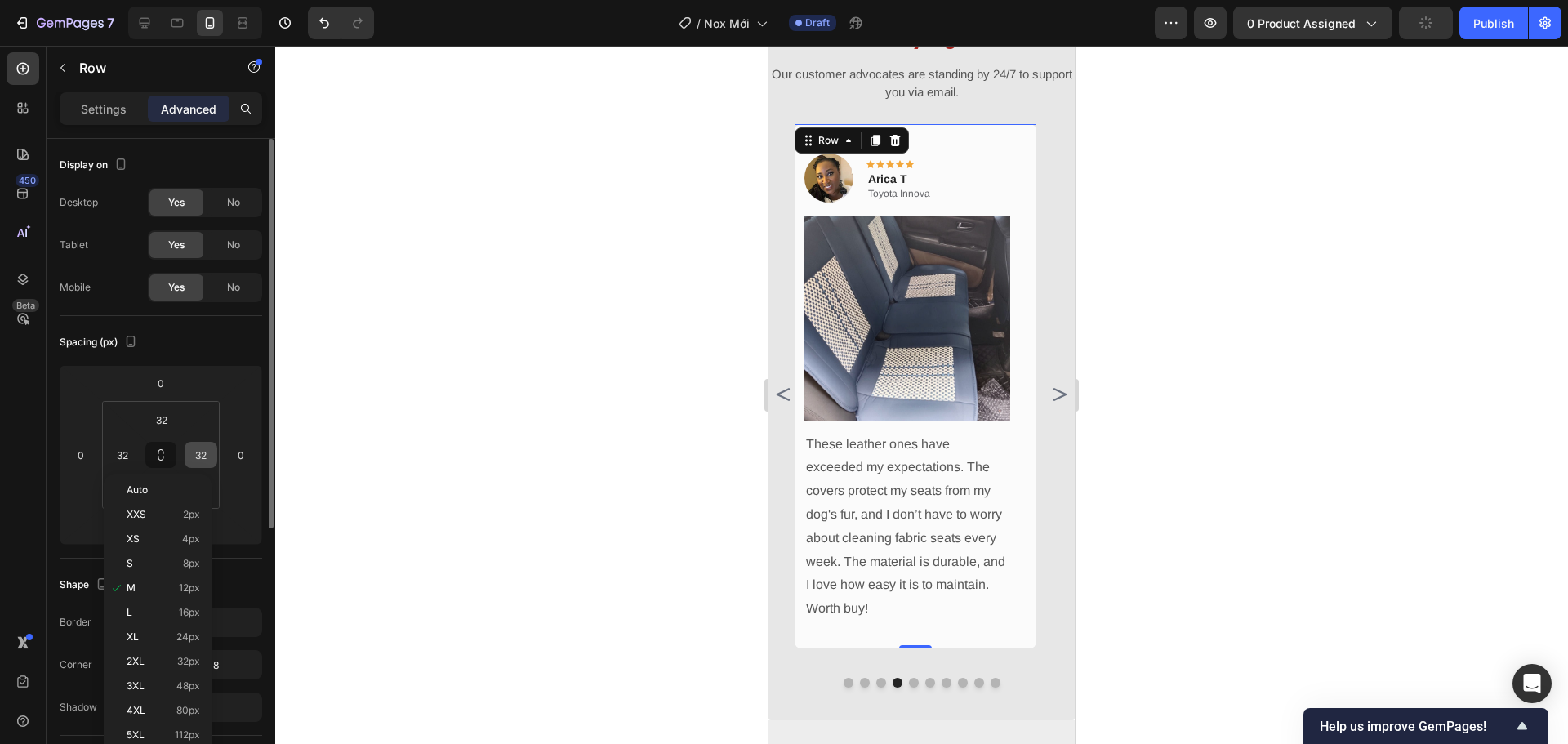
type input "12"
click at [205, 455] on input "32" at bounding box center [200, 454] width 25 height 25
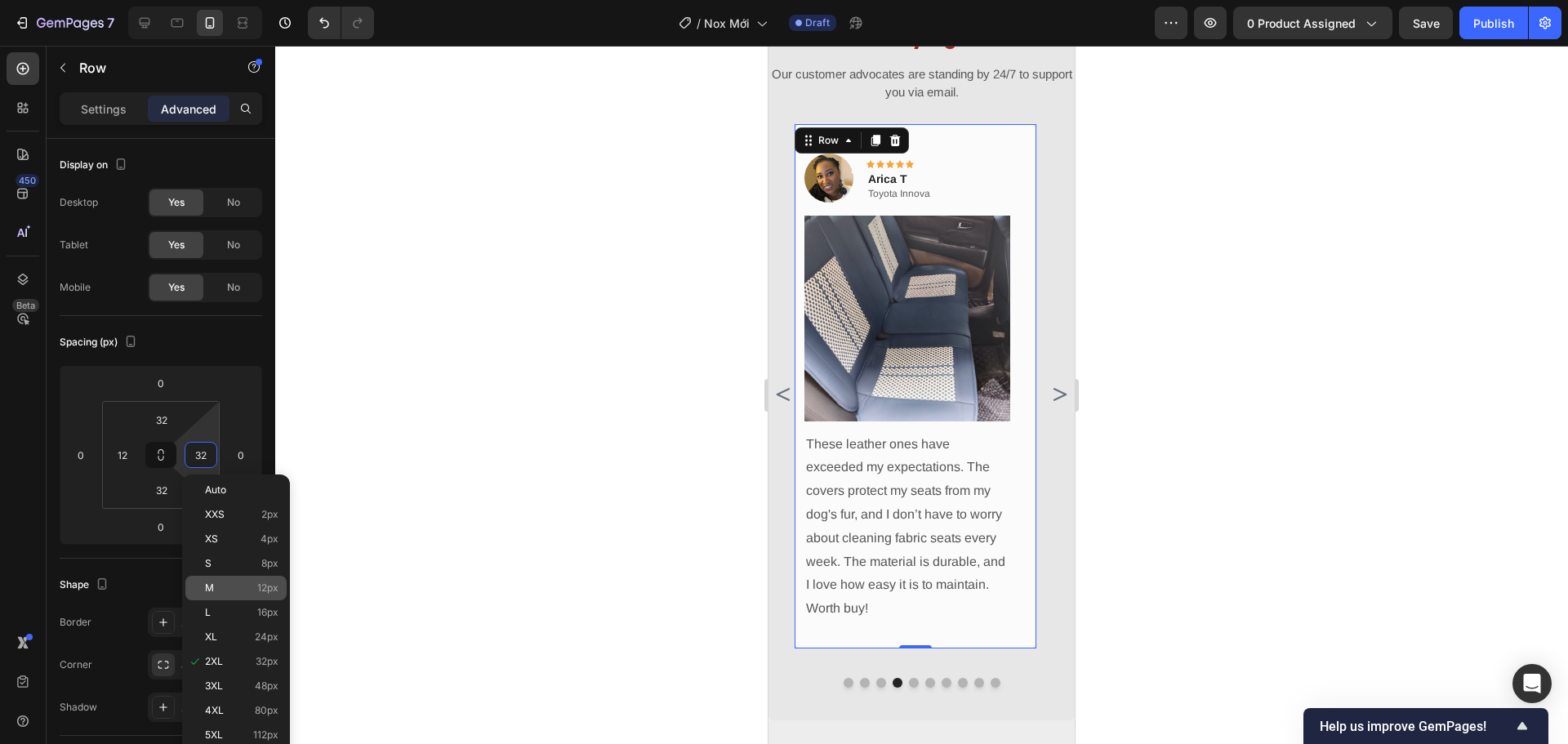
click at [267, 594] on div "M 12px" at bounding box center [236, 587] width 102 height 25
type input "12"
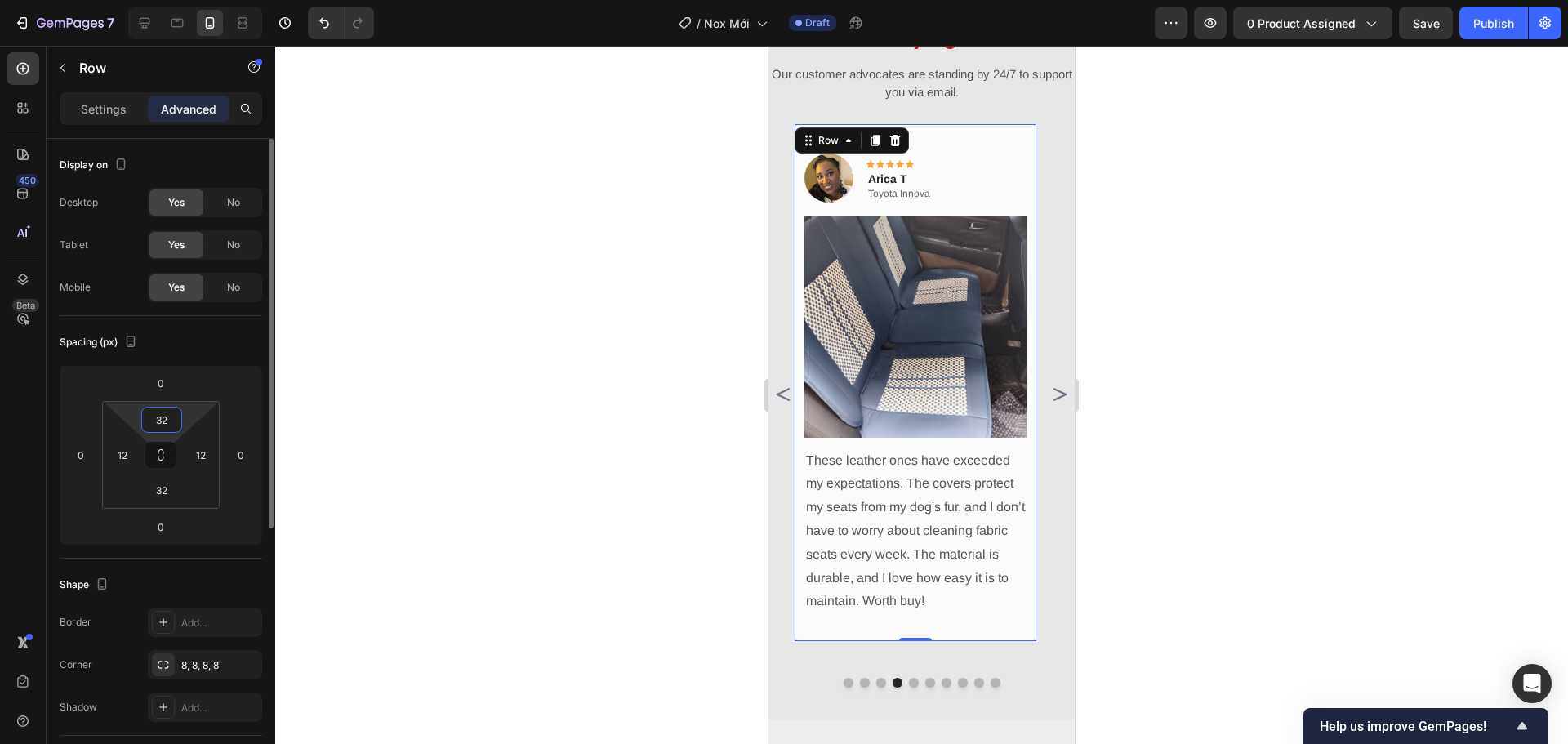
click at [165, 416] on input "32" at bounding box center [161, 419] width 33 height 25
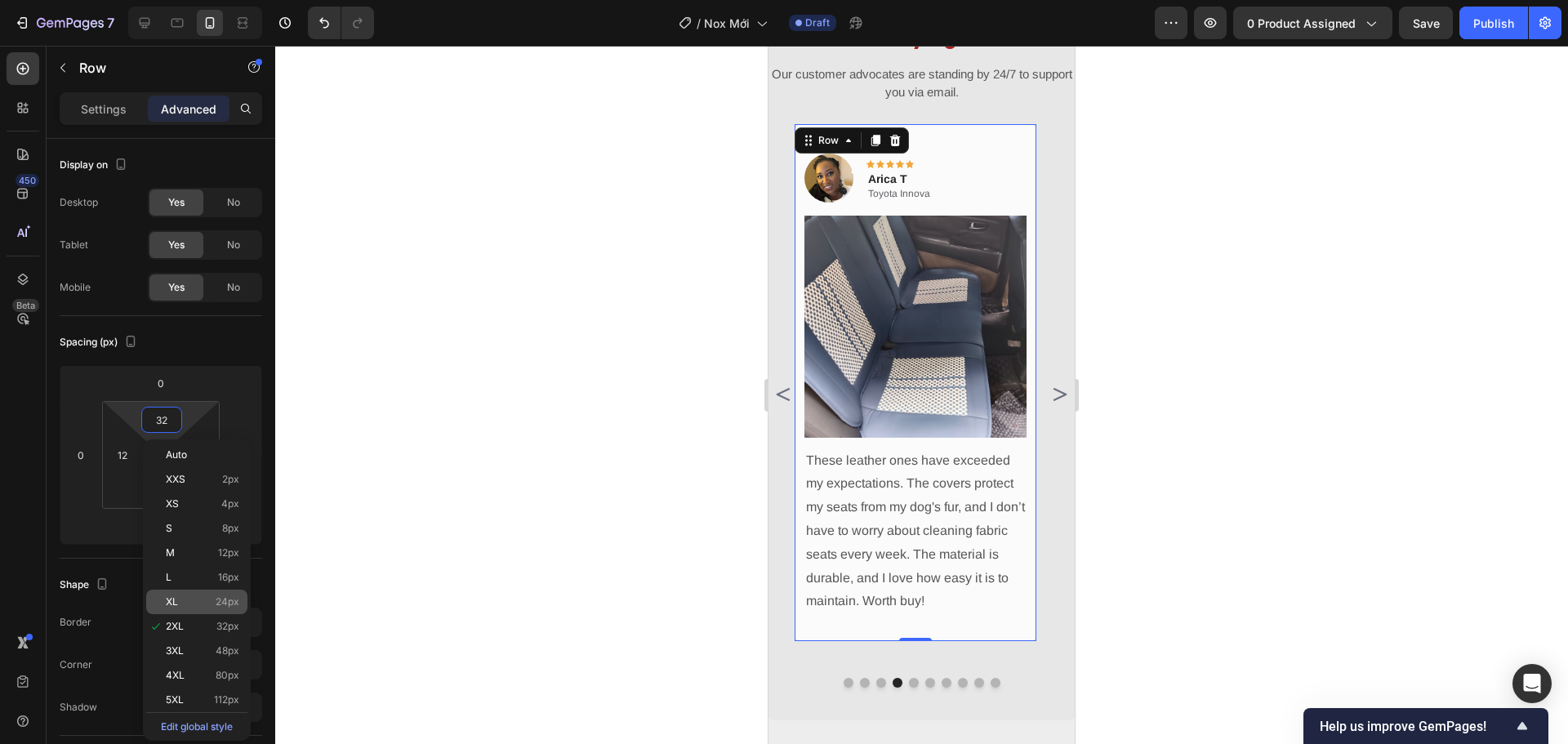
click at [220, 603] on span "24px" at bounding box center [227, 602] width 24 height 12
type input "24"
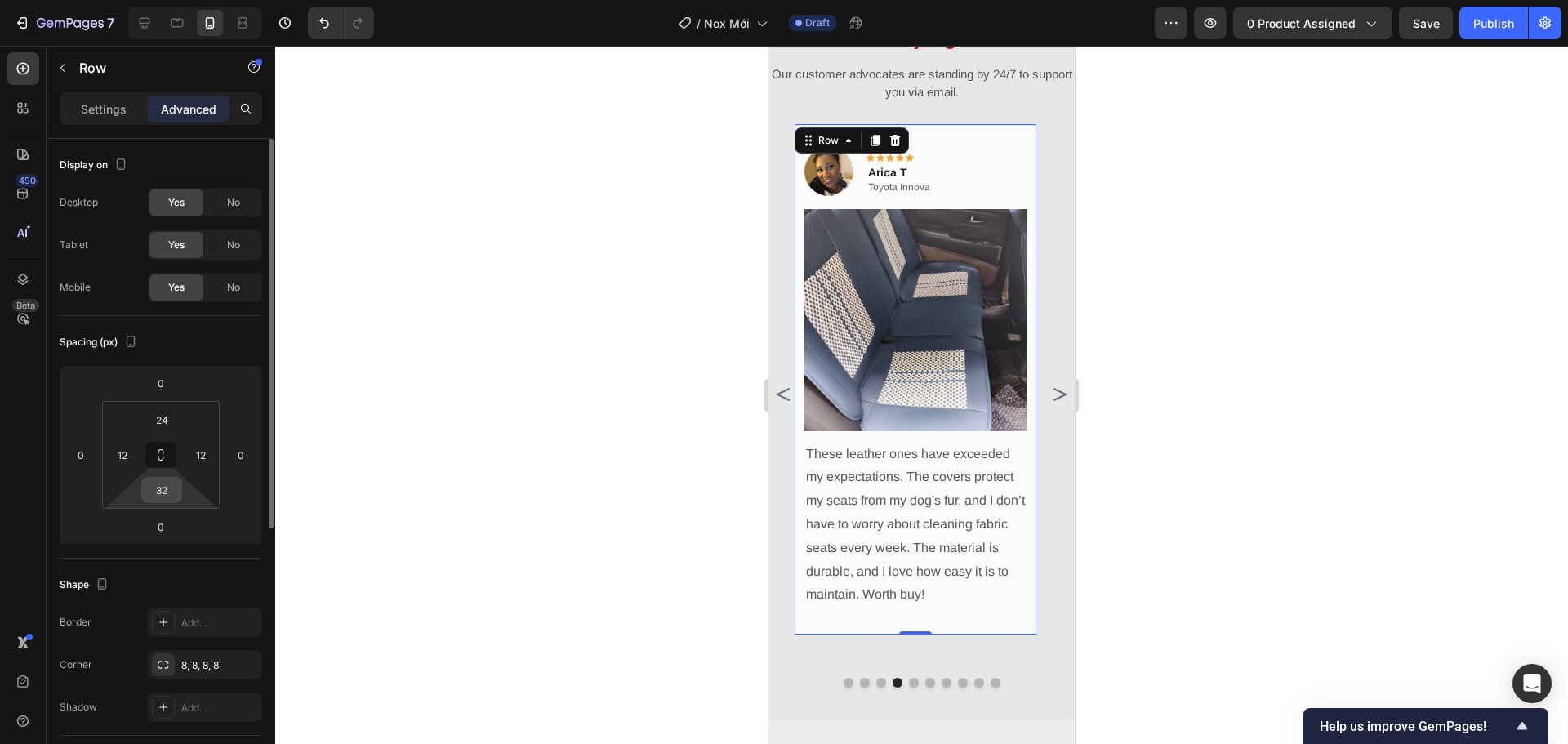
click at [161, 490] on input "32" at bounding box center [161, 489] width 33 height 25
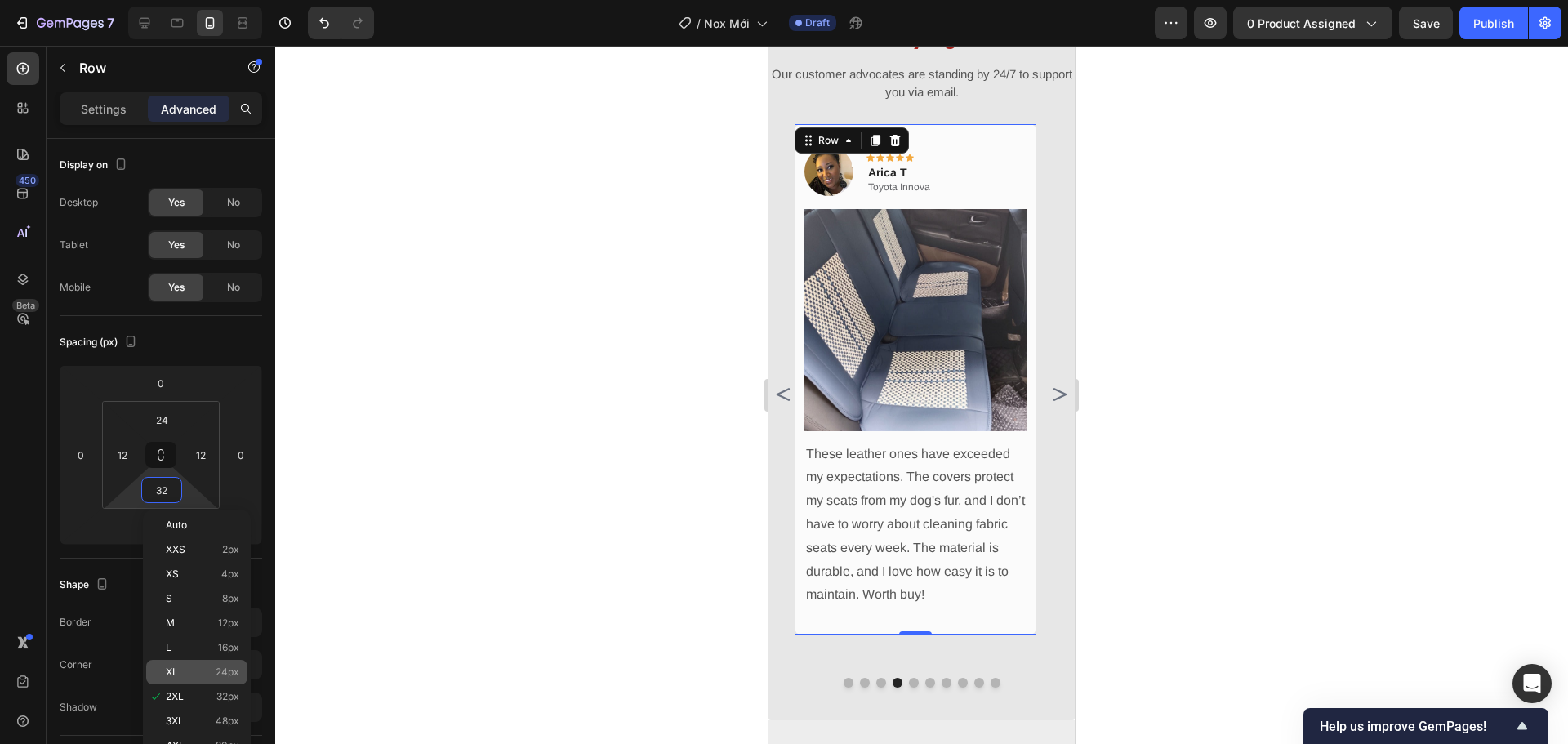
click at [178, 660] on div "XL 24px" at bounding box center [196, 672] width 102 height 25
type input "24"
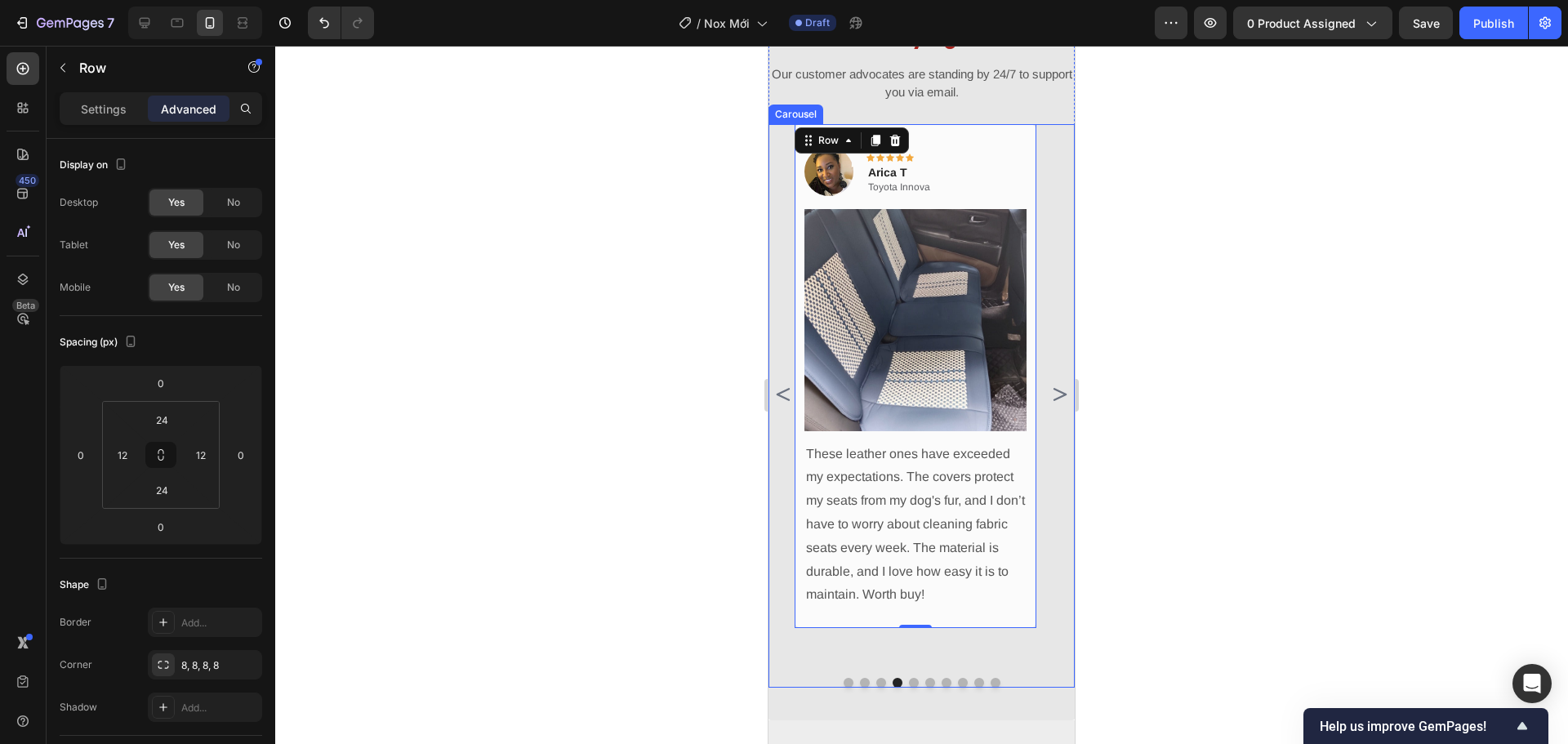
click at [1052, 405] on icon "Carousel Next Arrow" at bounding box center [1059, 395] width 20 height 20
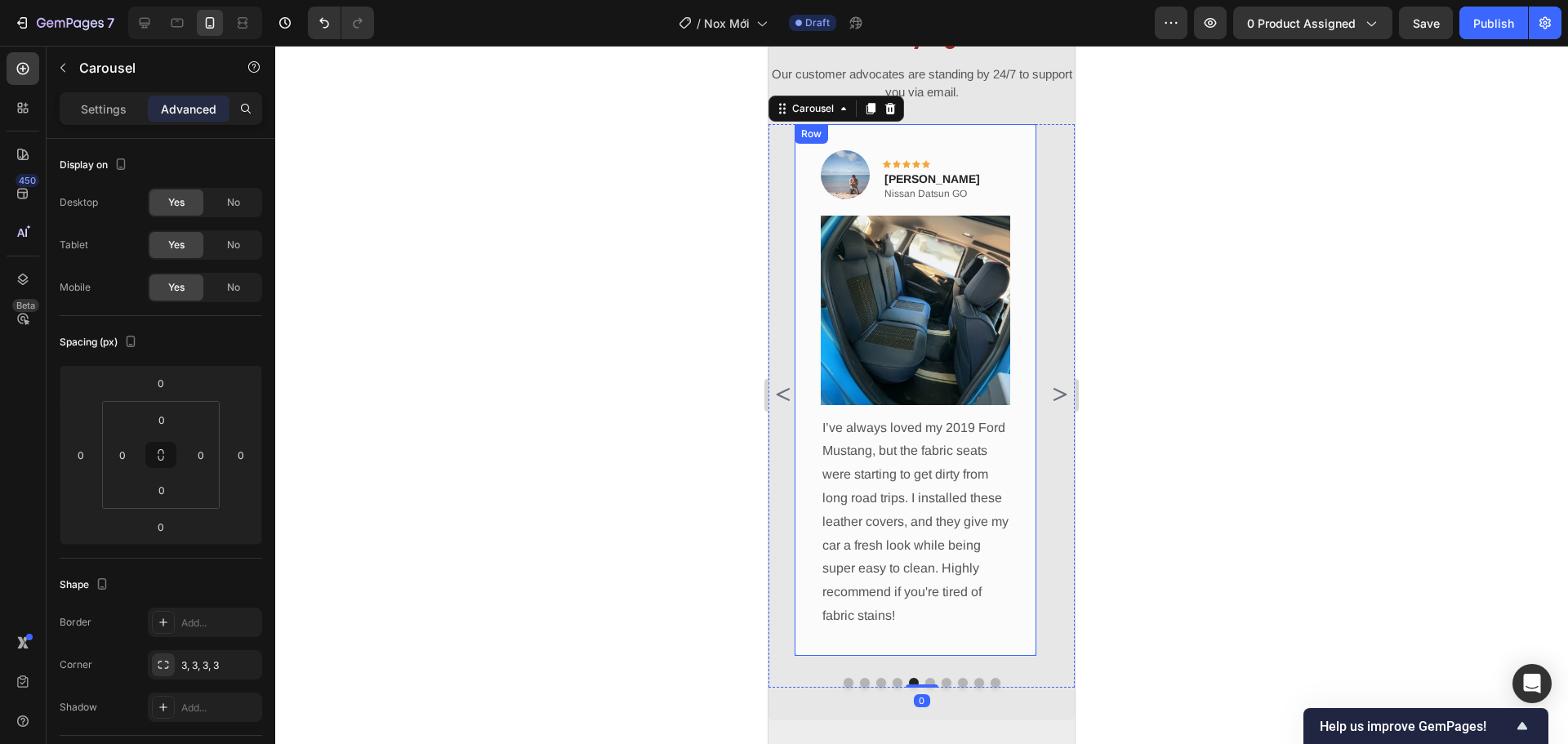
click at [1022, 405] on div "Image Icon Icon Icon Icon Icon Row Jeffrey Montague Text block Nissan Datsun GO…" at bounding box center [915, 390] width 242 height 532
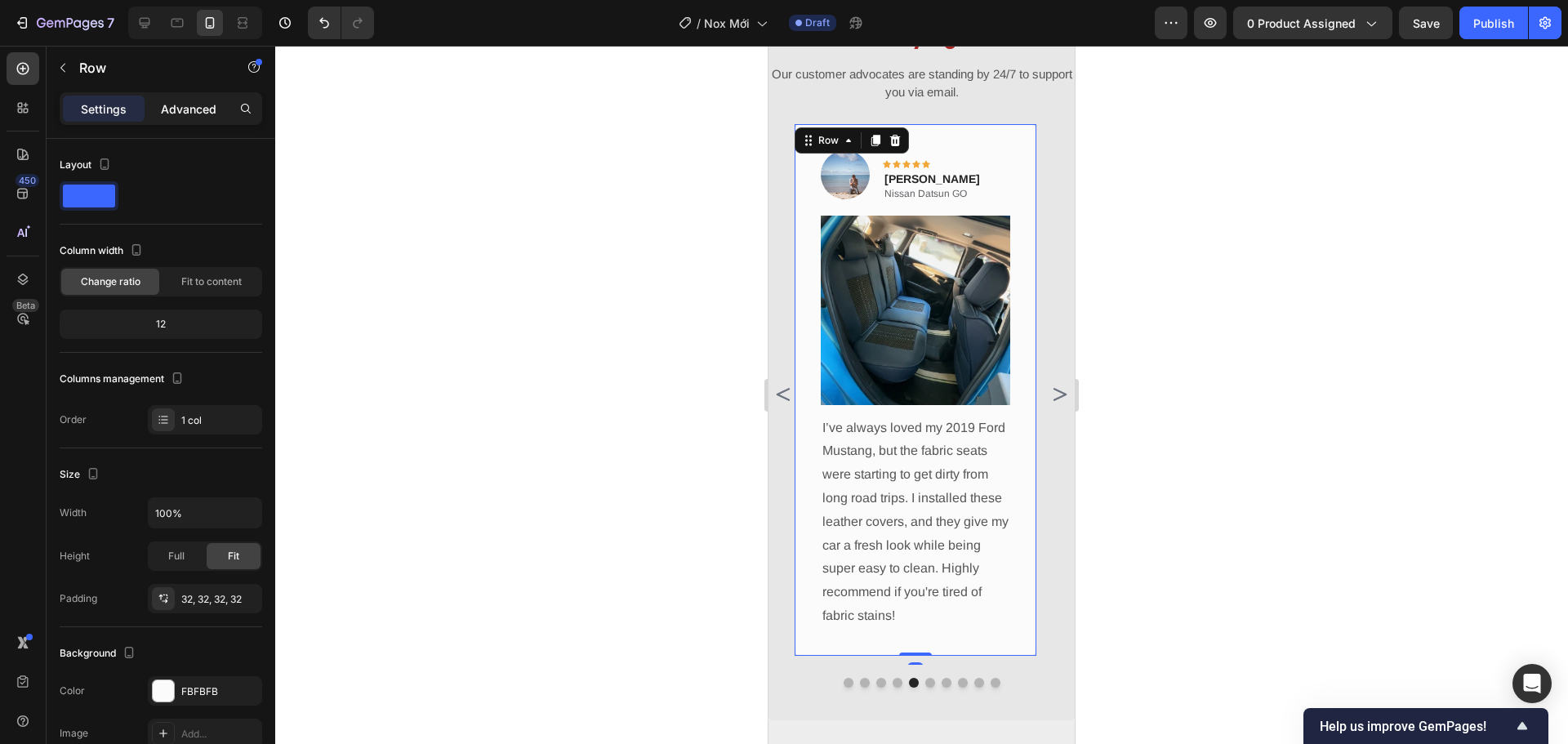
click at [189, 120] on div "Advanced" at bounding box center [188, 109] width 82 height 26
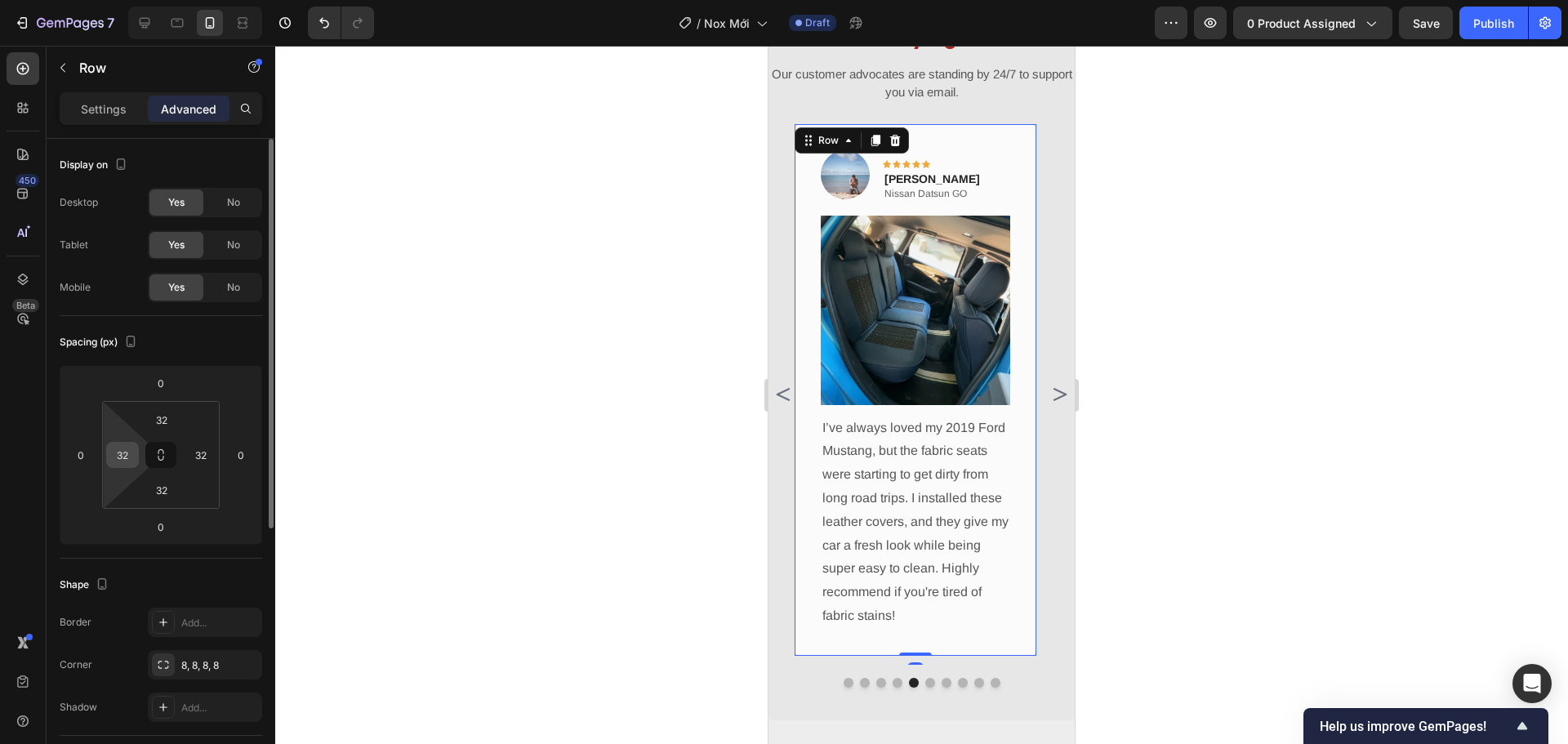
click at [116, 464] on input "32" at bounding box center [122, 454] width 25 height 25
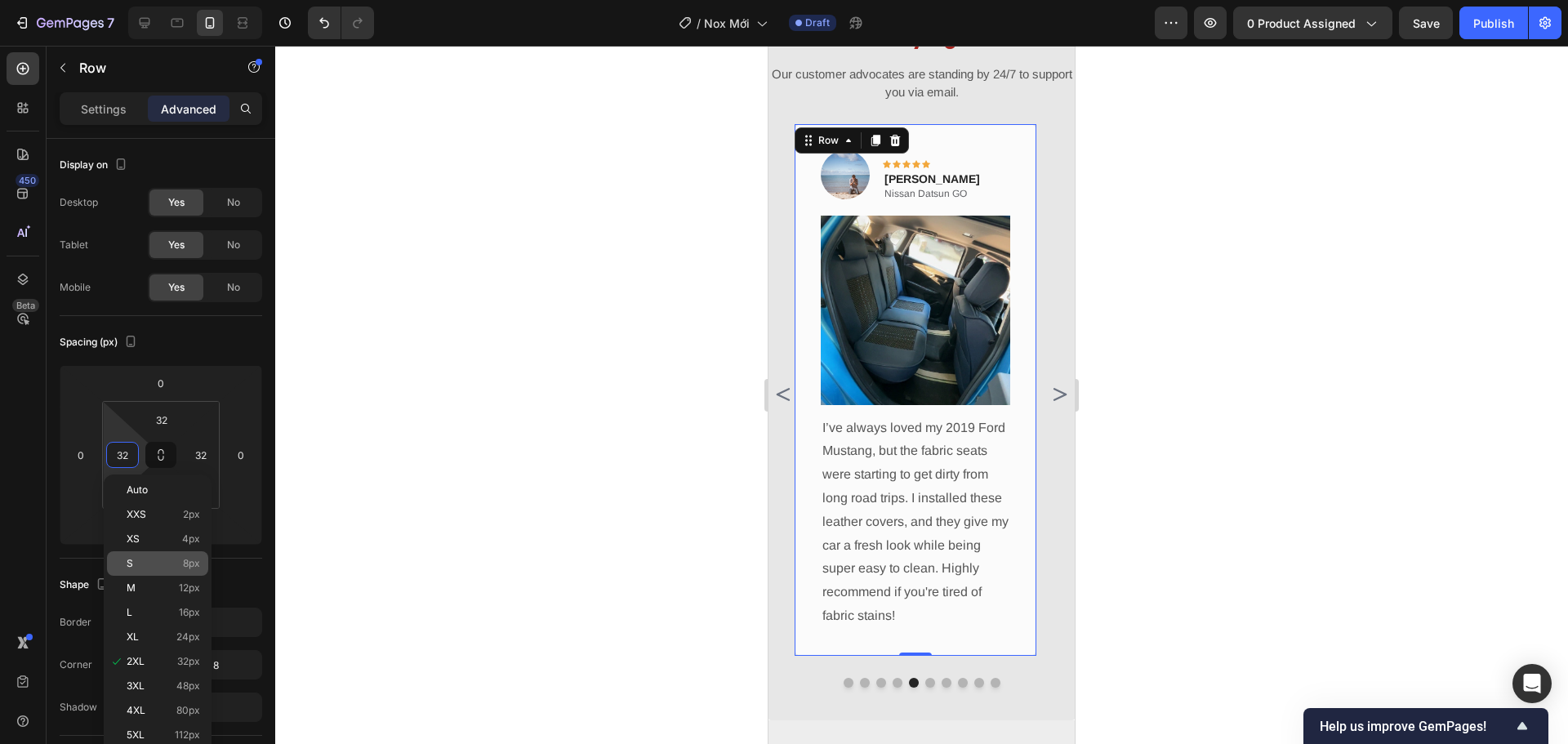
click at [159, 579] on div "M 12px" at bounding box center [157, 587] width 102 height 25
type input "12"
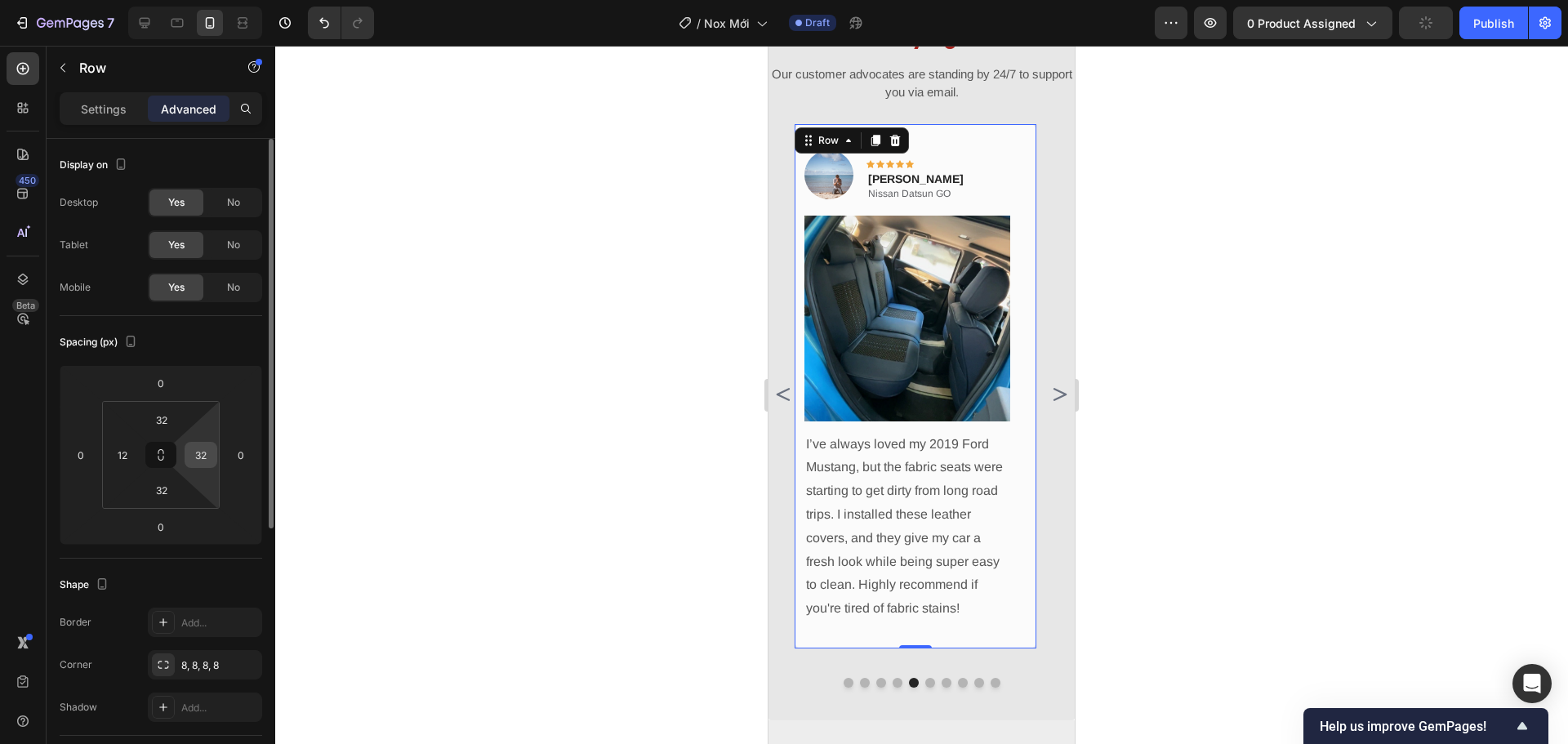
click at [206, 448] on input "32" at bounding box center [200, 454] width 25 height 25
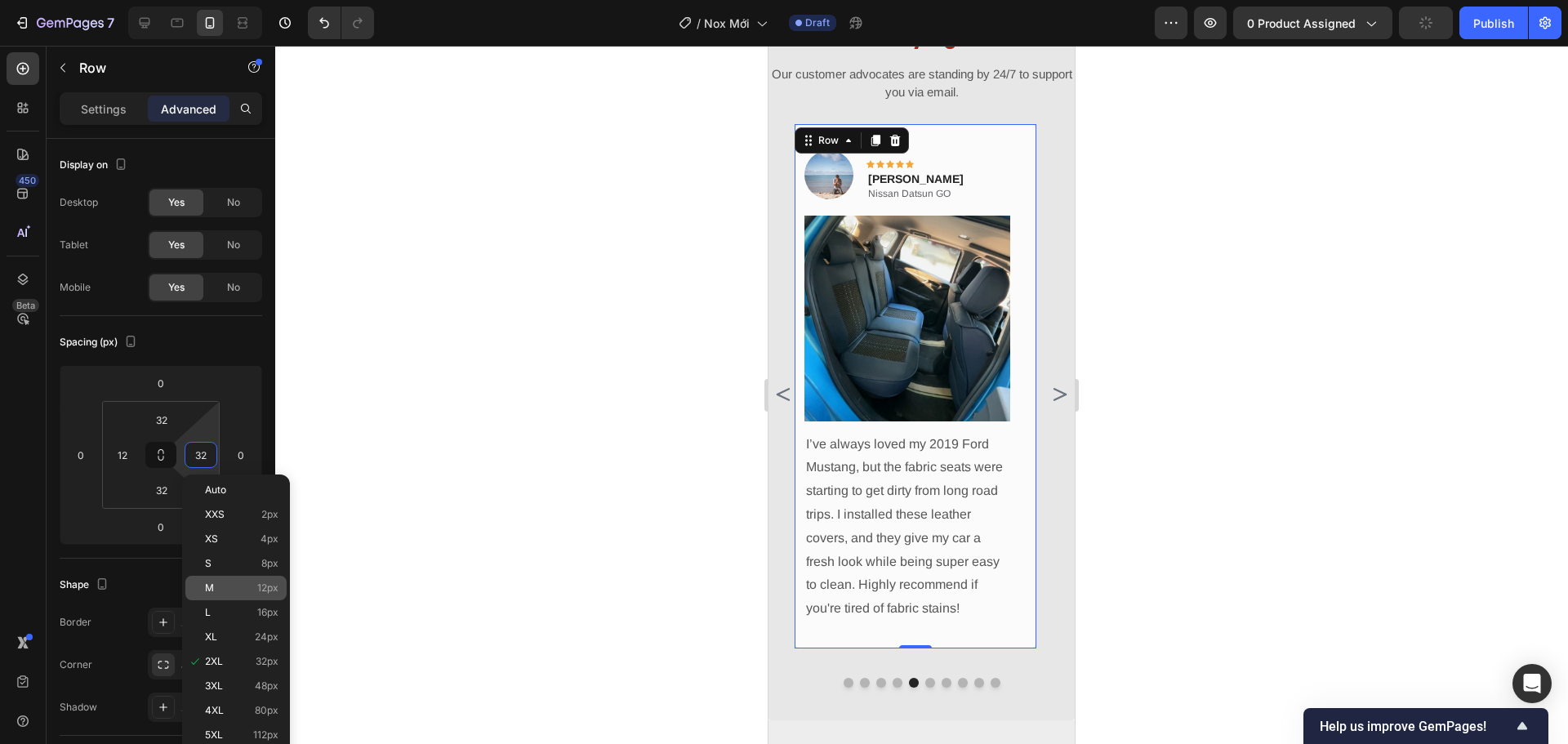
click at [242, 582] on p "M 12px" at bounding box center [242, 588] width 73 height 12
type input "12"
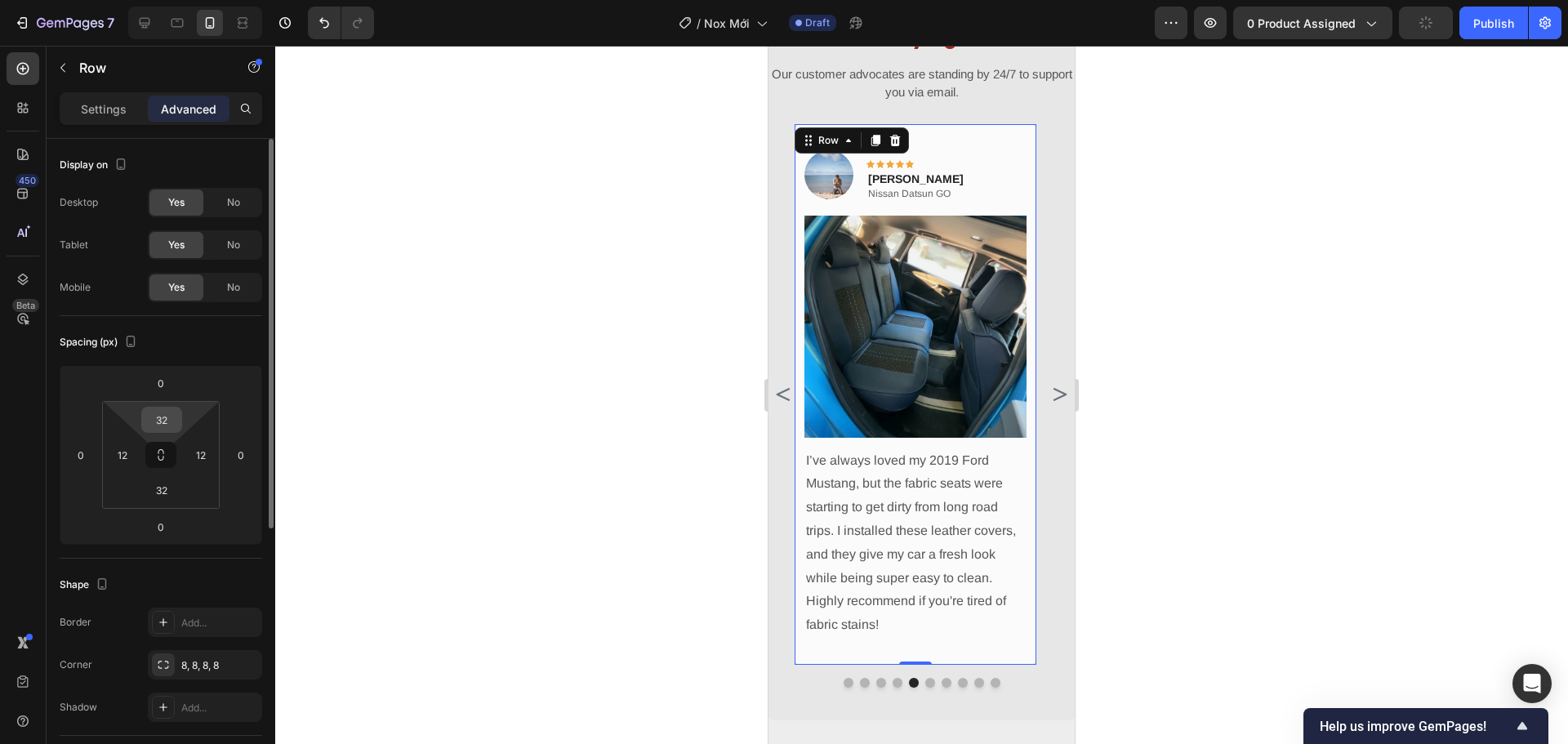
click at [164, 422] on input "32" at bounding box center [161, 419] width 33 height 25
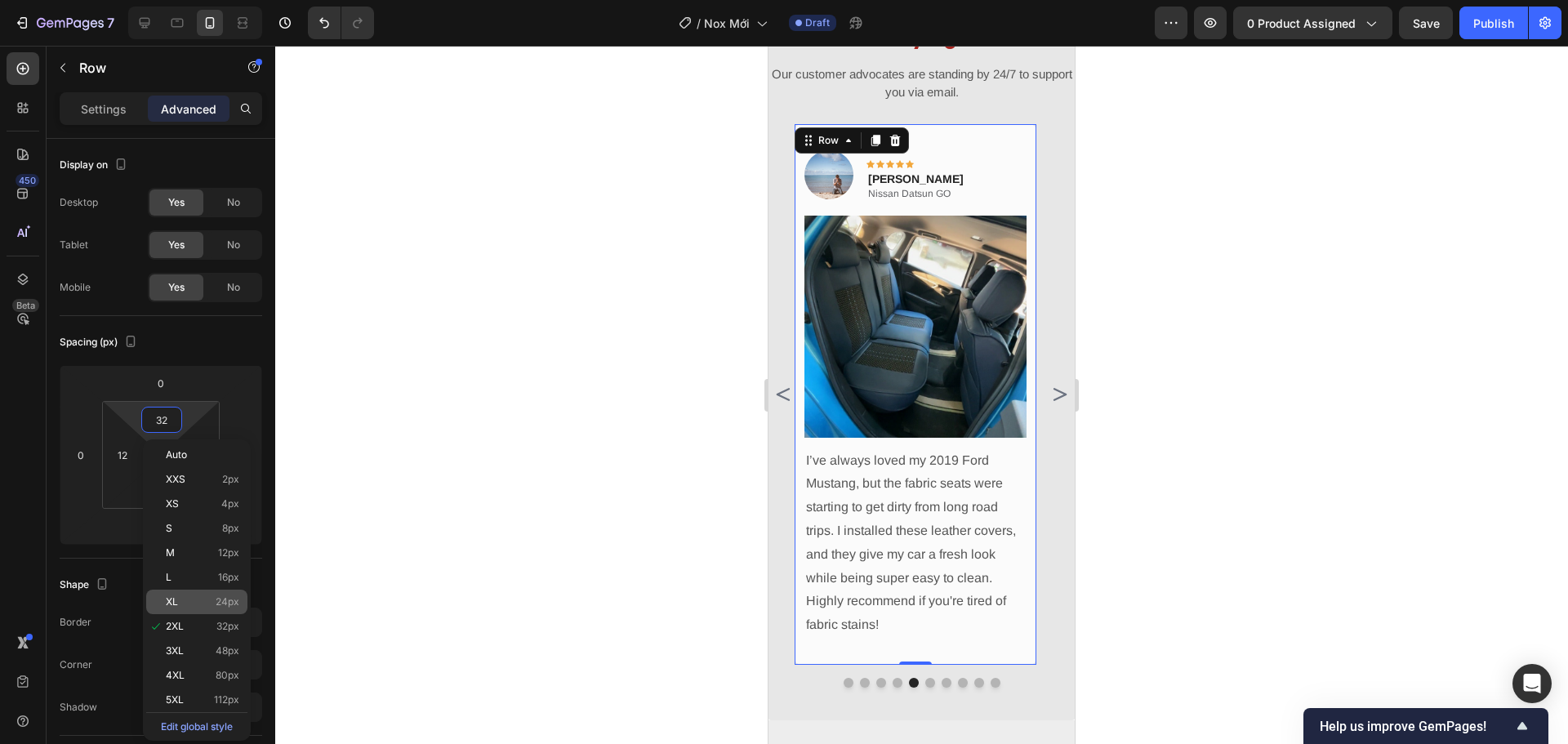
click at [206, 603] on p "XL 24px" at bounding box center [202, 602] width 73 height 12
type input "24"
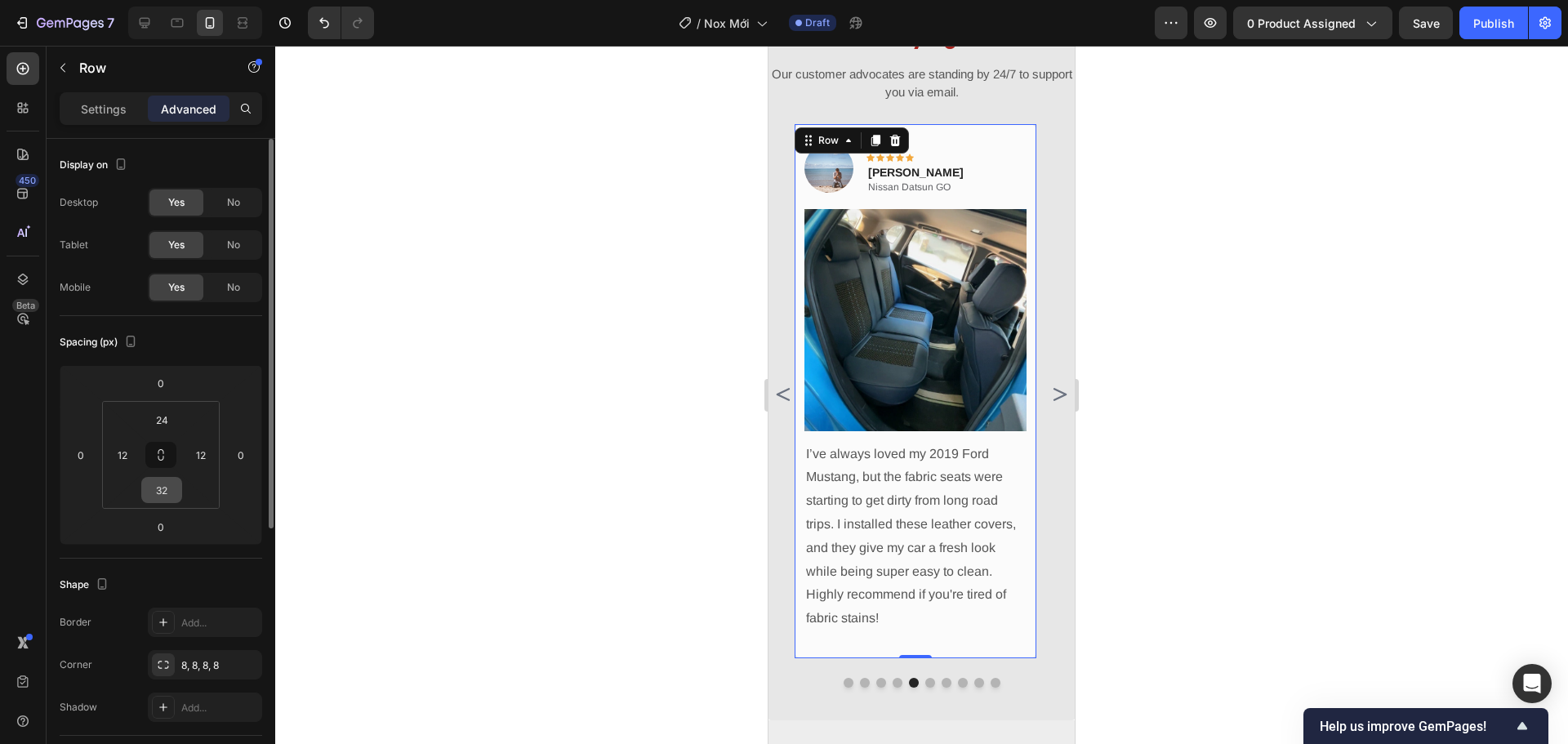
click at [162, 494] on input "32" at bounding box center [161, 489] width 33 height 25
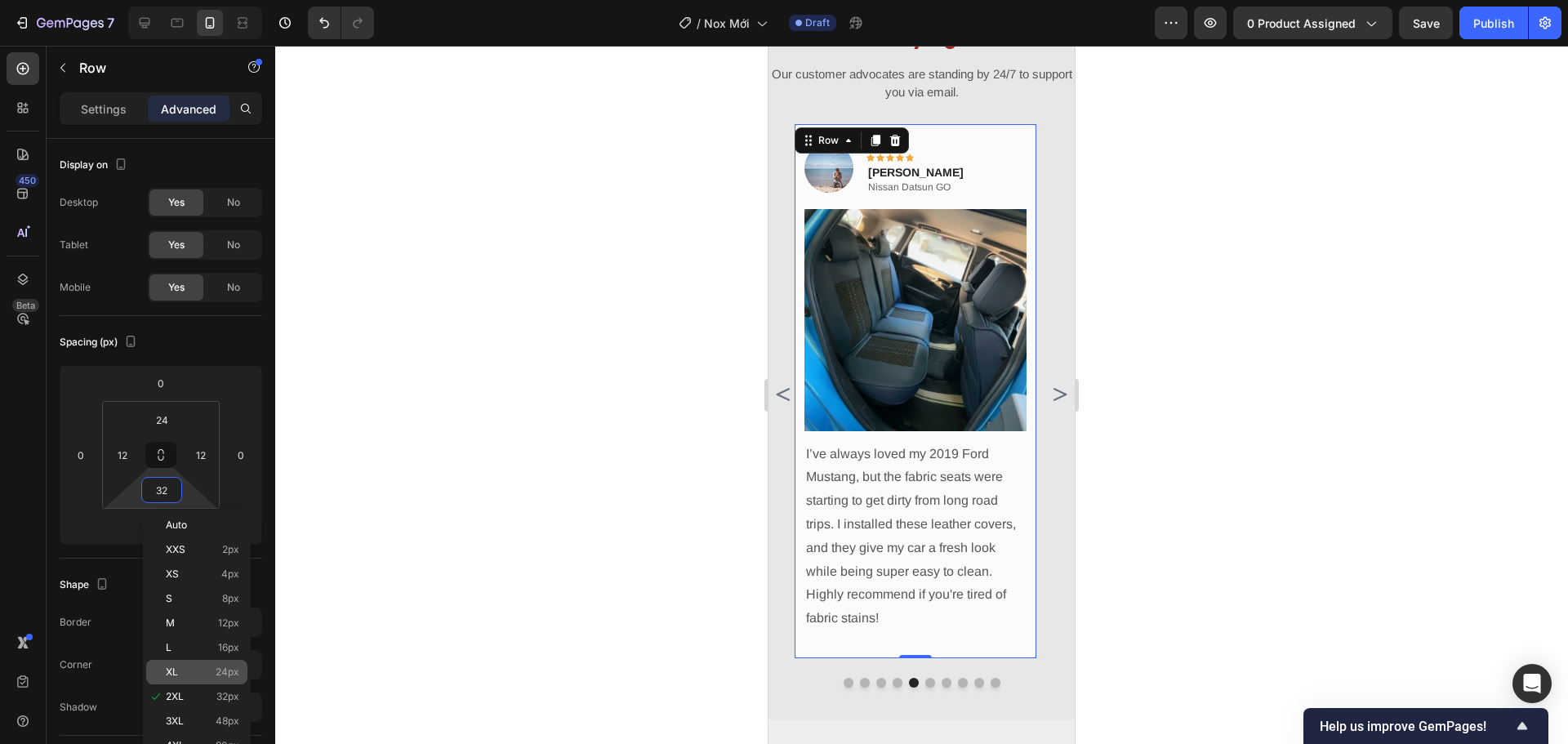
click at [203, 661] on div "XL 24px" at bounding box center [196, 672] width 102 height 25
type input "24"
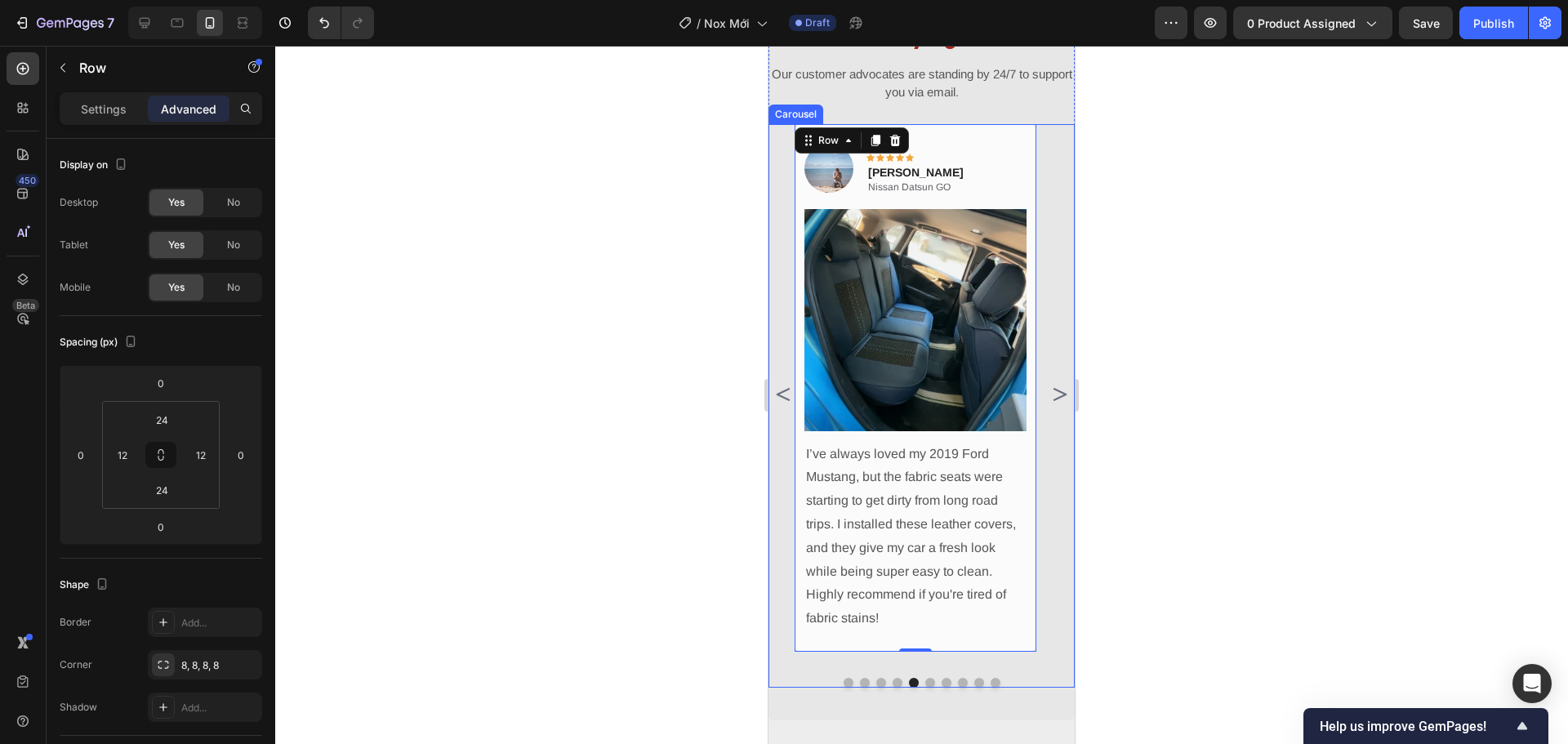
click at [1049, 405] on icon "Carousel Next Arrow" at bounding box center [1059, 395] width 20 height 20
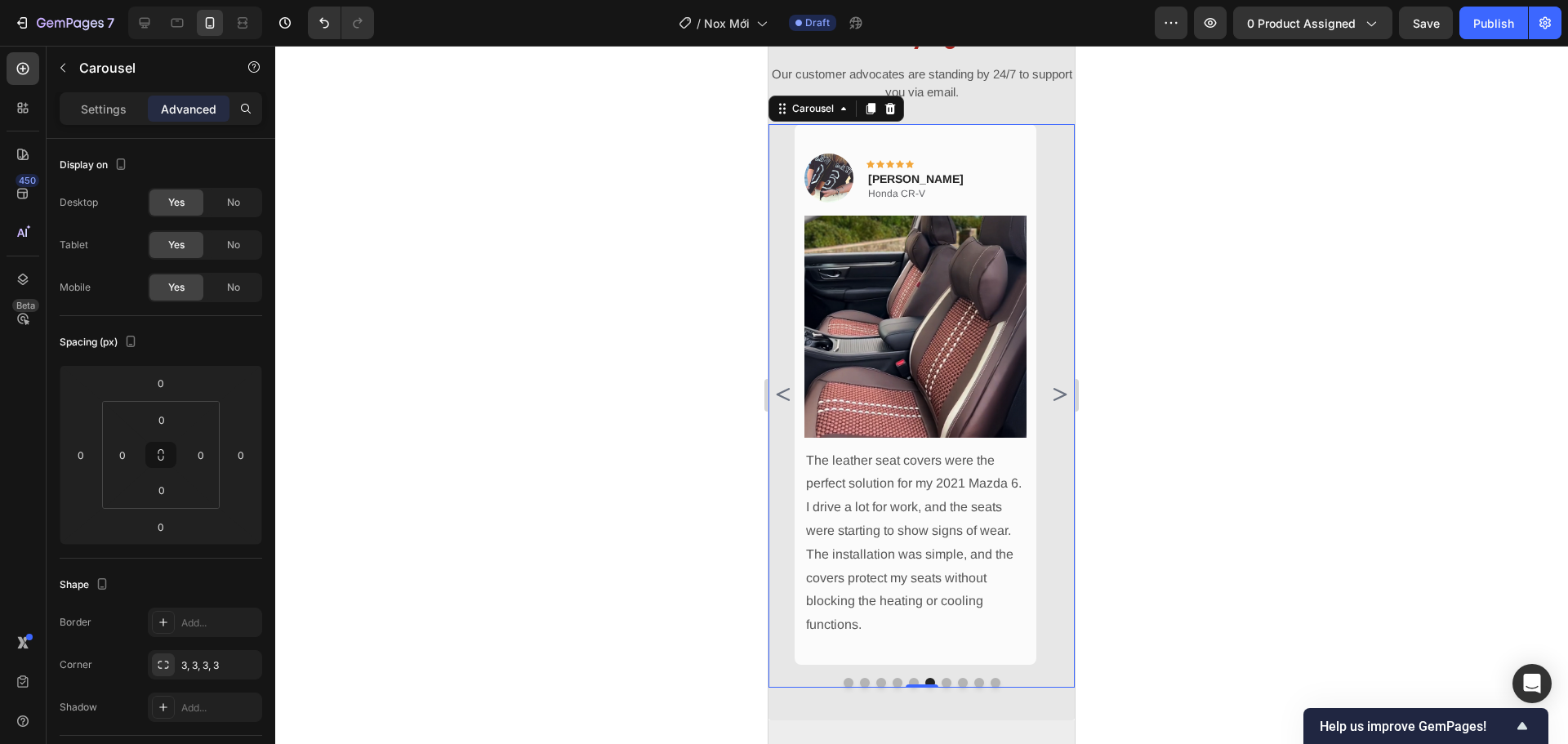
click at [1049, 402] on icon "Carousel Next Arrow" at bounding box center [1059, 395] width 20 height 20
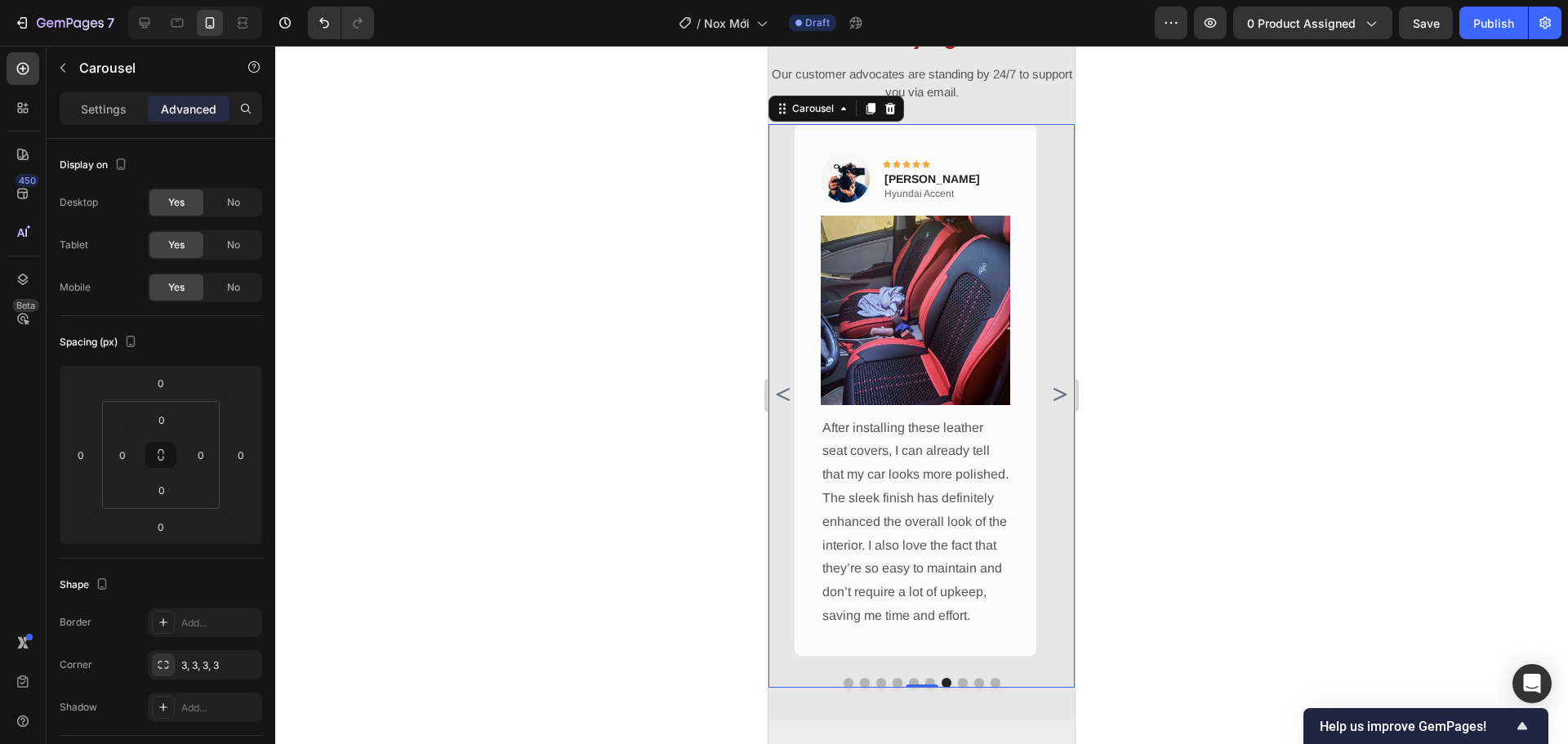
click at [1049, 402] on icon "Carousel Next Arrow" at bounding box center [1059, 395] width 20 height 20
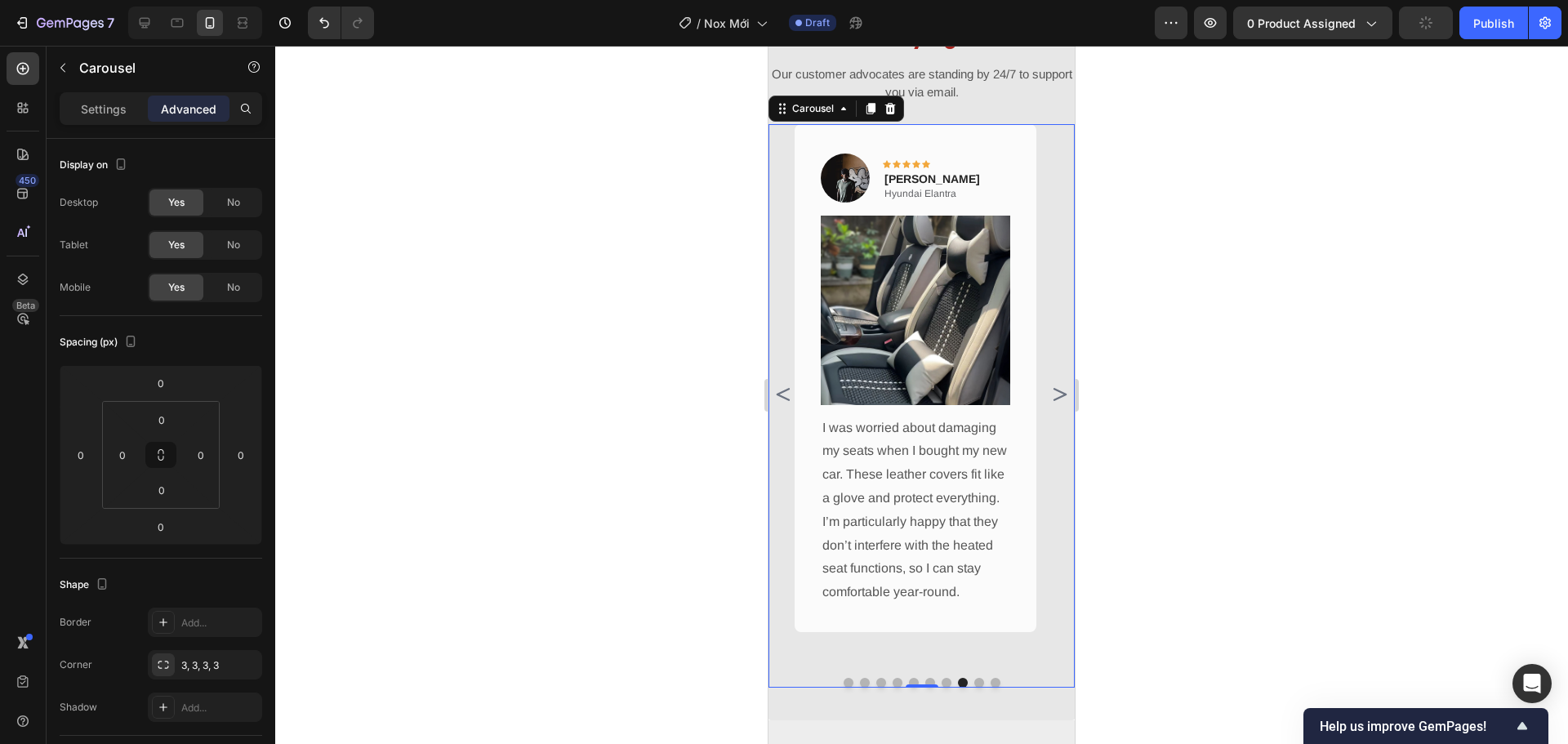
click at [781, 401] on icon "Carousel Back Arrow" at bounding box center [783, 394] width 13 height 13
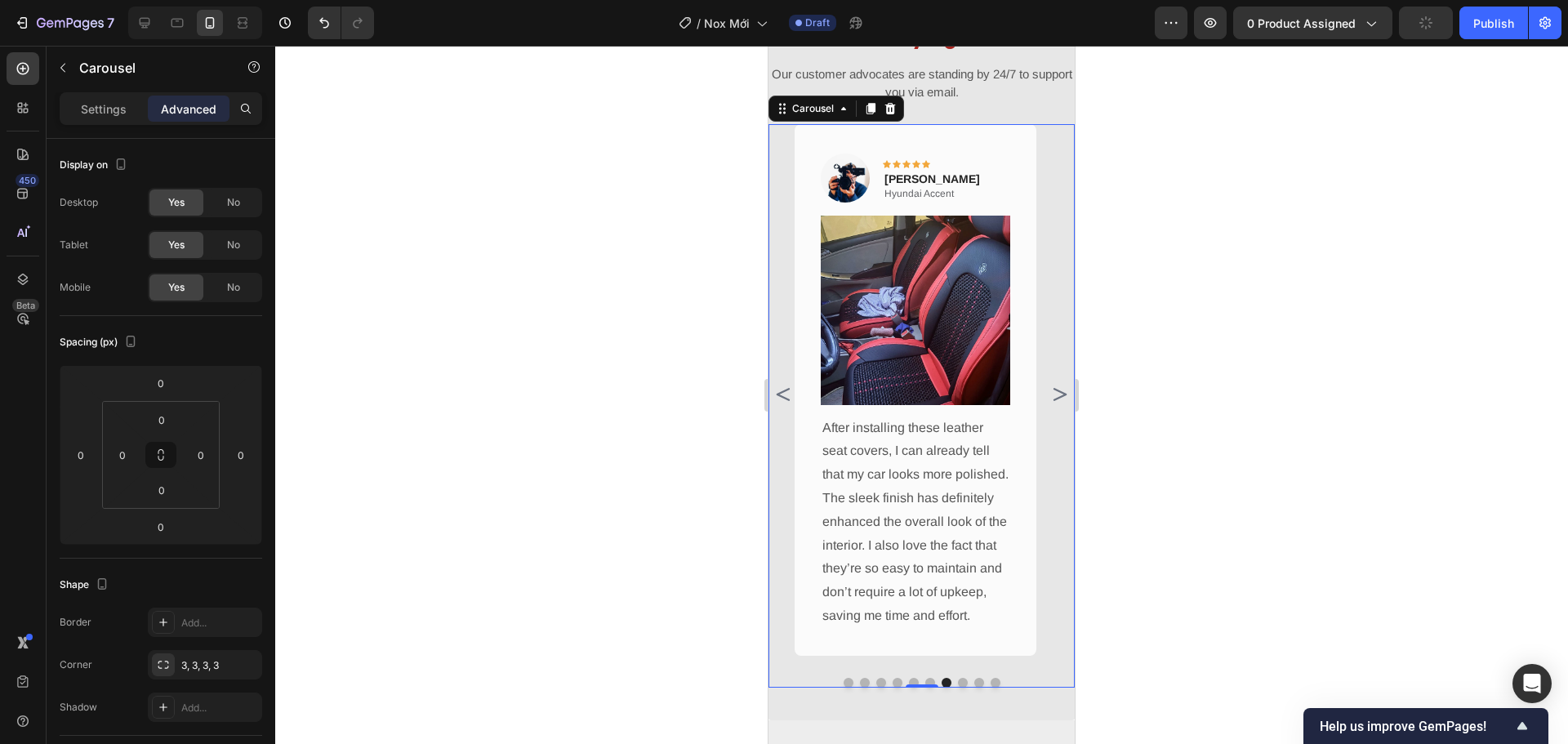
click at [783, 403] on icon "Carousel Back Arrow" at bounding box center [784, 395] width 20 height 20
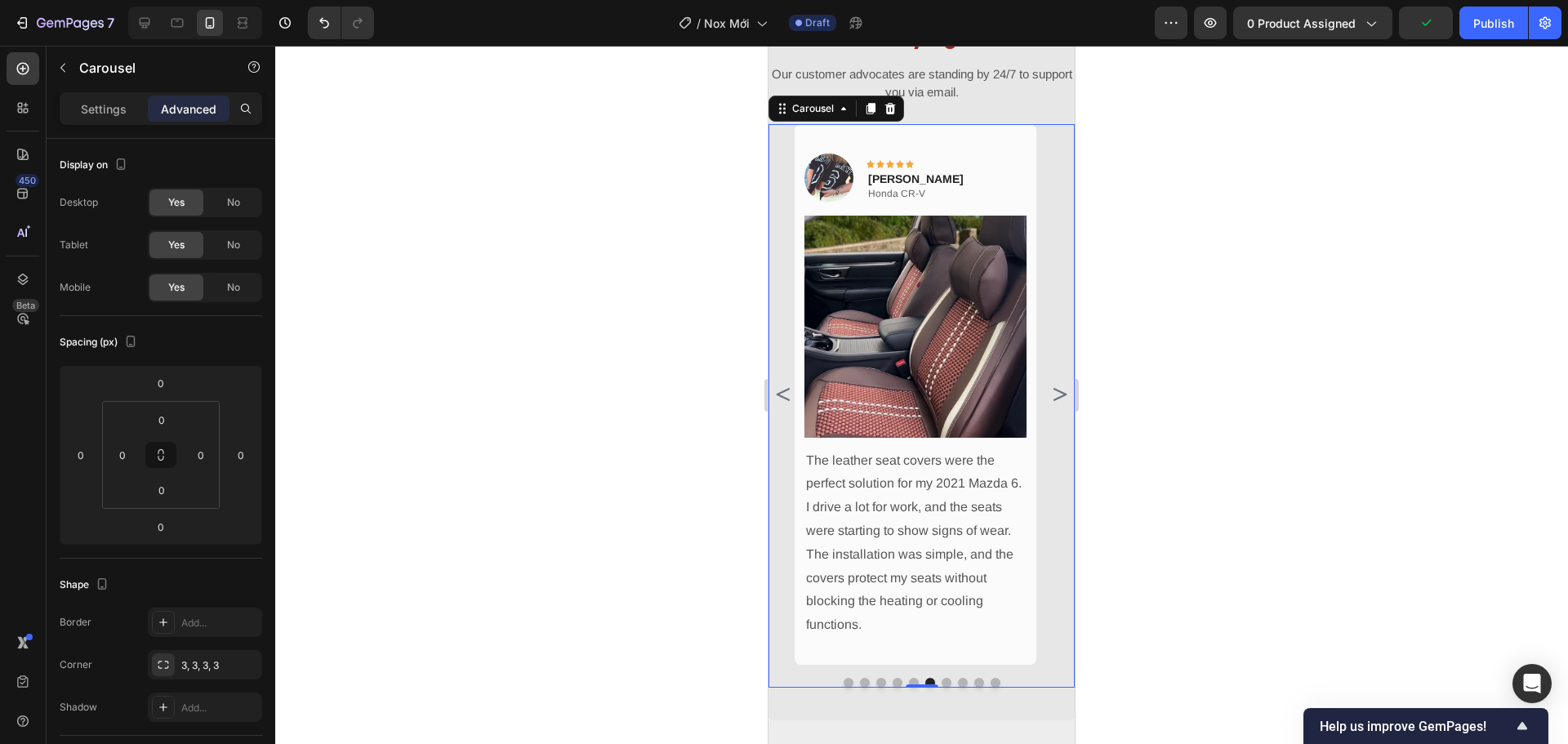
click at [783, 403] on icon "Carousel Back Arrow" at bounding box center [784, 395] width 20 height 20
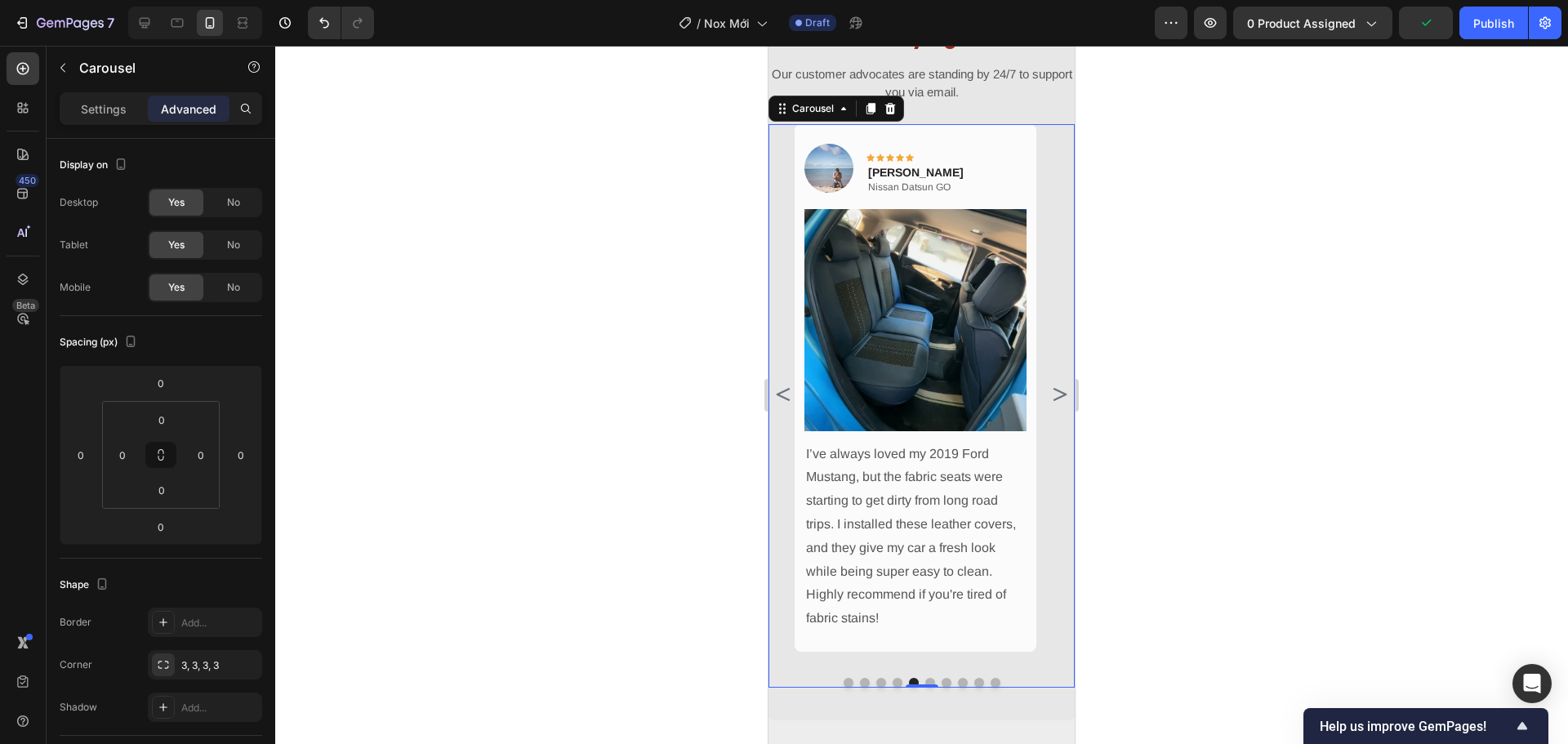
click at [1049, 405] on icon "Carousel Next Arrow" at bounding box center [1059, 395] width 20 height 20
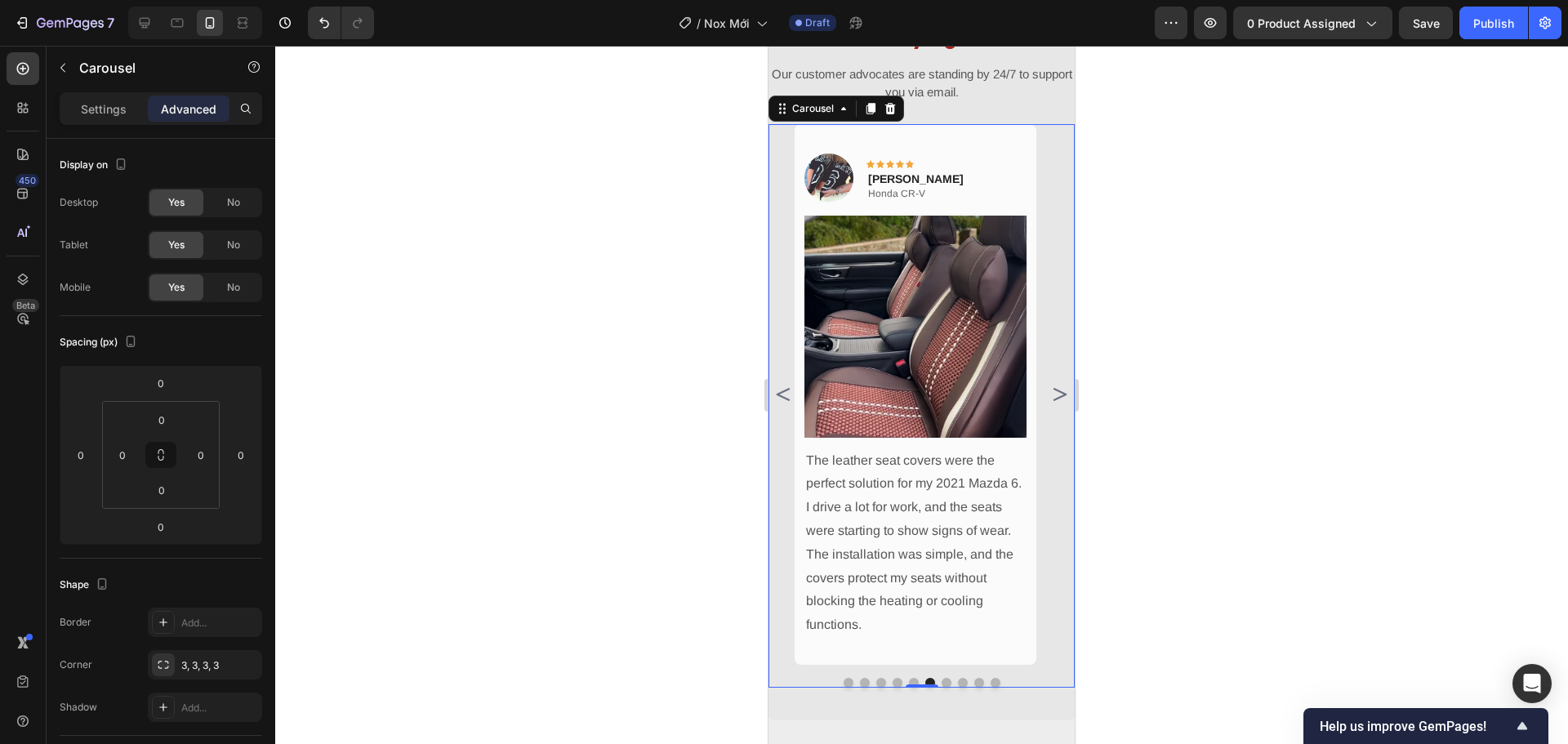
click at [1053, 401] on icon "Carousel Next Arrow" at bounding box center [1059, 394] width 13 height 13
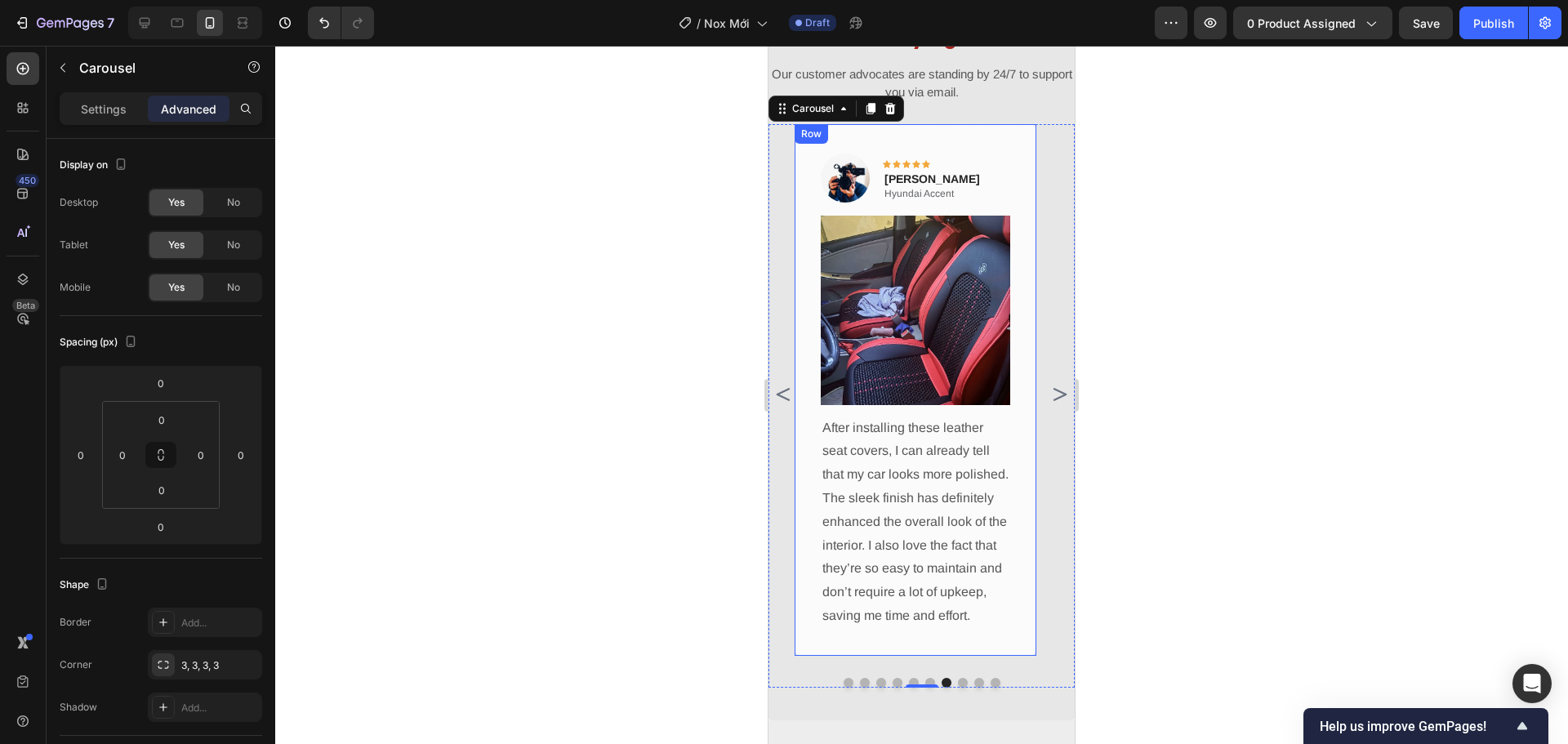
click at [964, 655] on div "Image Icon Icon Icon Icon Icon Row Sammy Flynt Text block Hyundai Accent Text B…" at bounding box center [915, 390] width 242 height 532
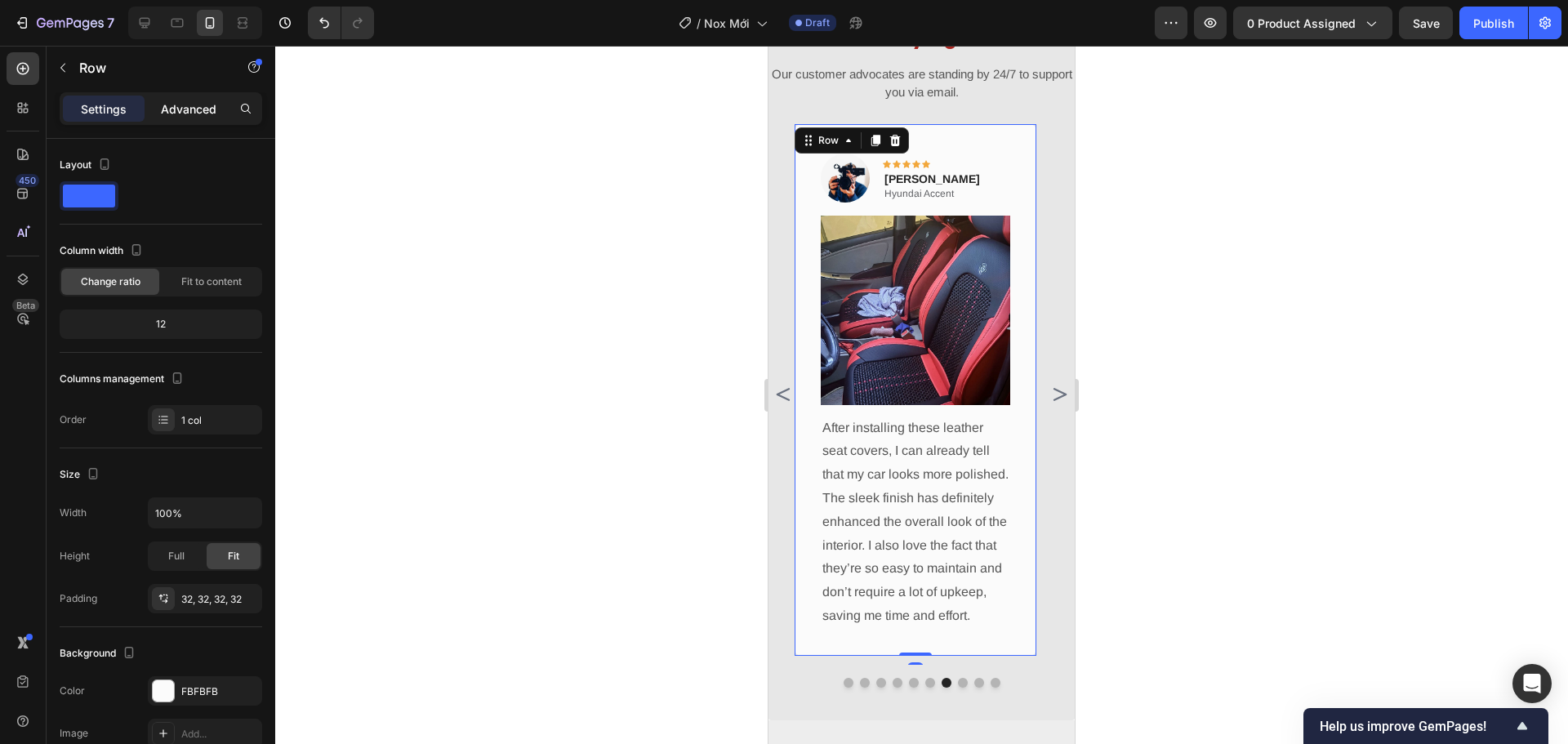
click at [164, 106] on p "Advanced" at bounding box center [188, 109] width 55 height 17
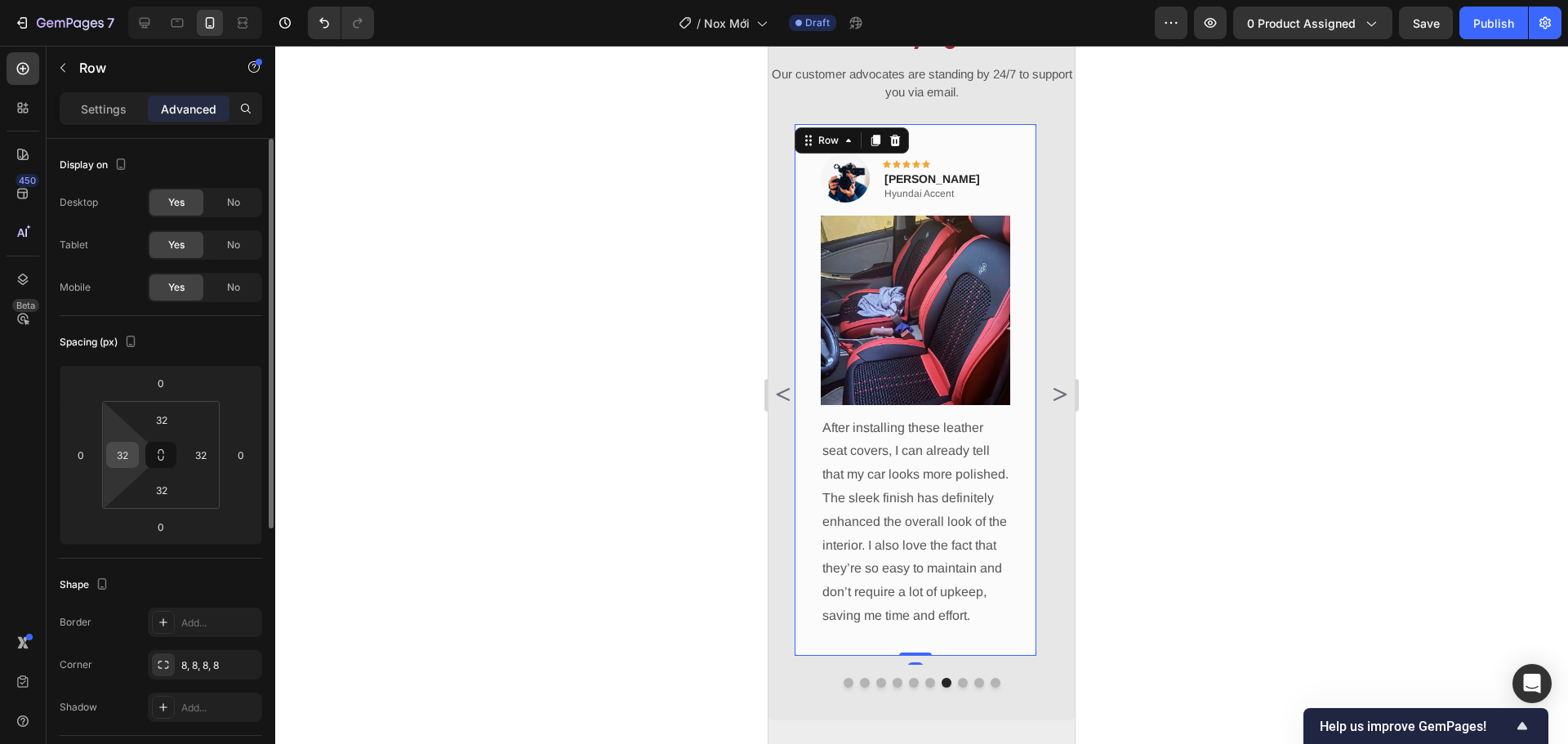
click at [115, 453] on input "32" at bounding box center [122, 454] width 25 height 25
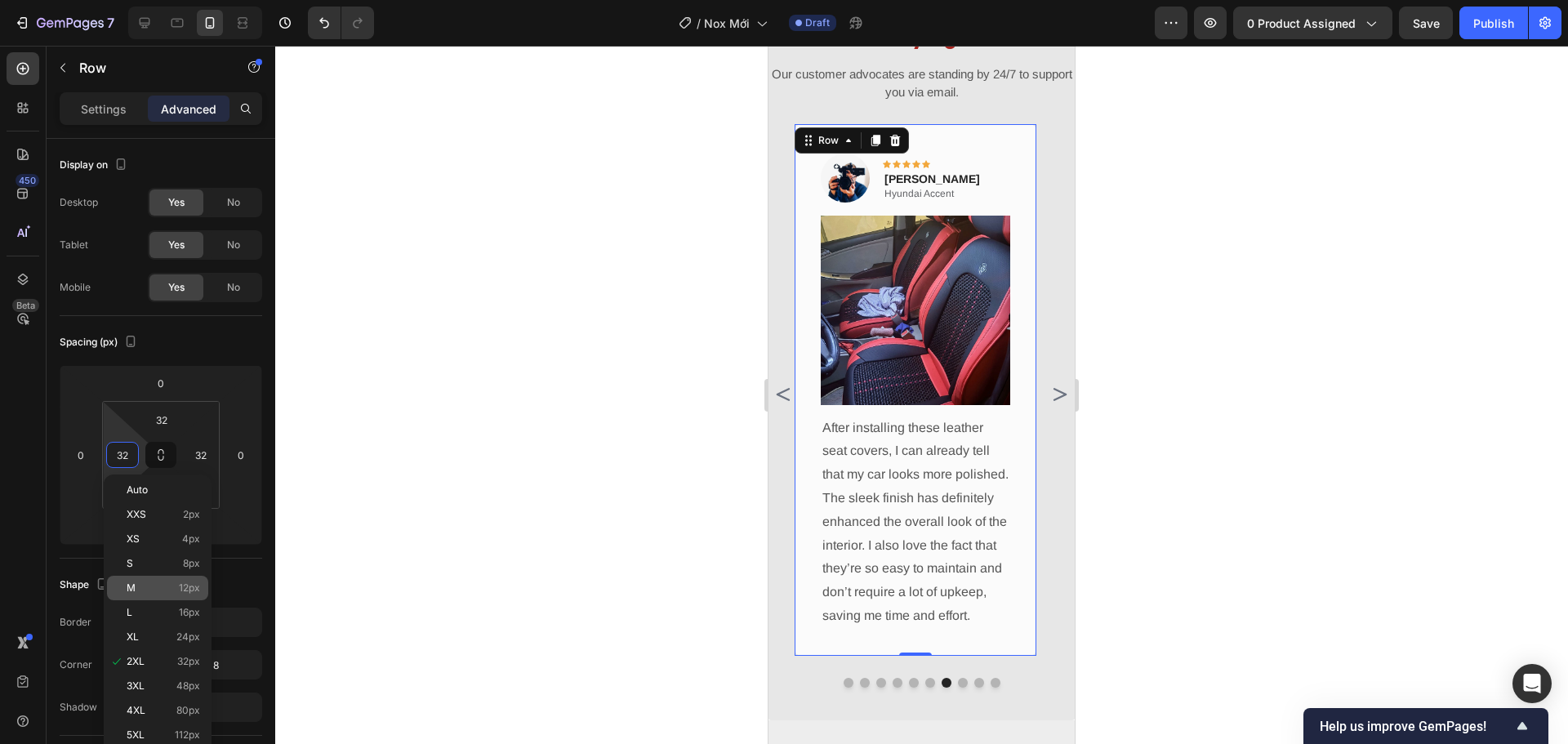
click at [177, 588] on p "M 12px" at bounding box center [163, 588] width 73 height 12
type input "12"
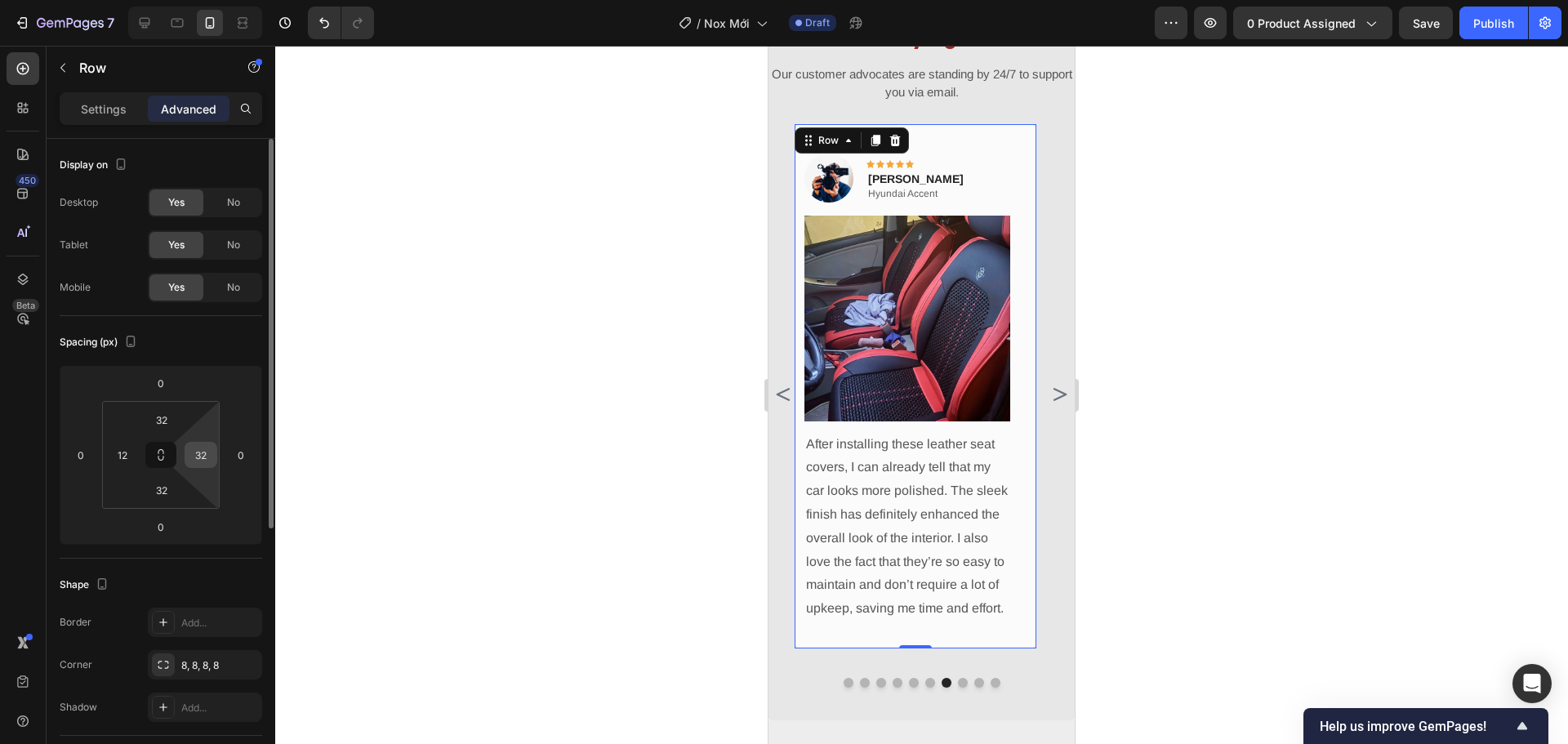
click at [205, 448] on input "32" at bounding box center [200, 454] width 25 height 25
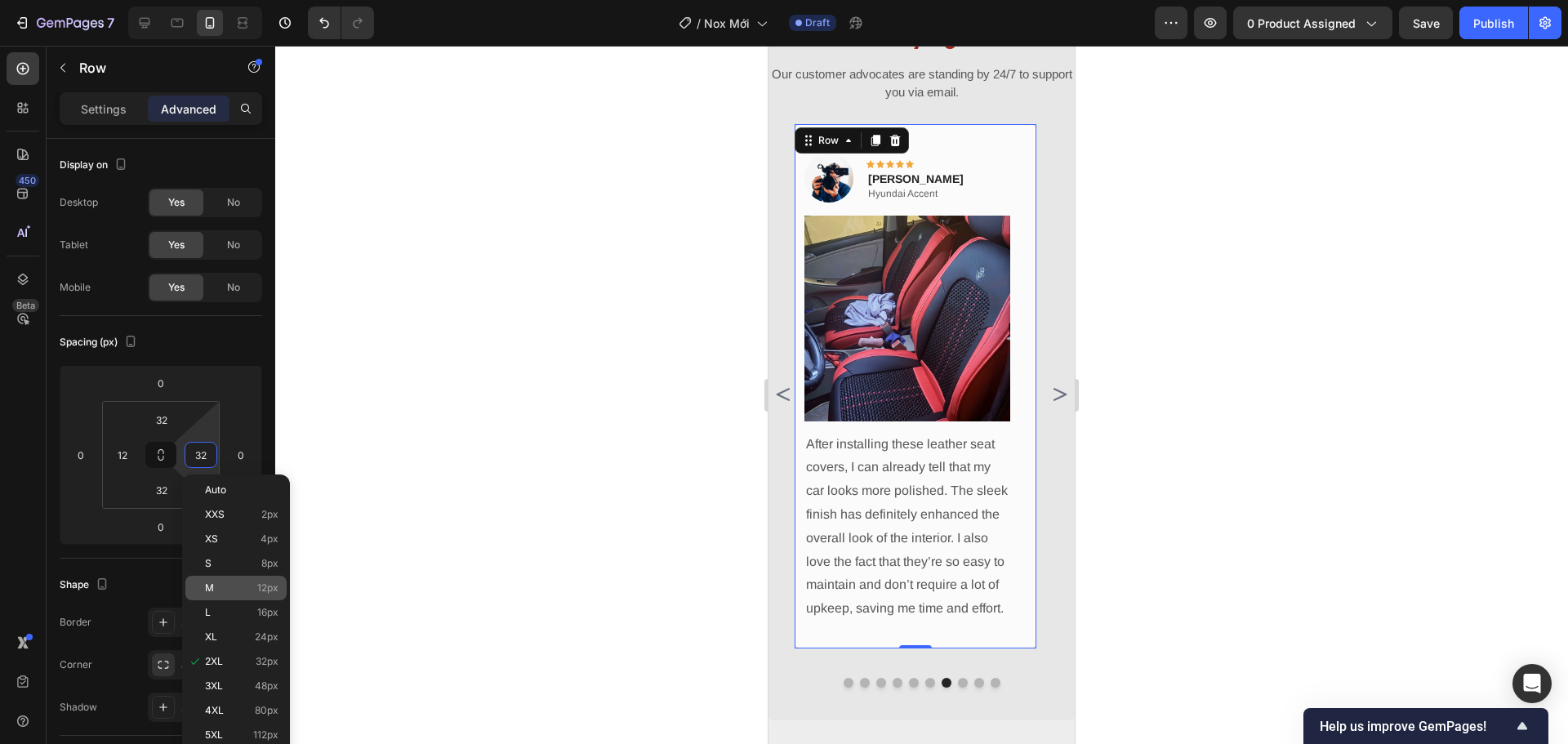
click at [226, 592] on p "M 12px" at bounding box center [242, 588] width 73 height 12
type input "12"
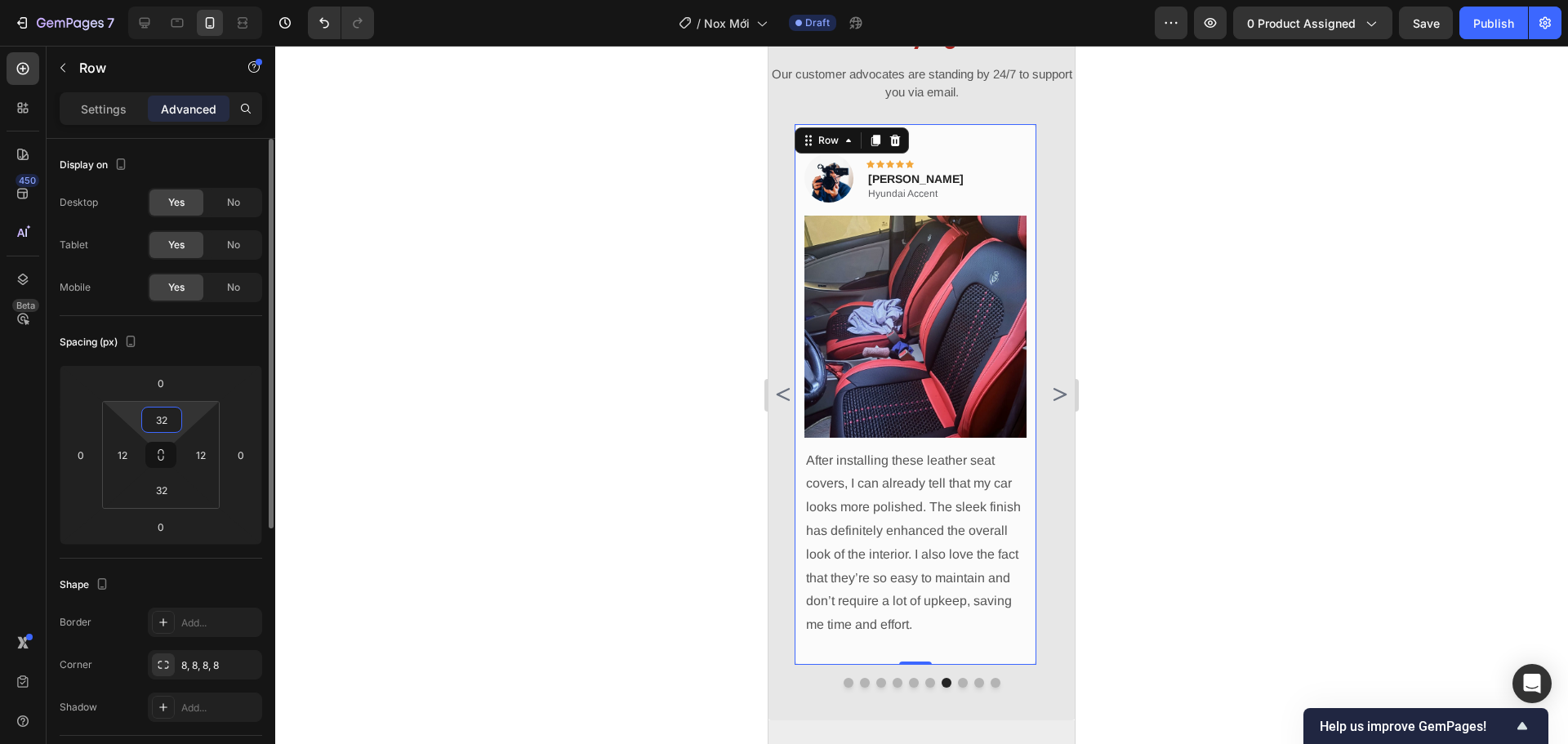
click at [158, 418] on input "32" at bounding box center [161, 419] width 33 height 25
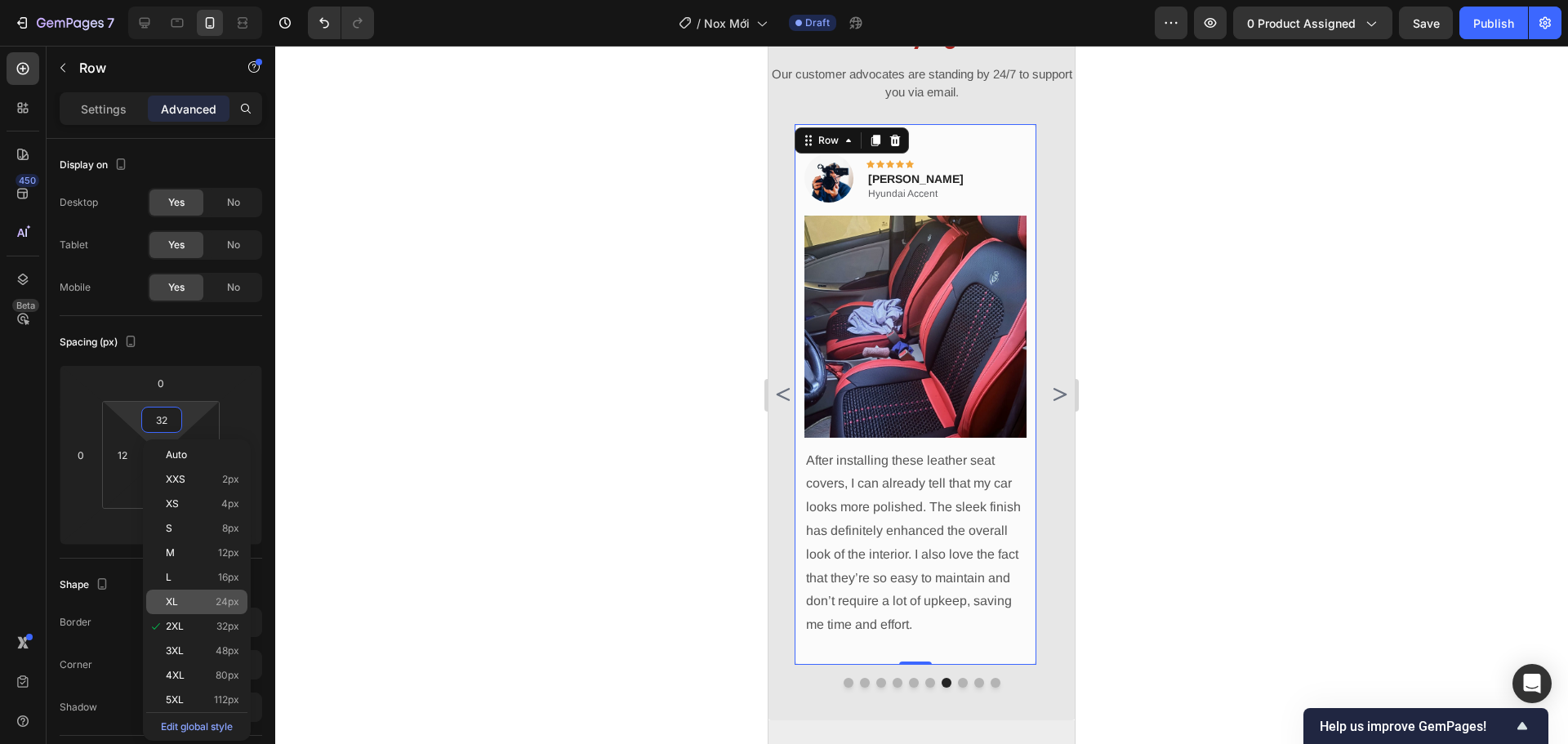
click at [185, 603] on p "XL 24px" at bounding box center [202, 602] width 73 height 12
type input "24"
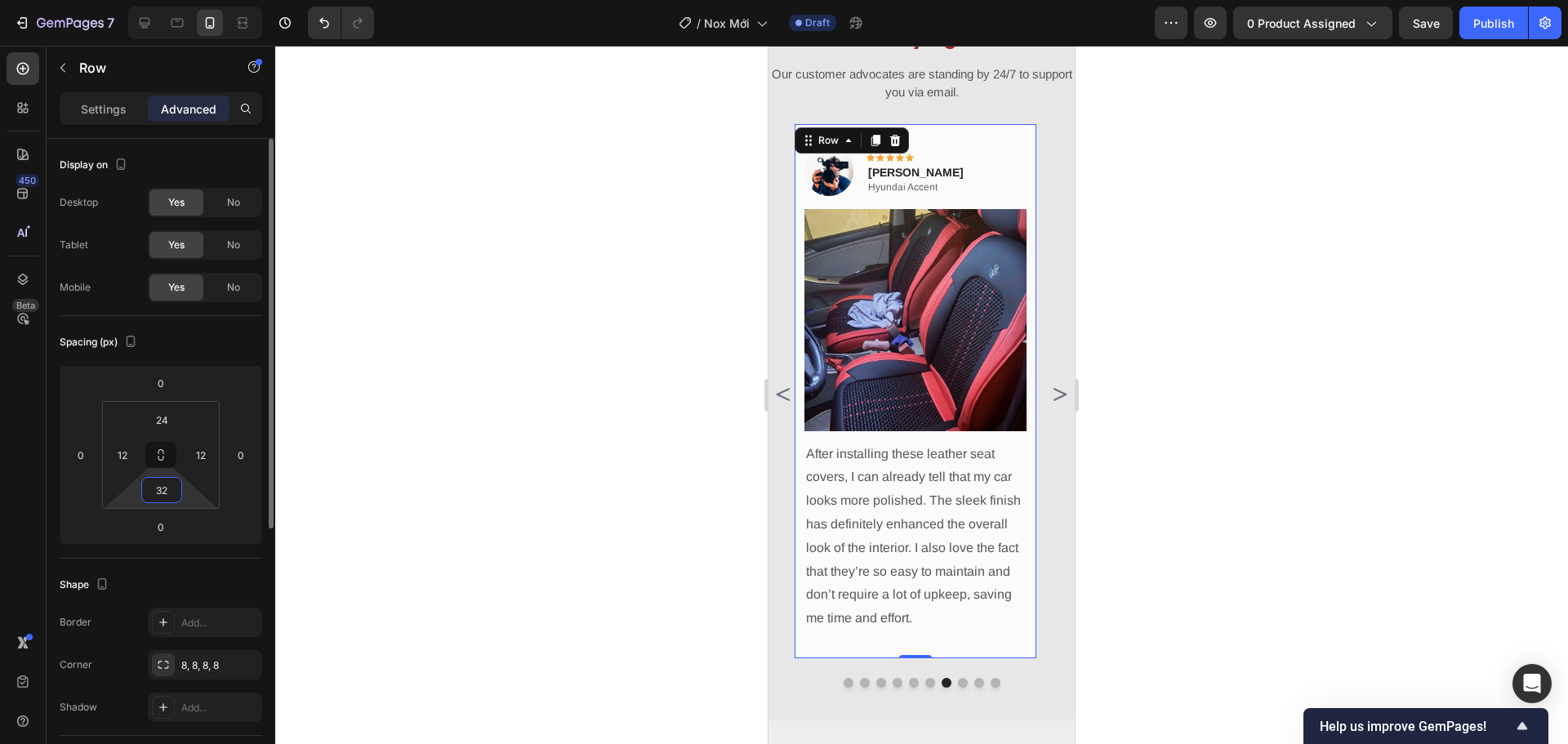
click at [161, 484] on input "32" at bounding box center [161, 489] width 33 height 25
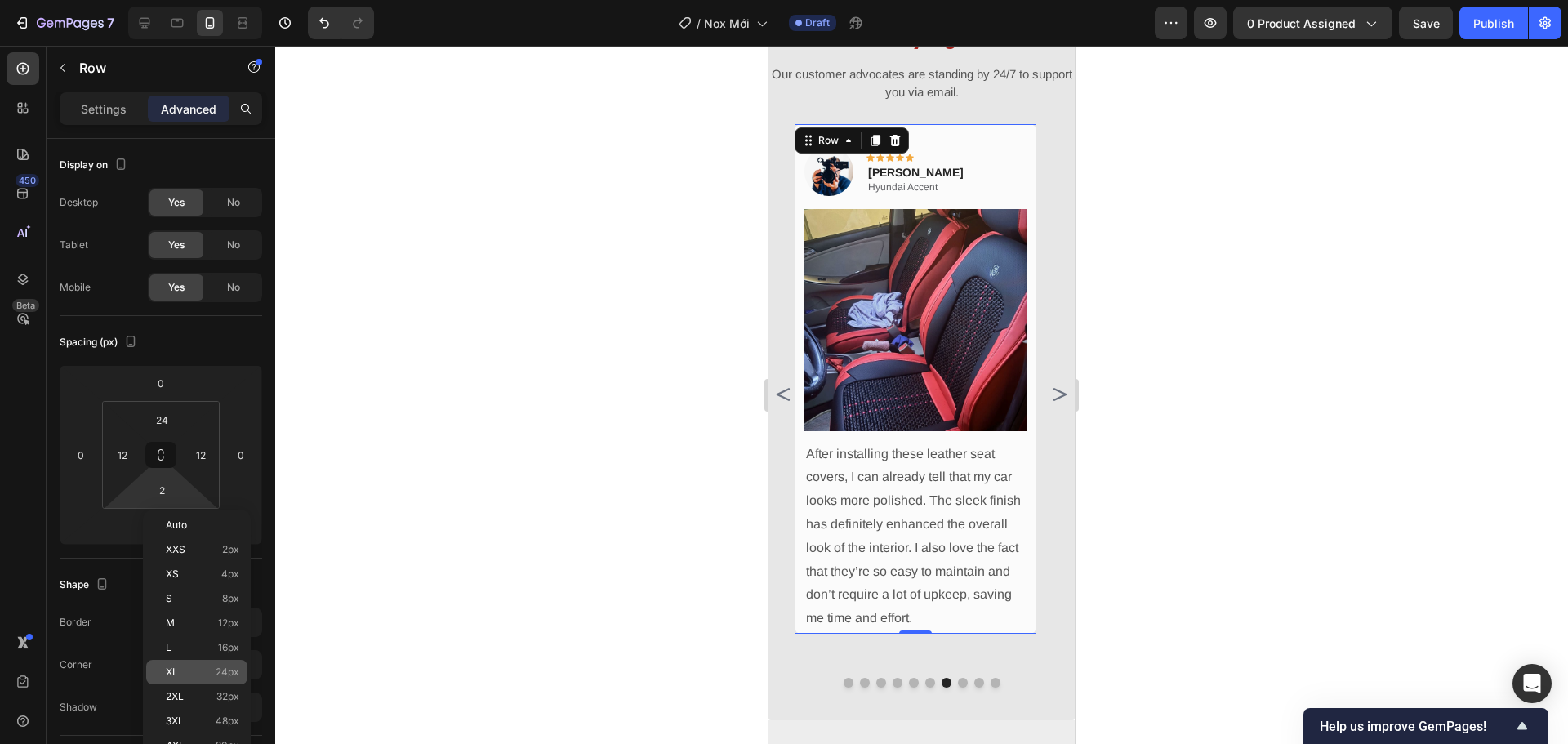
click at [182, 661] on div "XL 24px" at bounding box center [196, 672] width 102 height 25
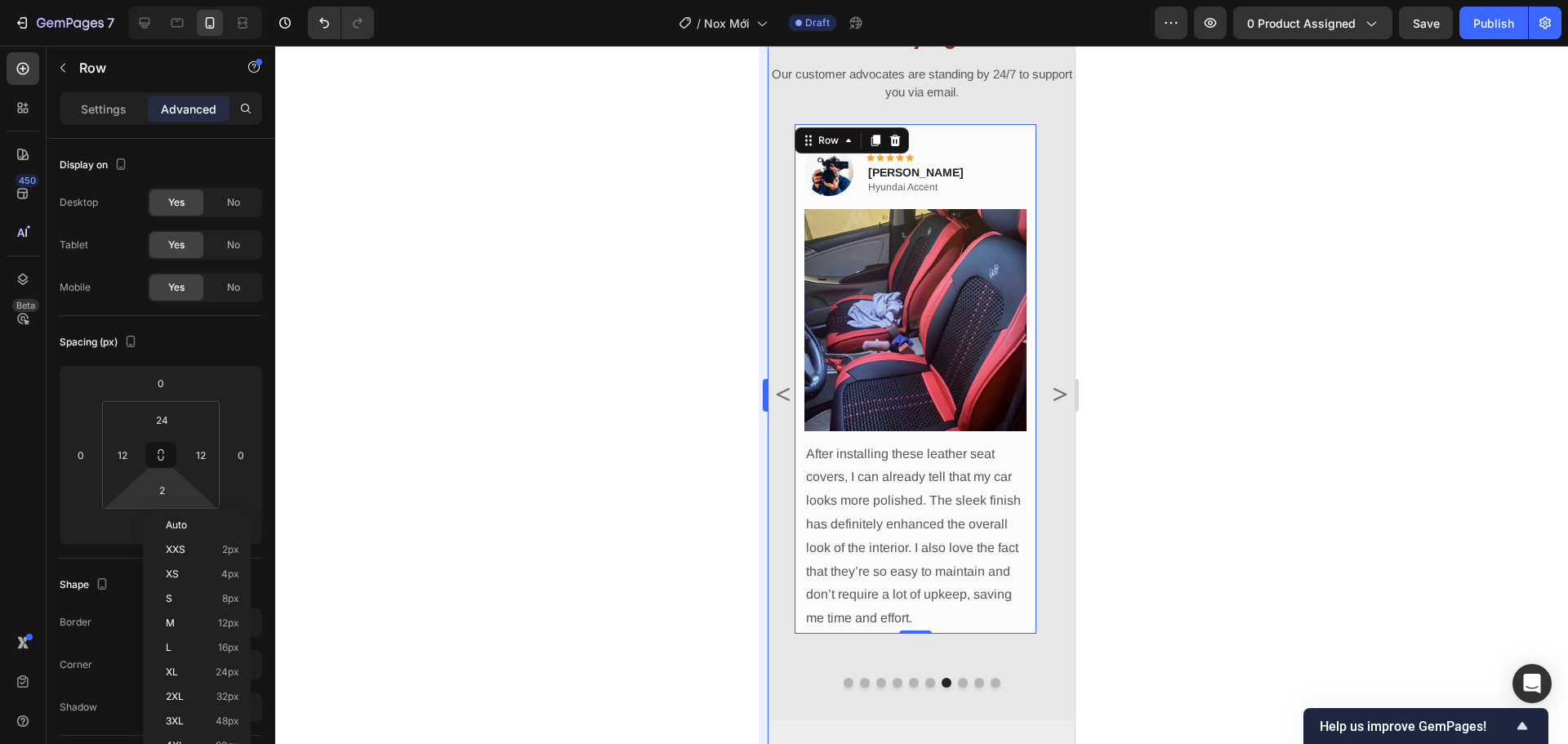
type input "24"
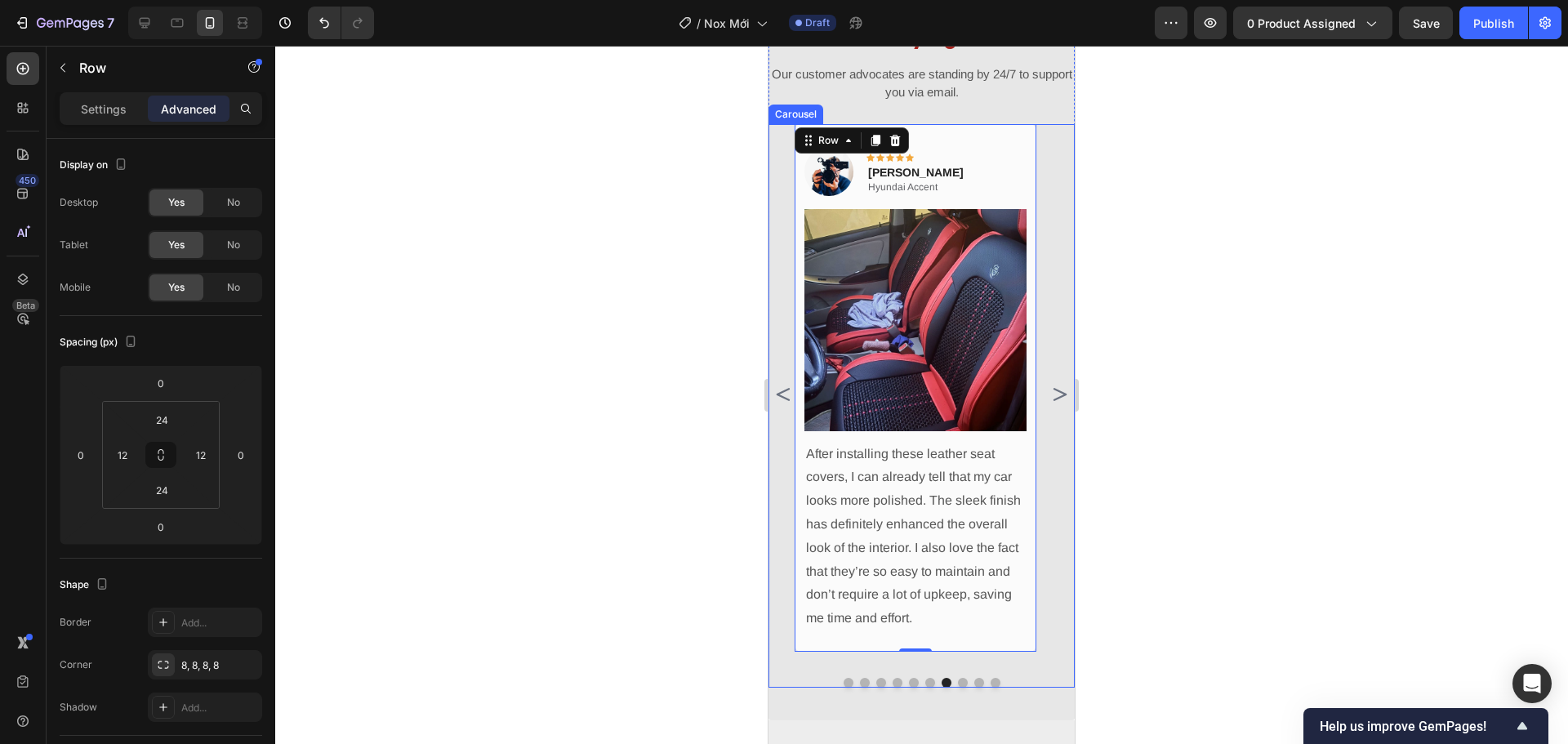
click at [1049, 398] on icon "Carousel Next Arrow" at bounding box center [1059, 395] width 20 height 20
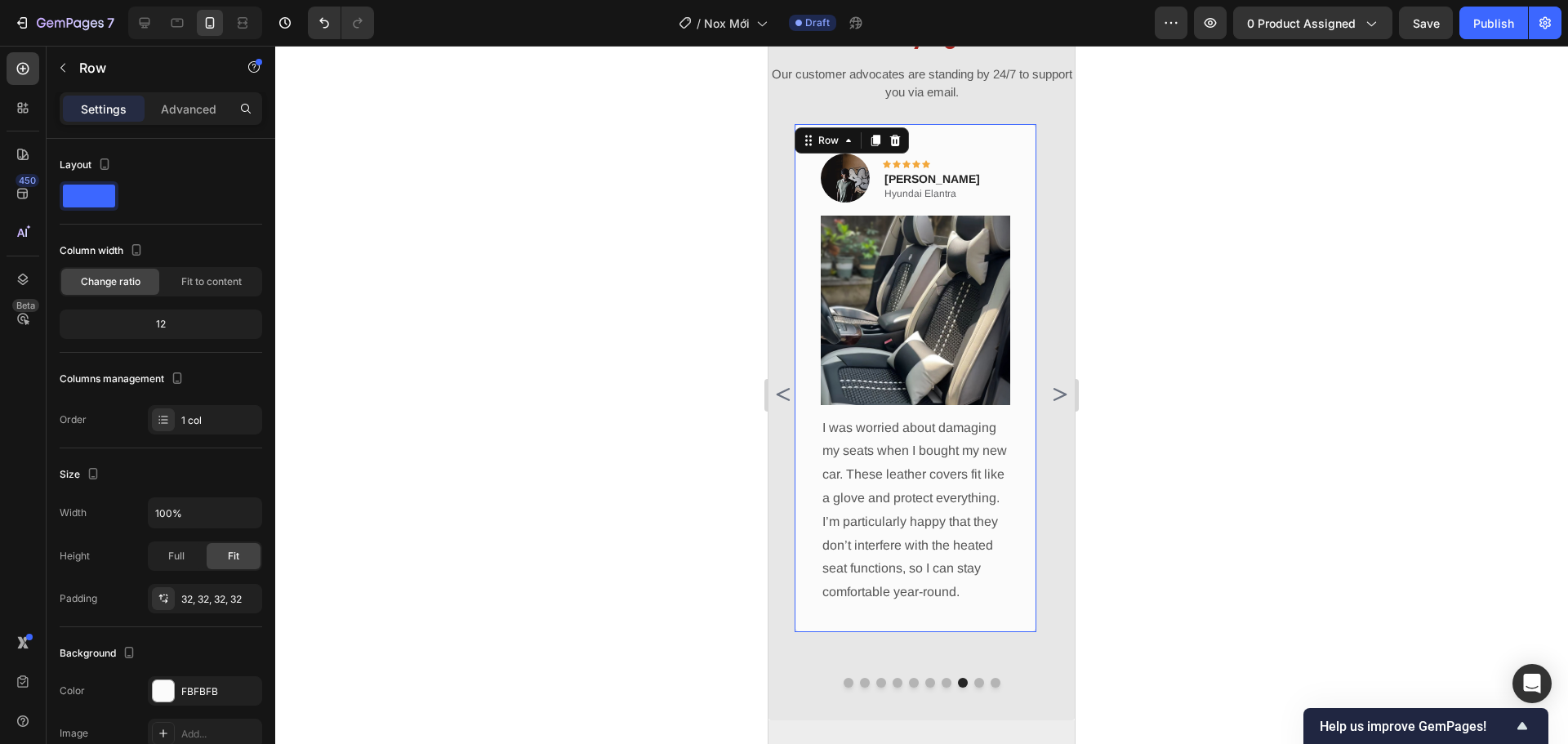
click at [1024, 397] on div "Image Icon Icon Icon Icon Icon Row Cameron Tremblay Text block Hyundai Elantra …" at bounding box center [915, 378] width 242 height 508
click at [198, 117] on div "Advanced" at bounding box center [188, 109] width 82 height 26
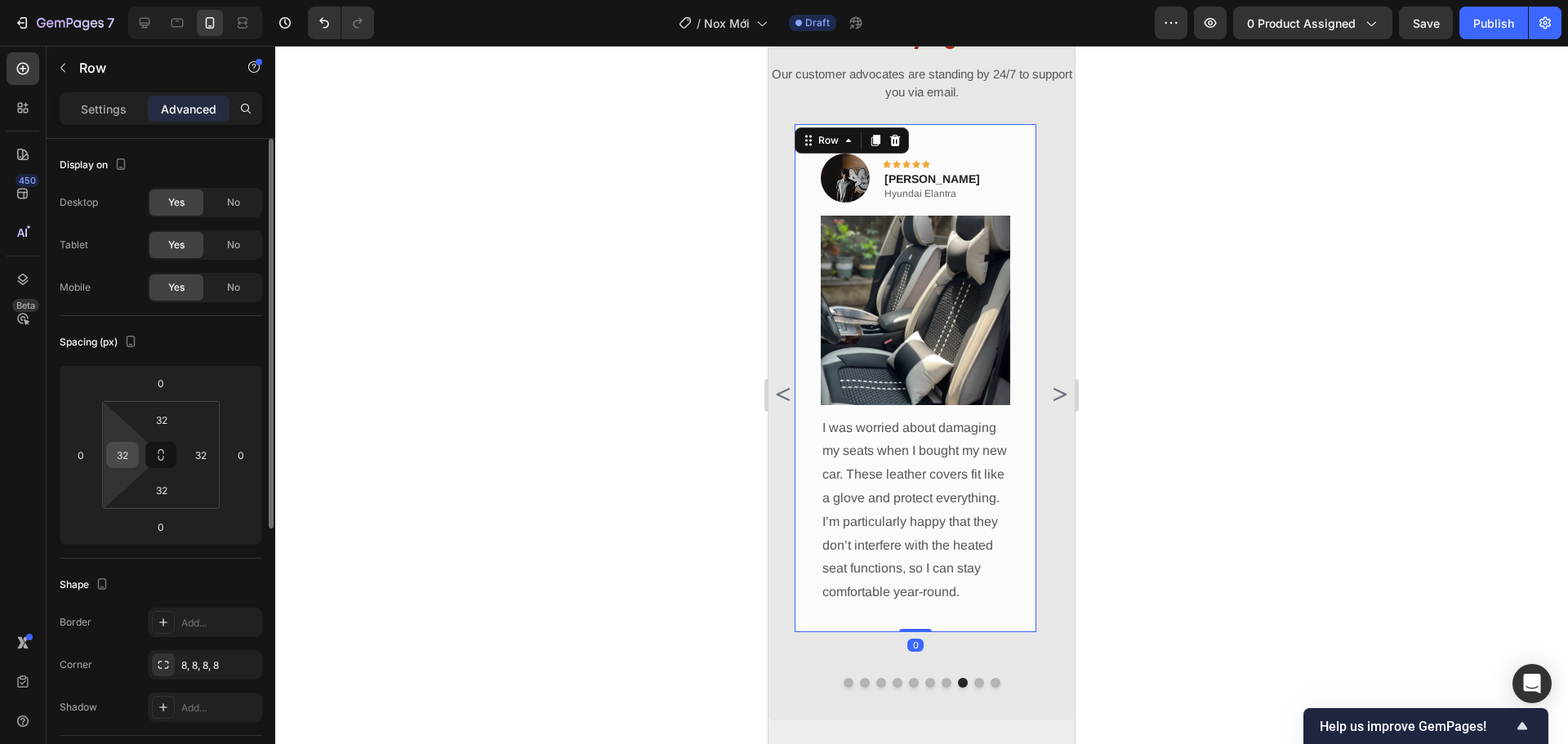
click at [112, 453] on input "32" at bounding box center [122, 454] width 25 height 25
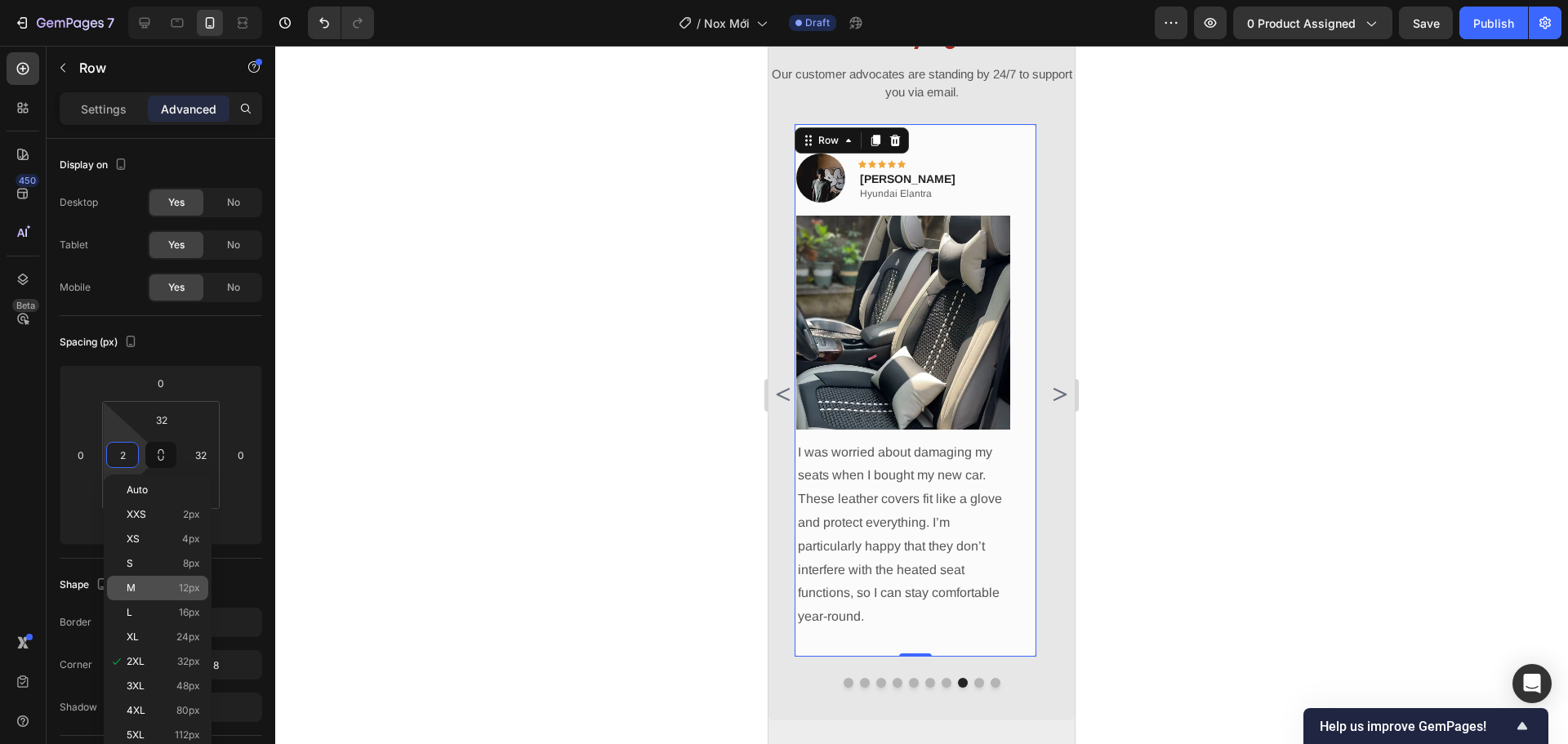
click at [191, 583] on span "12px" at bounding box center [189, 588] width 22 height 12
type input "12"
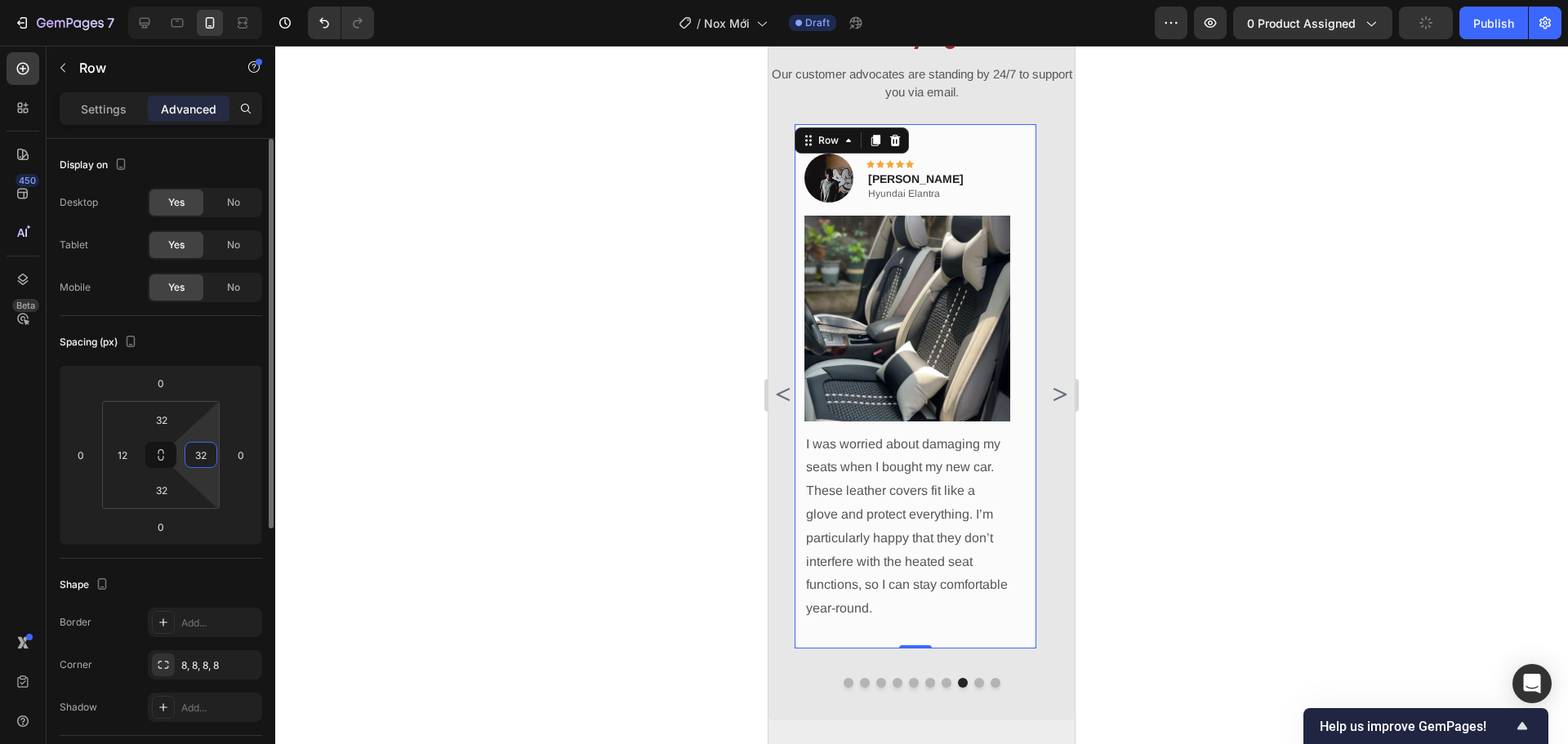
click at [203, 454] on input "32" at bounding box center [200, 454] width 25 height 25
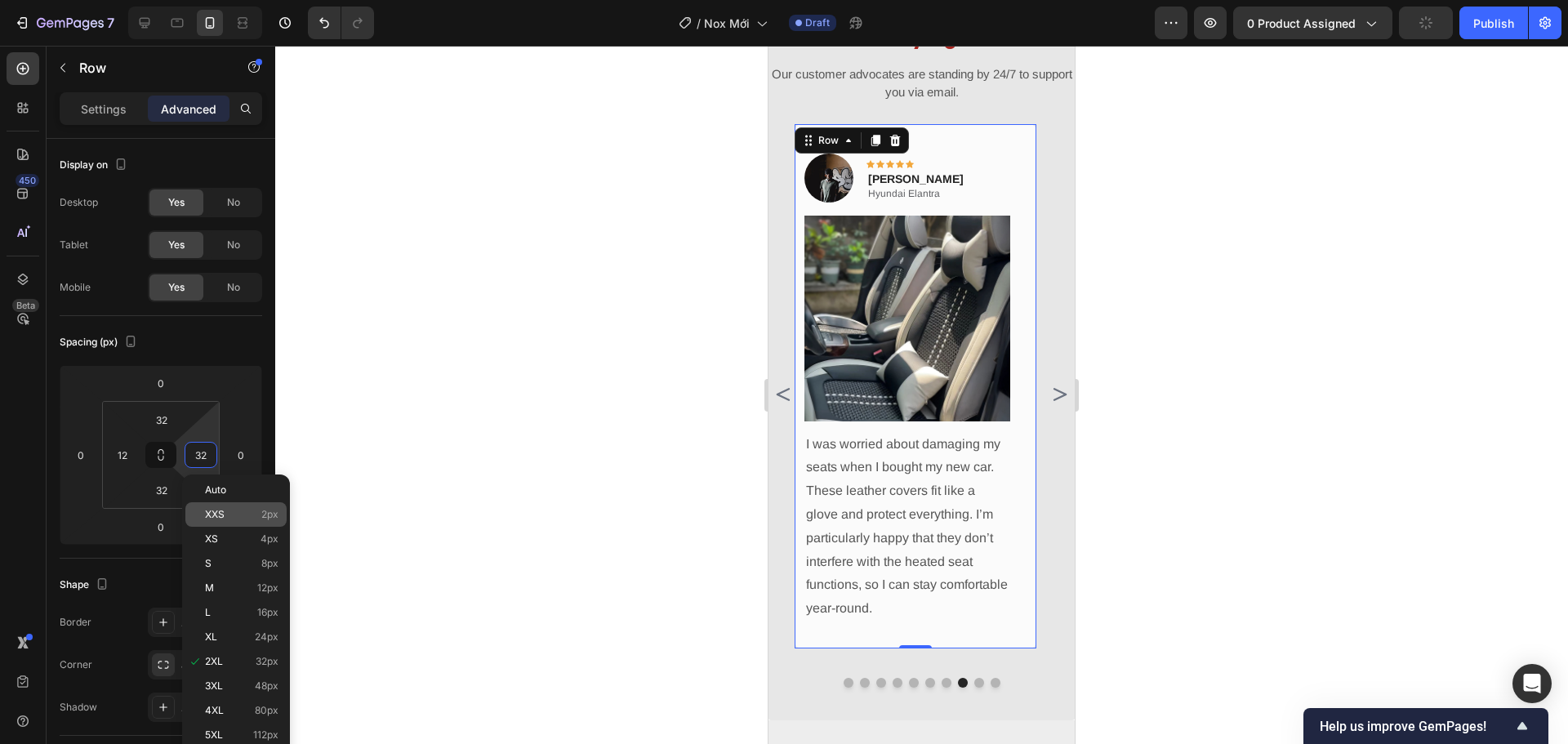
click at [253, 591] on p "M 12px" at bounding box center [242, 588] width 73 height 12
type input "12"
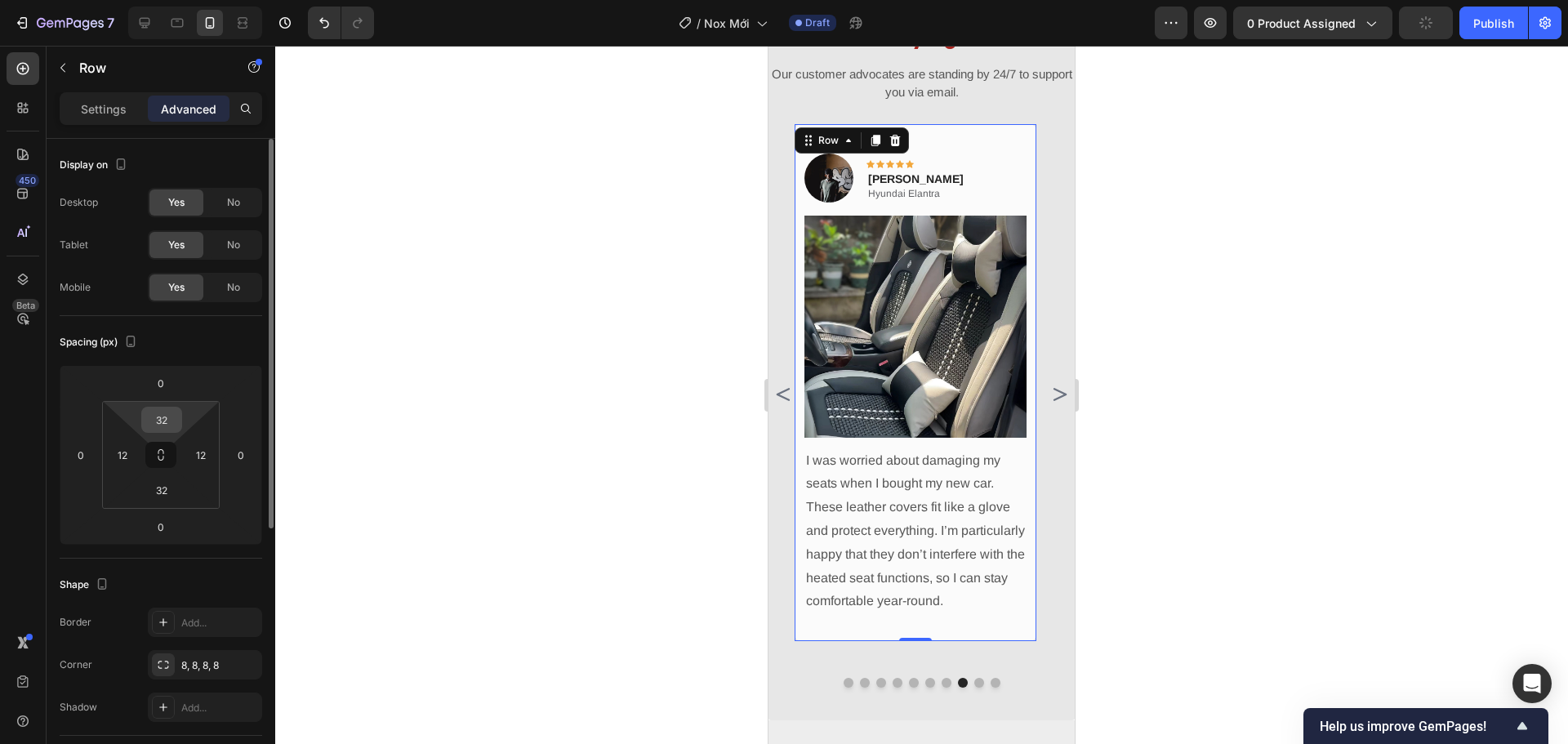
click at [168, 417] on input "32" at bounding box center [161, 419] width 33 height 25
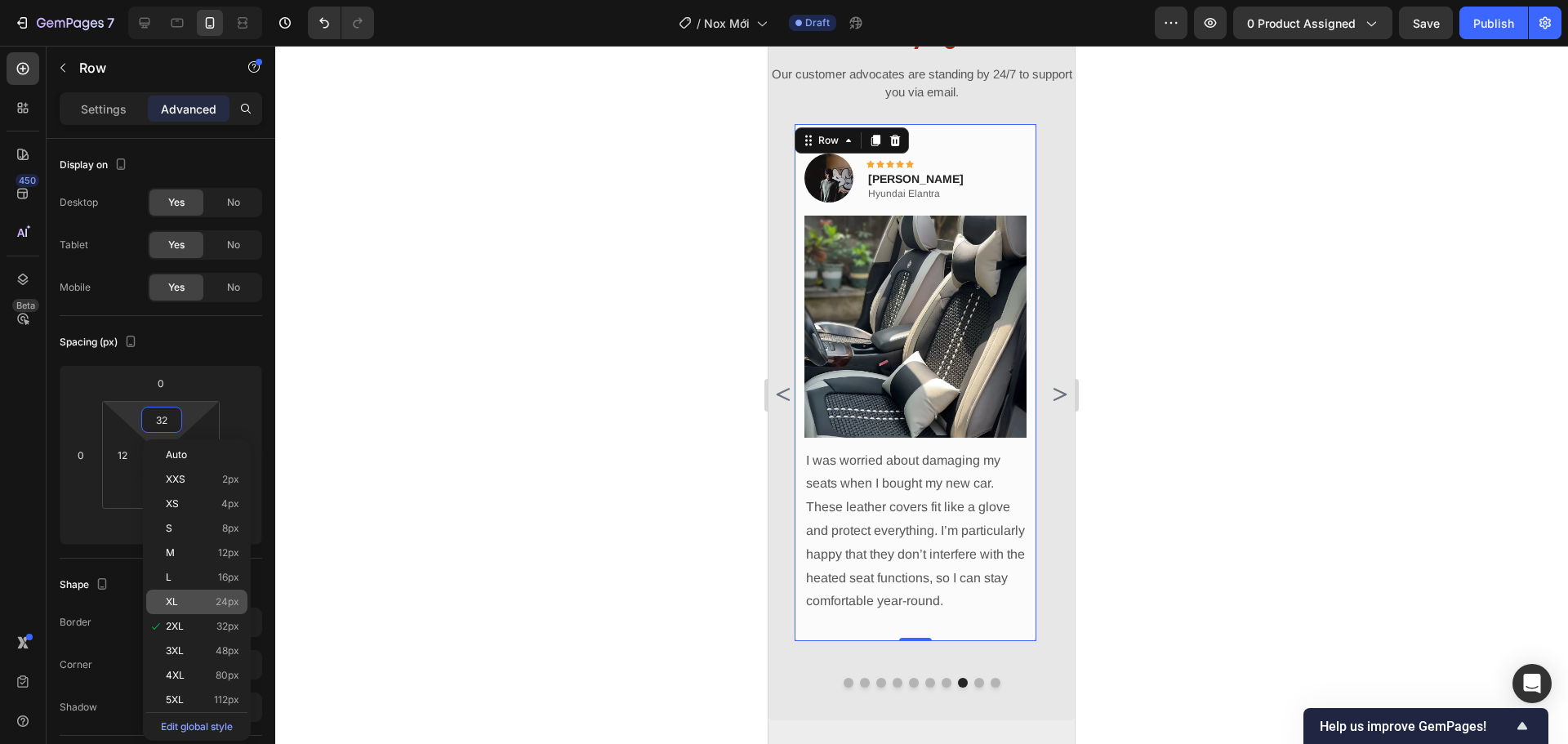
click at [233, 605] on span "24px" at bounding box center [227, 602] width 24 height 12
type input "24"
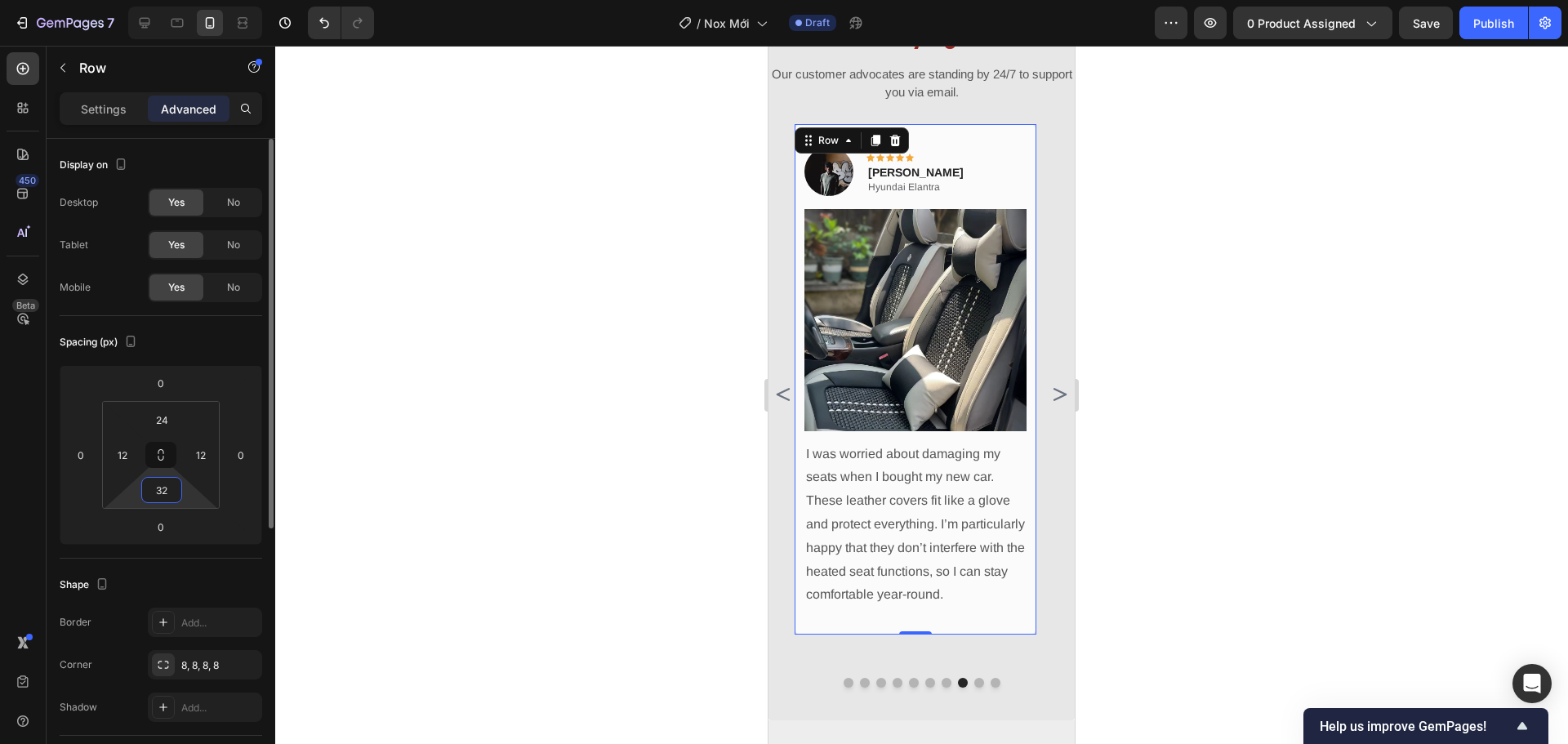
click at [170, 495] on input "32" at bounding box center [161, 489] width 33 height 25
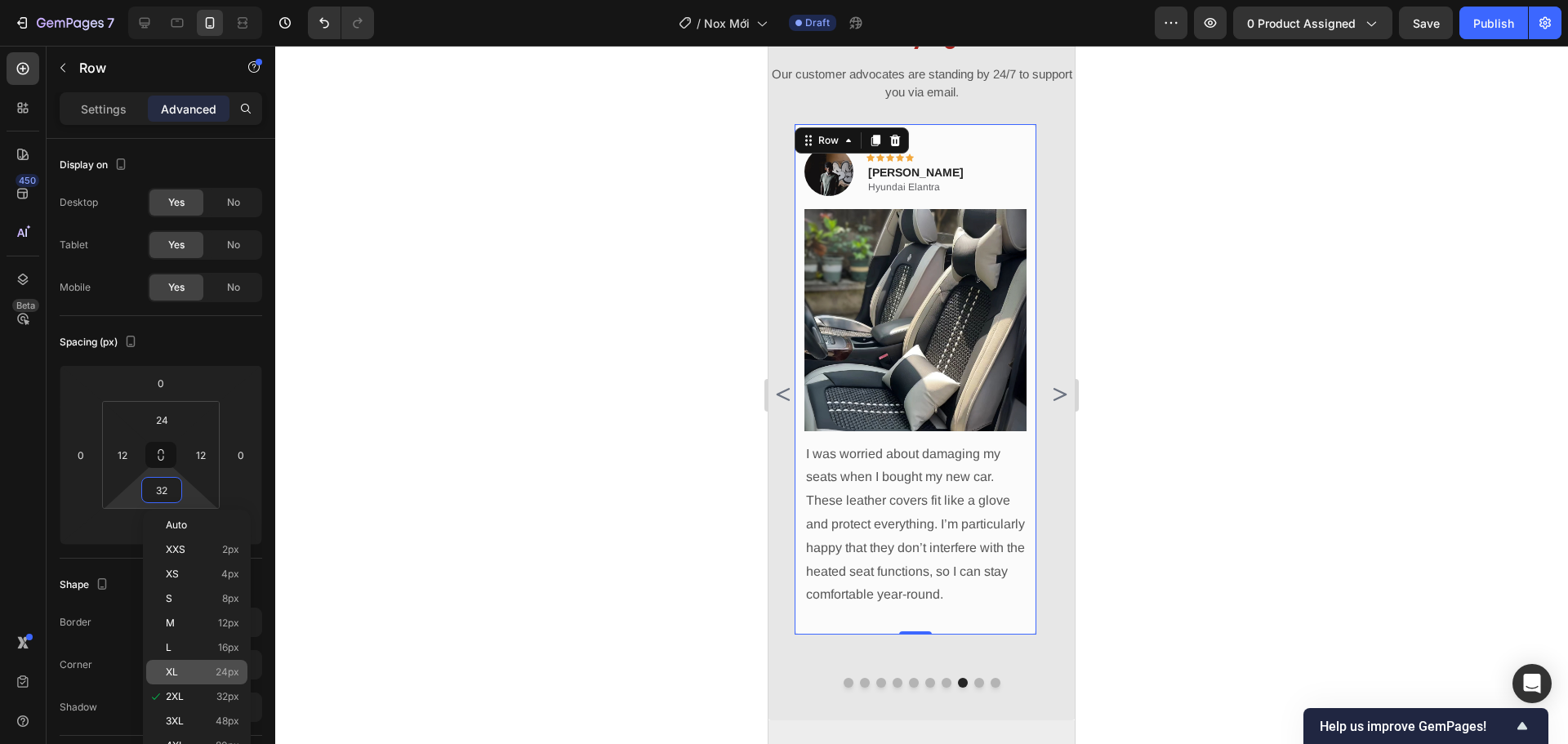
click at [202, 665] on div "XL 24px" at bounding box center [196, 672] width 102 height 25
type input "24"
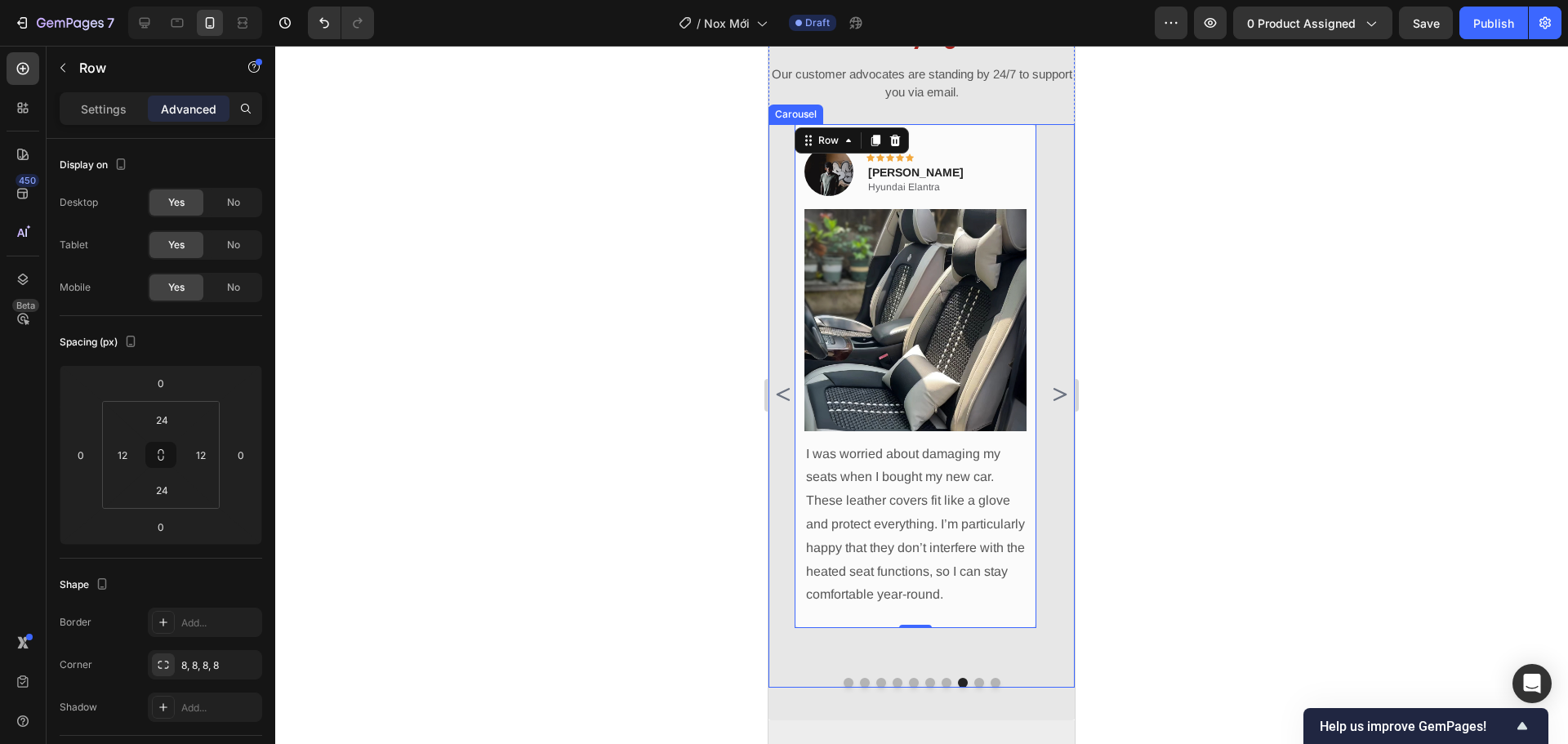
click at [1049, 393] on icon "Carousel Next Arrow" at bounding box center [1059, 395] width 20 height 20
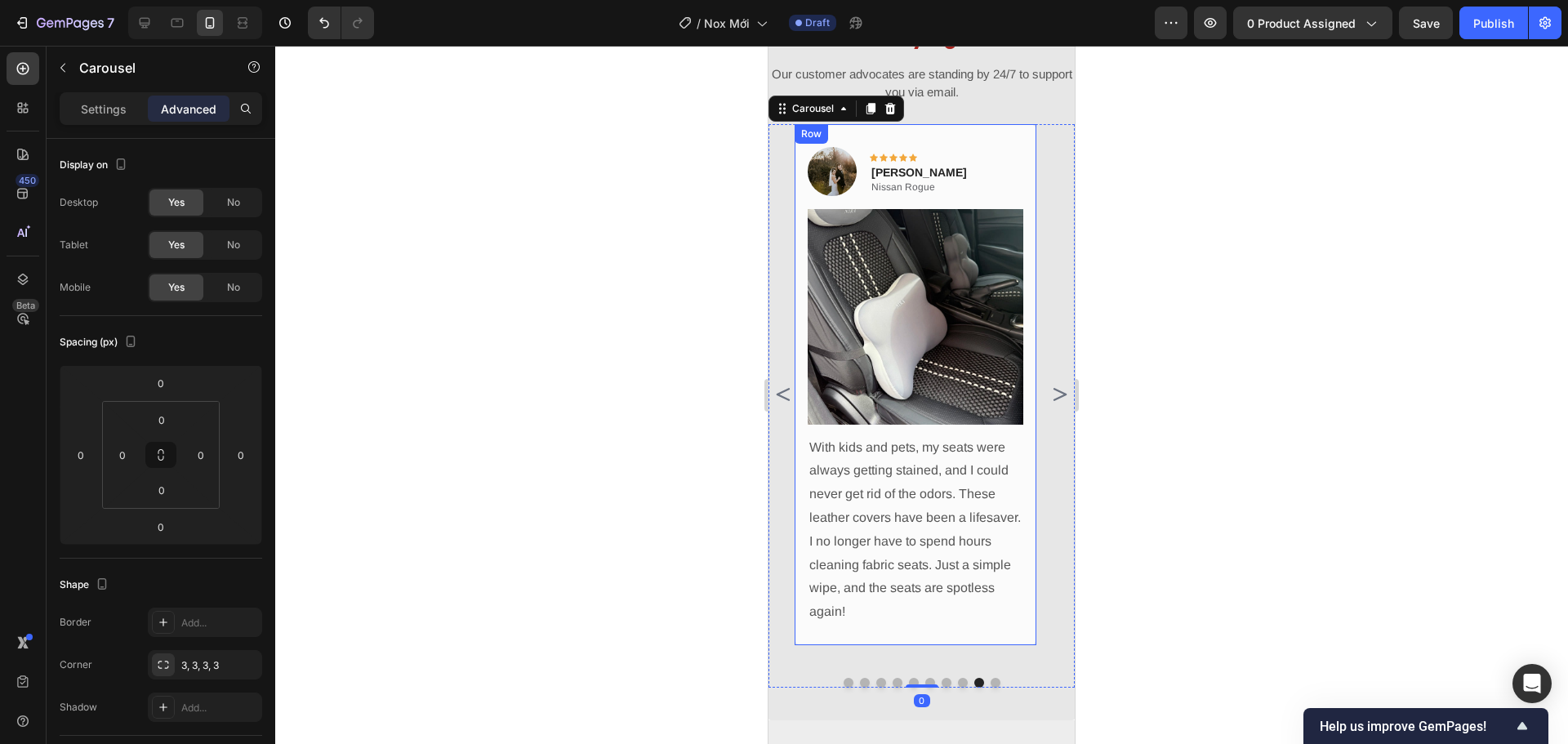
click at [1029, 391] on div "Image Icon Icon Icon Icon Icon Row Sandra Westfall Text block Nissan Rogue Text…" at bounding box center [915, 385] width 242 height 521
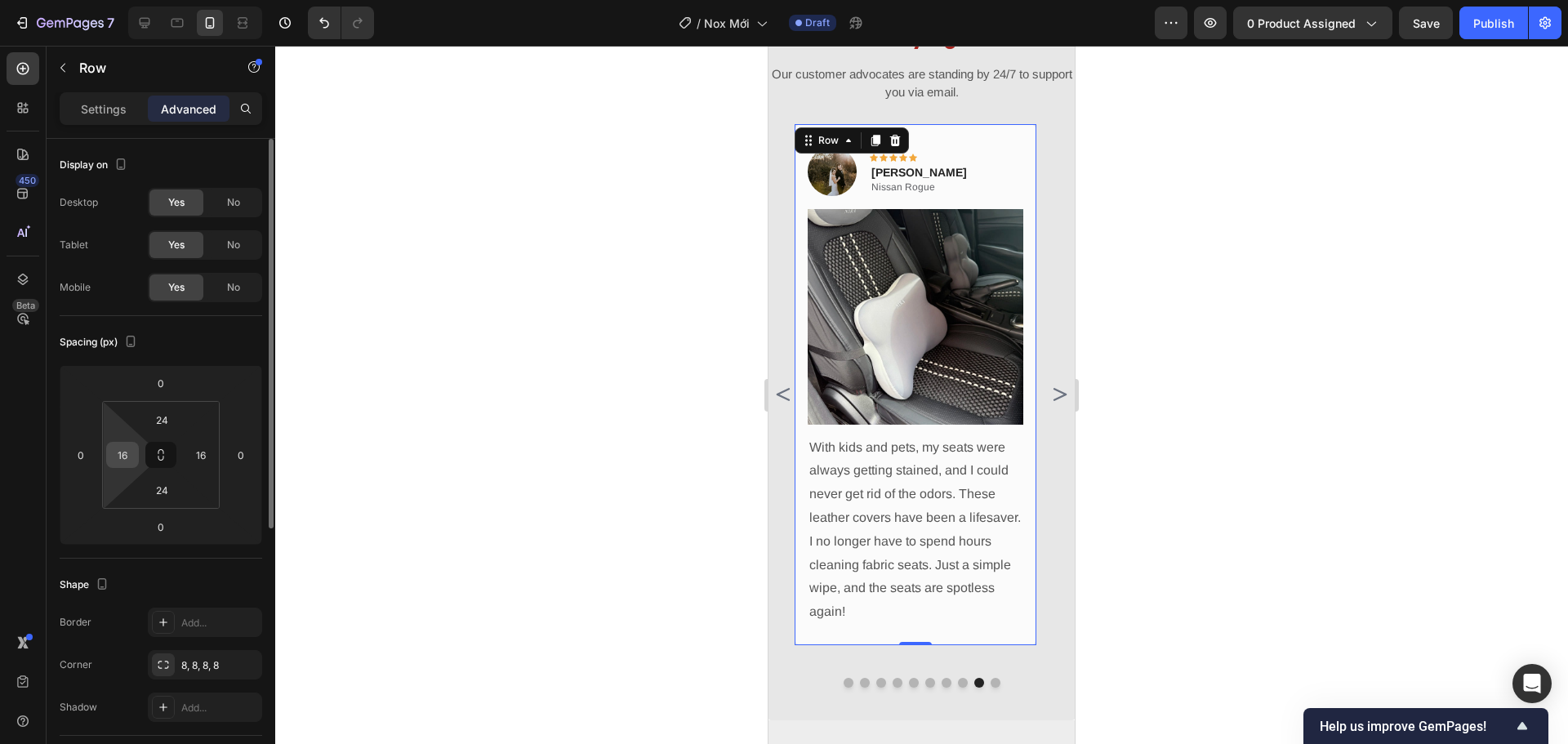
click at [135, 453] on div "16" at bounding box center [122, 455] width 33 height 26
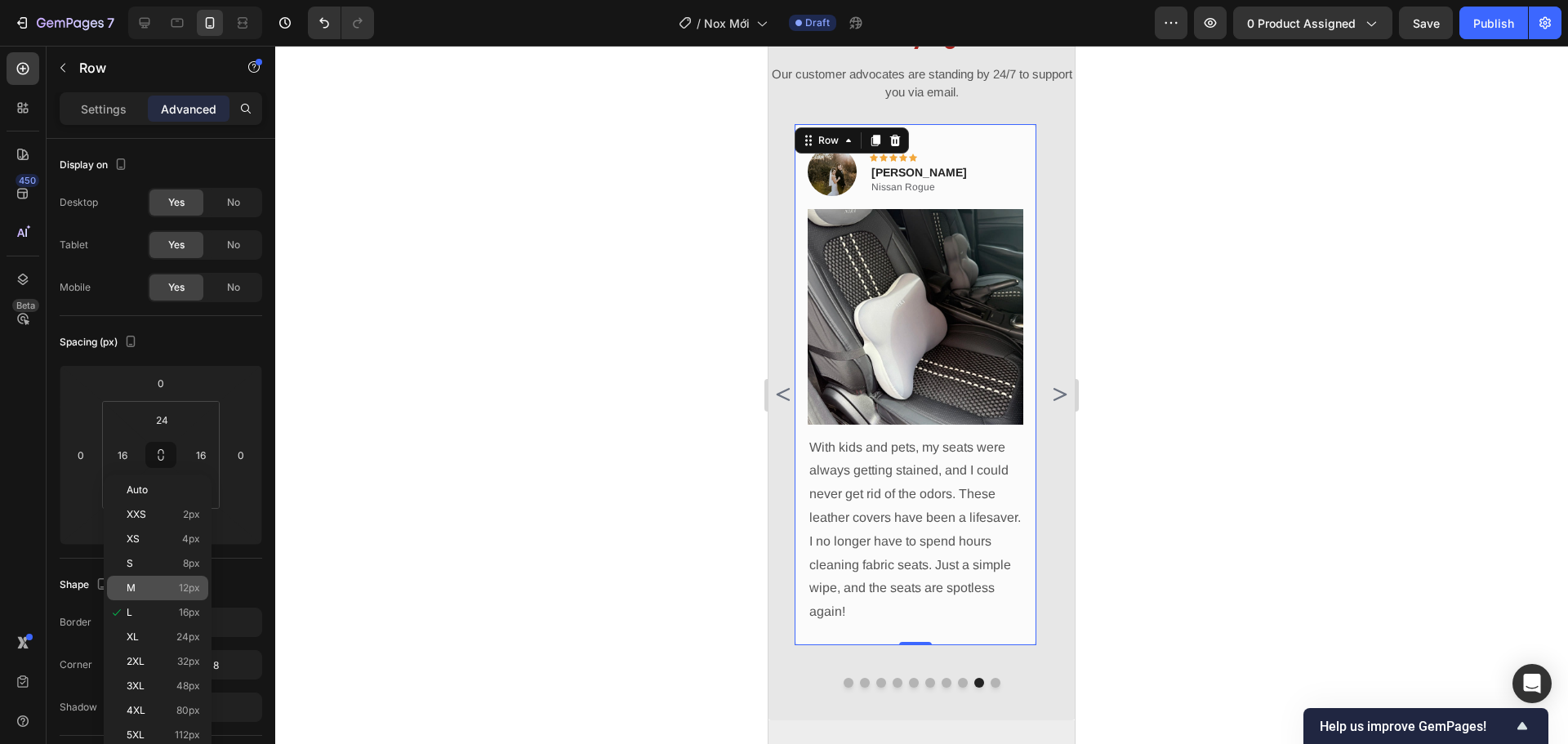
click at [120, 594] on div "M 12px" at bounding box center [157, 587] width 102 height 25
type input "12"
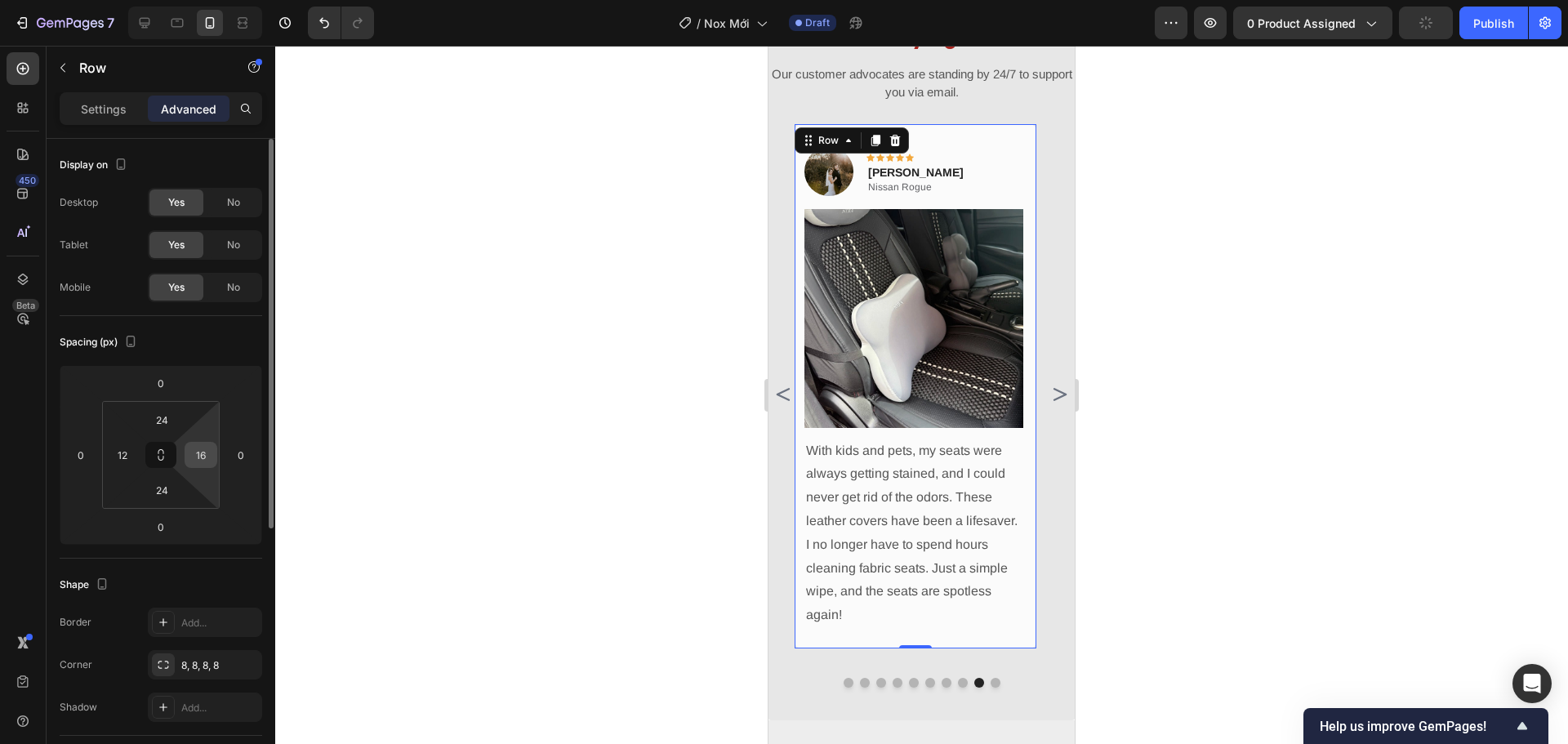
click at [204, 457] on input "16" at bounding box center [200, 454] width 25 height 25
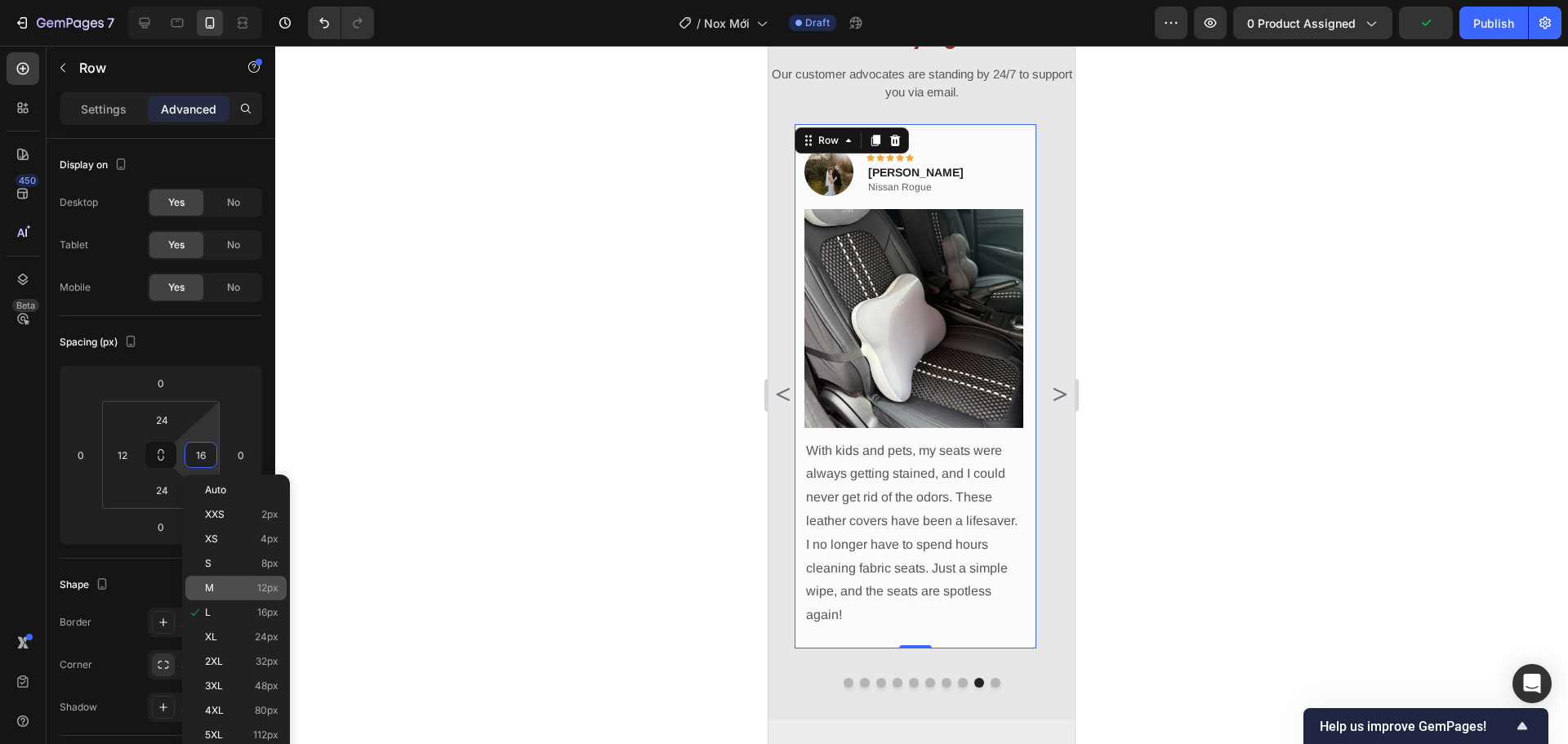
click at [224, 594] on div "M 12px" at bounding box center [236, 587] width 102 height 25
type input "12"
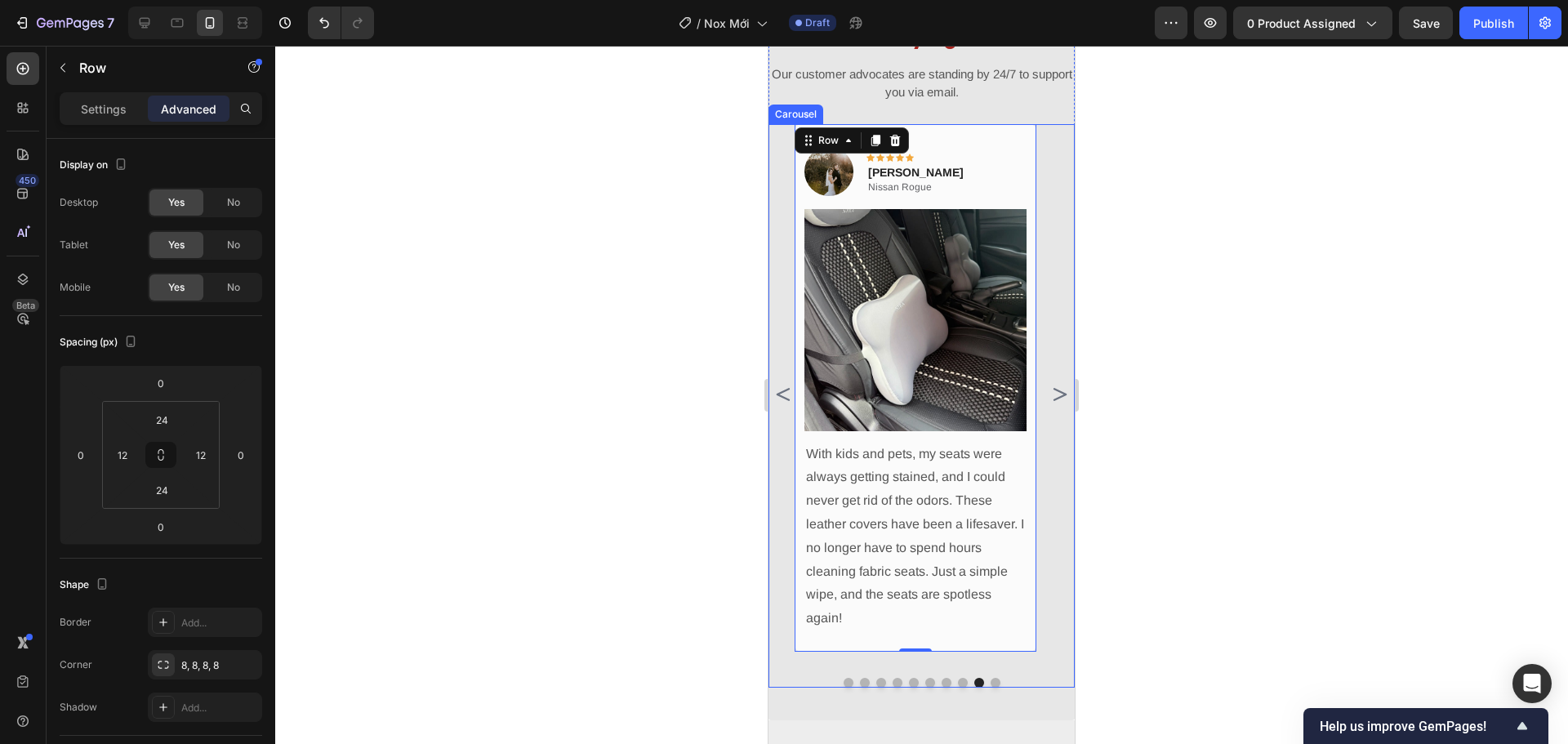
click at [1054, 395] on icon "Carousel Next Arrow" at bounding box center [1059, 394] width 13 height 13
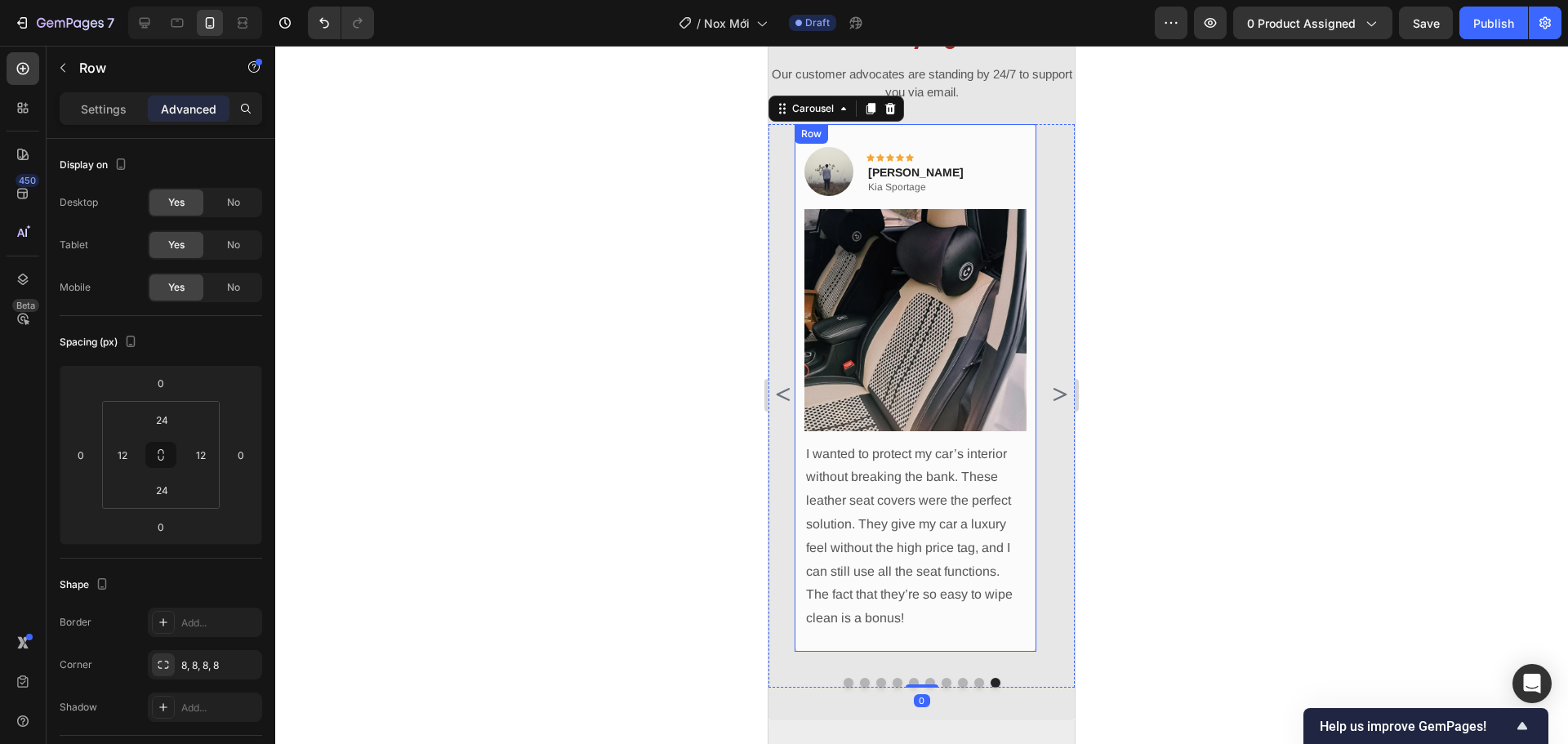
click at [1031, 406] on div "Image Icon Icon Icon Icon Icon Row Adam Corner Text block Kia Sportage Text Blo…" at bounding box center [915, 388] width 242 height 528
click at [1053, 399] on icon "Carousel Next Arrow" at bounding box center [1059, 395] width 20 height 20
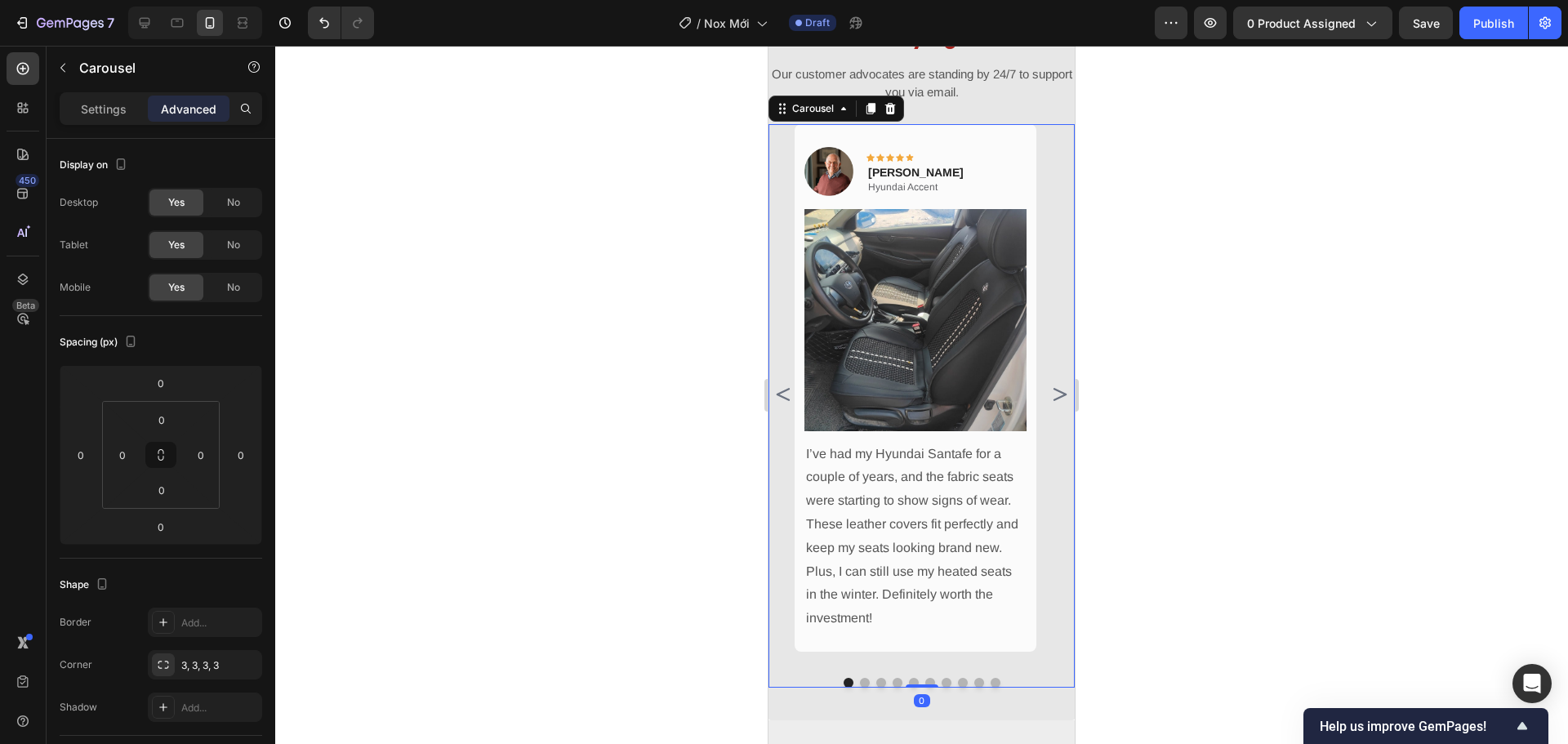
click at [1053, 398] on icon "Carousel Next Arrow" at bounding box center [1059, 395] width 20 height 20
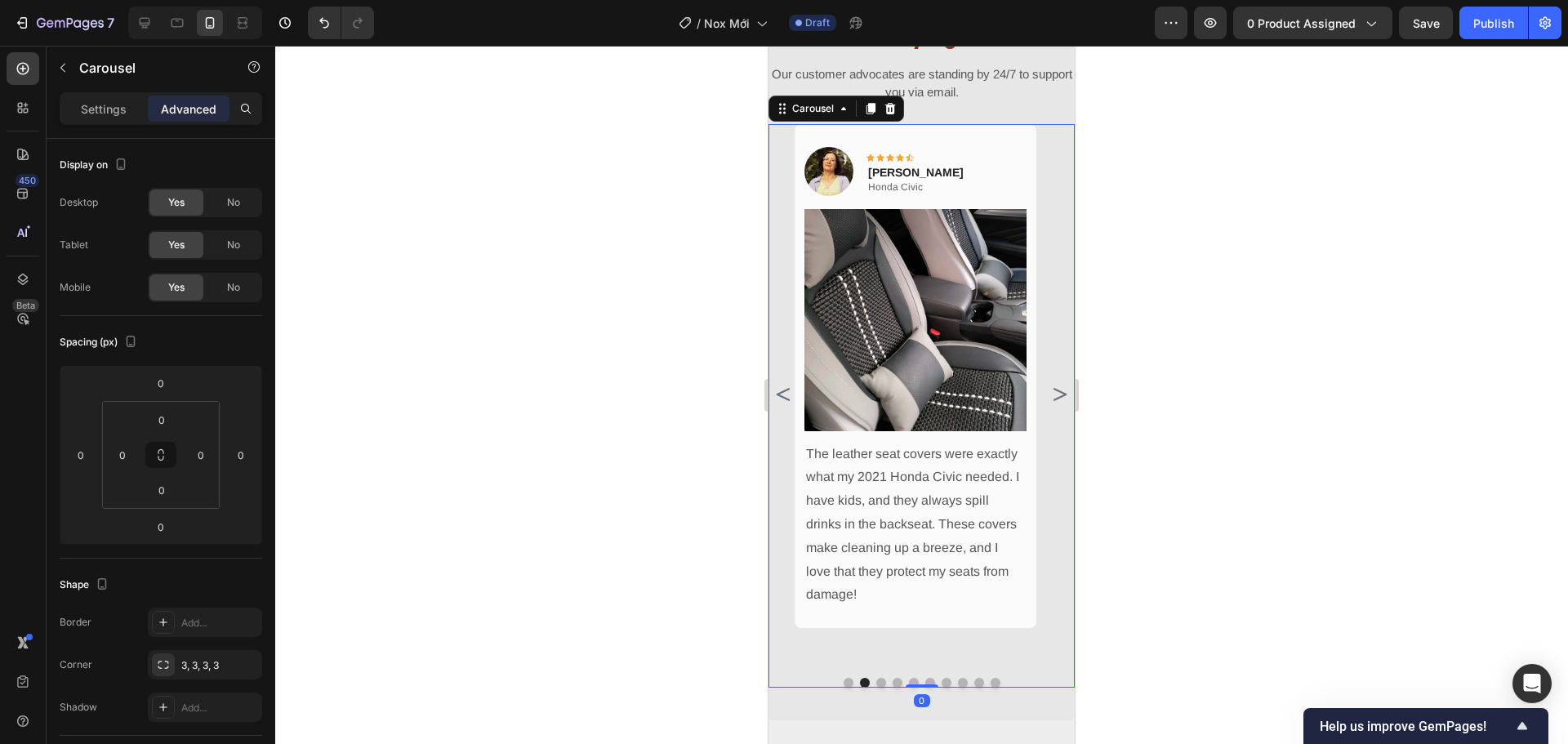
click at [1053, 398] on icon "Carousel Next Arrow" at bounding box center [1059, 395] width 20 height 20
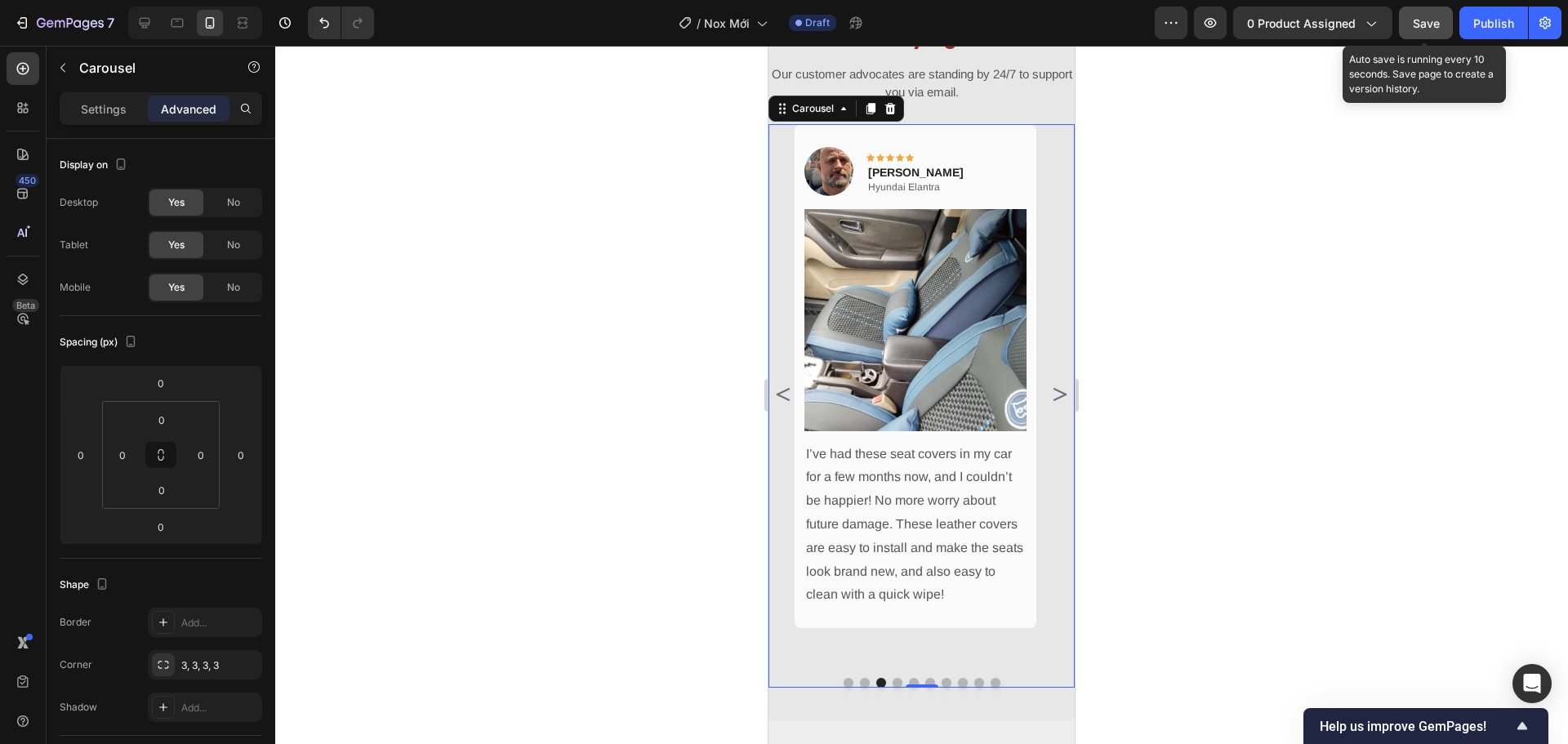
click at [1422, 31] on div "Save" at bounding box center [1425, 23] width 27 height 17
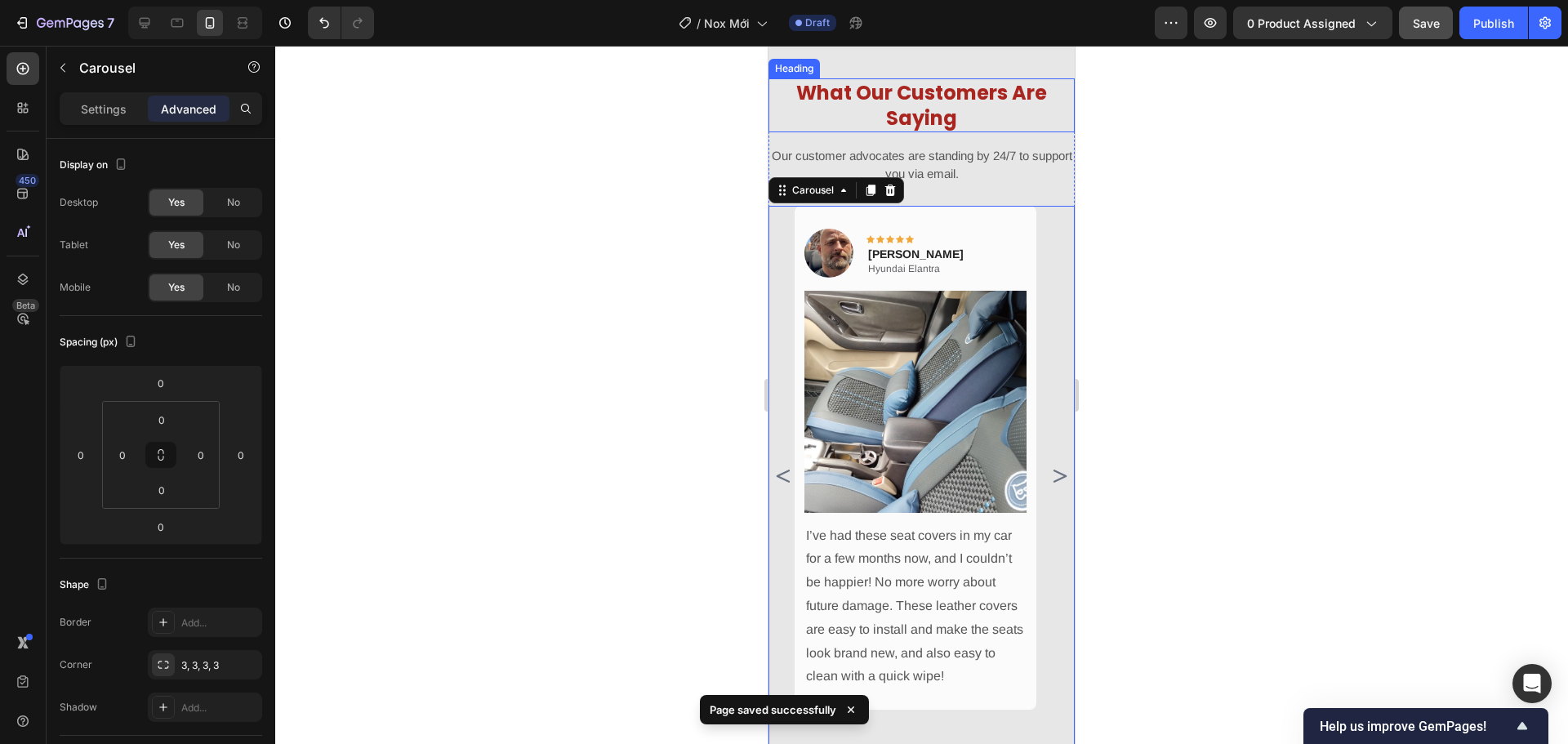
scroll to position [687, 0]
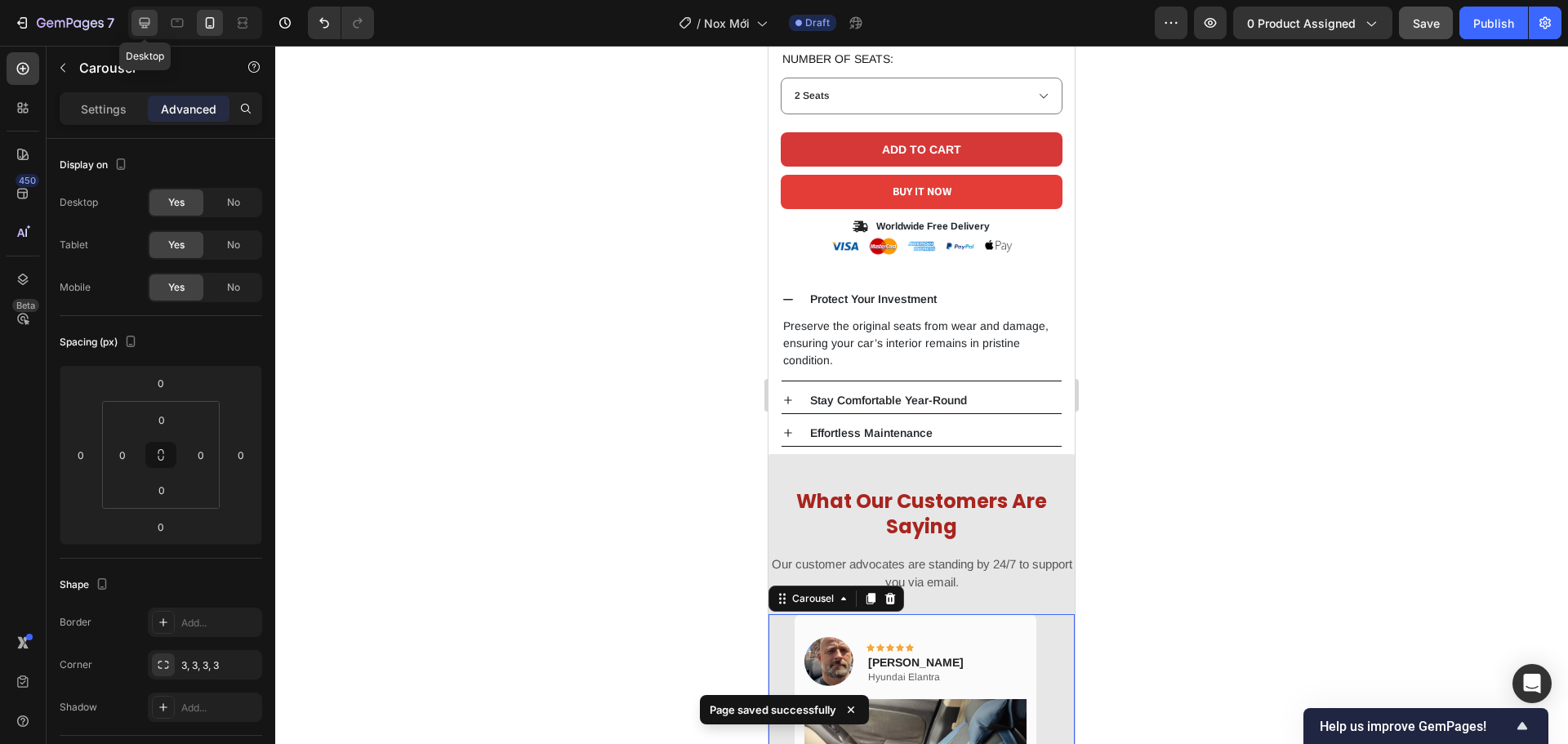
click at [145, 22] on icon at bounding box center [144, 23] width 17 height 17
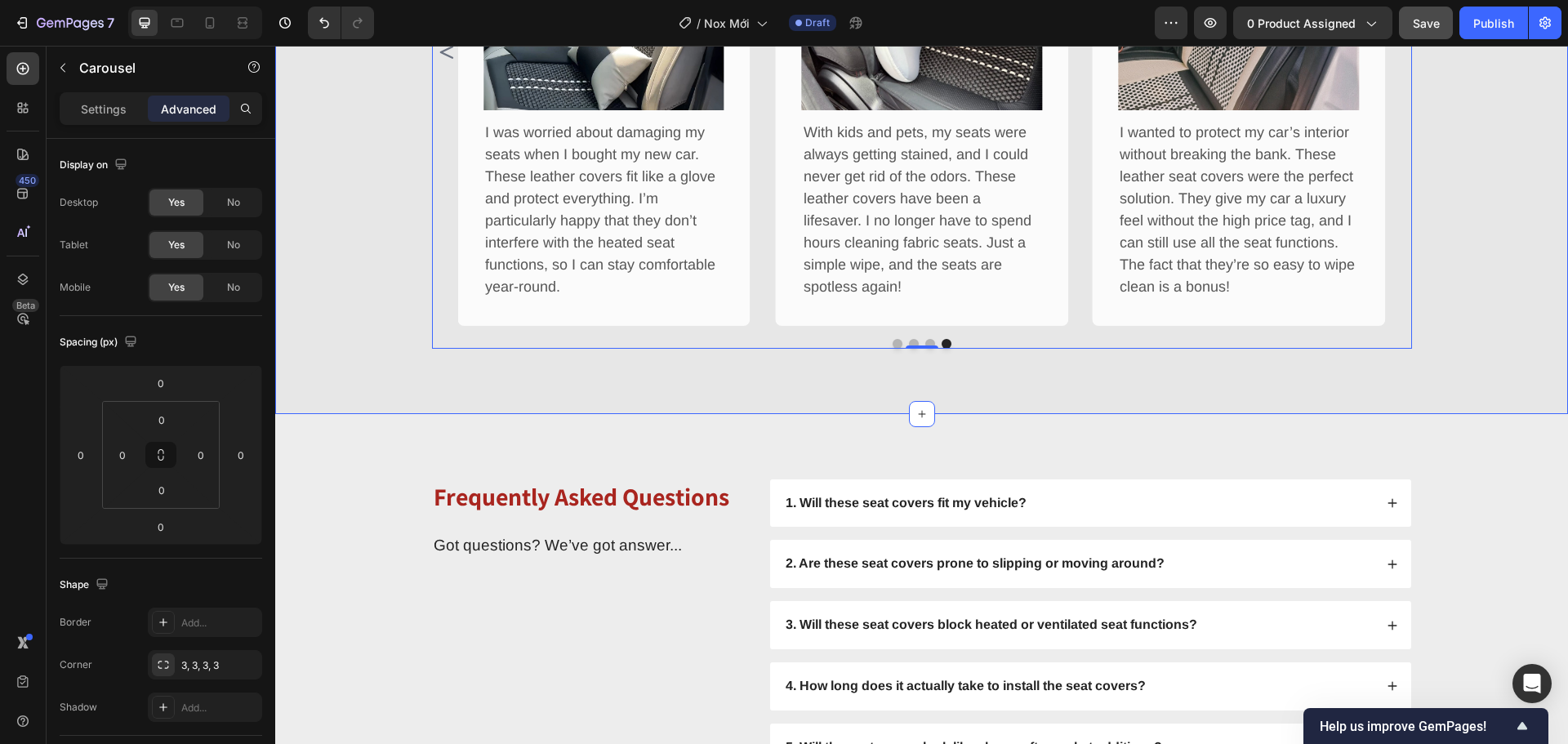
scroll to position [1385, 0]
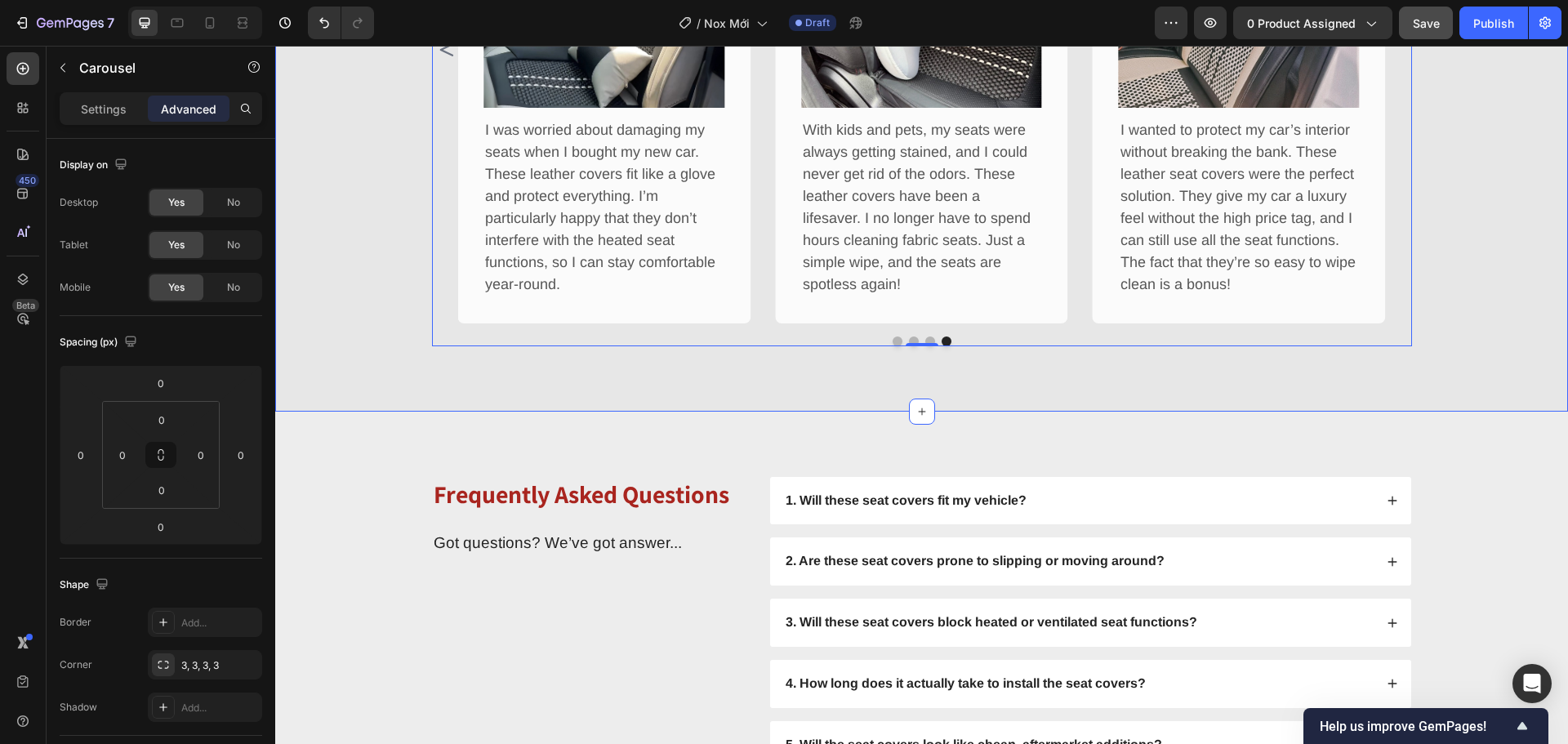
click at [1254, 380] on div "What Our Customers Are Saying Heading Our customer advocates are standing by 24…" at bounding box center [922, 1] width 1293 height 821
click at [356, 407] on div "What Our Customers Are Saying Heading Our customer advocates are standing by 24…" at bounding box center [922, 1] width 1293 height 821
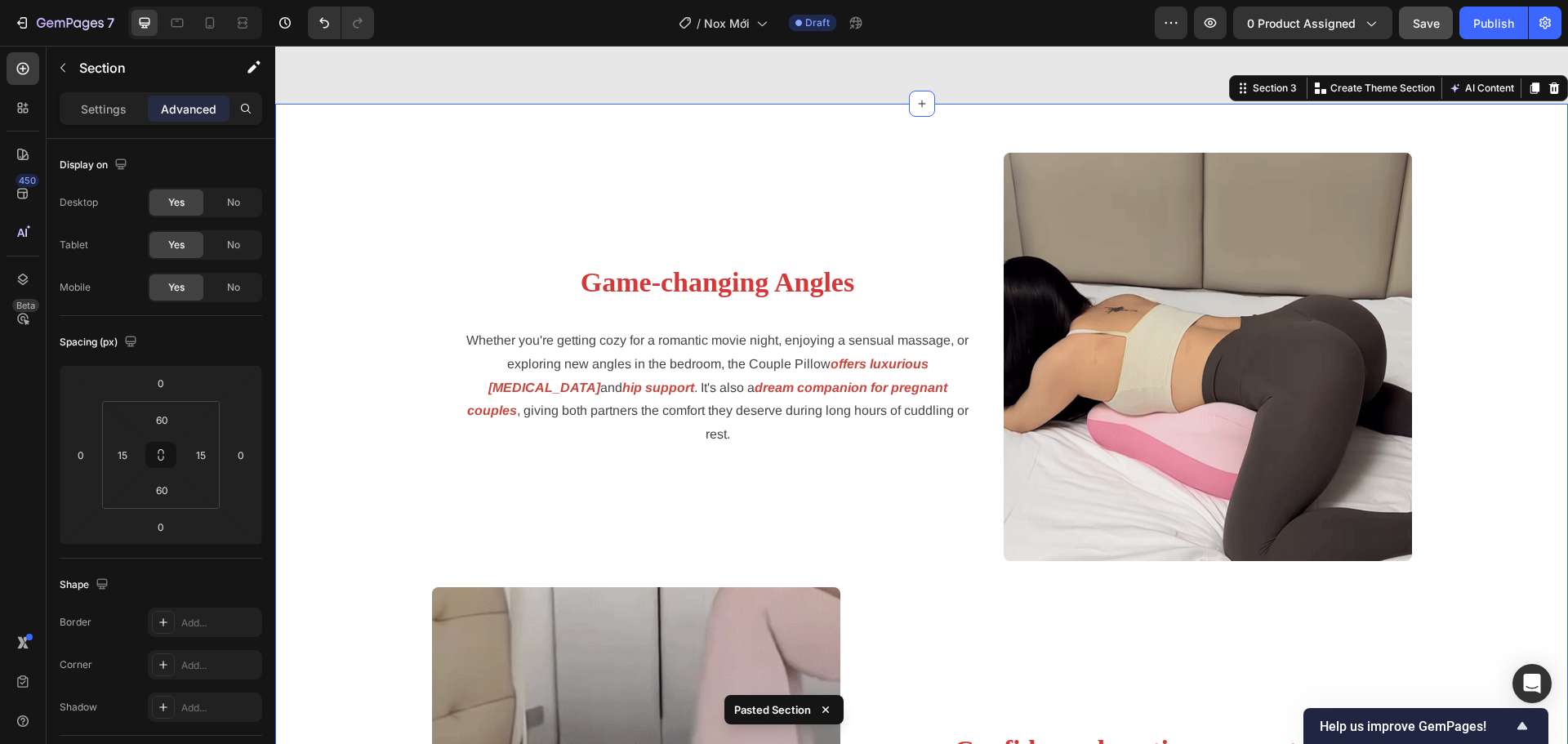
scroll to position [1694, 0]
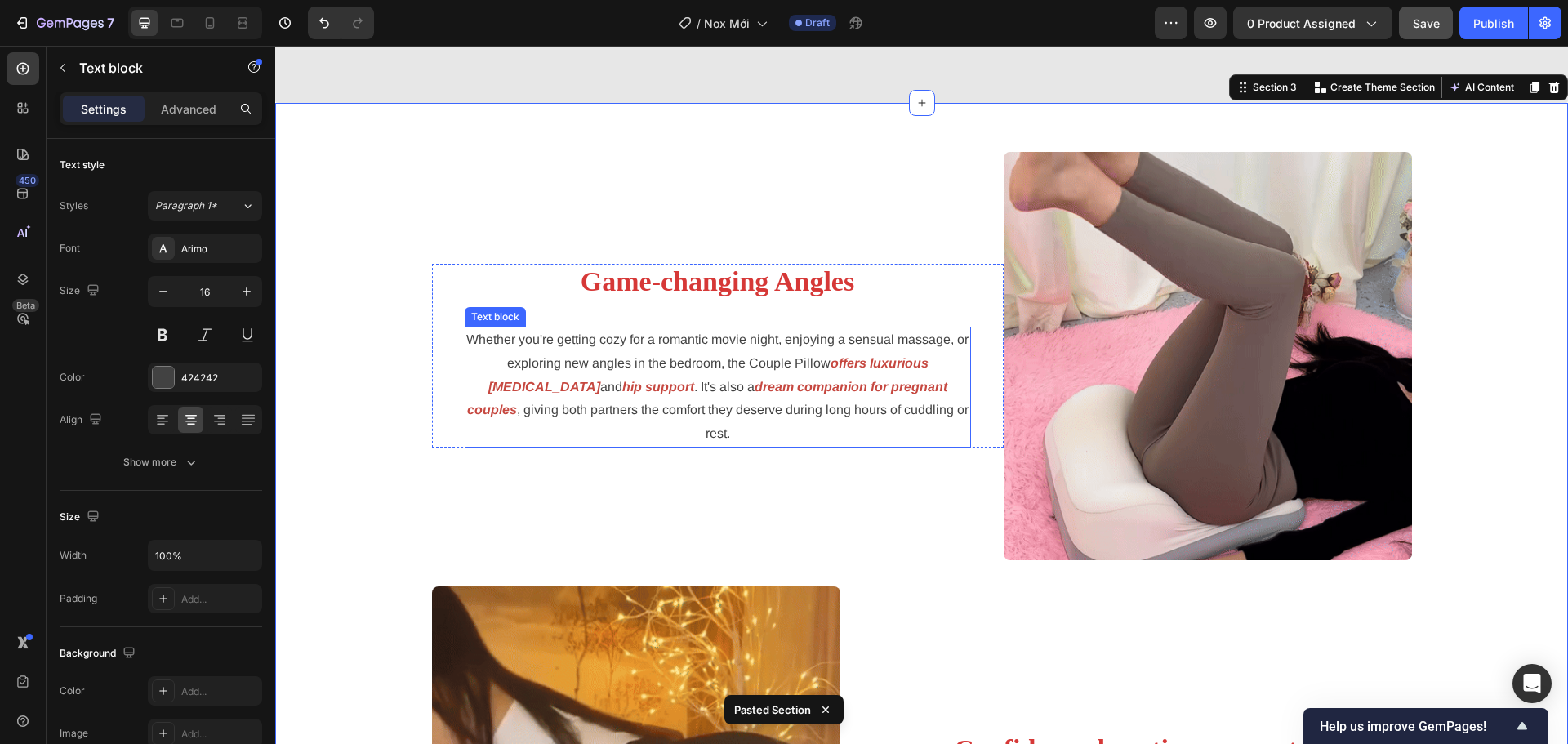
click at [673, 347] on span "Whether you're getting cozy for a romantic movie night, enjoying a sensual mass…" at bounding box center [716, 351] width 502 height 37
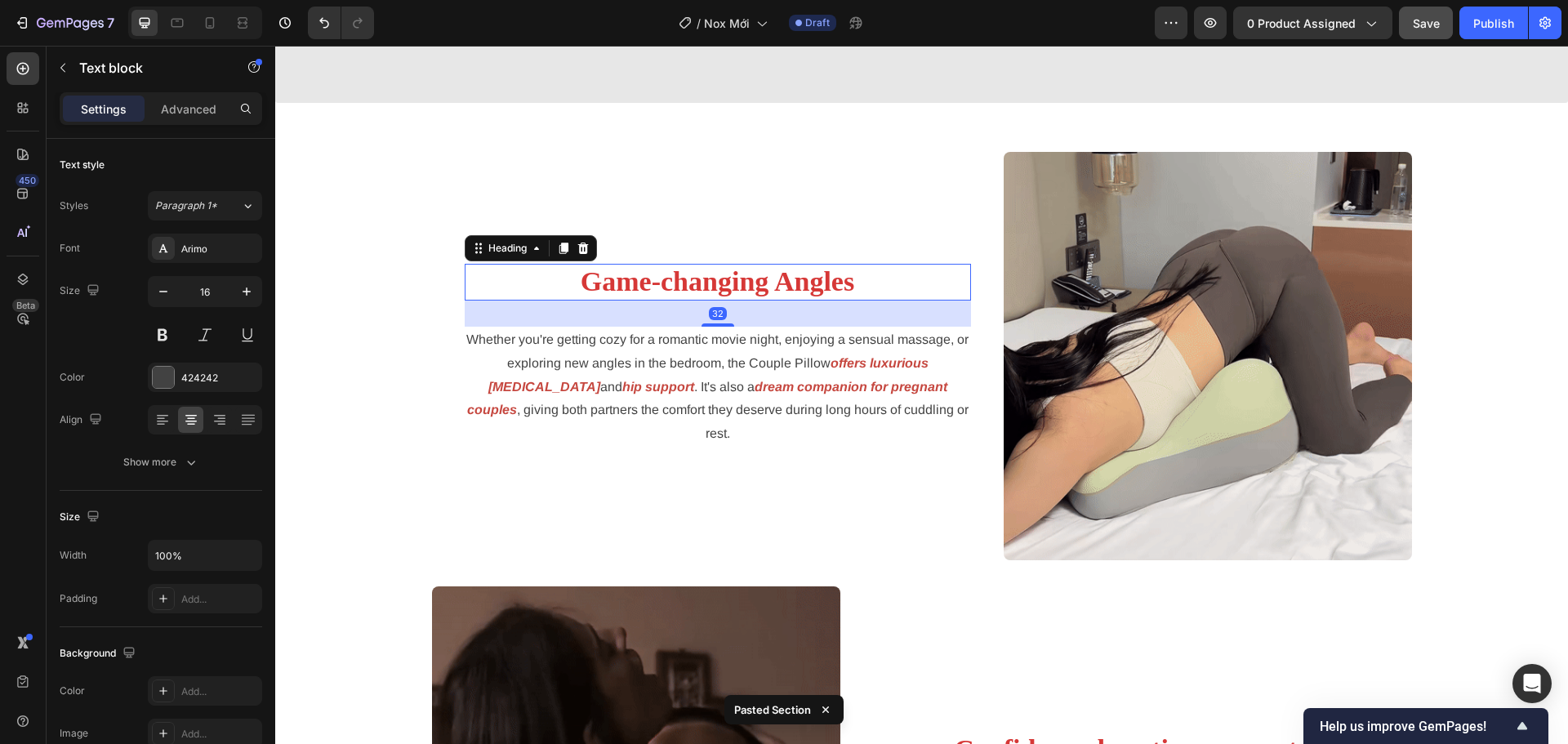
click at [706, 290] on strong "Game-changing Angles" at bounding box center [716, 281] width 273 height 31
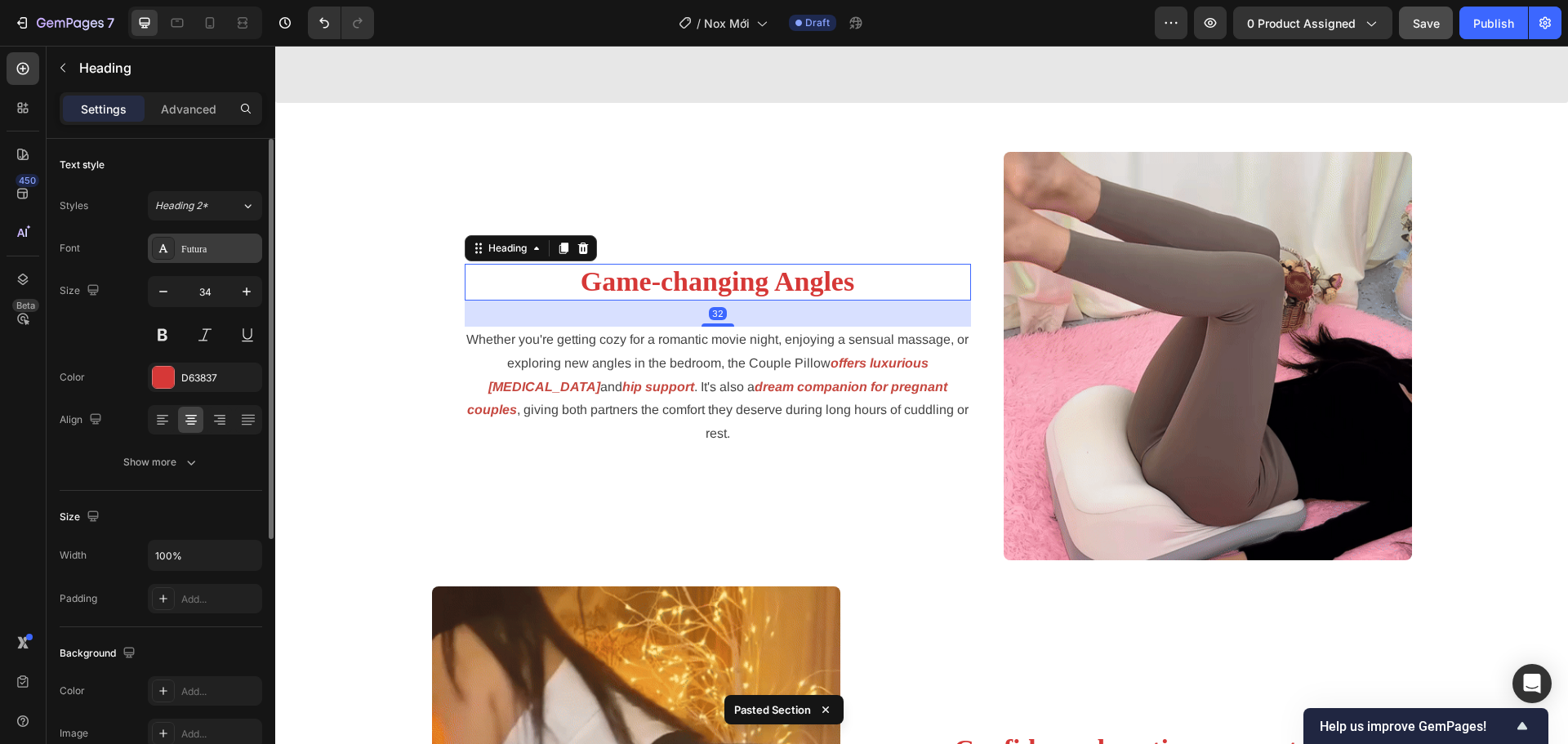
click at [247, 242] on div "Futura" at bounding box center [220, 249] width 77 height 15
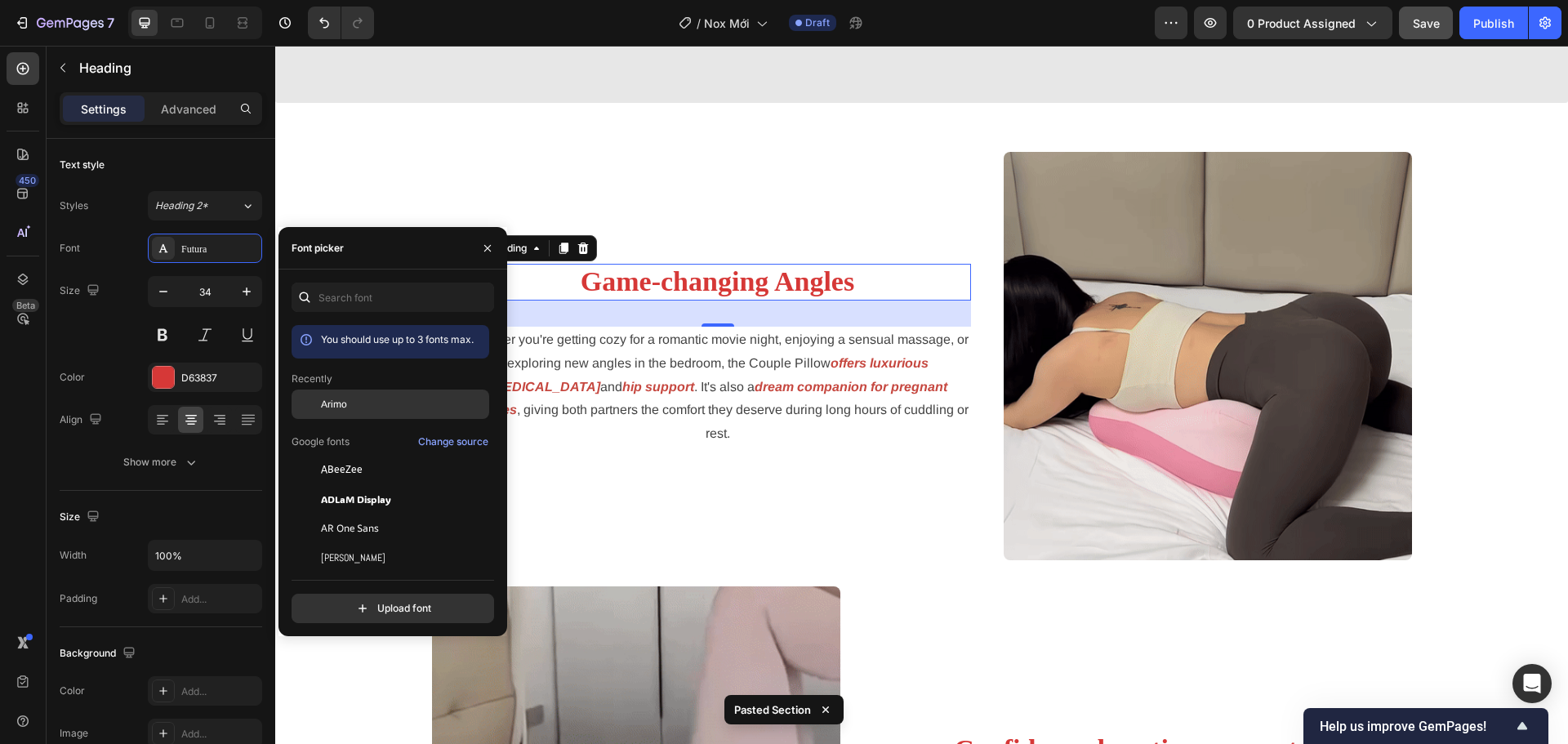
click at [343, 391] on div "Arimo" at bounding box center [390, 405] width 197 height 30
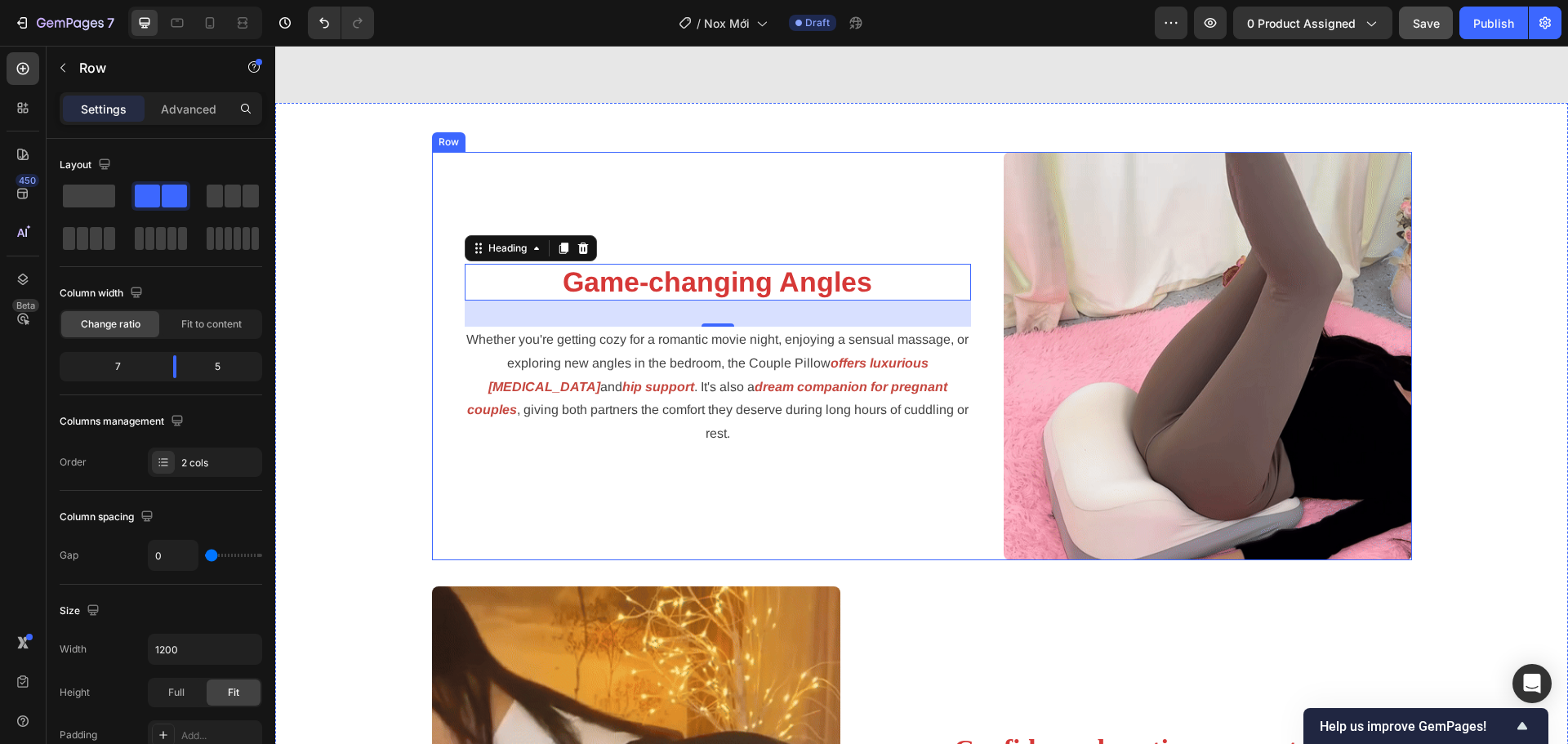
click at [880, 445] on div "Game-changing Angles Heading 32 Whether you're getting cozy for a romantic movi…" at bounding box center [717, 356] width 571 height 409
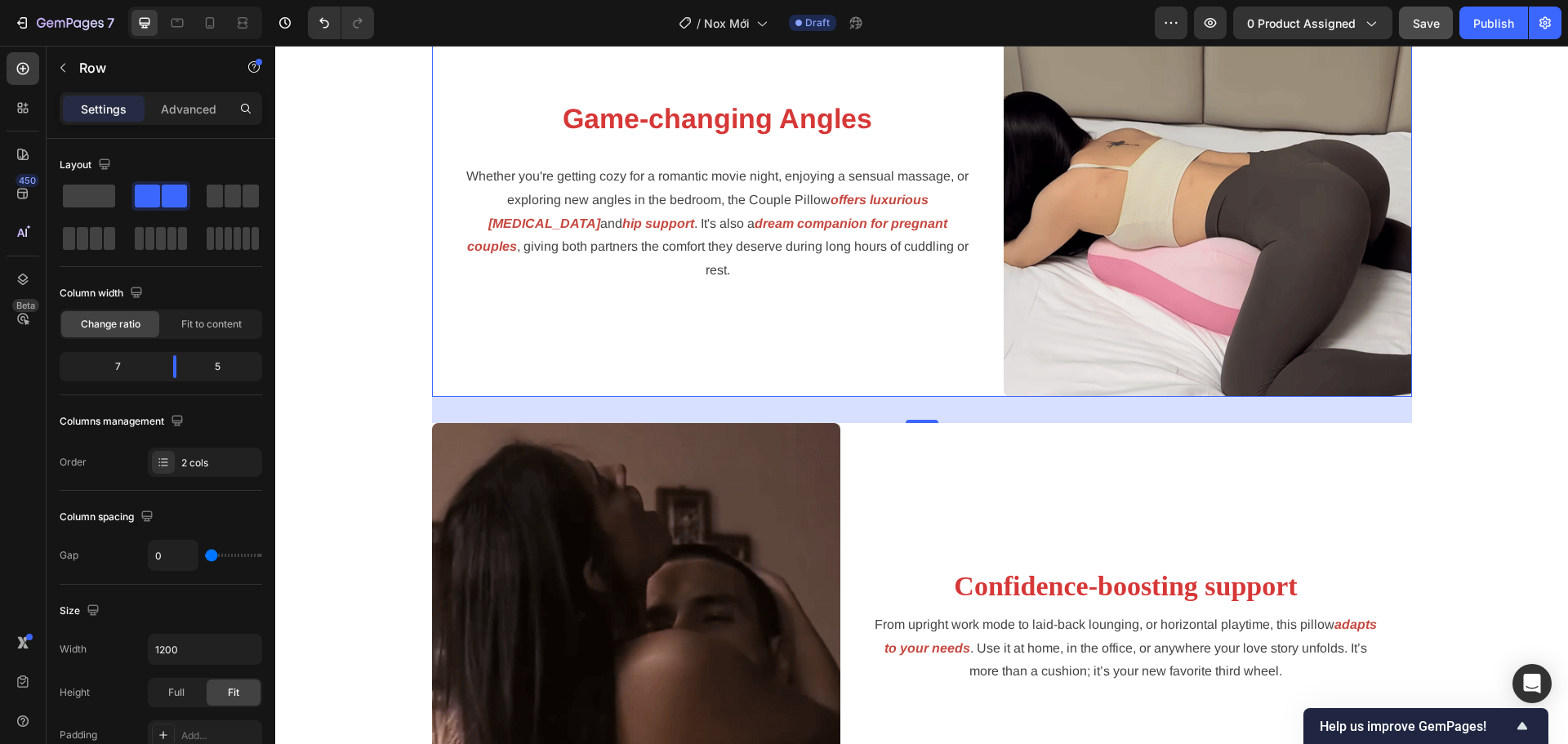
scroll to position [1939, 0]
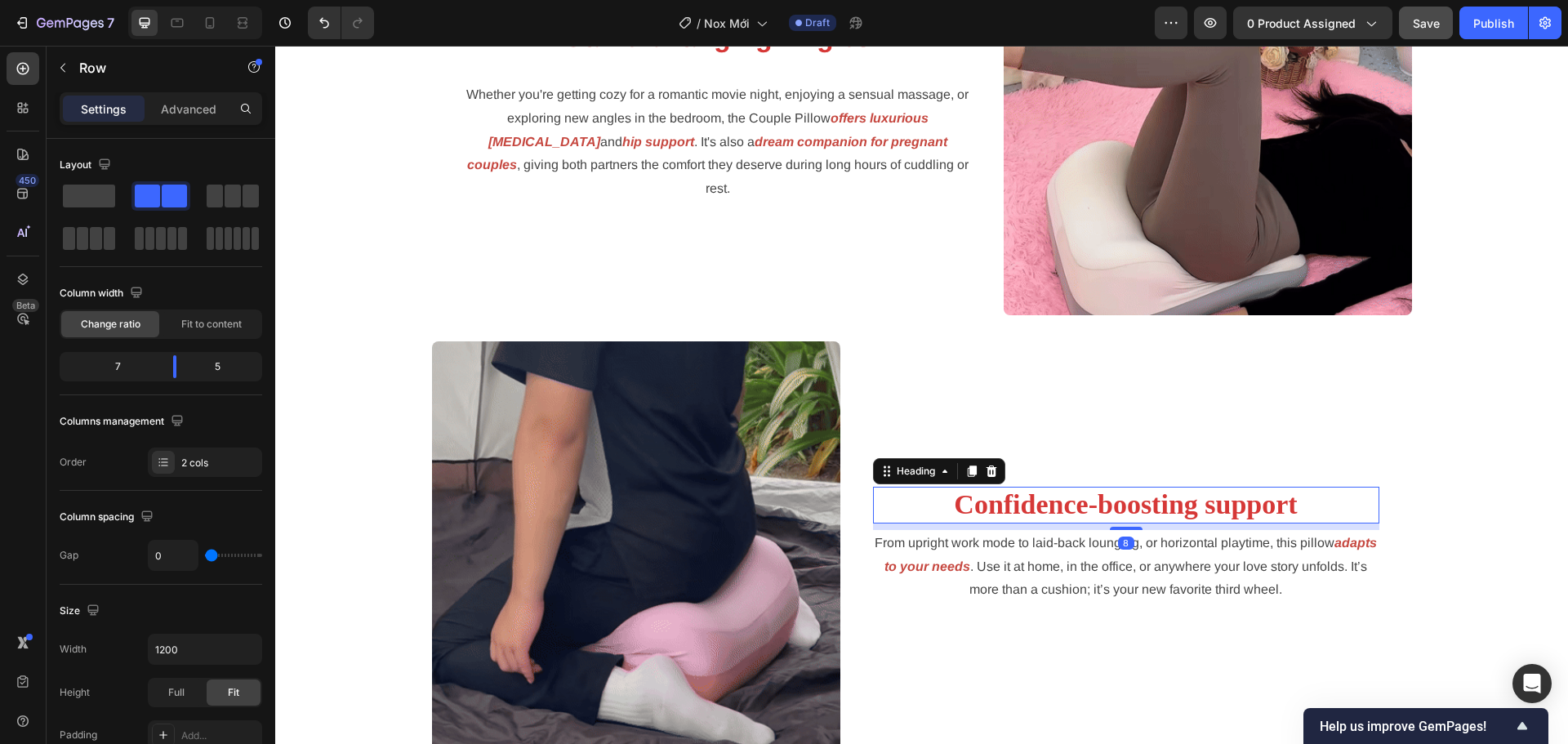
click at [980, 506] on strong "Confidence-boosting support" at bounding box center [1125, 504] width 343 height 31
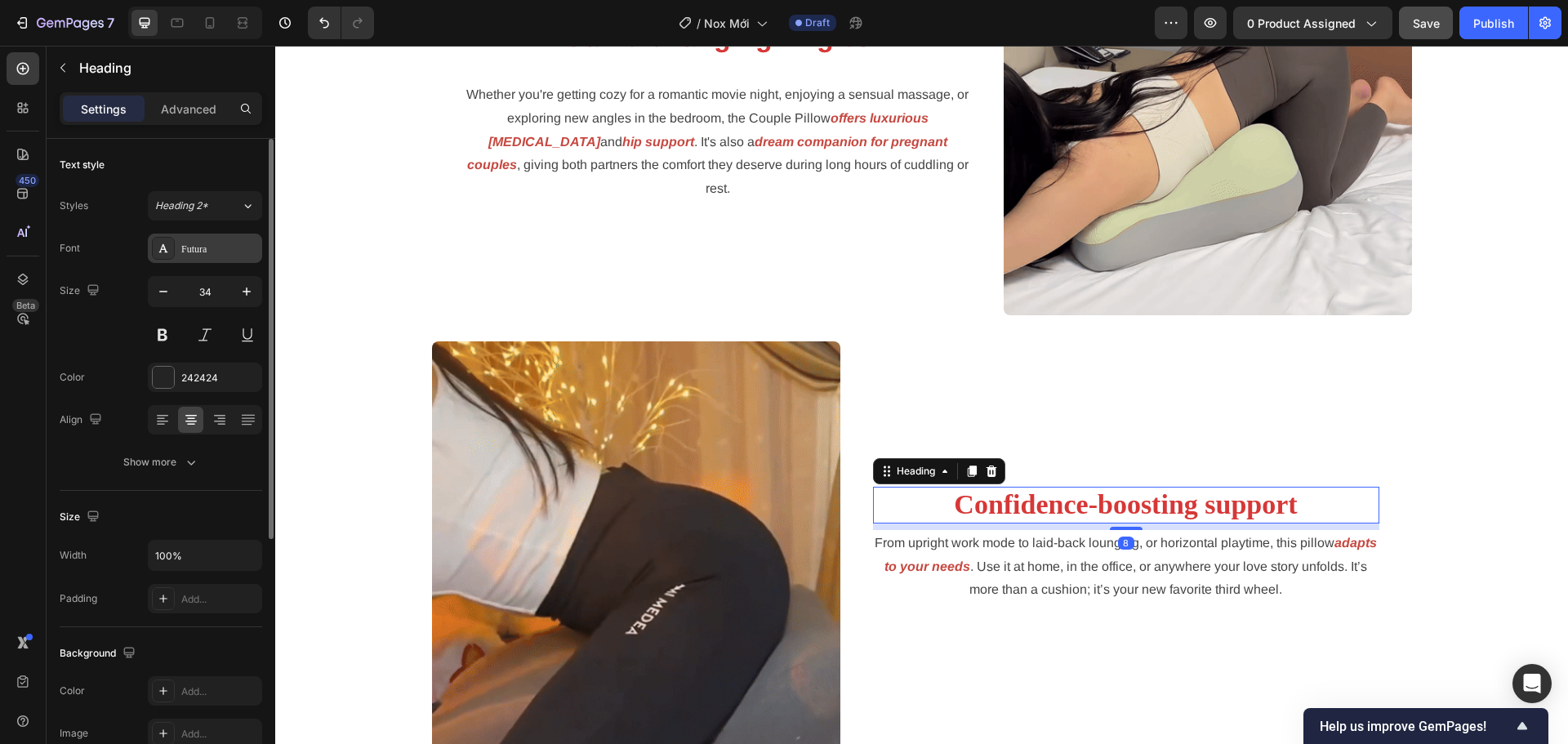
click at [220, 250] on div "Futura" at bounding box center [220, 249] width 77 height 15
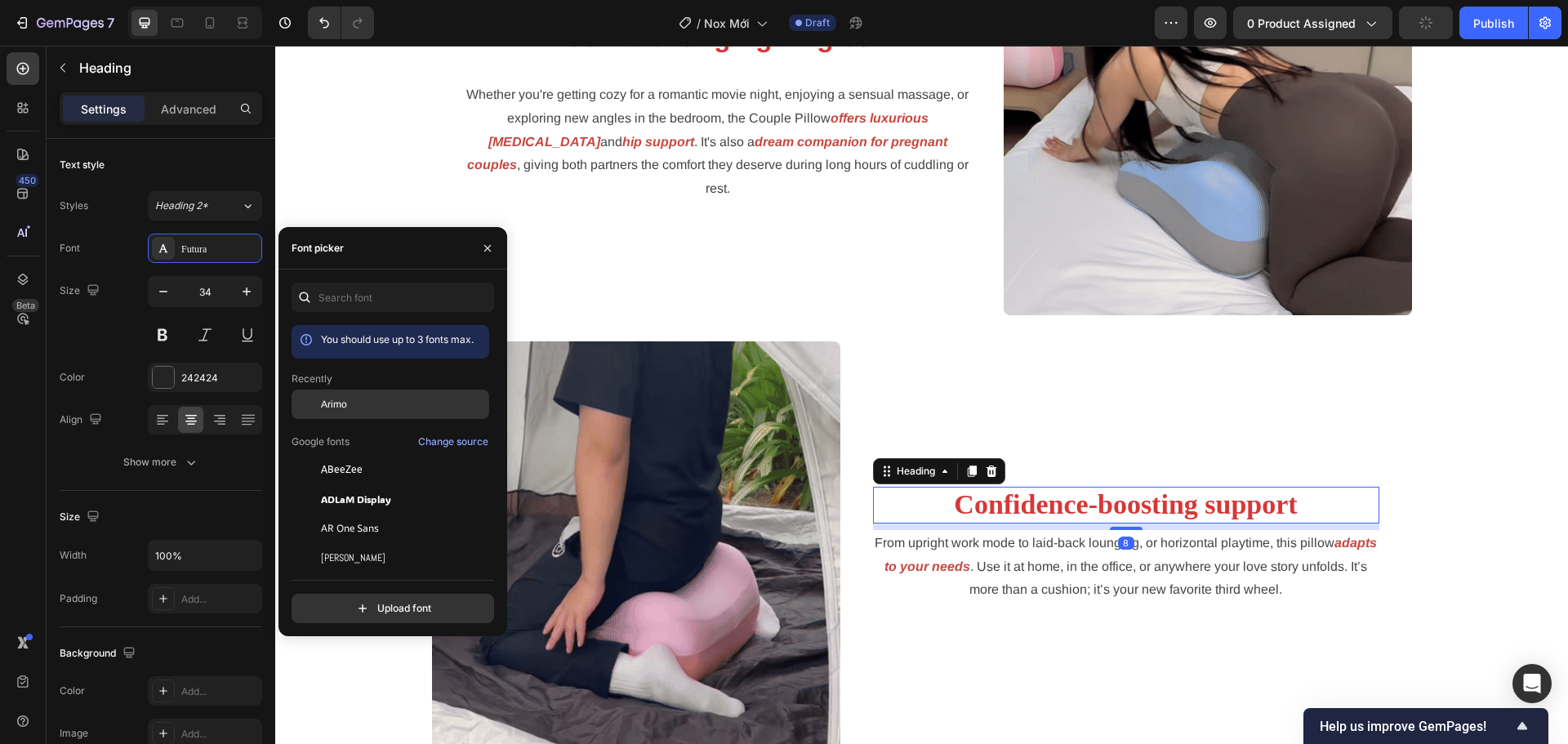
click at [353, 390] on div "Arimo" at bounding box center [390, 405] width 197 height 30
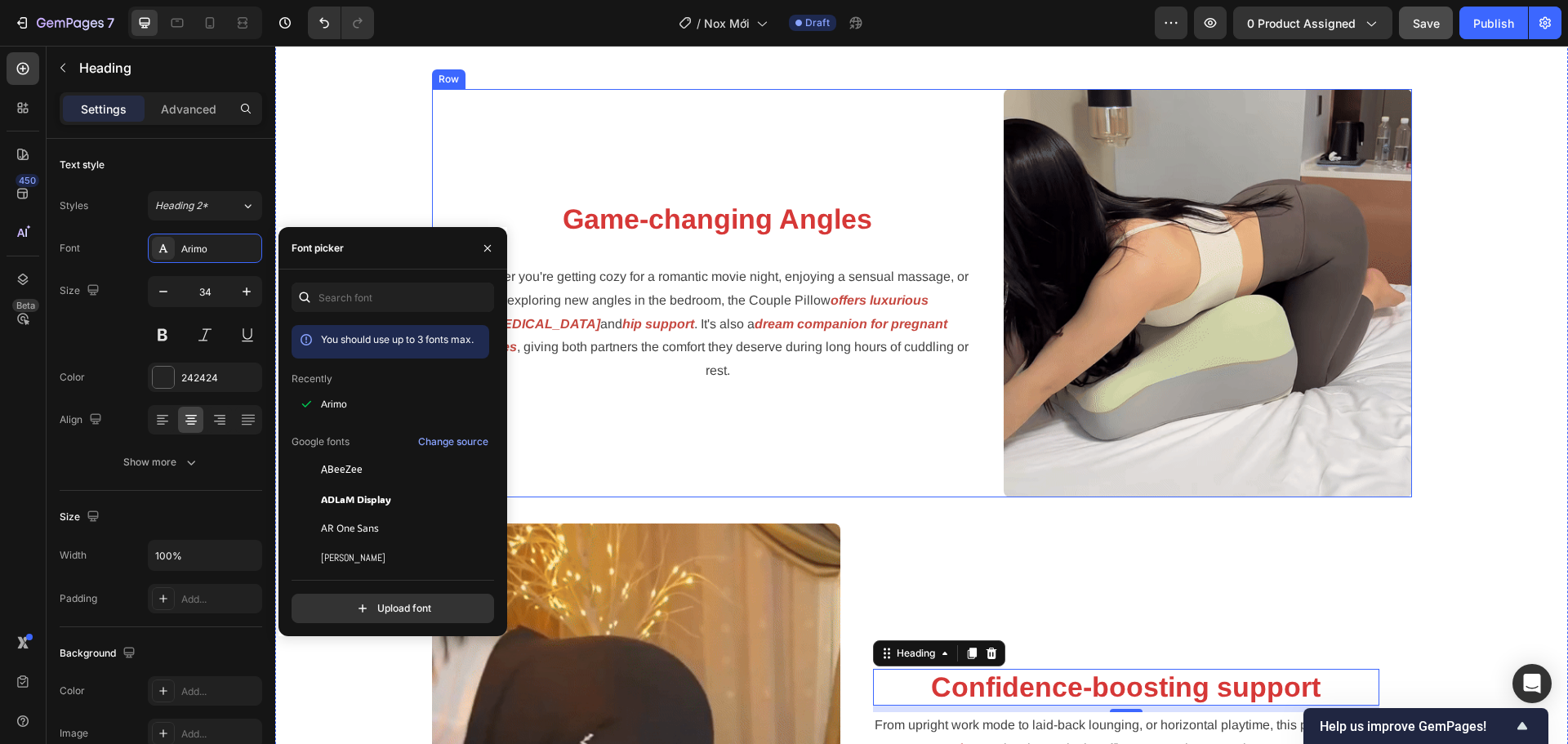
scroll to position [1694, 0]
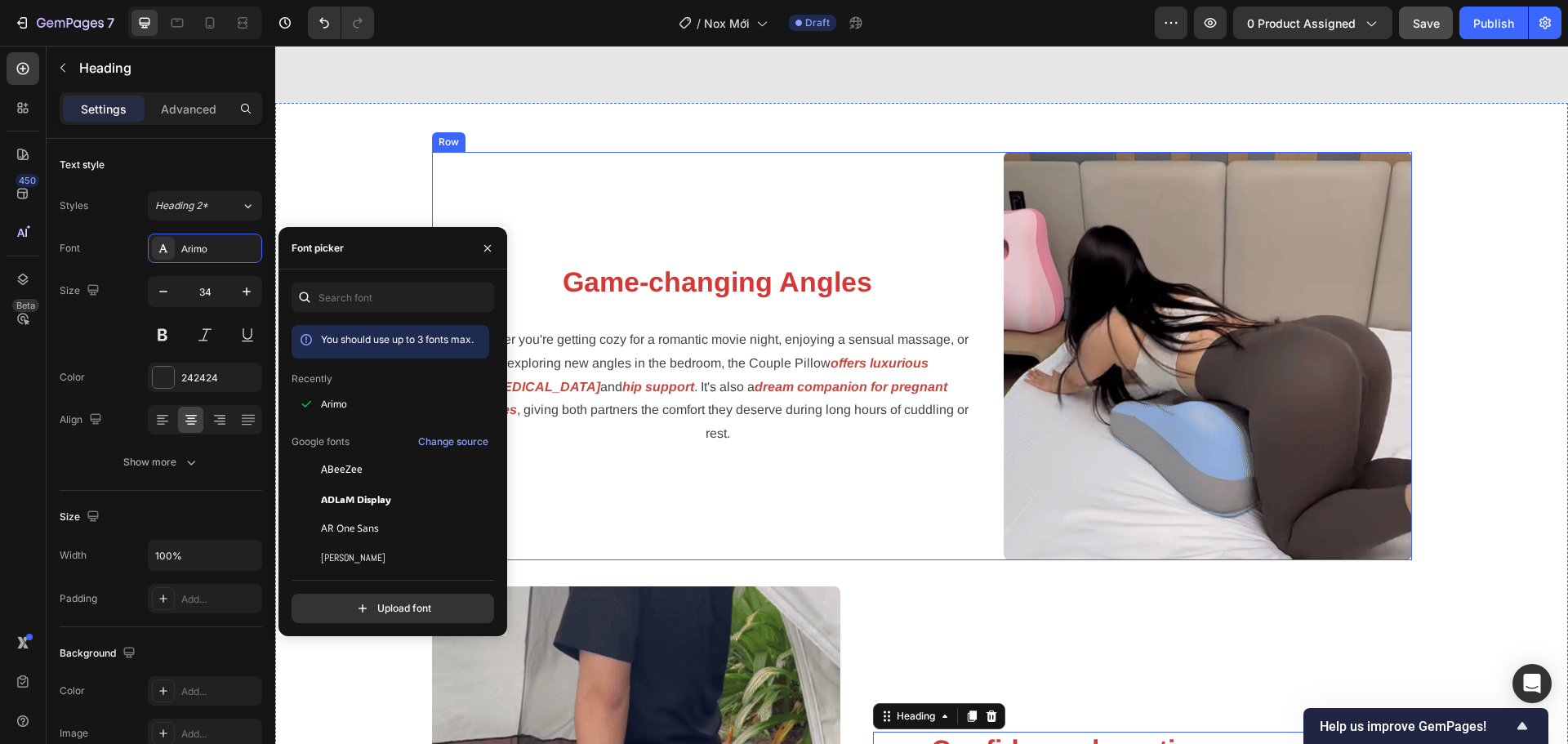
click at [367, 135] on div "Image Game-changing Angles Heading Whether you're getting cozy for a romantic m…" at bounding box center [922, 572] width 1293 height 940
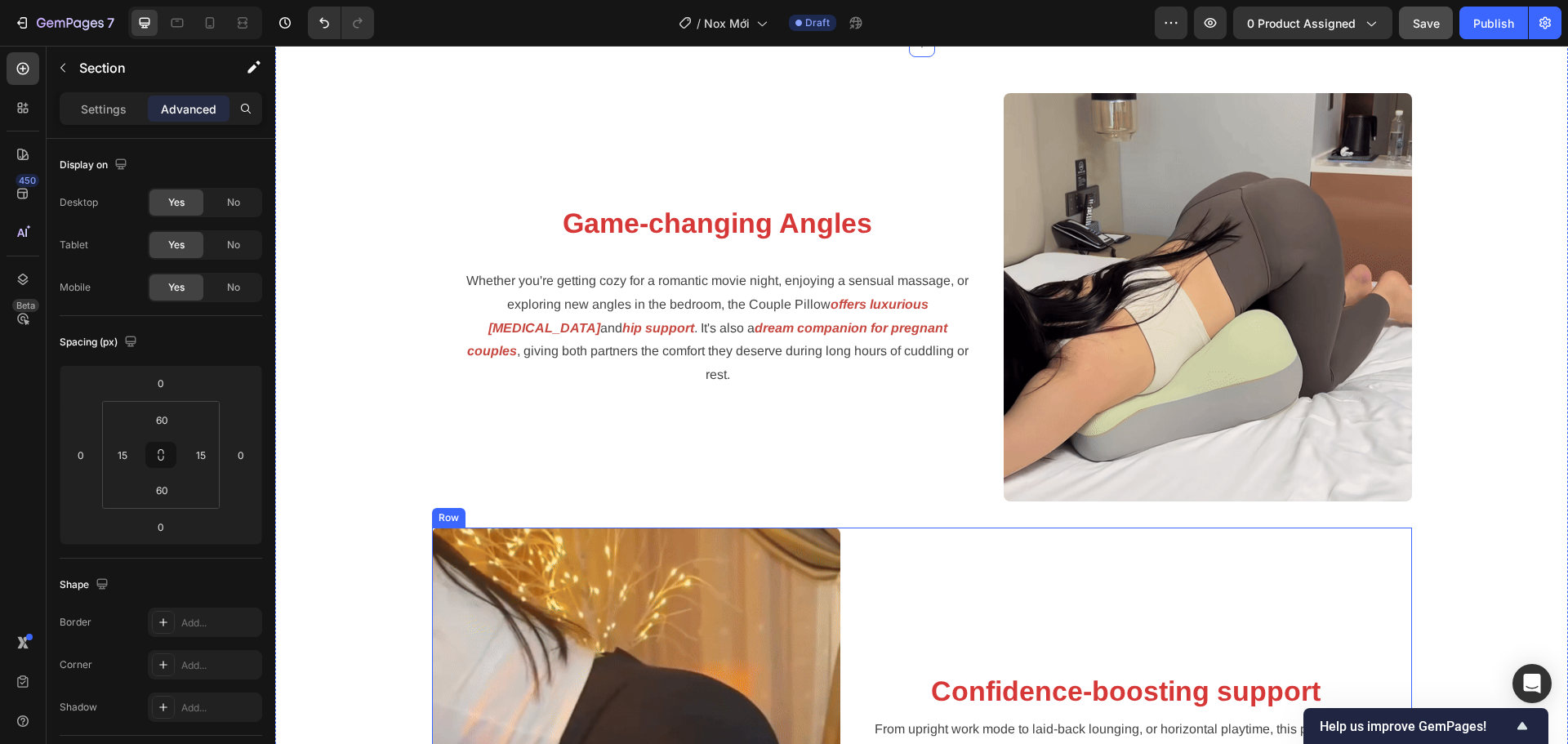
scroll to position [2103, 0]
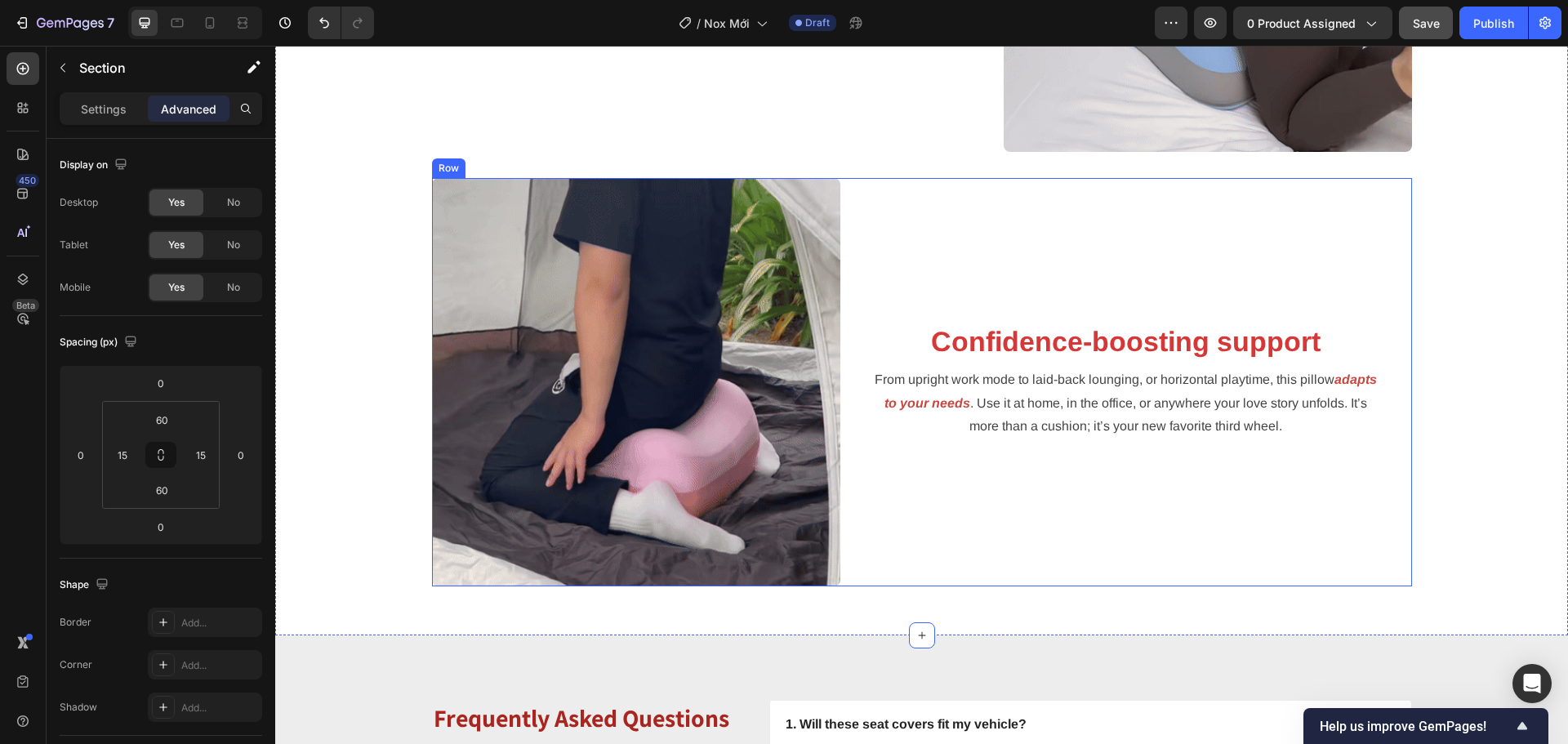
click at [884, 507] on div "Confidence-boosting support Heading From upright work mode to laid-back loungin…" at bounding box center [1125, 382] width 571 height 409
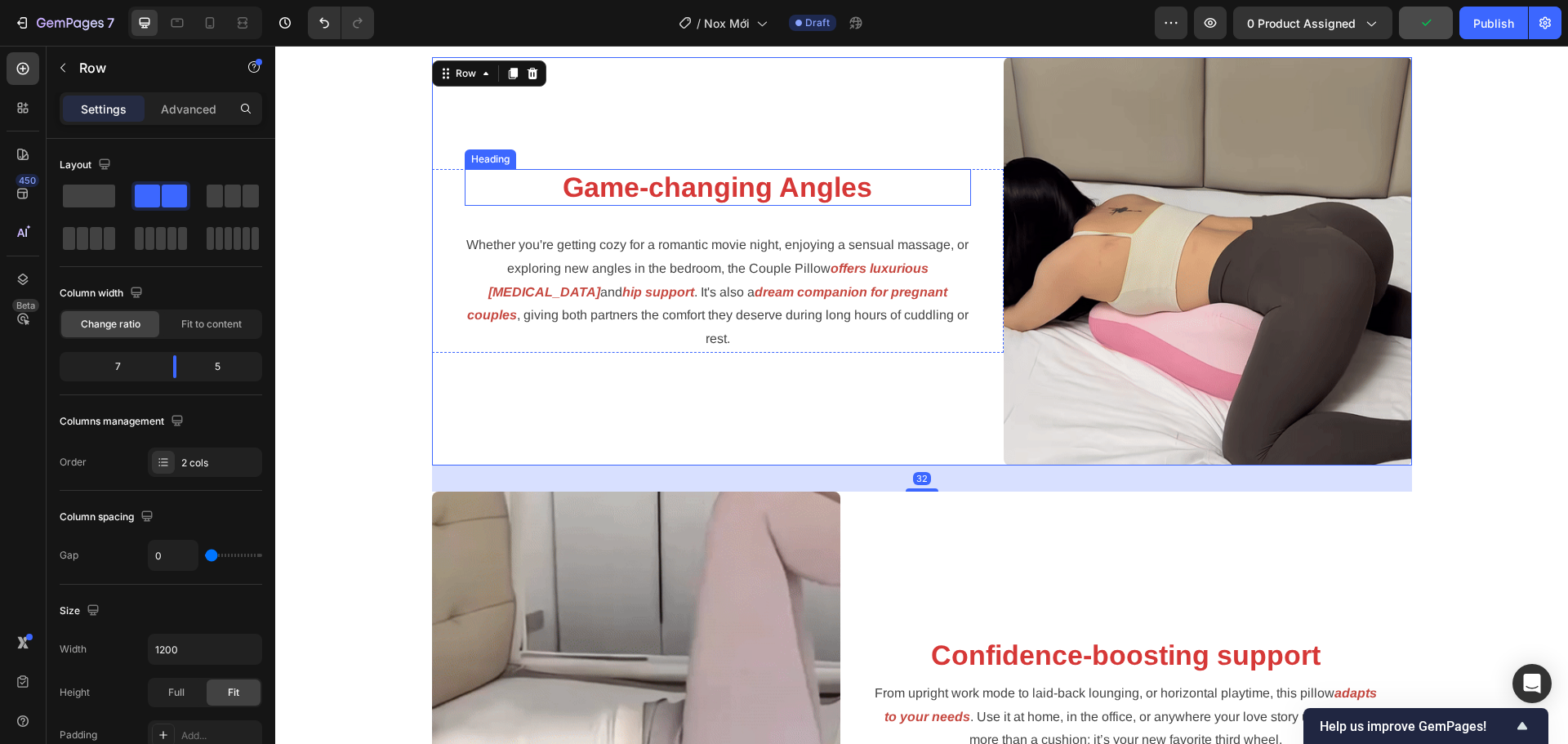
scroll to position [1776, 0]
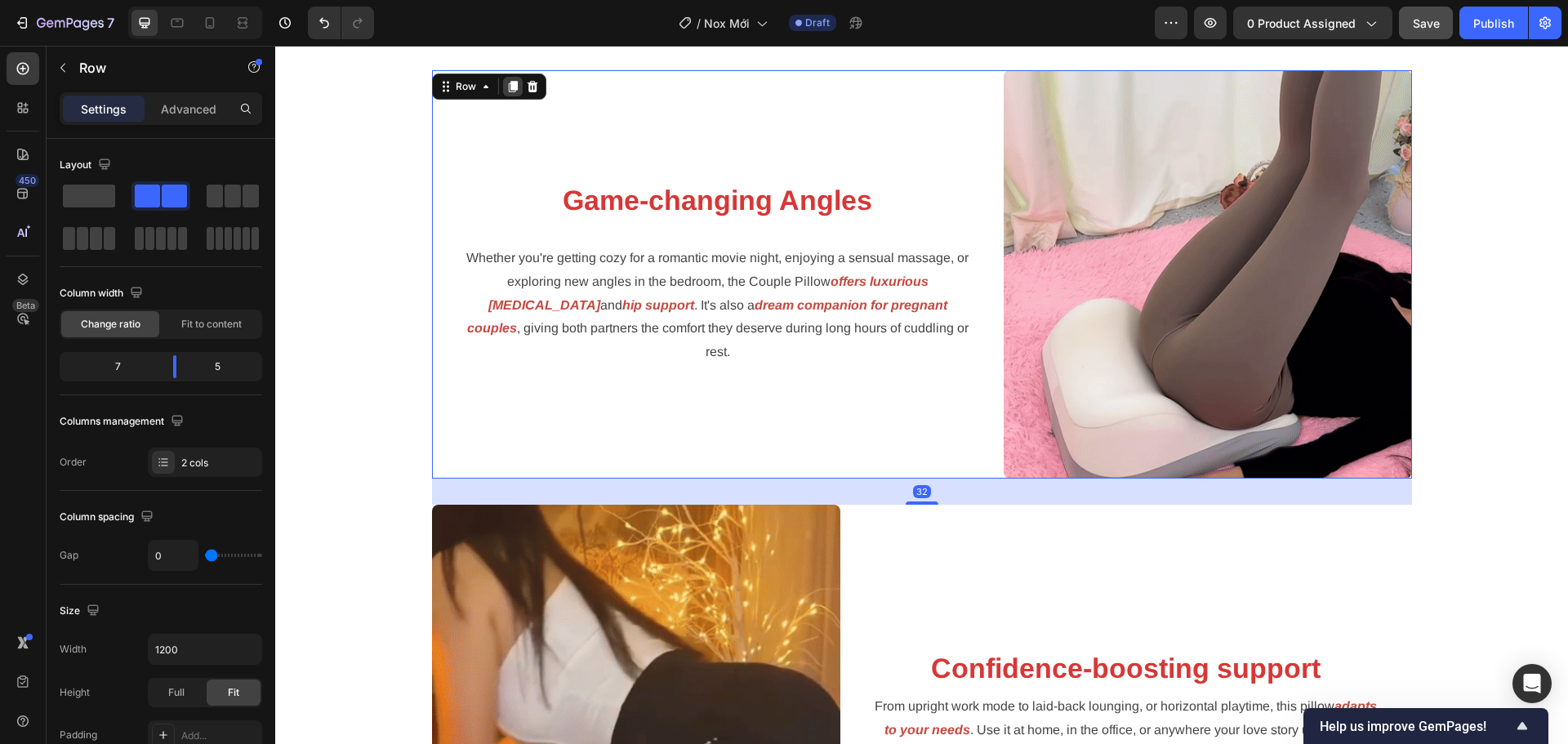
click at [509, 88] on icon at bounding box center [512, 87] width 9 height 12
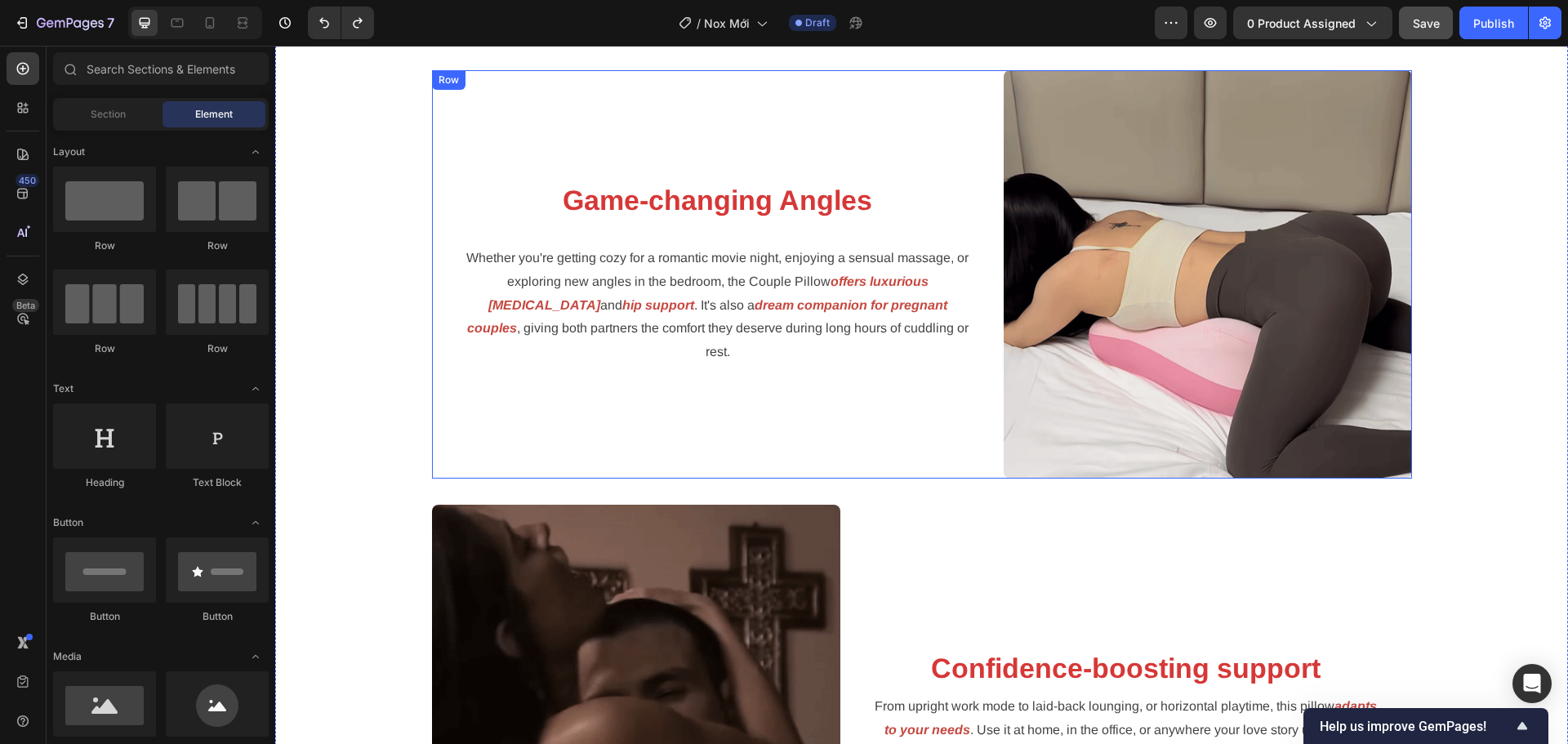
click at [966, 447] on div "Game-changing Angles Heading Whether you're getting cozy for a romantic movie n…" at bounding box center [717, 274] width 571 height 409
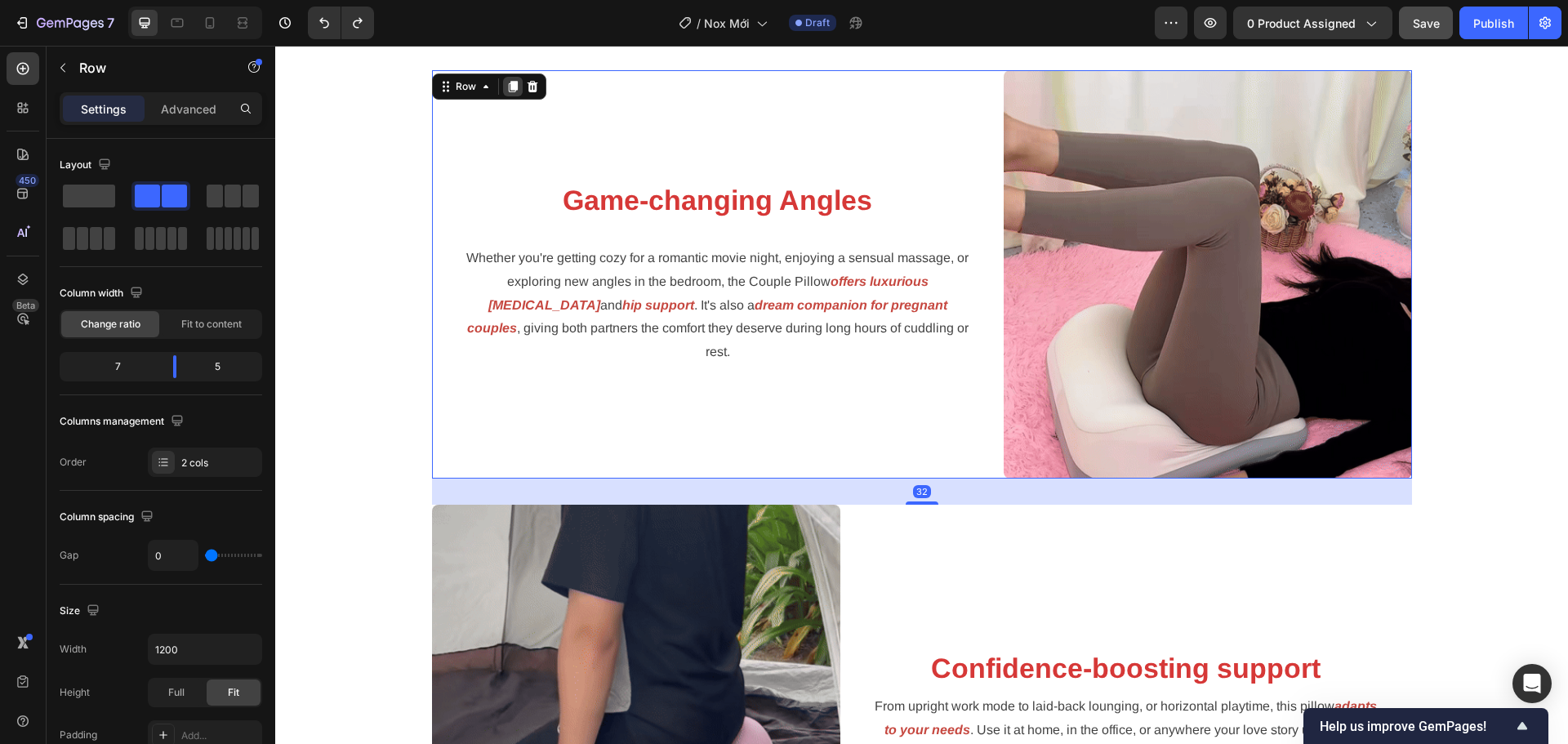
click at [508, 88] on icon at bounding box center [512, 87] width 9 height 12
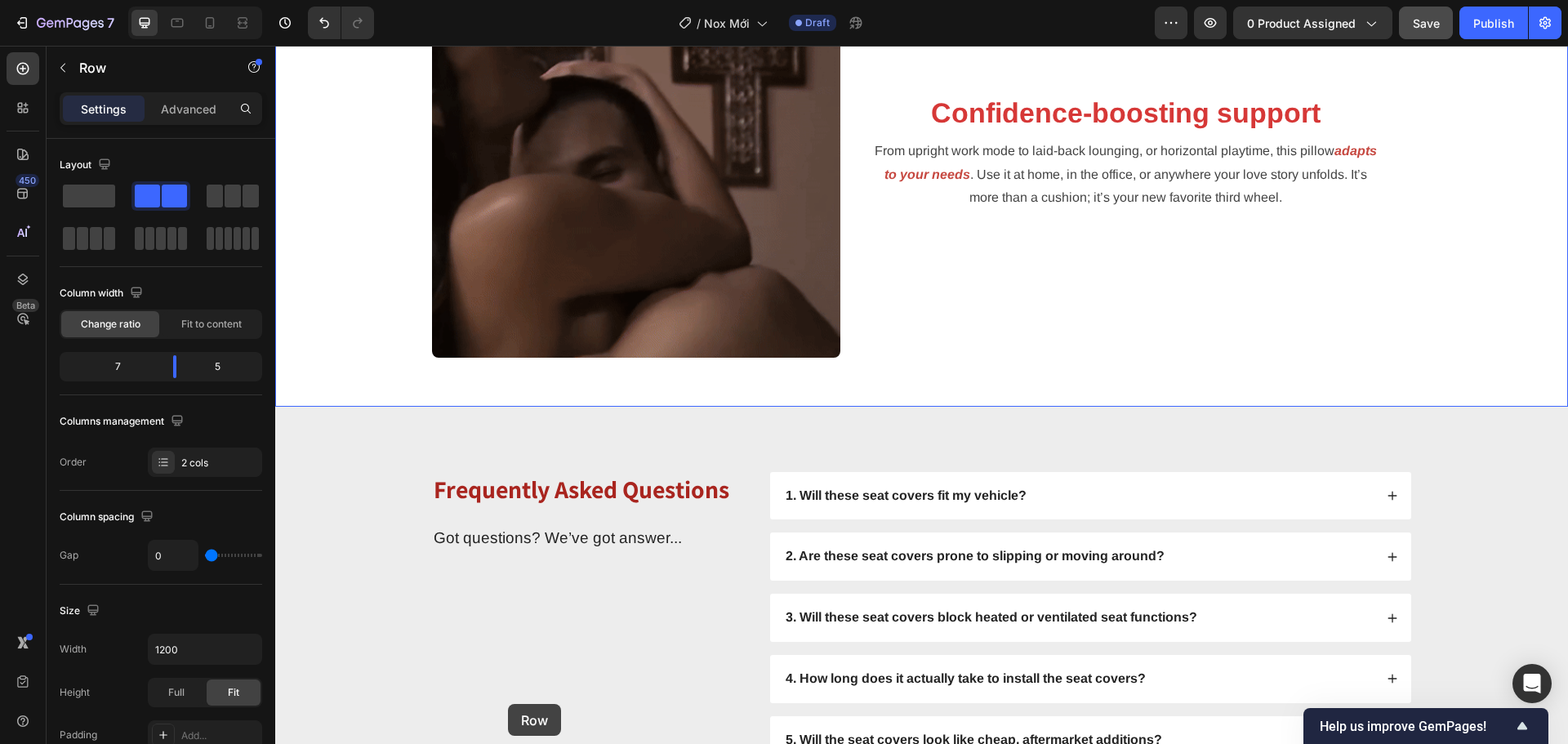
scroll to position [2827, 0]
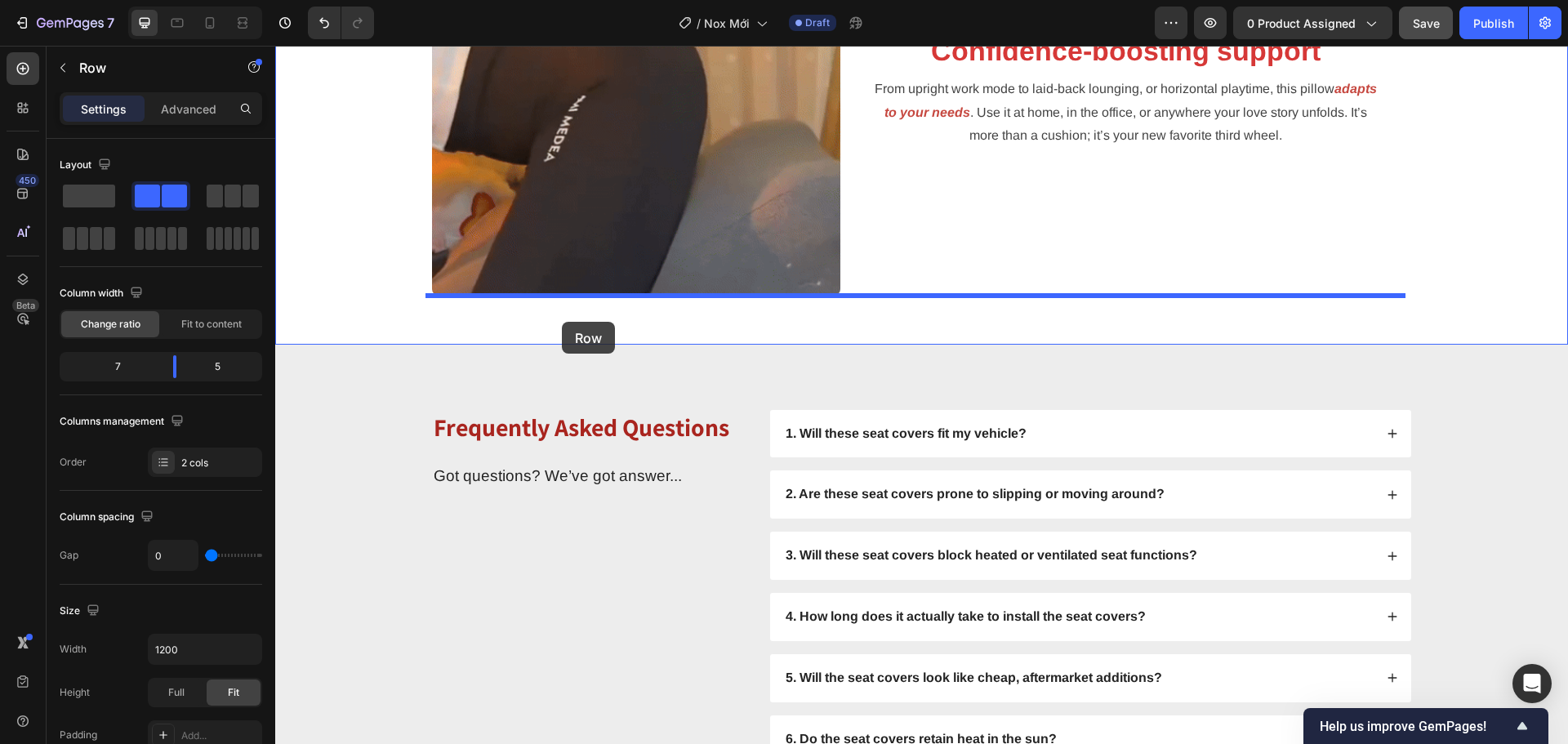
drag, startPoint x: 454, startPoint y: 92, endPoint x: 561, endPoint y: 322, distance: 253.7
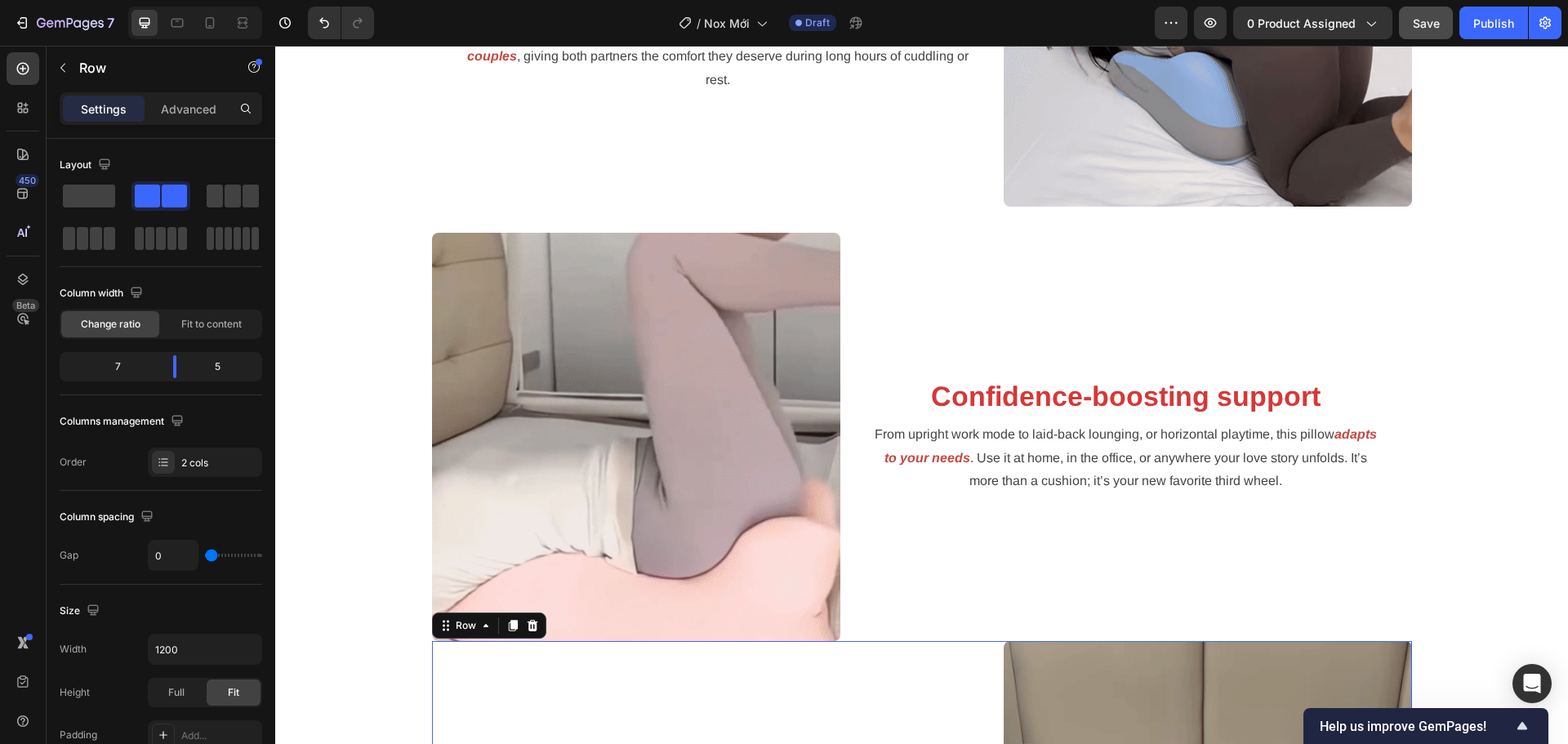
scroll to position [1822, 0]
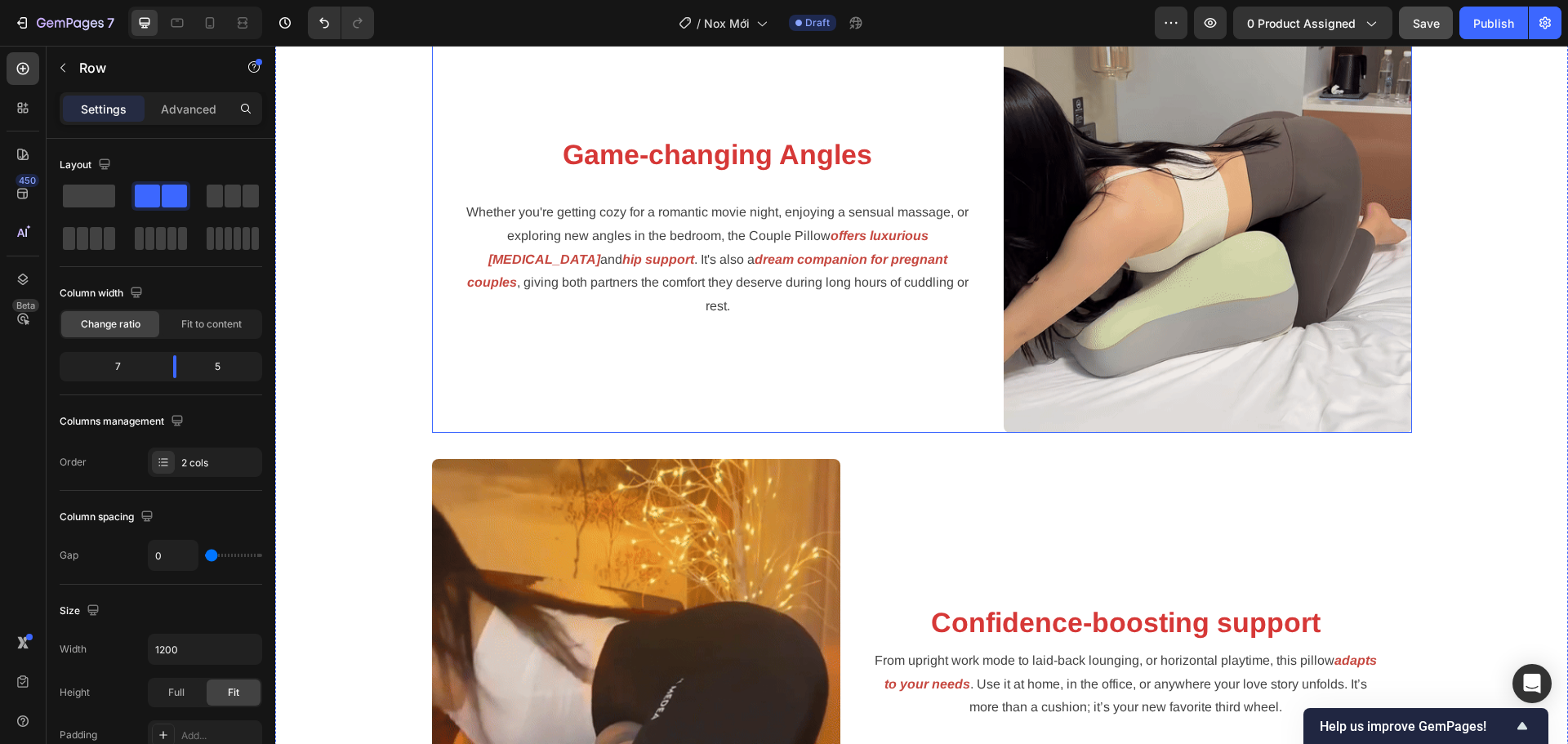
click at [882, 416] on div "Game-changing Angles Heading Whether you're getting cozy for a romantic movie n…" at bounding box center [717, 229] width 571 height 409
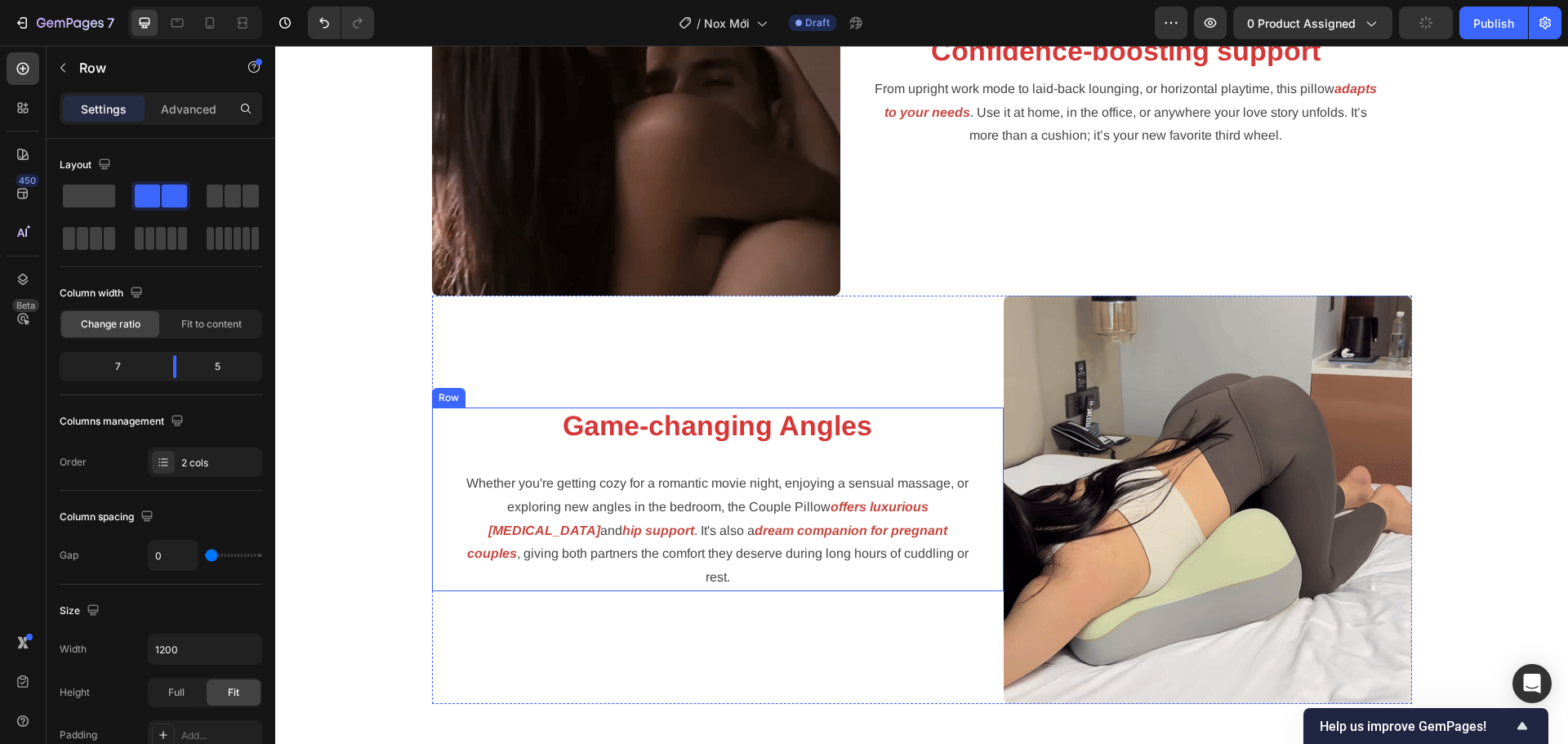
scroll to position [2475, 0]
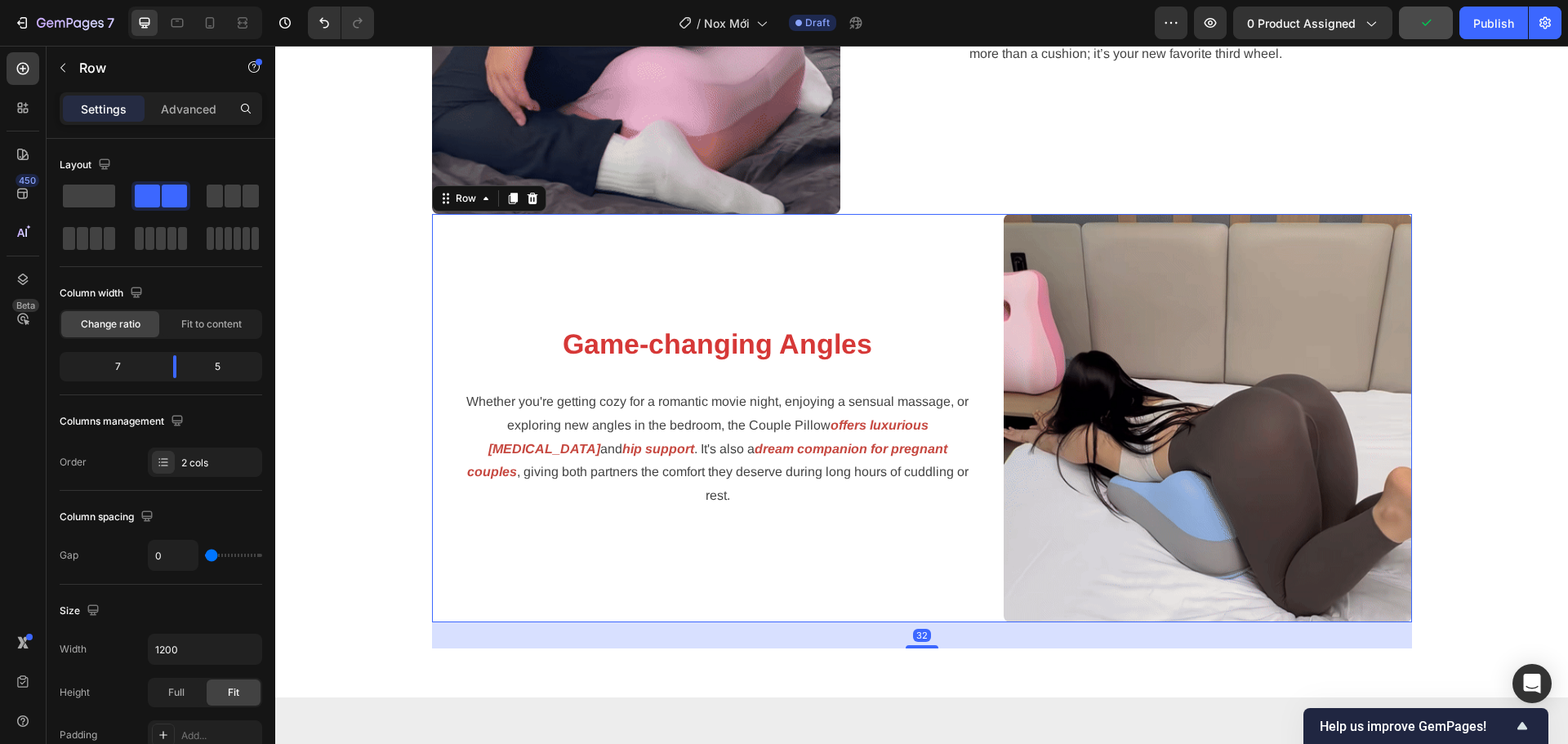
click at [972, 263] on div "Game-changing Angles Heading Whether you're getting cozy for a romantic movie n…" at bounding box center [717, 418] width 571 height 409
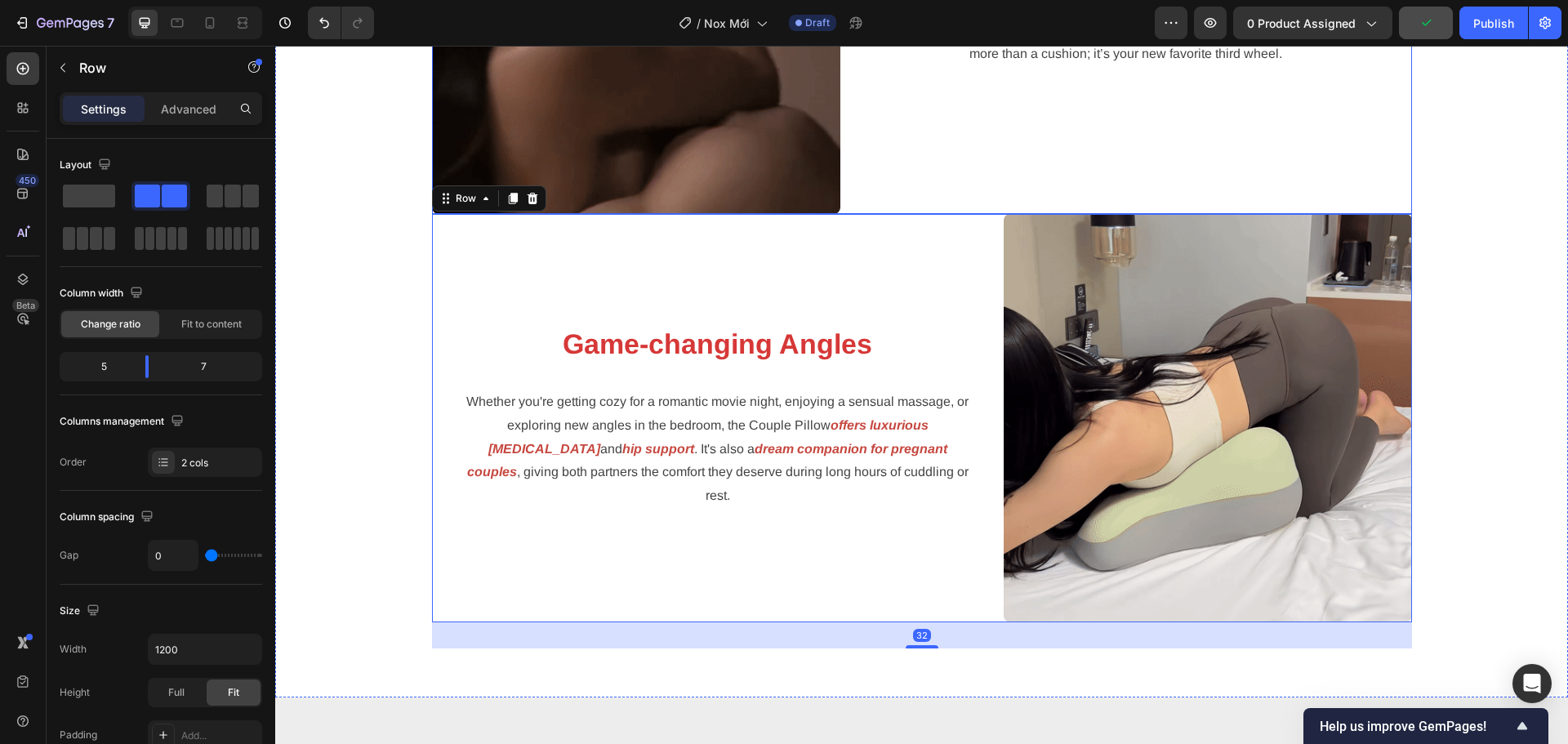
click at [945, 176] on div "Confidence-boosting support Heading From upright work mode to laid-back loungin…" at bounding box center [1125, 10] width 571 height 409
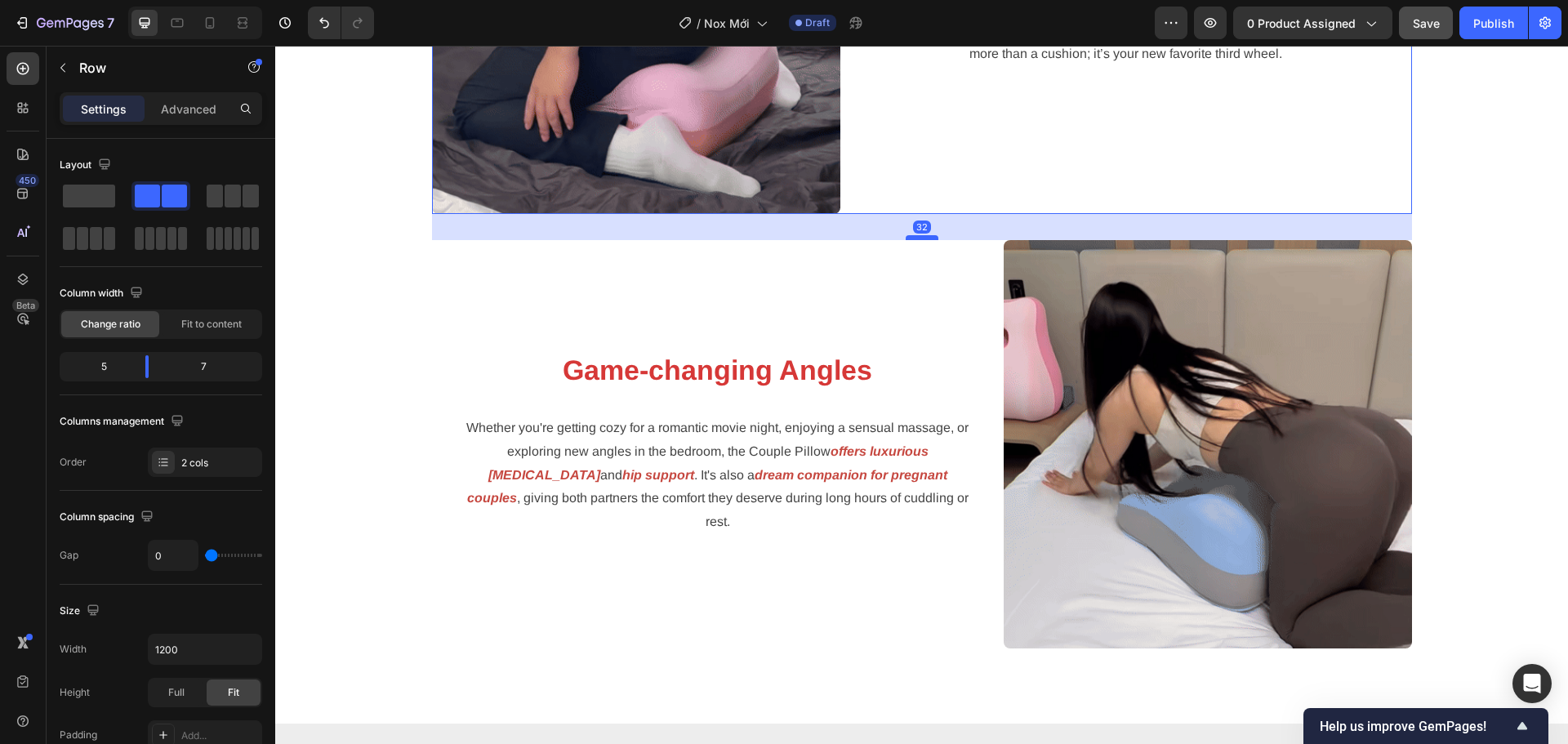
drag, startPoint x: 925, startPoint y: 213, endPoint x: 927, endPoint y: 239, distance: 26.1
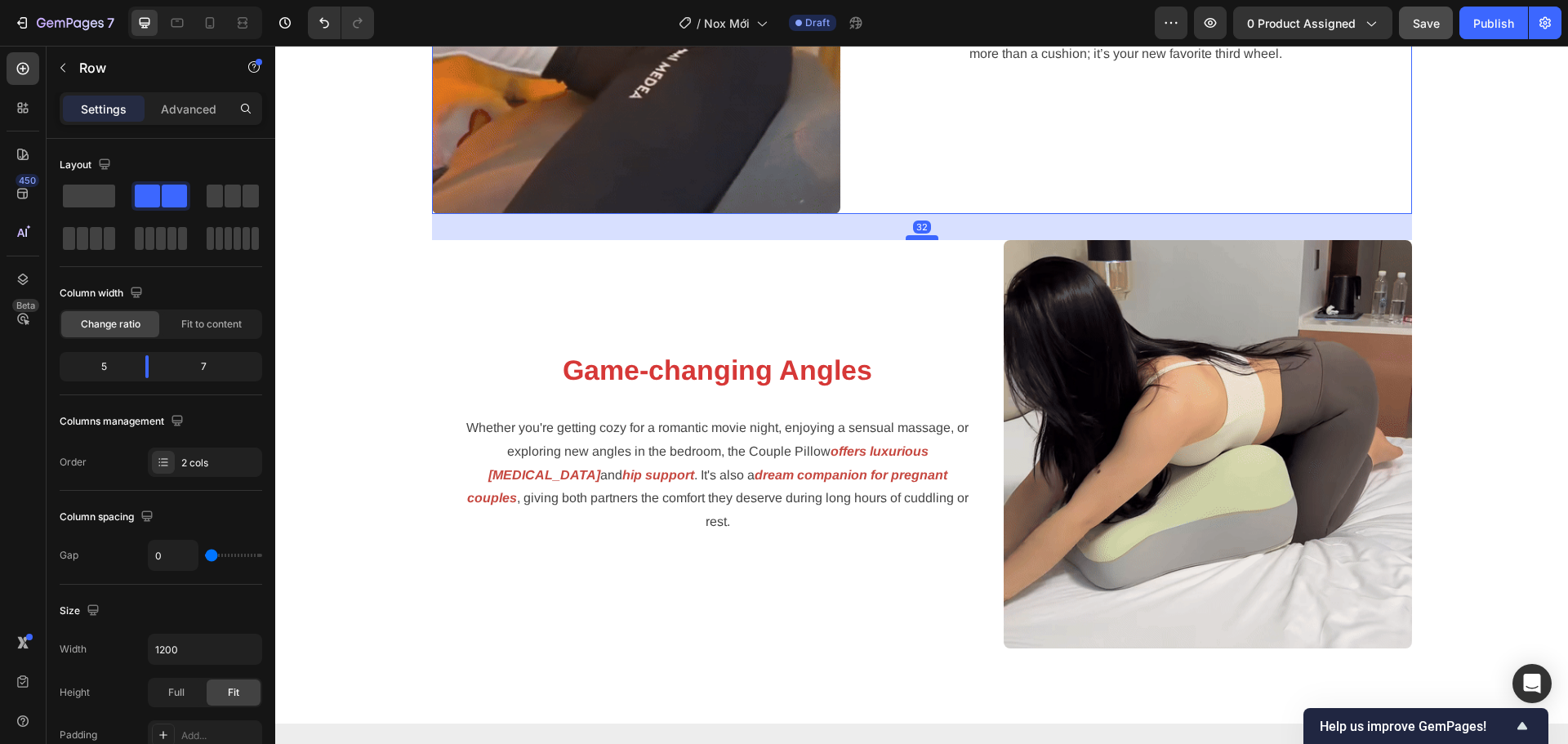
click at [927, 239] on div at bounding box center [922, 237] width 33 height 5
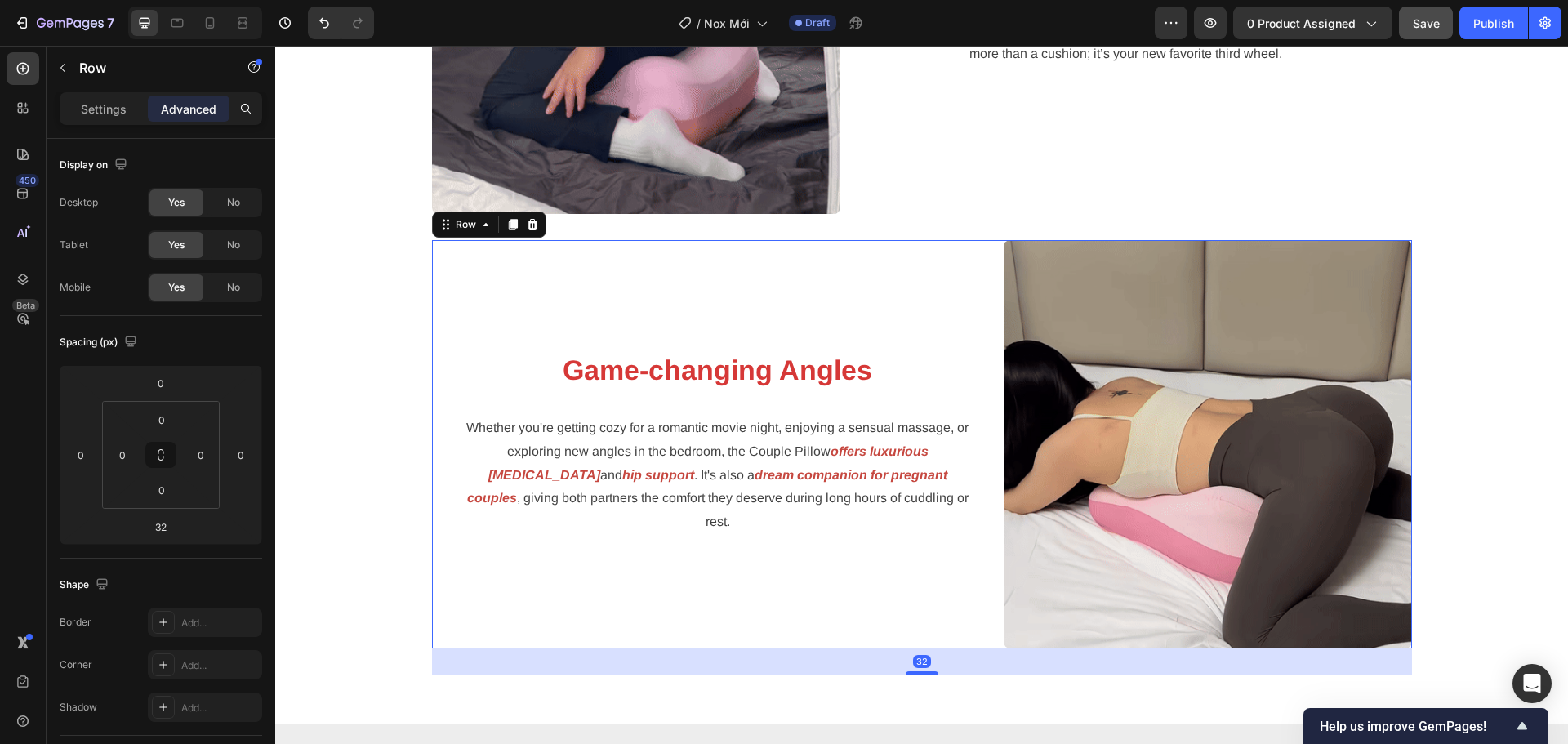
click at [961, 342] on div "Game-changing Angles Heading Whether you're getting cozy for a romantic movie n…" at bounding box center [717, 444] width 571 height 409
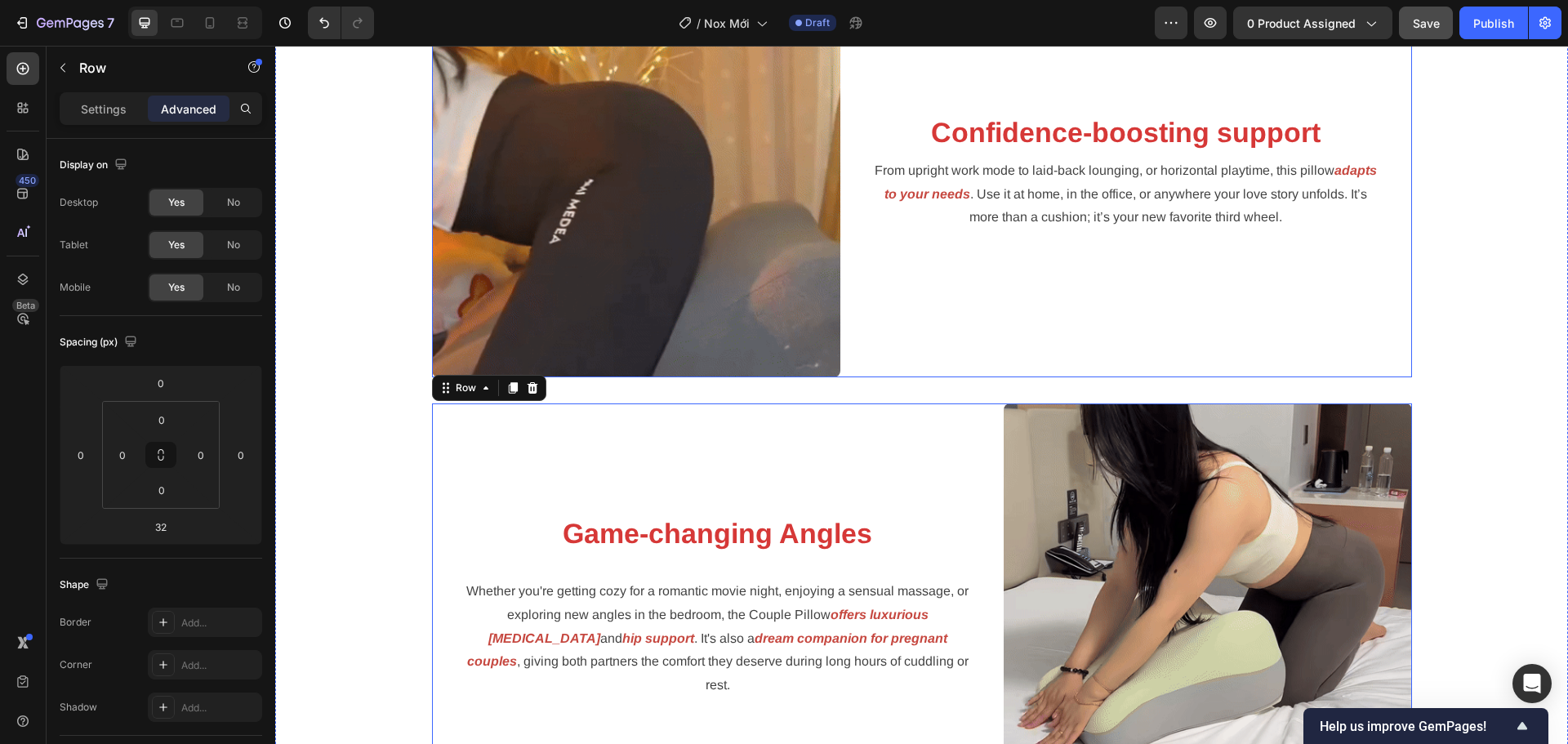
click at [932, 295] on div "Confidence-boosting support Heading From upright work mode to laid-back loungin…" at bounding box center [1125, 174] width 571 height 409
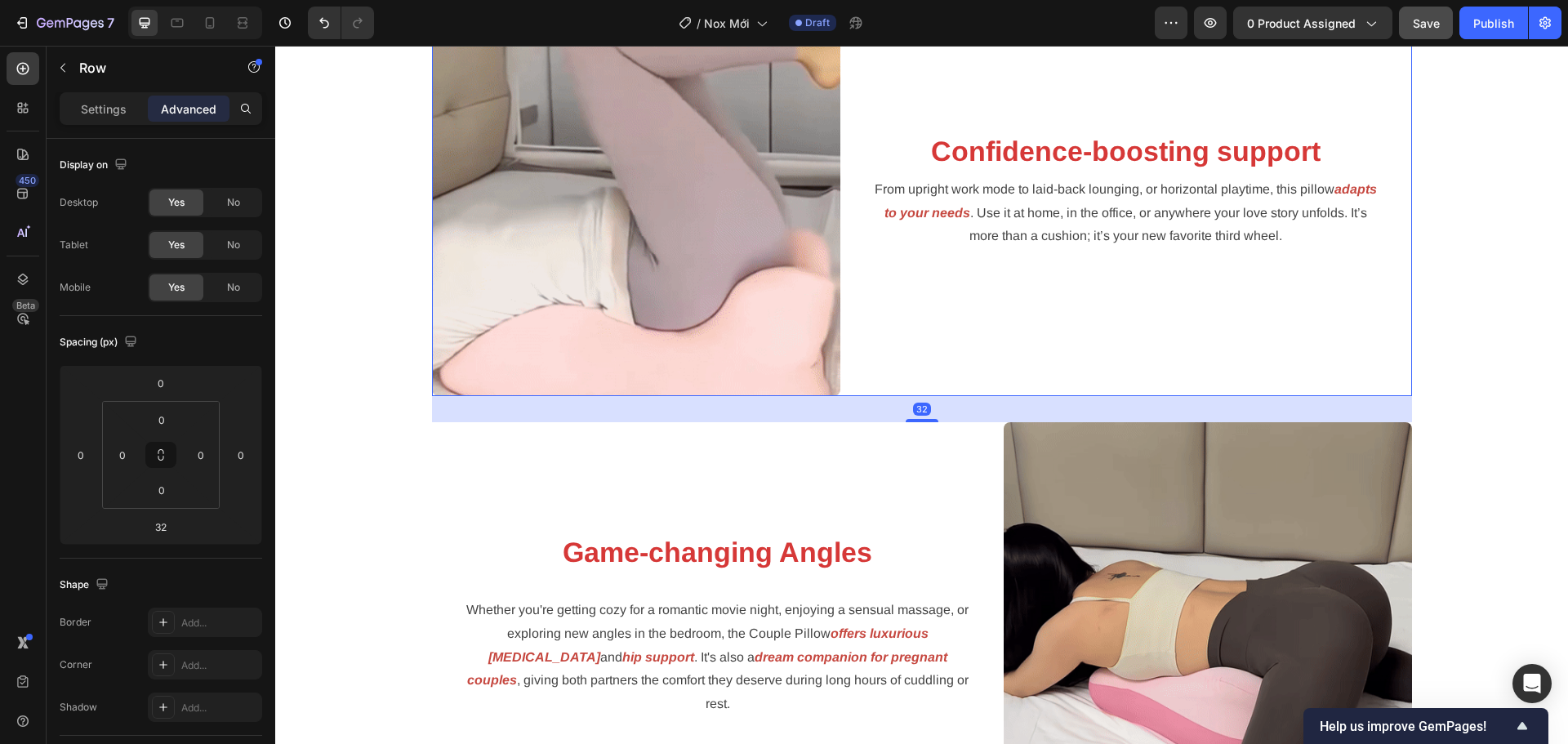
scroll to position [2148, 0]
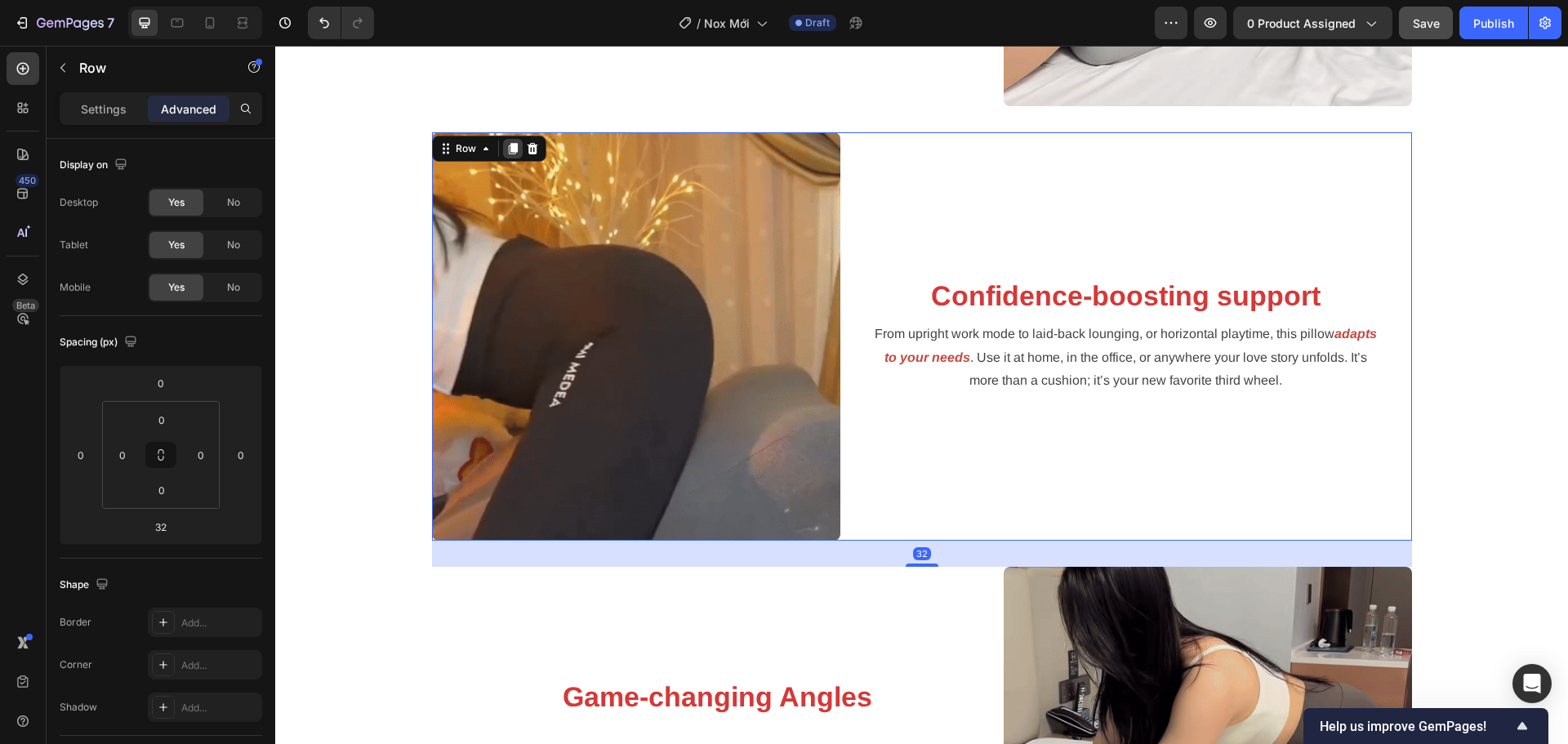
click at [508, 144] on icon at bounding box center [512, 149] width 9 height 12
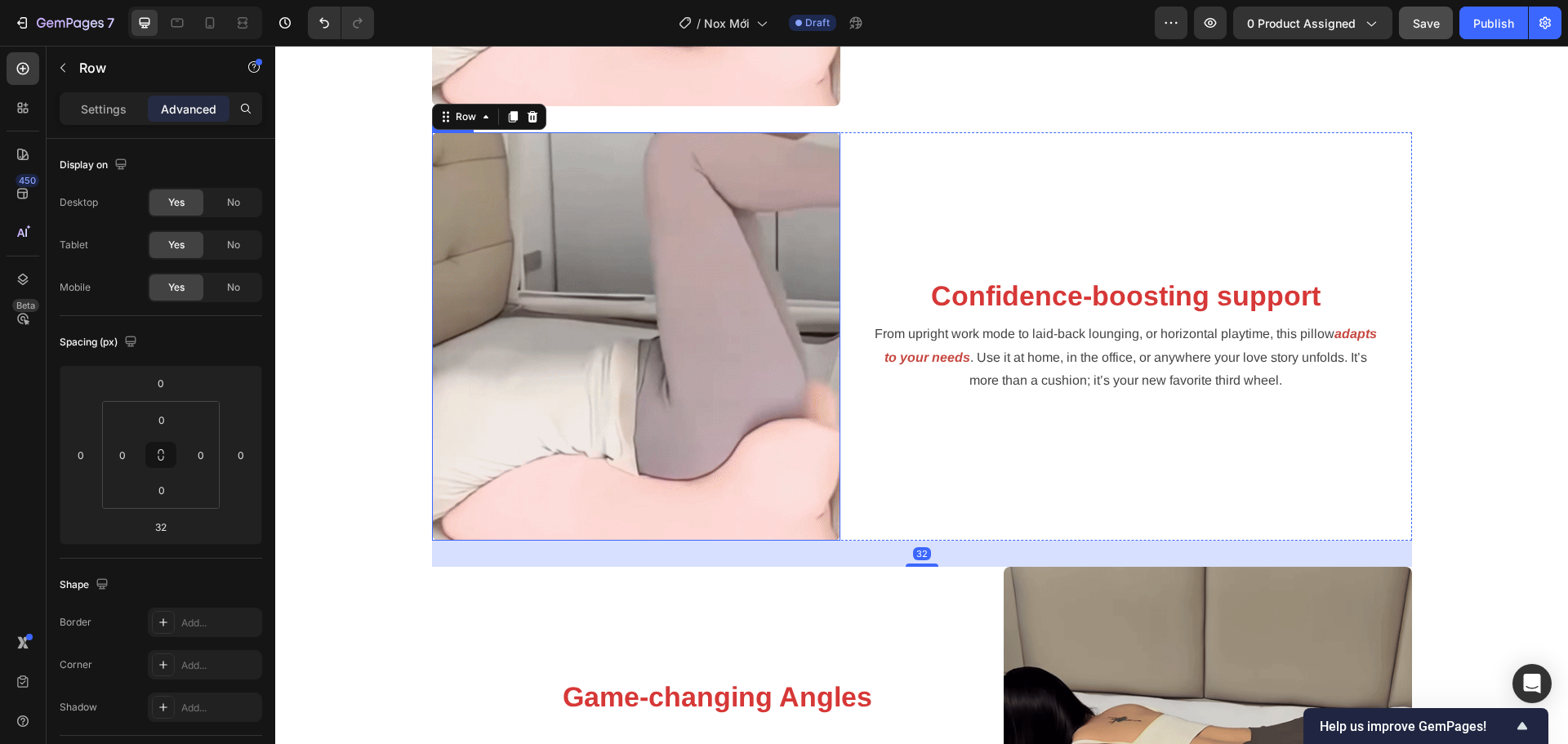
scroll to position [2612, 0]
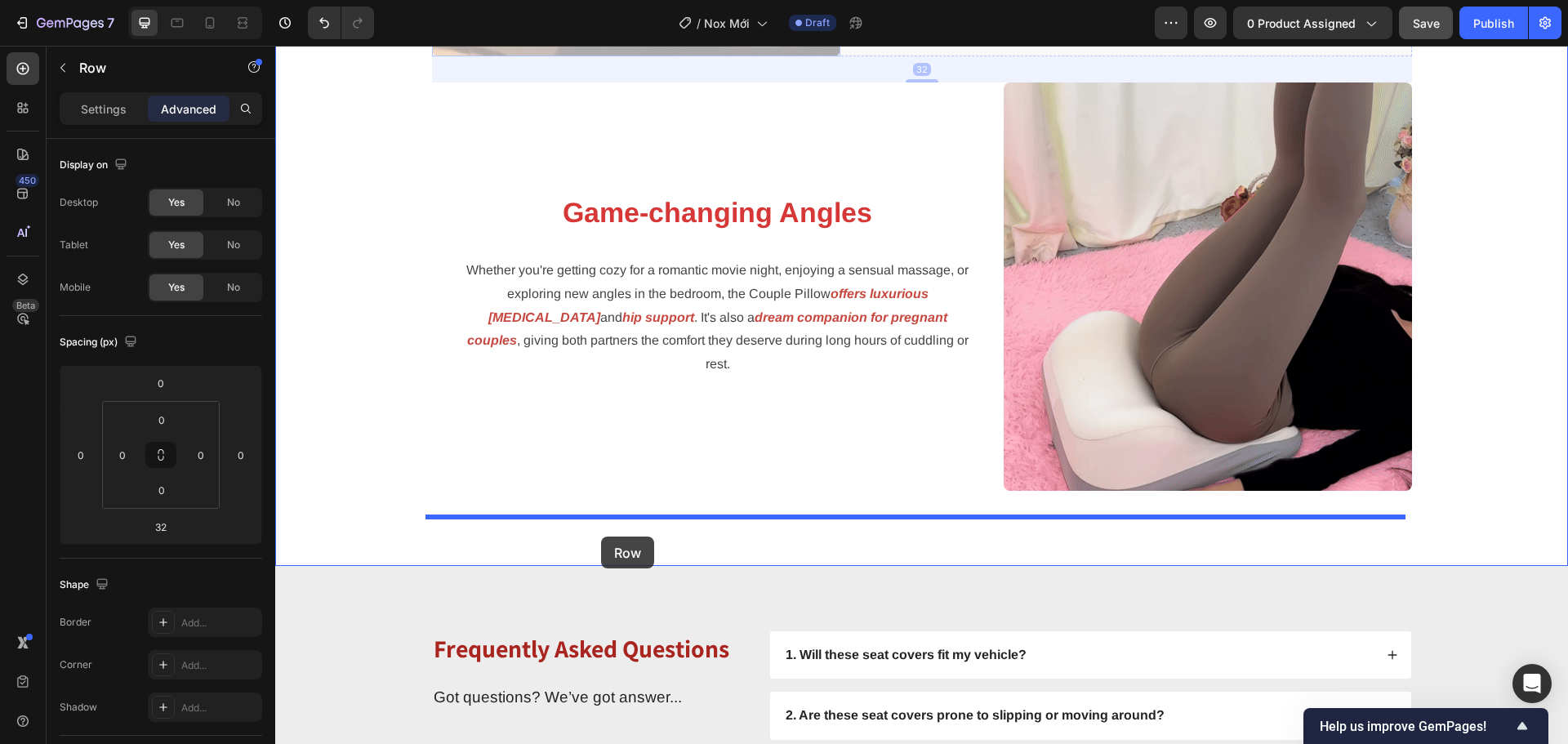
drag, startPoint x: 445, startPoint y: 85, endPoint x: 601, endPoint y: 537, distance: 478.2
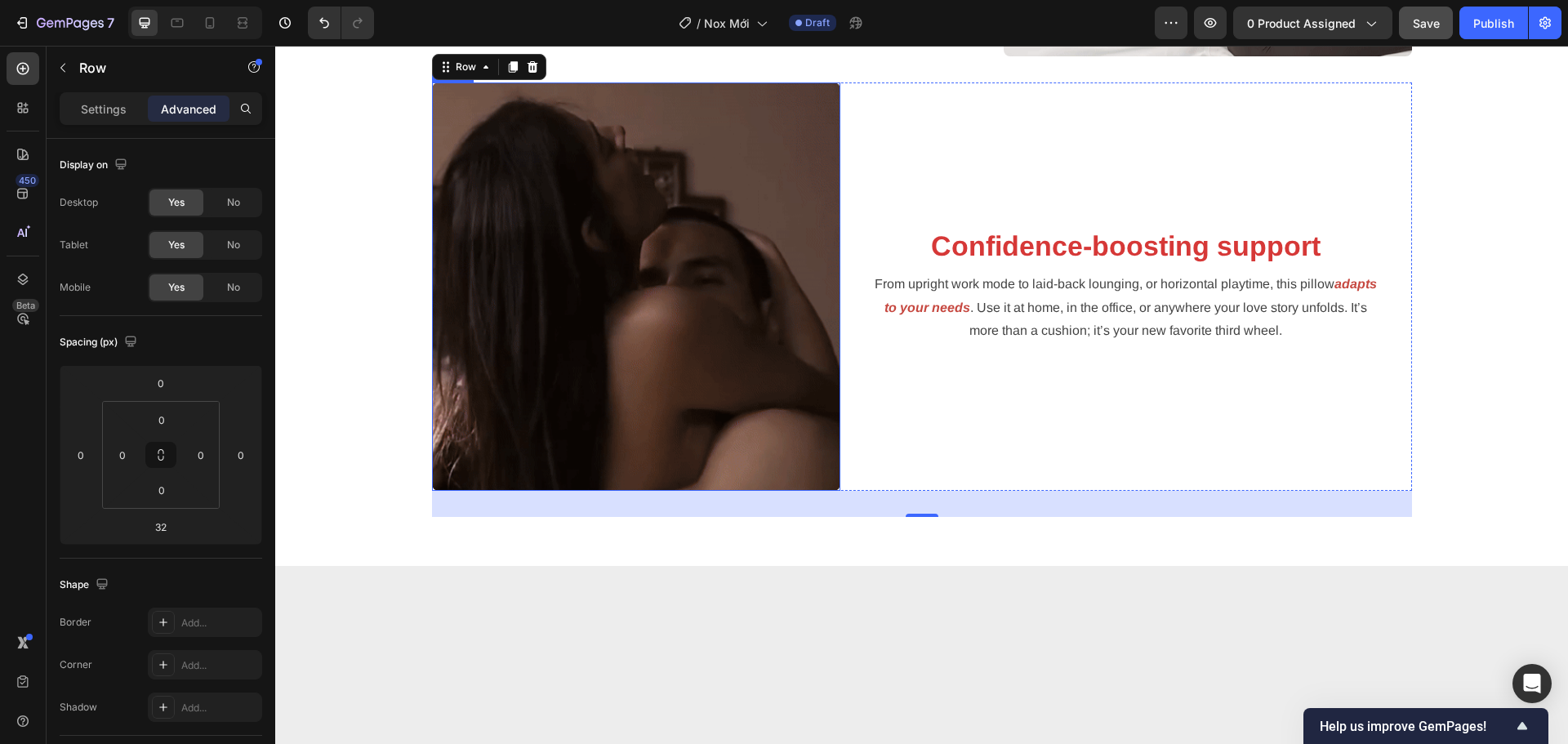
scroll to position [2633, 0]
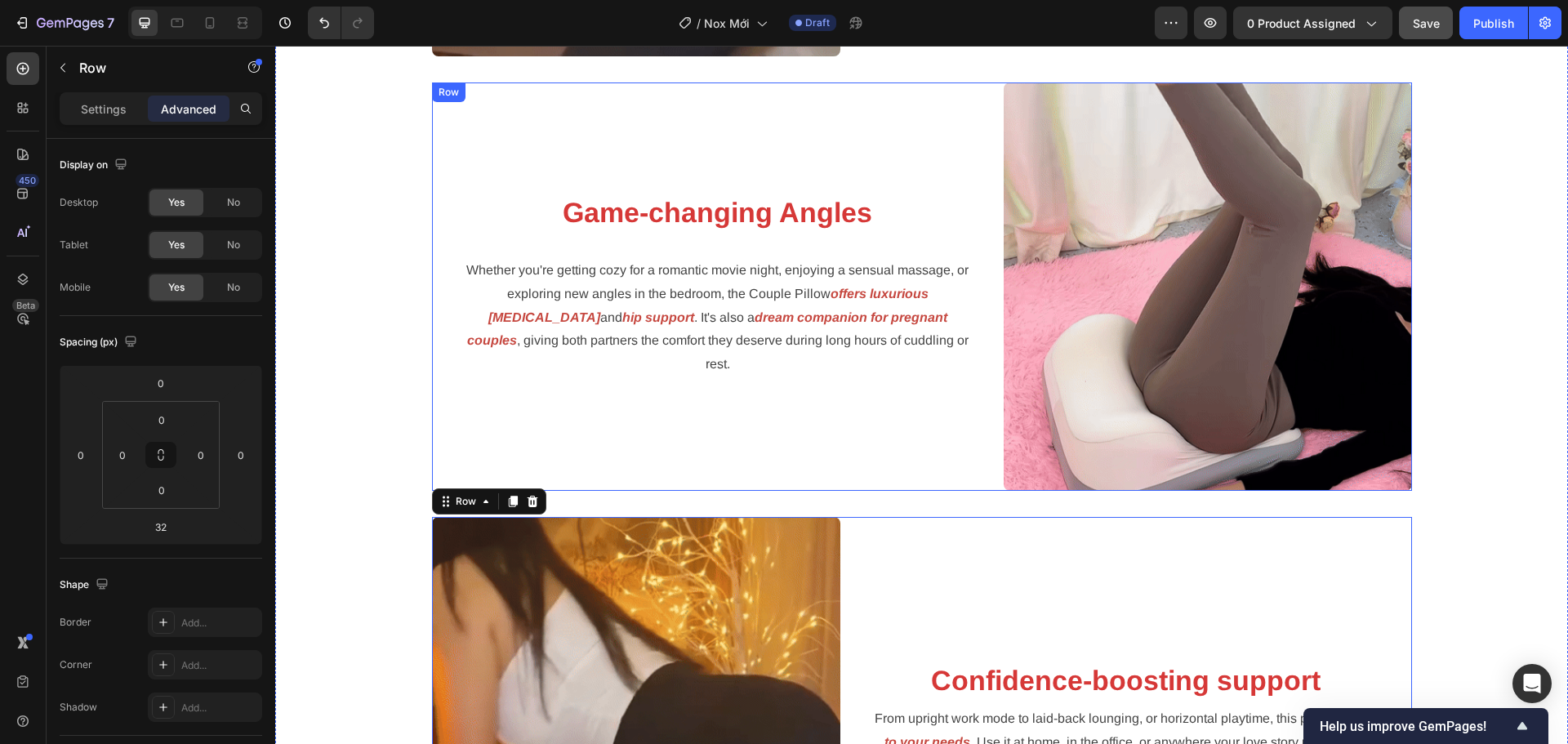
click at [859, 431] on div "Game-changing Angles Heading Whether you're getting cozy for a romantic movie n…" at bounding box center [717, 287] width 571 height 409
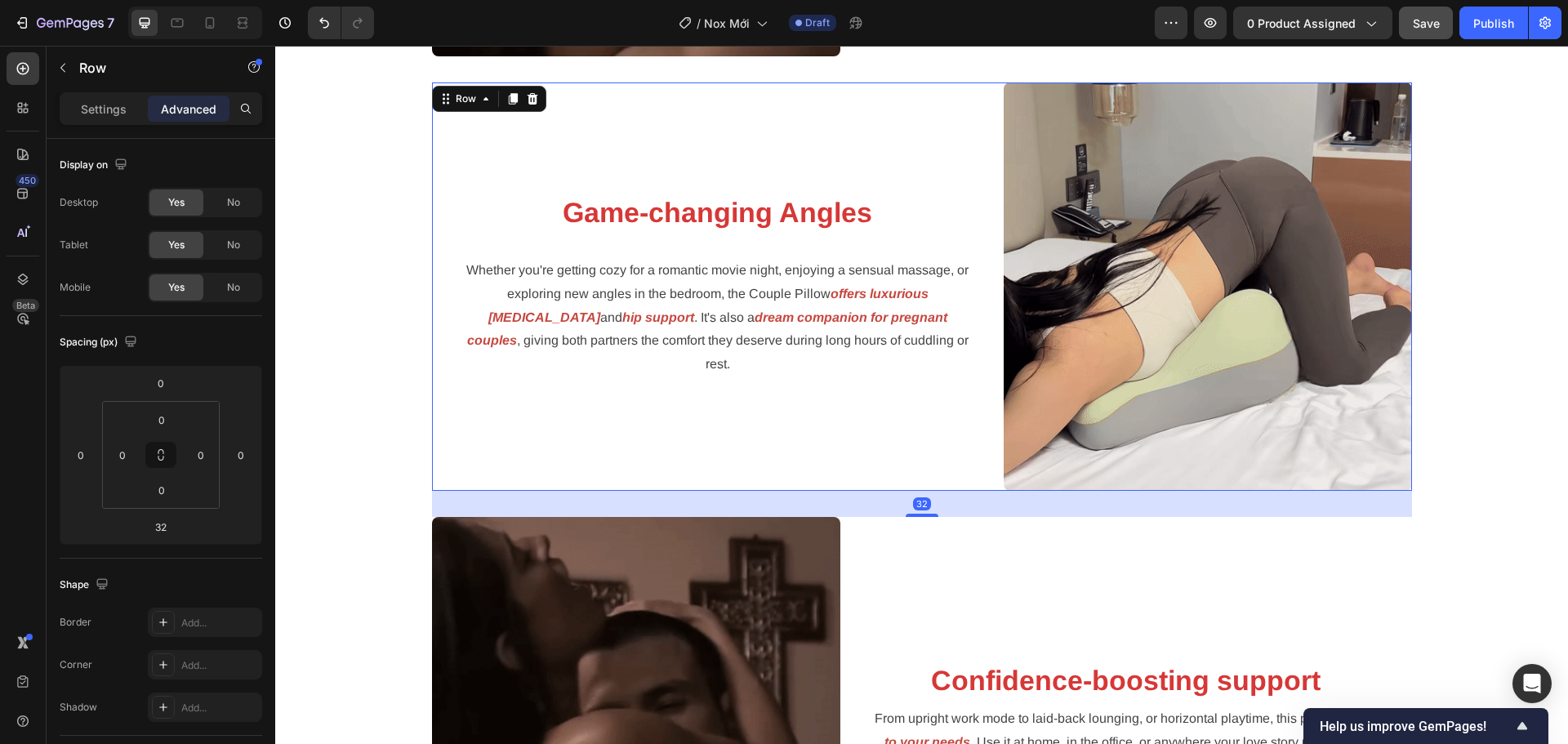
click at [508, 98] on icon at bounding box center [512, 99] width 9 height 12
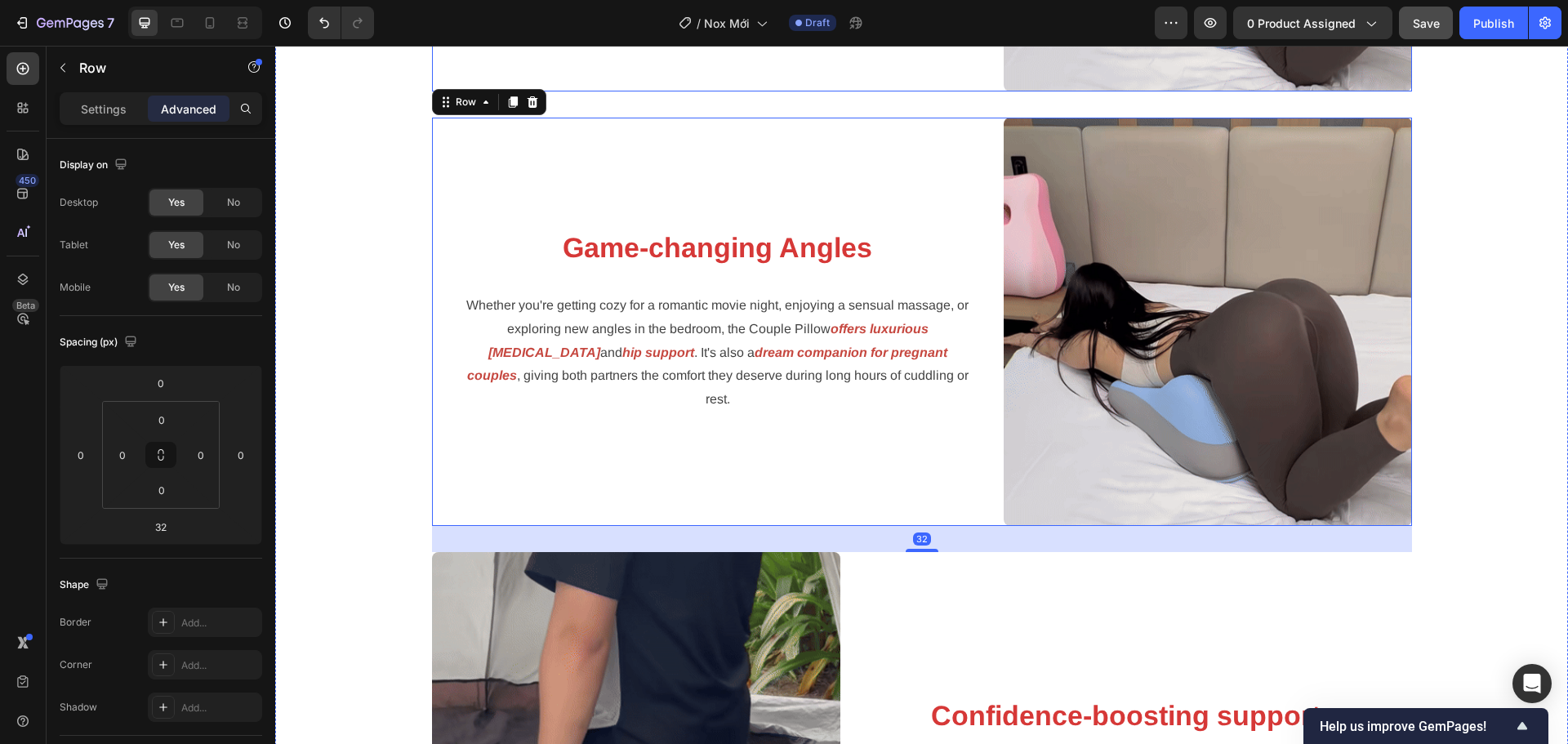
scroll to position [3046, 0]
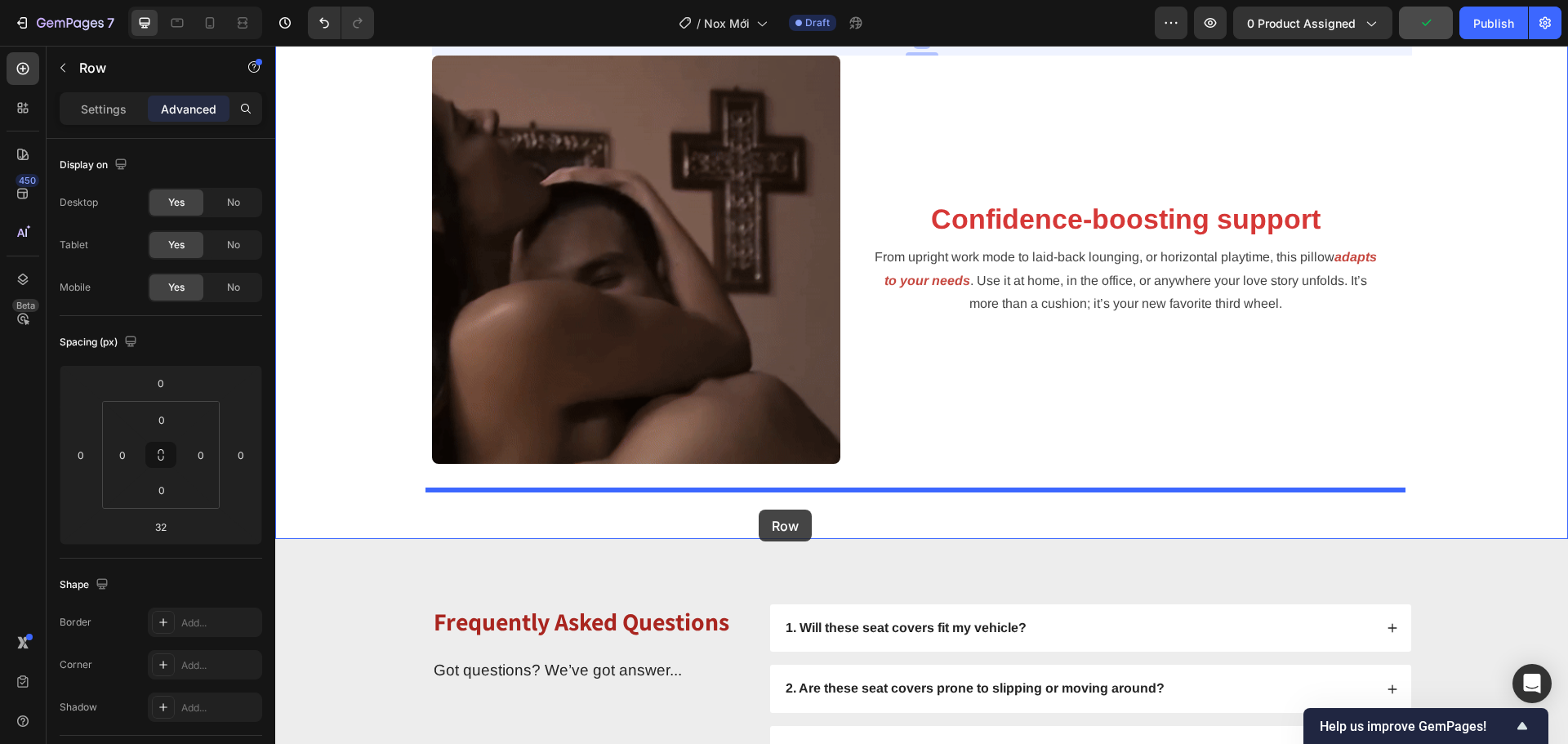
drag, startPoint x: 459, startPoint y: 85, endPoint x: 759, endPoint y: 509, distance: 519.4
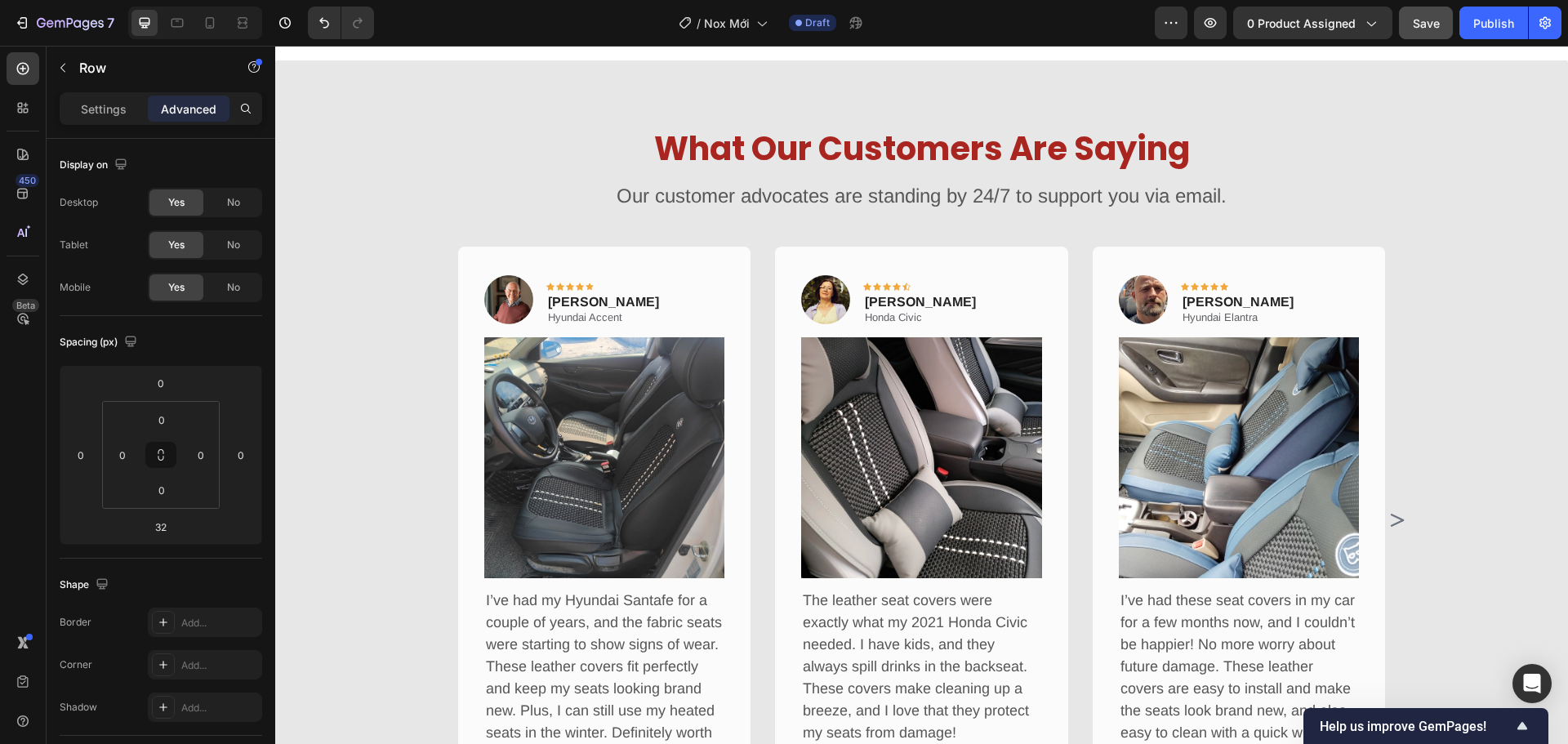
scroll to position [1298, 0]
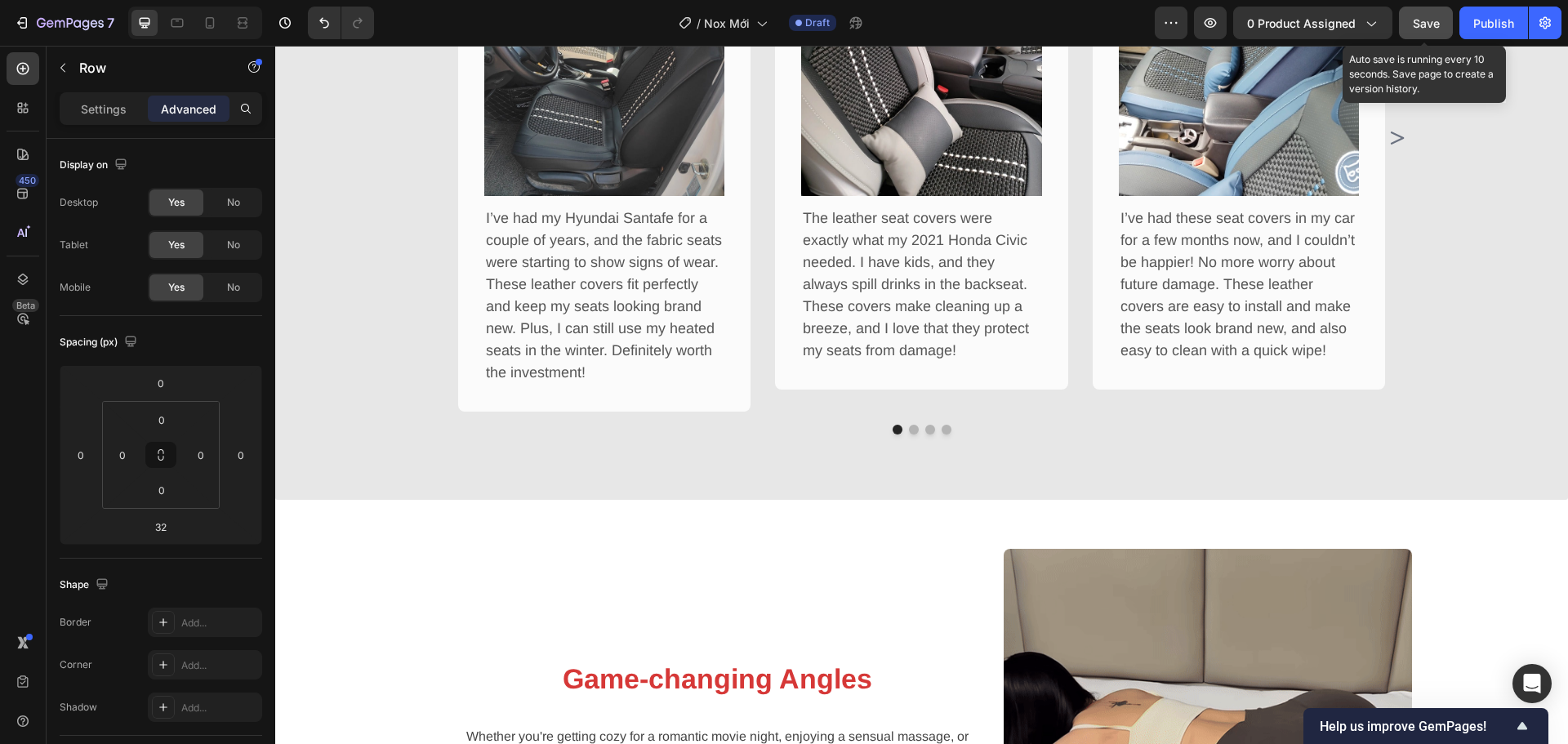
click at [1424, 15] on div "Save" at bounding box center [1425, 23] width 27 height 17
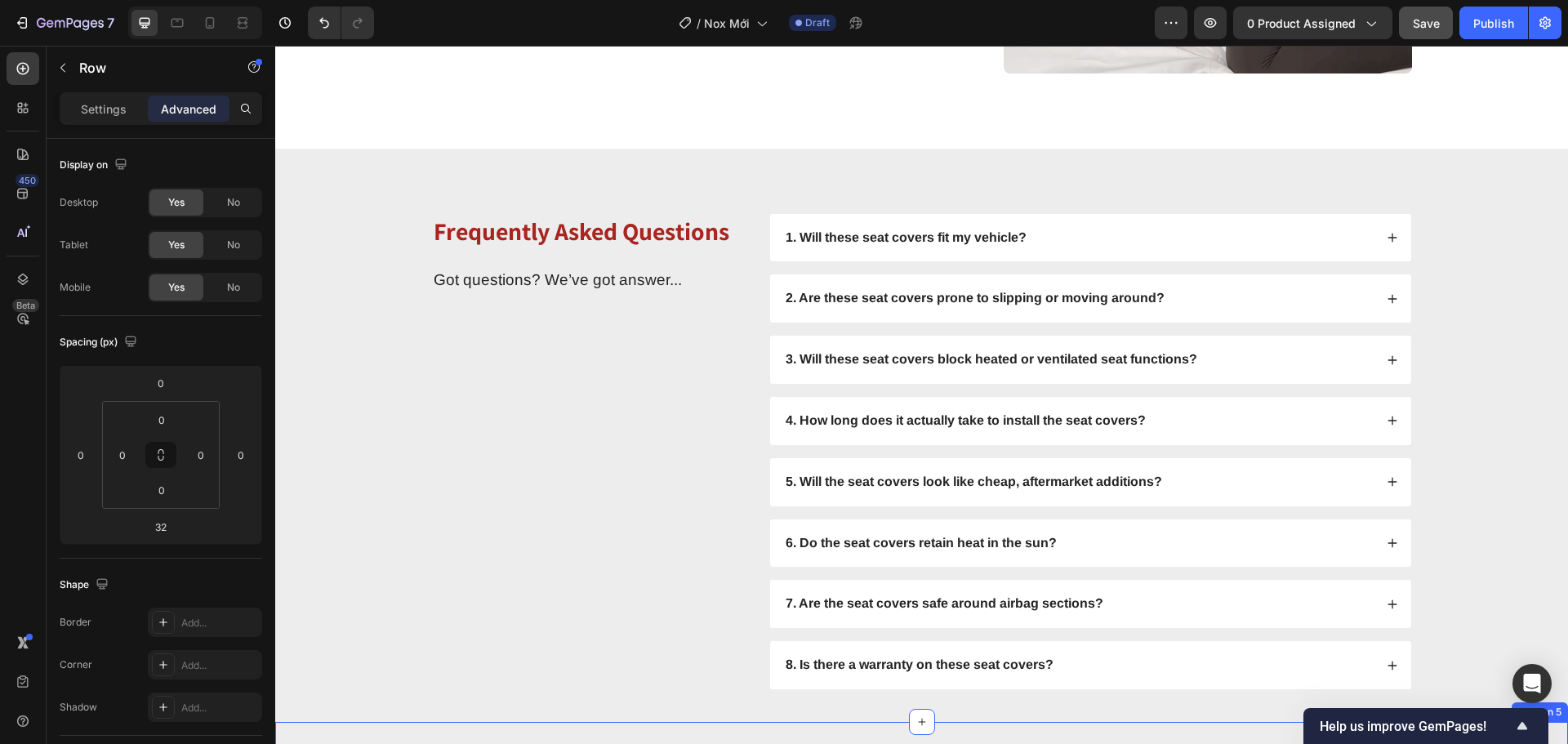
scroll to position [3914, 0]
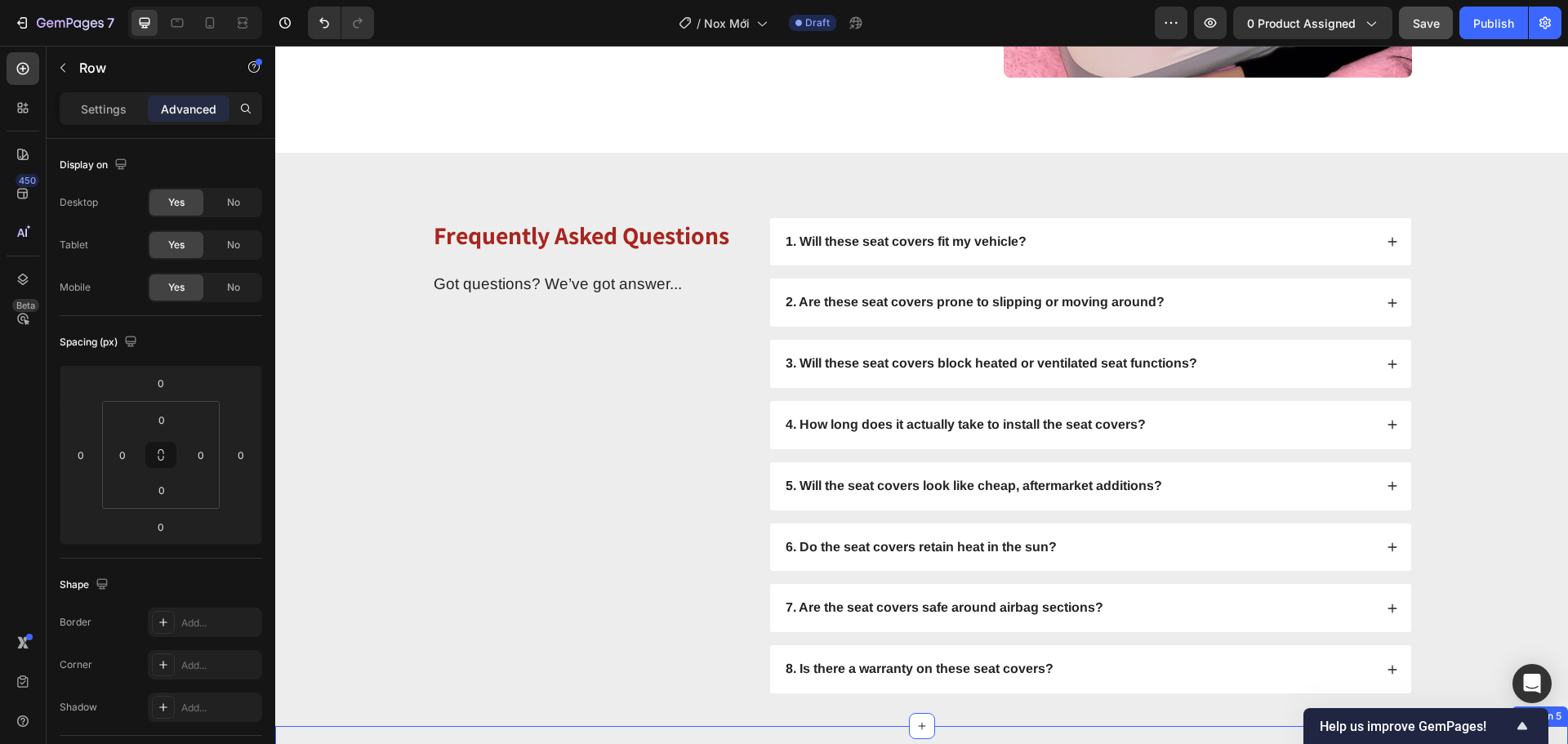
click at [598, 335] on div "Frequently Asked Questions Heading Got questions? We’ve got answer... Text Block" at bounding box center [592, 456] width 321 height 476
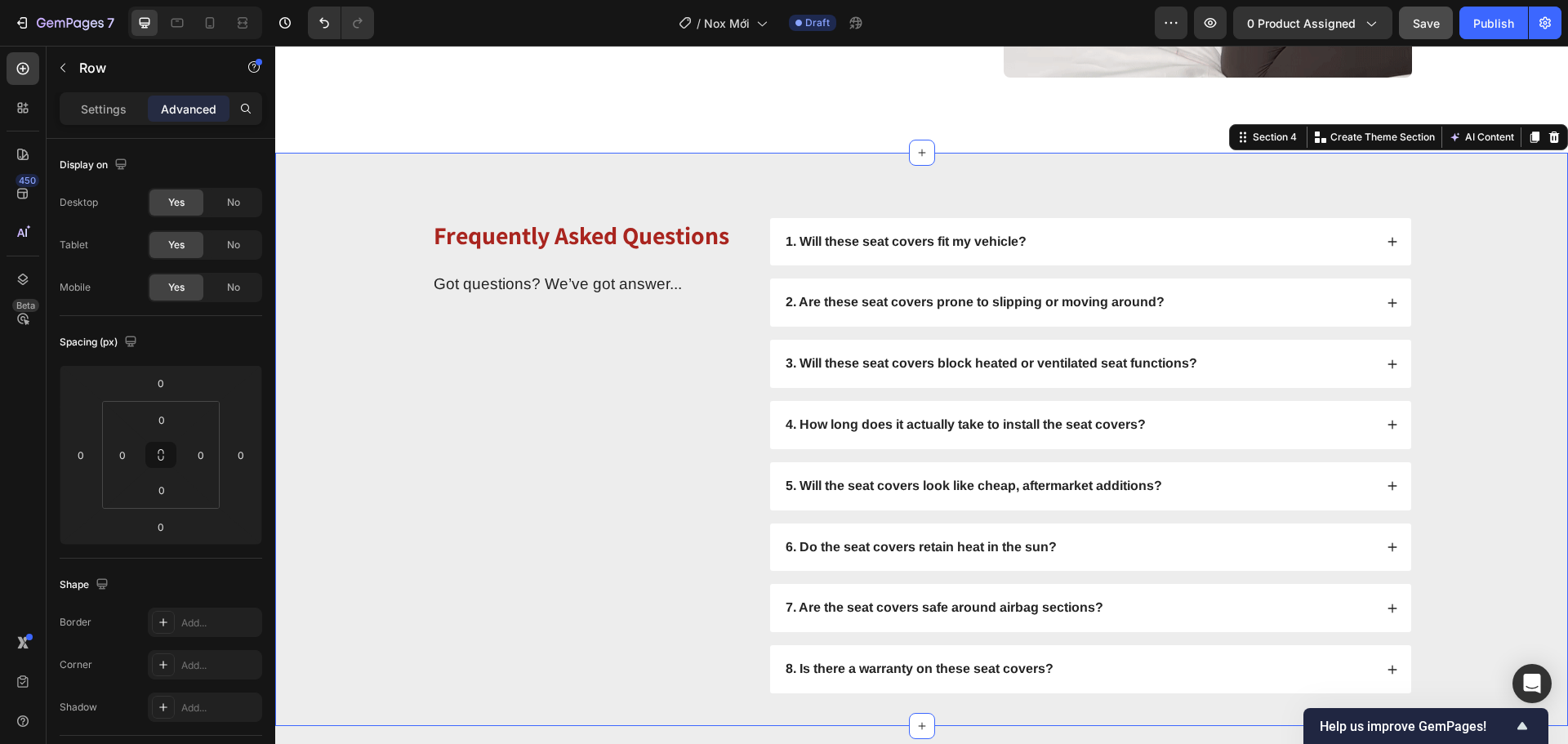
click at [373, 312] on div "Frequently Asked Questions Heading Got questions? We’ve got answer... Text Bloc…" at bounding box center [921, 456] width 1260 height 476
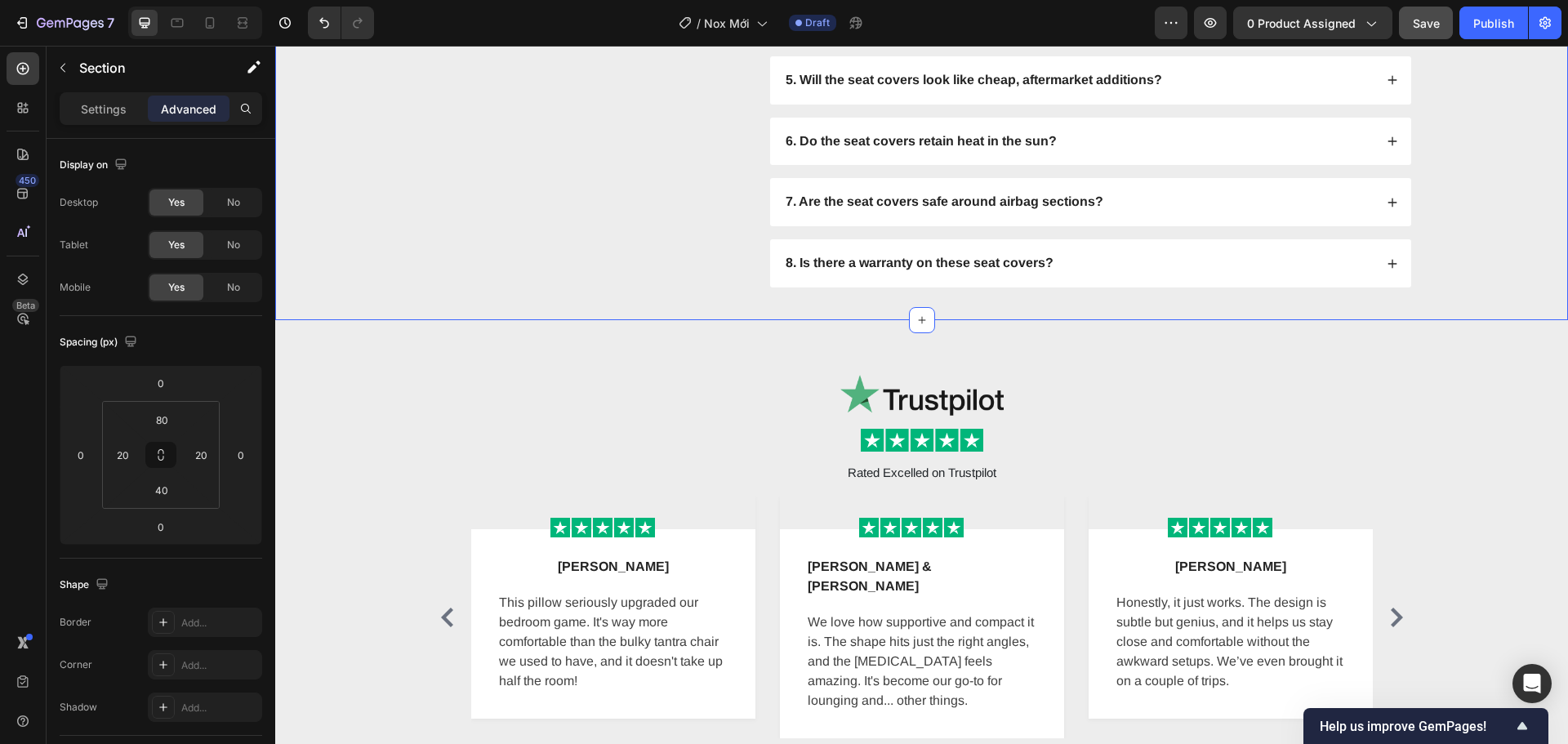
scroll to position [4322, 0]
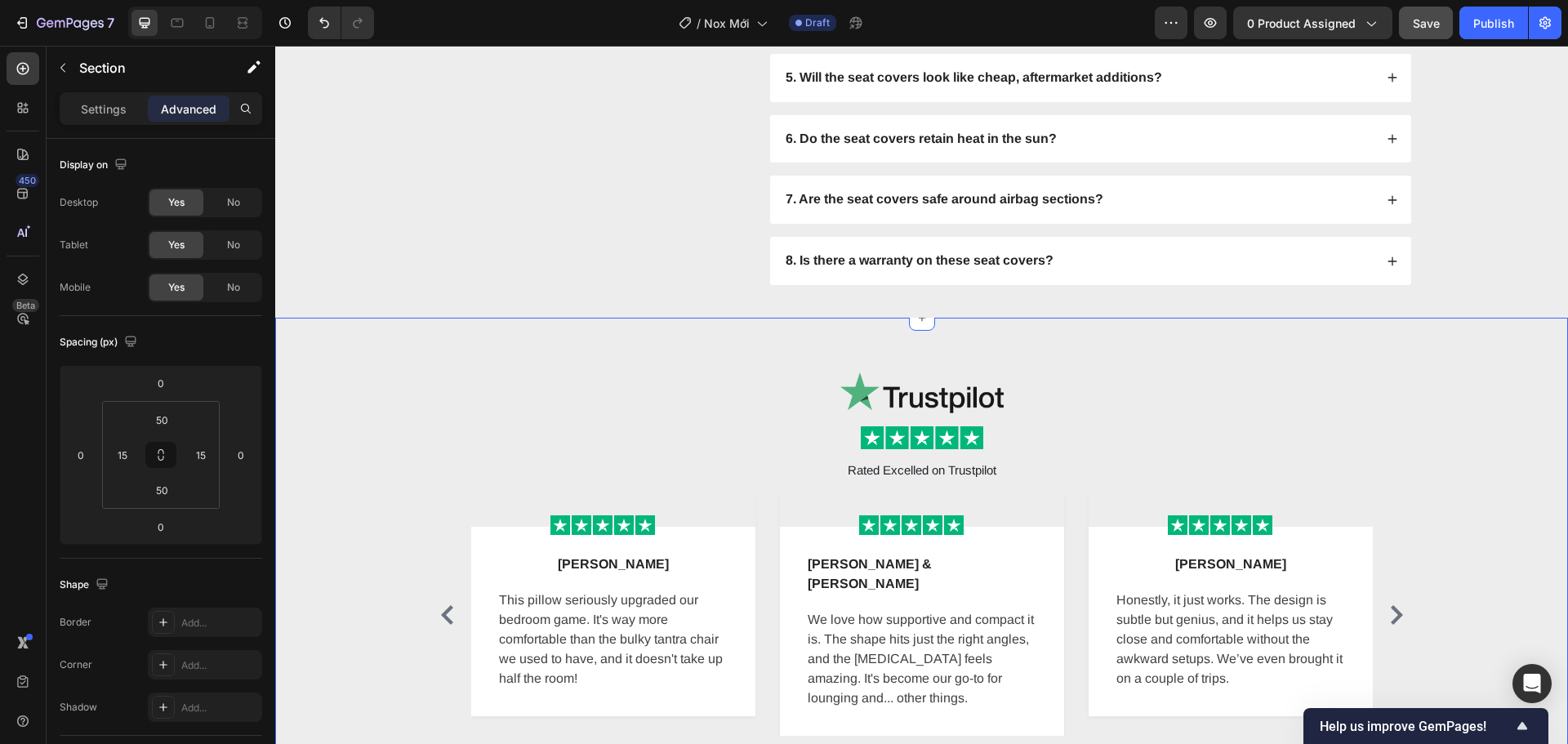
click at [365, 332] on div "Image Image Rated Excelled on Trustpilot Text Block Row Image Row Lena M Text b…" at bounding box center [922, 556] width 1293 height 476
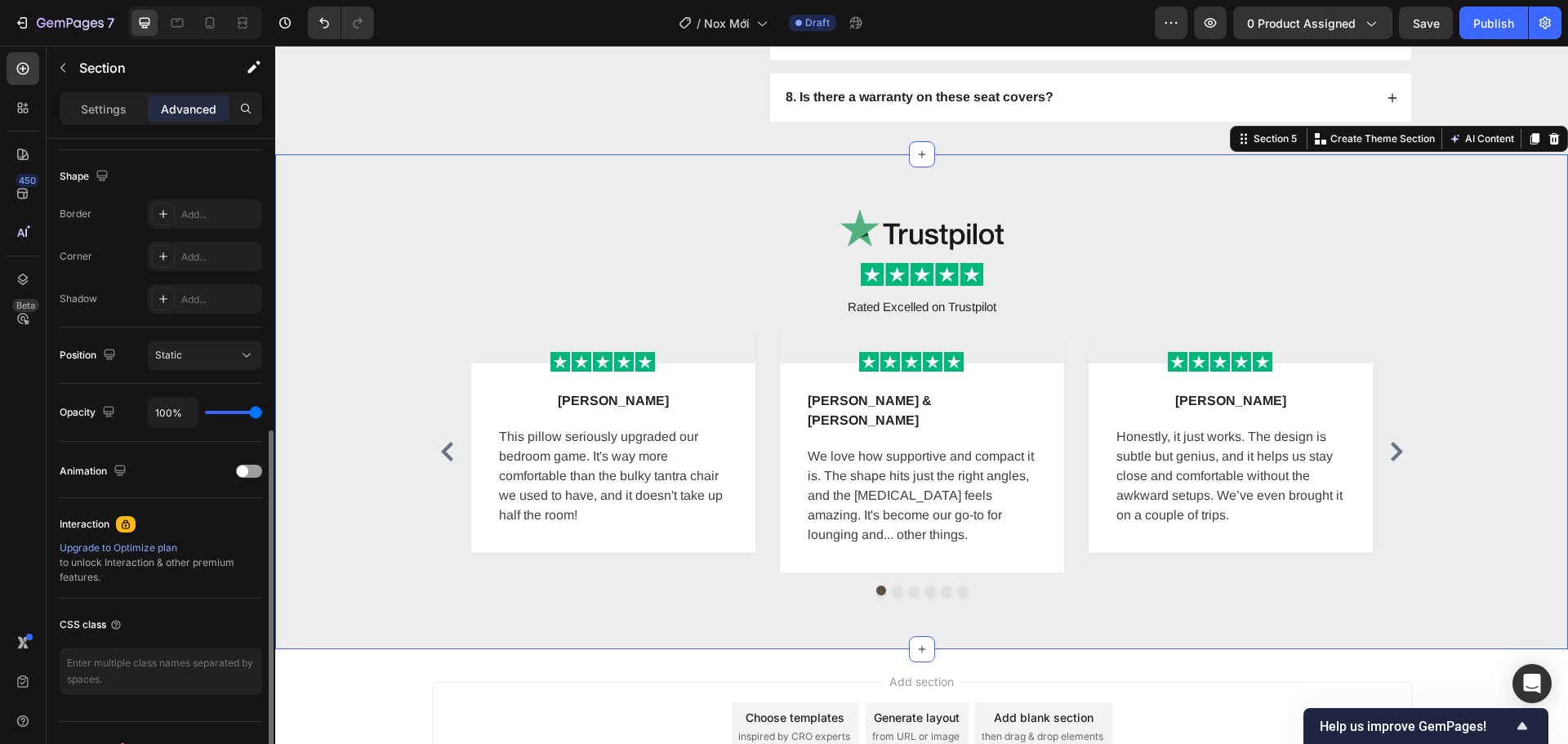
scroll to position [437, 0]
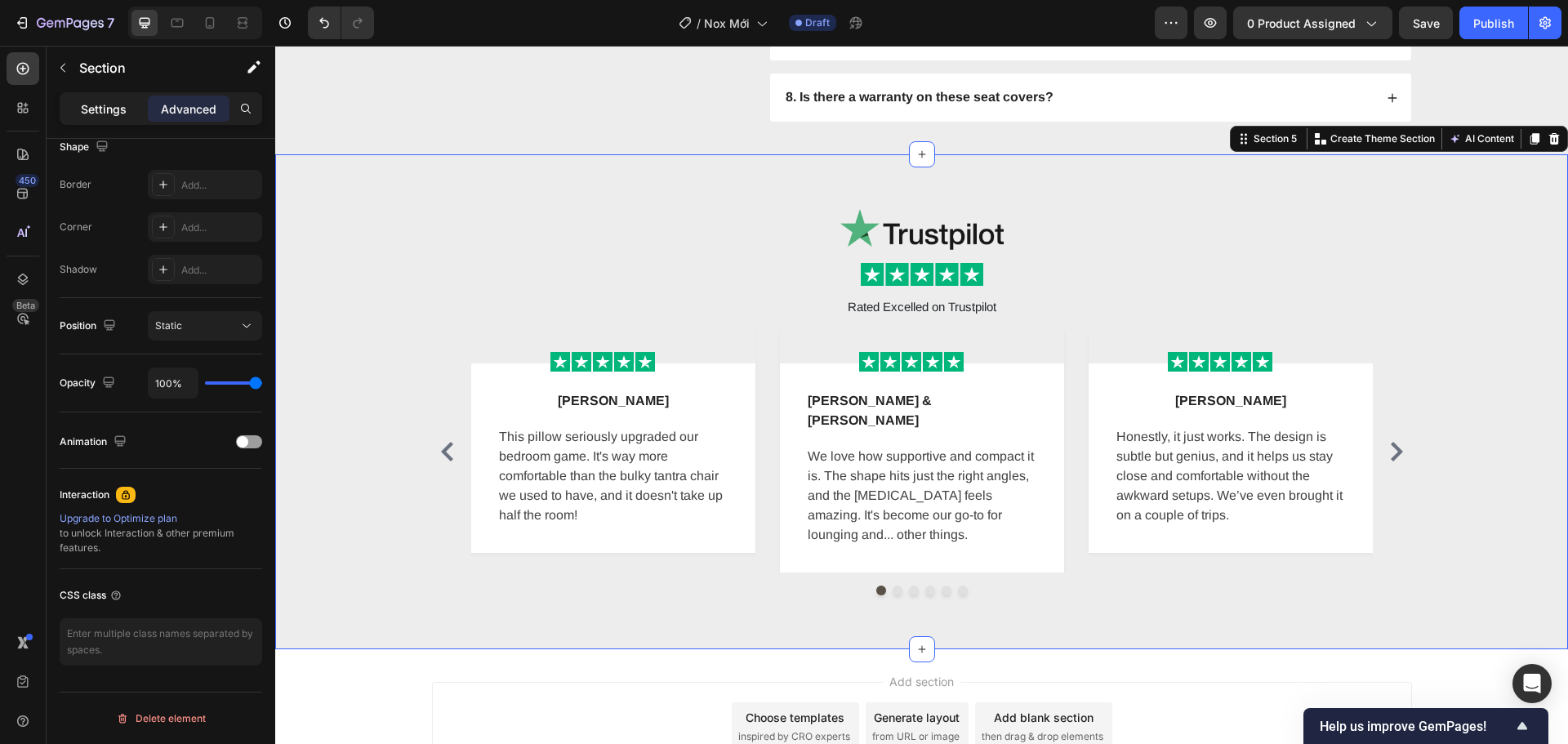
click at [105, 108] on p "Settings" at bounding box center [104, 109] width 45 height 17
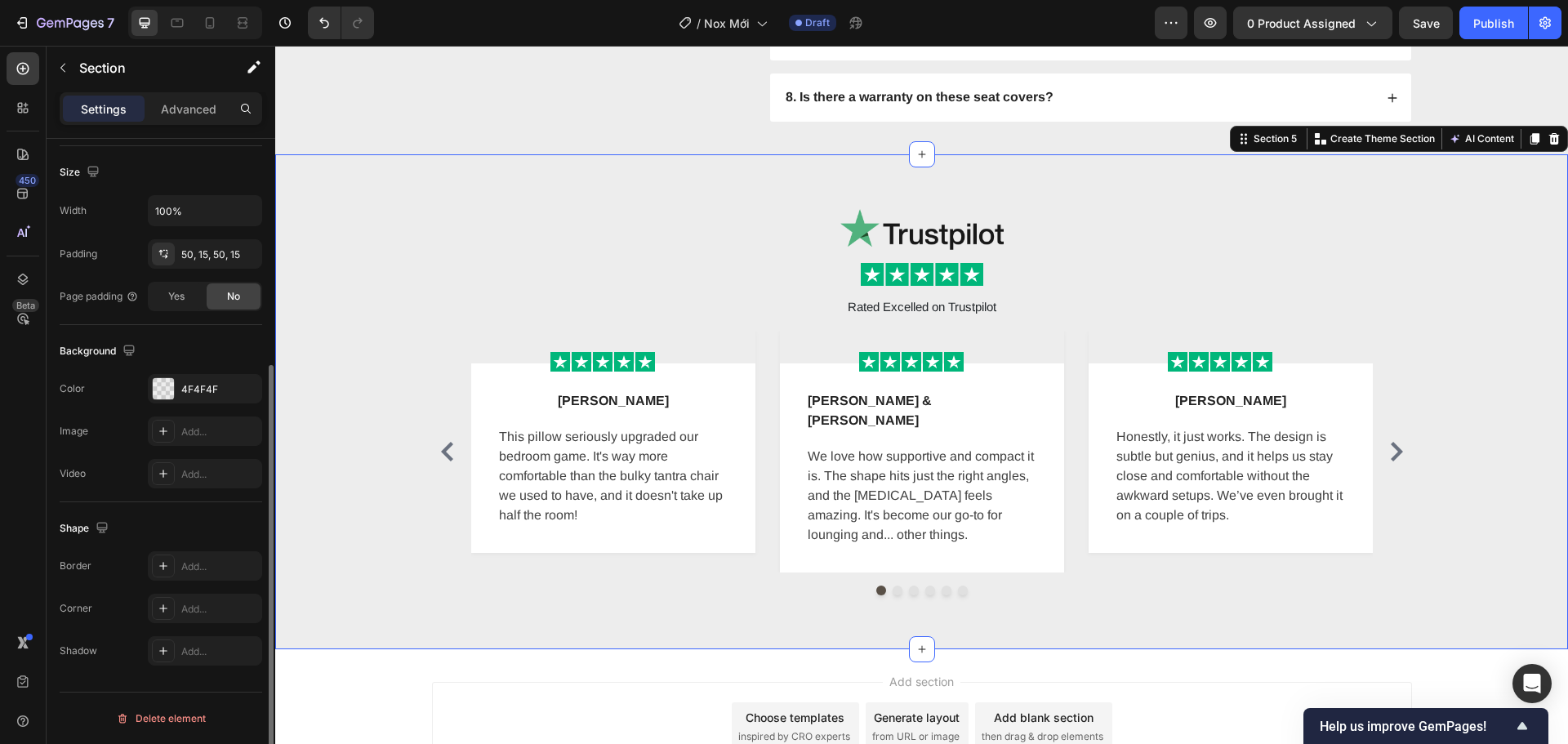
scroll to position [344, 0]
click at [206, 395] on div "4F4F4F" at bounding box center [205, 389] width 47 height 15
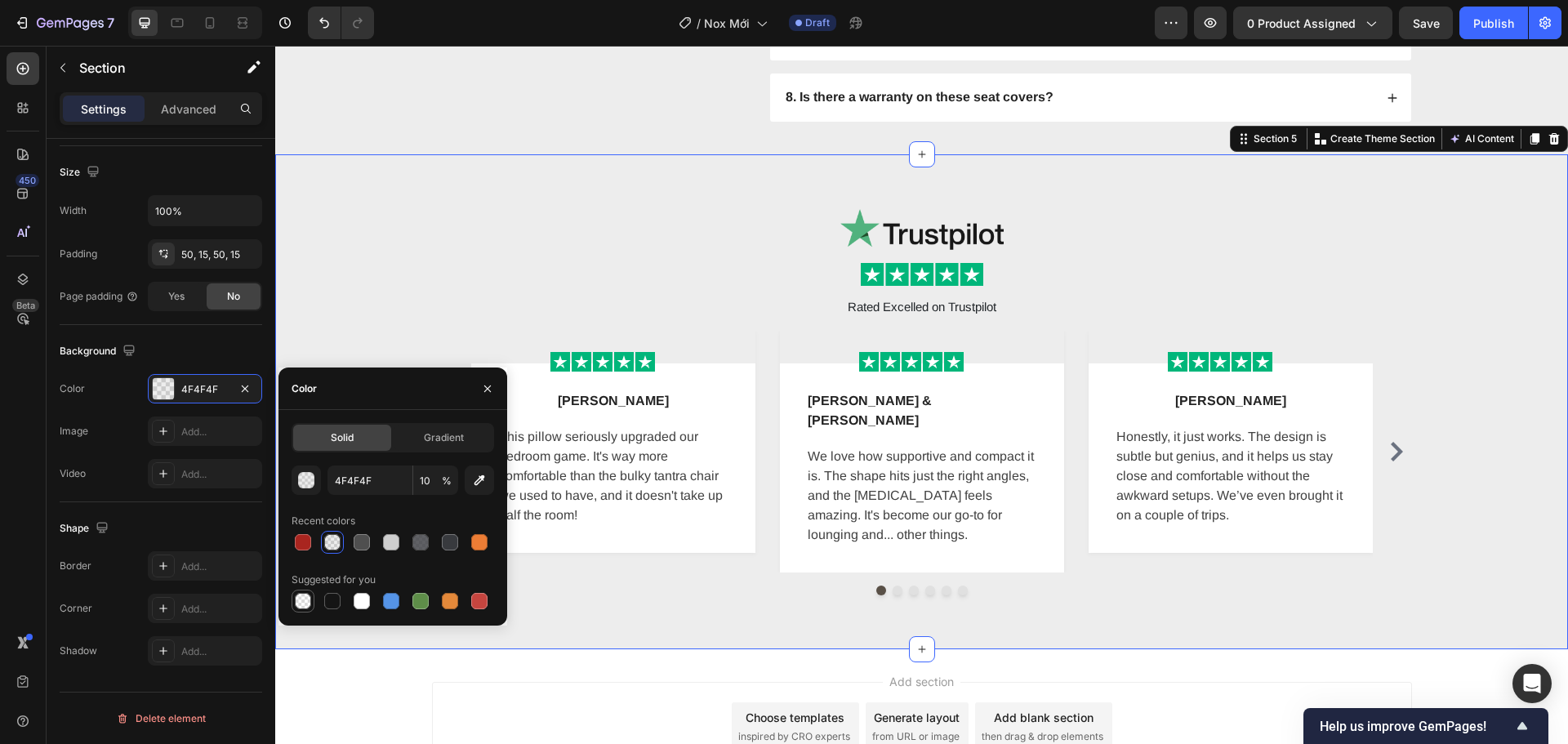
click at [300, 600] on div at bounding box center [303, 601] width 17 height 17
type input "000000"
type input "0"
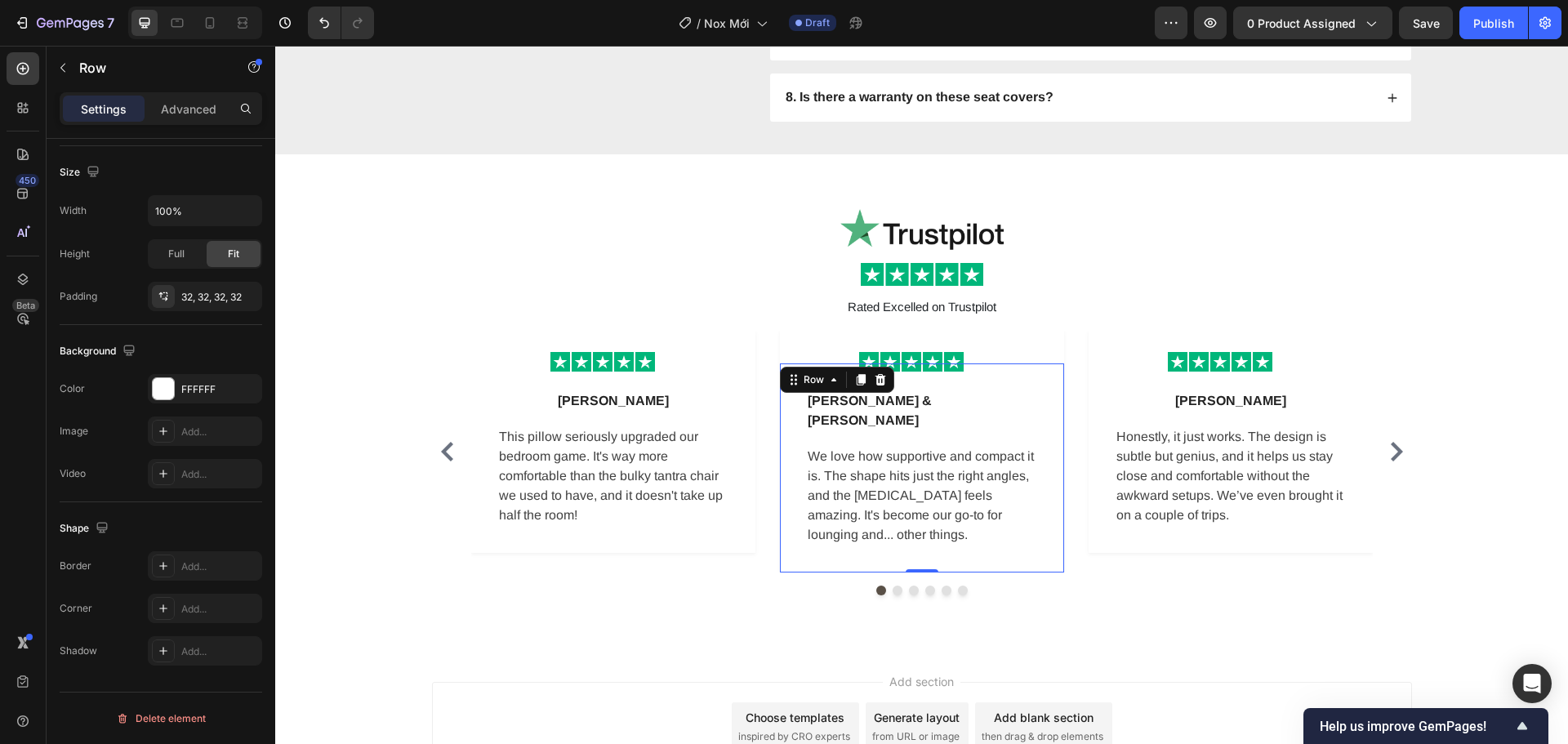
click at [780, 457] on div "Chris & Jamie T. Text block Row We love how supportive and compact it is. The s…" at bounding box center [922, 468] width 284 height 209
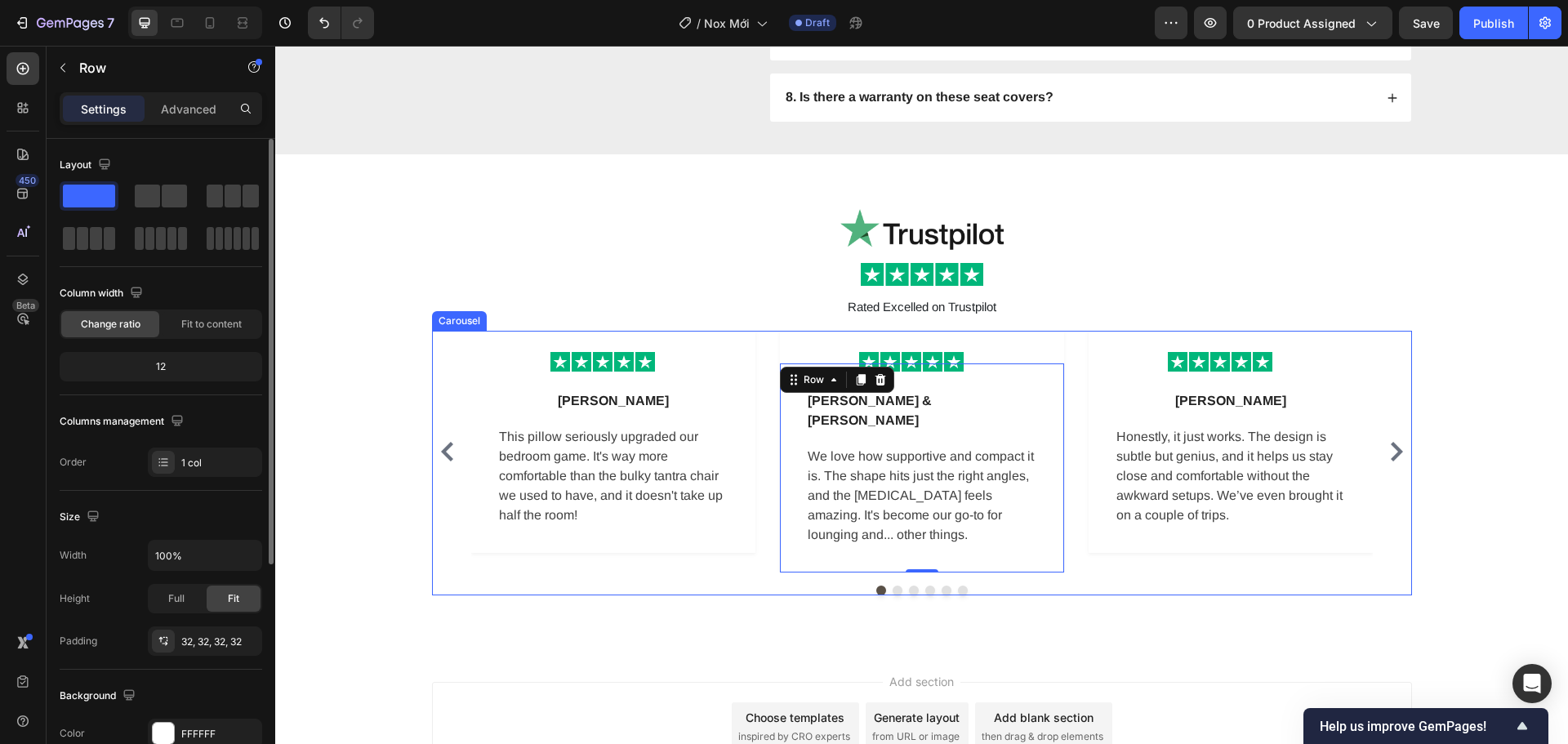
click at [760, 455] on div "Image Row Lena M Text block Row This pillow seriously upgraded our bedroom game…" at bounding box center [921, 451] width 901 height 242
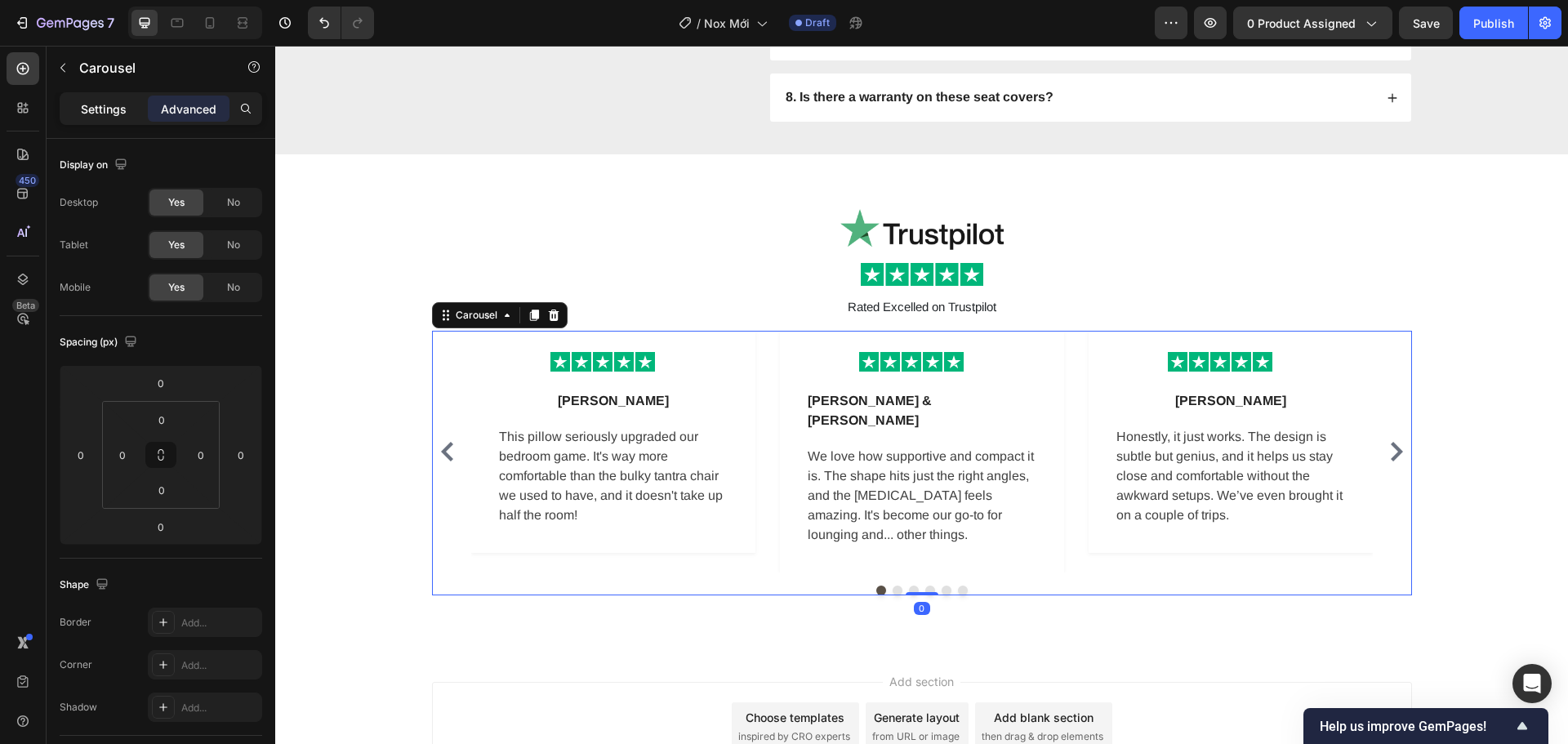
click at [120, 114] on p "Settings" at bounding box center [104, 109] width 45 height 17
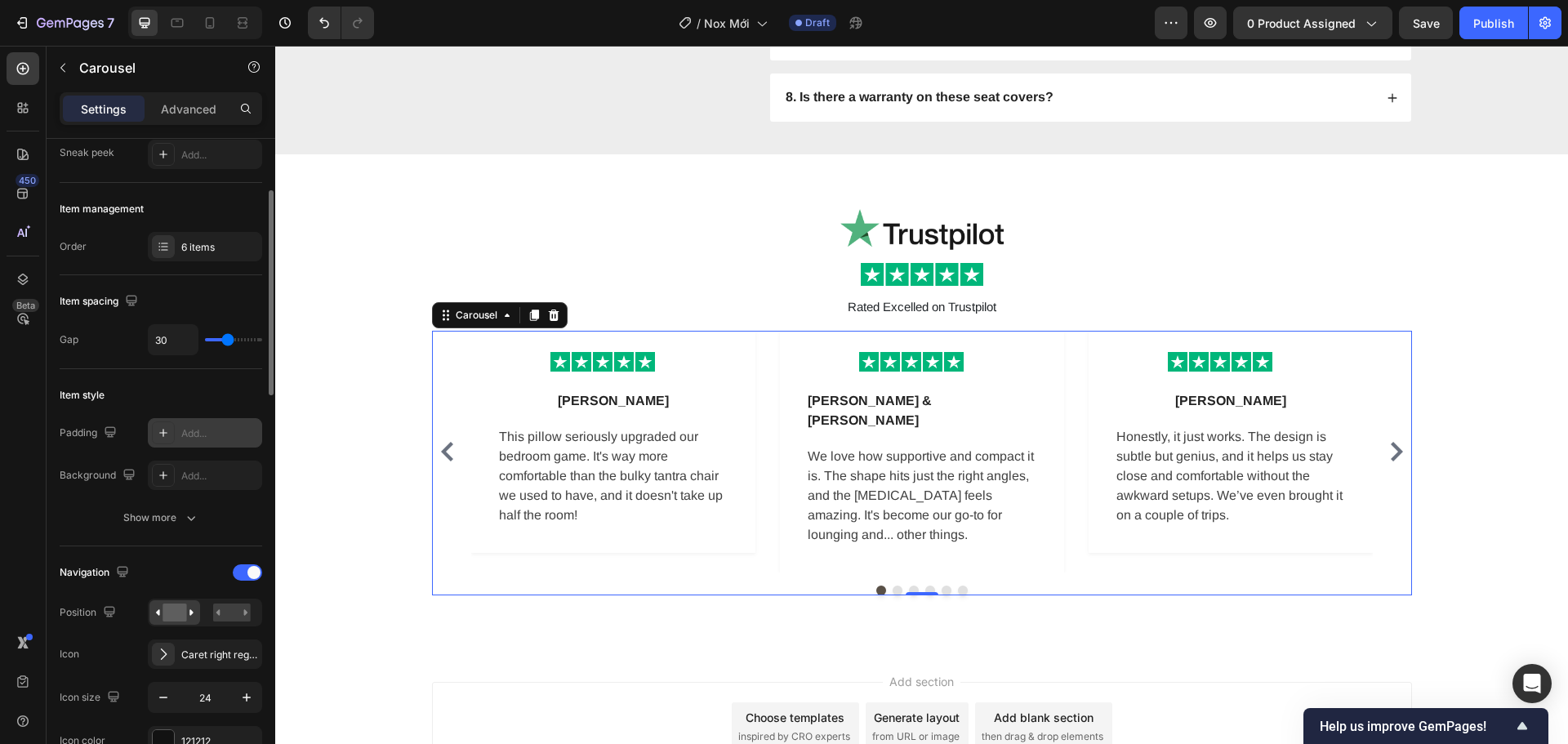
scroll to position [245, 0]
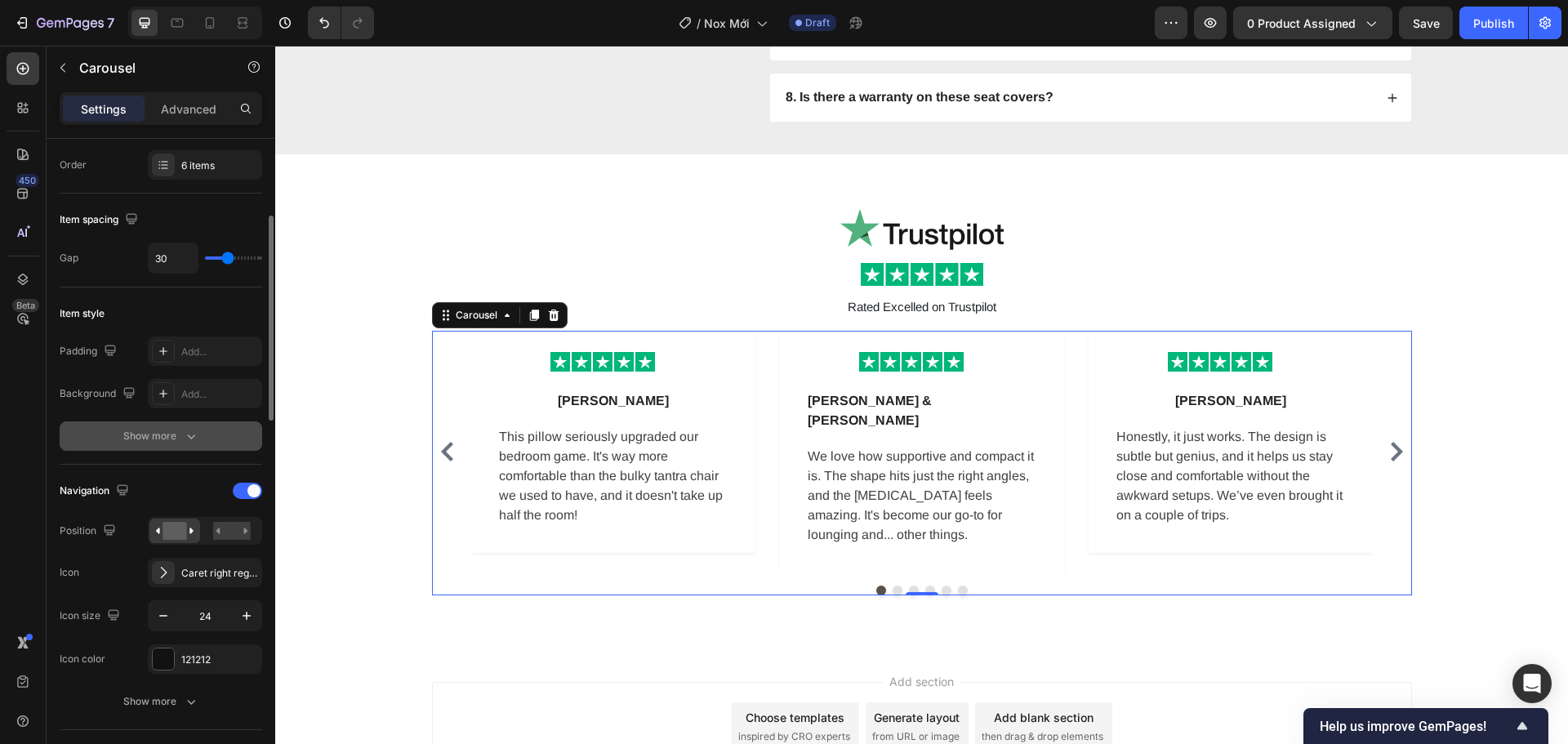
click at [157, 435] on div "Show more" at bounding box center [161, 436] width 76 height 17
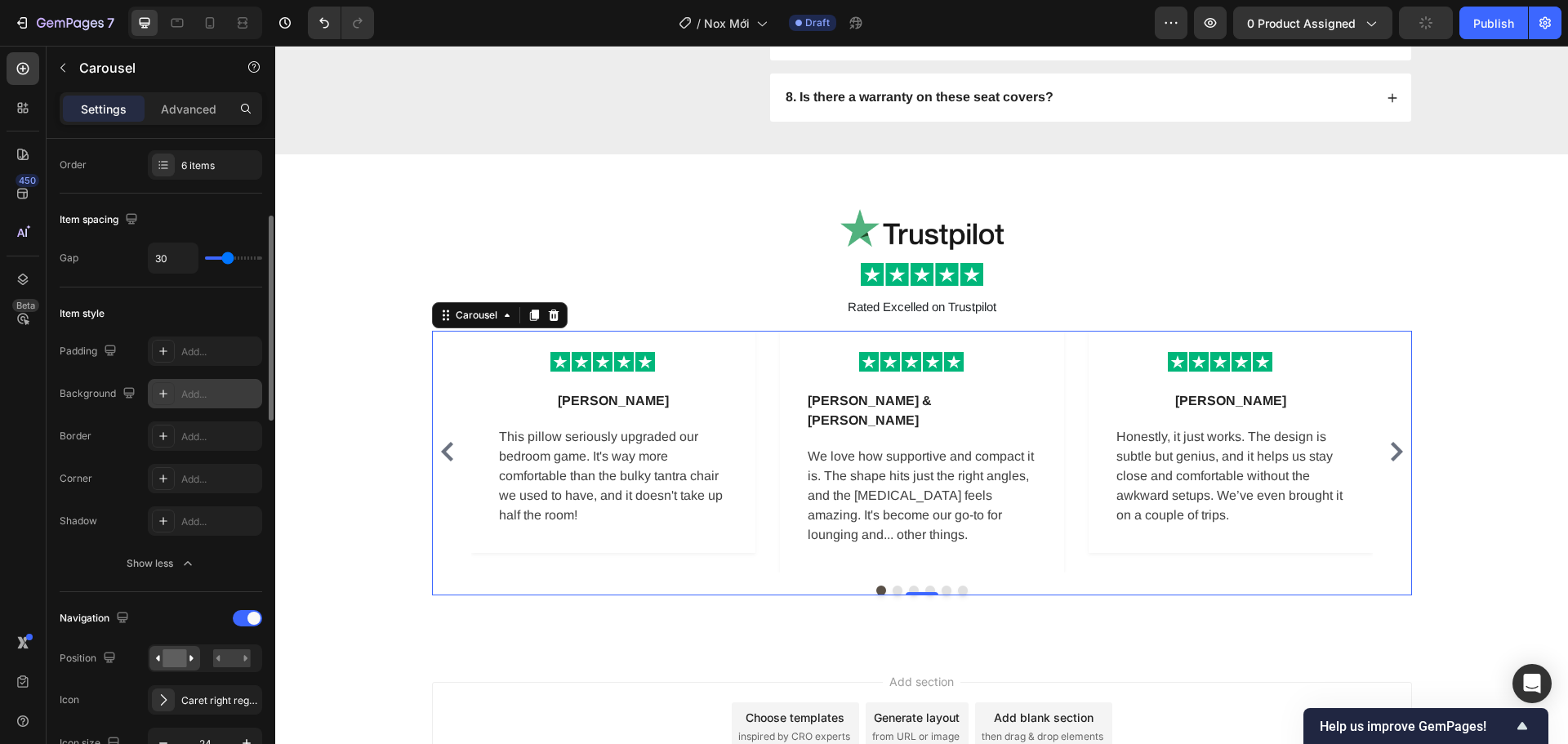
click at [222, 395] on div "Add..." at bounding box center [220, 394] width 77 height 15
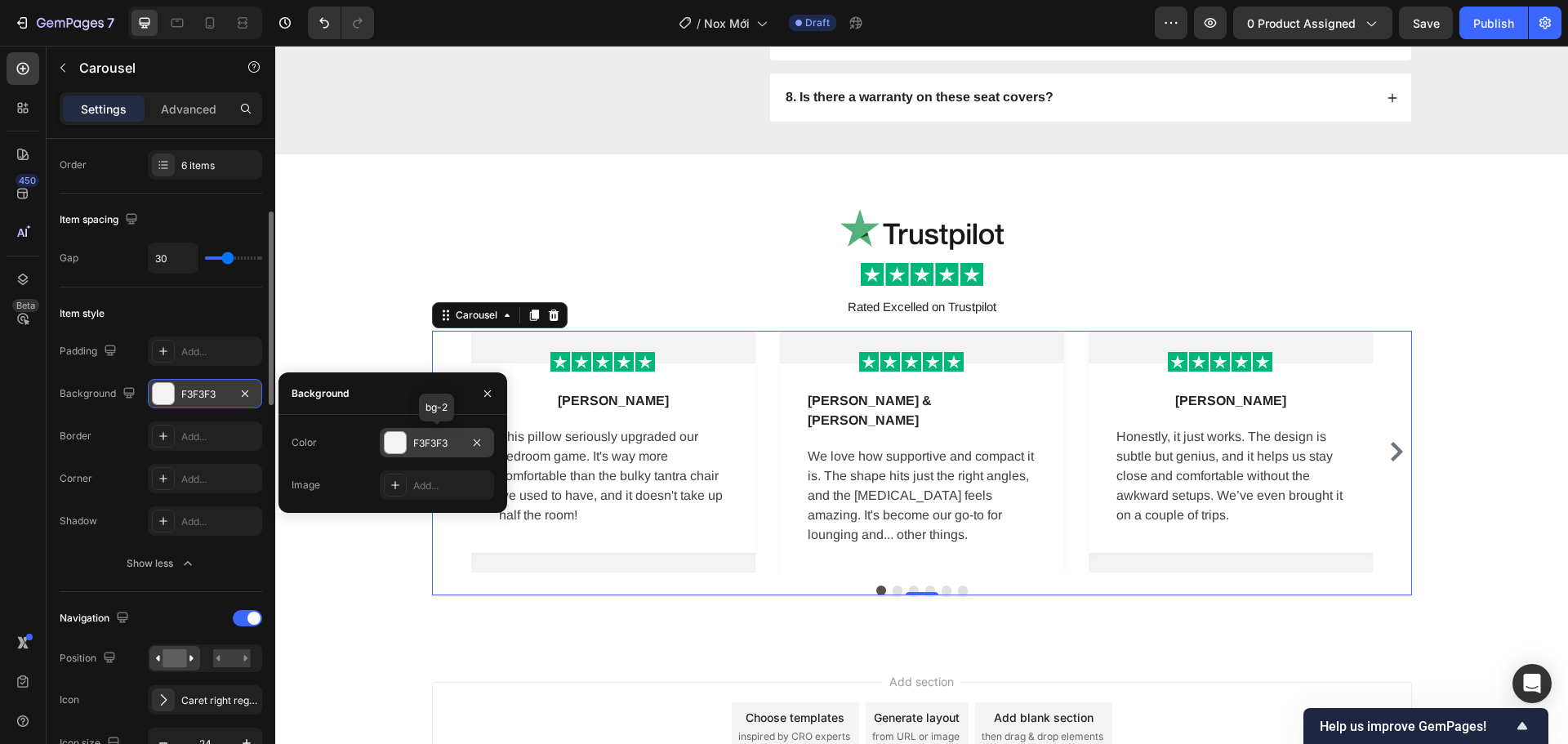
click at [396, 440] on div at bounding box center [396, 443] width 22 height 22
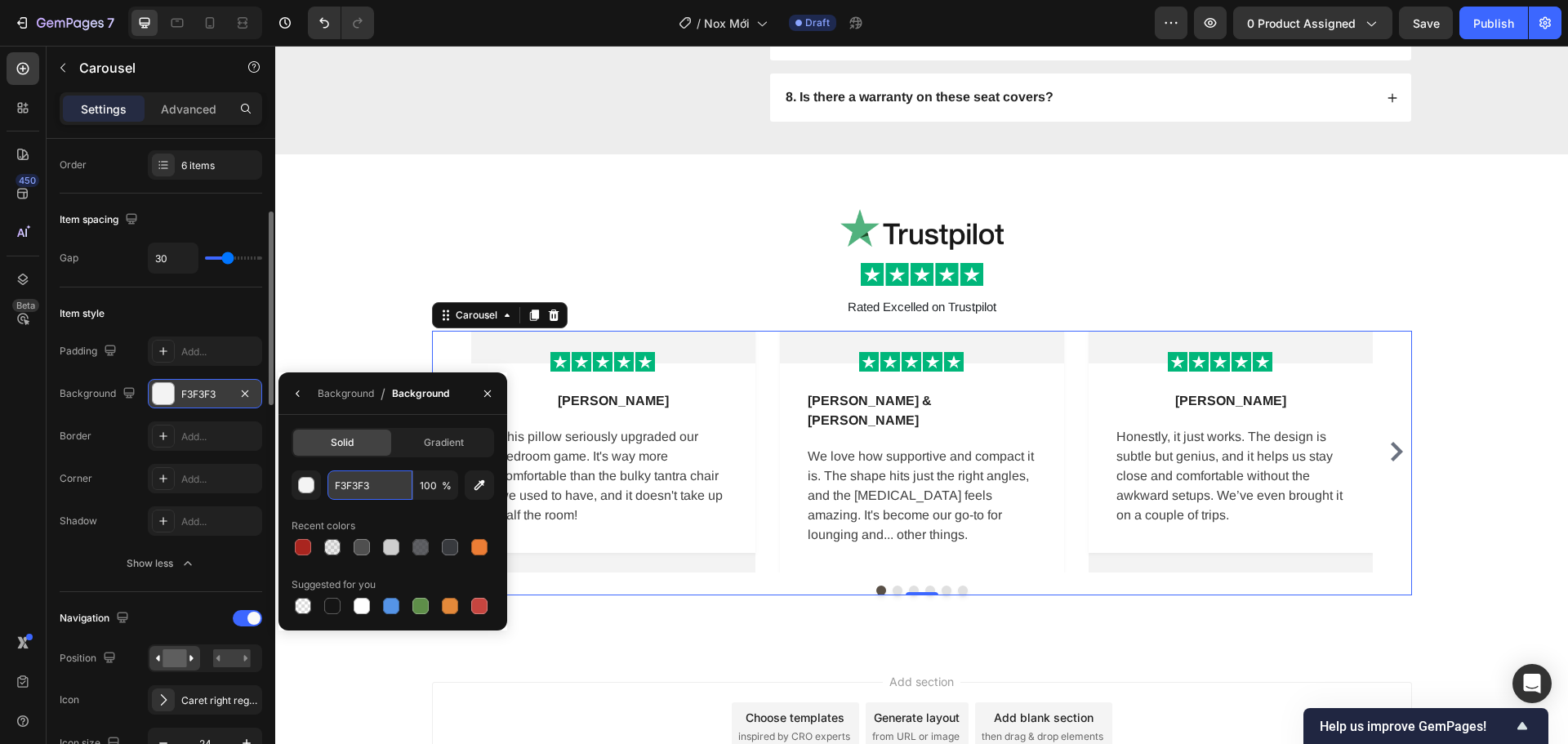
click at [380, 489] on input "F3F3F3" at bounding box center [370, 485] width 85 height 30
click at [734, 433] on div "Lena M Text block Row This pillow seriously upgraded our bedroom game. It's way…" at bounding box center [613, 458] width 284 height 189
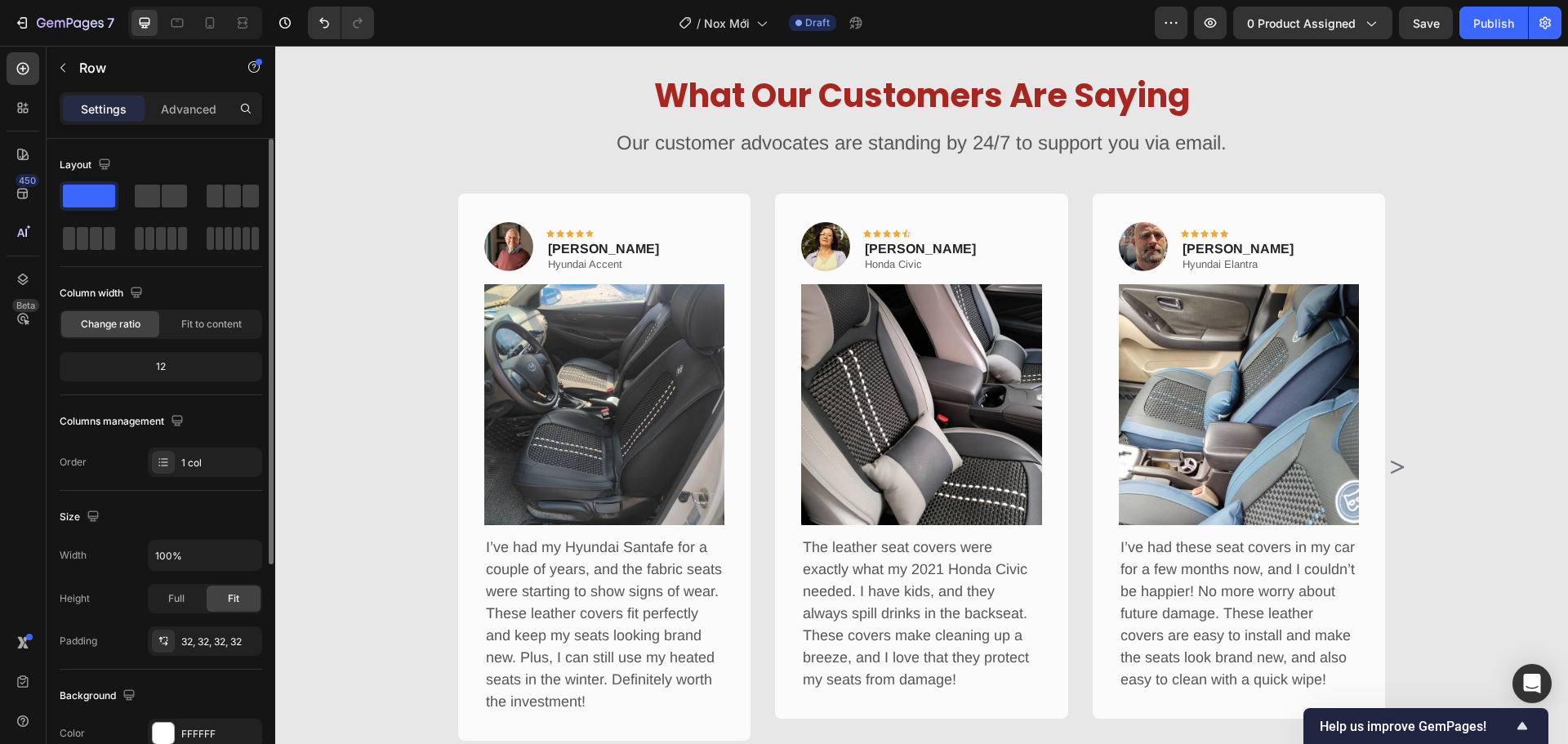
scroll to position [969, 0]
